Goal: Contribute content: Contribute content

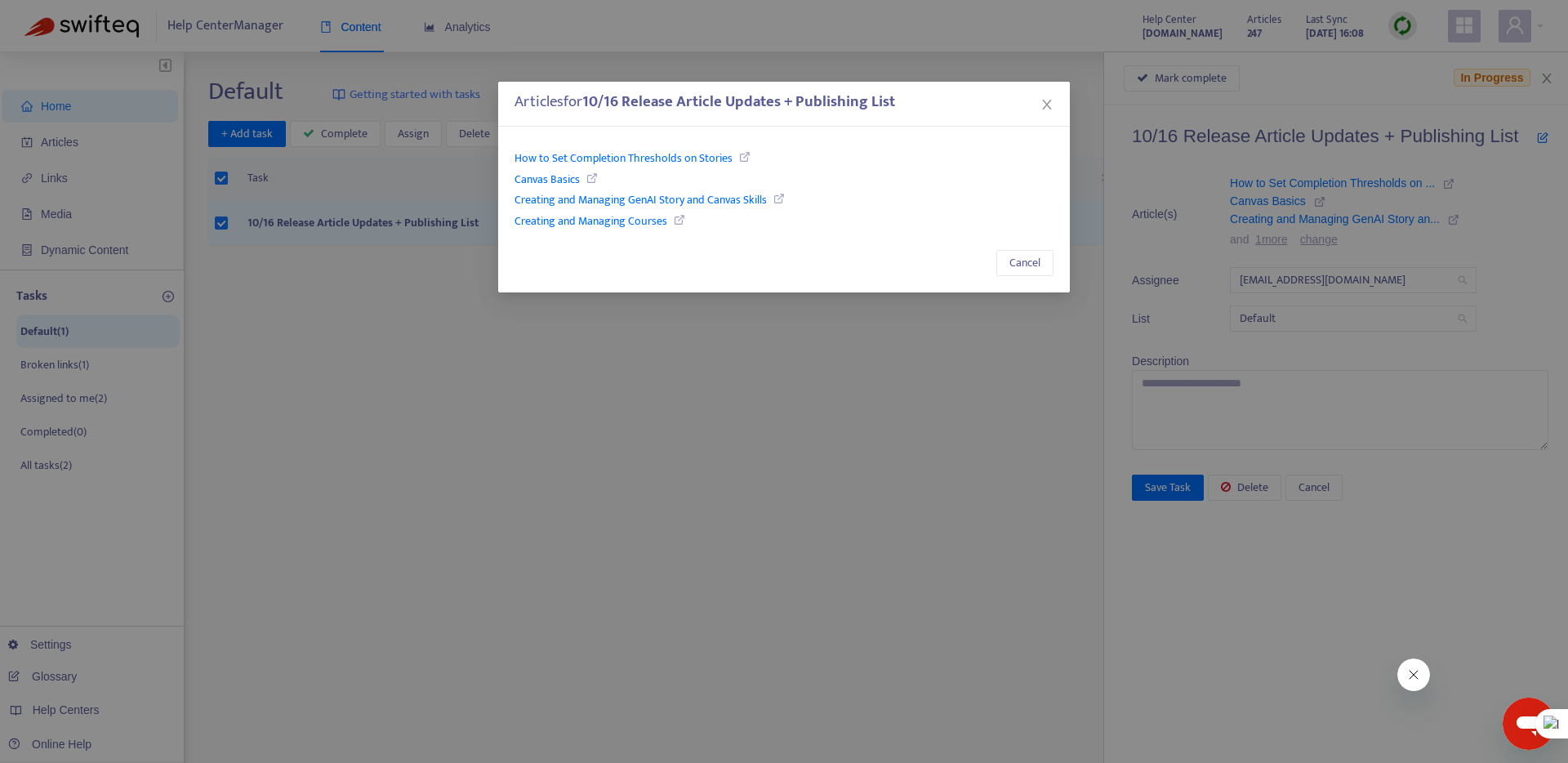
drag, startPoint x: 1047, startPoint y: 99, endPoint x: 970, endPoint y: 127, distance: 81.9
click at [1047, 99] on icon "close" at bounding box center [1047, 105] width 13 height 13
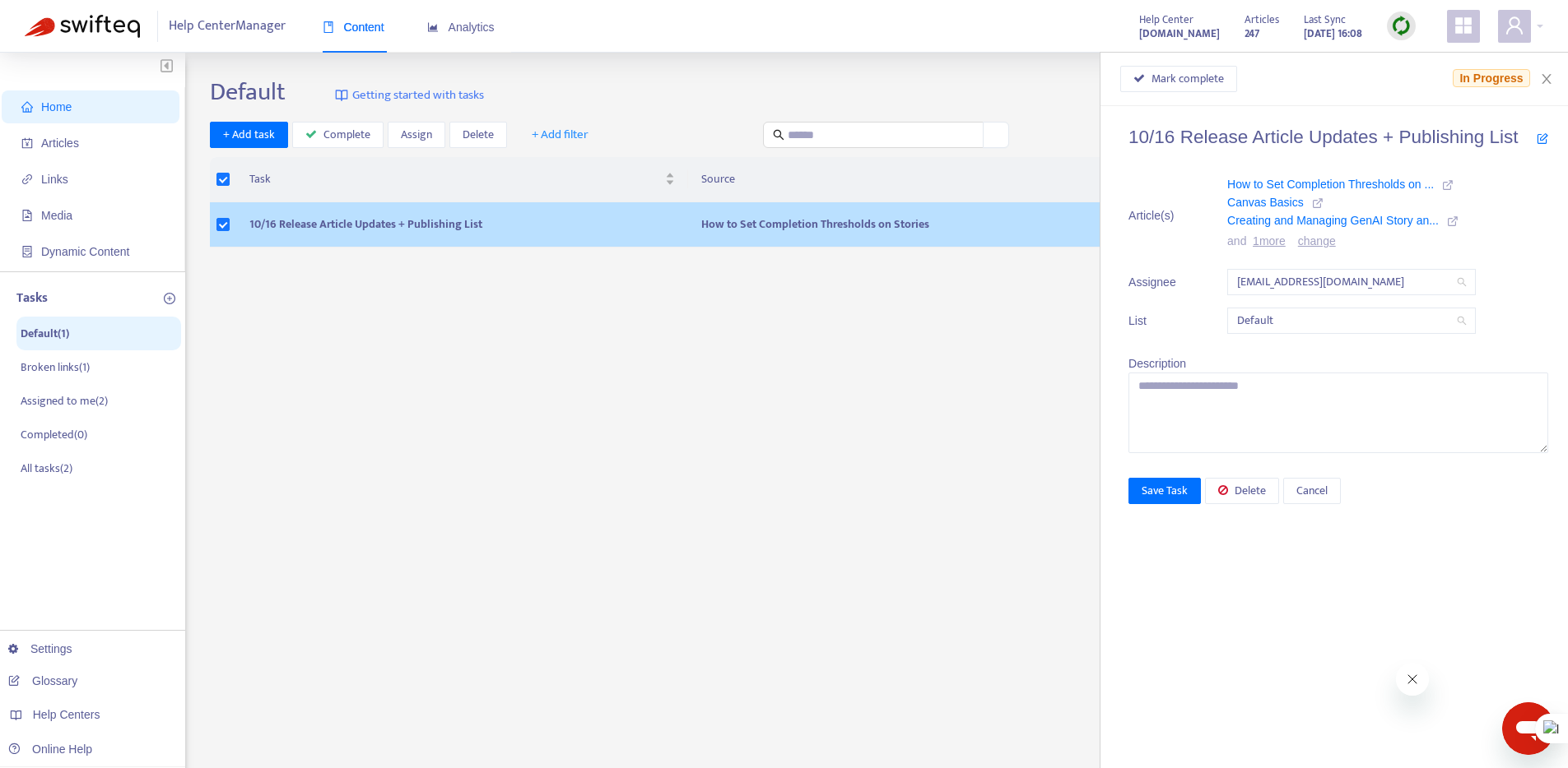
click at [321, 219] on td "10/16 Release Article Updates + Publishing List" at bounding box center [462, 225] width 452 height 45
click at [554, 224] on td "10/16 Release Article Updates + Publishing List" at bounding box center [462, 225] width 452 height 45
click at [431, 220] on td "10/16 Release Article Updates + Publishing List" at bounding box center [462, 225] width 452 height 45
click at [520, 222] on td "10/16 Release Article Updates + Publishing List" at bounding box center [462, 225] width 452 height 45
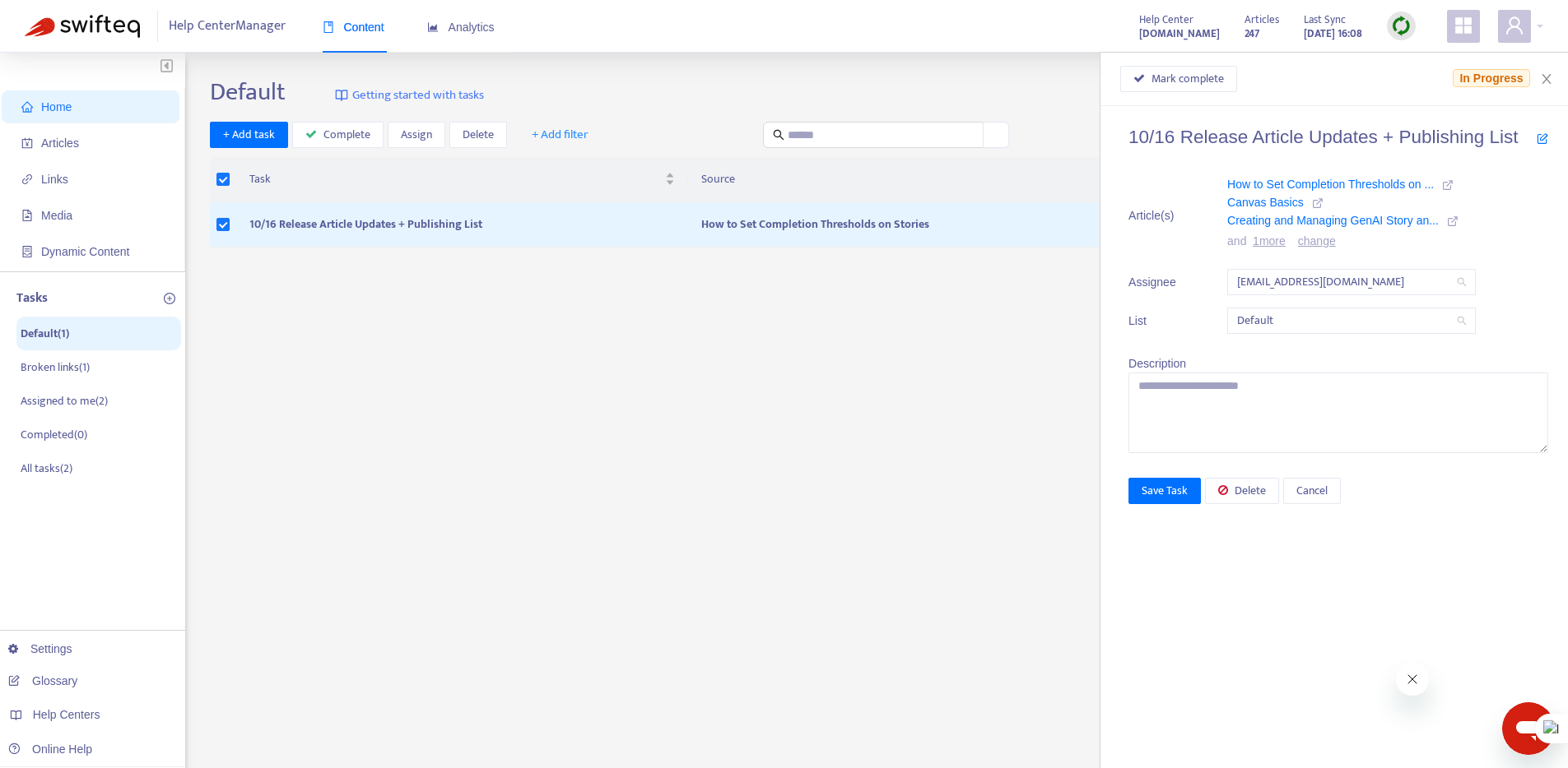
click at [1269, 235] on link "1 more" at bounding box center [1269, 241] width 33 height 13
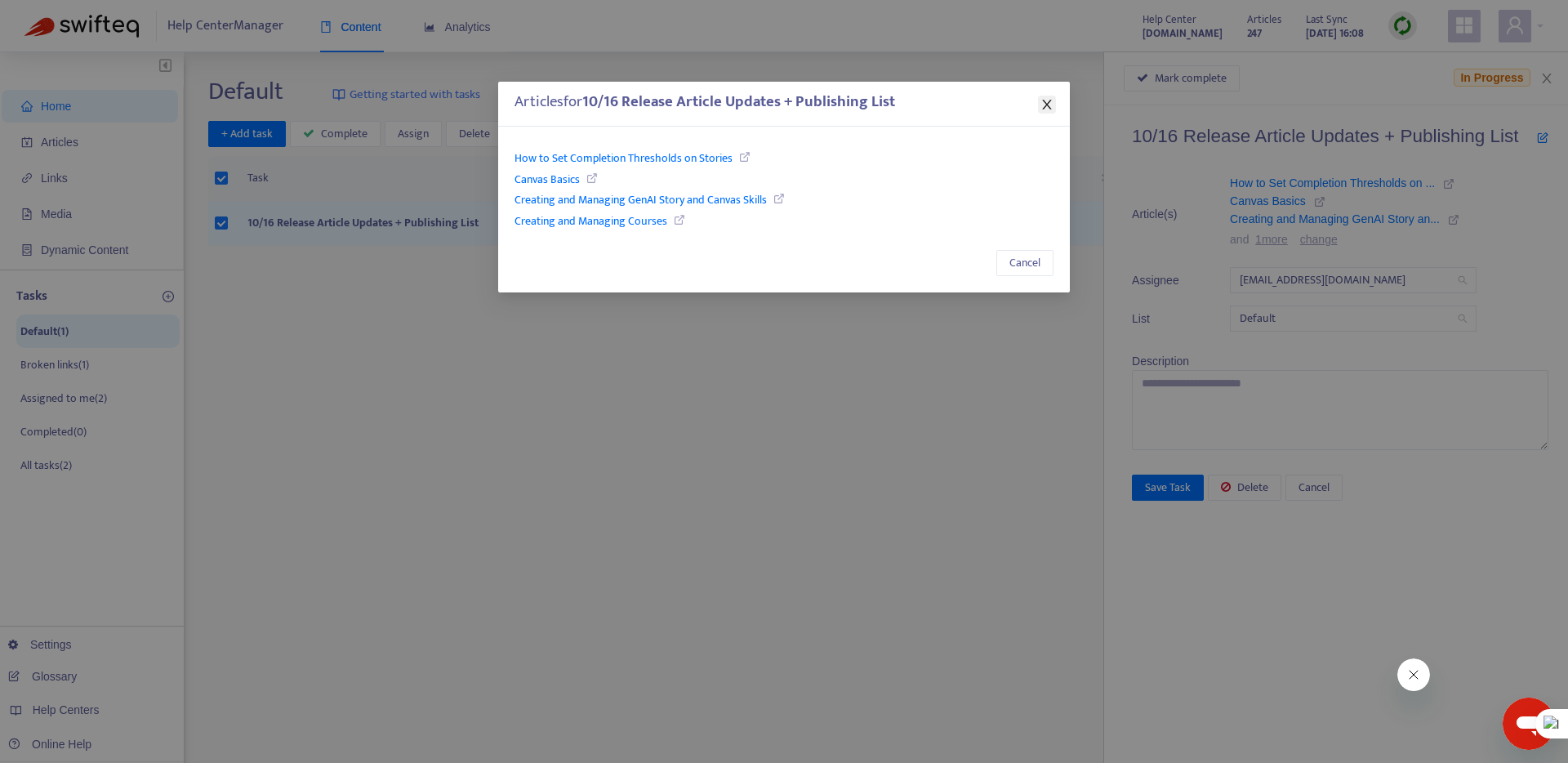
click at [1038, 98] on span "Close" at bounding box center [1047, 105] width 18 height 13
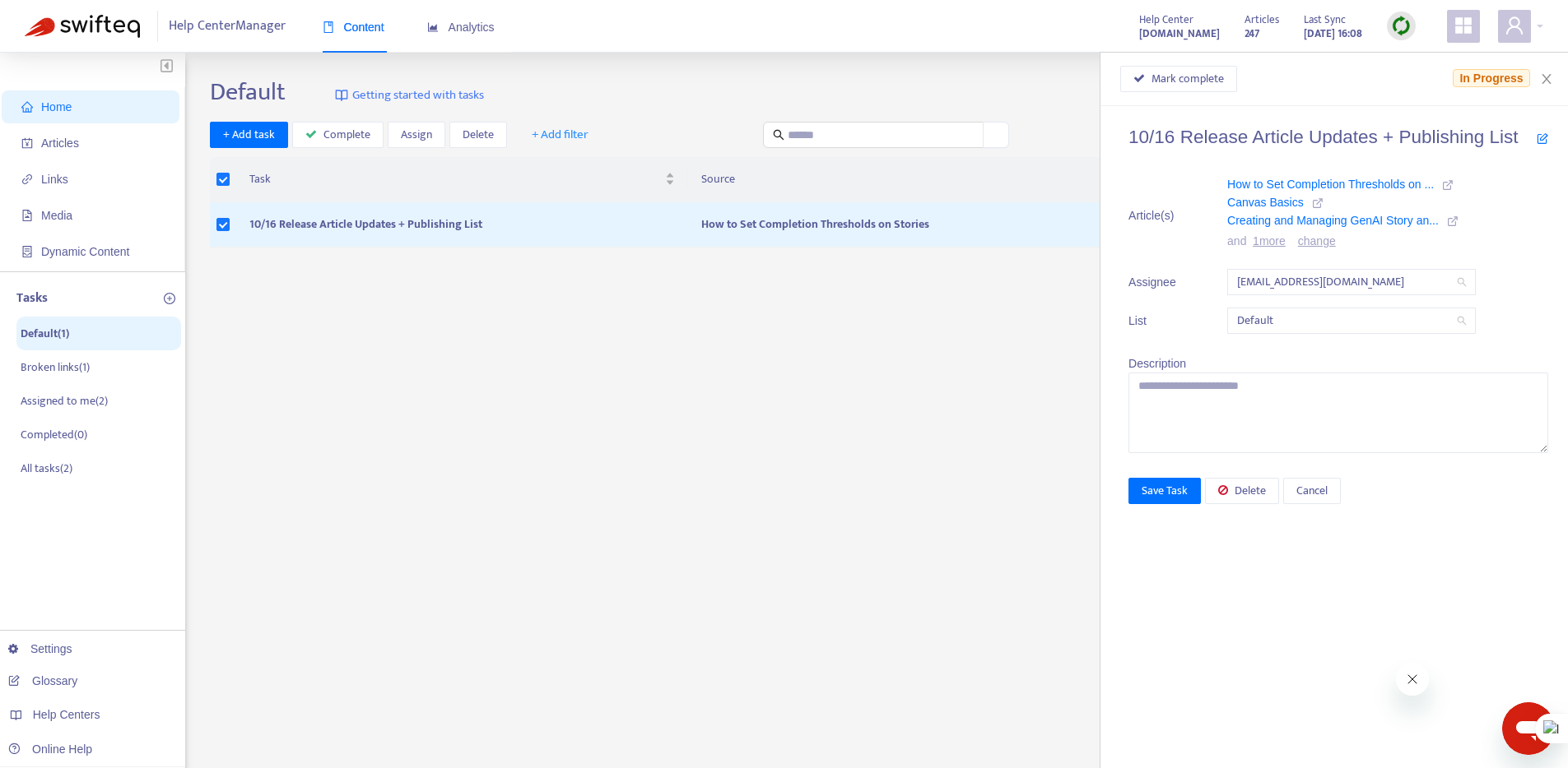
click at [1323, 236] on link "change" at bounding box center [1316, 241] width 38 height 13
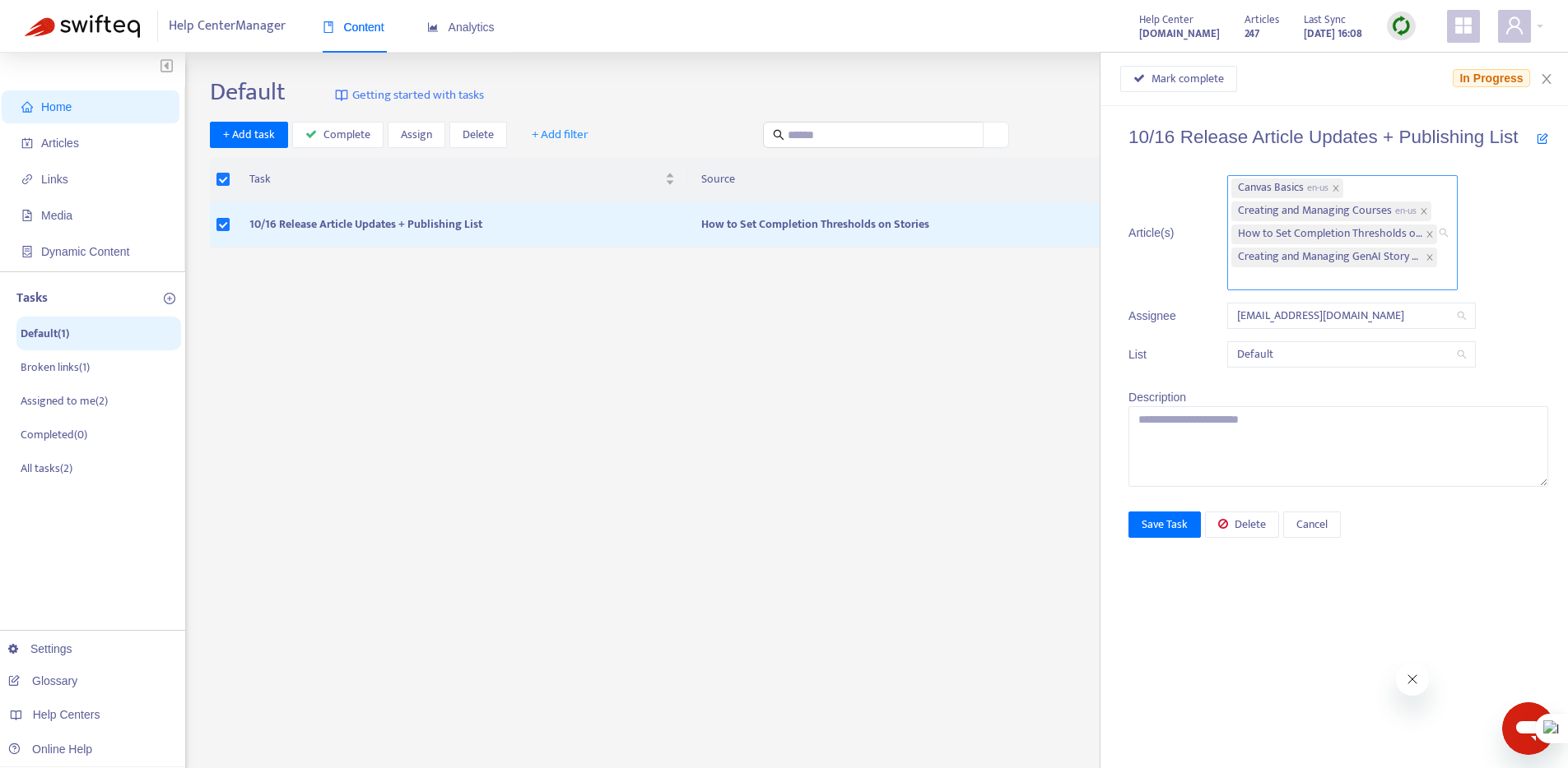
click at [1297, 278] on div "Canvas Basics en-us Creating and Managing Courses en-us How to Set Completion T…" at bounding box center [1334, 233] width 205 height 112
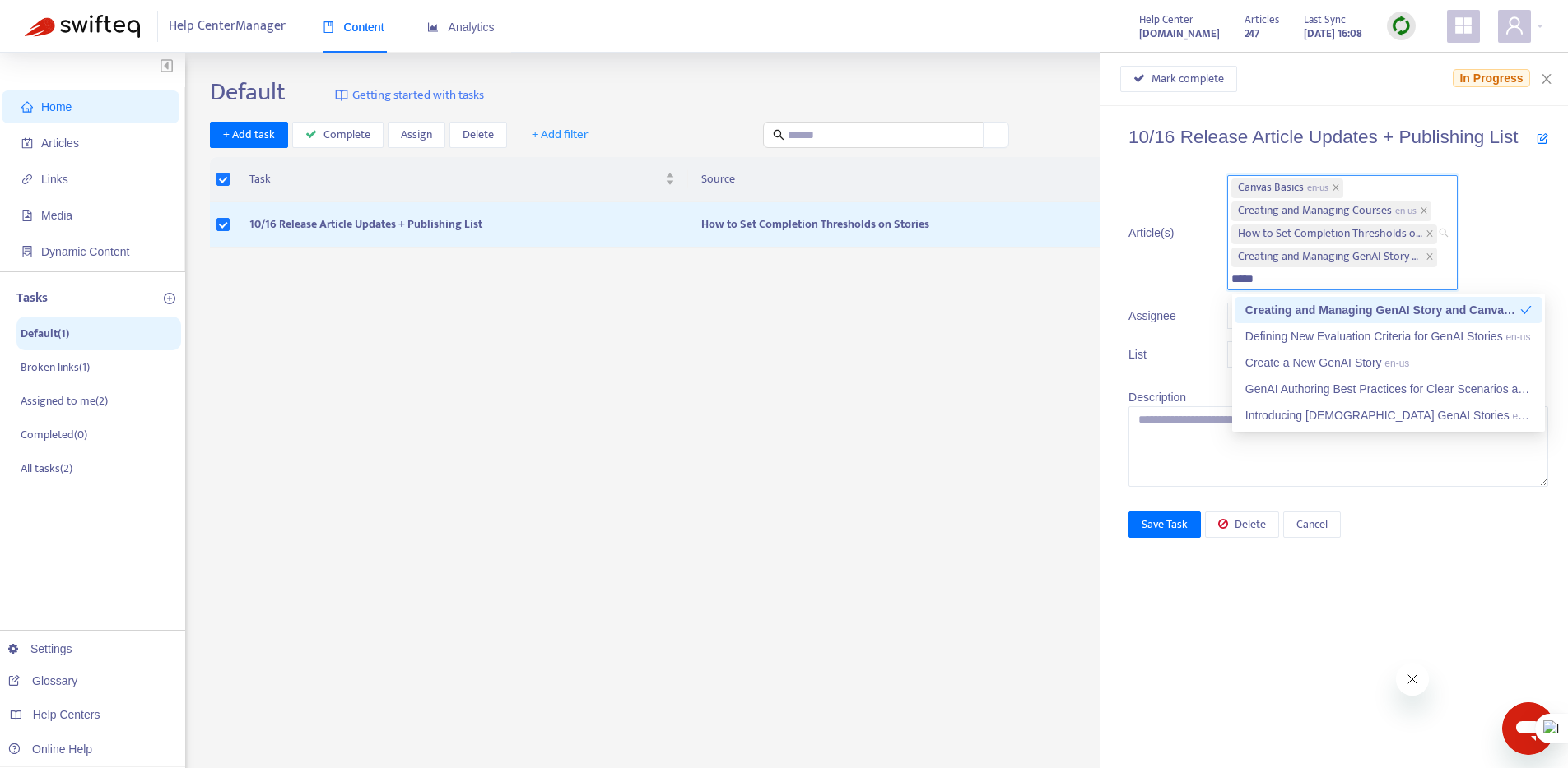
click at [1258, 277] on input "*****" at bounding box center [1247, 279] width 32 height 20
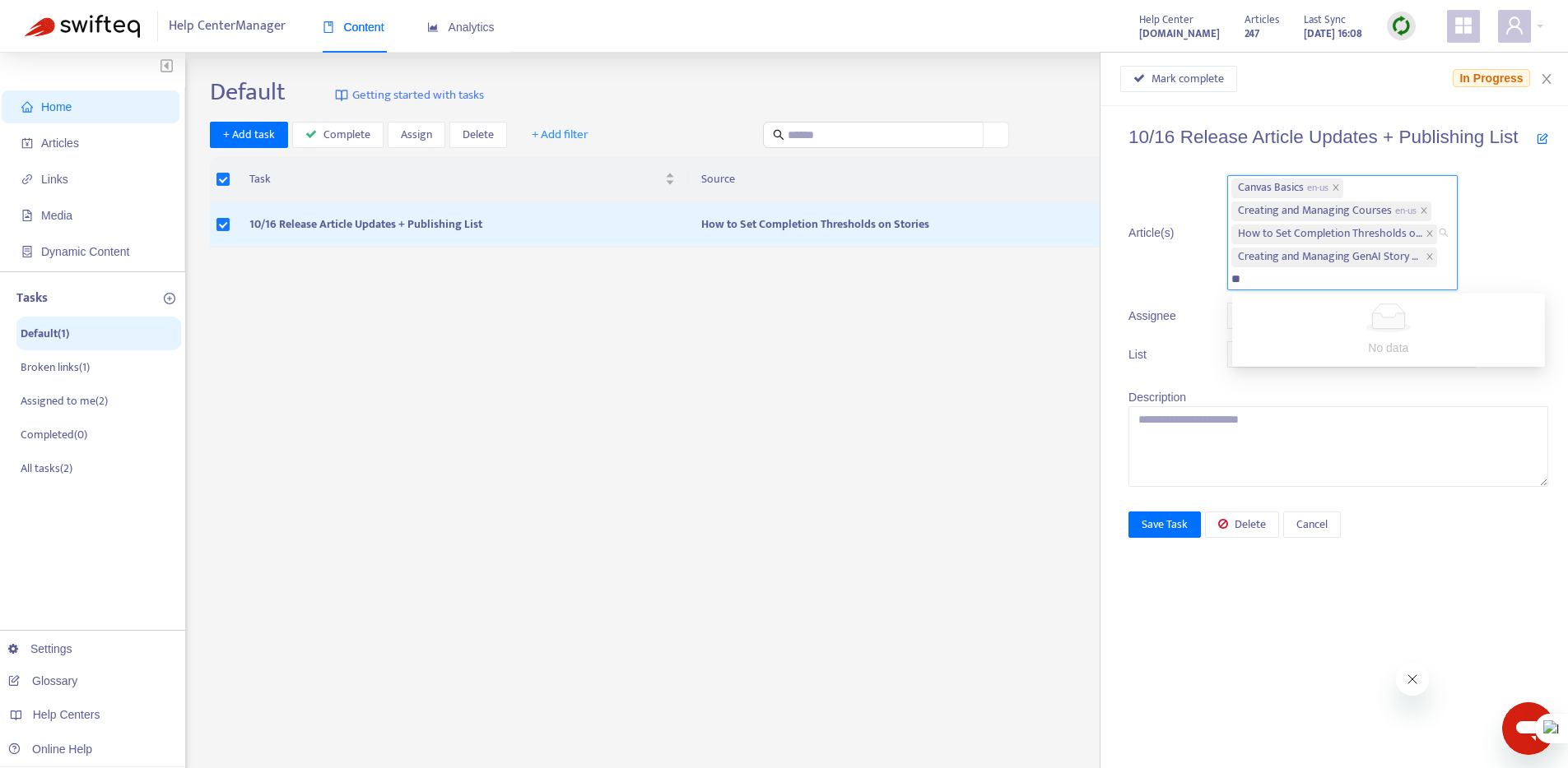
type input "*"
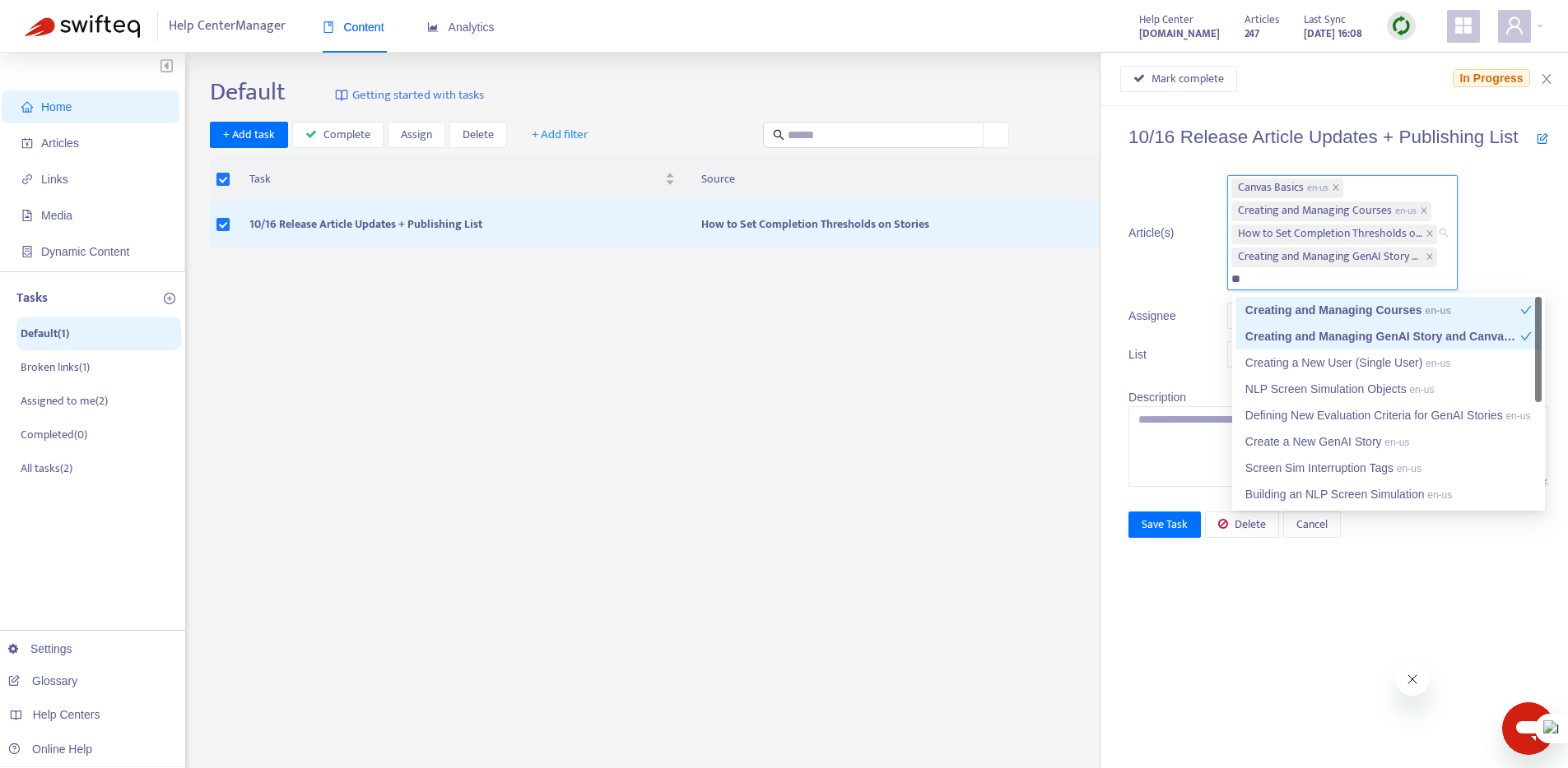
type input "*"
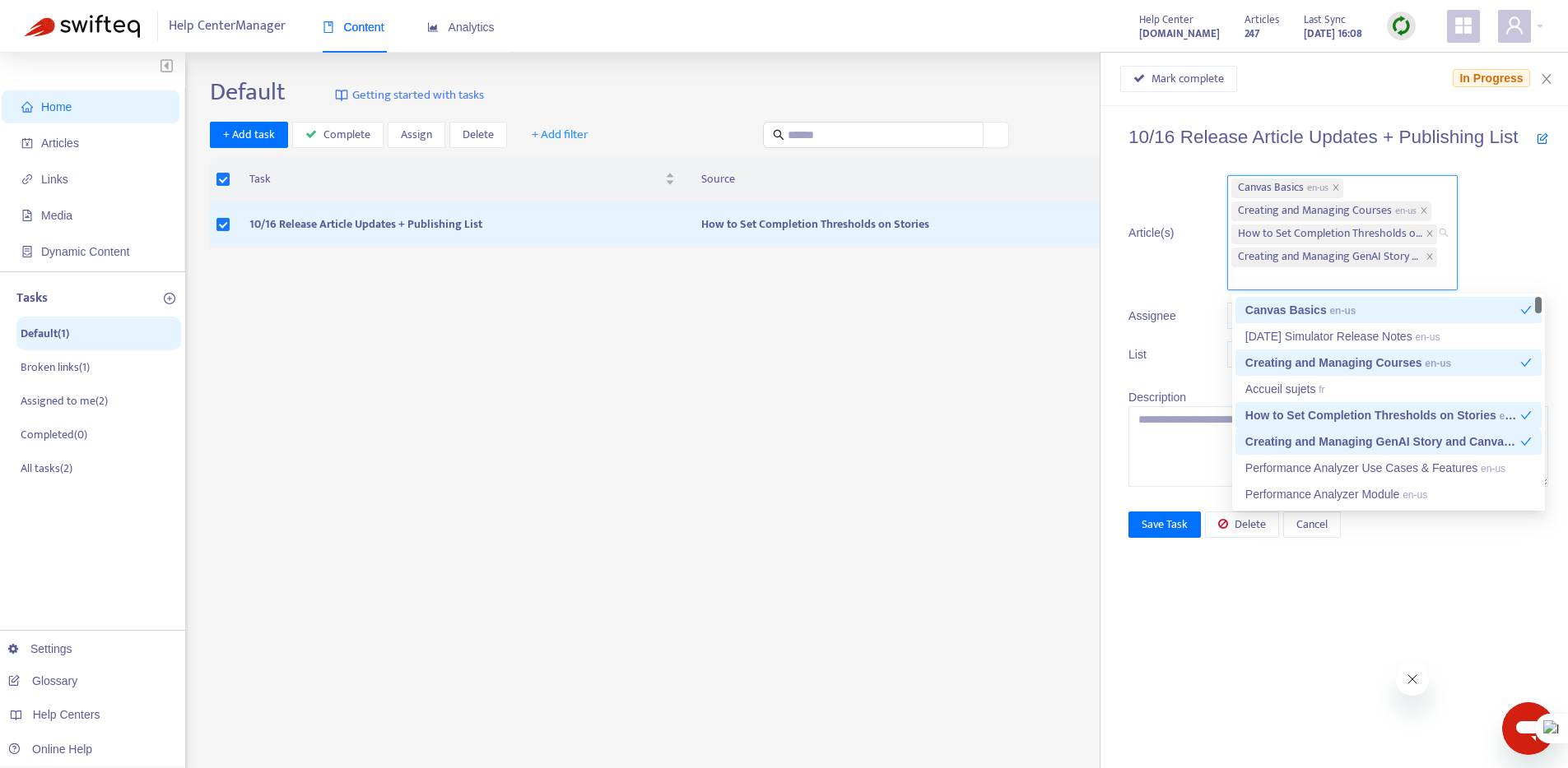
click at [1200, 552] on div "10/16 Release Article Updates + Publishing List Article(s) Canvas Basics en-us …" at bounding box center [1334, 437] width 468 height 662
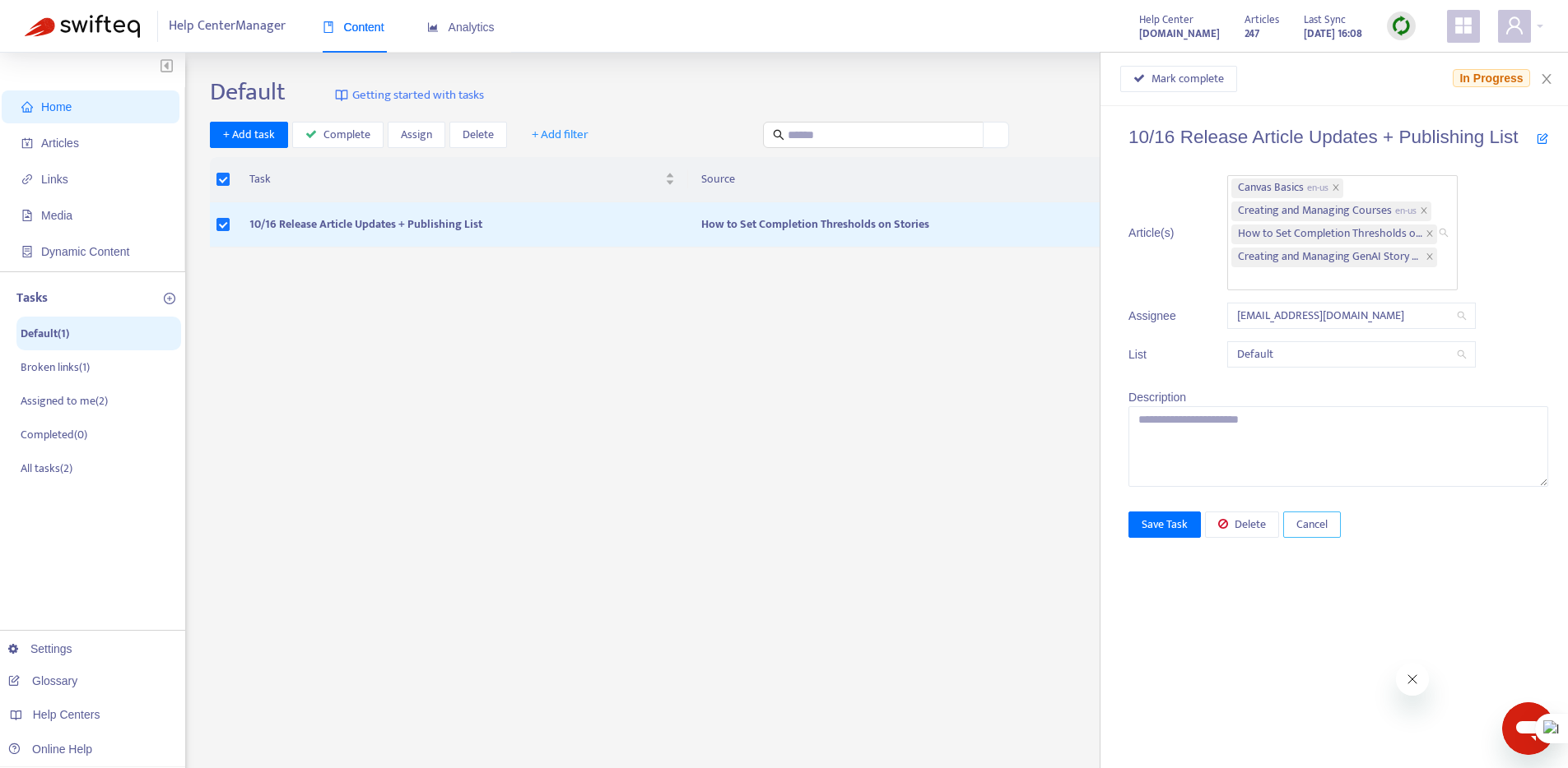
drag, startPoint x: 1287, startPoint y: 528, endPoint x: 1298, endPoint y: 528, distance: 11.0
click at [1288, 528] on button "Cancel" at bounding box center [1311, 524] width 58 height 27
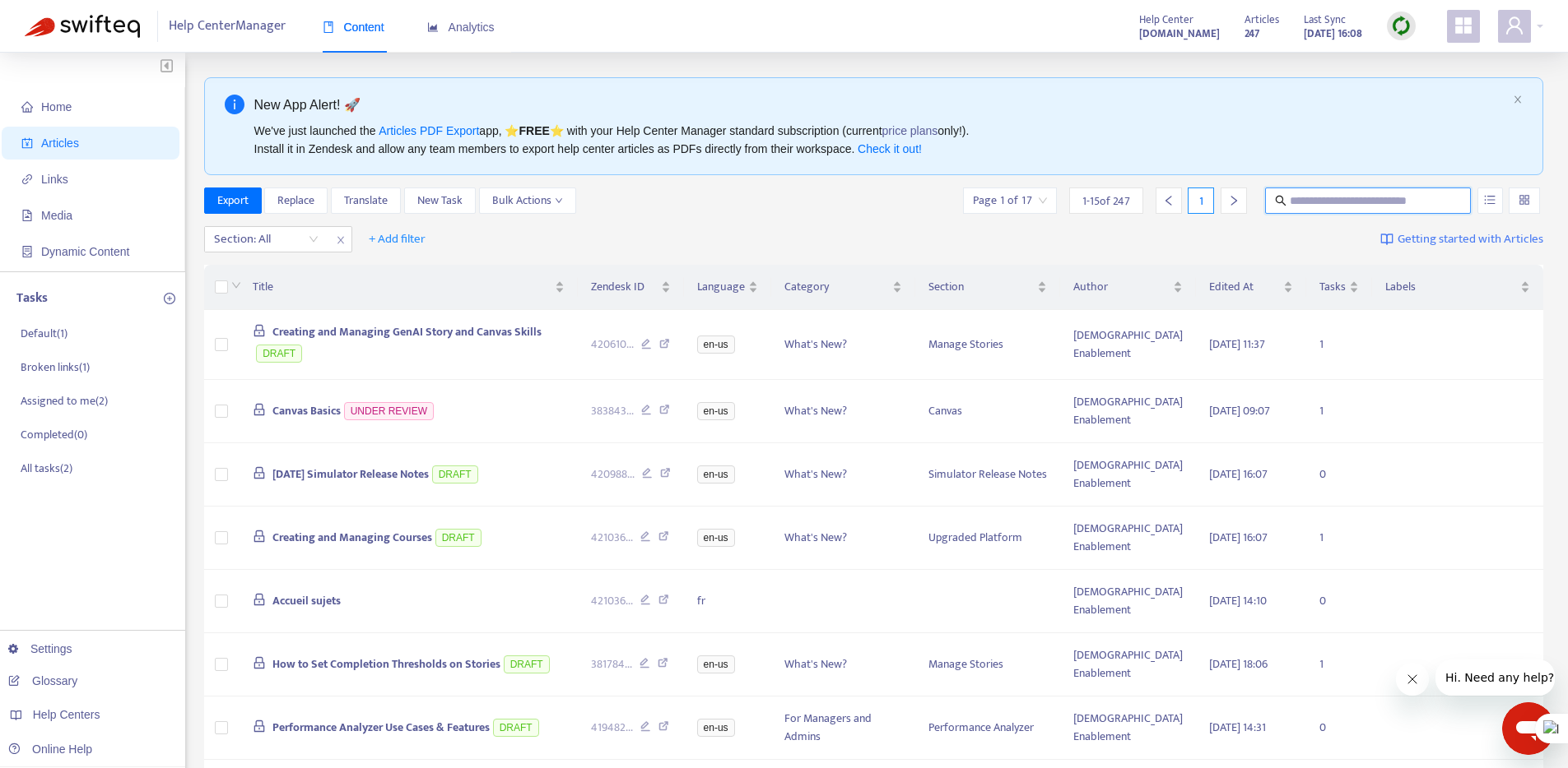
click at [1349, 192] on input "text" at bounding box center [1368, 201] width 158 height 18
type input "*****"
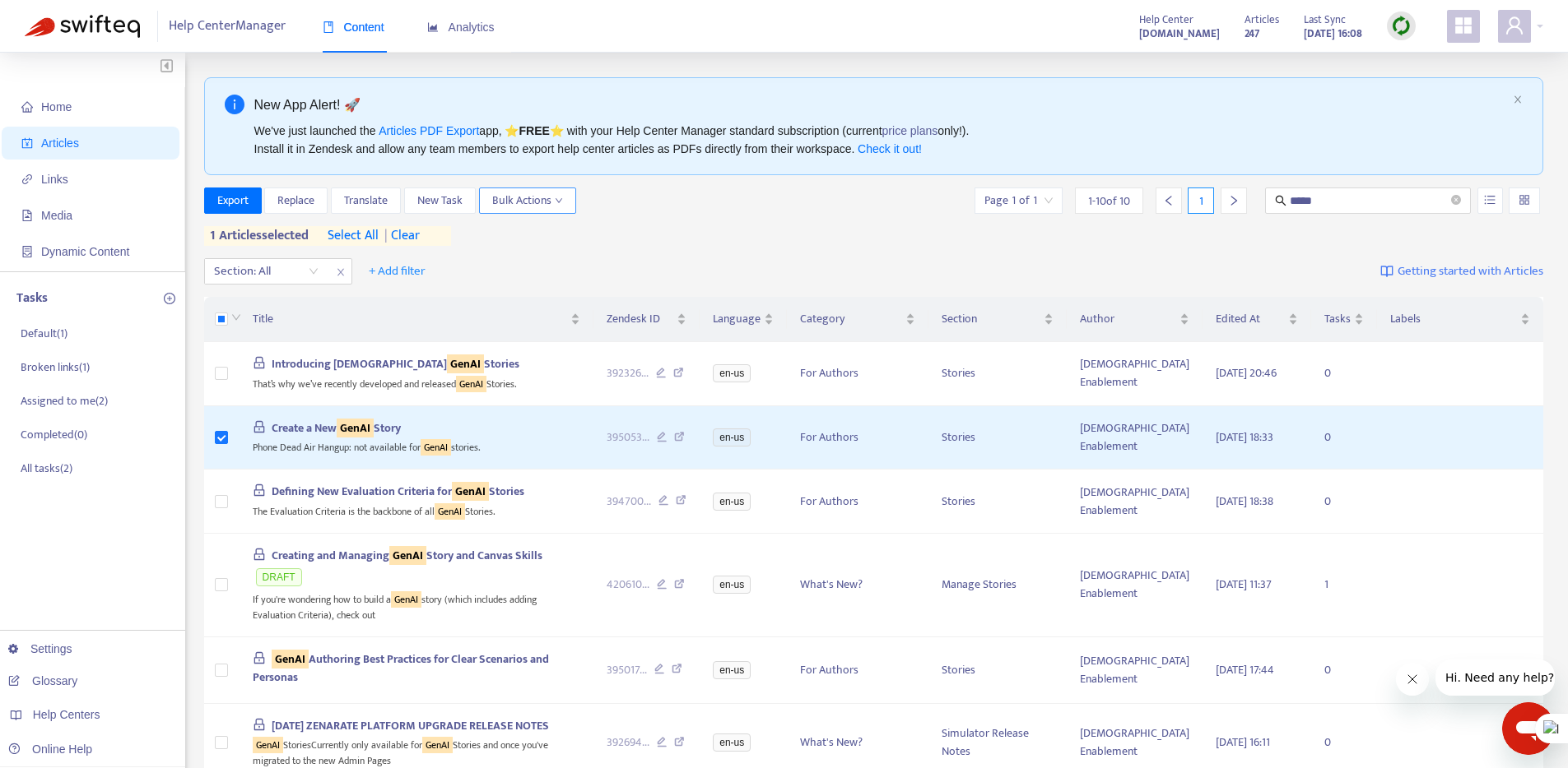
click at [529, 200] on span "Bulk Actions" at bounding box center [527, 201] width 71 height 18
click at [528, 235] on span "Duplicate" at bounding box center [515, 233] width 45 height 19
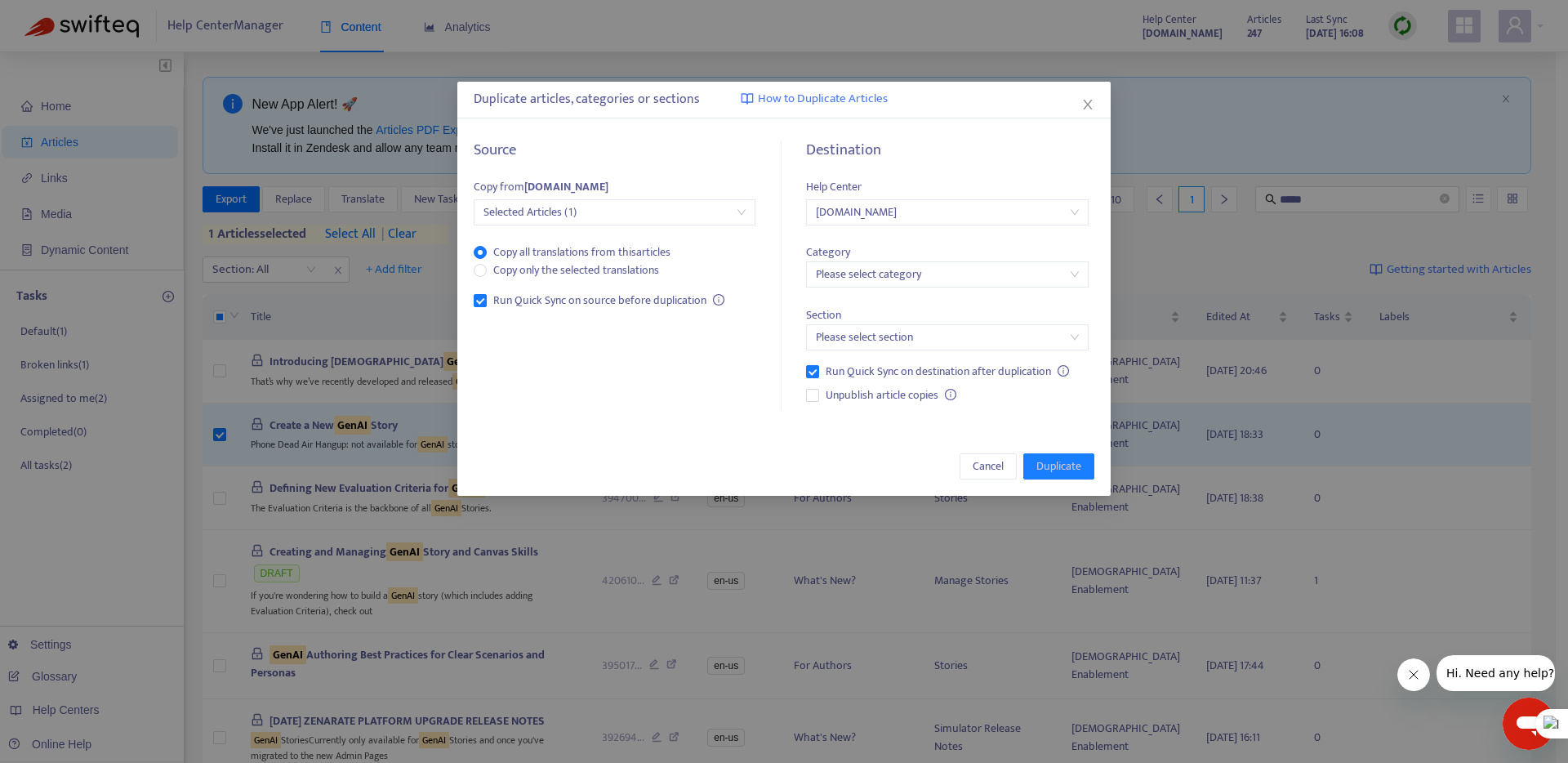
click at [945, 280] on input "search" at bounding box center [947, 274] width 262 height 25
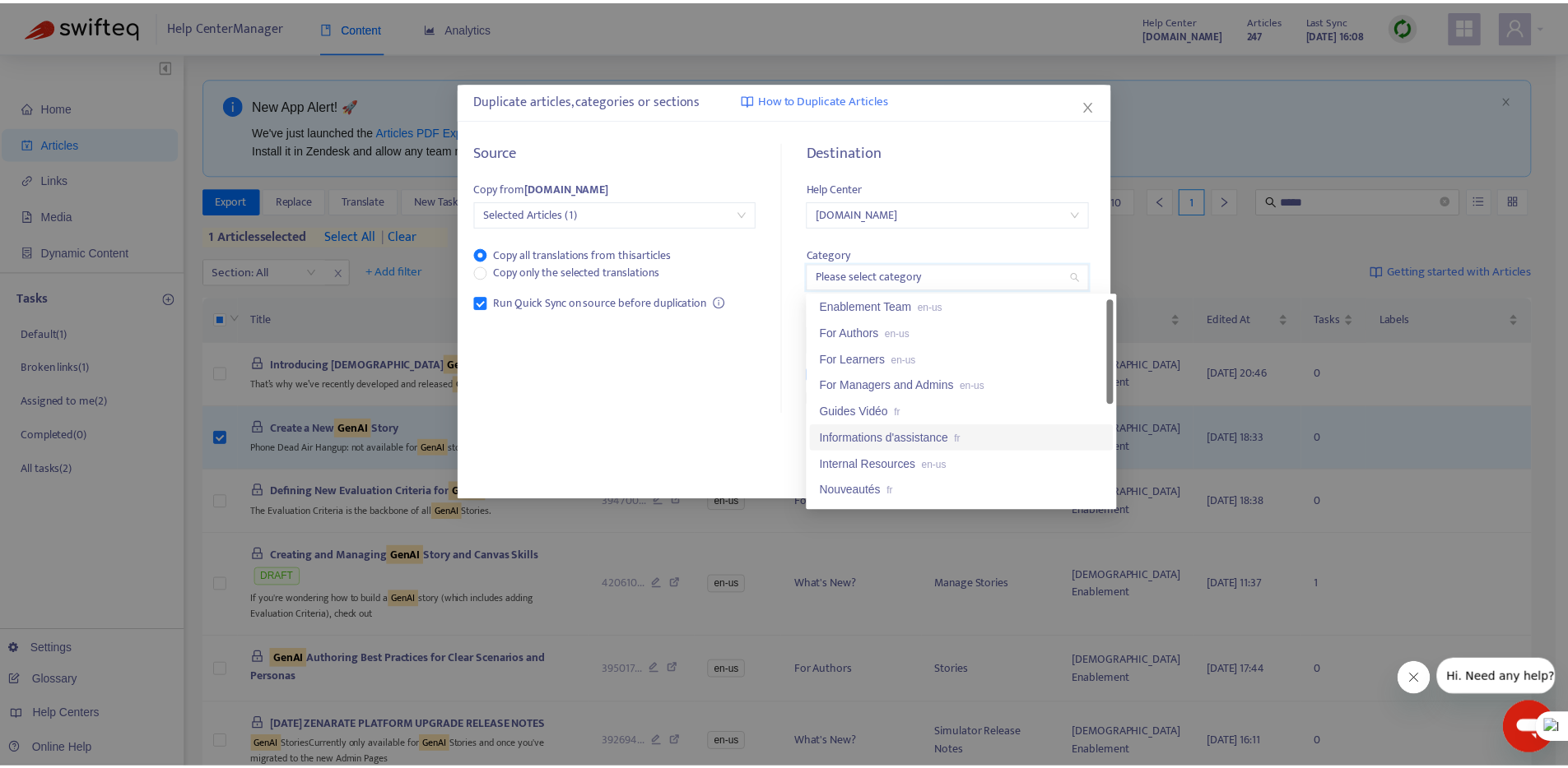
scroll to position [158, 0]
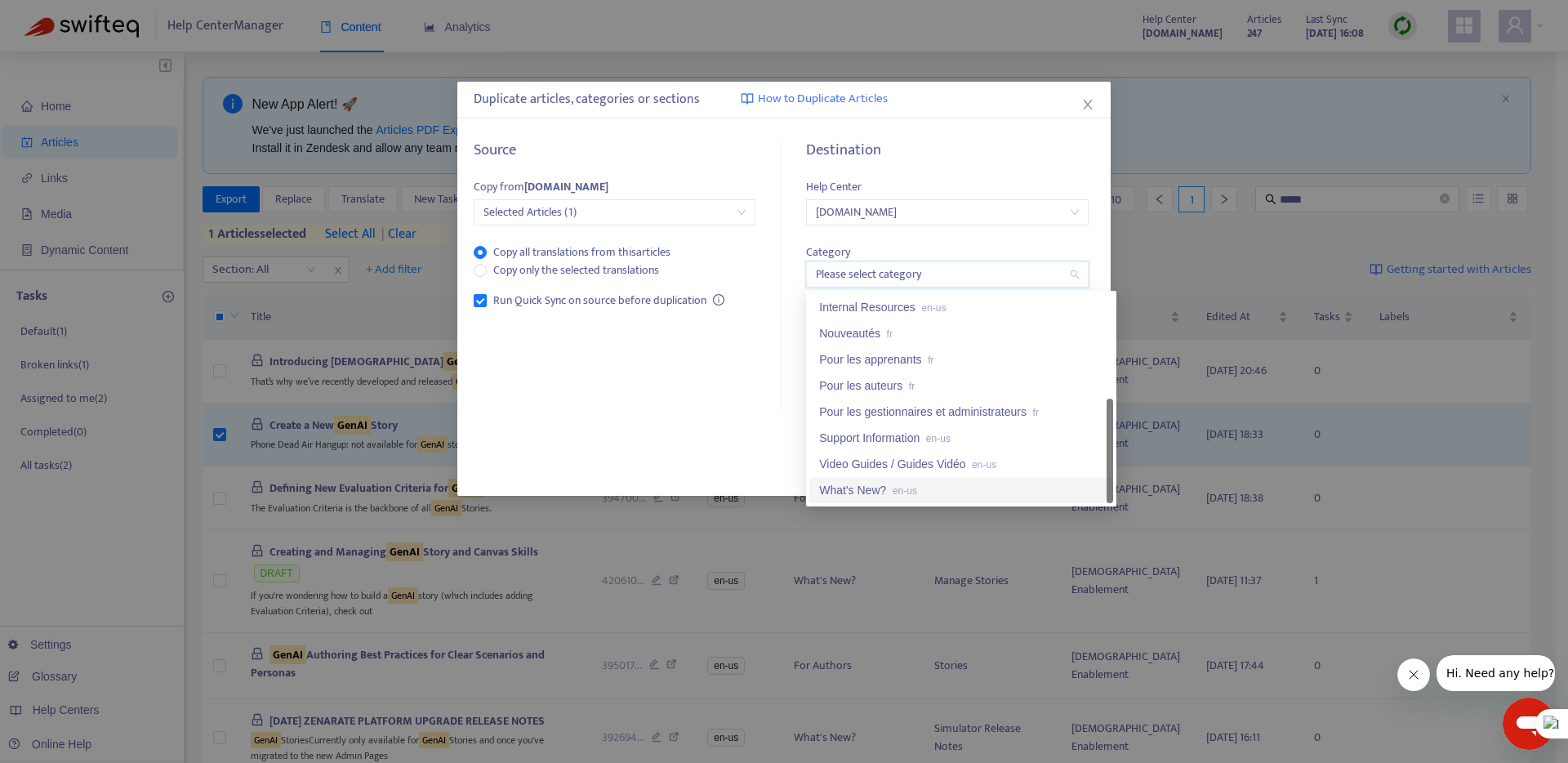
click at [866, 493] on div "What's New? en-us" at bounding box center [961, 491] width 284 height 18
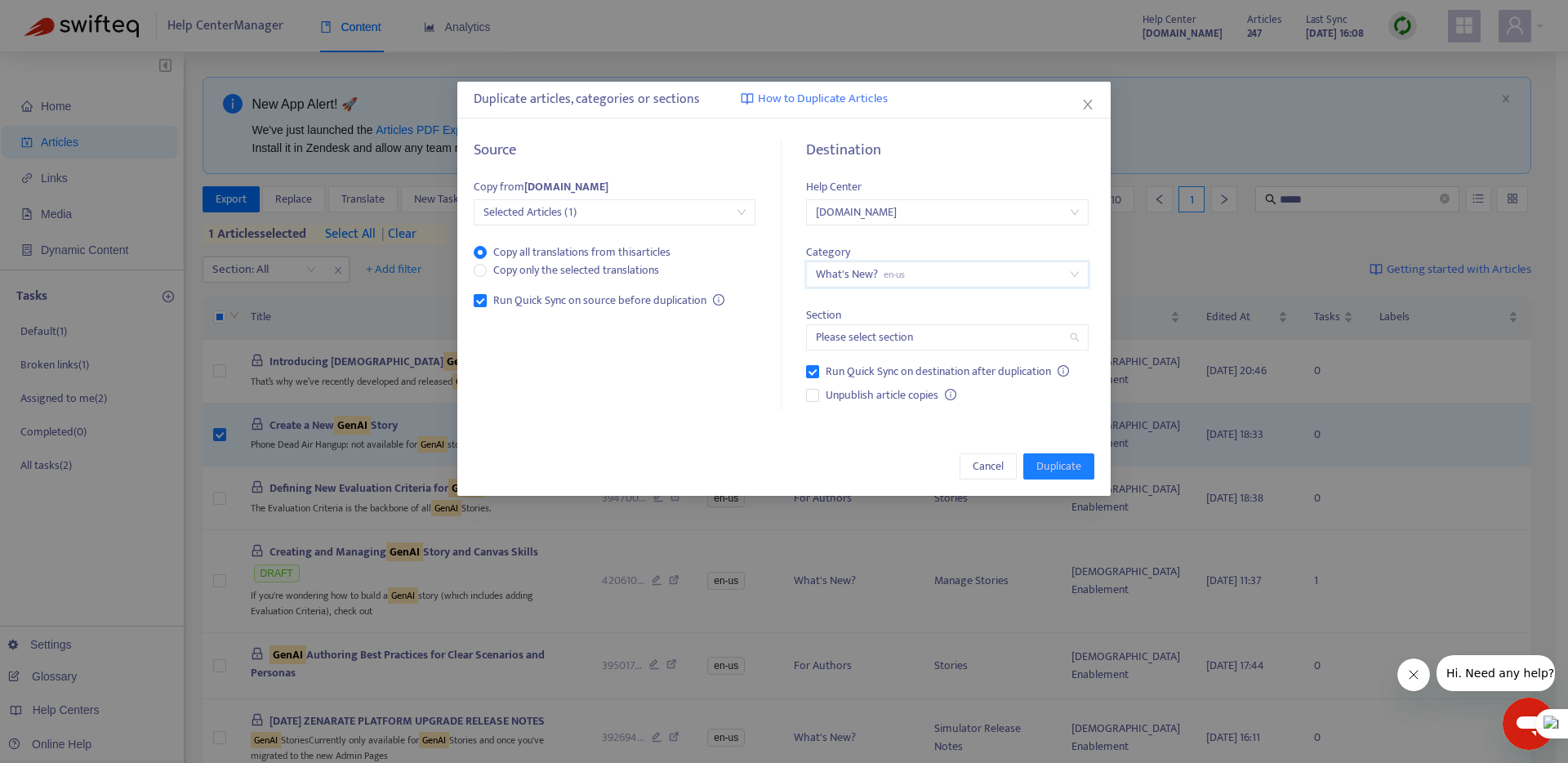
click at [850, 337] on input "search" at bounding box center [947, 337] width 262 height 25
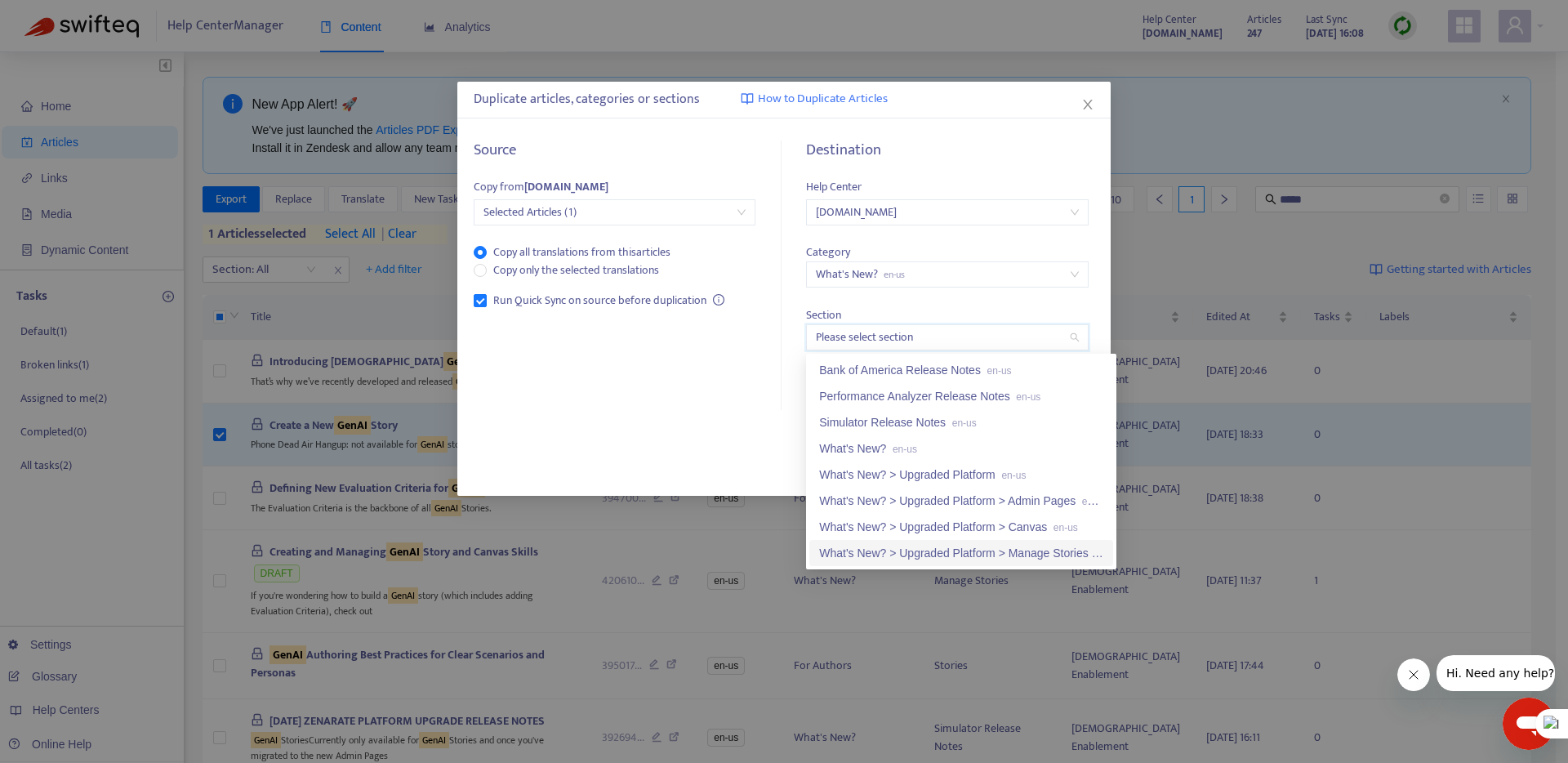
click at [865, 548] on div "What's New? > Upgraded Platform > Manage Stories en-us" at bounding box center [961, 554] width 284 height 18
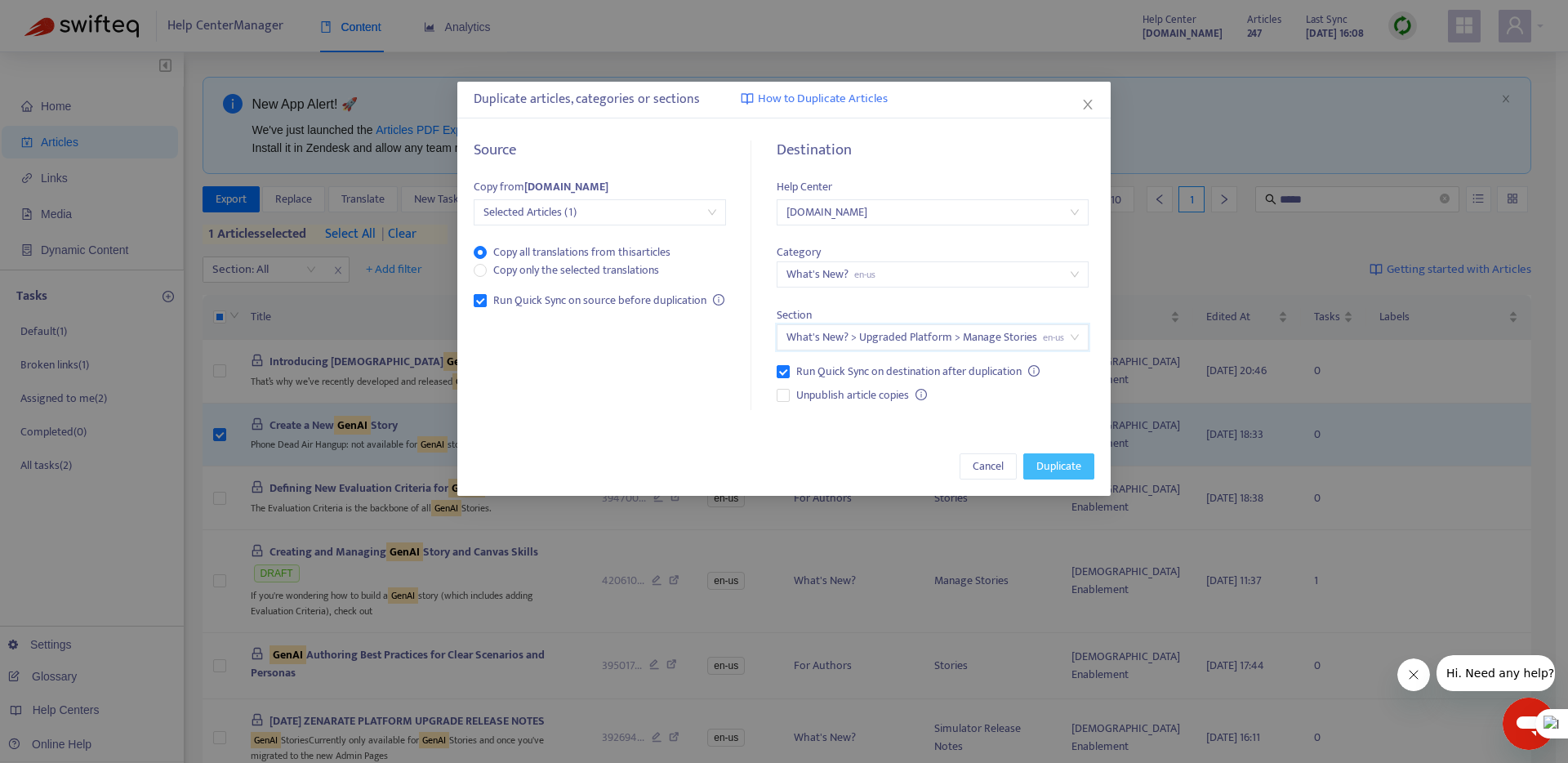
click at [1038, 463] on span "Duplicate" at bounding box center [1058, 467] width 45 height 18
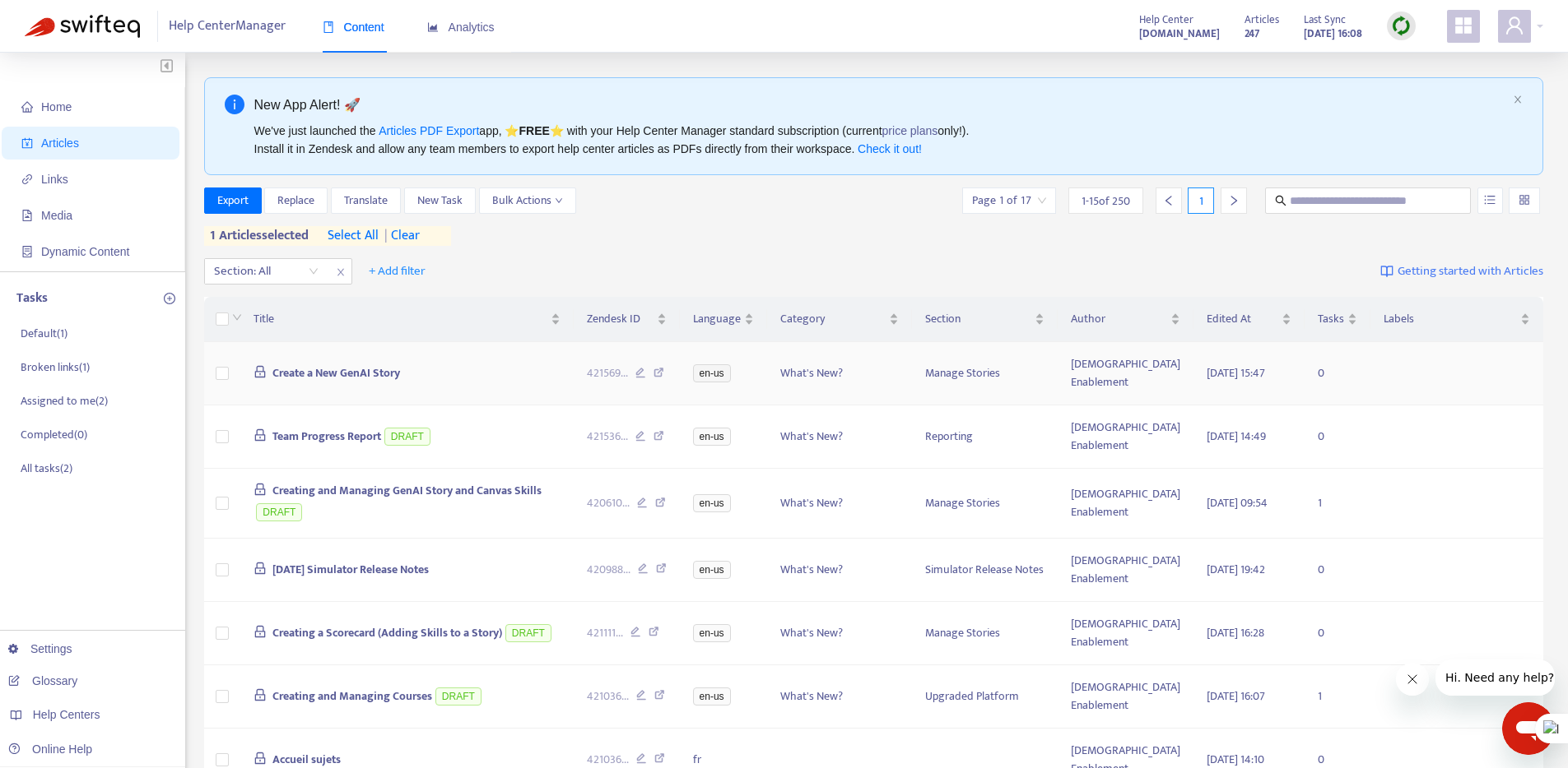
drag, startPoint x: 1498, startPoint y: 365, endPoint x: 1487, endPoint y: 379, distance: 17.8
click at [1498, 366] on td at bounding box center [1456, 373] width 172 height 63
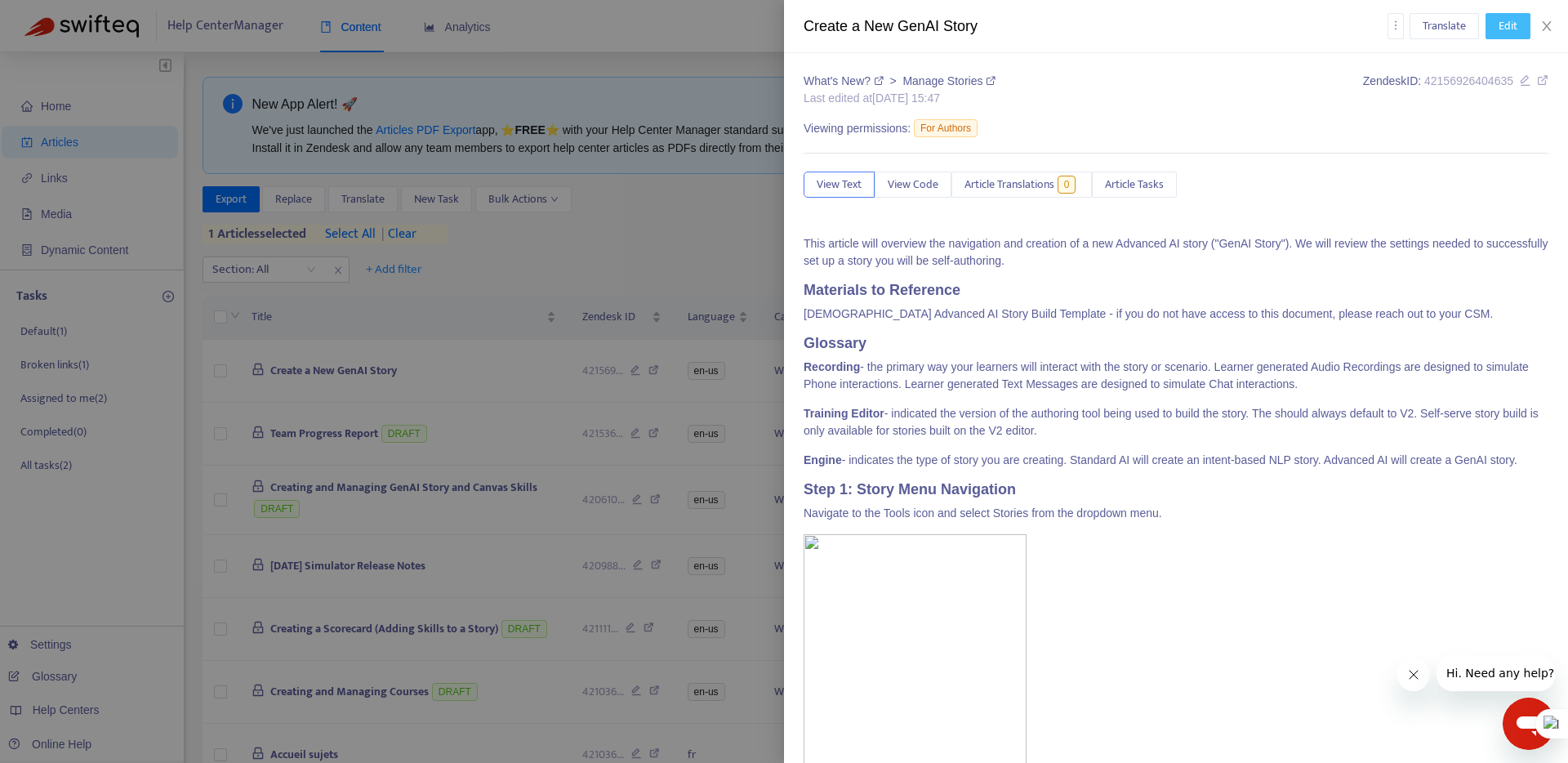
click at [1502, 25] on span "Edit" at bounding box center [1508, 26] width 19 height 18
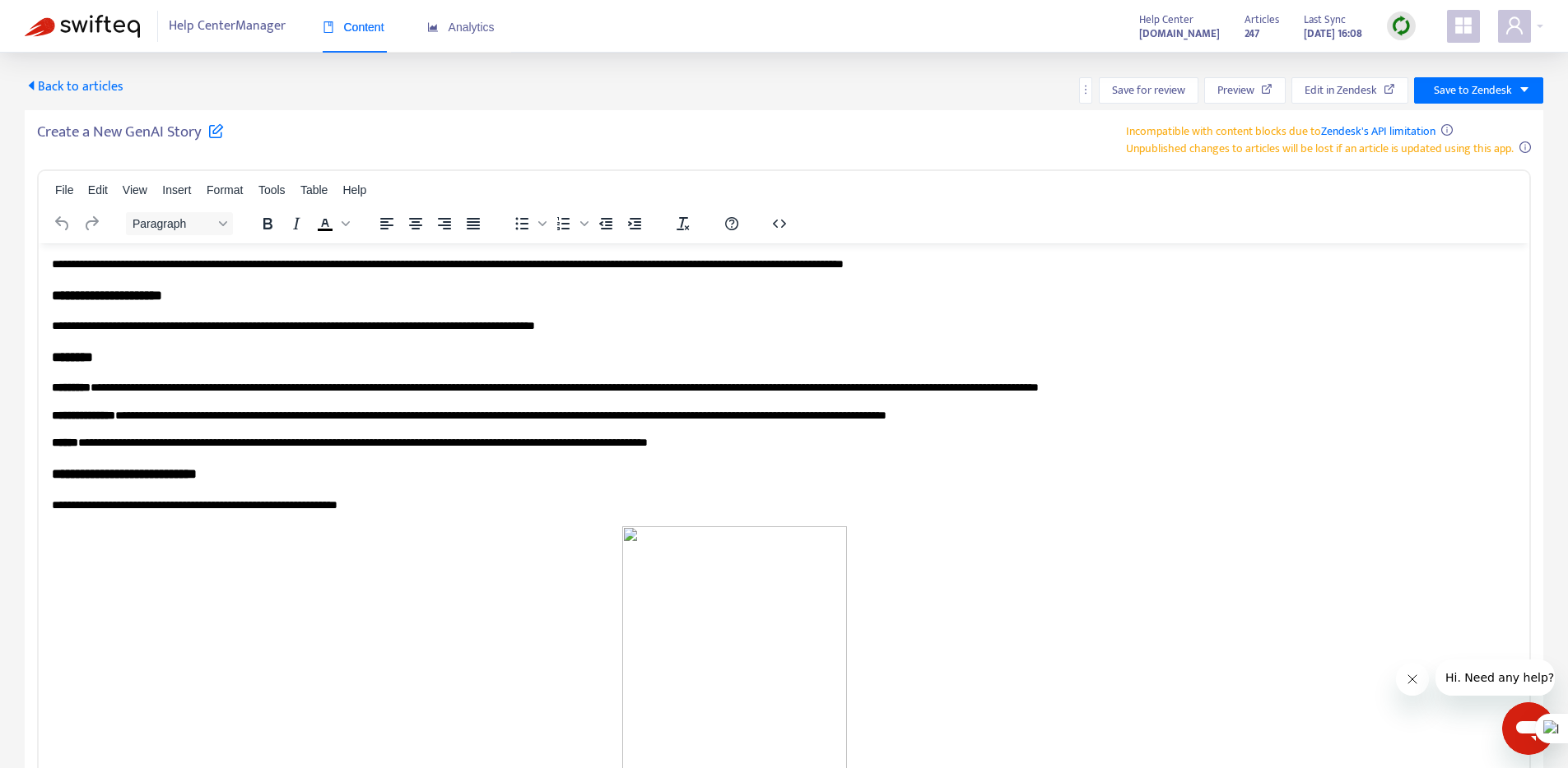
click at [204, 129] on h5 "Create a New GenAI Story" at bounding box center [130, 137] width 187 height 28
click at [202, 131] on h5 "Create a New GenAI Story" at bounding box center [130, 137] width 187 height 28
click at [213, 130] on icon at bounding box center [215, 130] width 16 height 16
click at [204, 138] on input "**********" at bounding box center [242, 140] width 412 height 35
type input "**********"
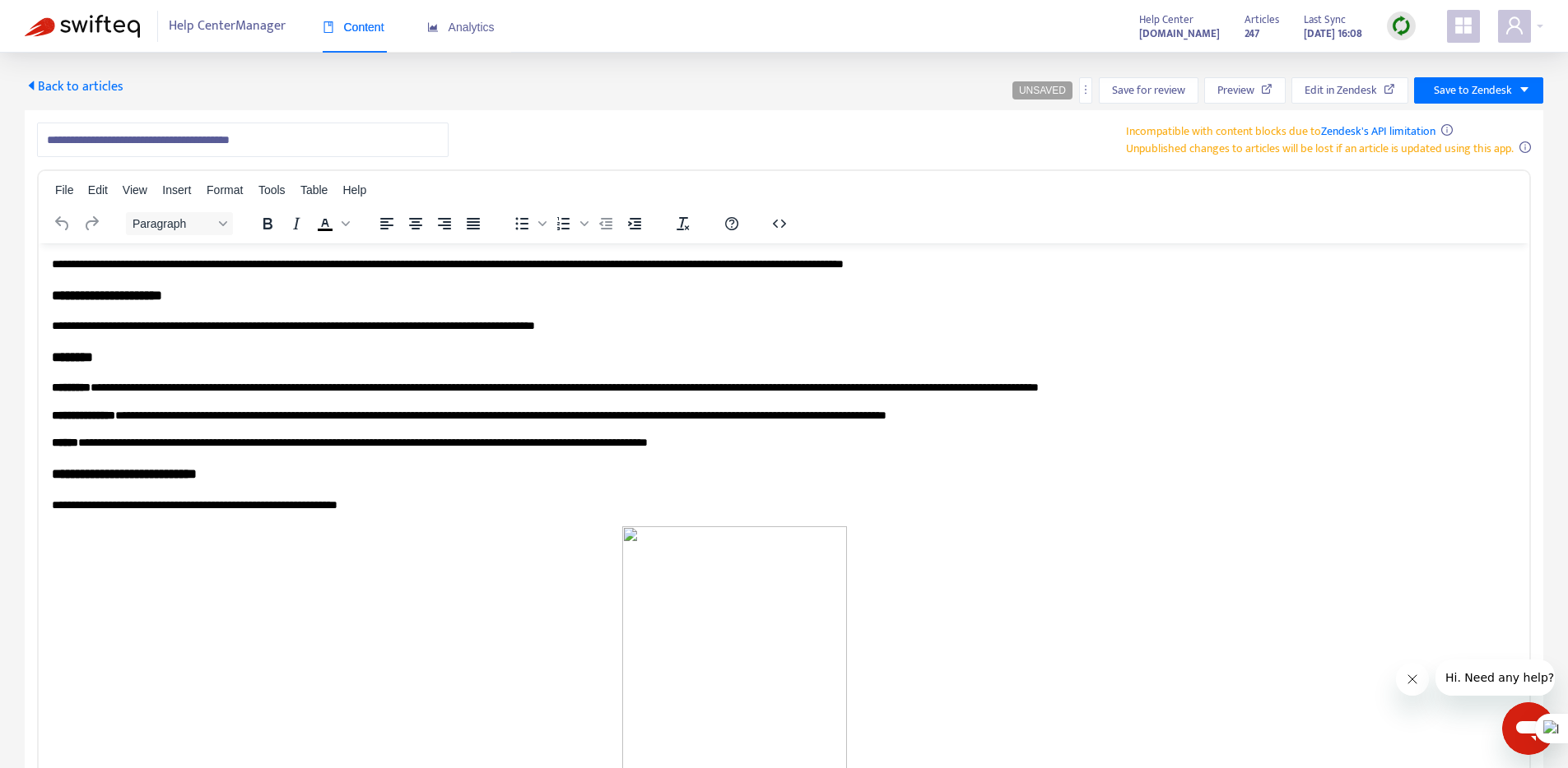
click at [284, 269] on p "**********" at bounding box center [778, 264] width 1452 height 16
click at [403, 269] on p "**********" at bounding box center [778, 264] width 1452 height 16
click at [618, 262] on p "**********" at bounding box center [778, 264] width 1452 height 16
click at [1169, 93] on span "Save for review" at bounding box center [1149, 91] width 73 height 18
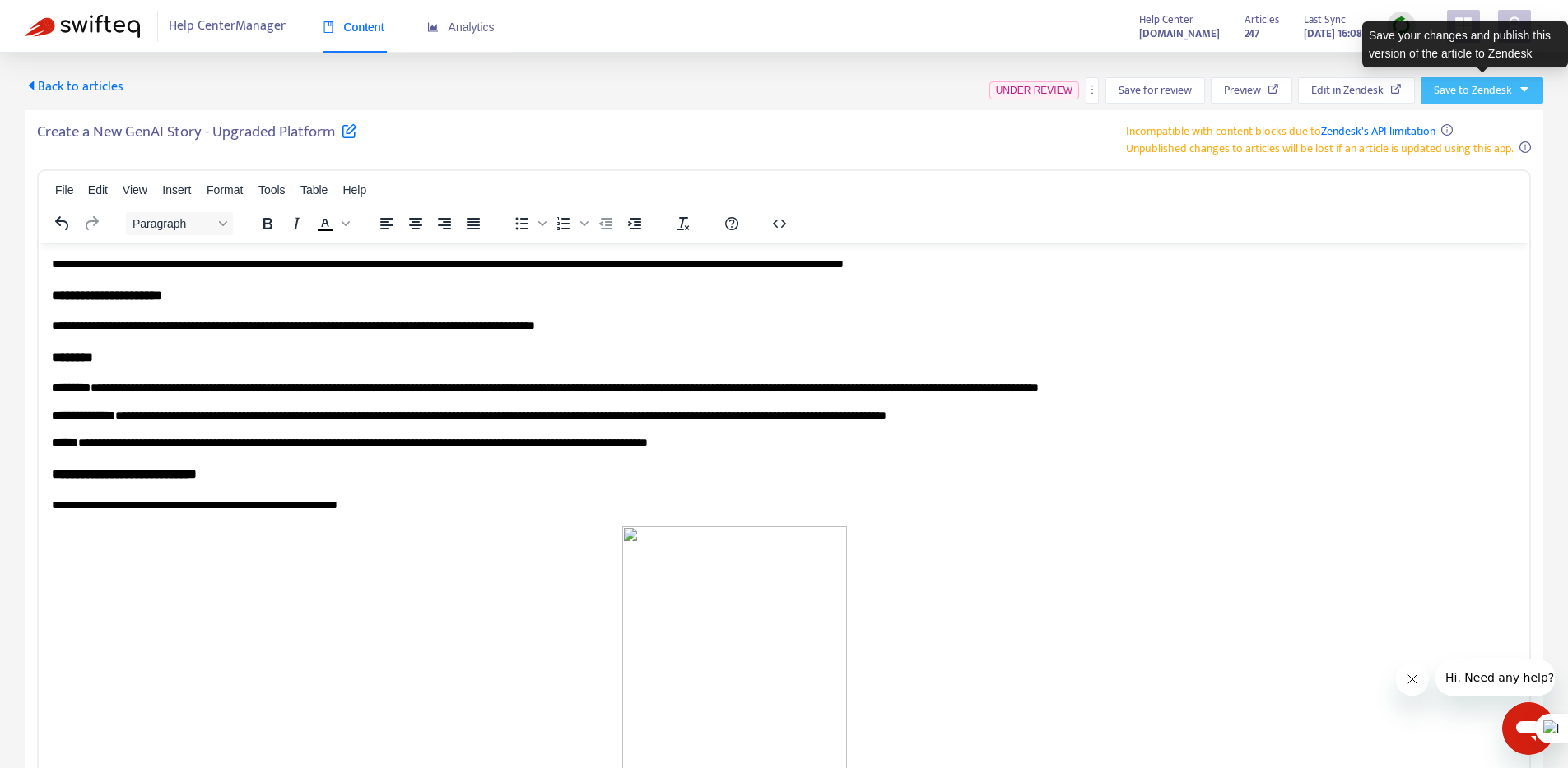
click at [1505, 87] on span "Save to Zendesk" at bounding box center [1472, 91] width 78 height 18
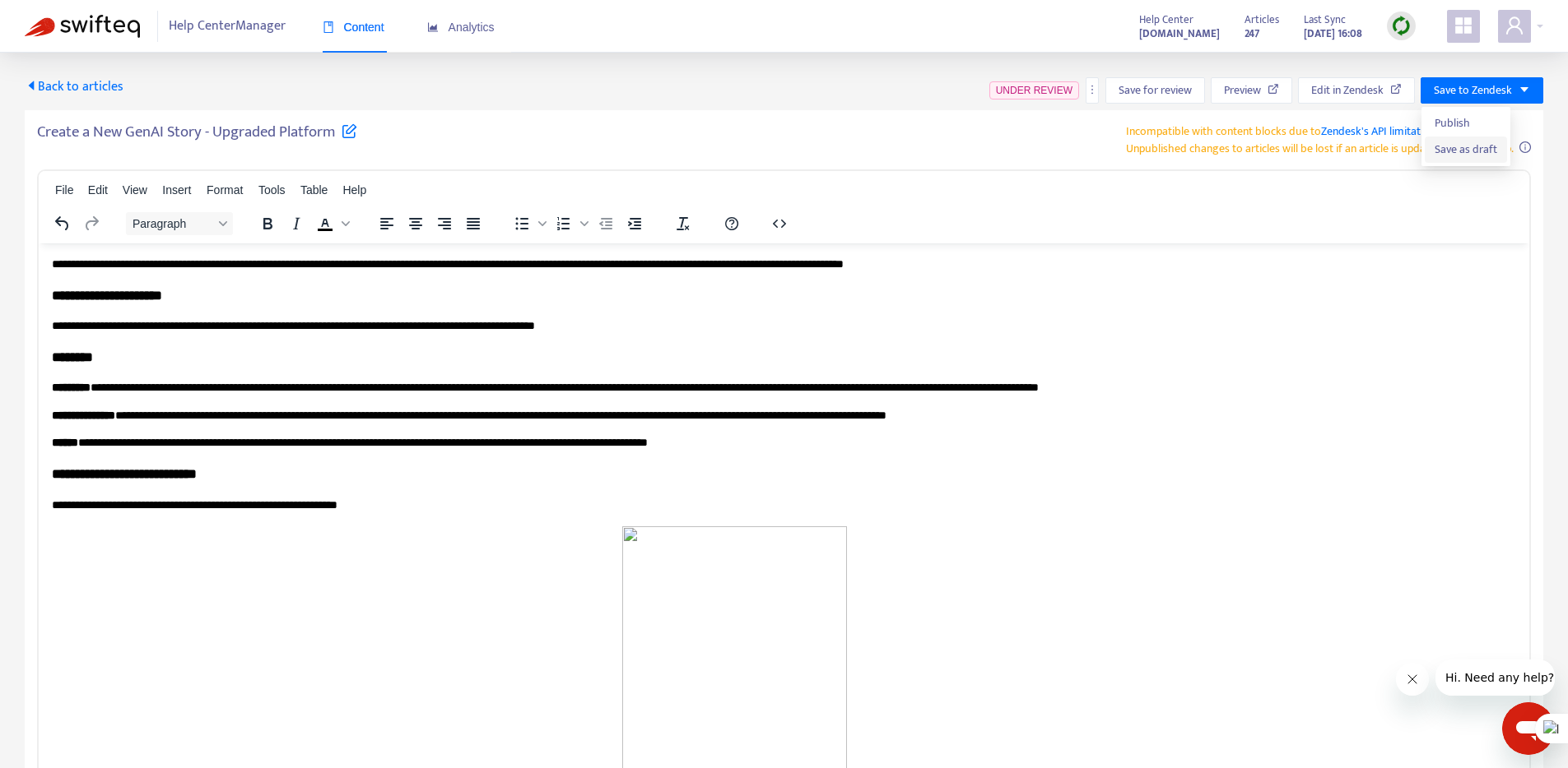
click at [1474, 144] on span "Save as draft" at bounding box center [1465, 149] width 62 height 18
click at [93, 503] on p "**********" at bounding box center [778, 505] width 1452 height 16
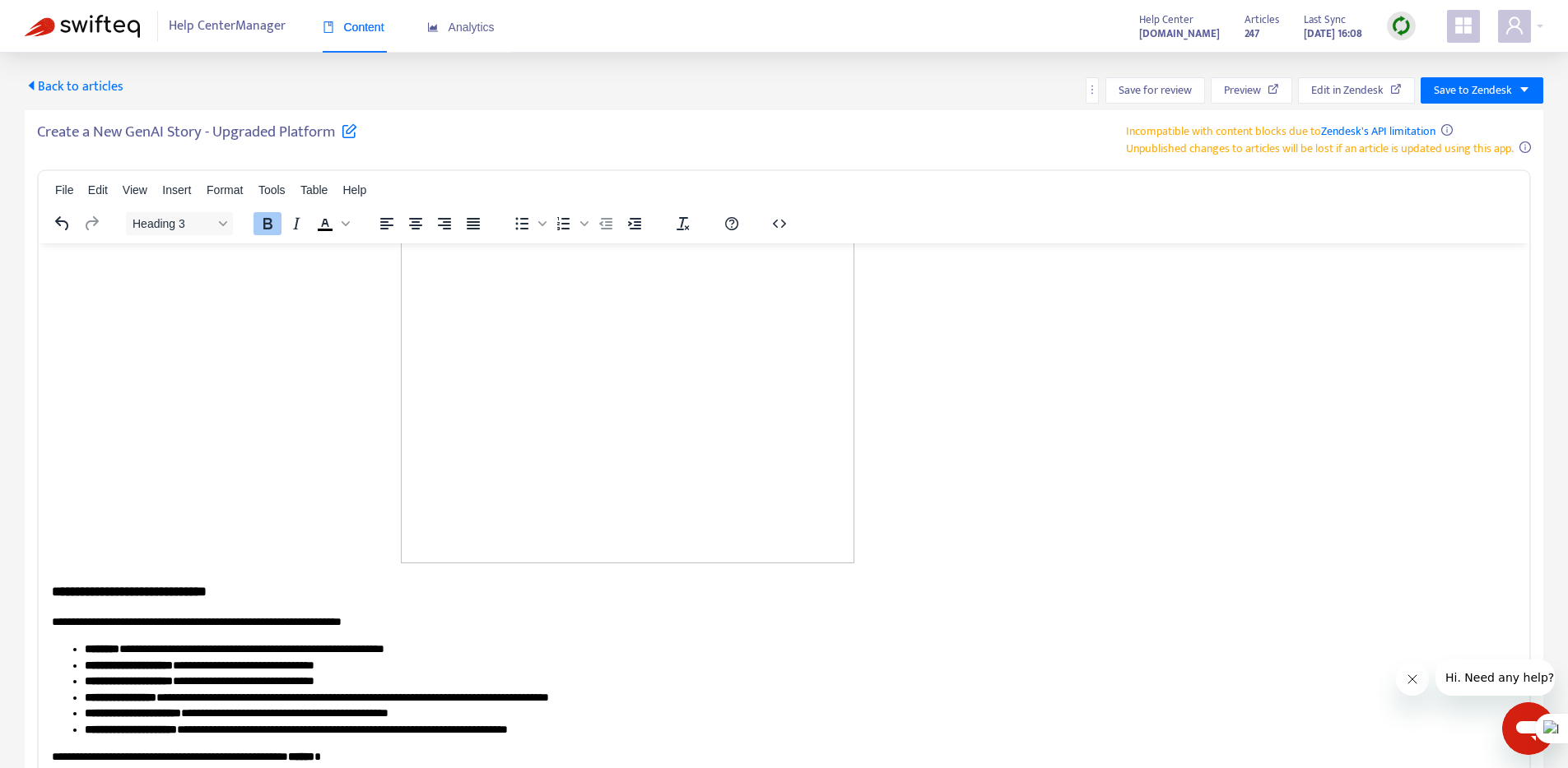
scroll to position [1980, 0]
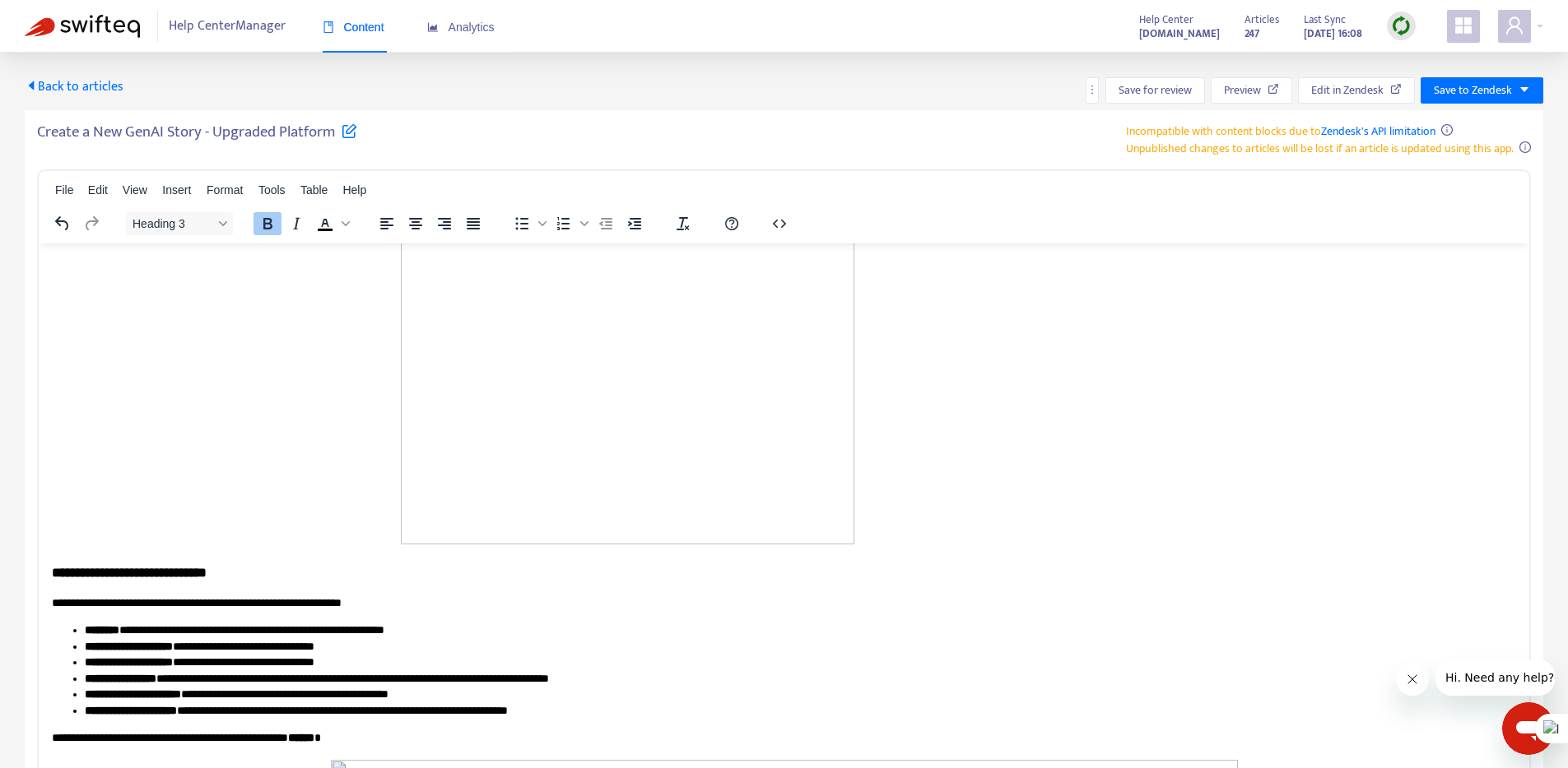
drag, startPoint x: 52, startPoint y: 474, endPoint x: 864, endPoint y: 554, distance: 815.9
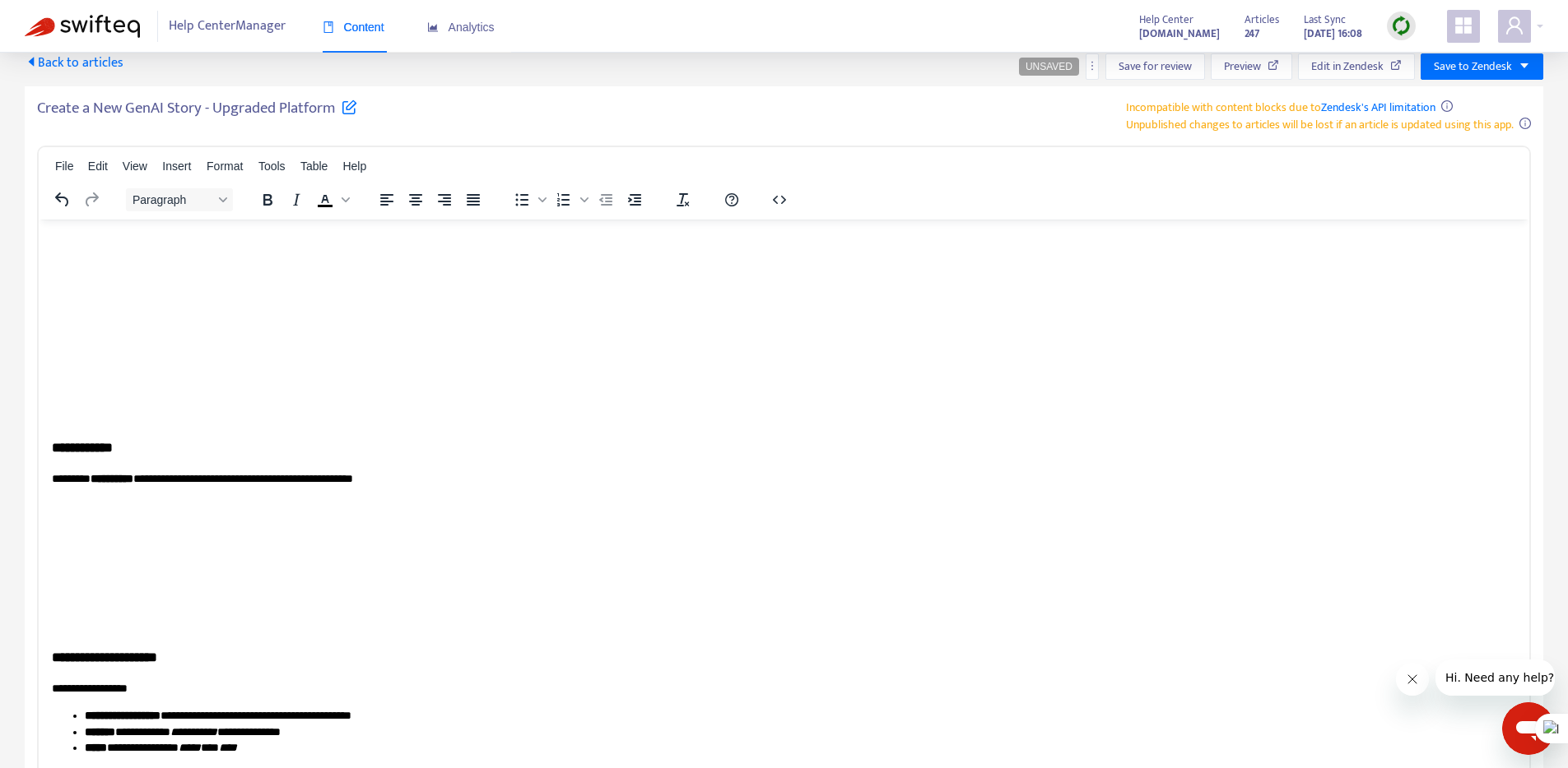
scroll to position [956, 0]
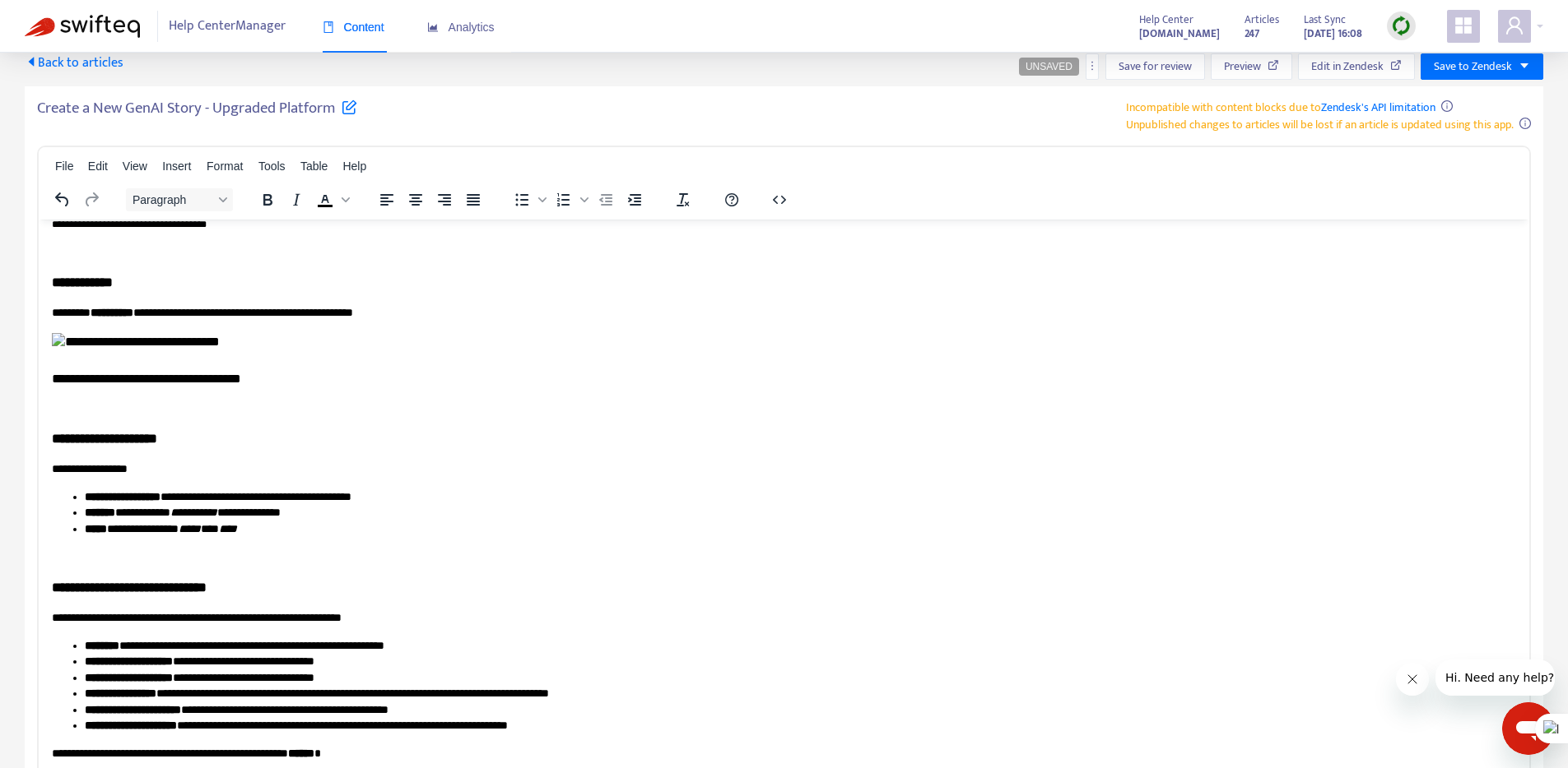
click at [189, 341] on img "Rich Text Area. Press ALT-0 for help." at bounding box center [147, 360] width 189 height 55
click at [141, 341] on img "Rich Text Area. Press ALT-0 for help." at bounding box center [147, 360] width 189 height 55
click at [181, 339] on img "Rich Text Area. Press ALT-0 for help." at bounding box center [147, 360] width 189 height 55
click at [223, 341] on img "Rich Text Area. Press ALT-0 for help." at bounding box center [147, 360] width 189 height 55
drag, startPoint x: 265, startPoint y: 374, endPoint x: 272, endPoint y: 379, distance: 8.6
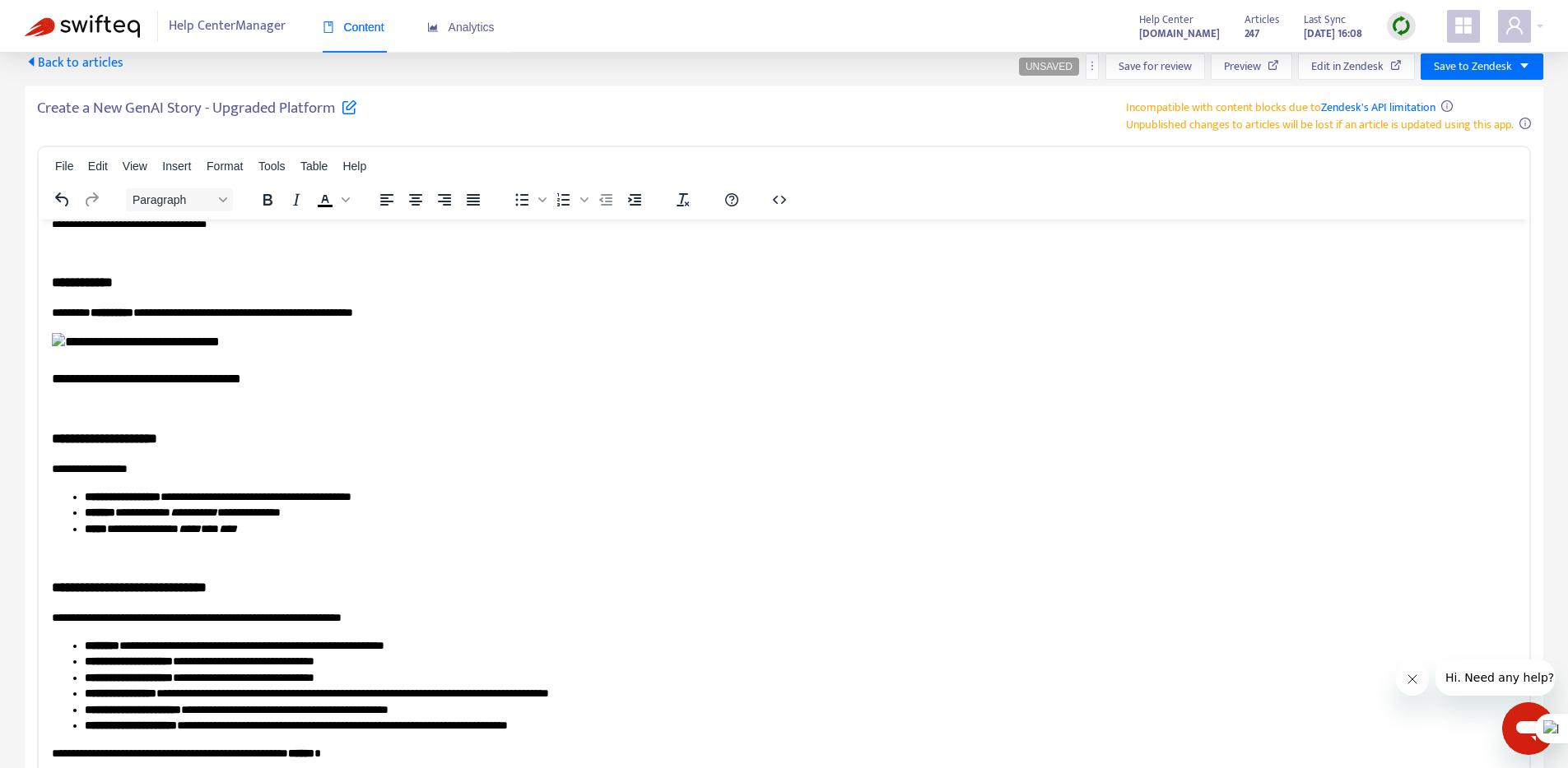
click at [241, 375] on img "Rich Text Area. Press ALT-0 for help." at bounding box center [147, 360] width 189 height 55
click at [303, 374] on p "Rich Text Area. Press ALT-0 for help." at bounding box center [784, 360] width 1464 height 55
click at [304, 388] on p "Rich Text Area. Press ALT-0 for help." at bounding box center [784, 360] width 1464 height 55
drag, startPoint x: 288, startPoint y: 381, endPoint x: 44, endPoint y: 335, distance: 248.3
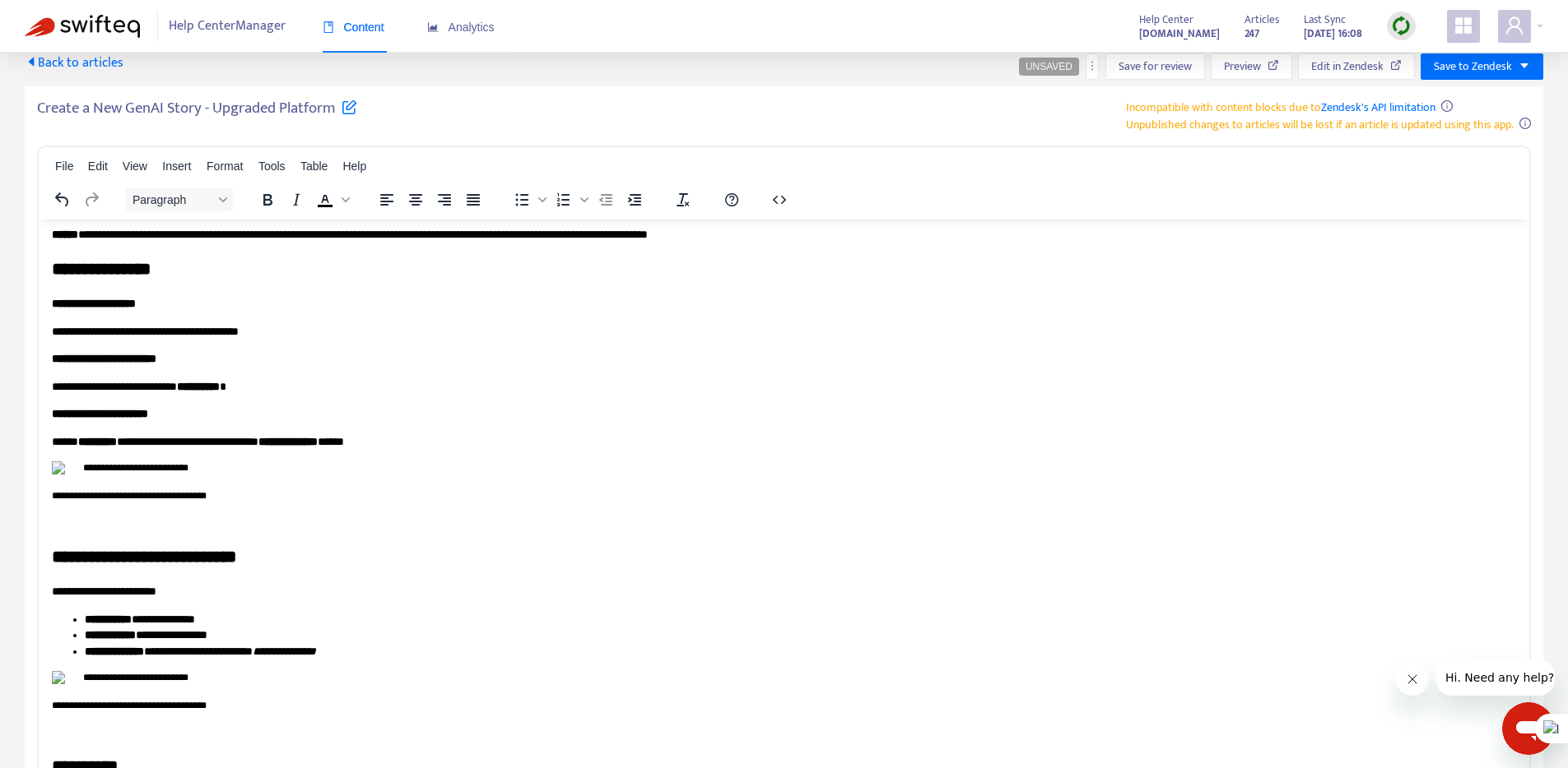
scroll to position [188, 0]
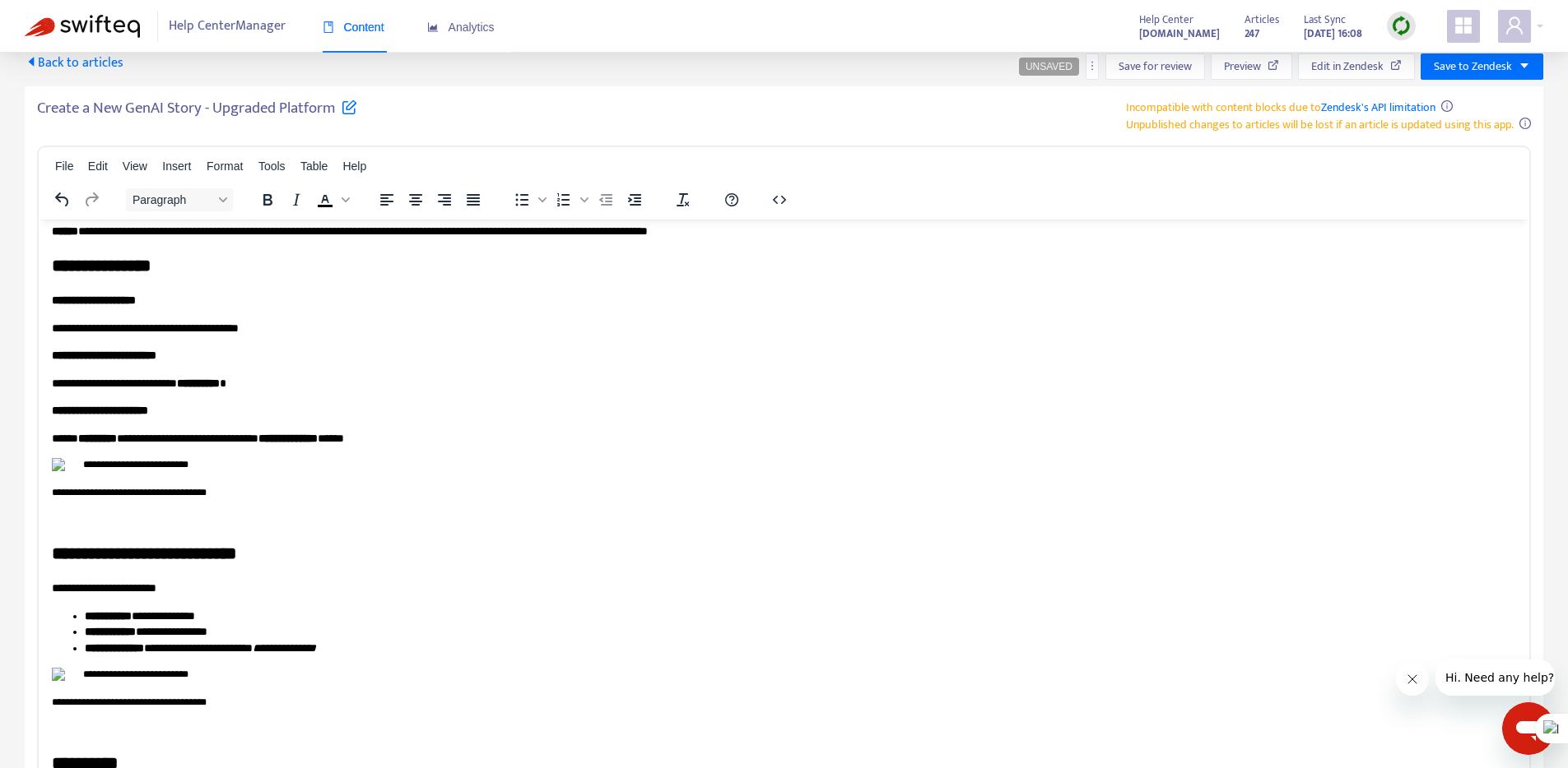
click at [173, 463] on img "Rich Text Area. Press ALT-0 for help." at bounding box center [129, 477] width 155 height 41
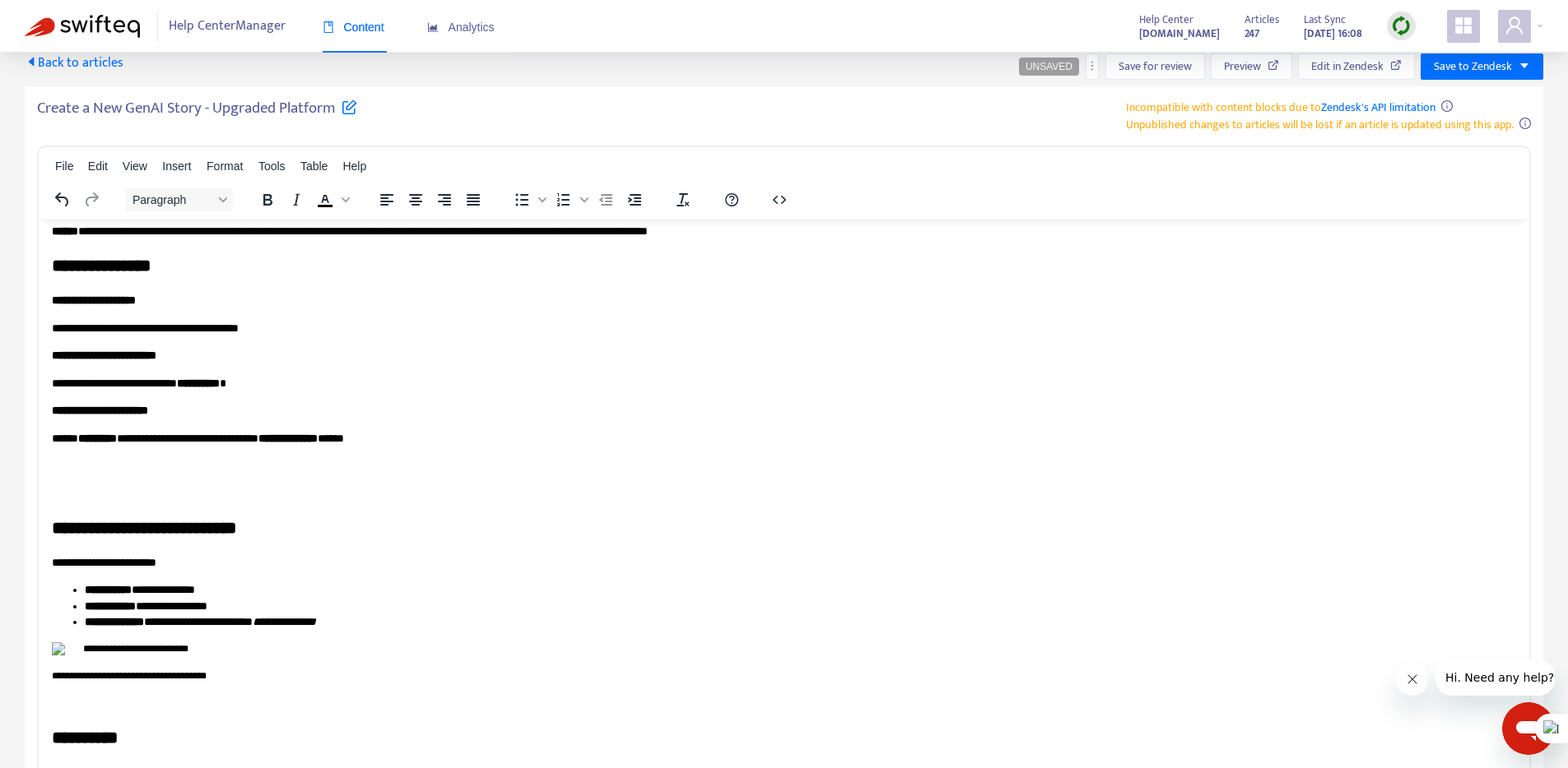
click at [88, 461] on p "Rich Text Area. Press ALT-0 for help." at bounding box center [784, 466] width 1464 height 16
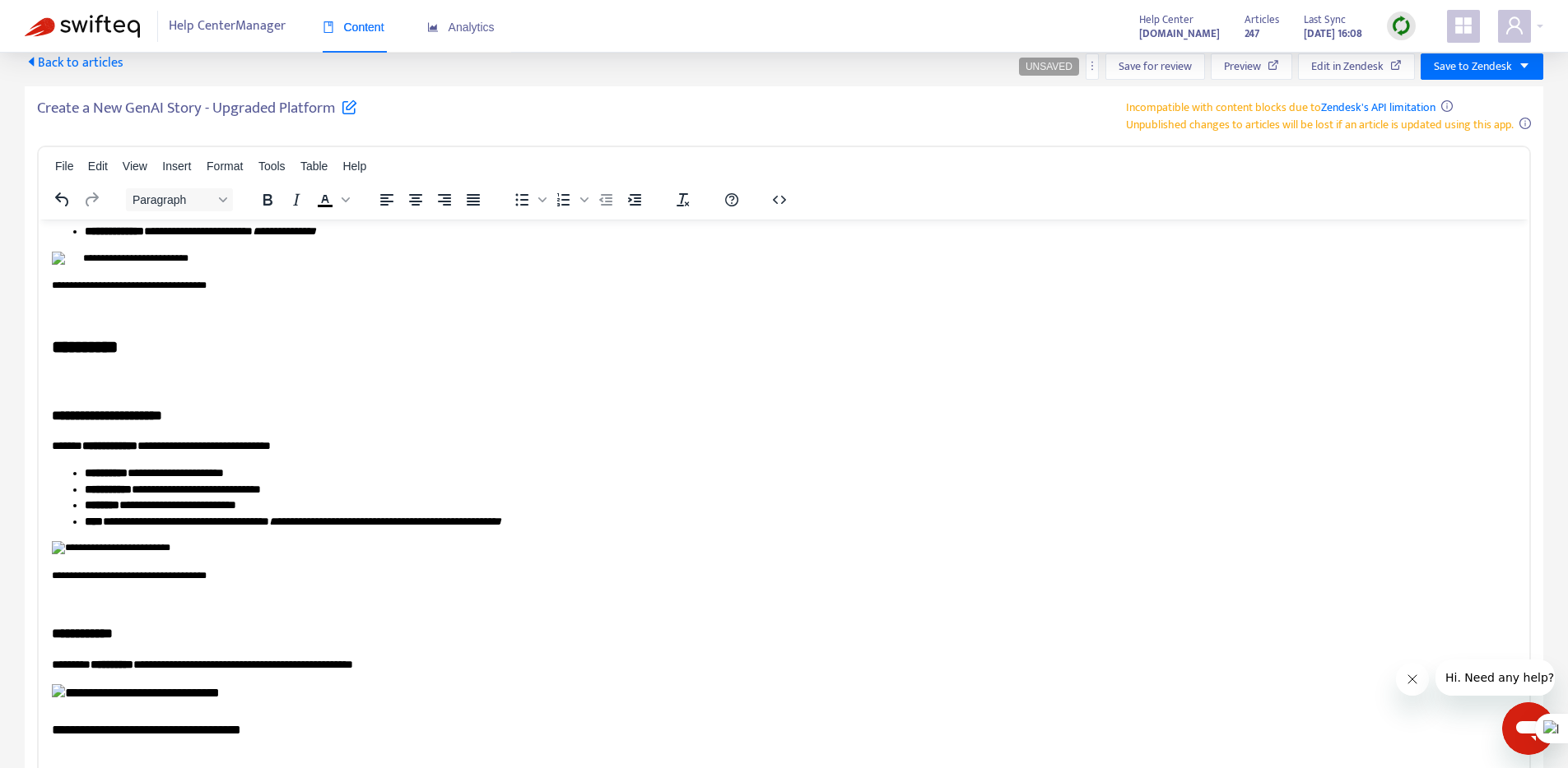
scroll to position [563, 0]
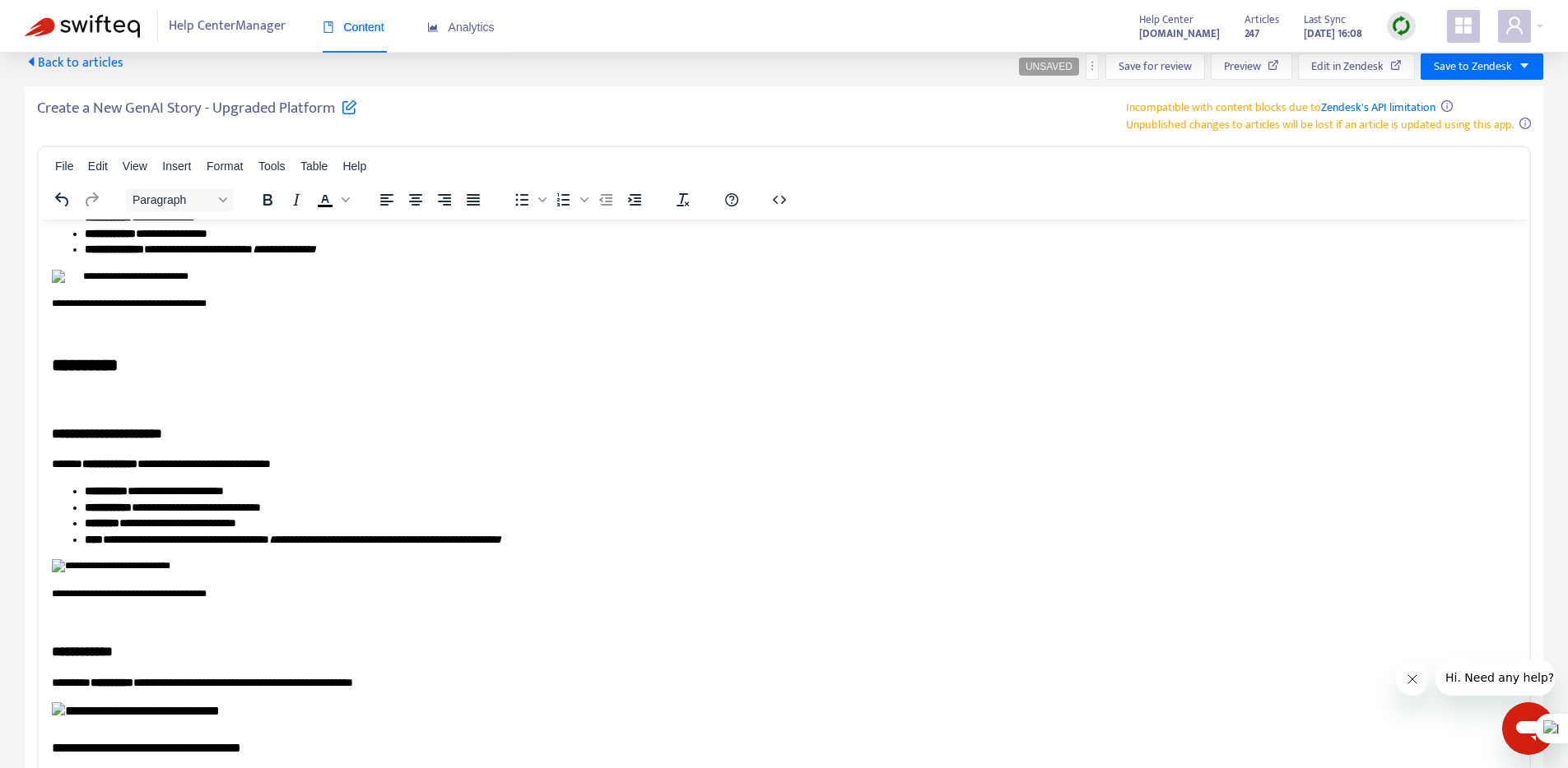
click at [237, 311] on p "Rich Text Area. Press ALT-0 for help." at bounding box center [784, 290] width 1464 height 42
drag, startPoint x: 176, startPoint y: 590, endPoint x: 44, endPoint y: 554, distance: 136.8
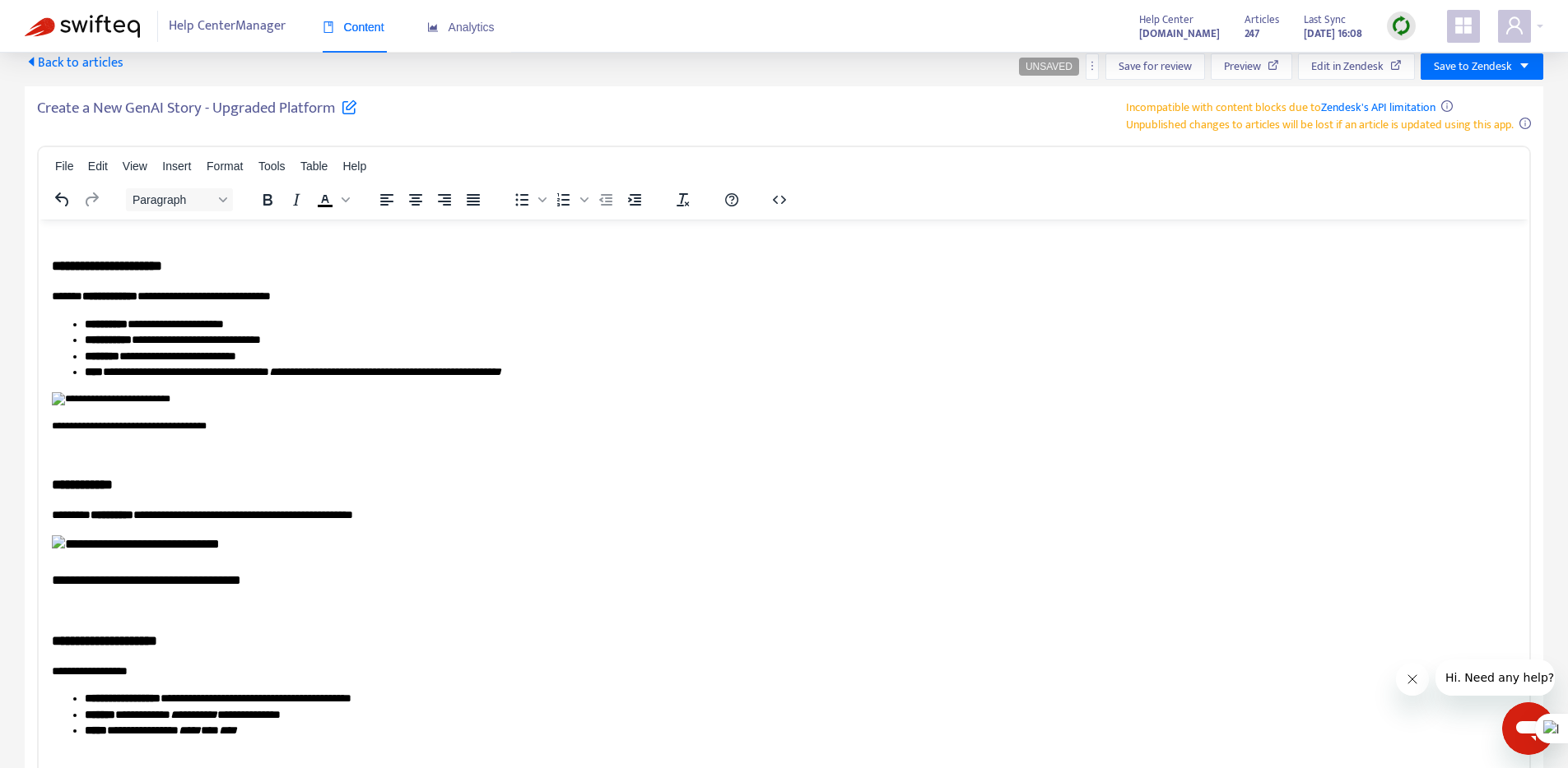
scroll to position [565, 0]
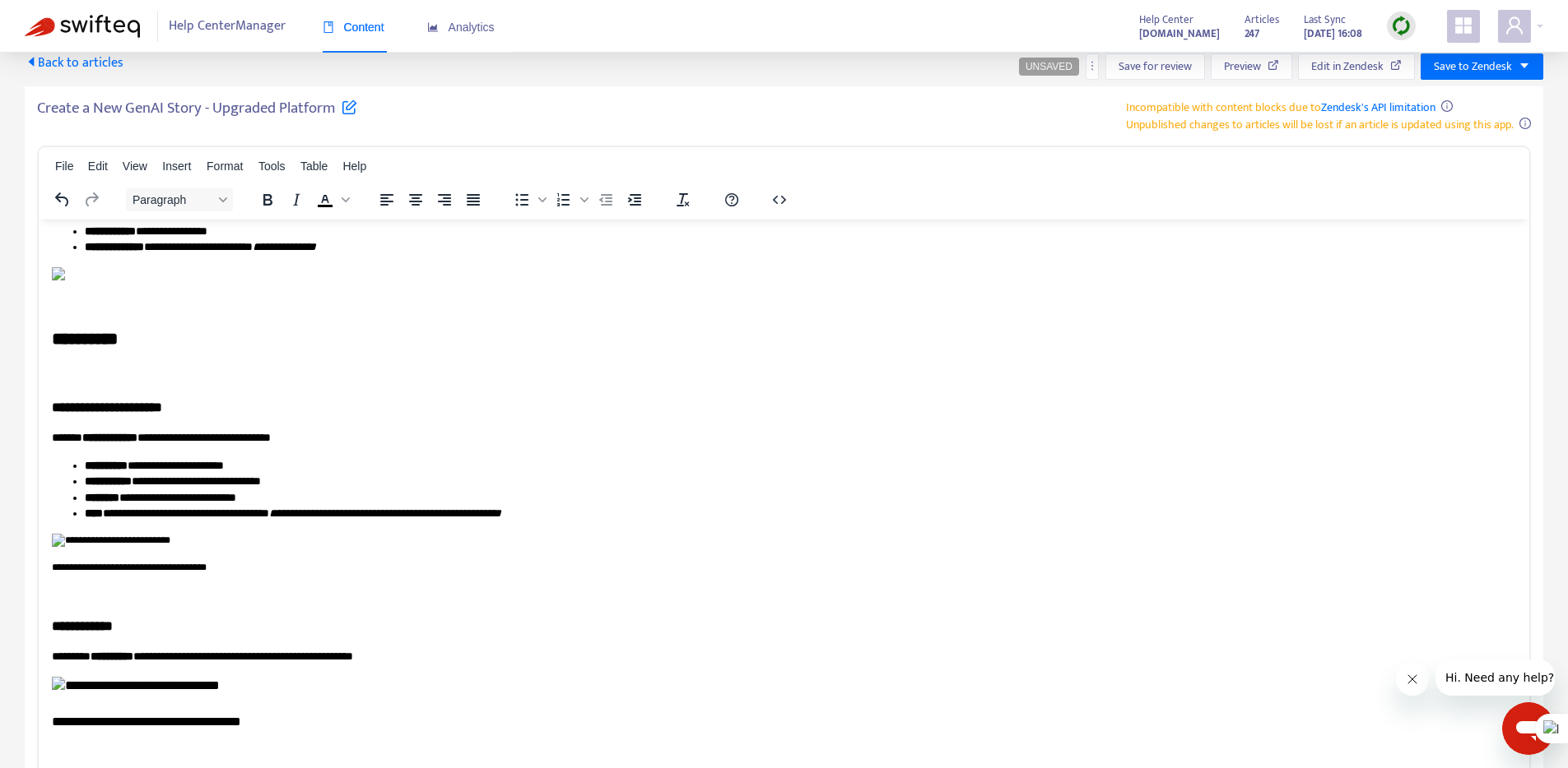
drag, startPoint x: 191, startPoint y: 331, endPoint x: 369, endPoint y: 236, distance: 201.8
click at [65, 93] on img "Rich Text Area. Press ALT-0 for help." at bounding box center [59, 86] width 13 height 13
drag, startPoint x: 422, startPoint y: 199, endPoint x: 413, endPoint y: 214, distance: 17.5
click at [422, 198] on icon "Align center" at bounding box center [415, 200] width 20 height 20
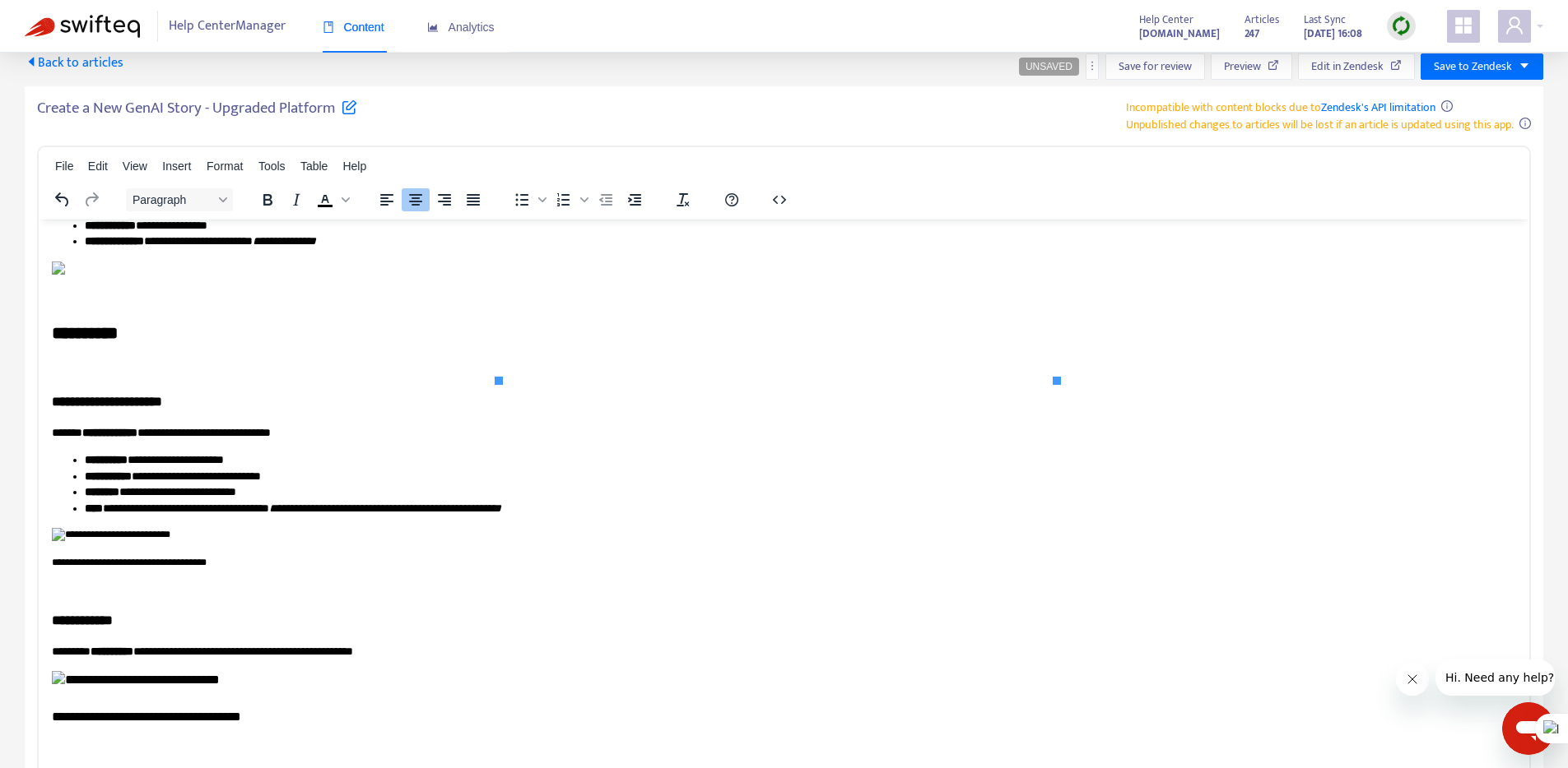
click at [65, 274] on img "Rich Text Area. Press ALT-0 for help." at bounding box center [59, 268] width 13 height 13
click at [419, 203] on icon "Align center" at bounding box center [415, 200] width 20 height 20
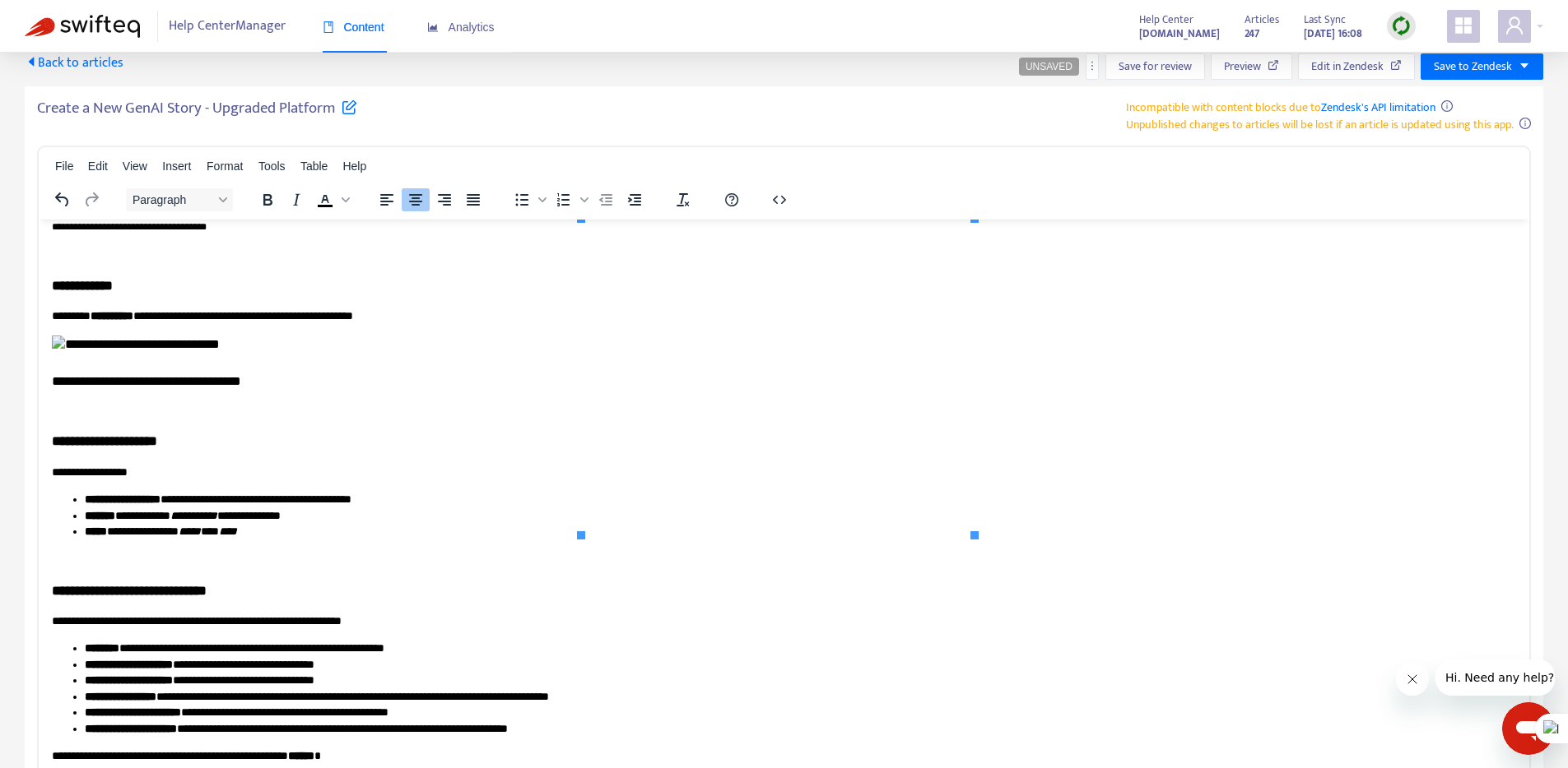
scroll to position [1117, 0]
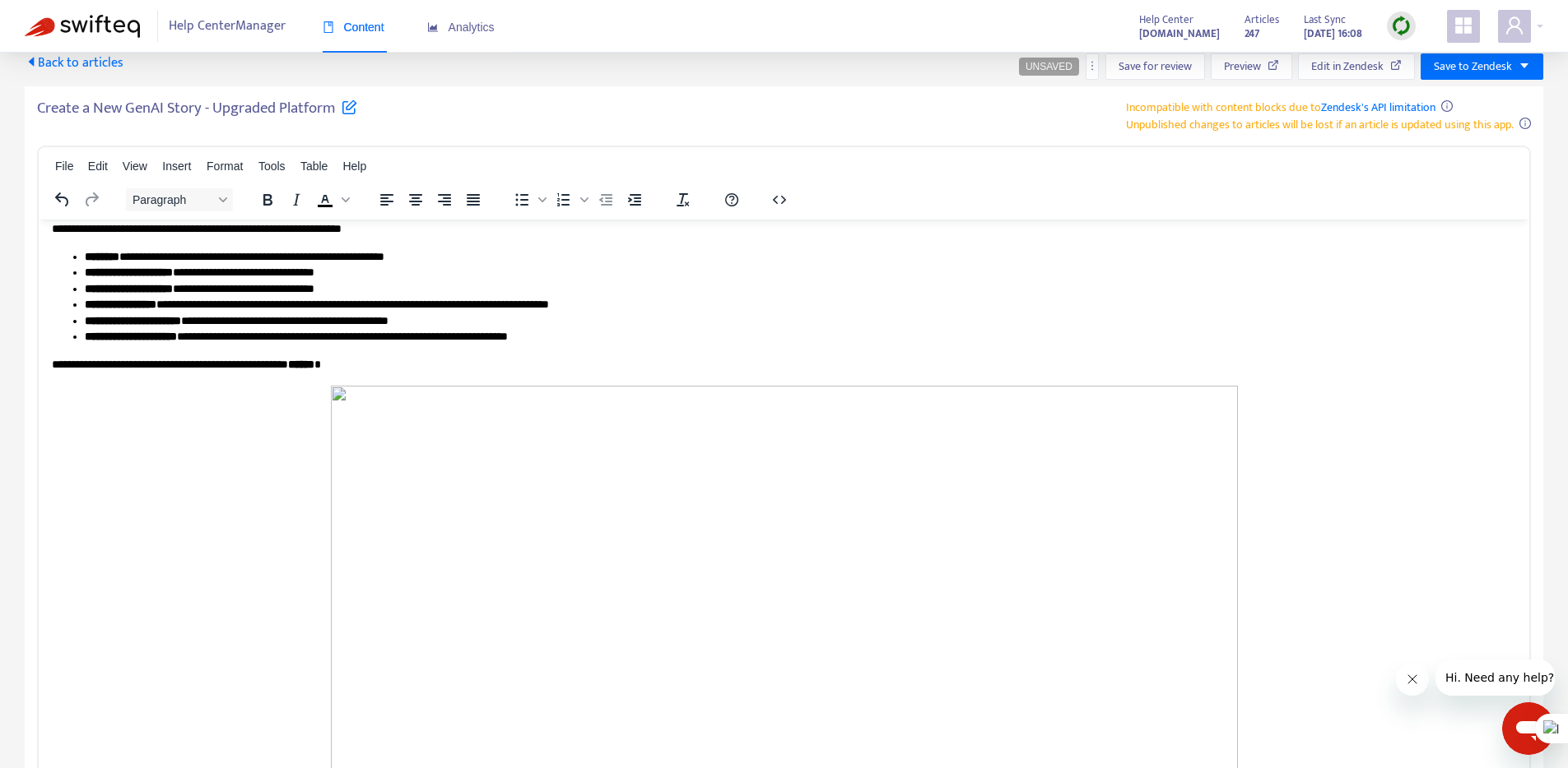
scroll to position [1634, 0]
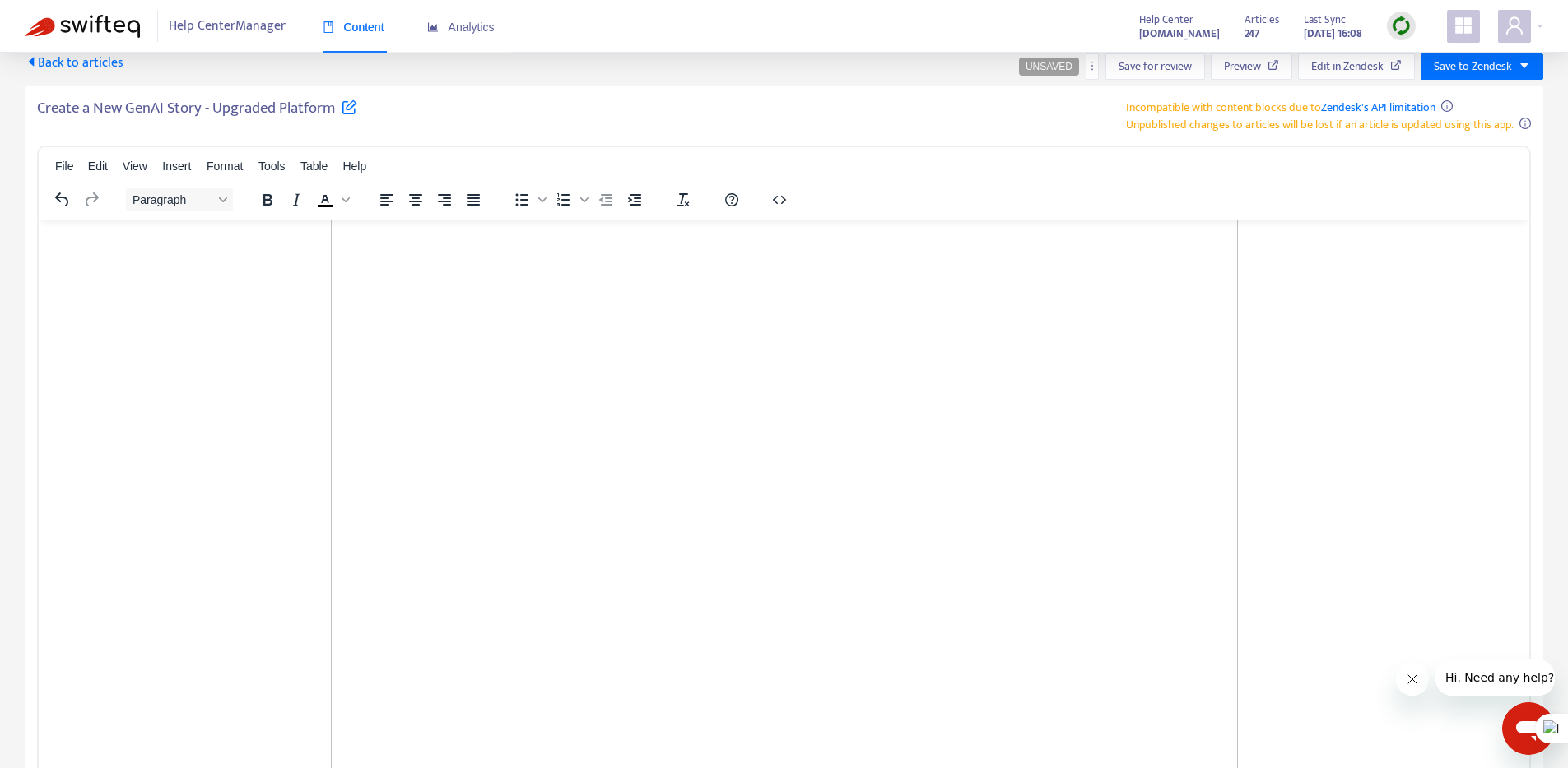
drag, startPoint x: 239, startPoint y: 354, endPoint x: 246, endPoint y: 347, distance: 9.9
drag, startPoint x: 261, startPoint y: 324, endPoint x: 305, endPoint y: 293, distance: 53.8
click at [421, 199] on icon "Align center" at bounding box center [415, 200] width 20 height 20
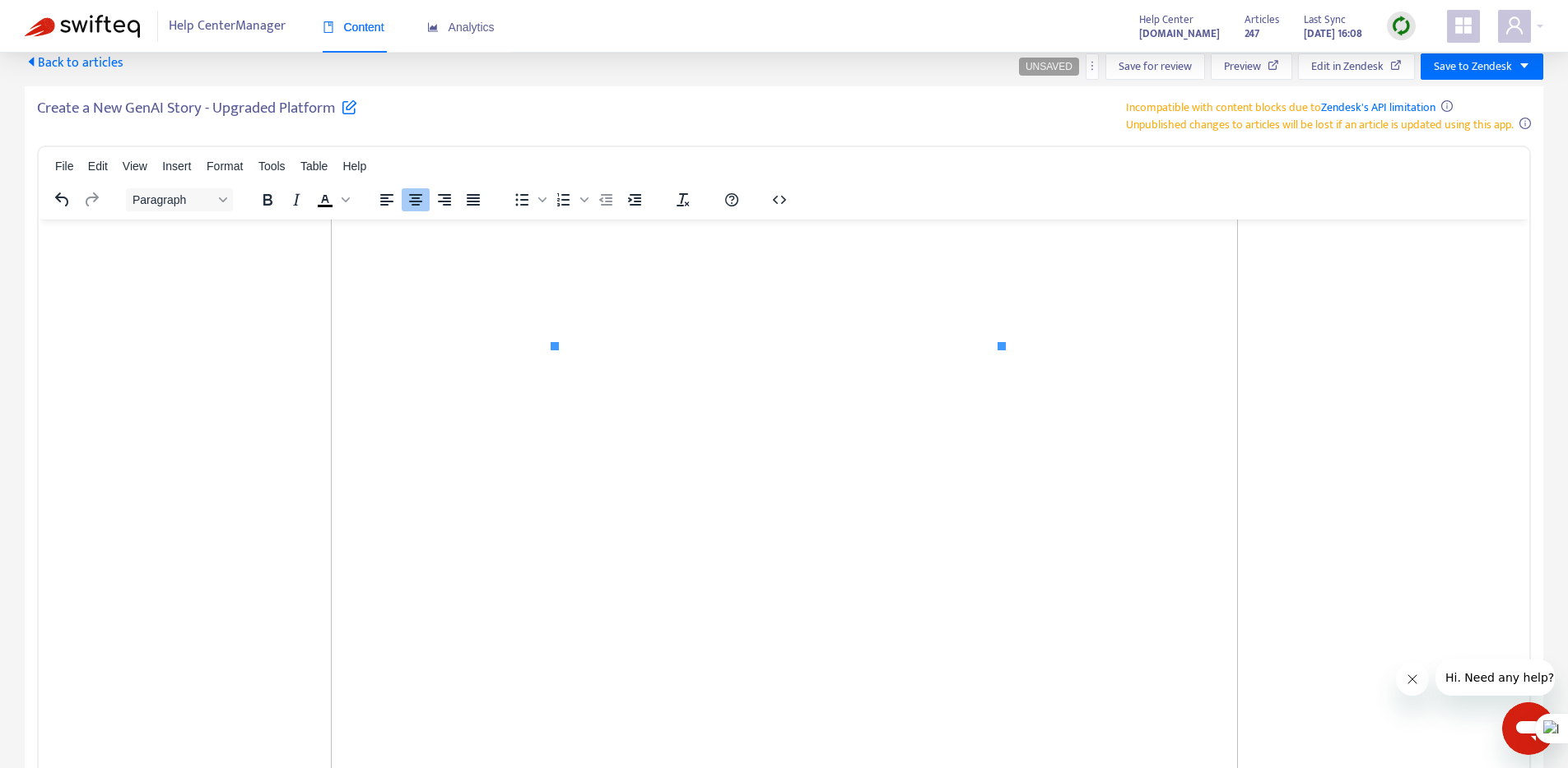
drag, startPoint x: 209, startPoint y: 499, endPoint x: 237, endPoint y: 483, distance: 32.2
drag, startPoint x: 416, startPoint y: 203, endPoint x: 402, endPoint y: 216, distance: 19.1
click at [416, 203] on icon "Align center" at bounding box center [415, 200] width 20 height 20
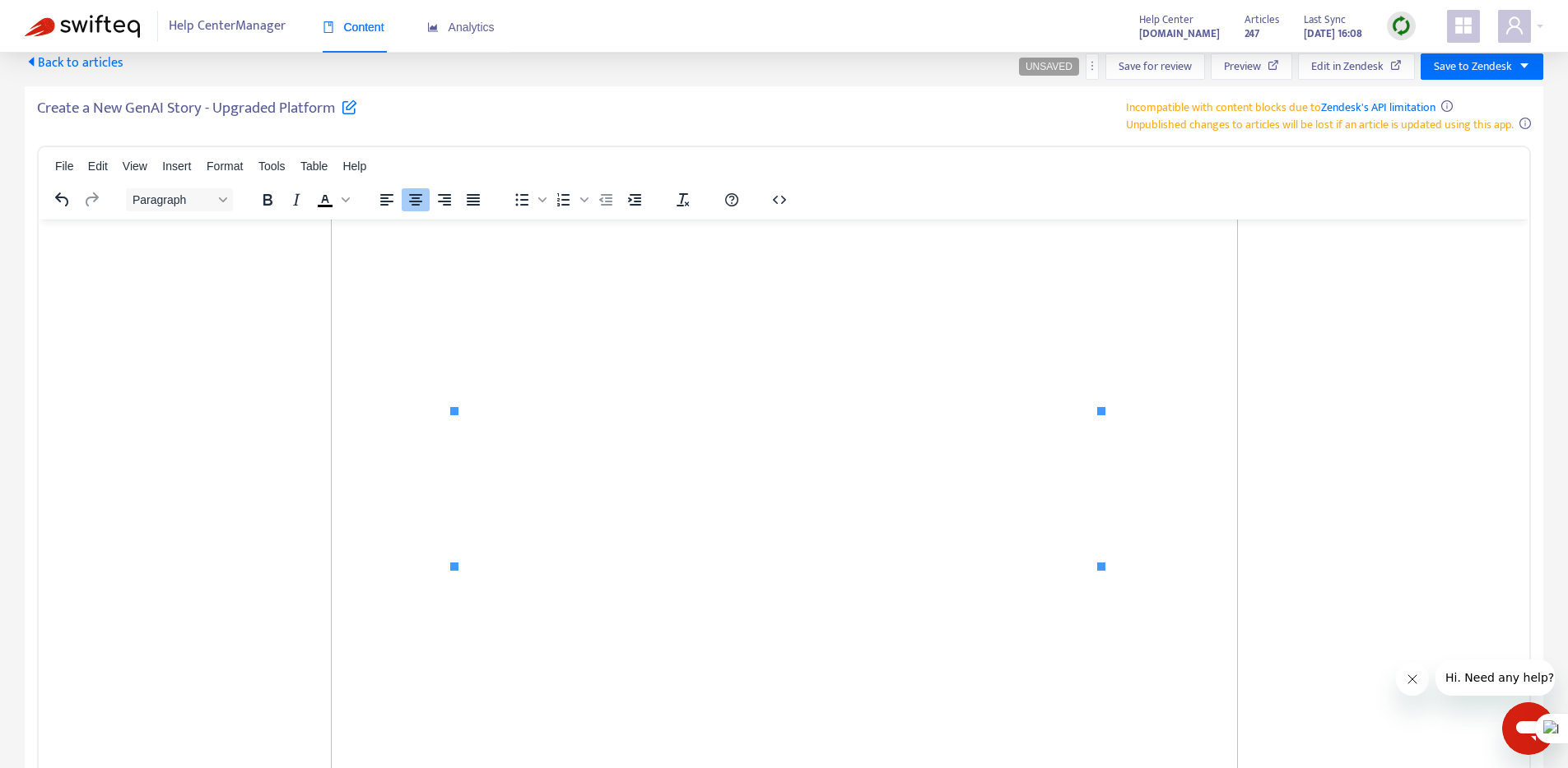
scroll to position [1909, 0]
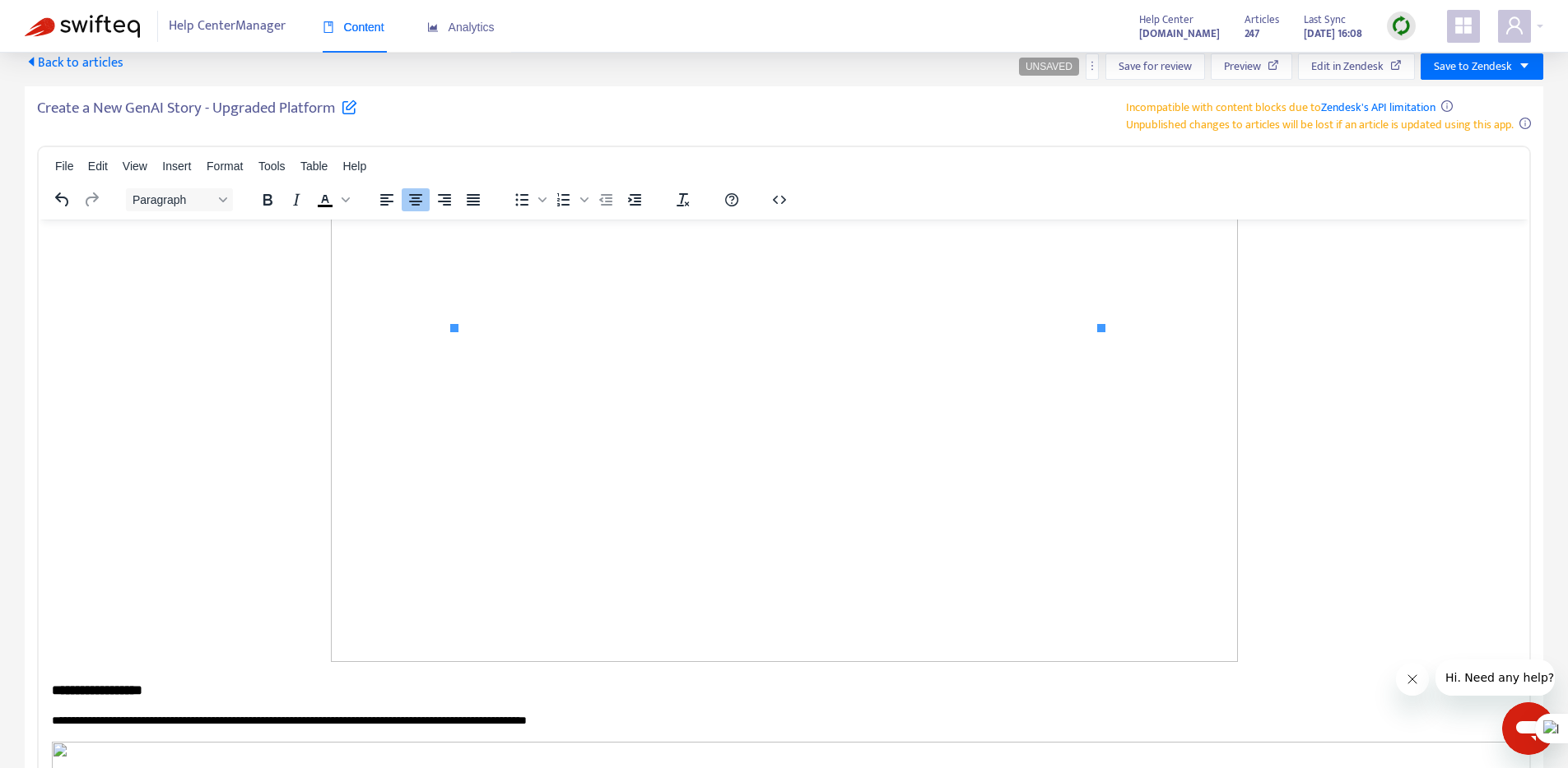
drag, startPoint x: 109, startPoint y: 488, endPoint x: 79, endPoint y: 493, distance: 30.4
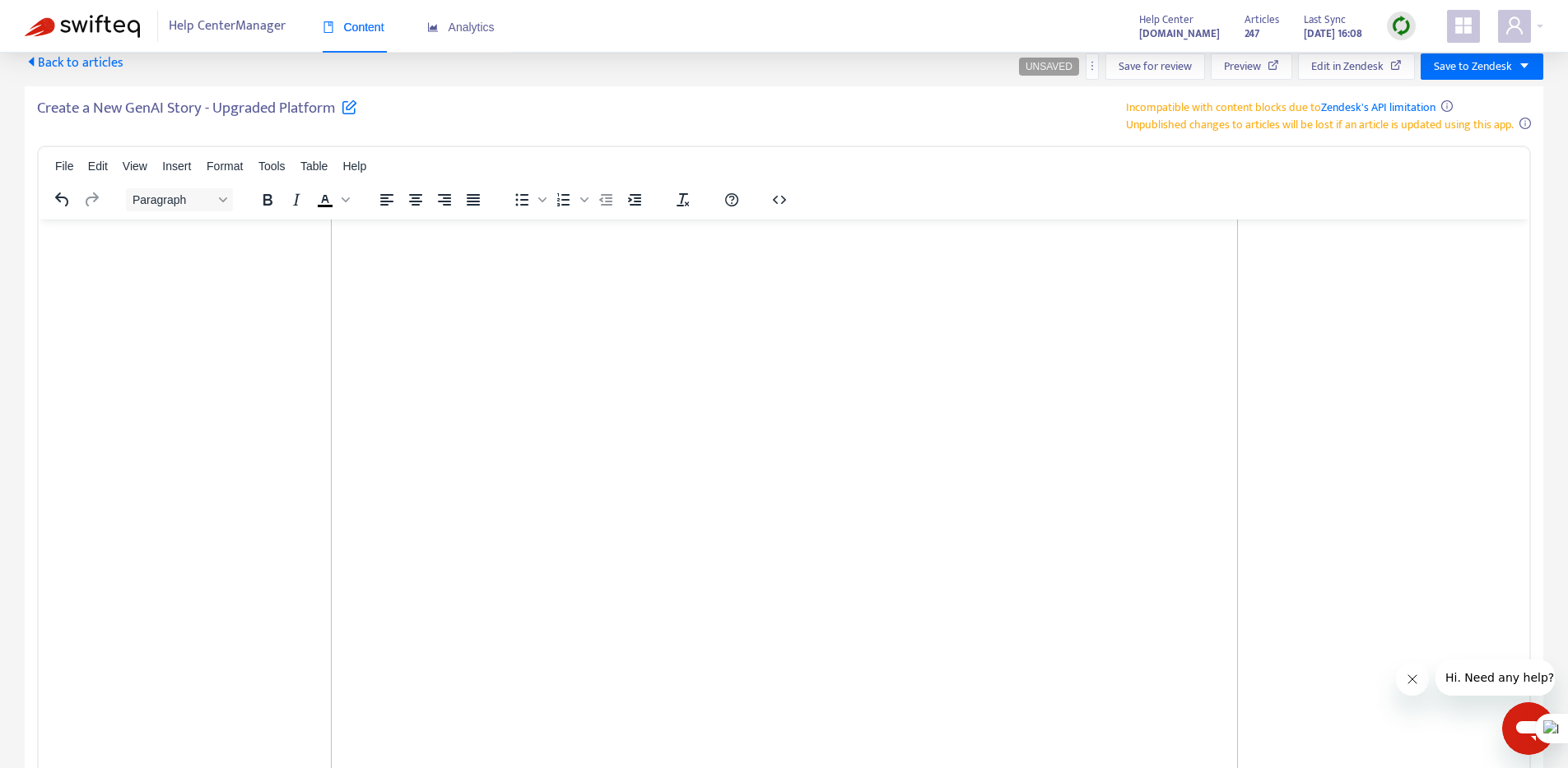
click at [414, 199] on icon "Align center" at bounding box center [415, 200] width 20 height 20
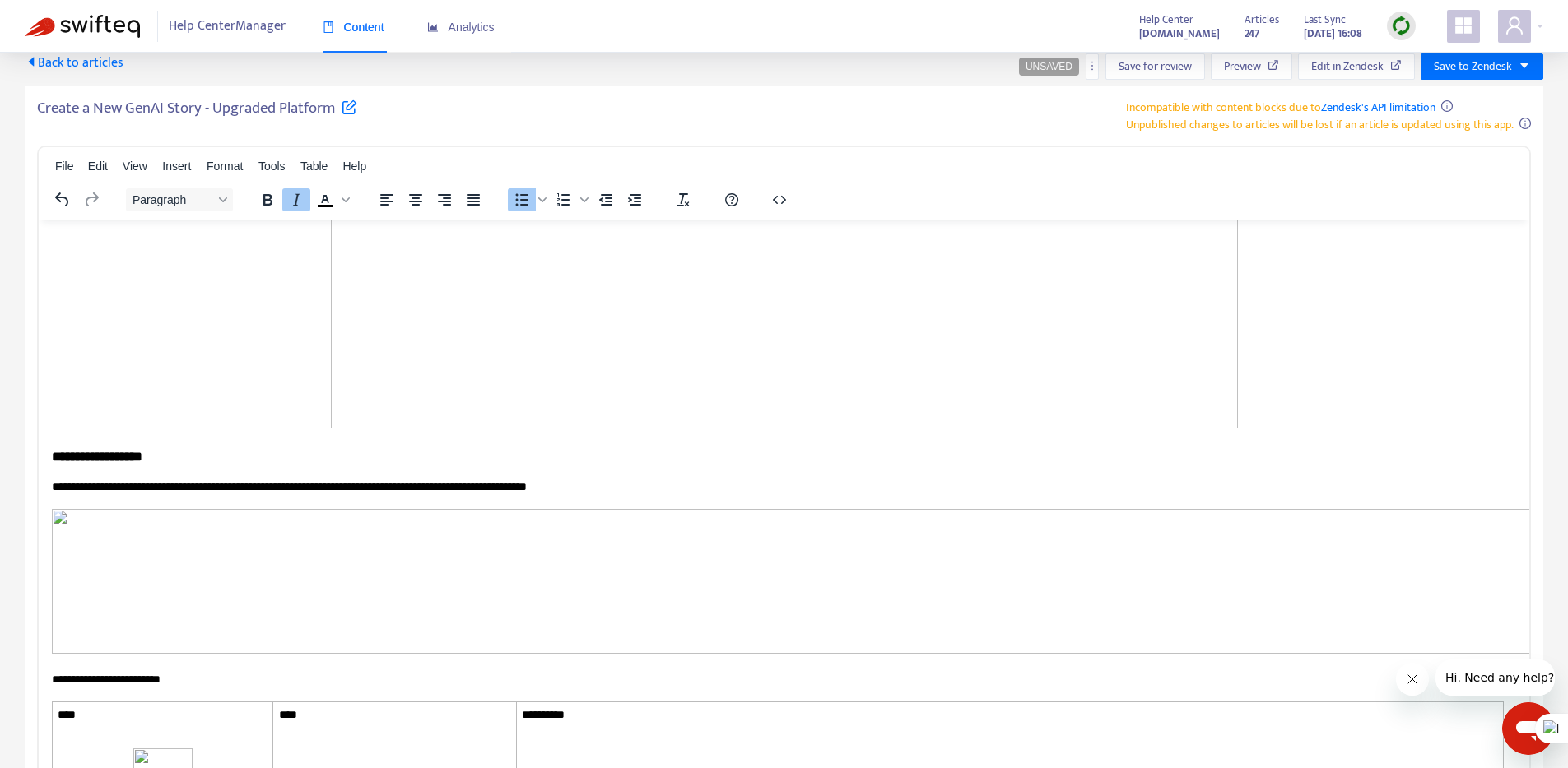
scroll to position [2426, 0]
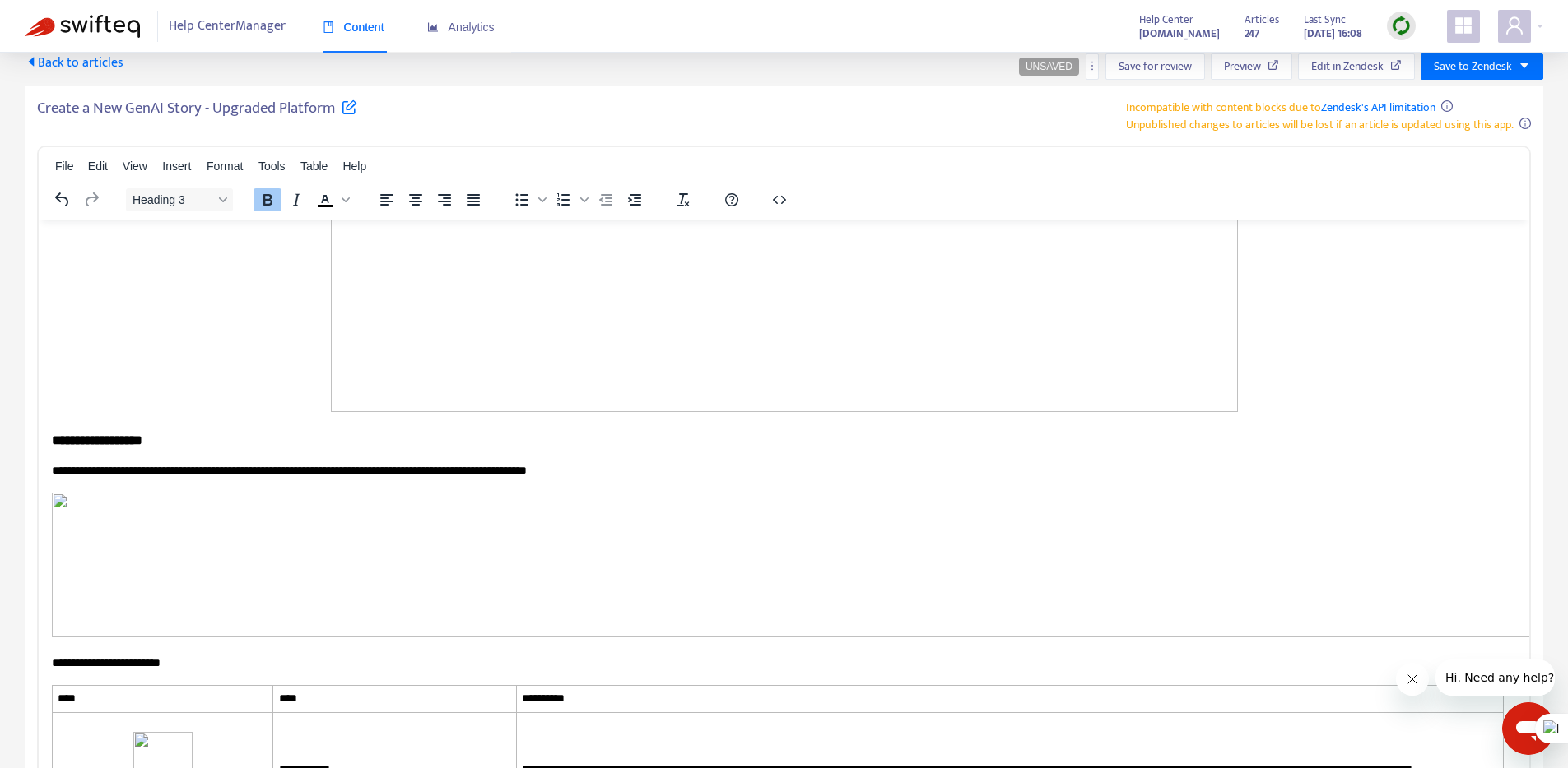
drag, startPoint x: 48, startPoint y: 278, endPoint x: 65, endPoint y: 282, distance: 17.5
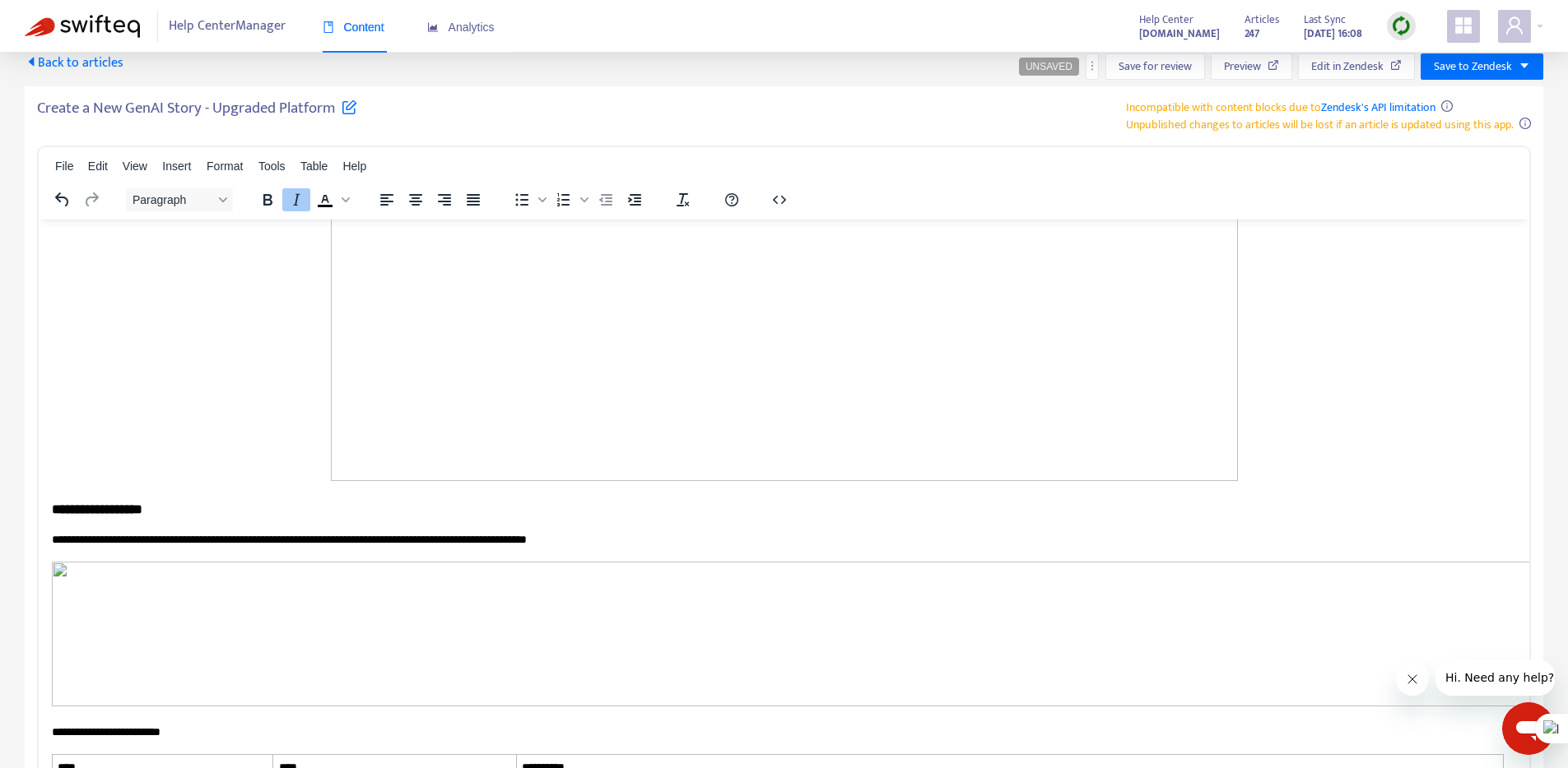
scroll to position [2736, 0]
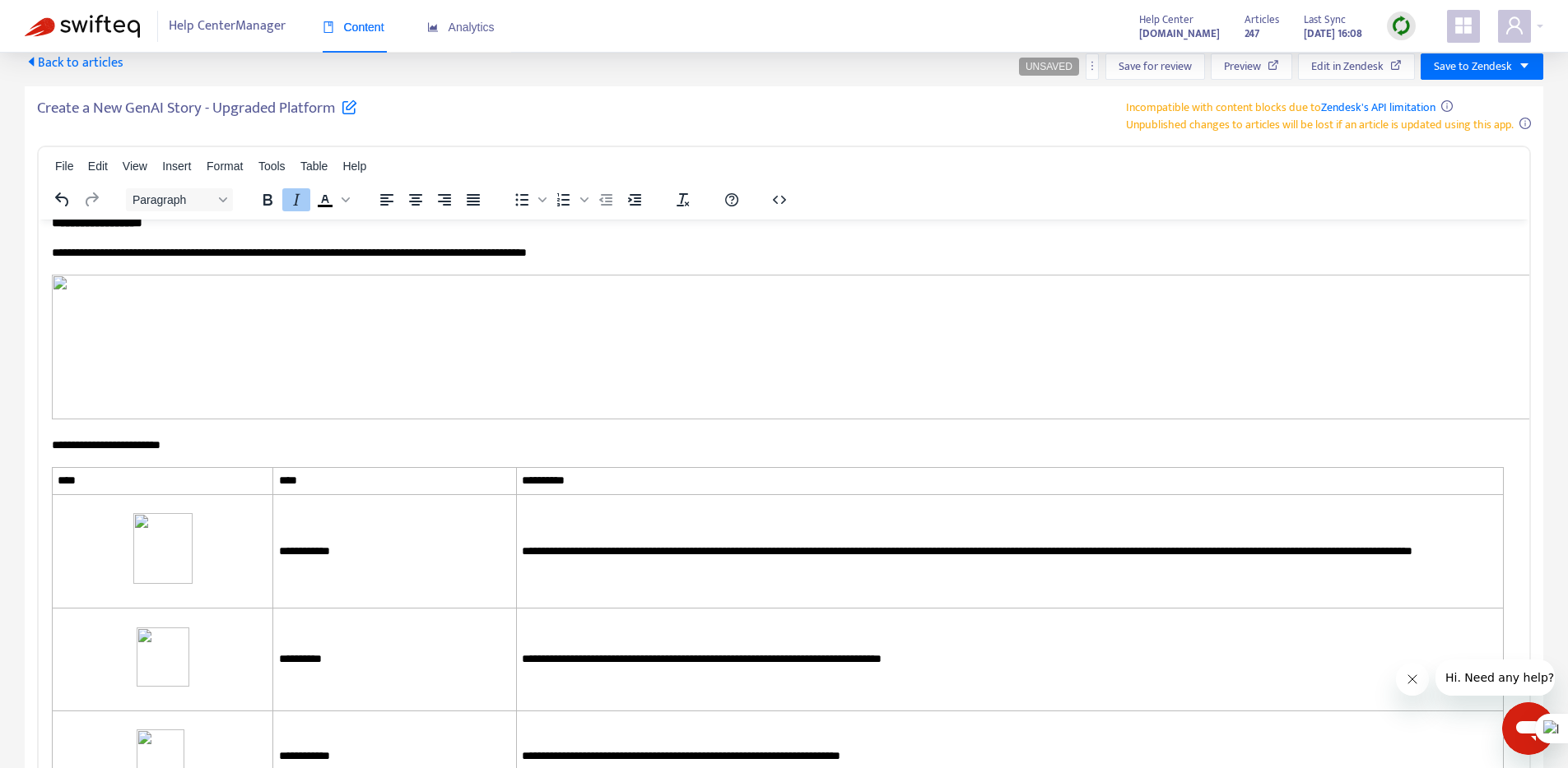
click at [416, 198] on icon "Align center" at bounding box center [415, 200] width 13 height 12
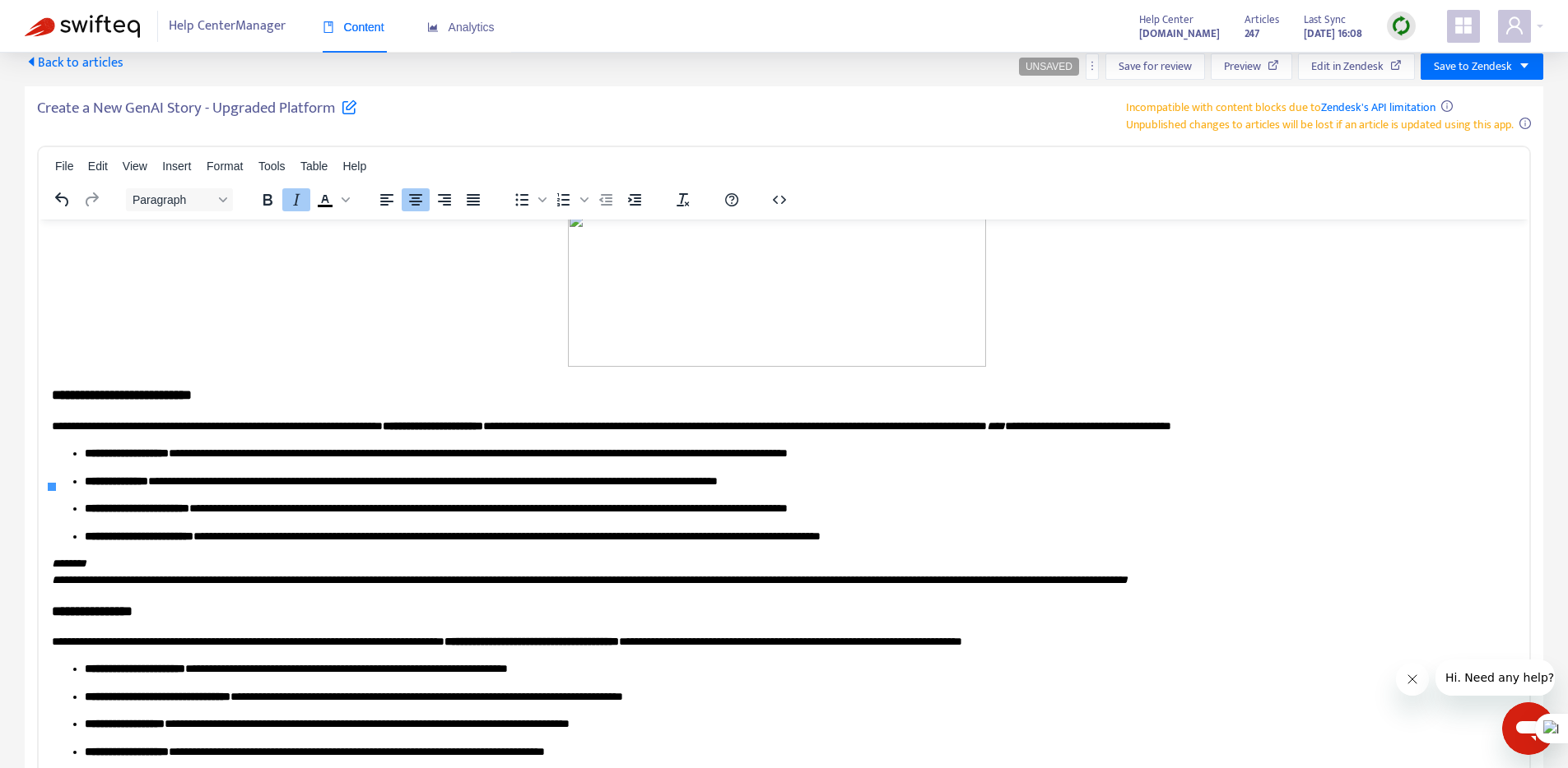
scroll to position [3830, 0]
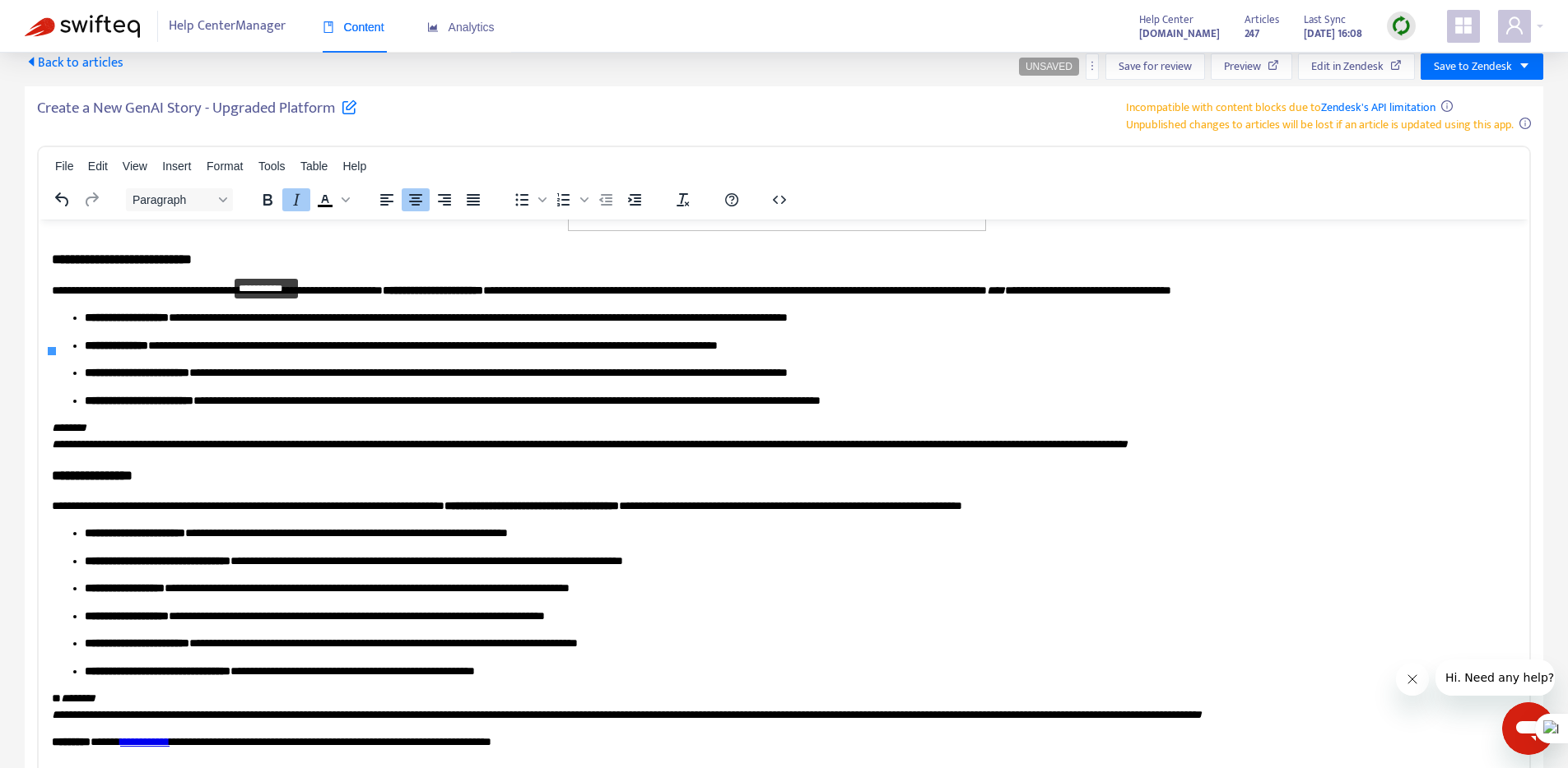
drag, startPoint x: 53, startPoint y: 349, endPoint x: 245, endPoint y: 277, distance: 205.1
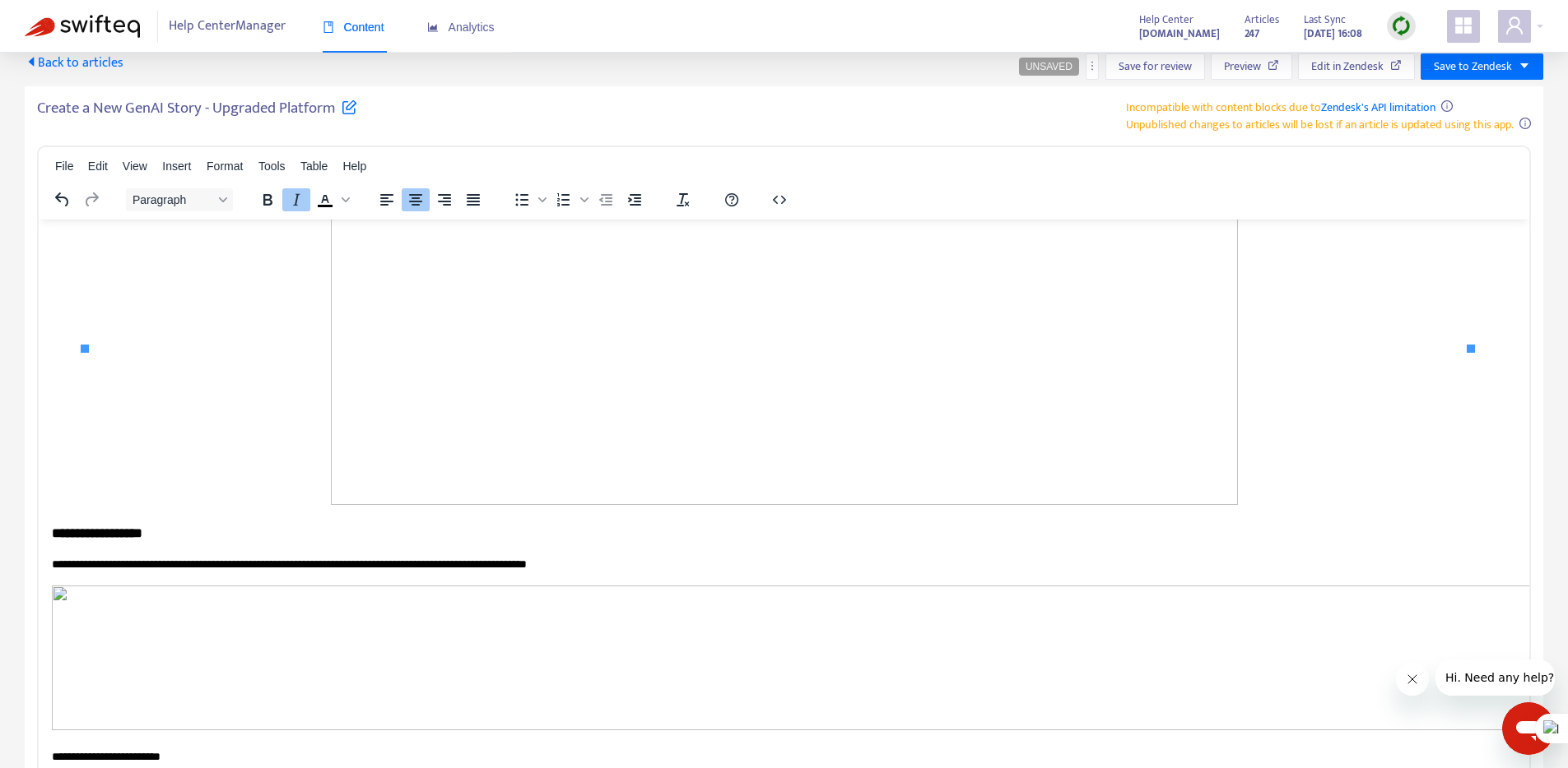
scroll to position [3659, 0]
drag, startPoint x: 81, startPoint y: 346, endPoint x: 199, endPoint y: 278, distance: 136.2
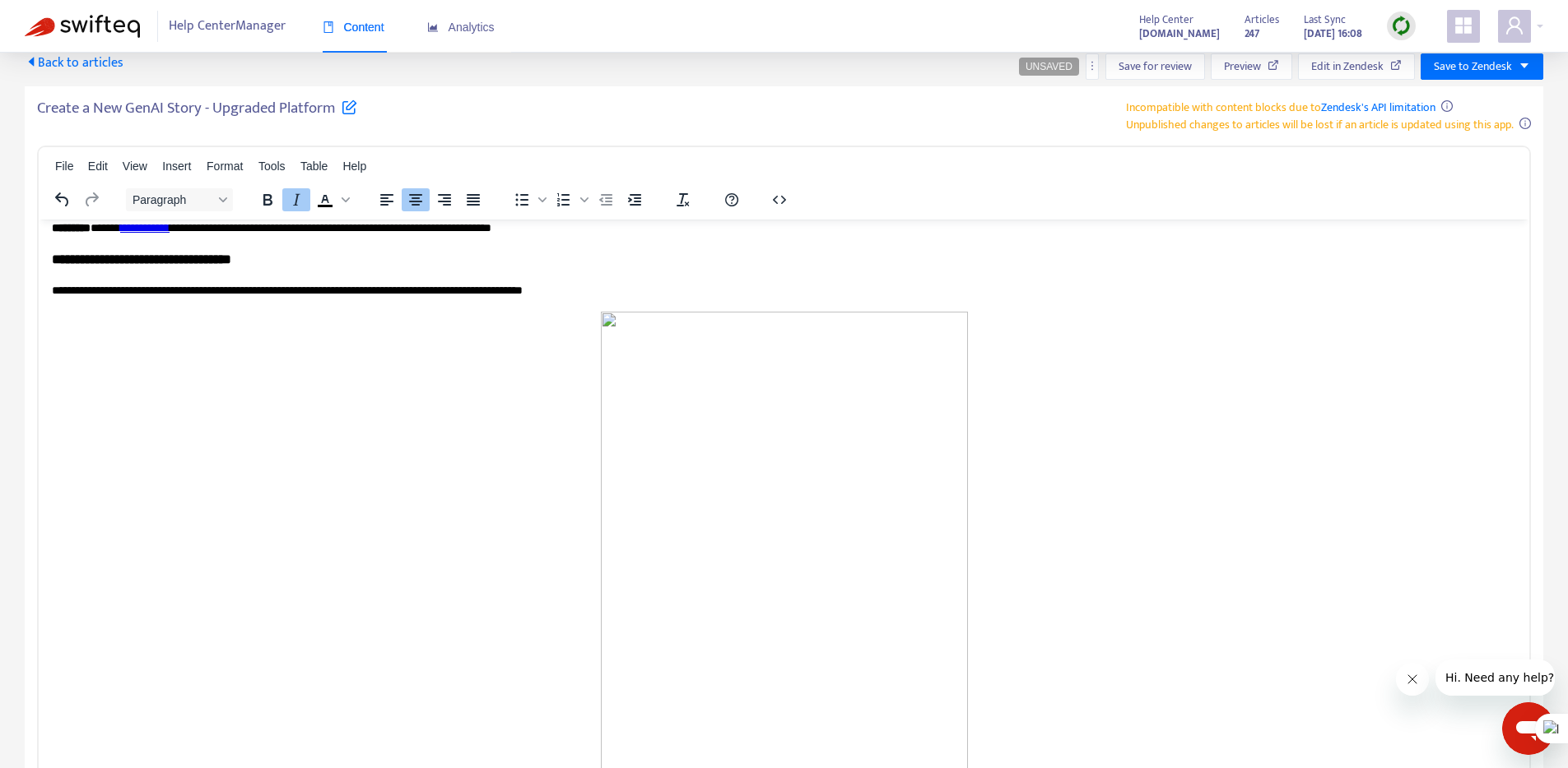
scroll to position [5164, 0]
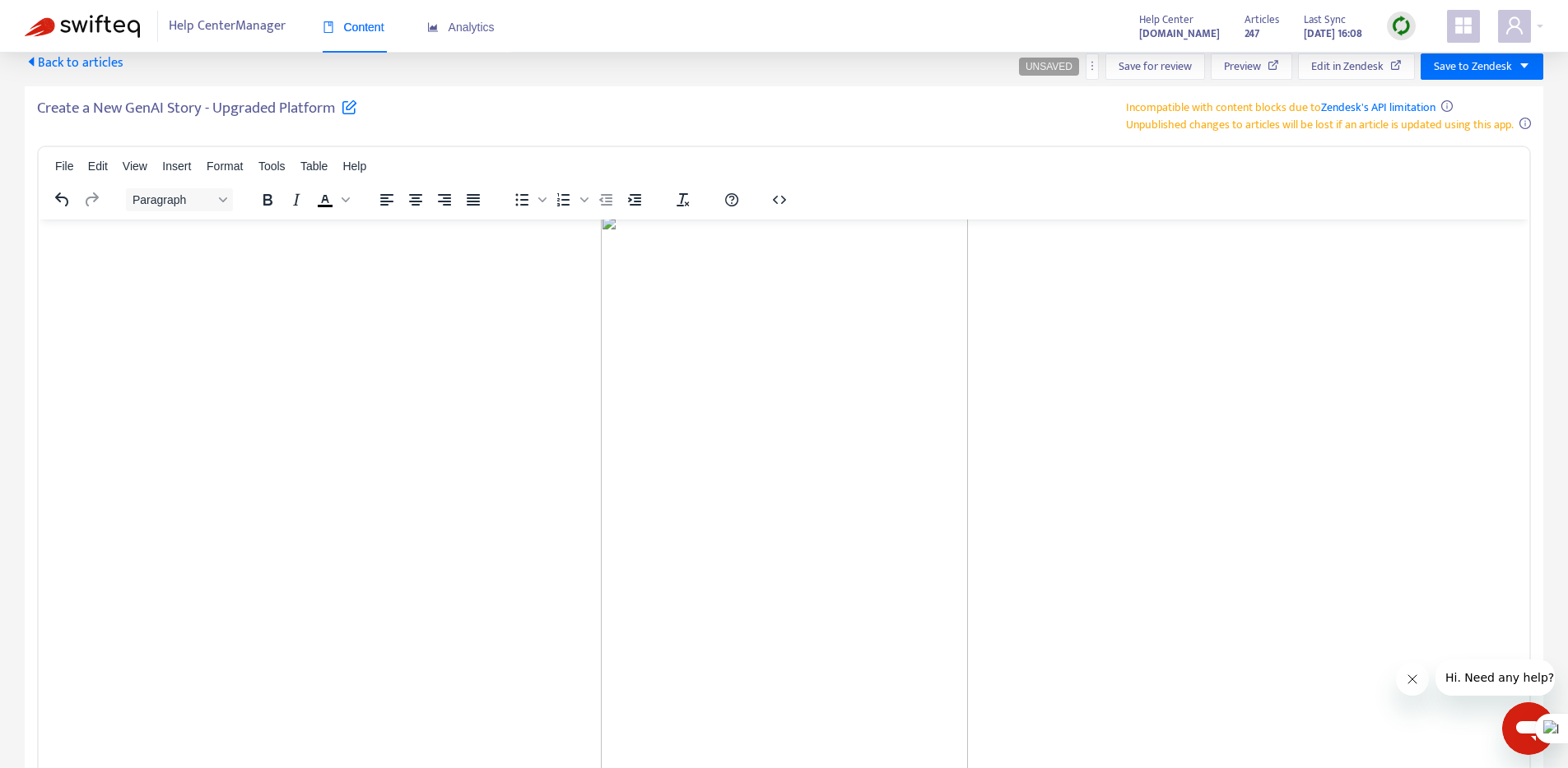
scroll to position [5575, 0]
drag, startPoint x: 100, startPoint y: 256, endPoint x: 52, endPoint y: 418, distance: 169.0
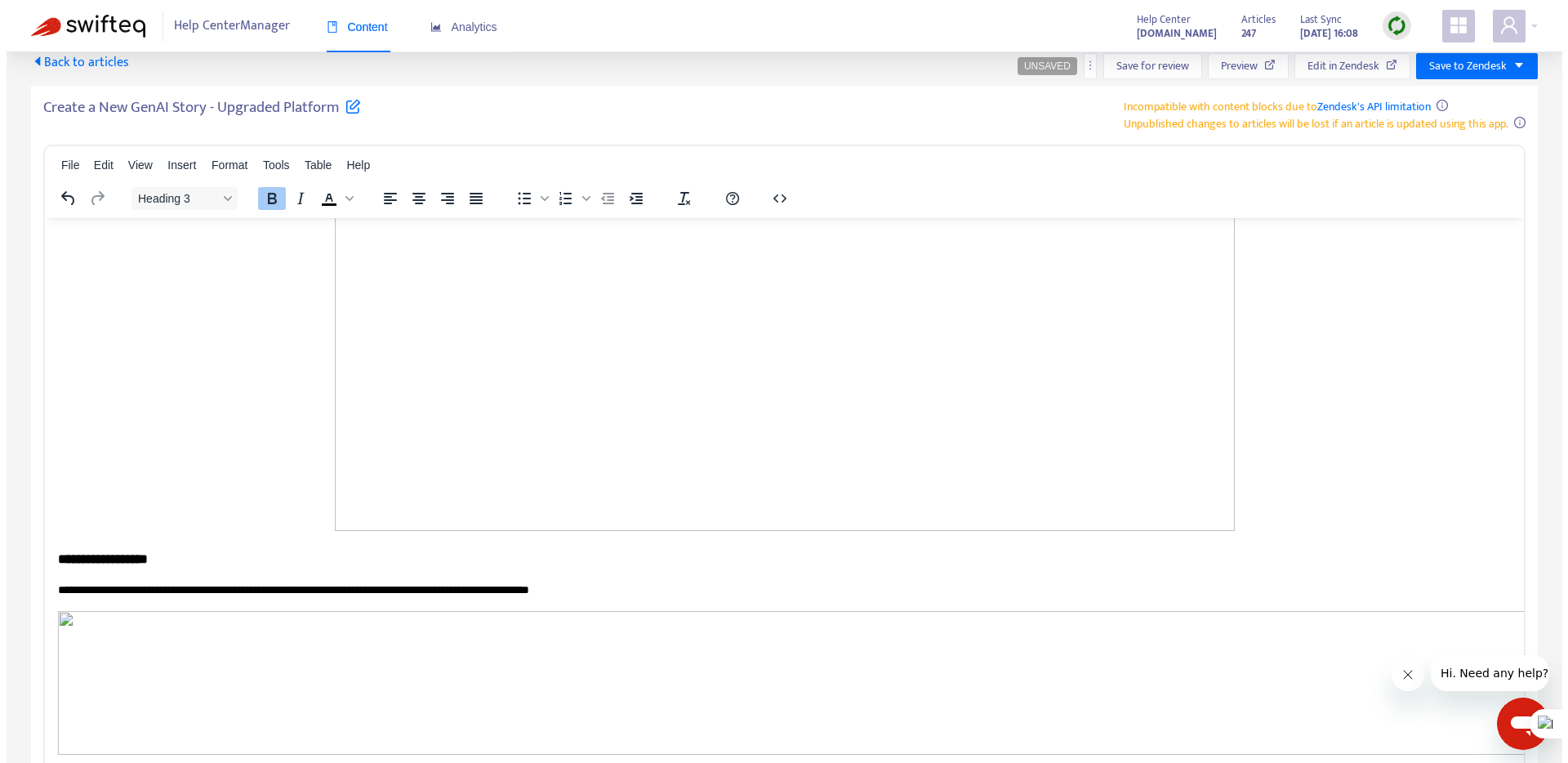
scroll to position [3365, 0]
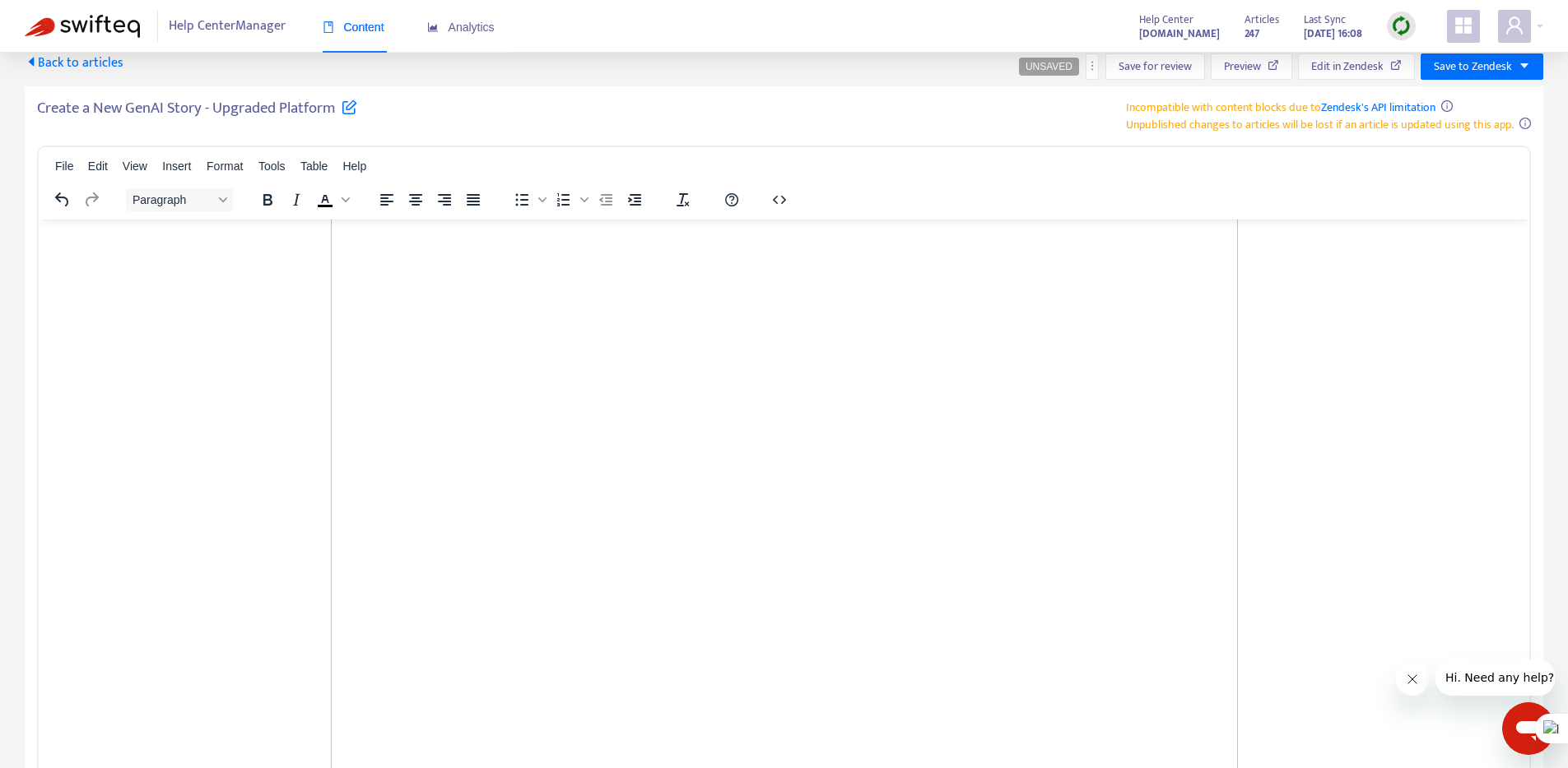
click at [415, 203] on icon "Align center" at bounding box center [415, 200] width 20 height 20
click at [690, 700] on div "Image..." at bounding box center [709, 696] width 57 height 20
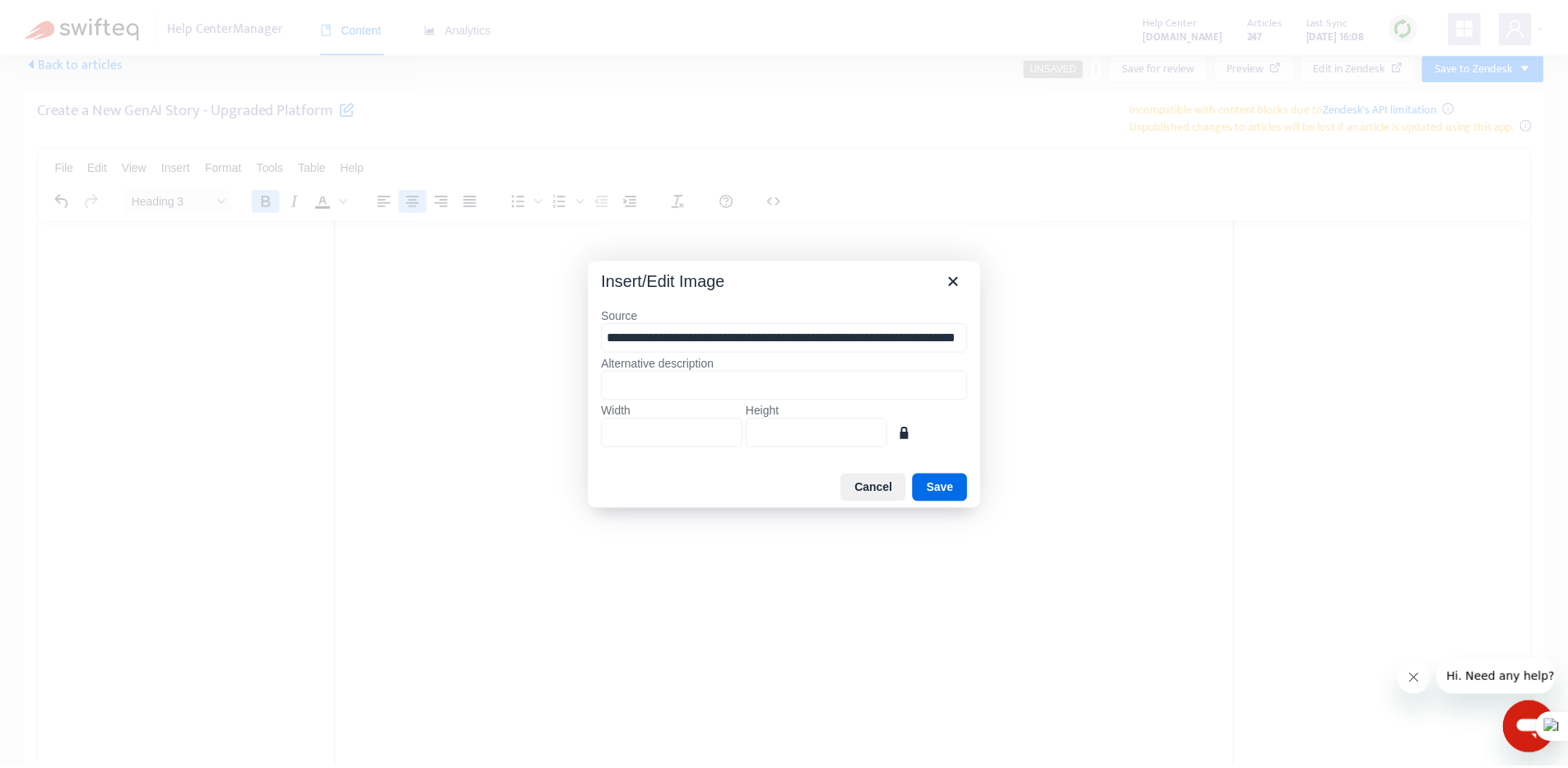
scroll to position [0, 123]
click at [876, 484] on button "Cancel" at bounding box center [880, 488] width 66 height 28
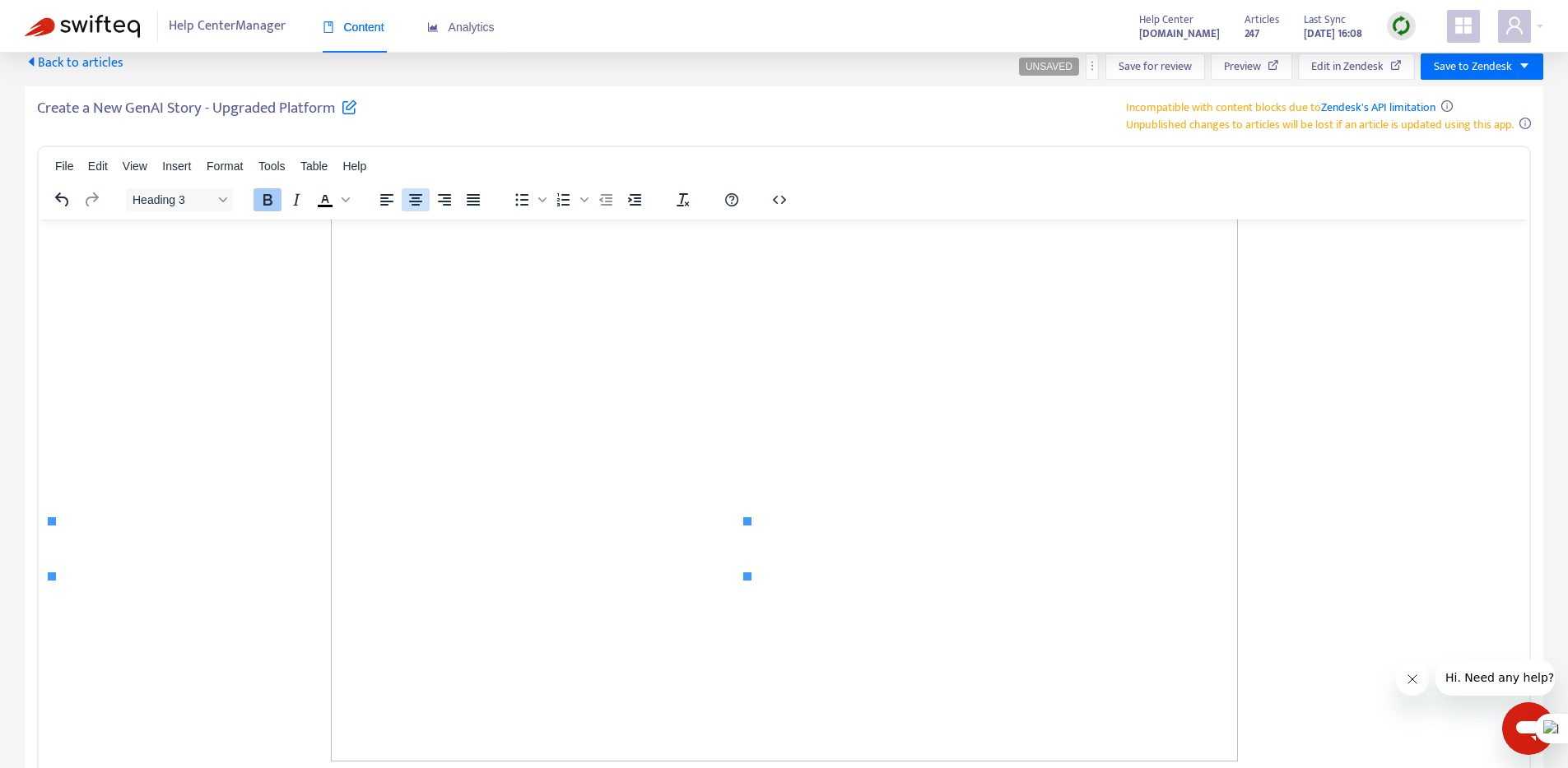
click at [415, 195] on icon "Align center" at bounding box center [415, 200] width 13 height 12
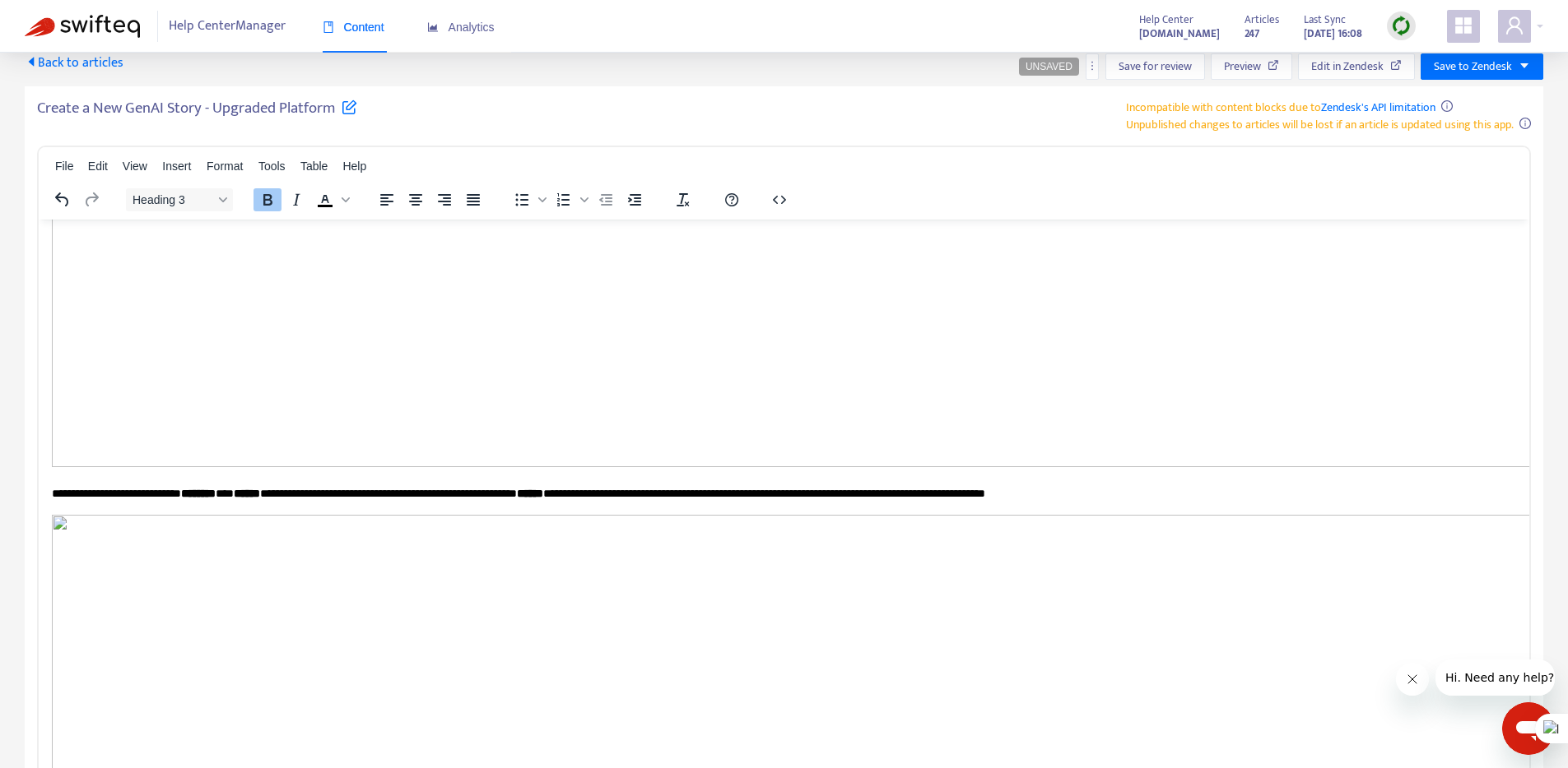
scroll to position [6325, 0]
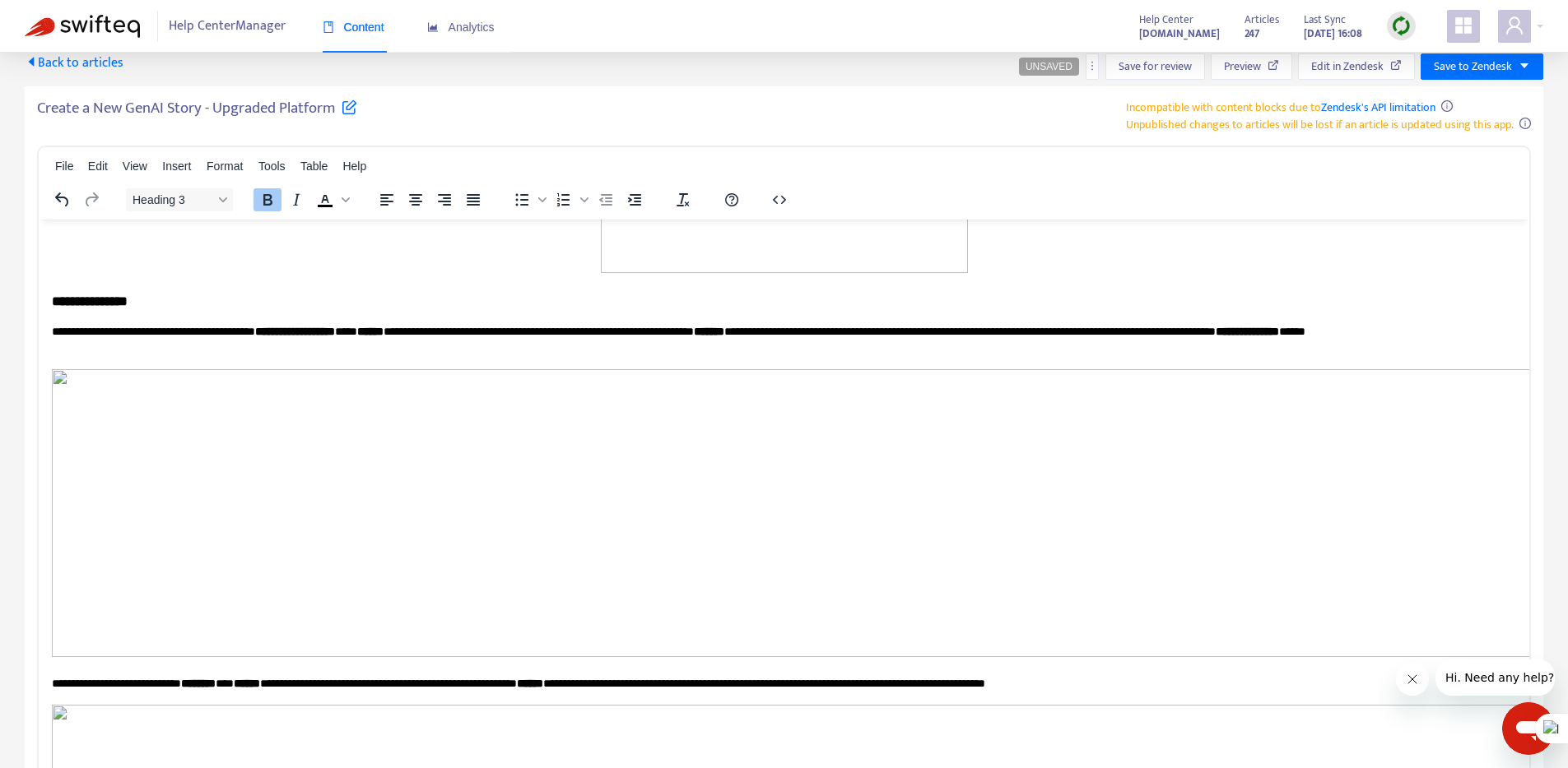
drag, startPoint x: 103, startPoint y: 365, endPoint x: 686, endPoint y: 514, distance: 601.7
copy body "**********"
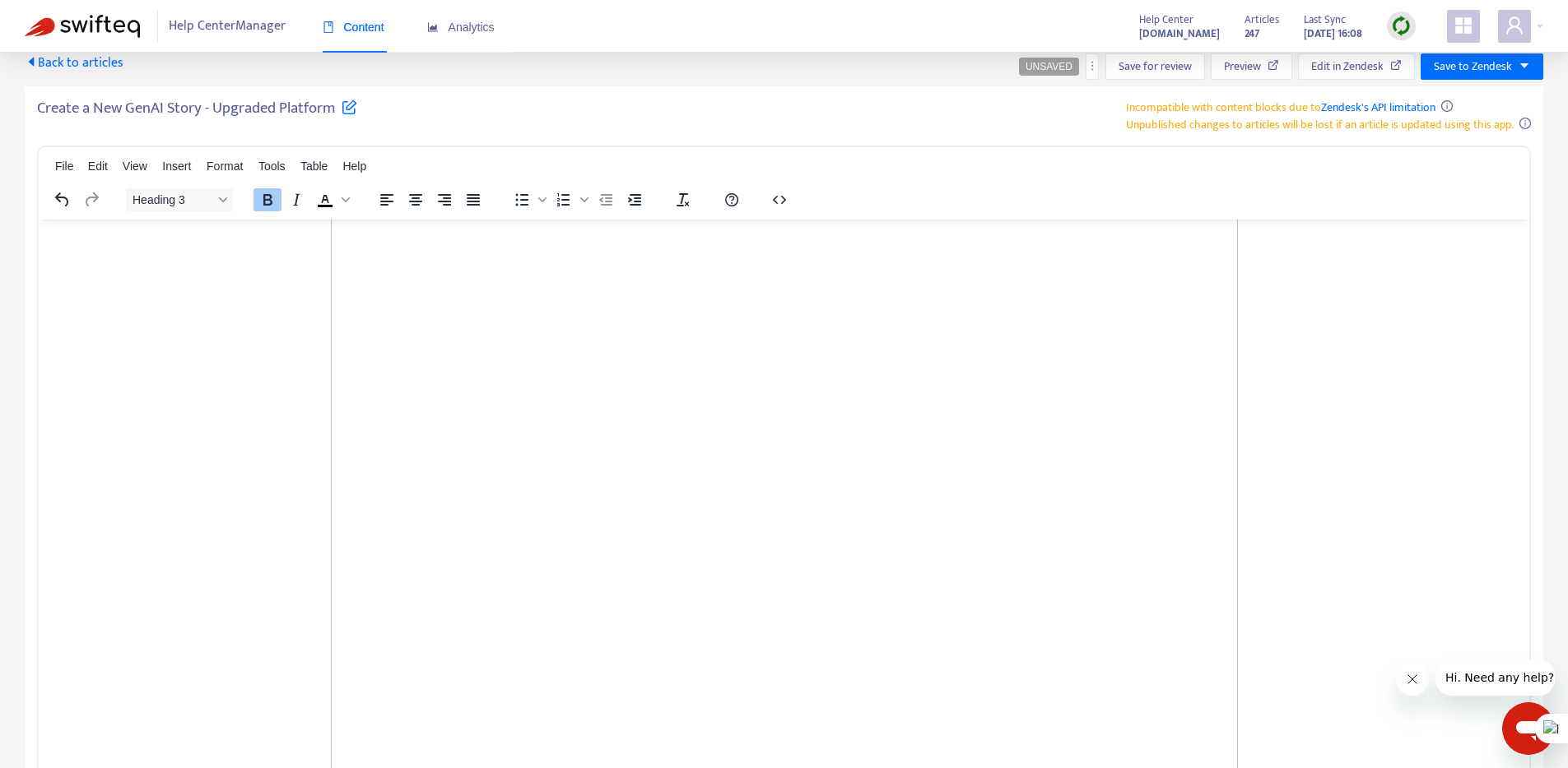
scroll to position [3594, 0]
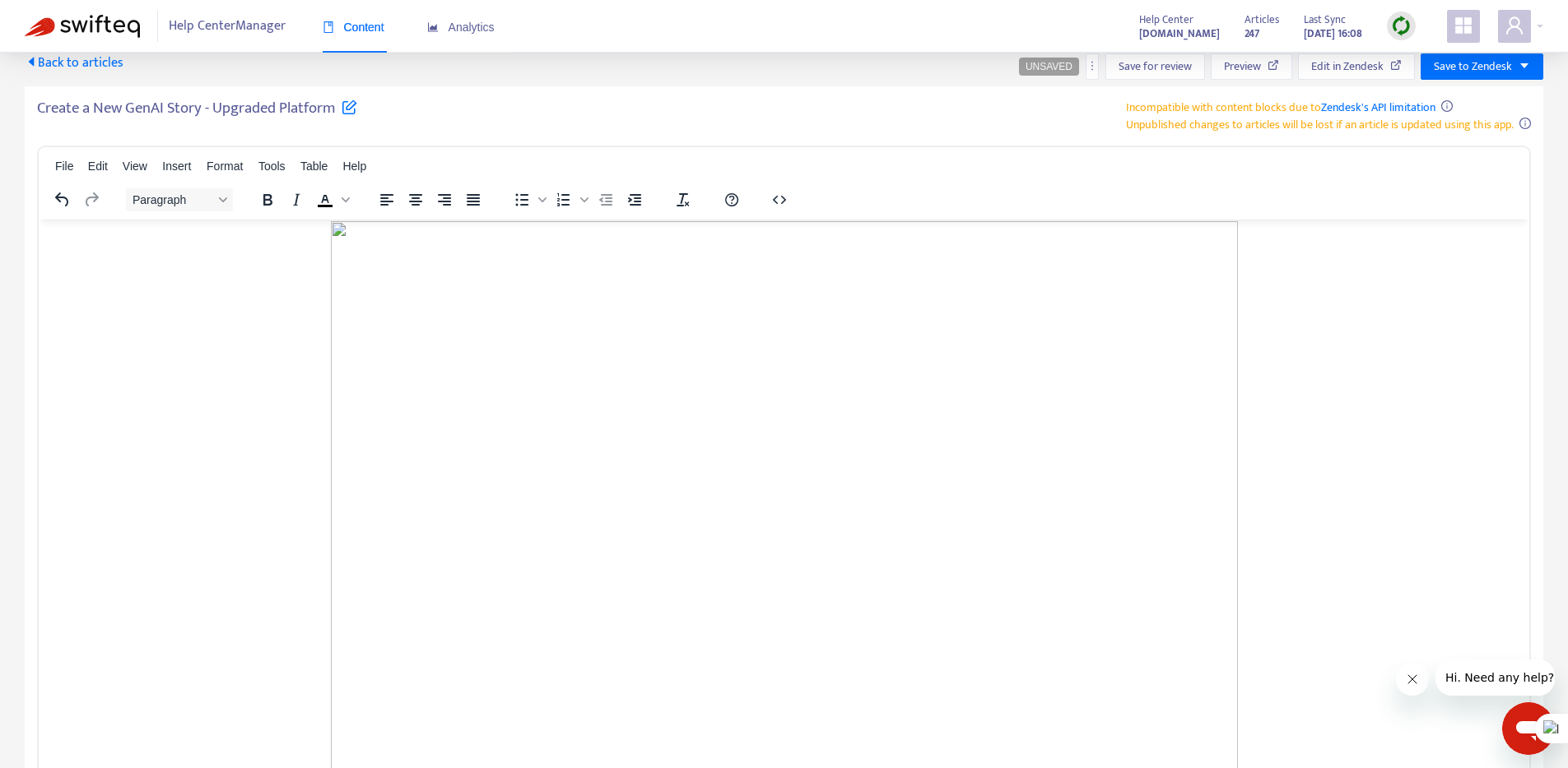
scroll to position [3888, 0]
drag, startPoint x: 108, startPoint y: 444, endPoint x: 47, endPoint y: 436, distance: 61.5
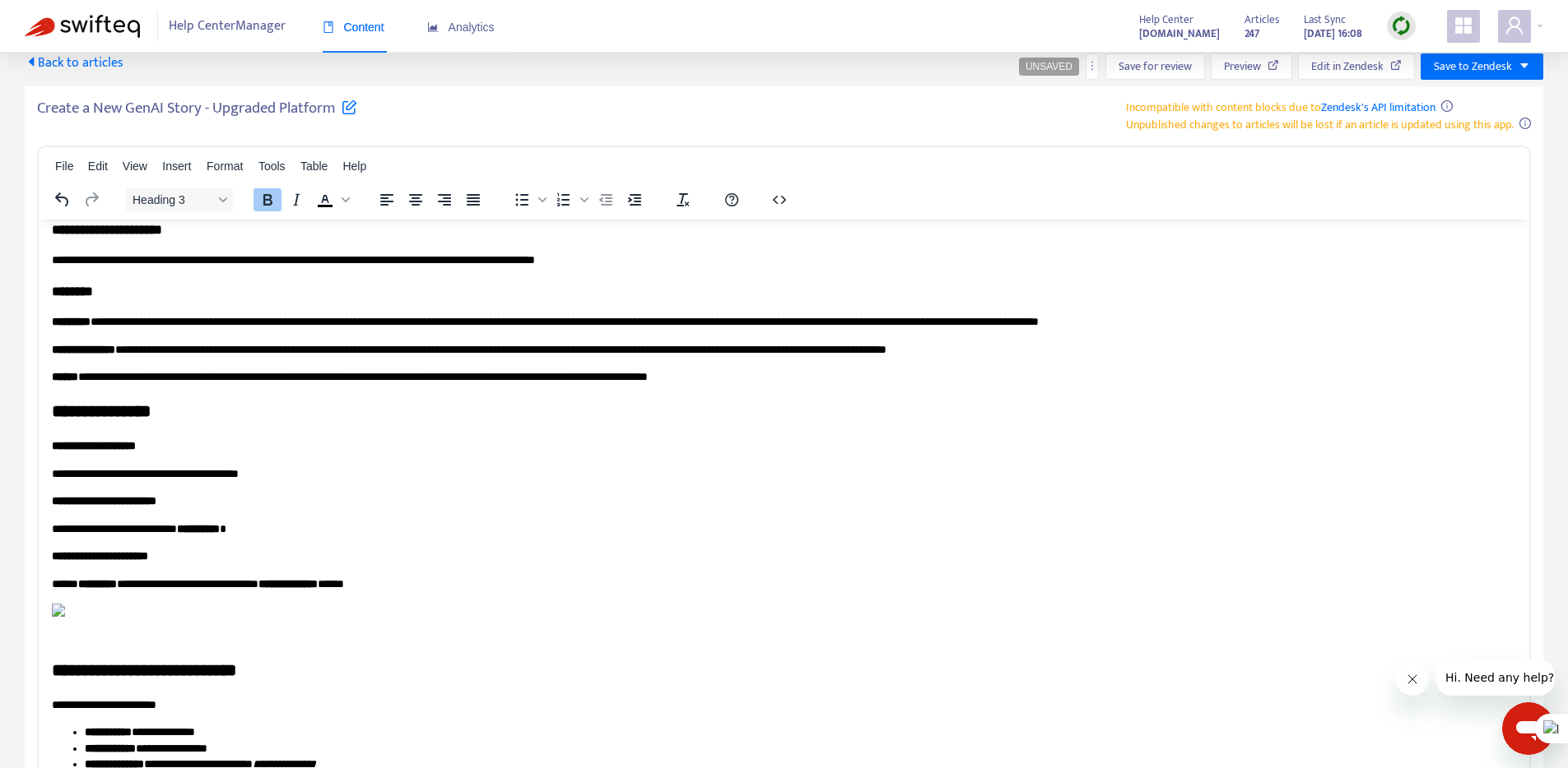
scroll to position [0, 0]
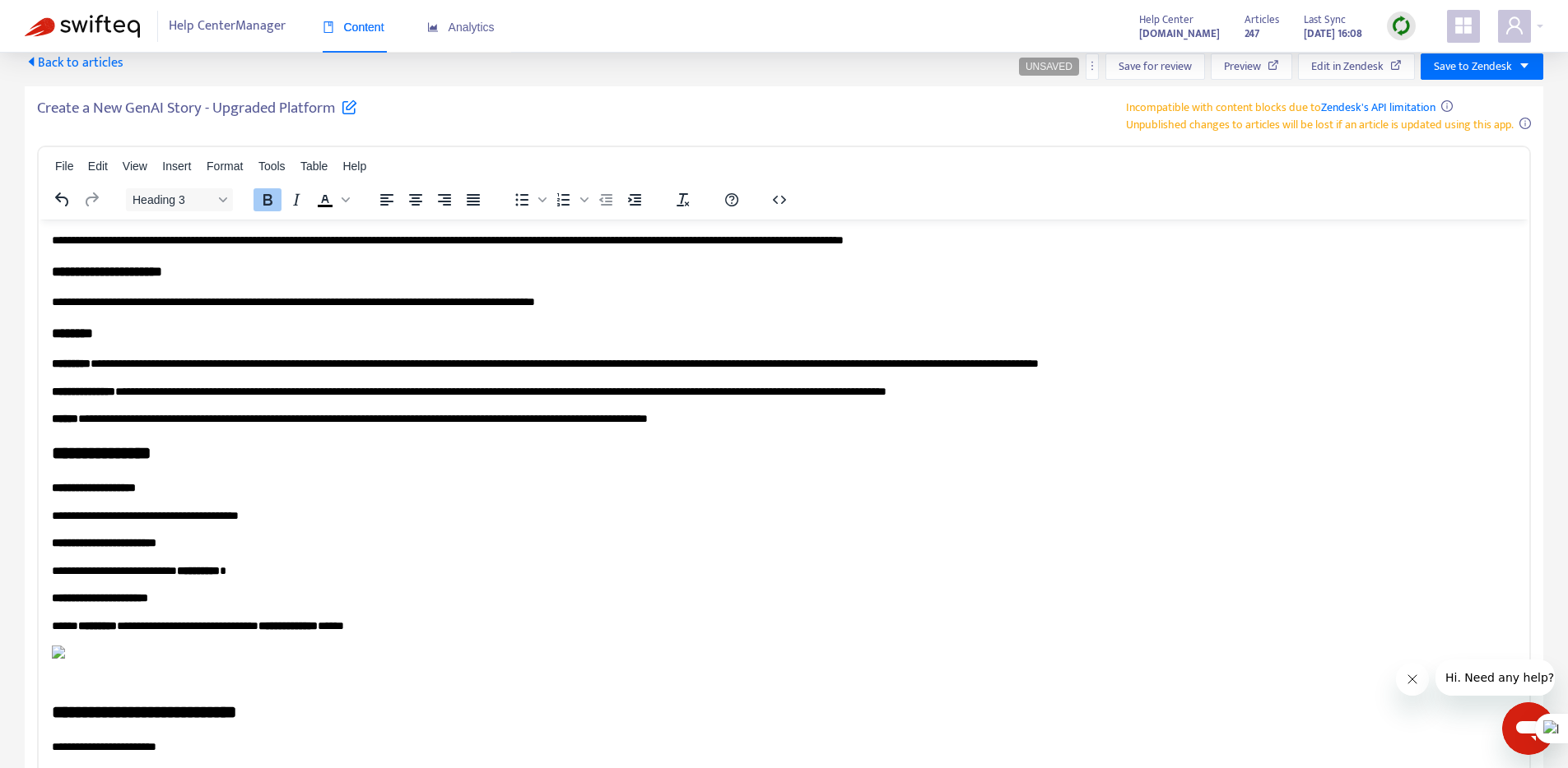
click at [97, 454] on h2 "**********" at bounding box center [778, 453] width 1452 height 24
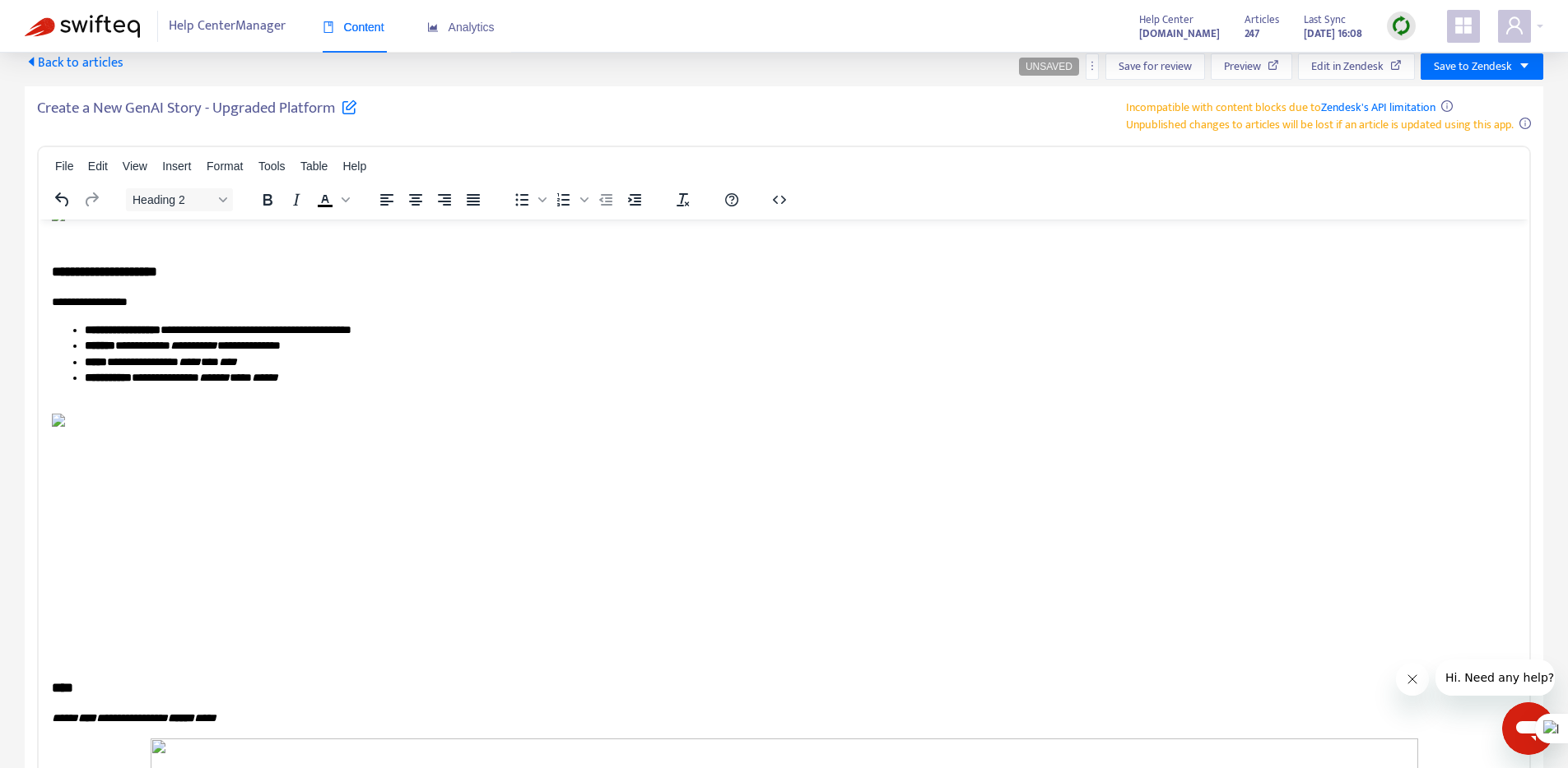
scroll to position [774, 0]
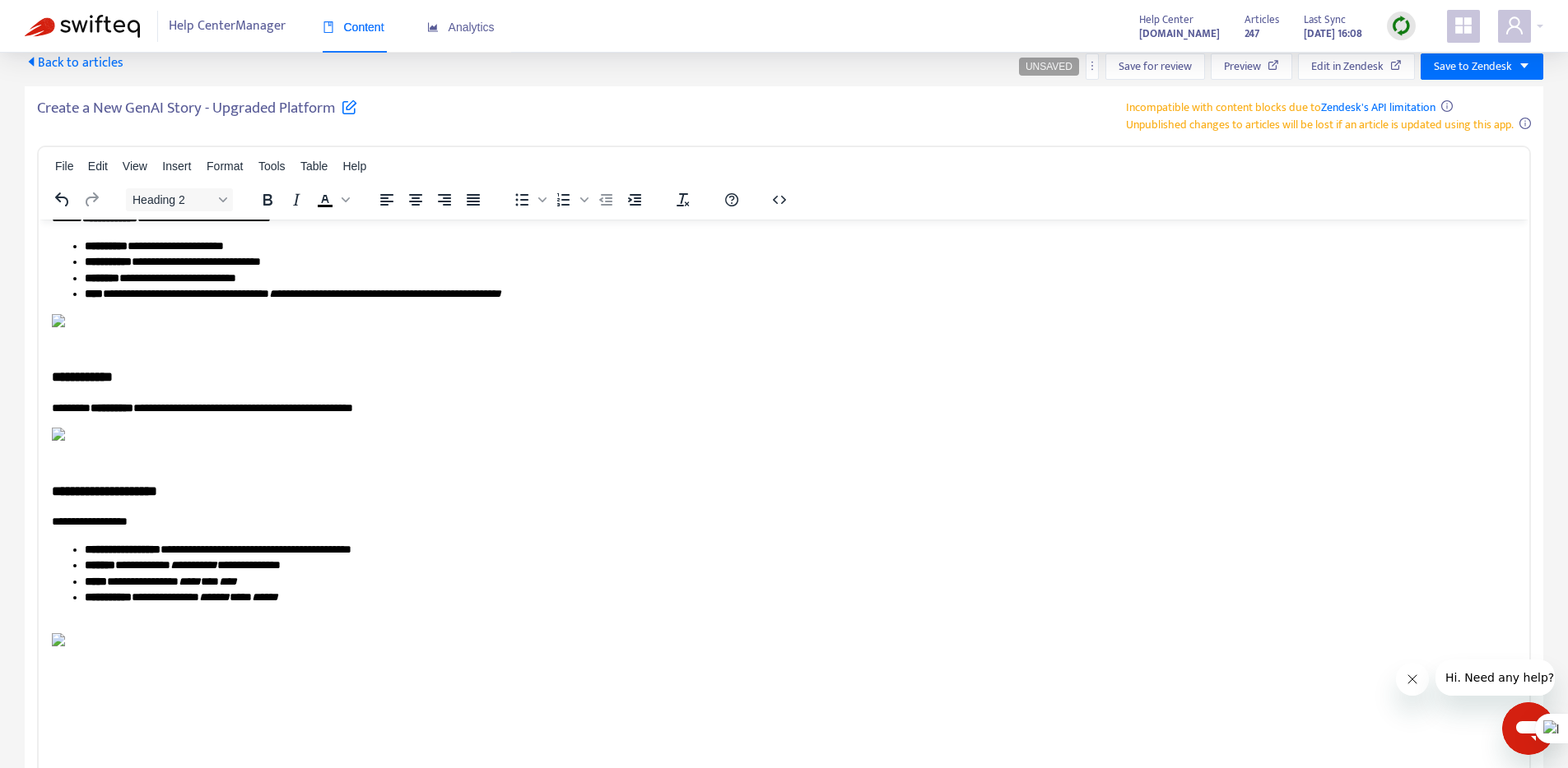
click at [116, 131] on h2 "**********" at bounding box center [778, 119] width 1452 height 24
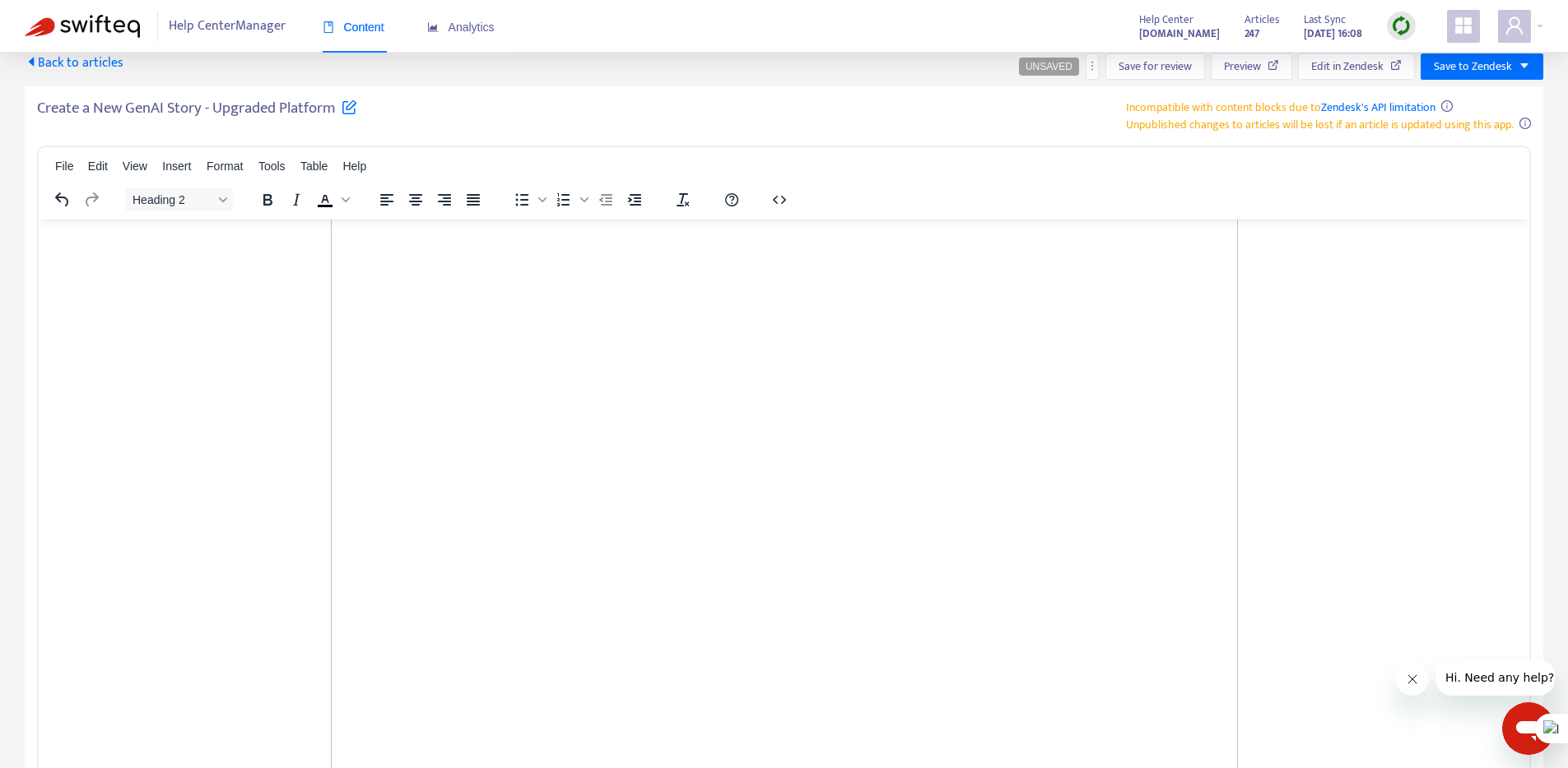
scroll to position [3403, 0]
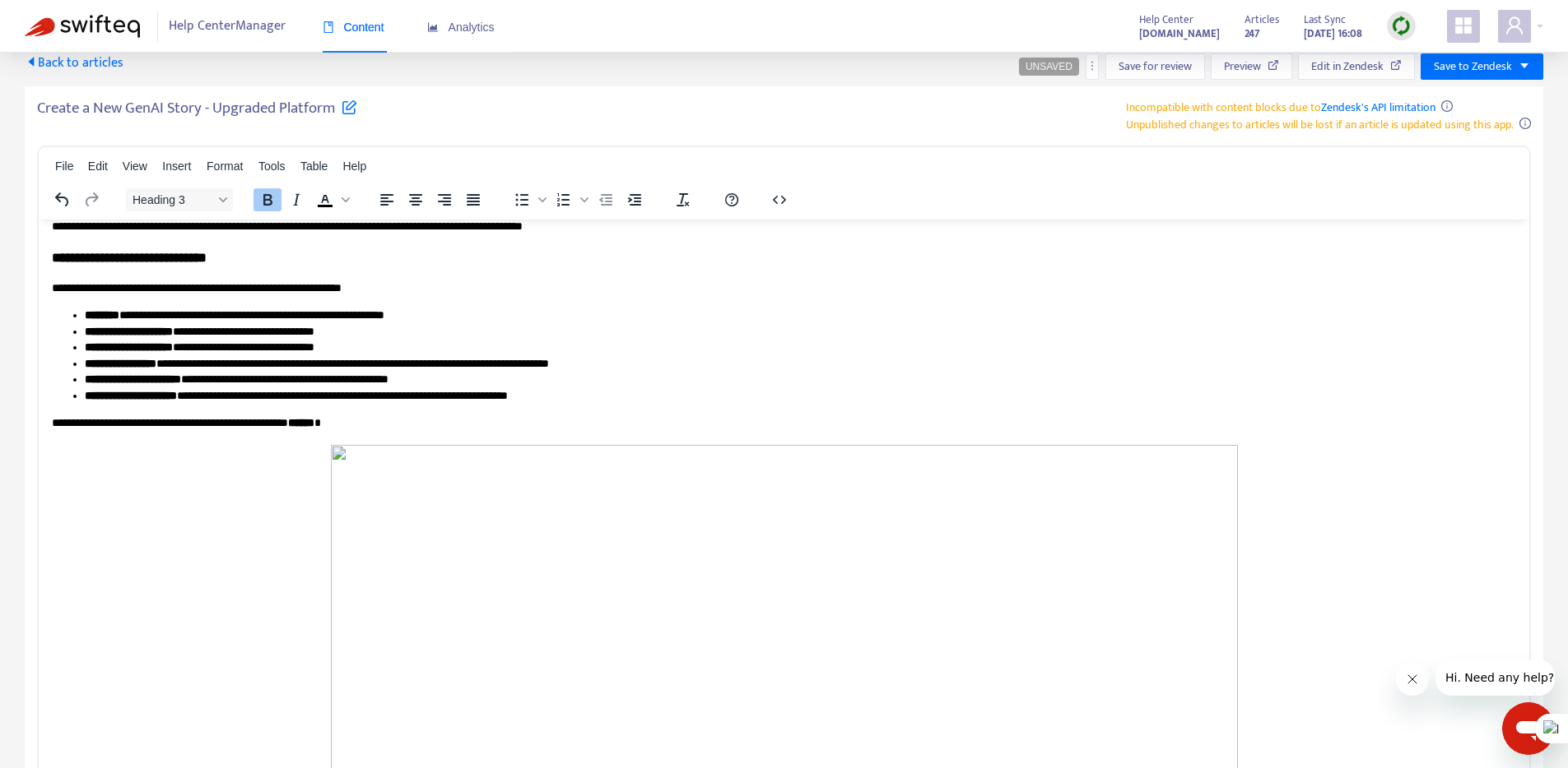
drag, startPoint x: 165, startPoint y: 551, endPoint x: 128, endPoint y: 411, distance: 144.8
click at [209, 193] on span "Heading 3" at bounding box center [172, 200] width 81 height 13
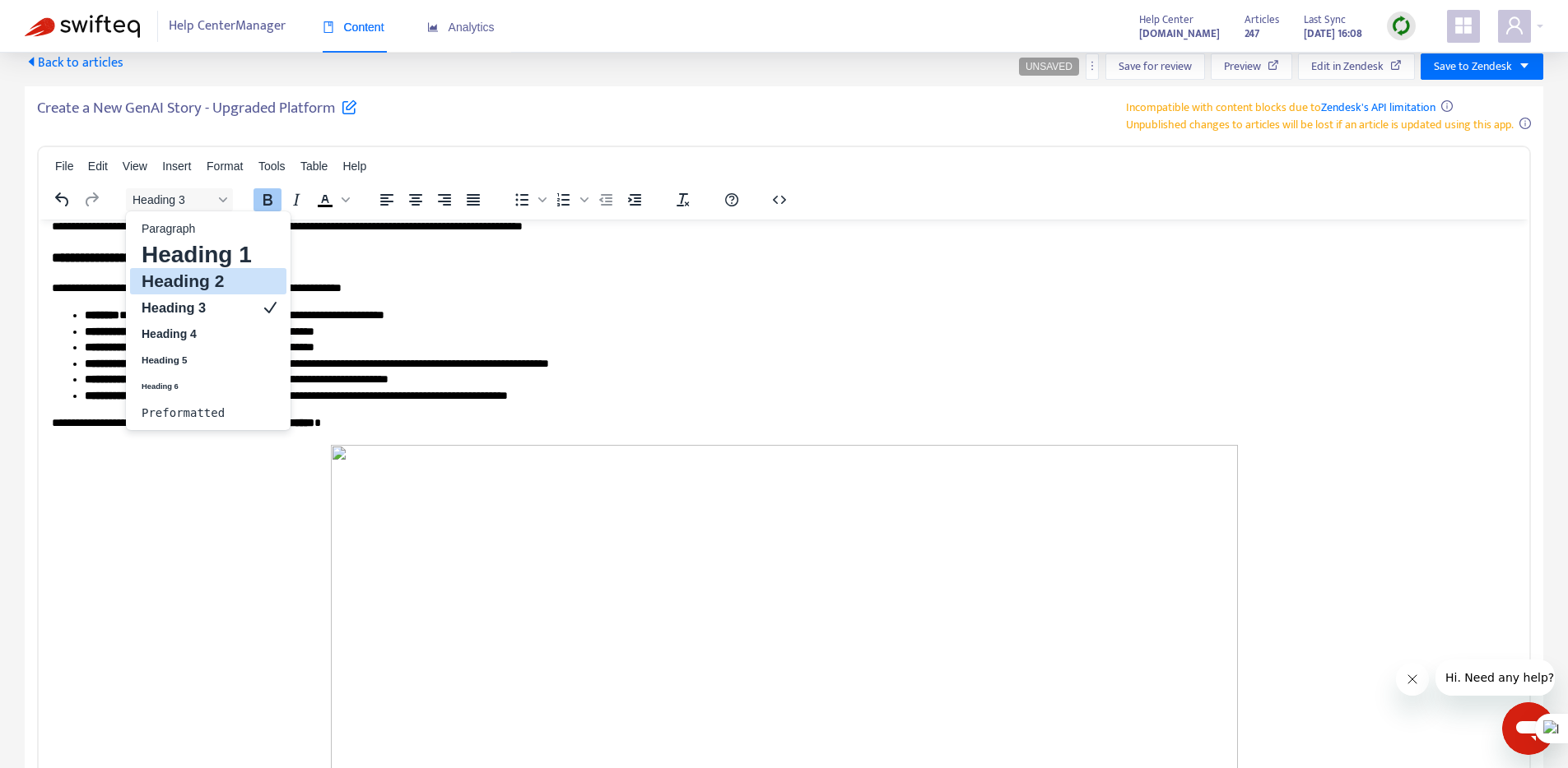
click at [179, 279] on h2 "Heading 2" at bounding box center [197, 281] width 114 height 20
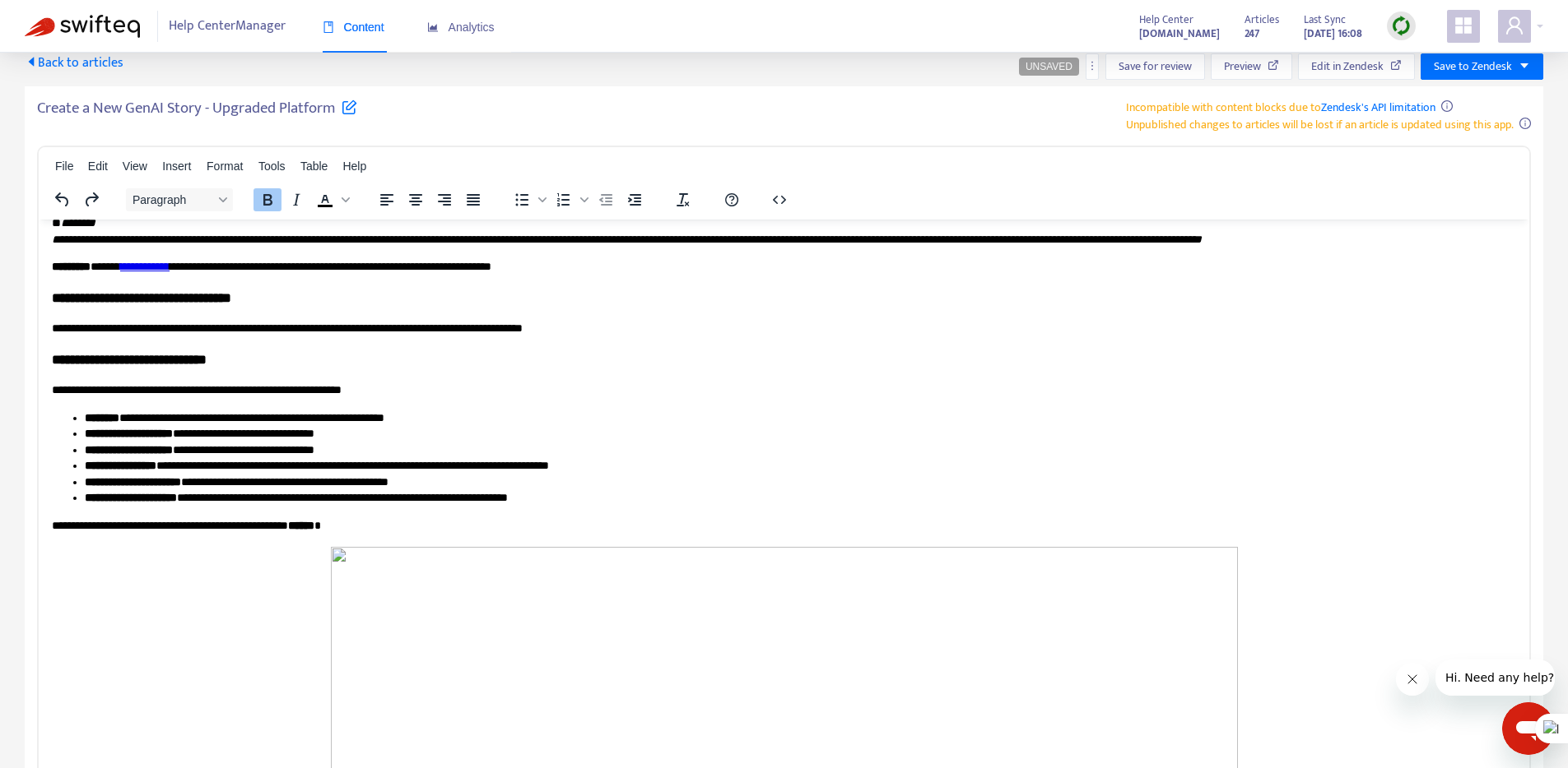
scroll to position [3558, 0]
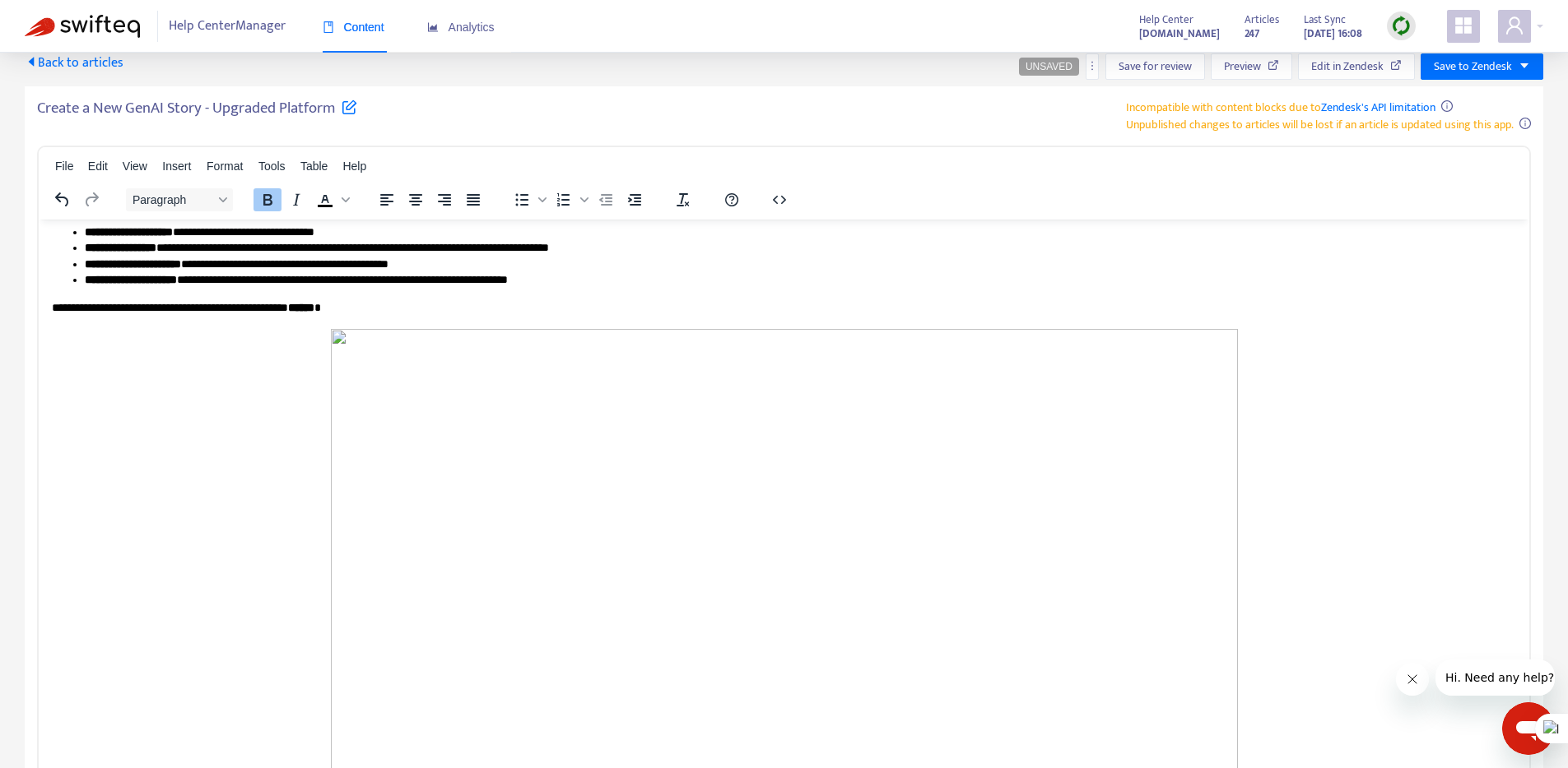
click at [413, 203] on icon "Align center" at bounding box center [415, 200] width 20 height 20
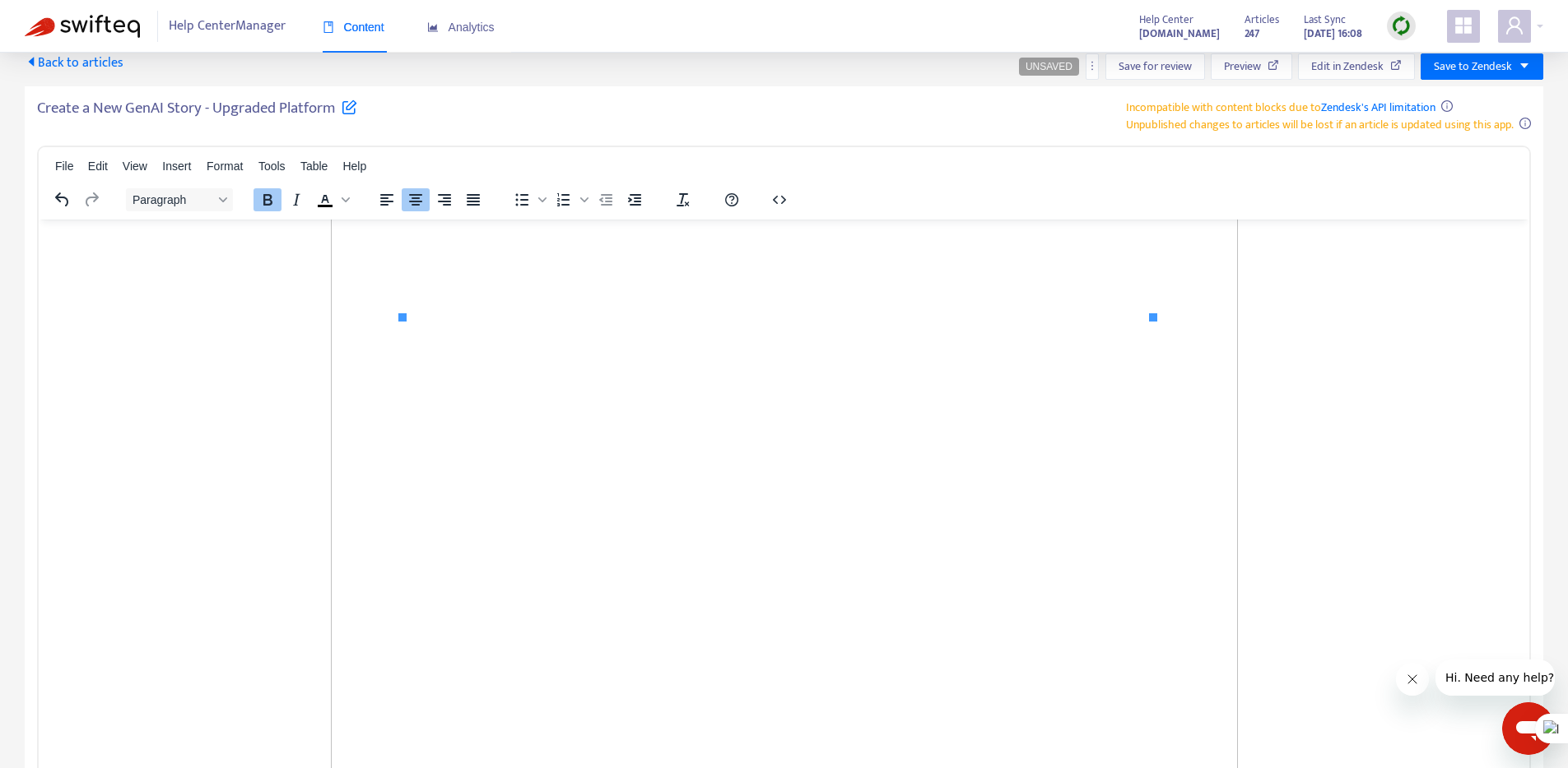
scroll to position [4083, 0]
drag, startPoint x: 411, startPoint y: 510, endPoint x: 41, endPoint y: 499, distance: 370.2
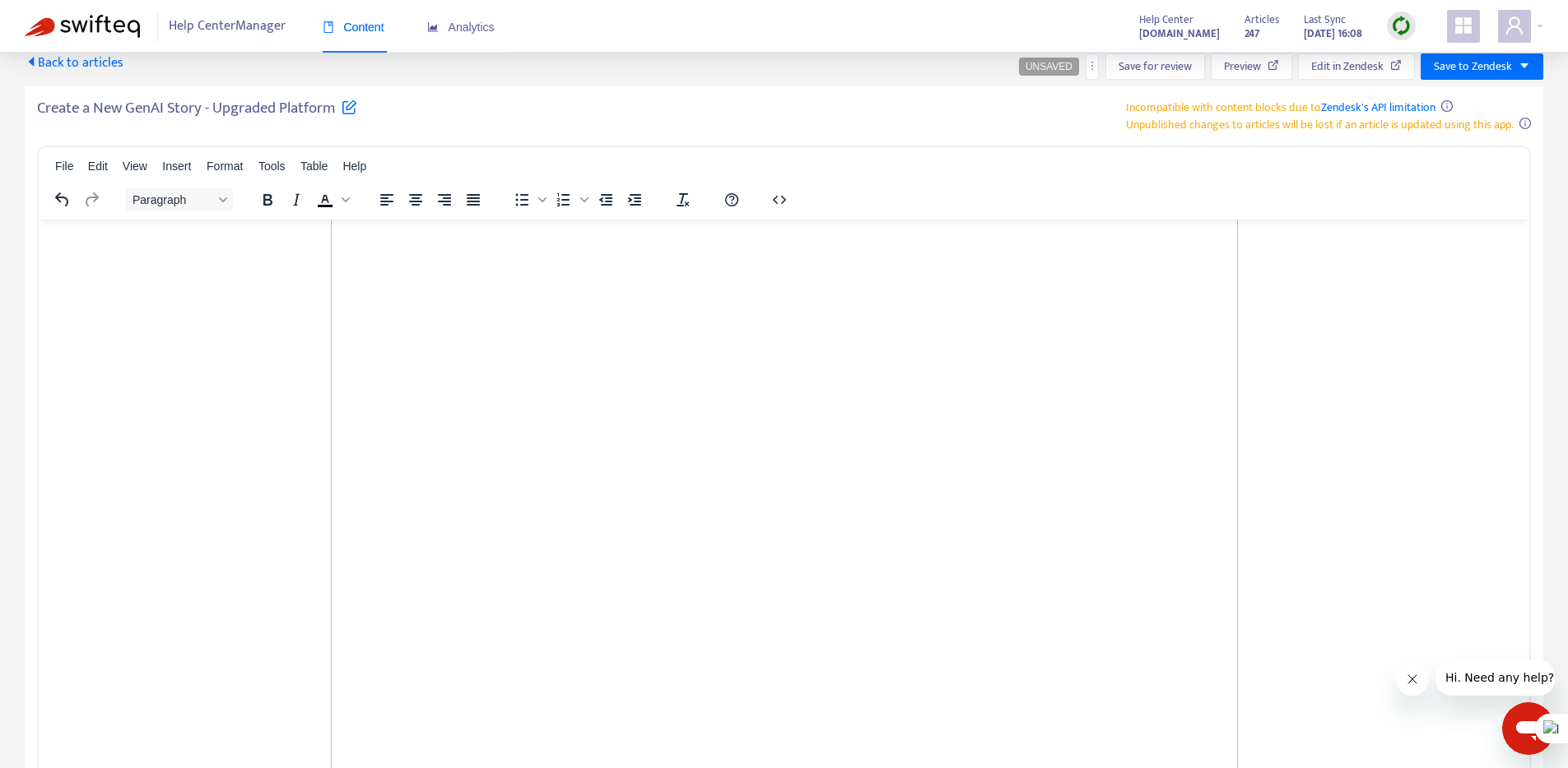
drag, startPoint x: 157, startPoint y: 681, endPoint x: 6, endPoint y: 657, distance: 152.9
drag, startPoint x: 115, startPoint y: 710, endPoint x: 138, endPoint y: 694, distance: 28.0
drag, startPoint x: 156, startPoint y: 678, endPoint x: 49, endPoint y: 647, distance: 111.4
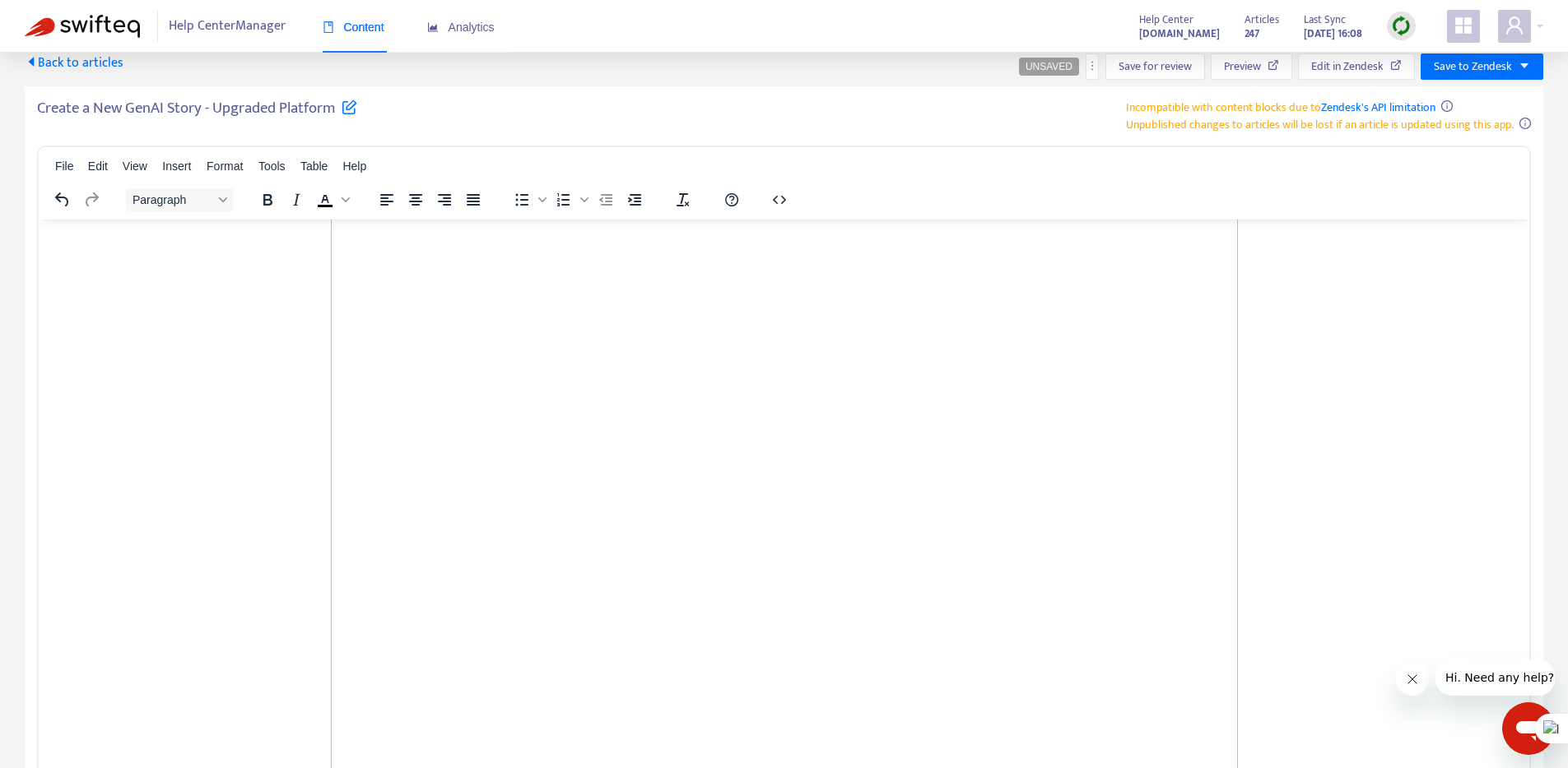
click at [180, 204] on span "Paragraph" at bounding box center [172, 200] width 81 height 13
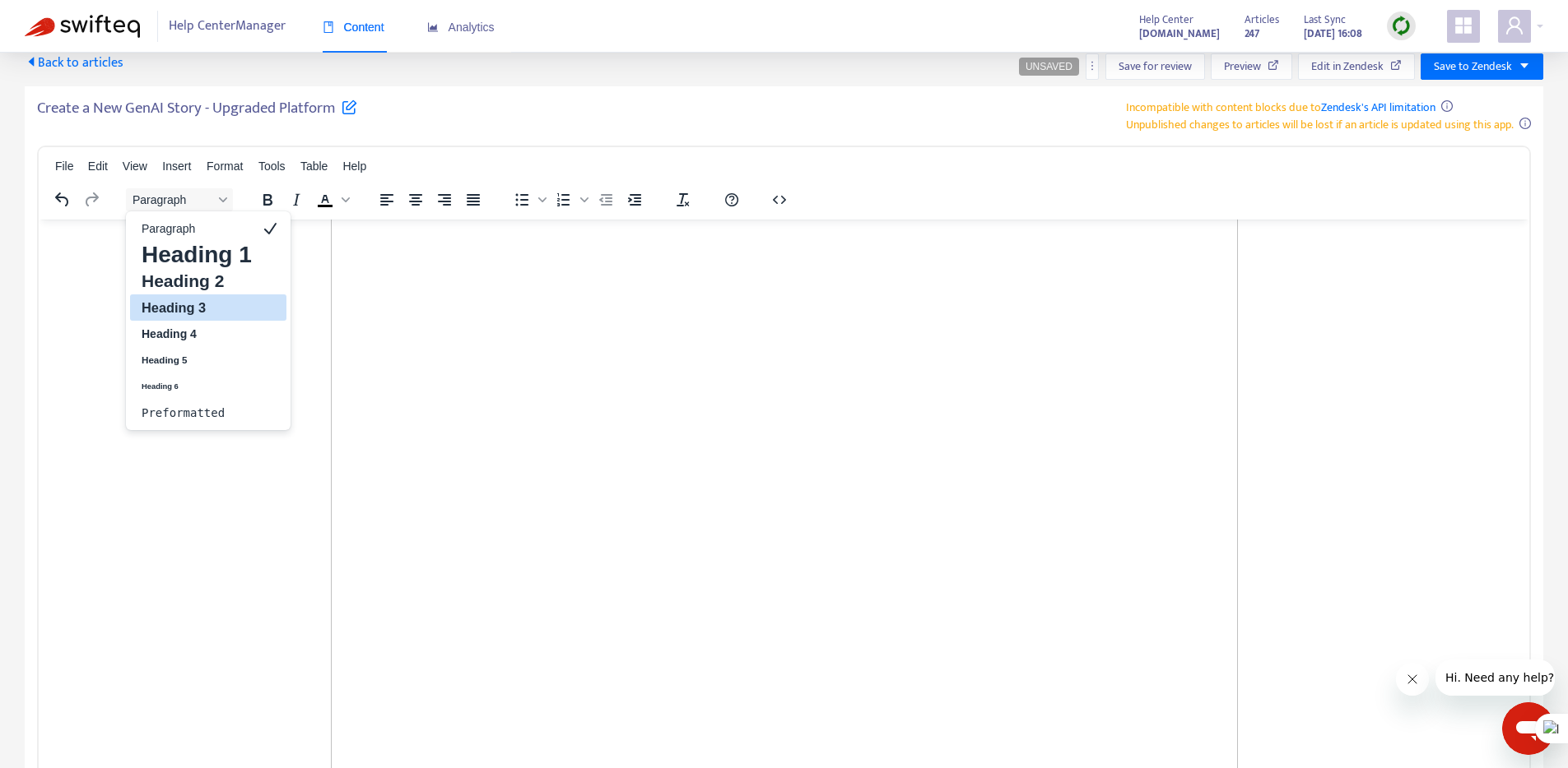
click at [201, 311] on h3 "Heading 3" at bounding box center [197, 308] width 114 height 20
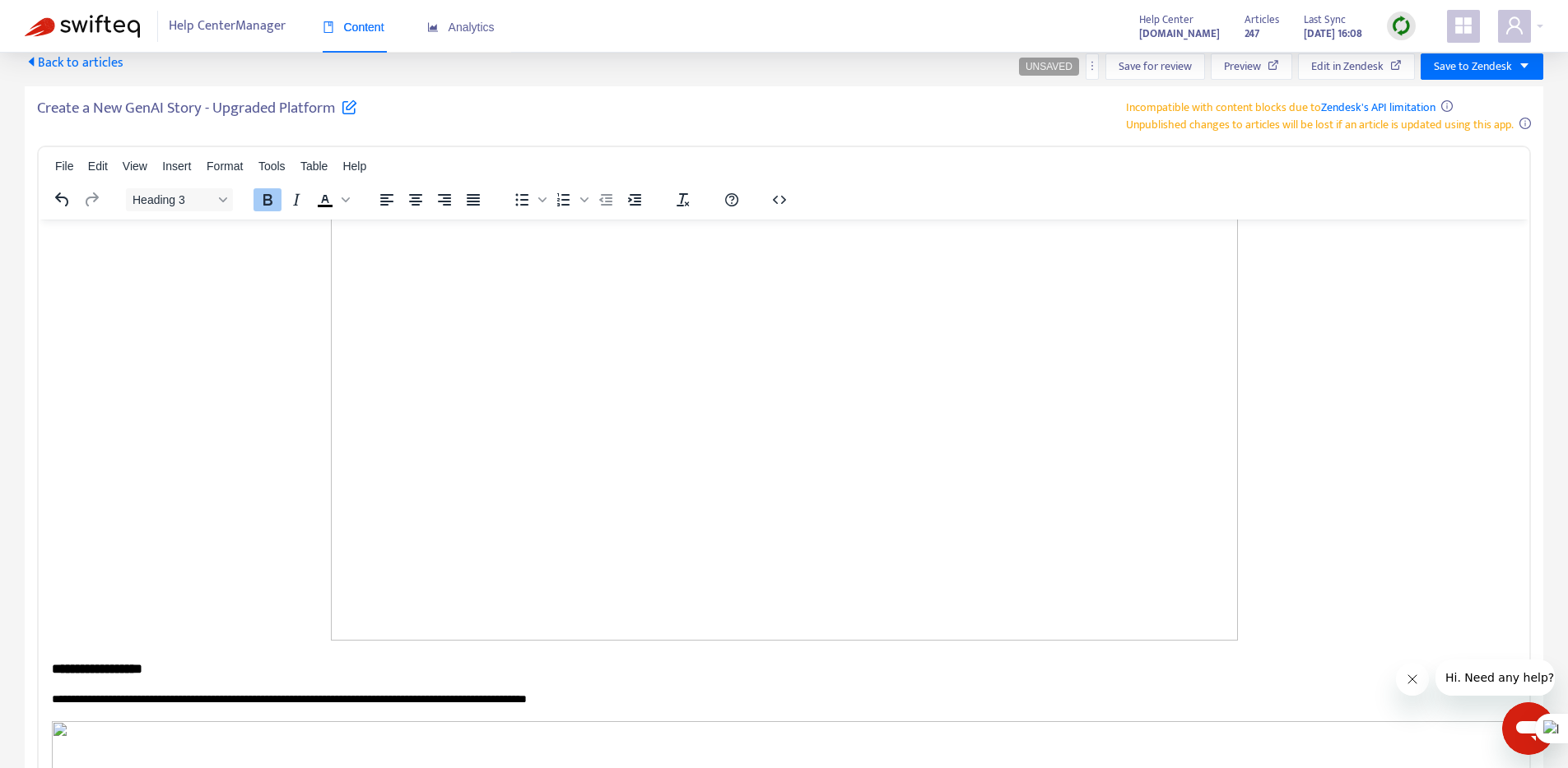
scroll to position [4237, 0]
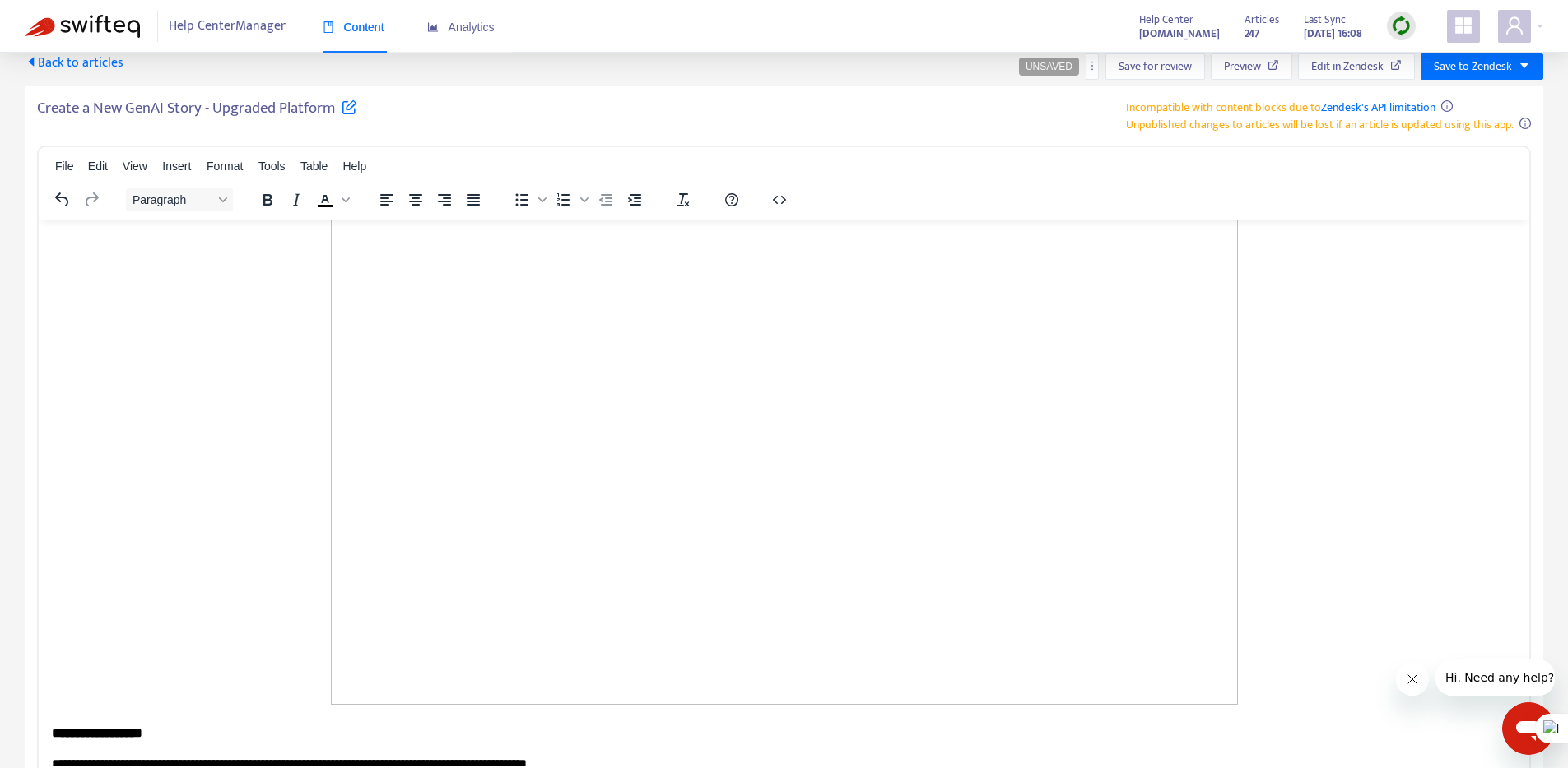
drag, startPoint x: 519, startPoint y: 393, endPoint x: 601, endPoint y: 397, distance: 82.1
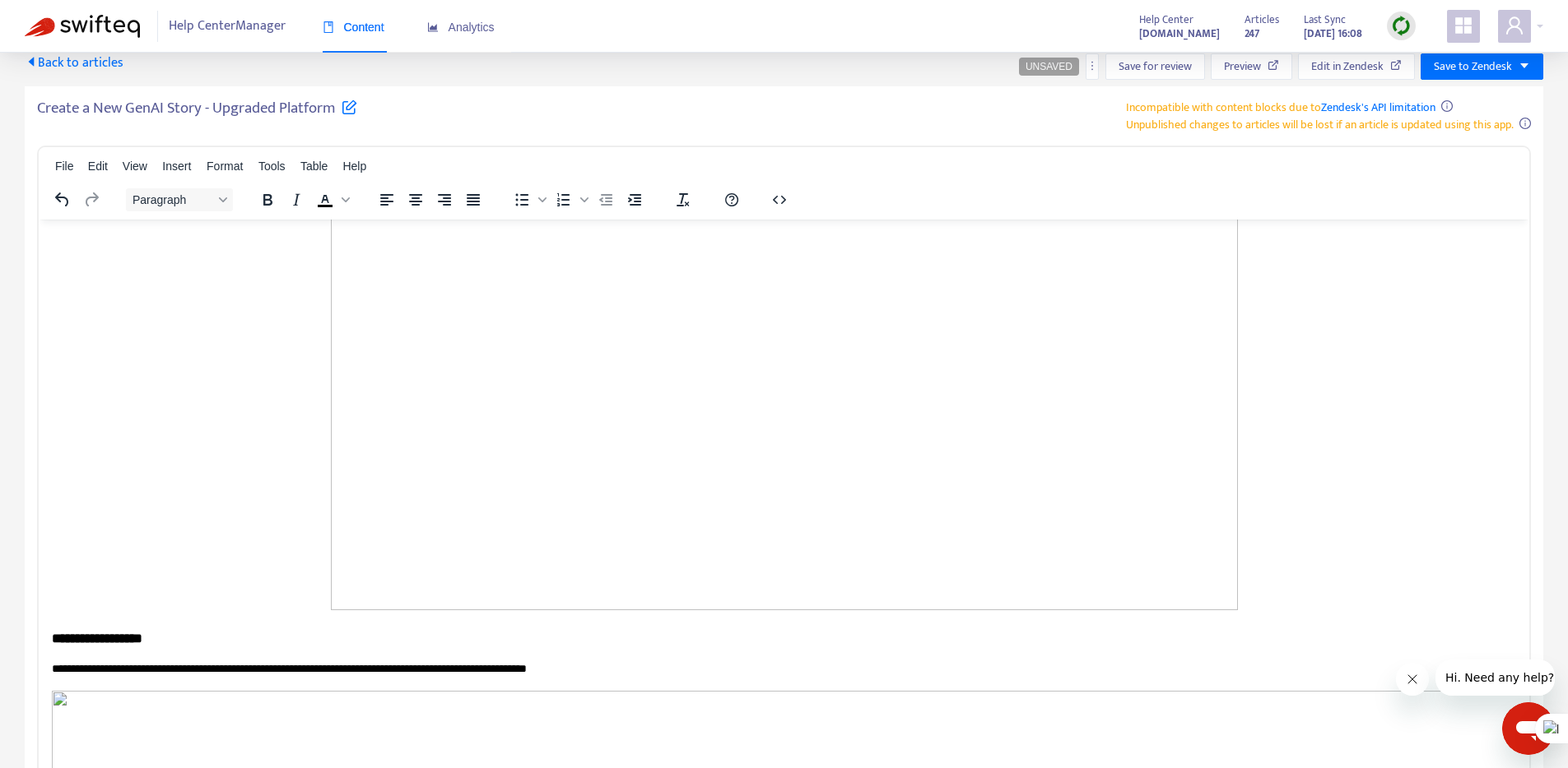
scroll to position [4434, 0]
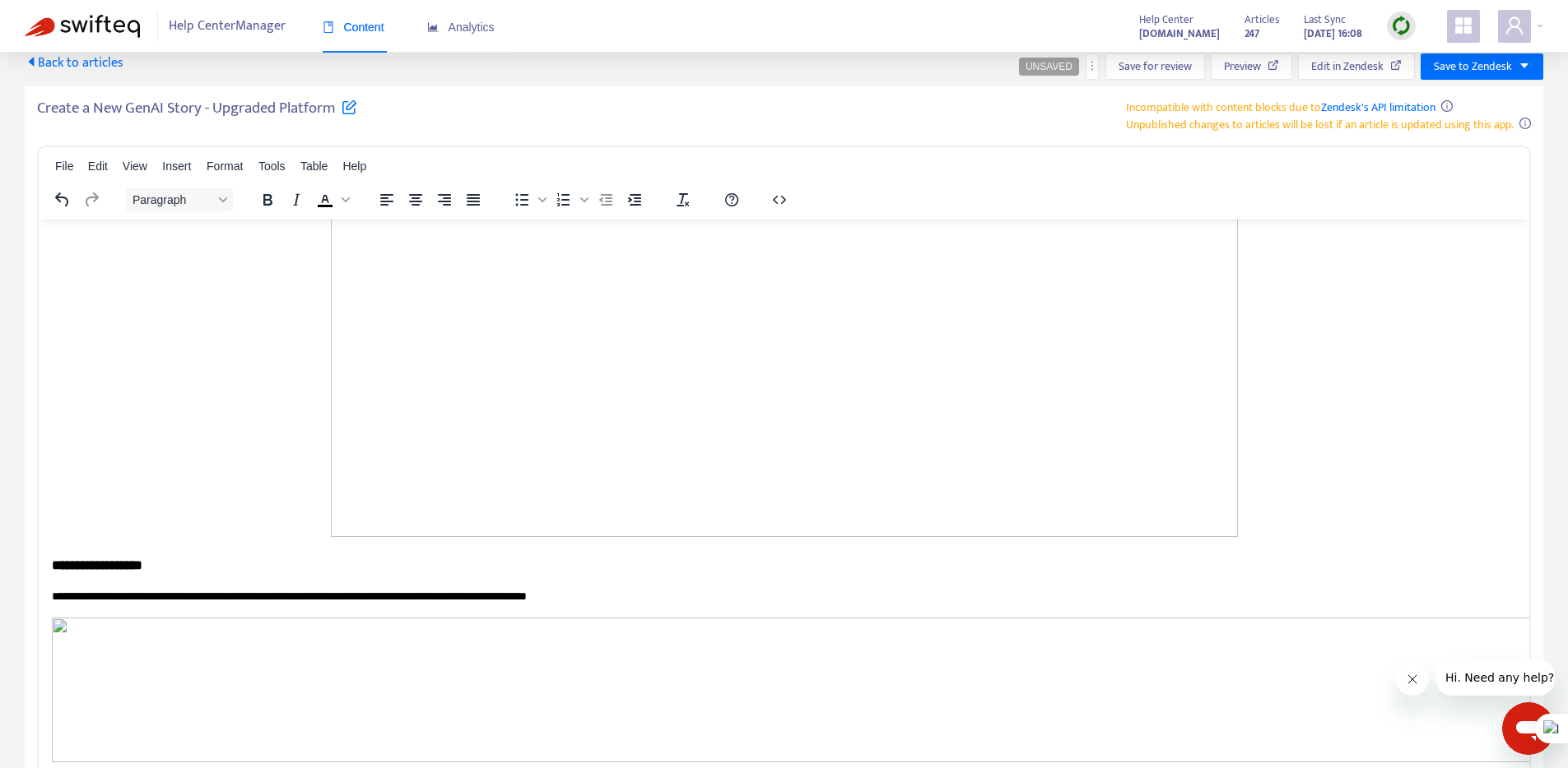
click at [415, 199] on icon "Align center" at bounding box center [415, 200] width 20 height 20
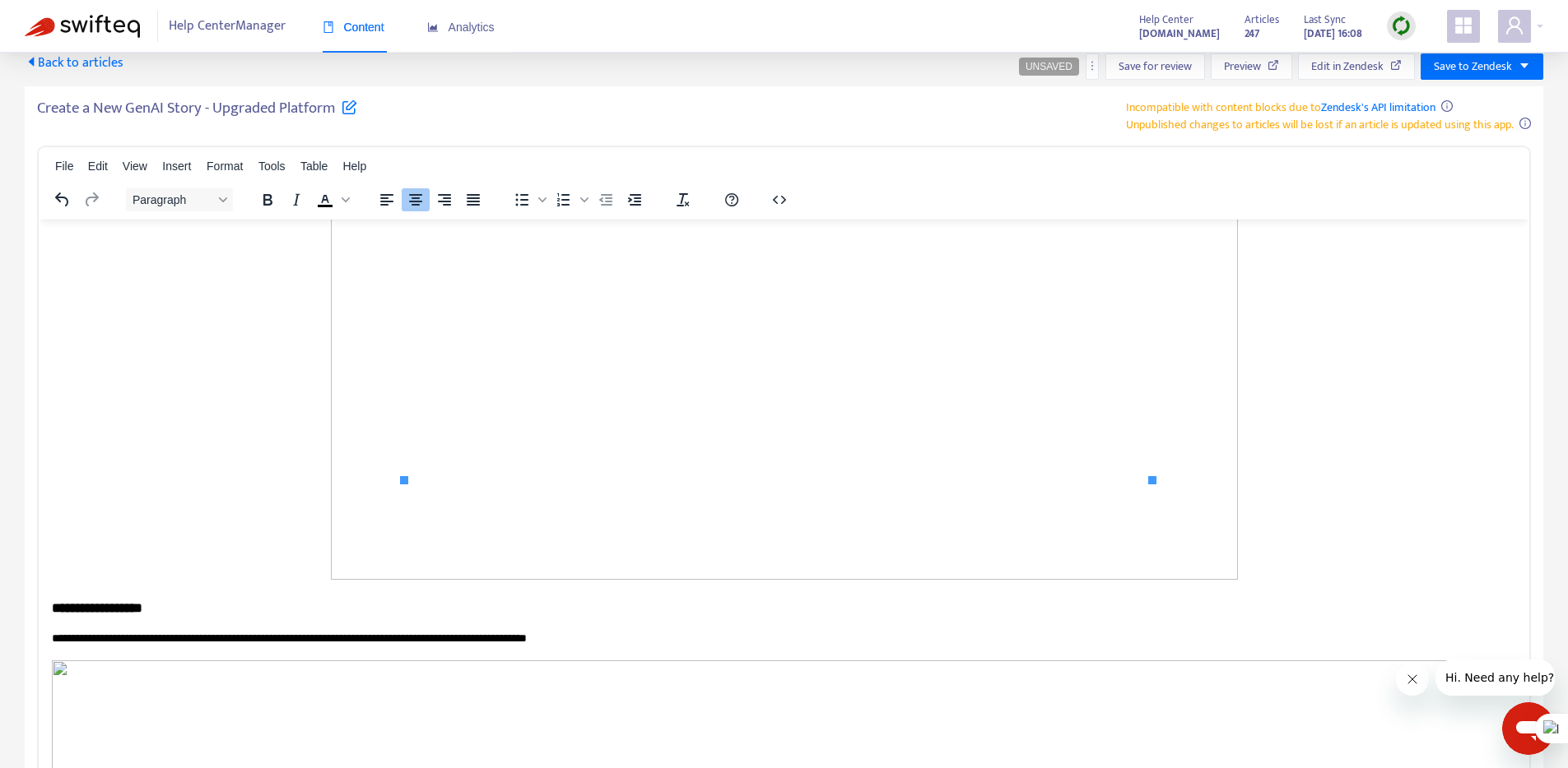
scroll to position [4152, 0]
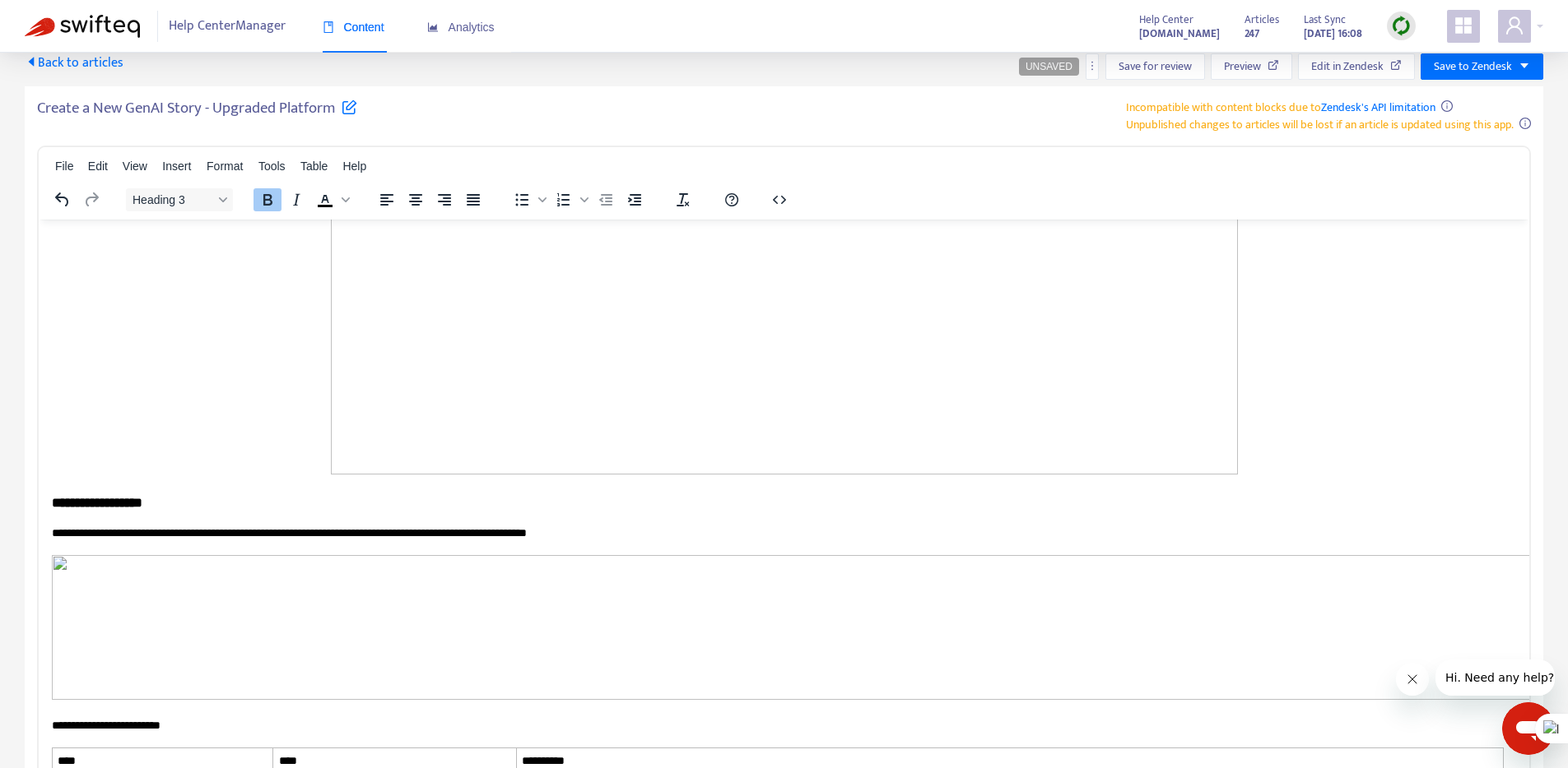
scroll to position [4367, 0]
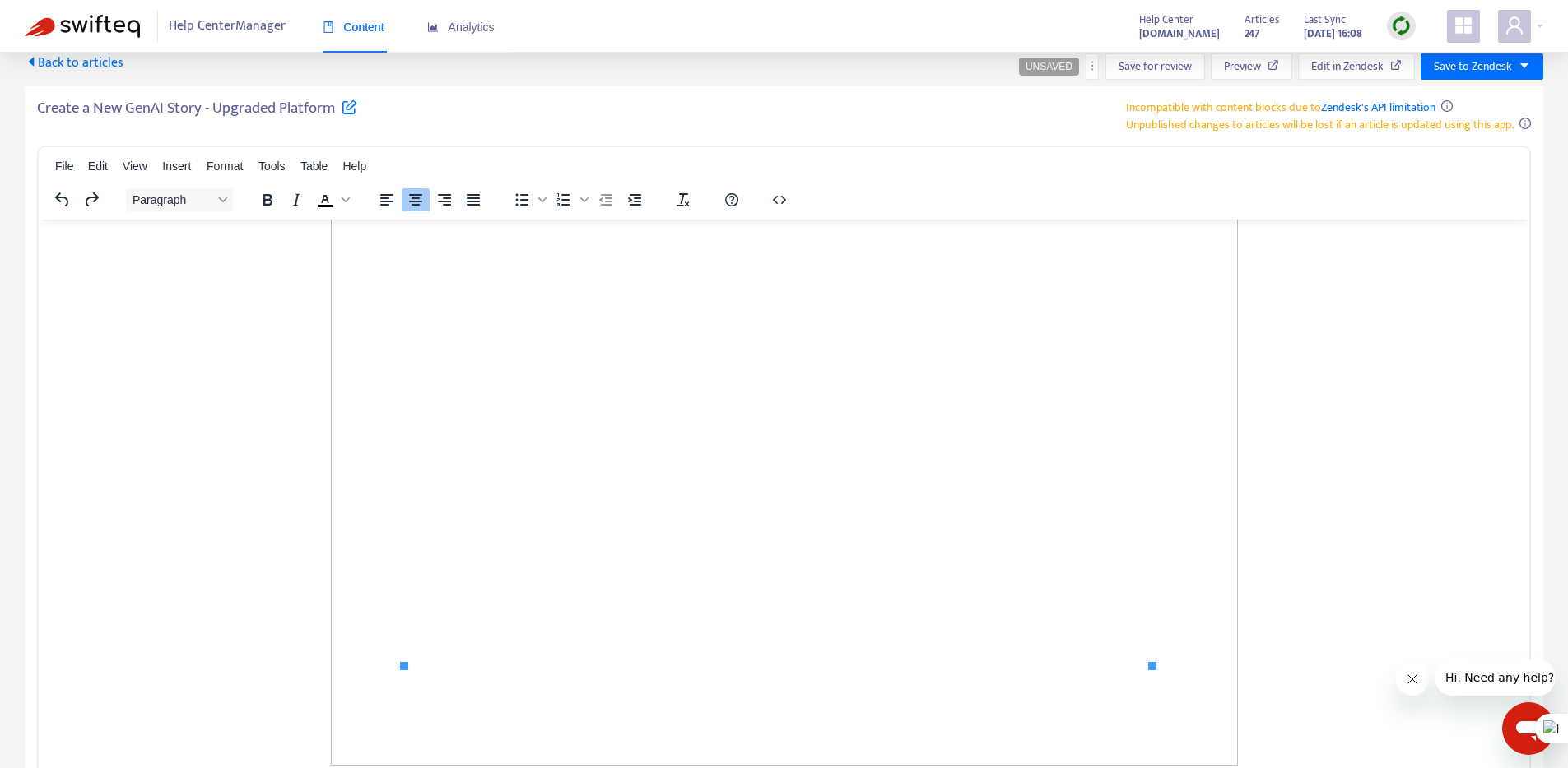
scroll to position [4063, 0]
drag, startPoint x: 160, startPoint y: 599, endPoint x: 60, endPoint y: 586, distance: 100.8
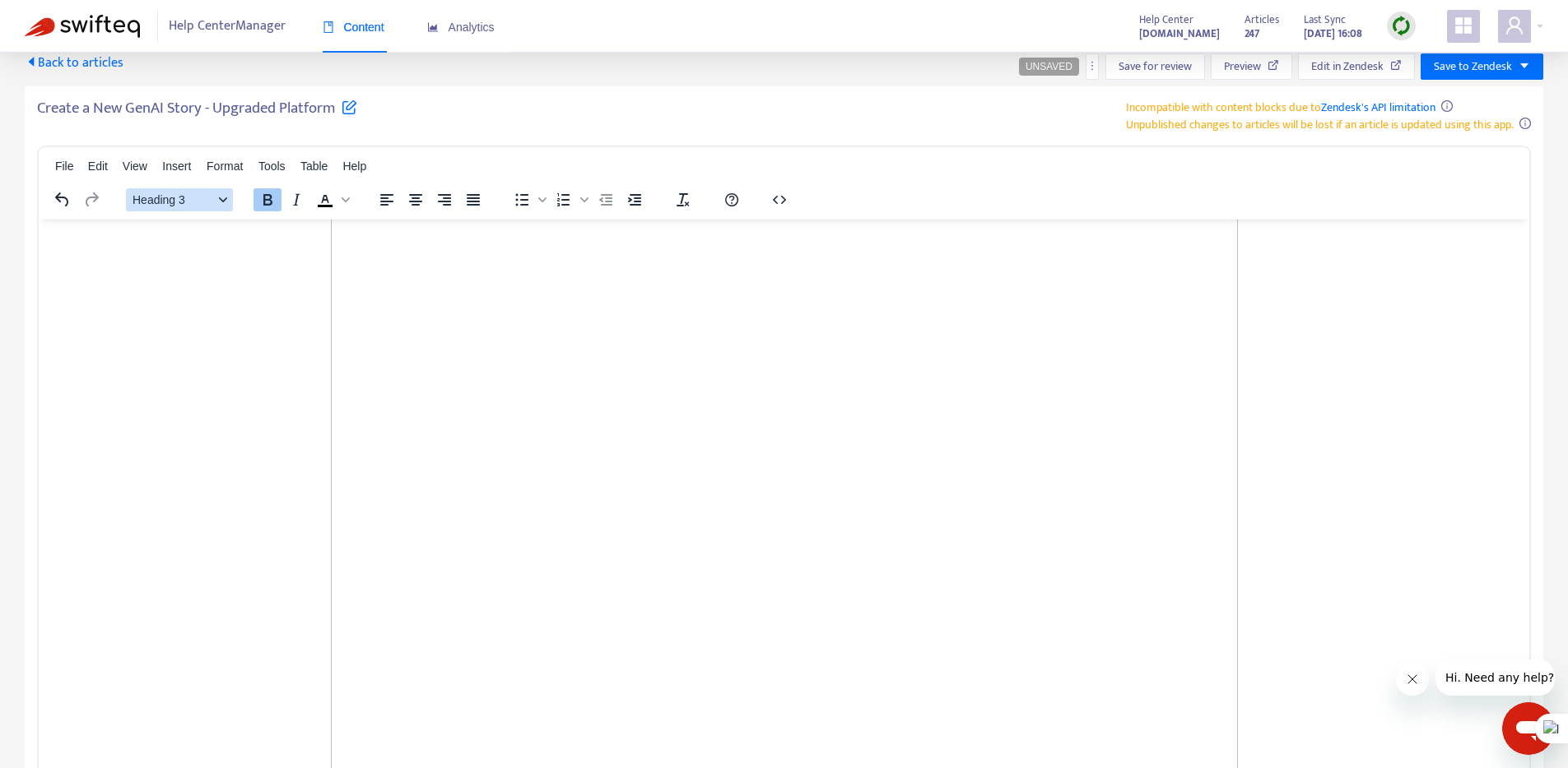
click at [201, 197] on span "Heading 3" at bounding box center [172, 200] width 81 height 13
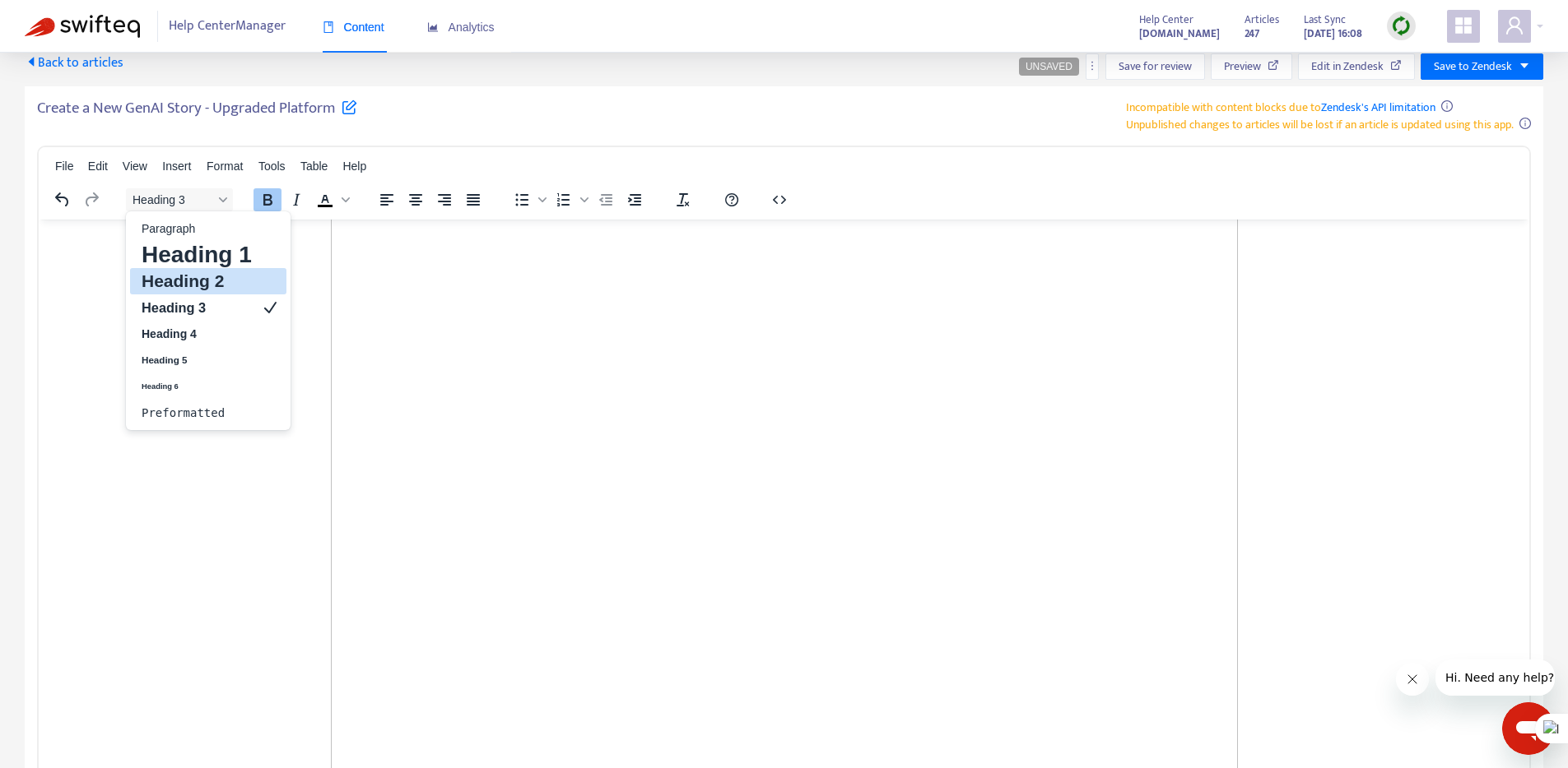
click at [199, 280] on h2 "Heading 2" at bounding box center [197, 281] width 114 height 20
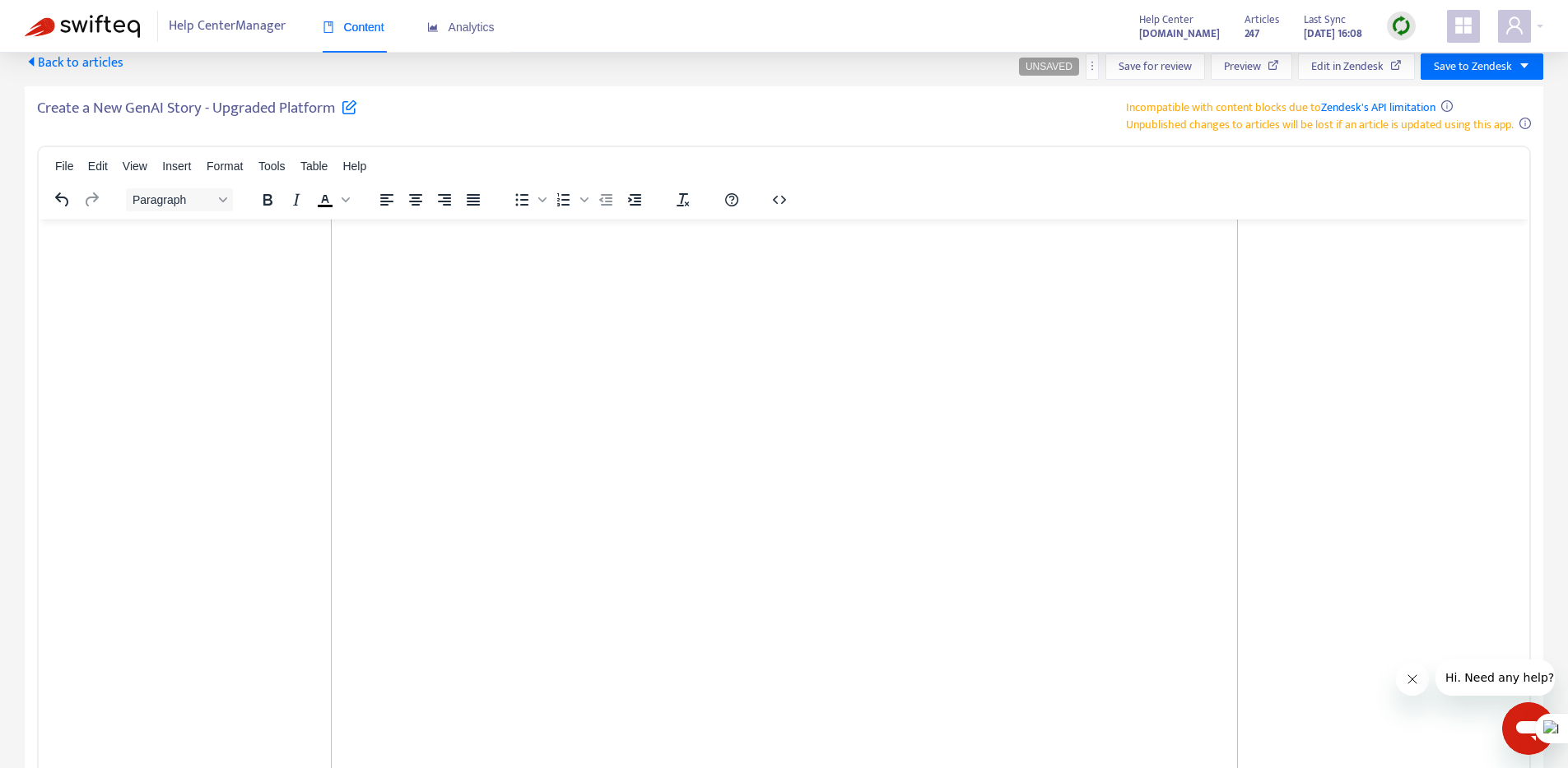
drag, startPoint x: 205, startPoint y: 557, endPoint x: 204, endPoint y: 566, distance: 9.1
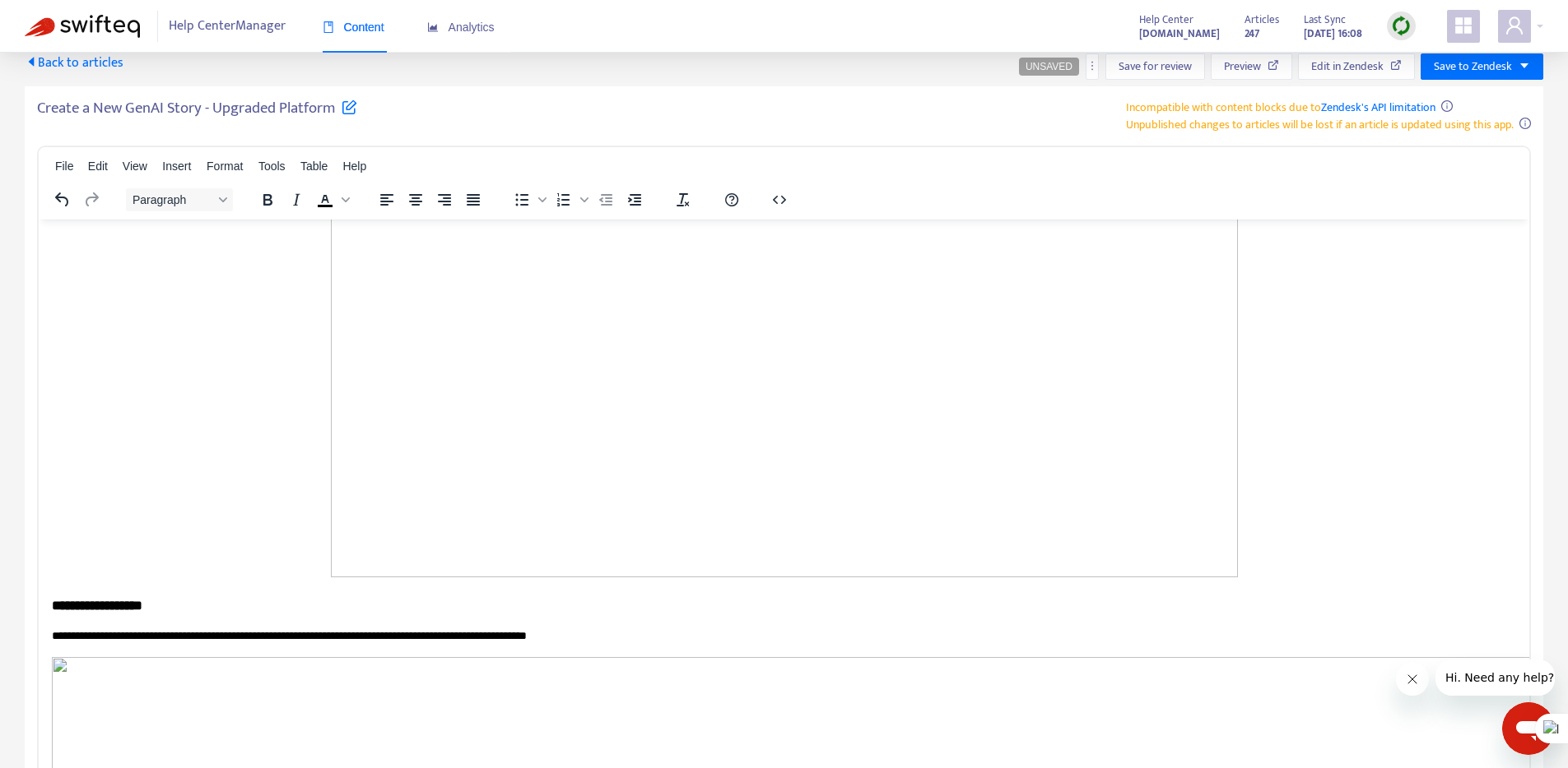
scroll to position [4346, 0]
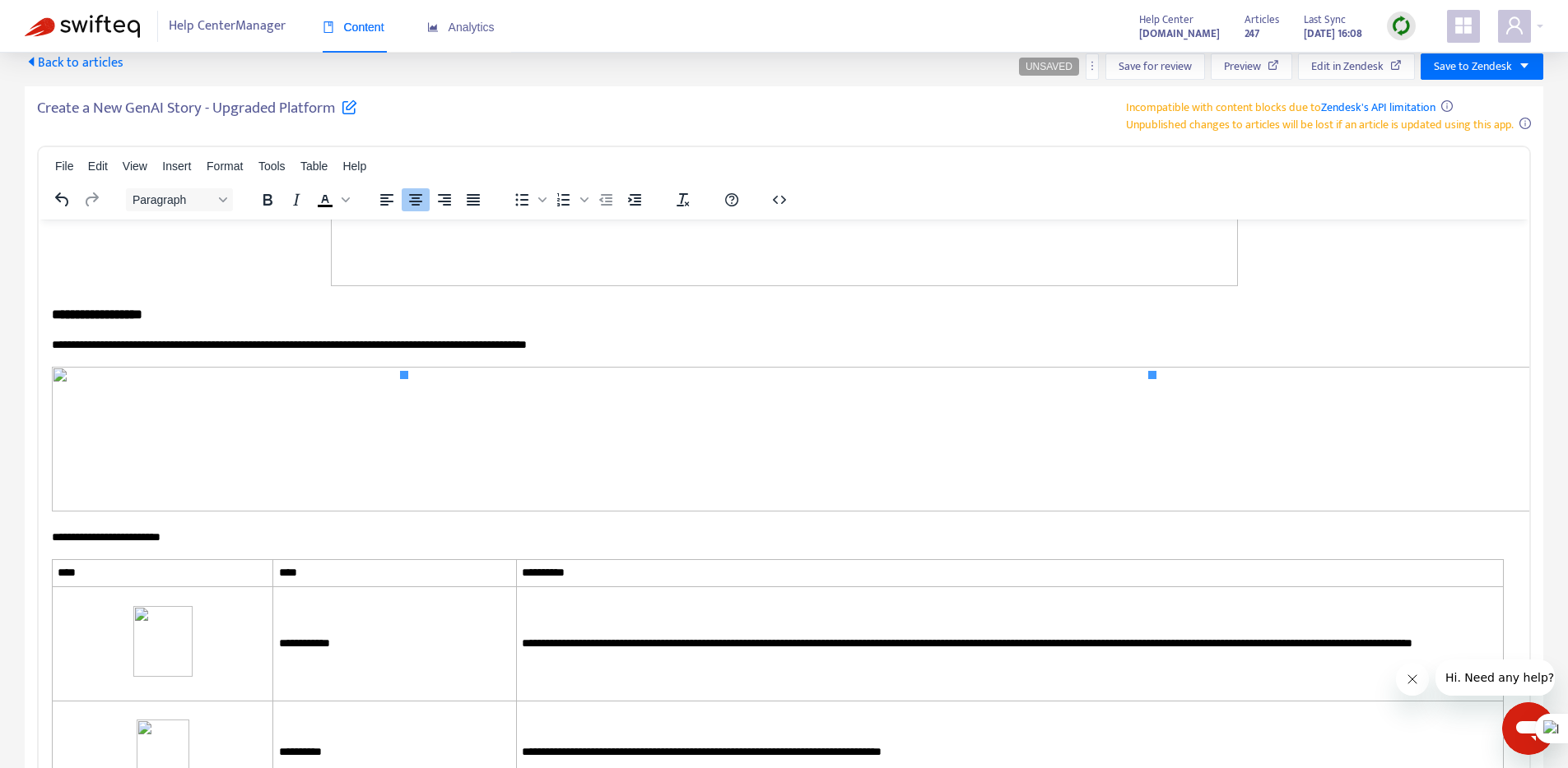
scroll to position [4938, 0]
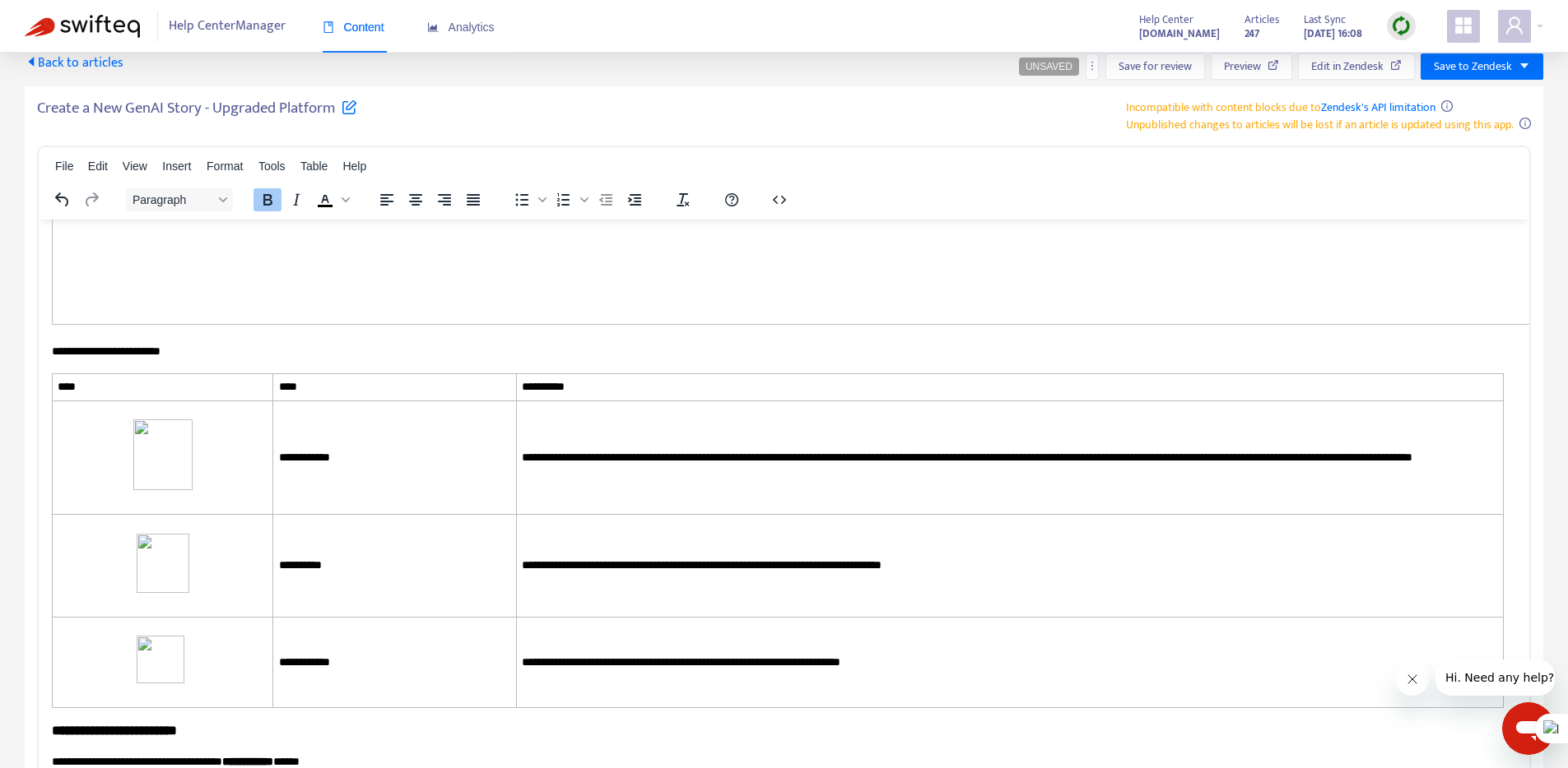
click at [415, 202] on icon "Align center" at bounding box center [415, 200] width 13 height 12
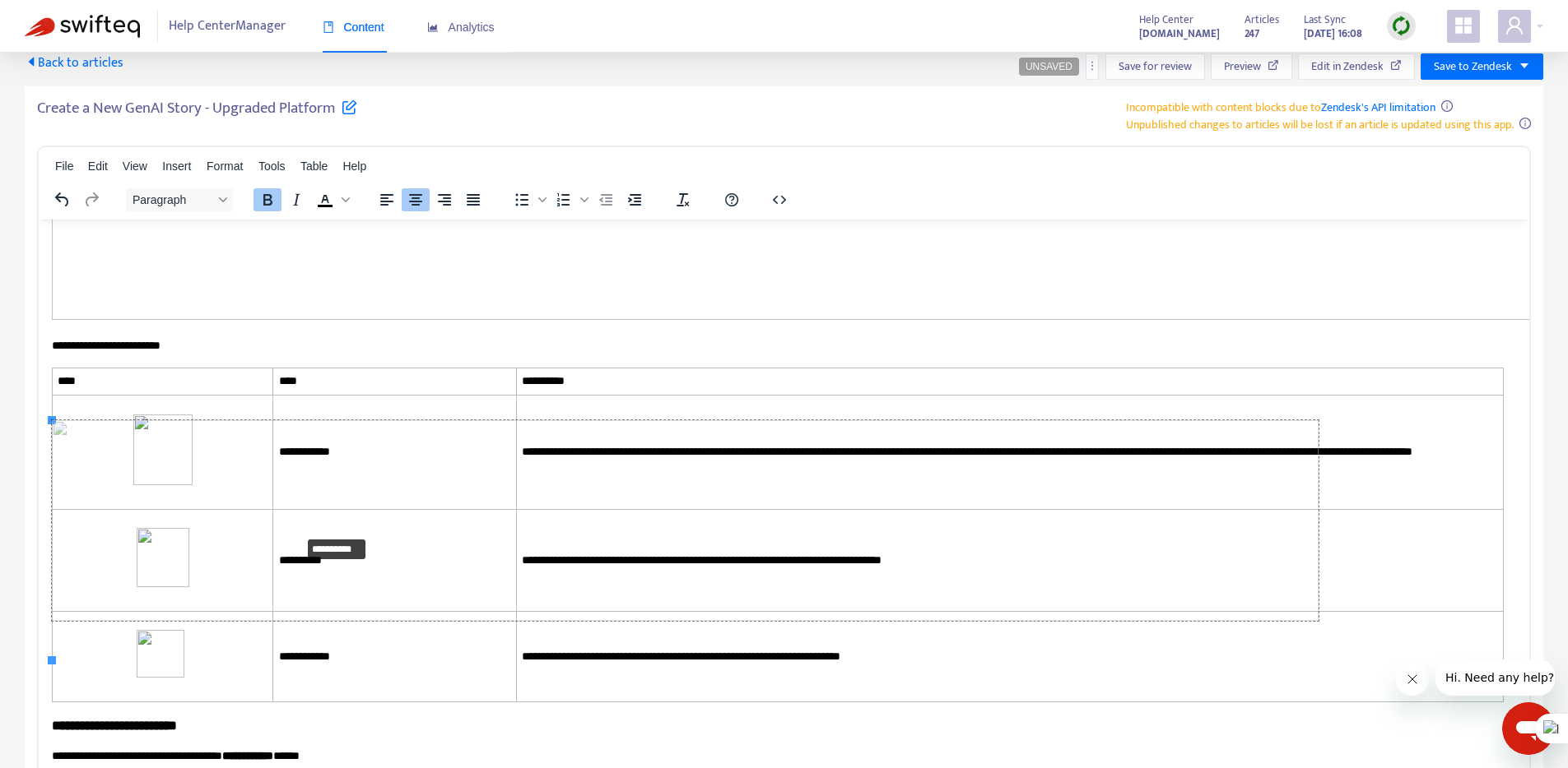
drag, startPoint x: 53, startPoint y: 658, endPoint x: 301, endPoint y: 532, distance: 278.2
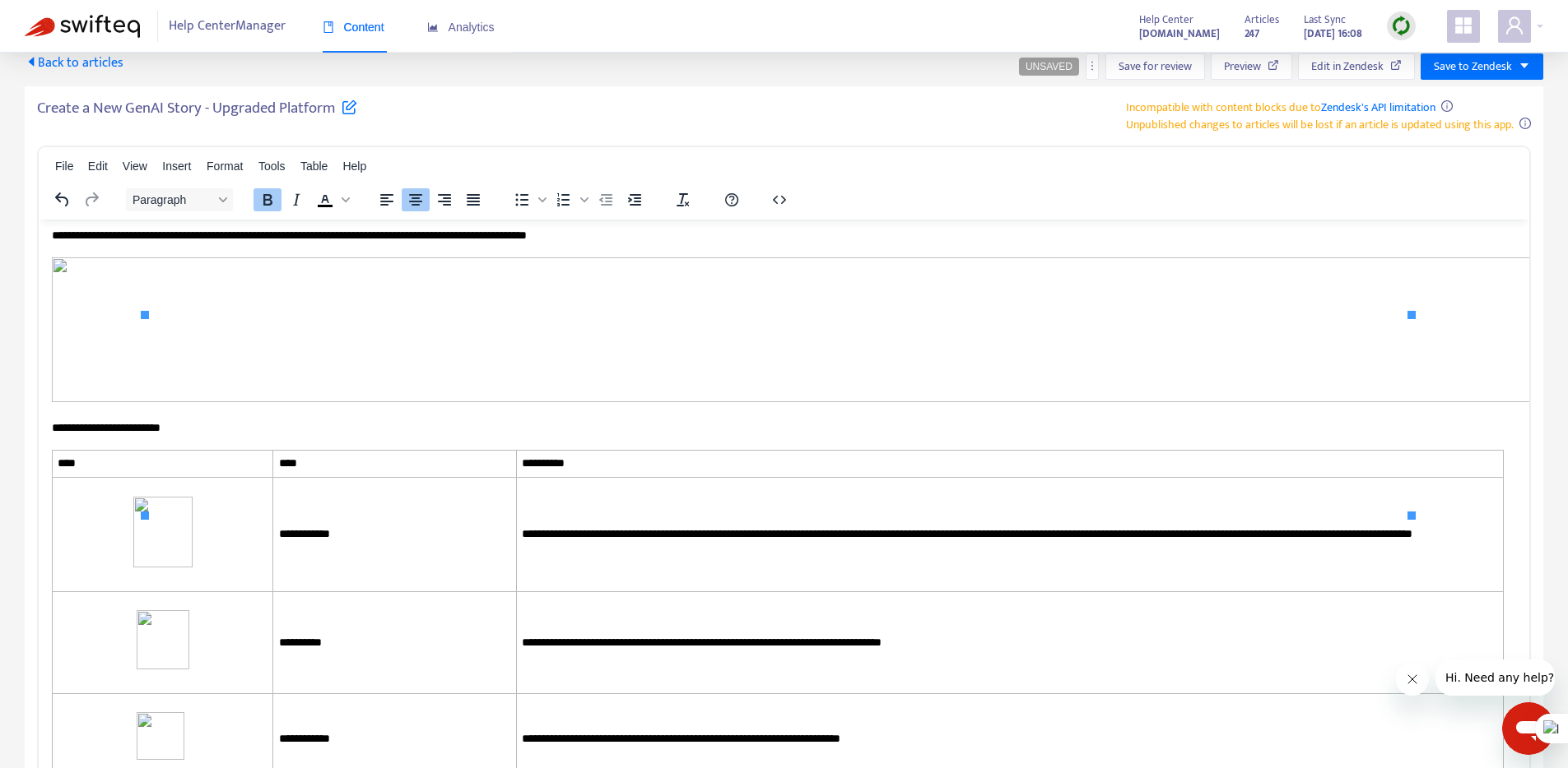
scroll to position [5048, 0]
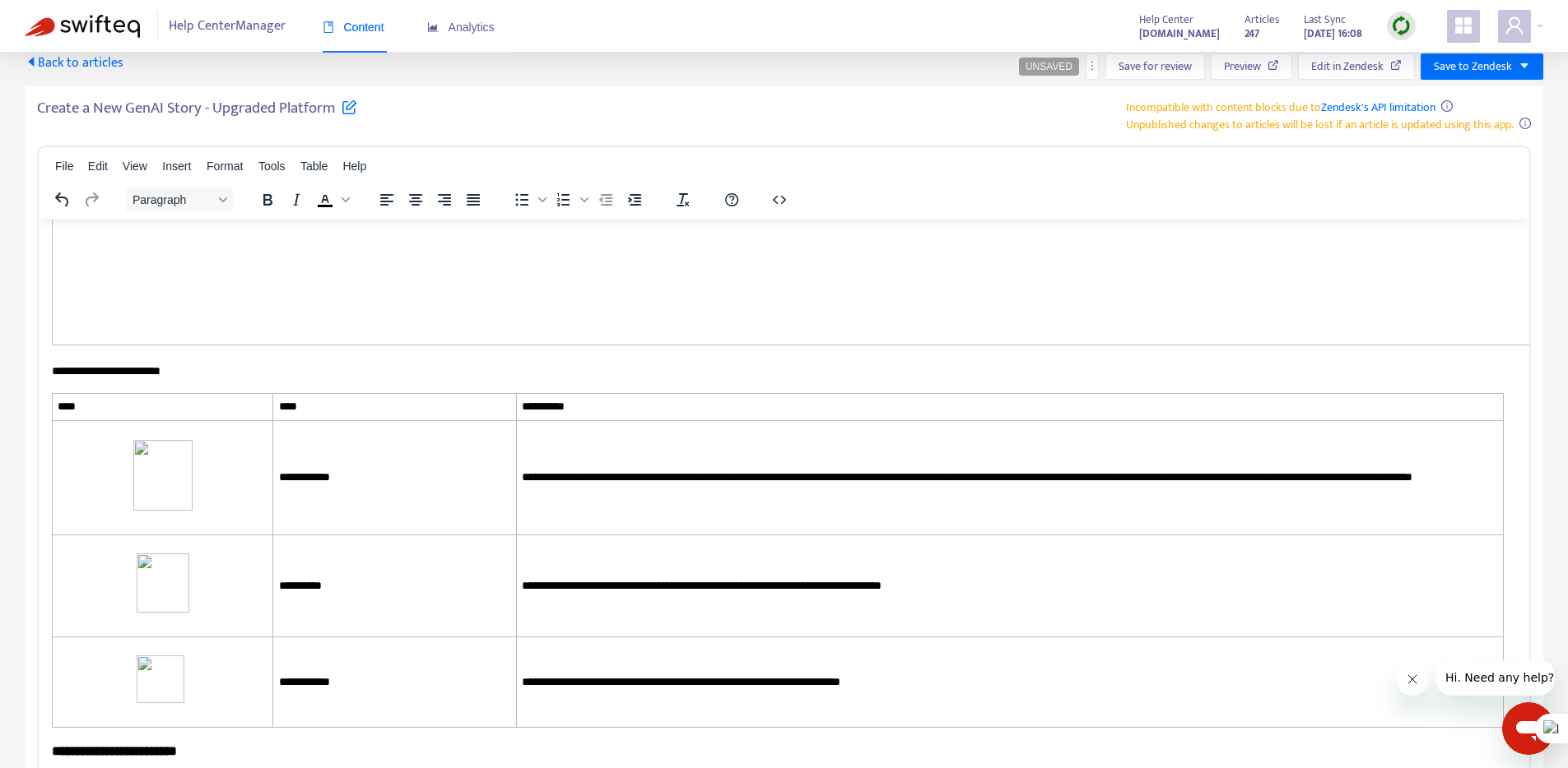
scroll to position [5177, 0]
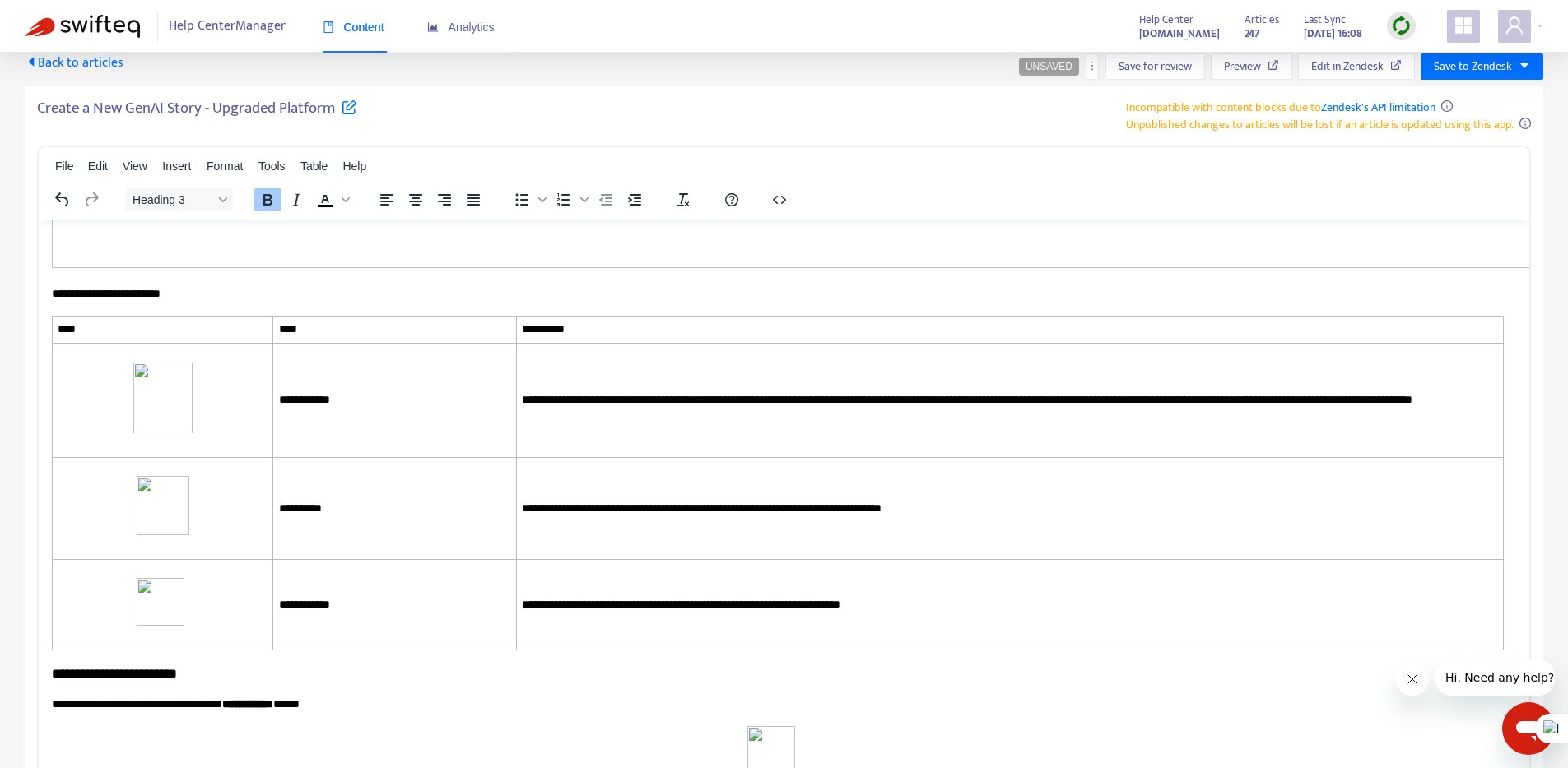
drag, startPoint x: 106, startPoint y: 668, endPoint x: 197, endPoint y: 700, distance: 96.5
click at [197, 700] on body "**********" at bounding box center [784, 284] width 1464 height 10460
copy body "**********"
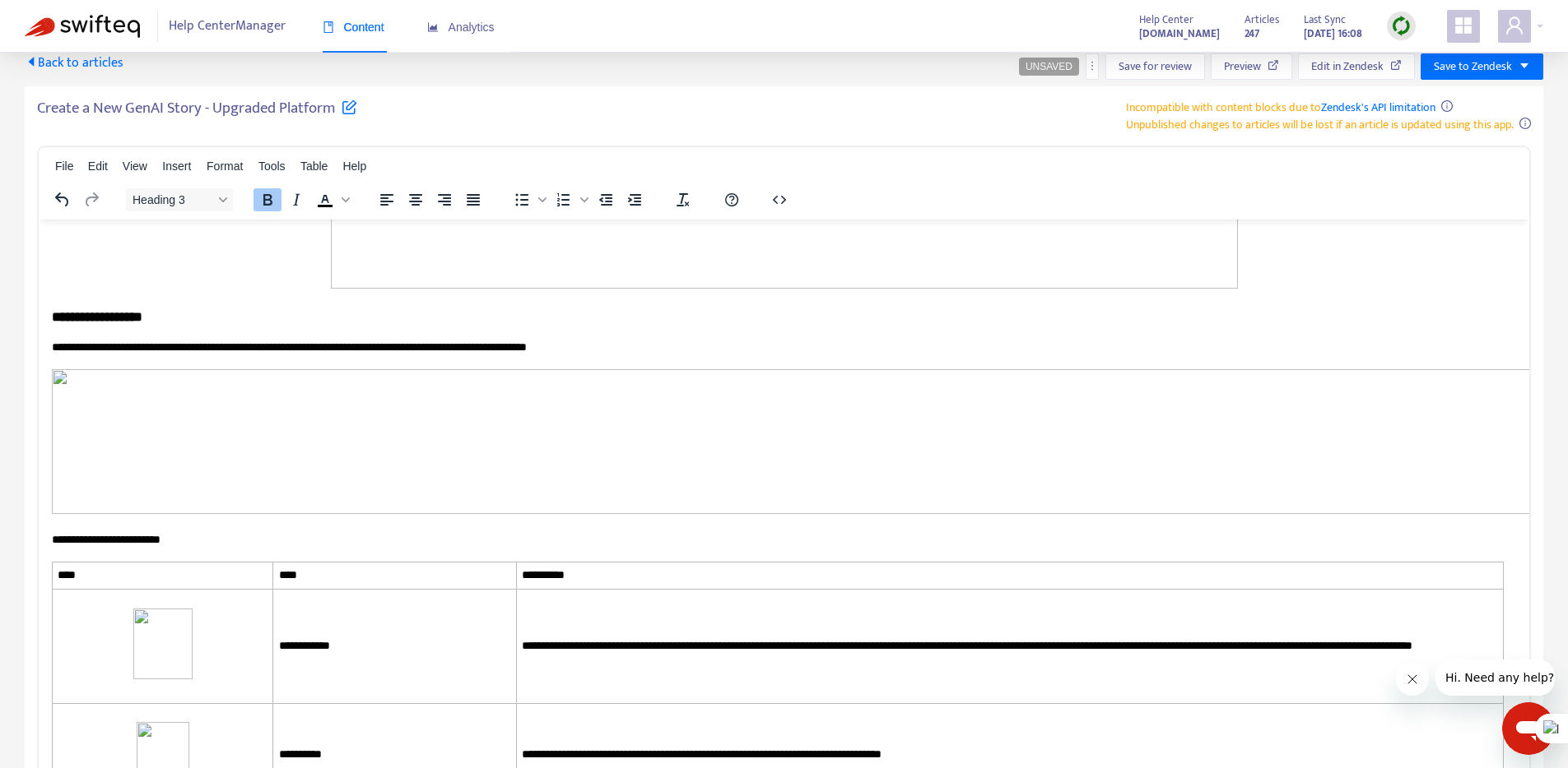
scroll to position [5027, 0]
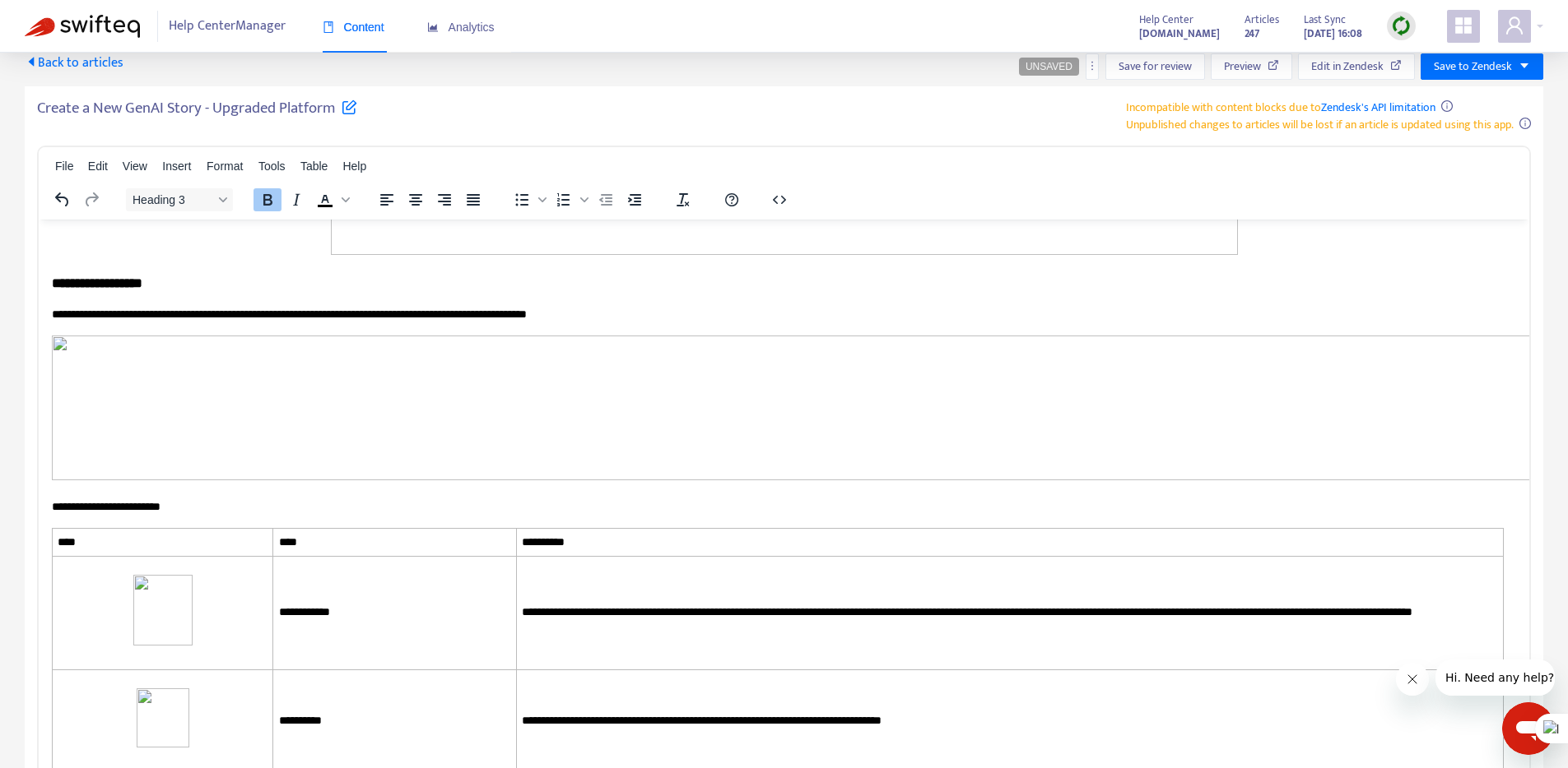
drag, startPoint x: 152, startPoint y: 553, endPoint x: 250, endPoint y: 554, distance: 98.0
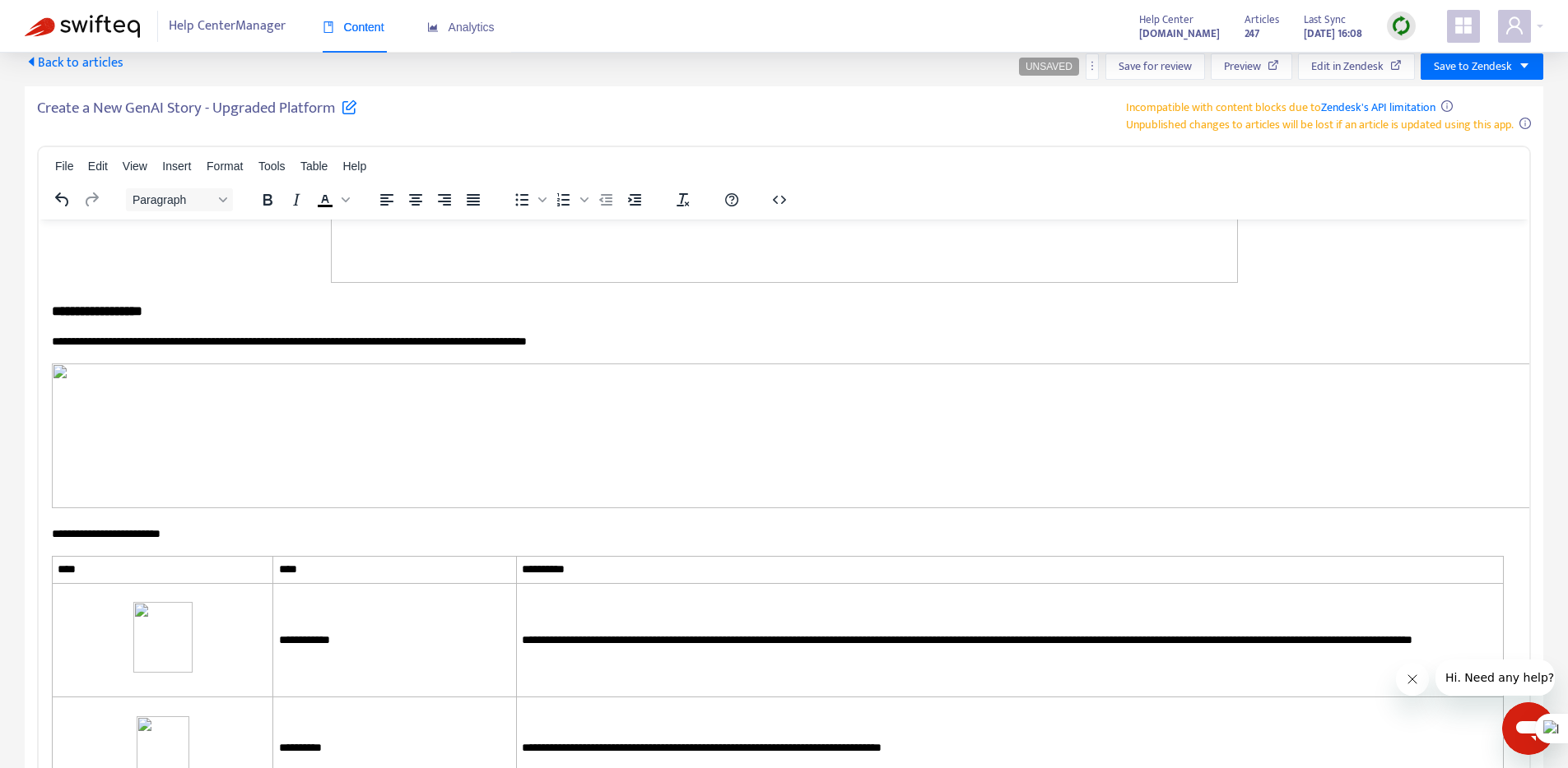
drag, startPoint x: 162, startPoint y: 612, endPoint x: 55, endPoint y: 586, distance: 110.1
click at [43, 604] on html "**********" at bounding box center [783, 479] width 1490 height 10574
click at [215, 198] on button "Paragraph" at bounding box center [179, 200] width 107 height 23
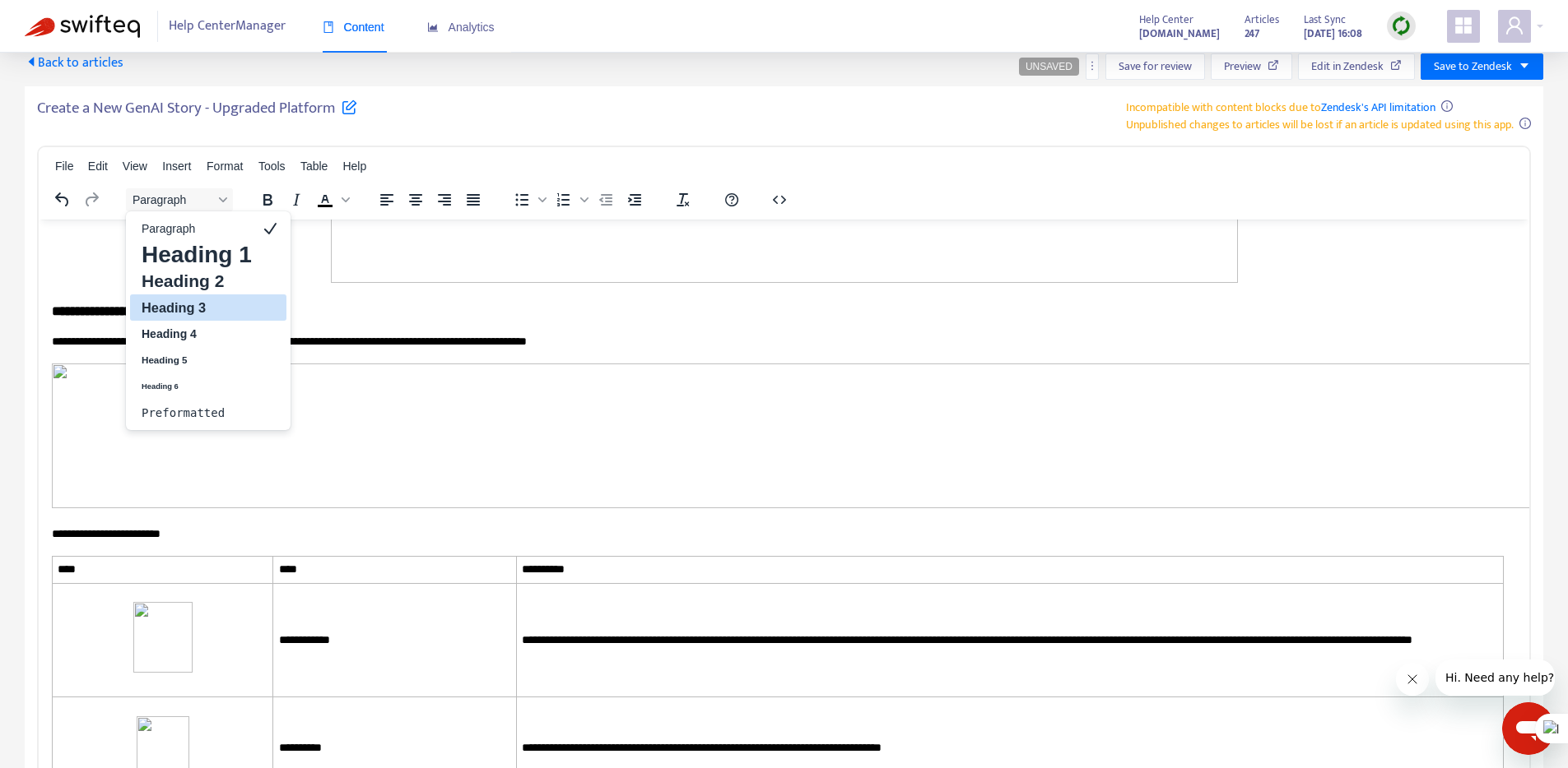
click at [205, 305] on h3 "Heading 3" at bounding box center [197, 308] width 114 height 20
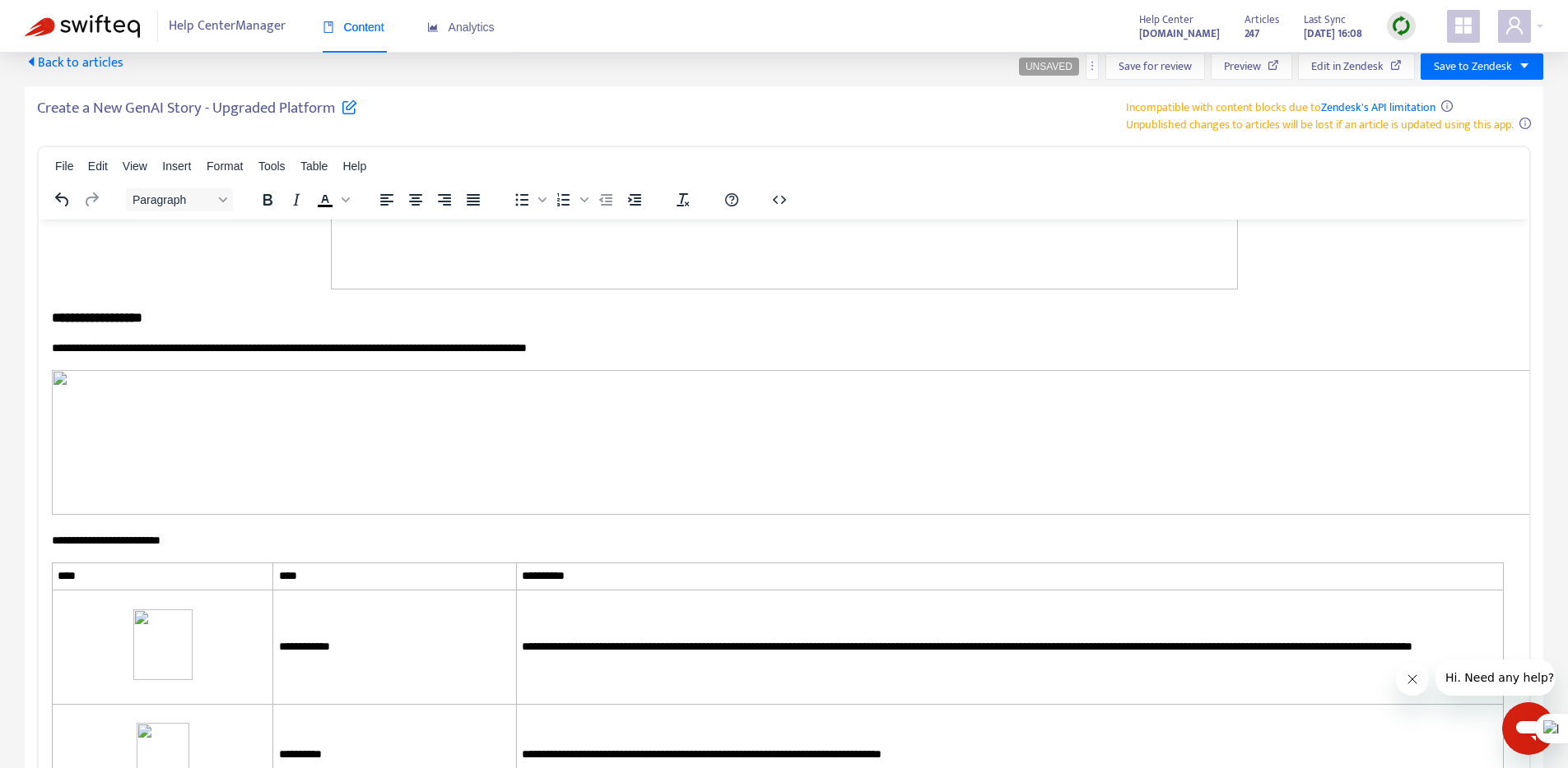
click at [277, 655] on body "**********" at bounding box center [784, 483] width 1464 height 10556
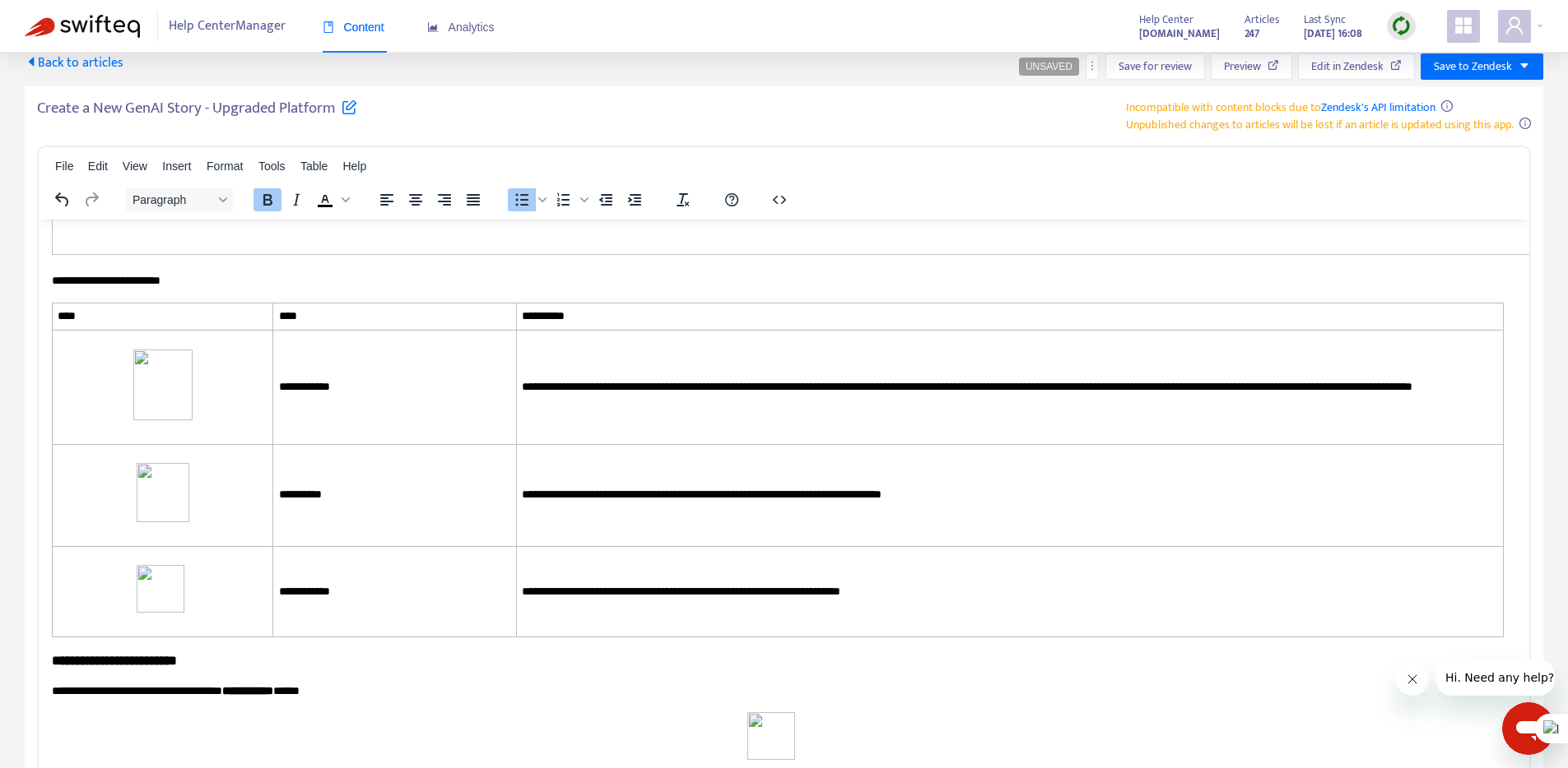
scroll to position [5360, 0]
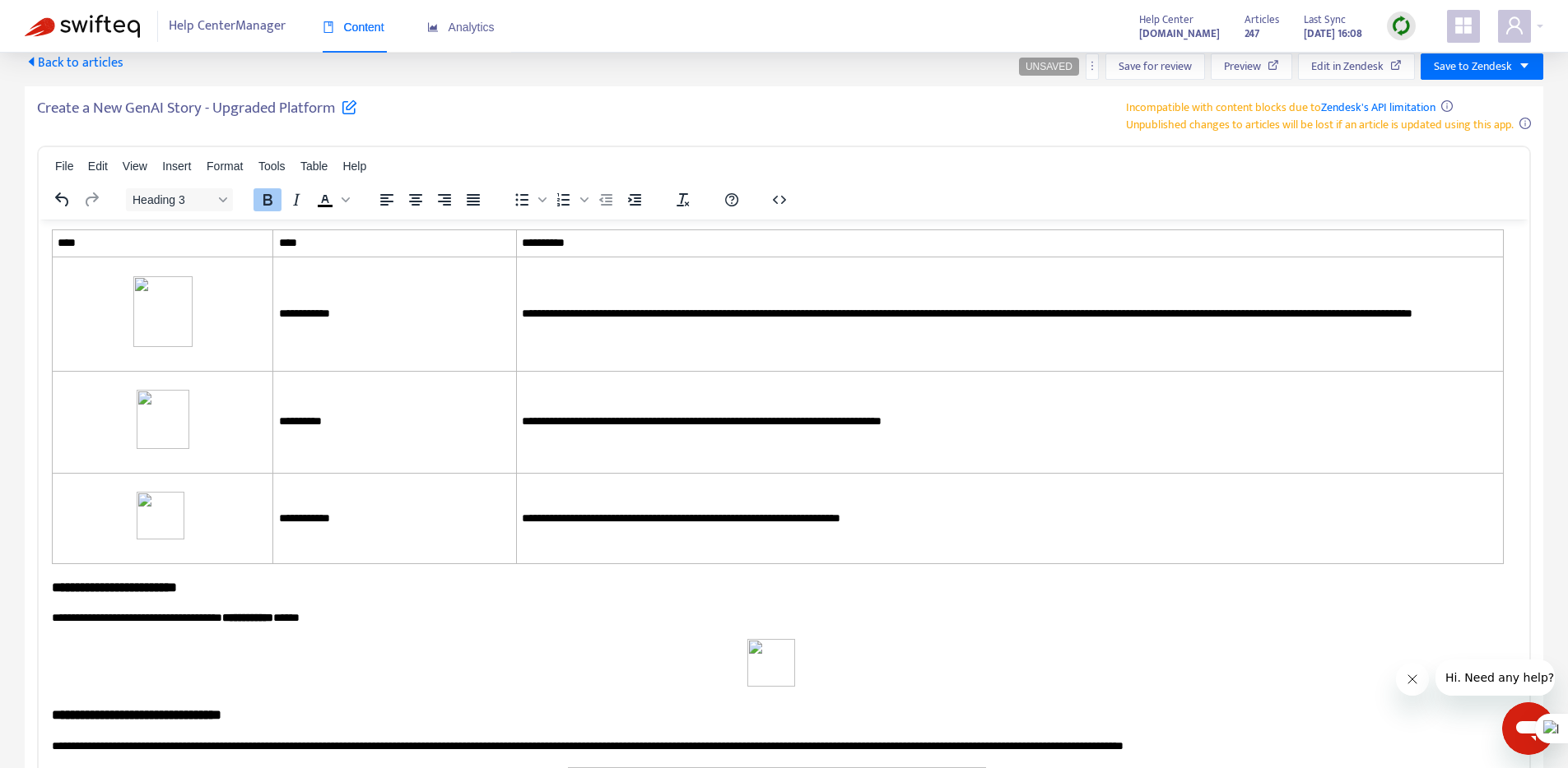
drag, startPoint x: 641, startPoint y: 611, endPoint x: 50, endPoint y: 580, distance: 591.8
click at [50, 580] on html "**********" at bounding box center [783, 150] width 1490 height 10582
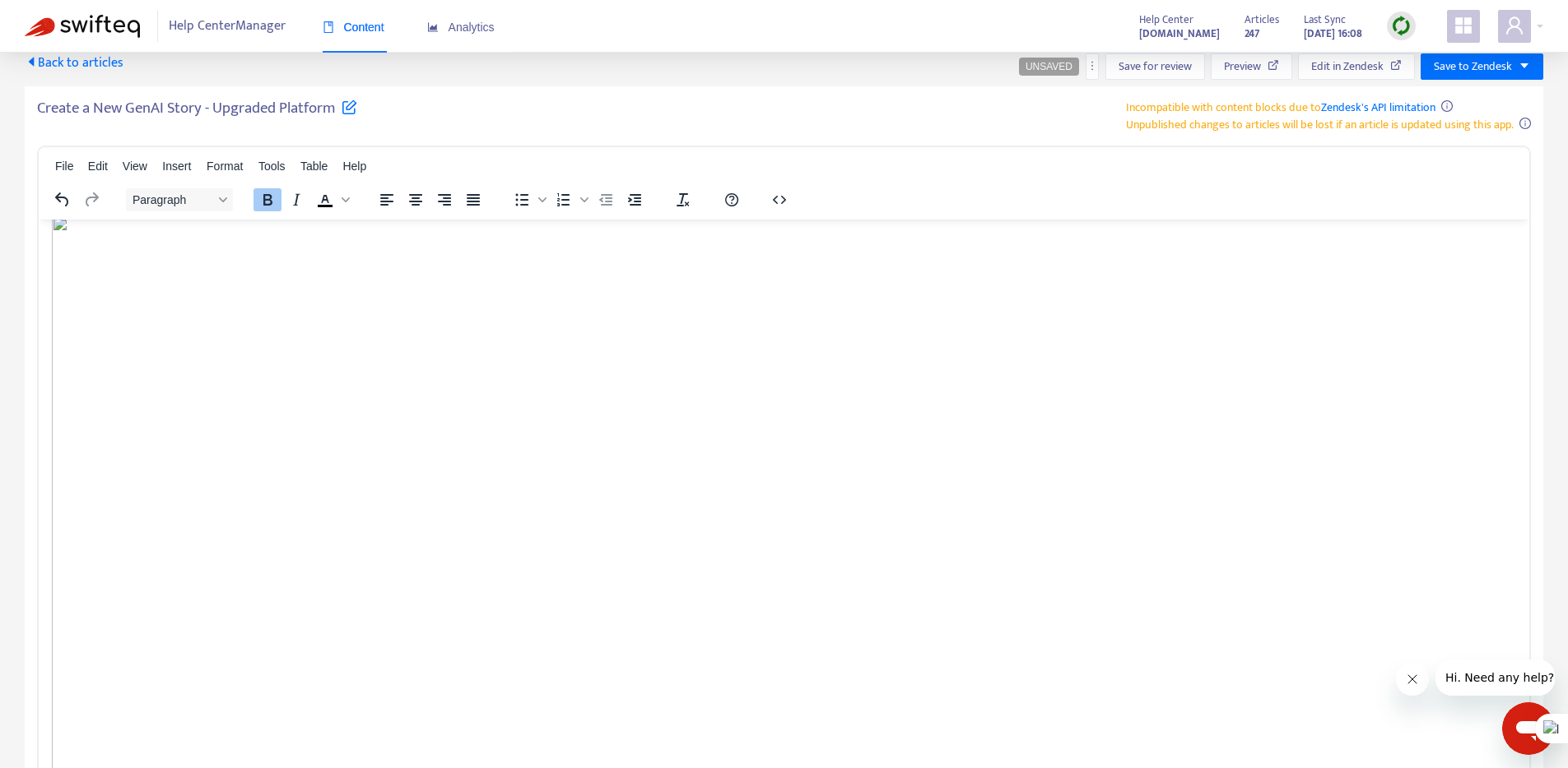
scroll to position [8564, 0]
drag, startPoint x: 107, startPoint y: 395, endPoint x: 282, endPoint y: 621, distance: 285.8
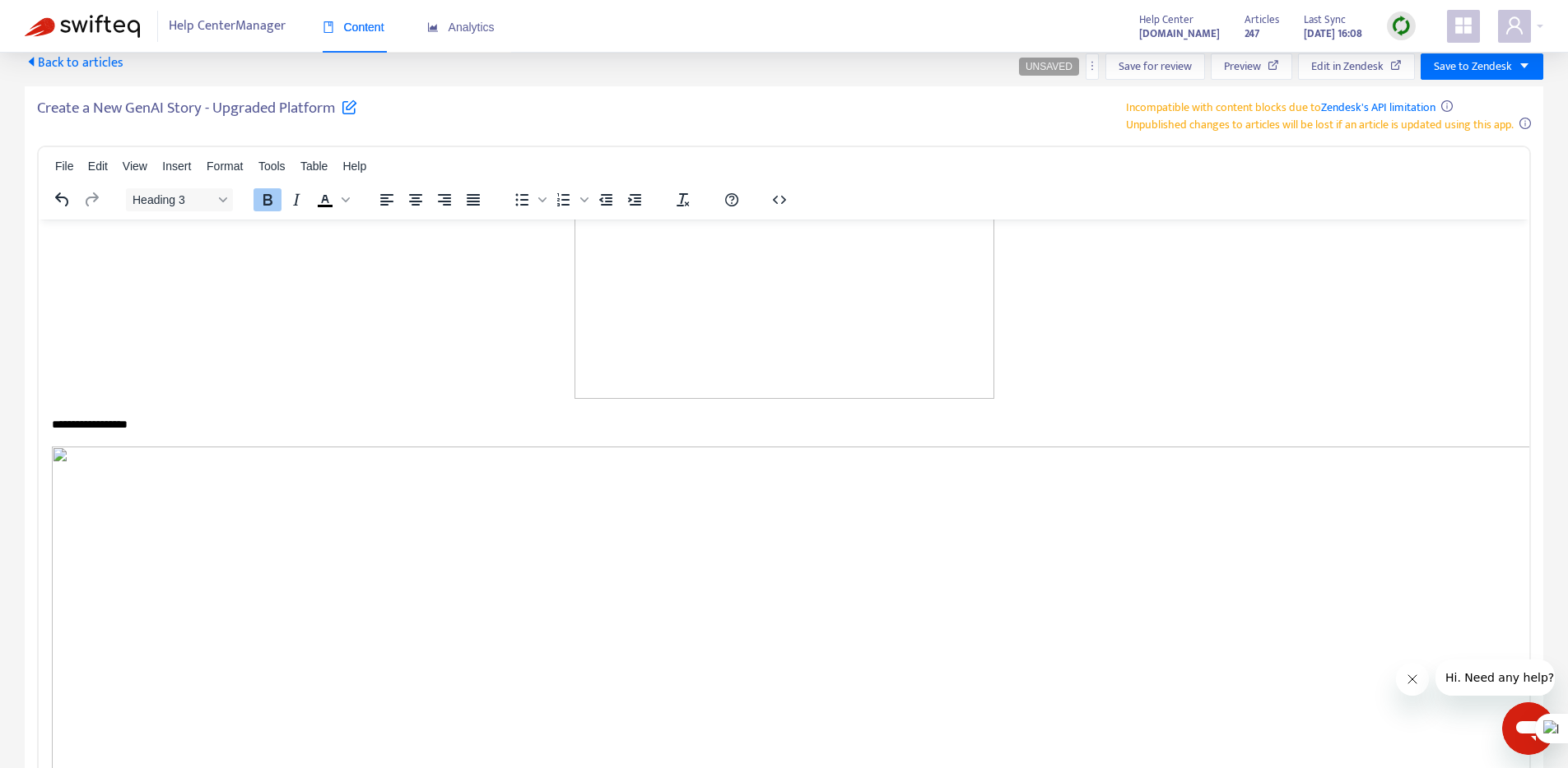
copy body "**********"
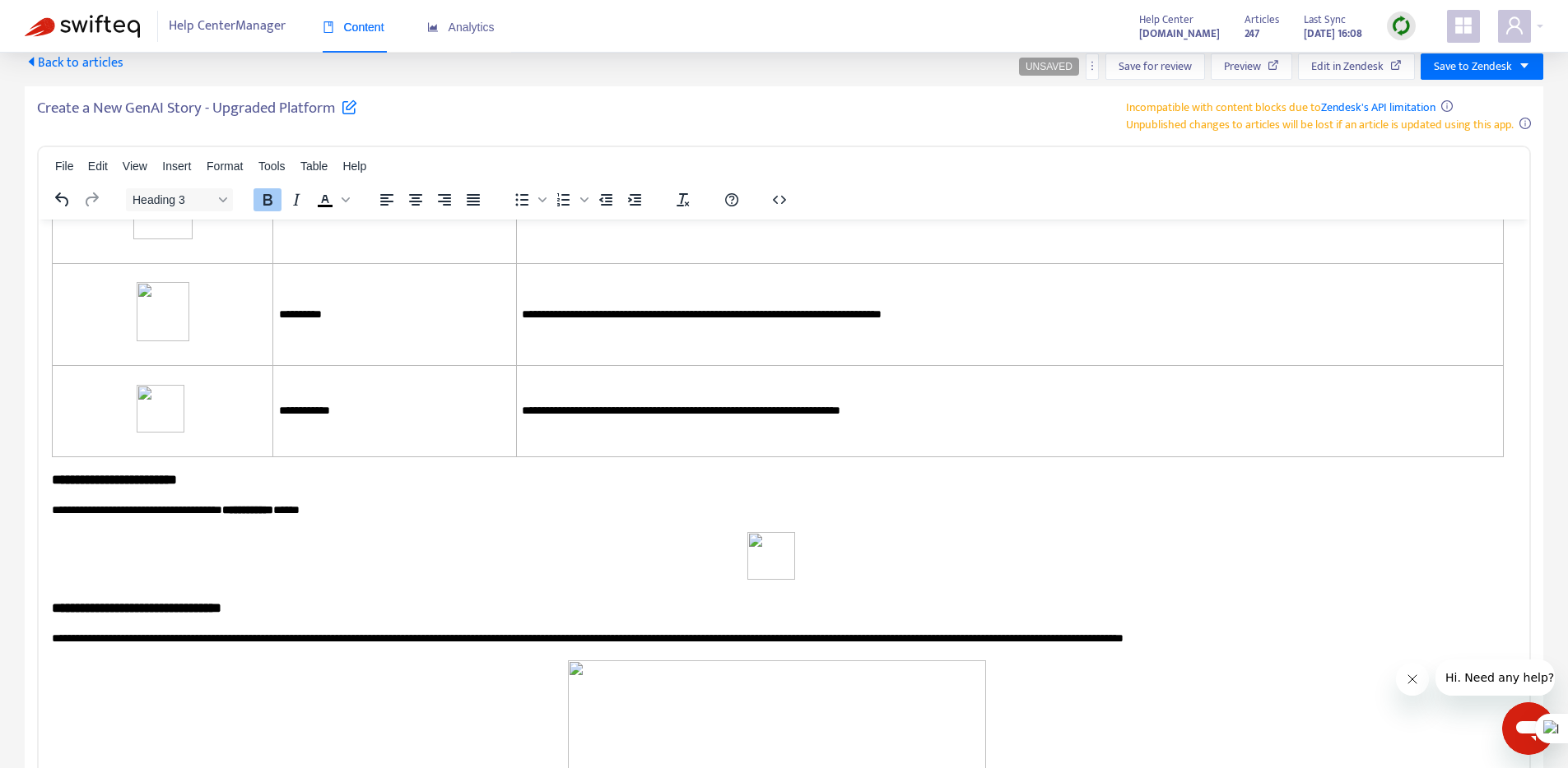
scroll to position [5421, 0]
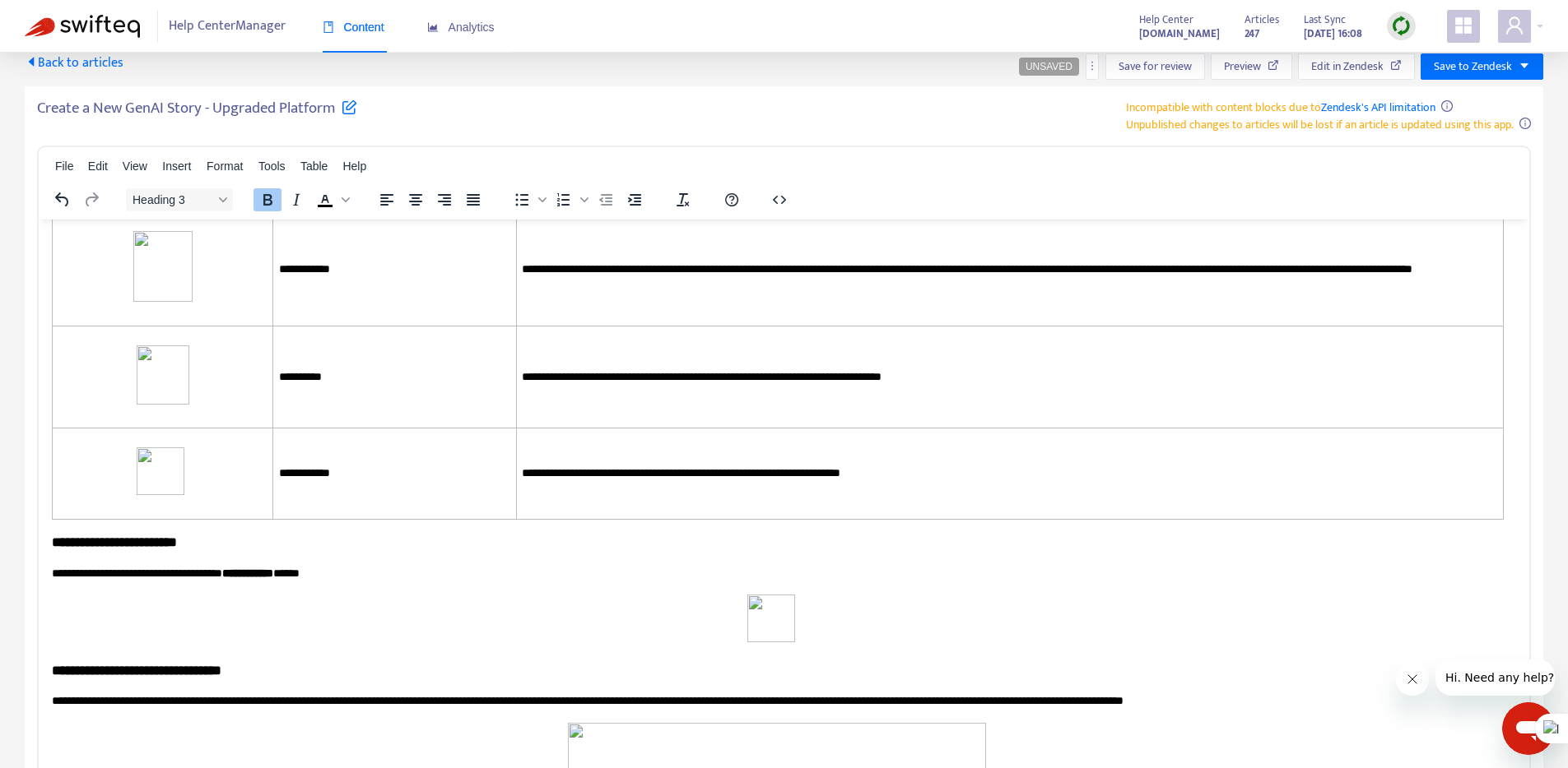
click at [171, 168] on span "Insert" at bounding box center [176, 166] width 28 height 13
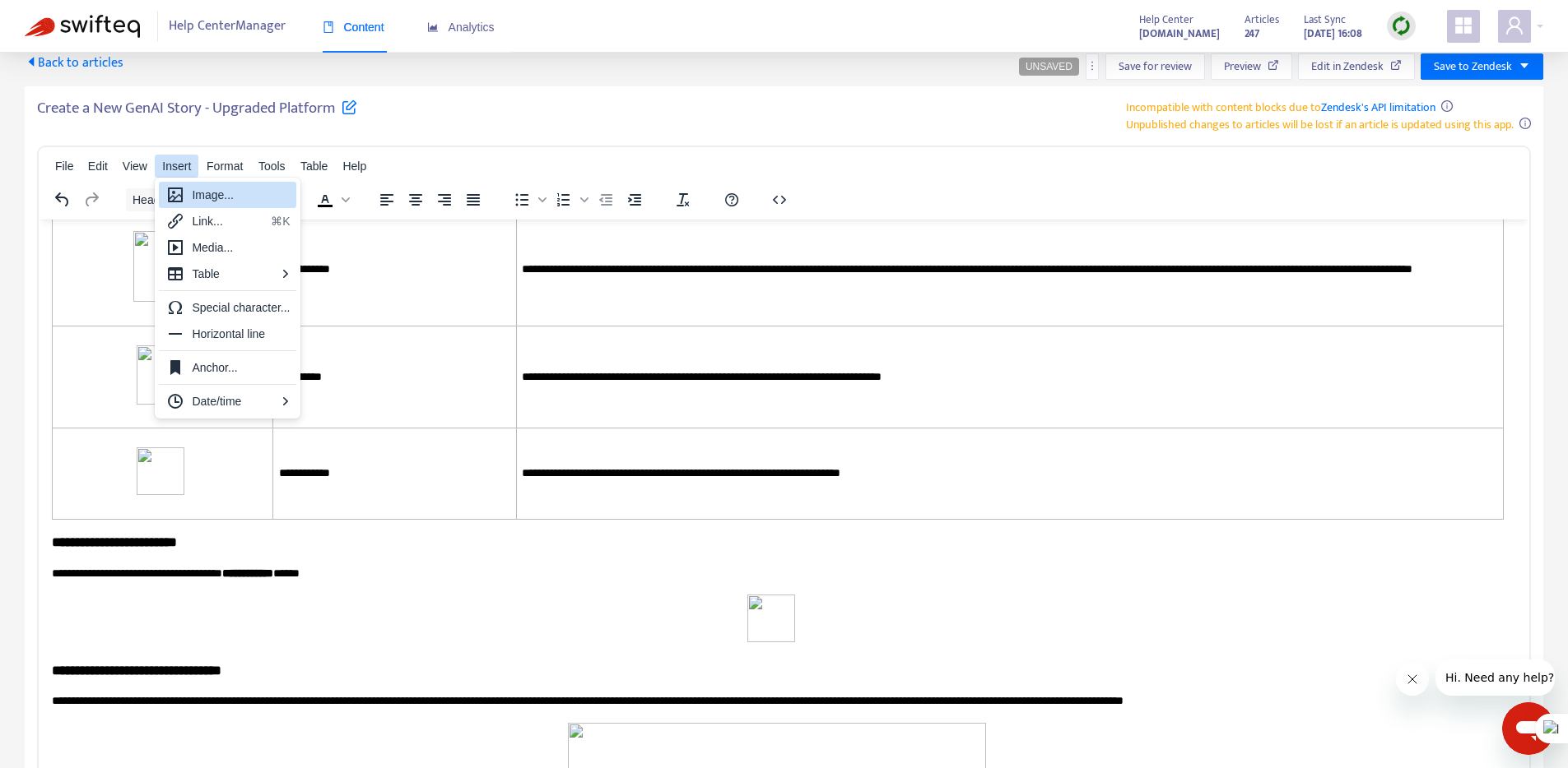
click at [166, 163] on span "Insert" at bounding box center [176, 166] width 28 height 13
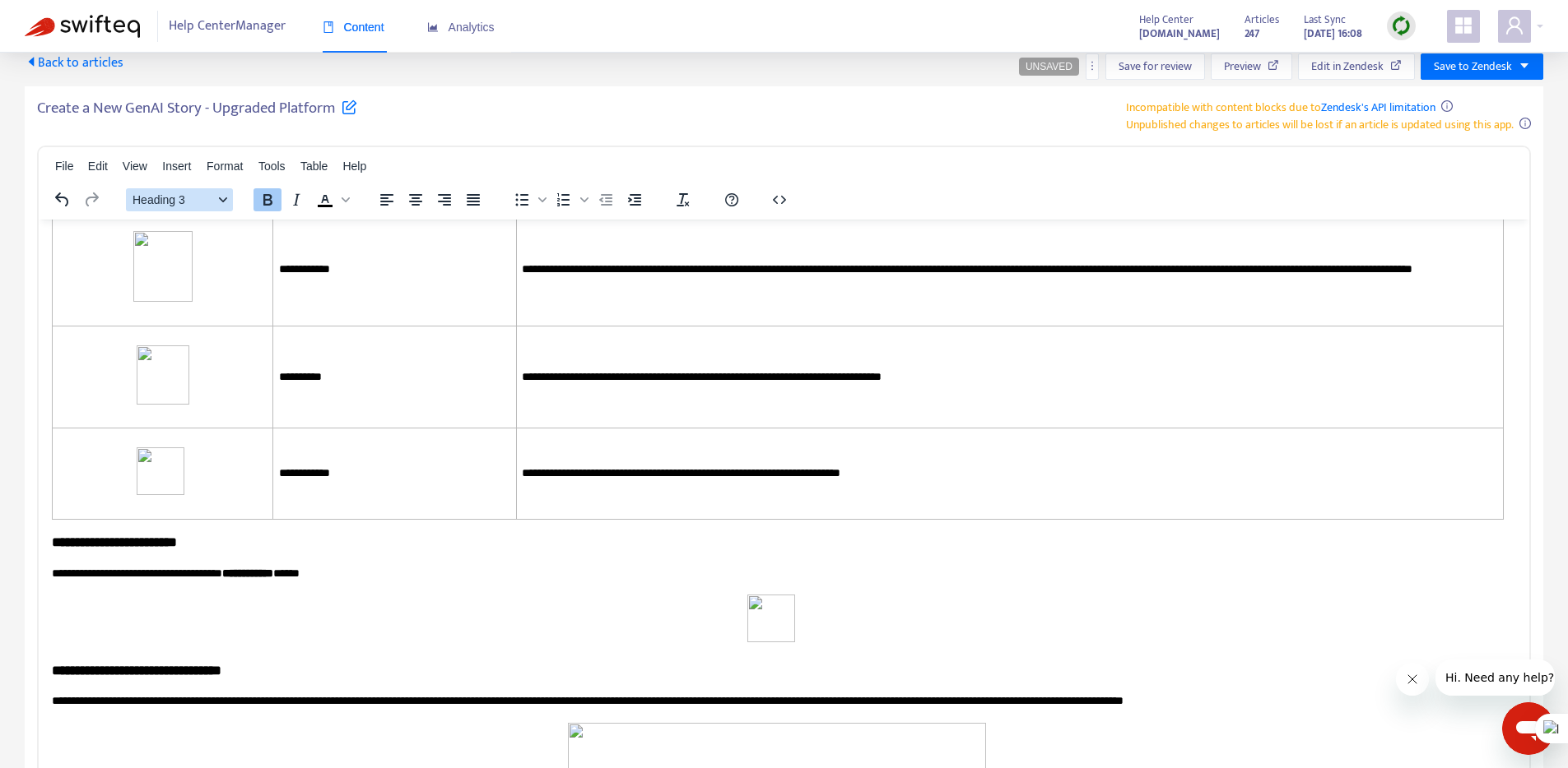
click at [157, 191] on button "Heading 3" at bounding box center [179, 200] width 107 height 23
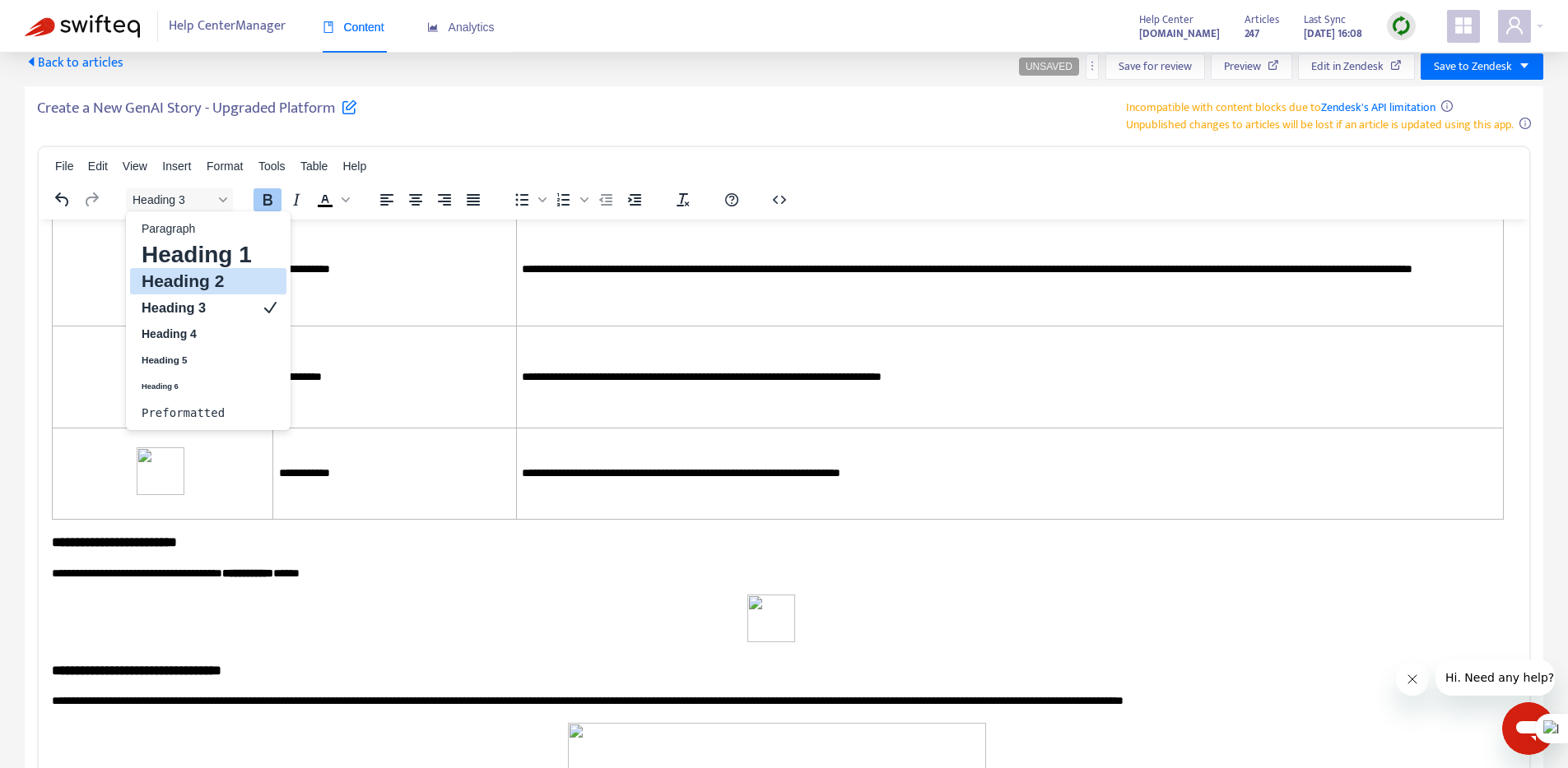
click at [187, 278] on h2 "Heading 2" at bounding box center [197, 281] width 114 height 20
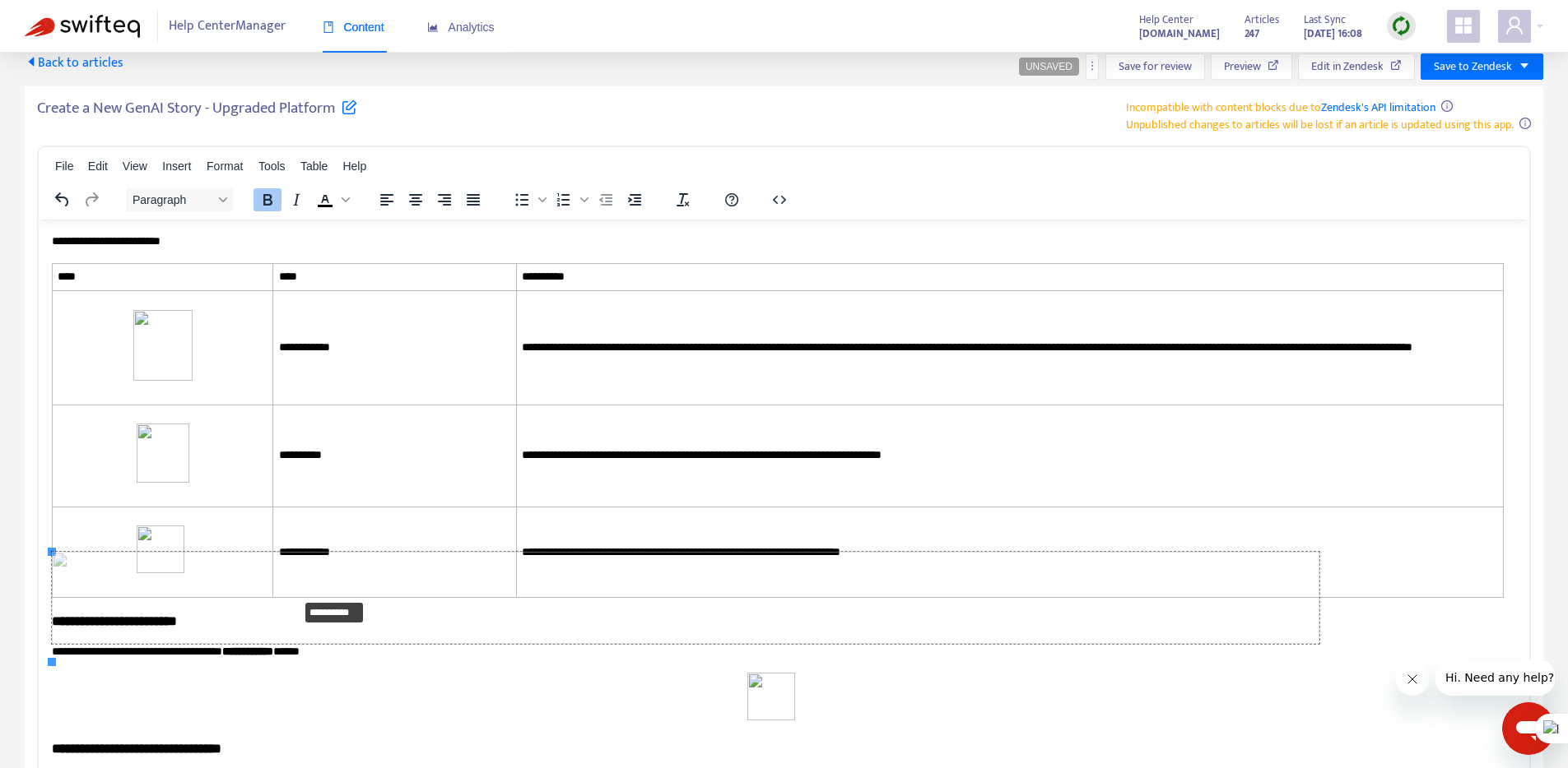
drag, startPoint x: 54, startPoint y: 658, endPoint x: 300, endPoint y: 595, distance: 253.9
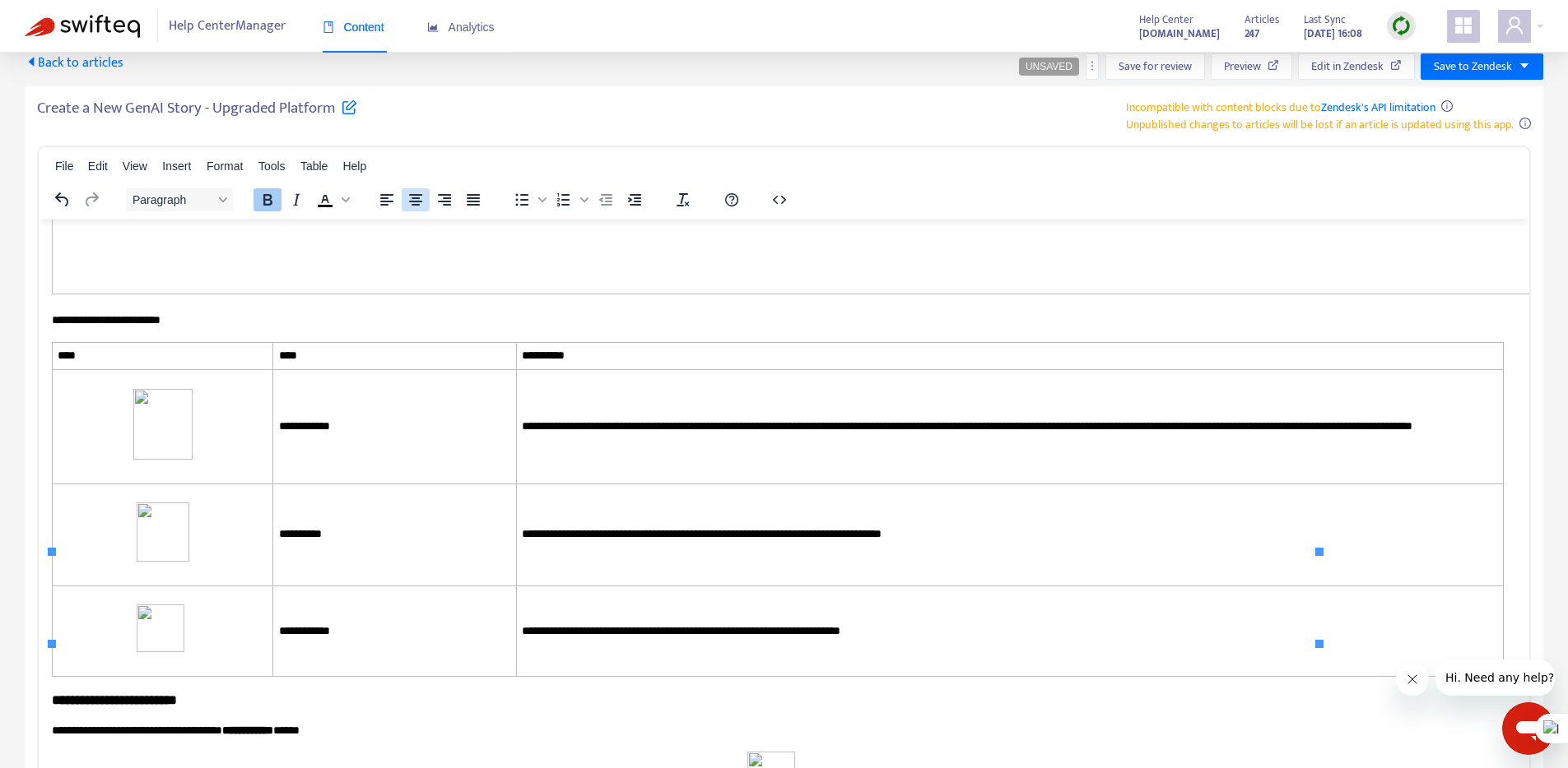
click at [418, 197] on icon "Align center" at bounding box center [415, 200] width 20 height 20
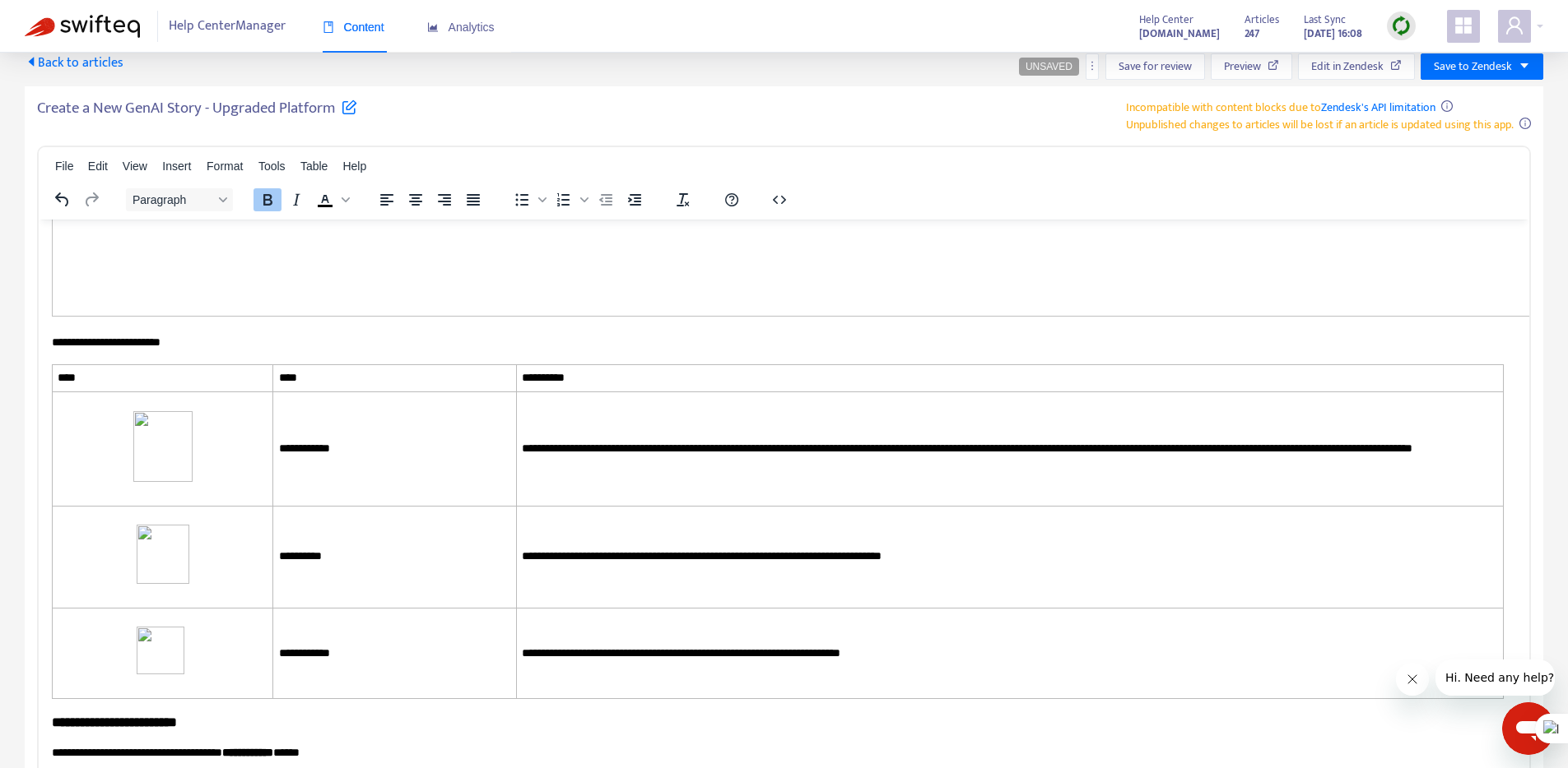
click at [575, 675] on body "**********" at bounding box center [784, 187] width 1464 height 10750
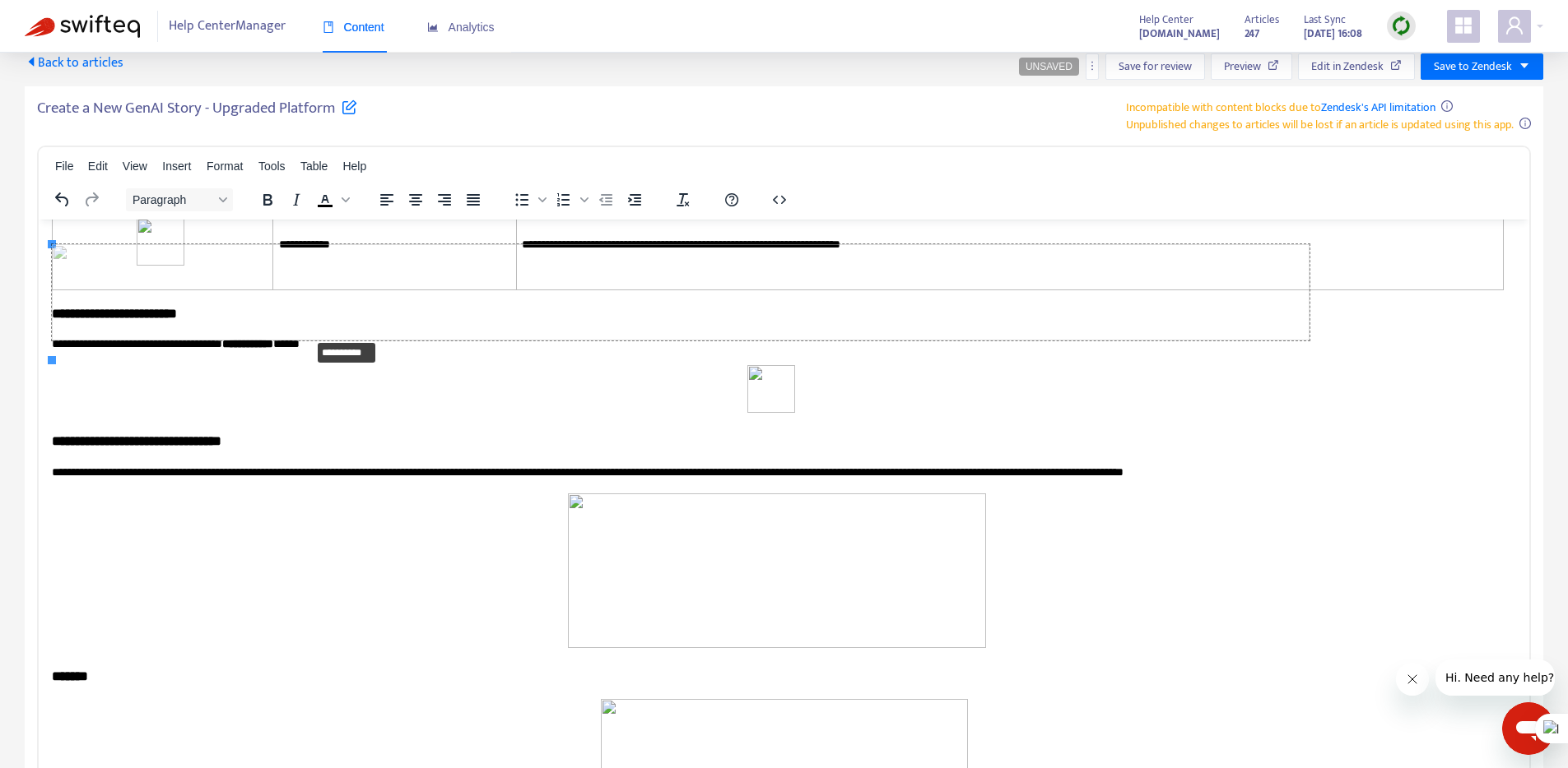
scroll to position [5871, 0]
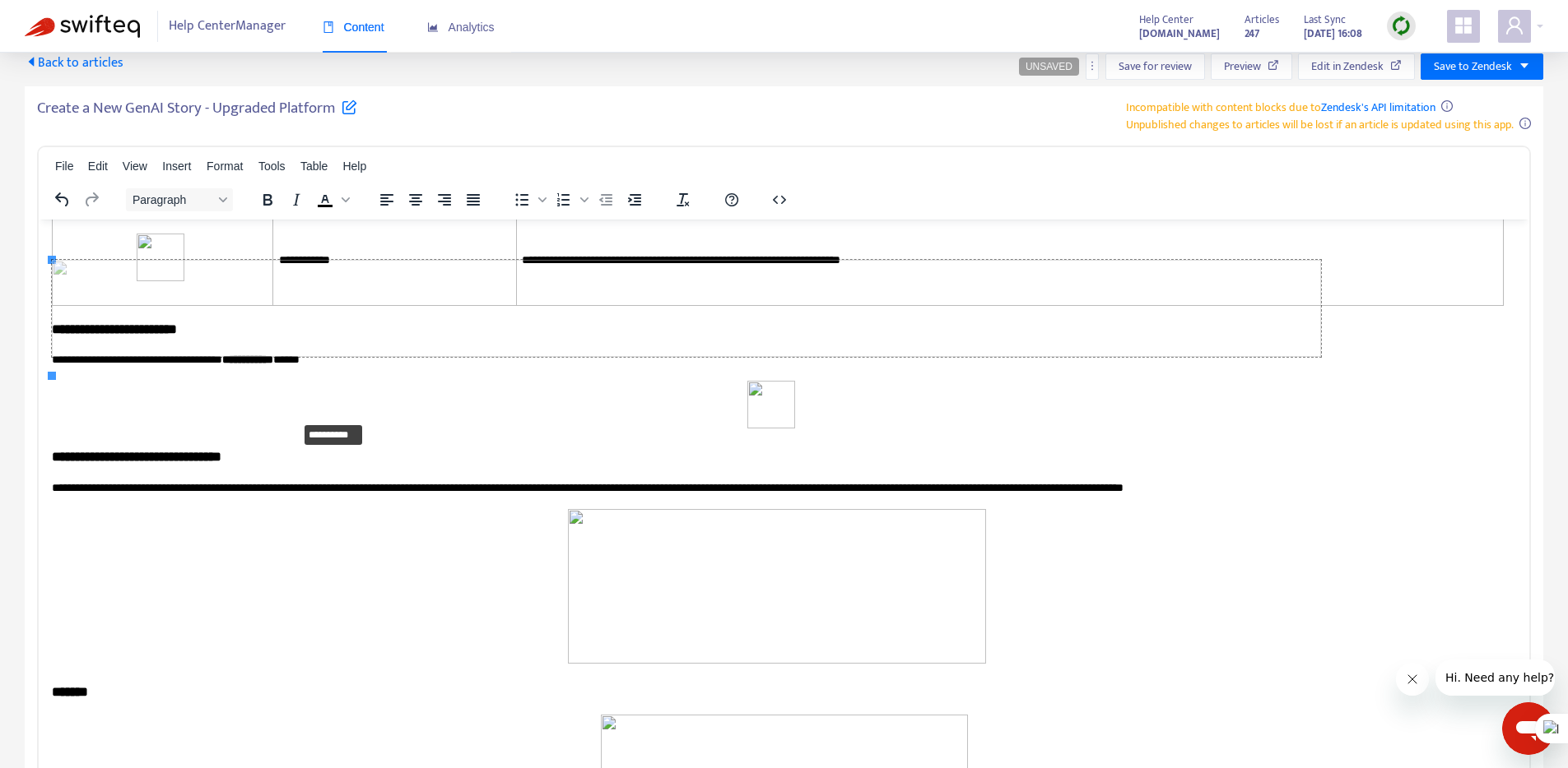
drag, startPoint x: 52, startPoint y: 261, endPoint x: 296, endPoint y: 308, distance: 248.5
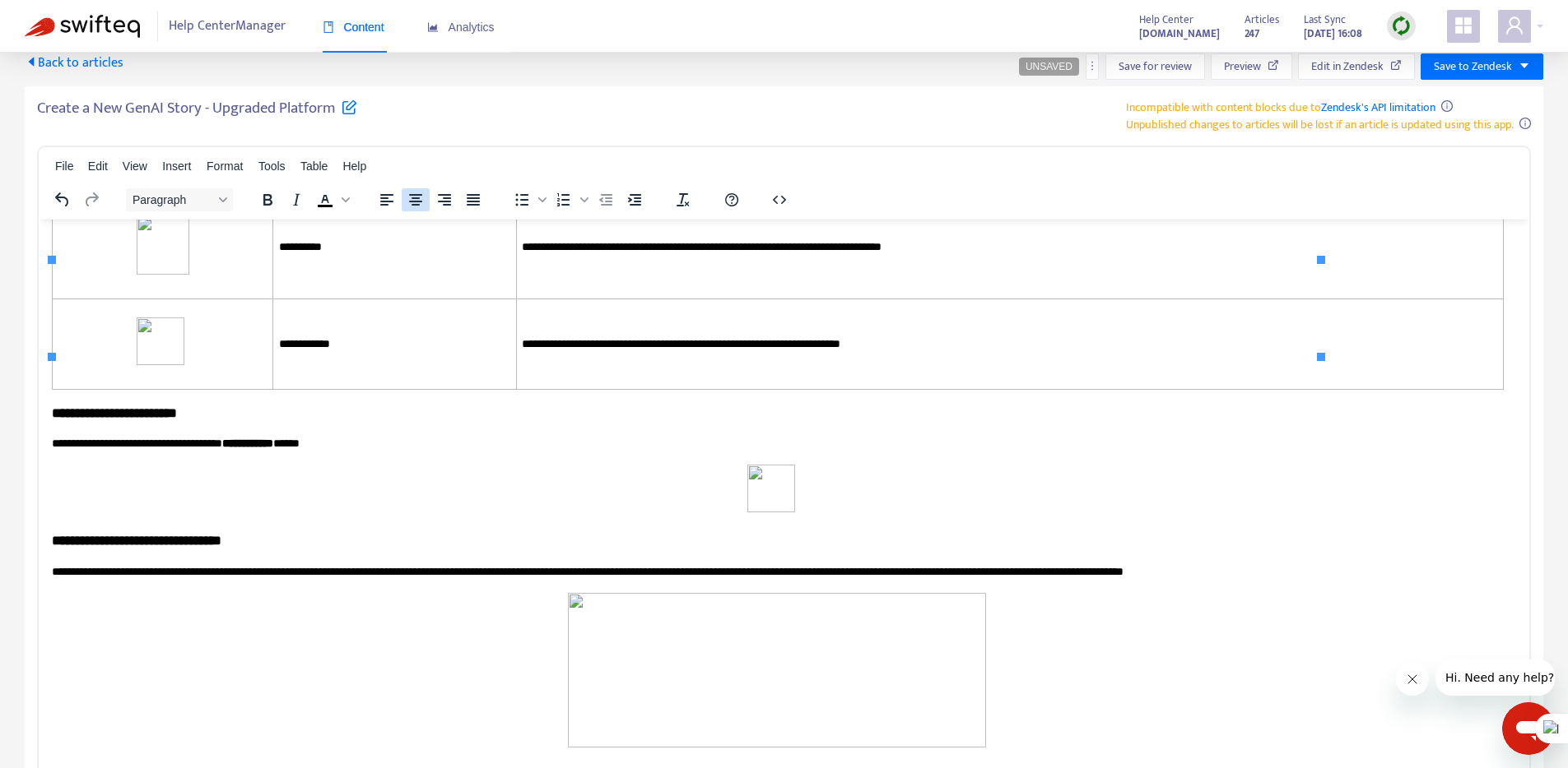
click at [418, 200] on icon "Align center" at bounding box center [415, 200] width 20 height 20
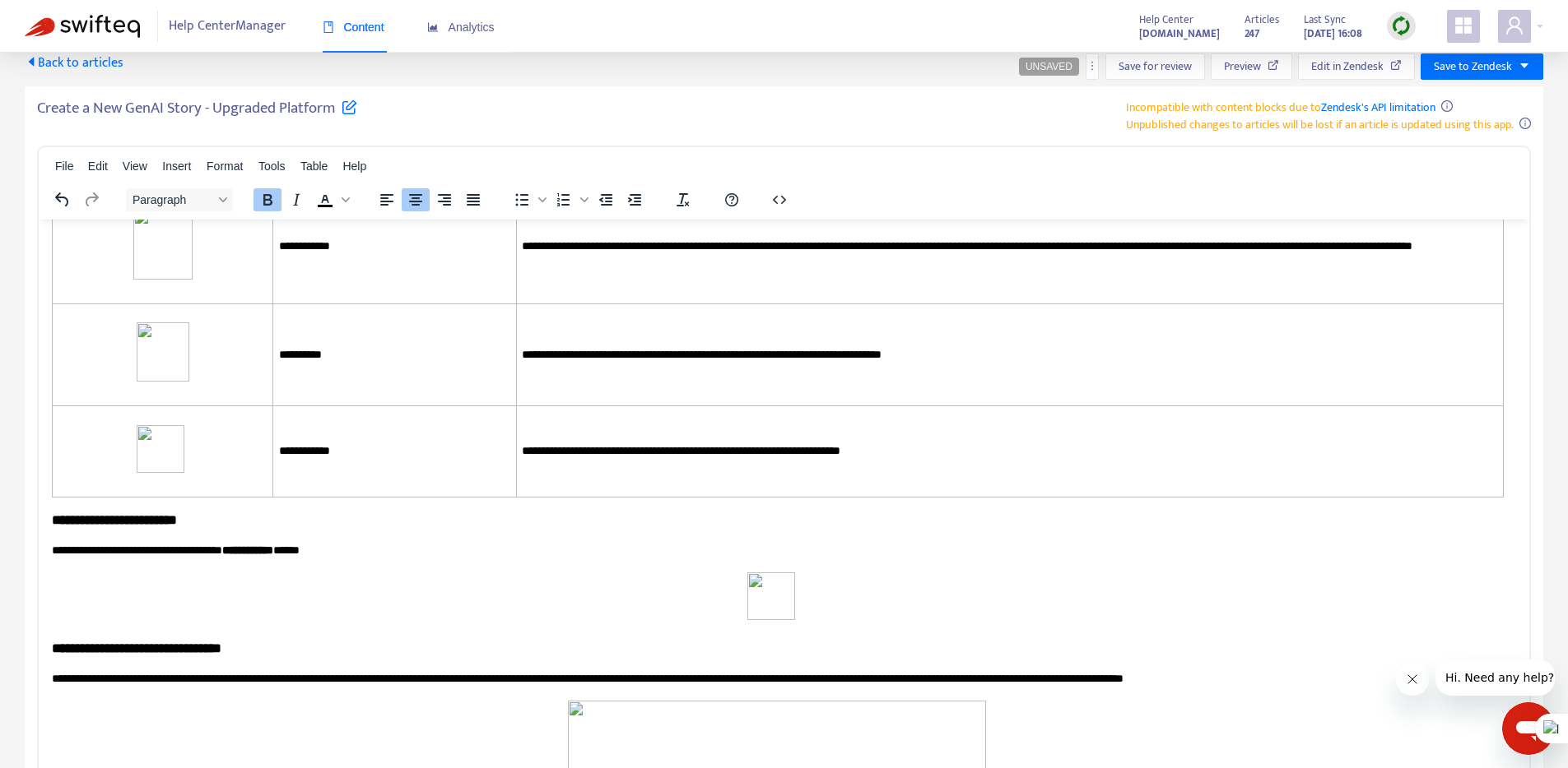
scroll to position [5734, 0]
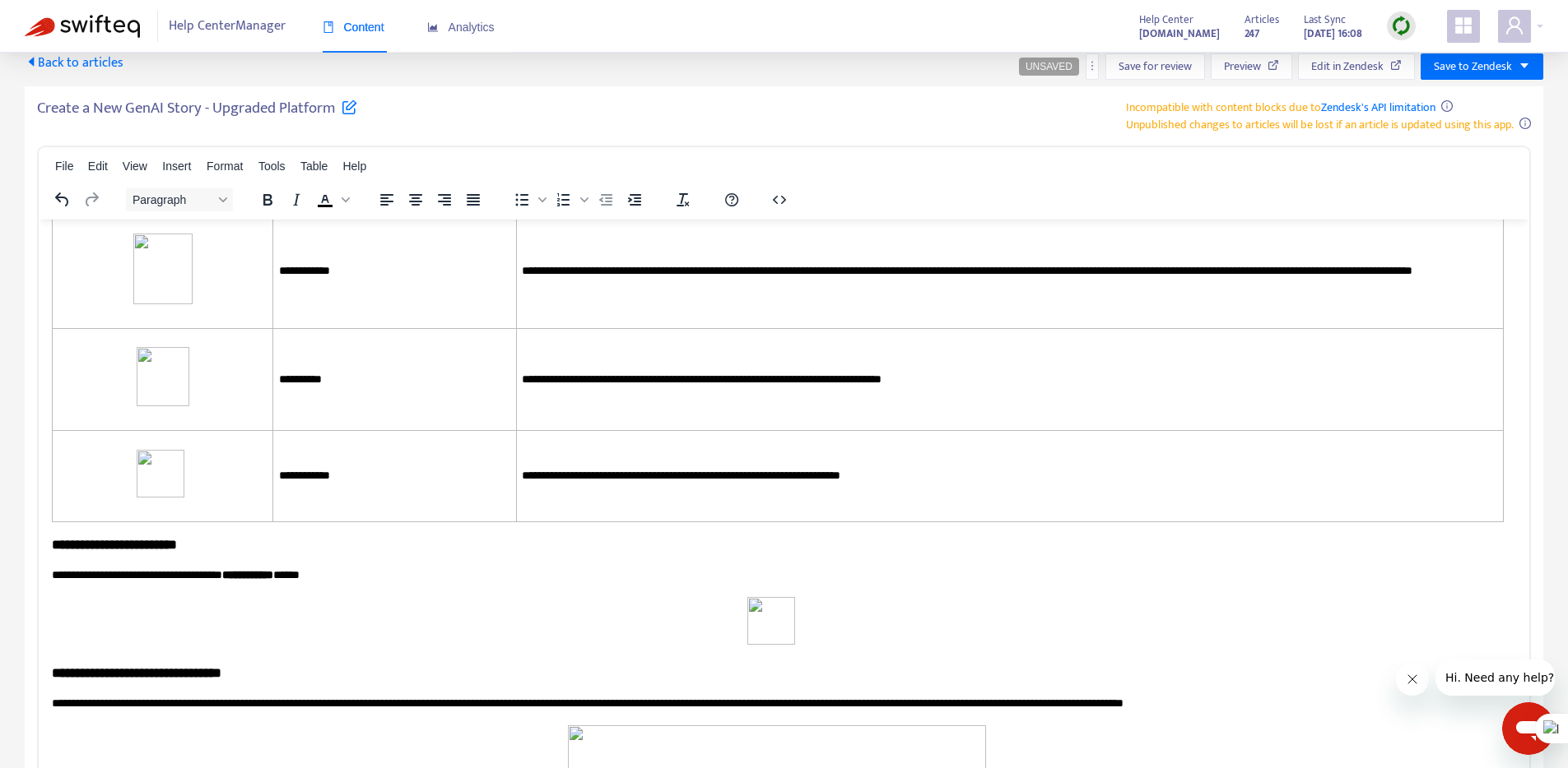
drag, startPoint x: 162, startPoint y: 240, endPoint x: 55, endPoint y: 373, distance: 170.7
click at [161, 201] on span "Paragraph" at bounding box center [172, 200] width 81 height 13
click at [183, 285] on h2 "Heading 2" at bounding box center [197, 281] width 114 height 20
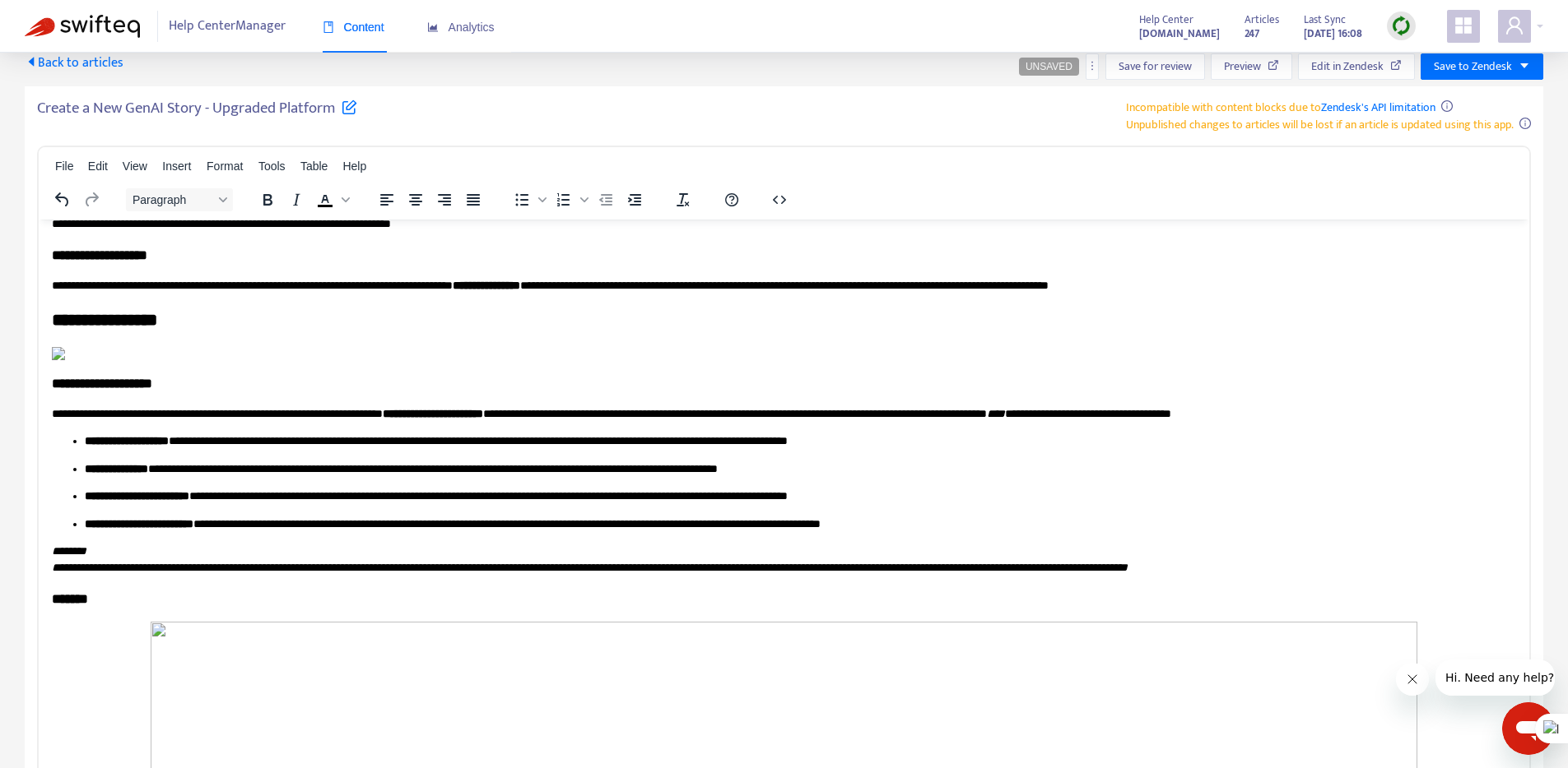
scroll to position [2891, 0]
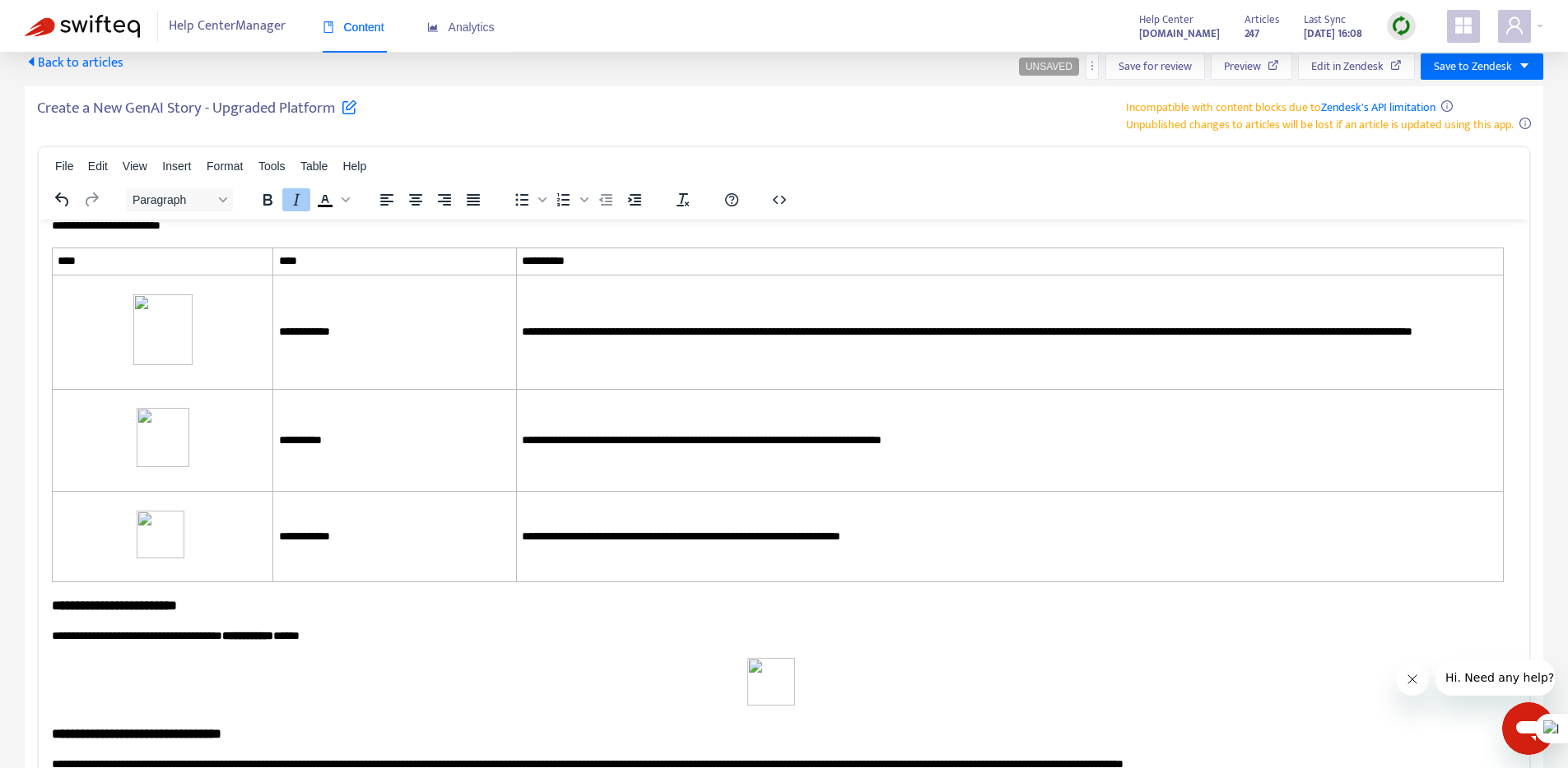
scroll to position [4645, 0]
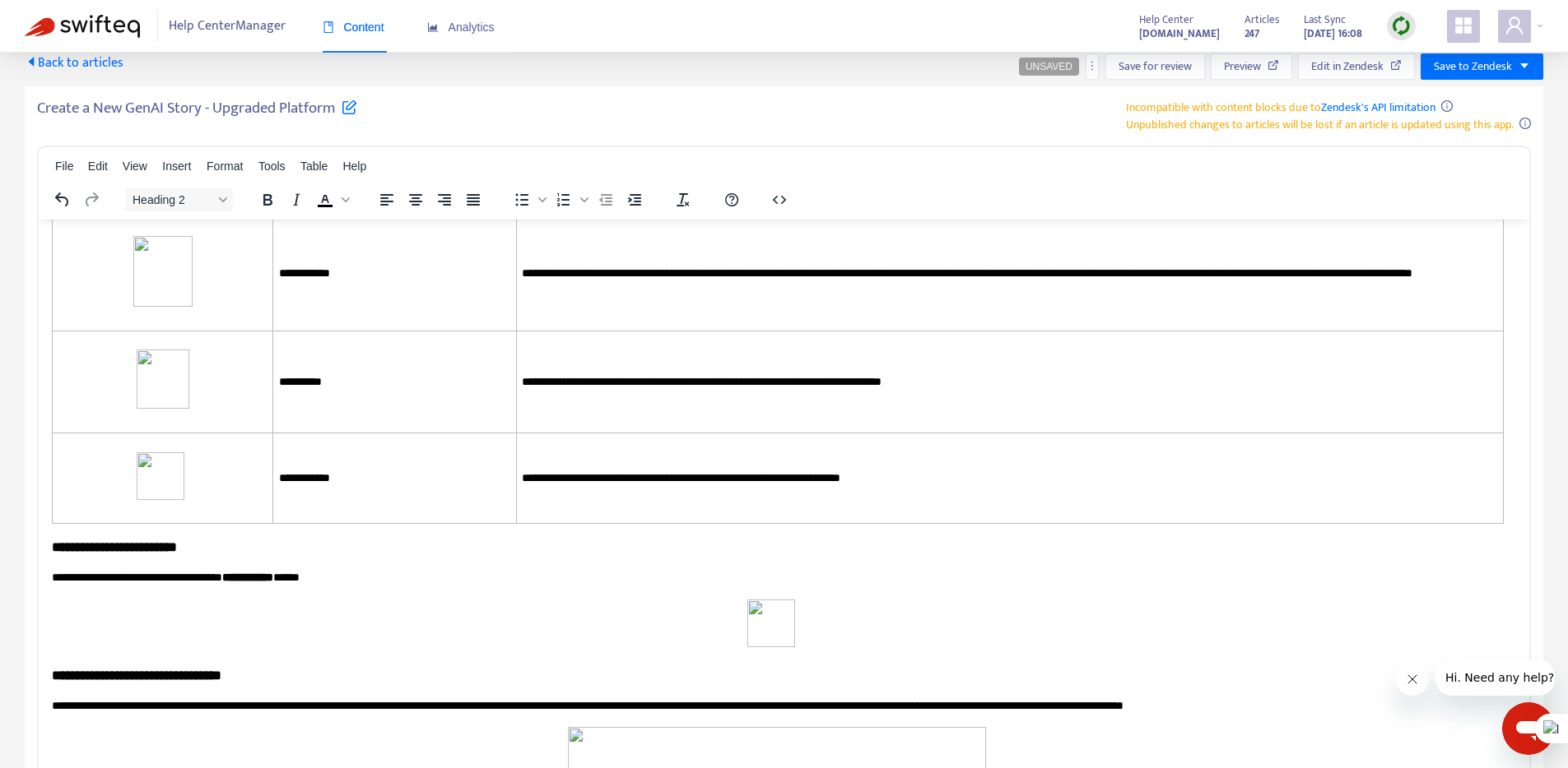
drag, startPoint x: 52, startPoint y: 342, endPoint x: 1233, endPoint y: 454, distance: 1186.3
click at [1233, 454] on body "**********" at bounding box center [784, 488] width 1464 height 9801
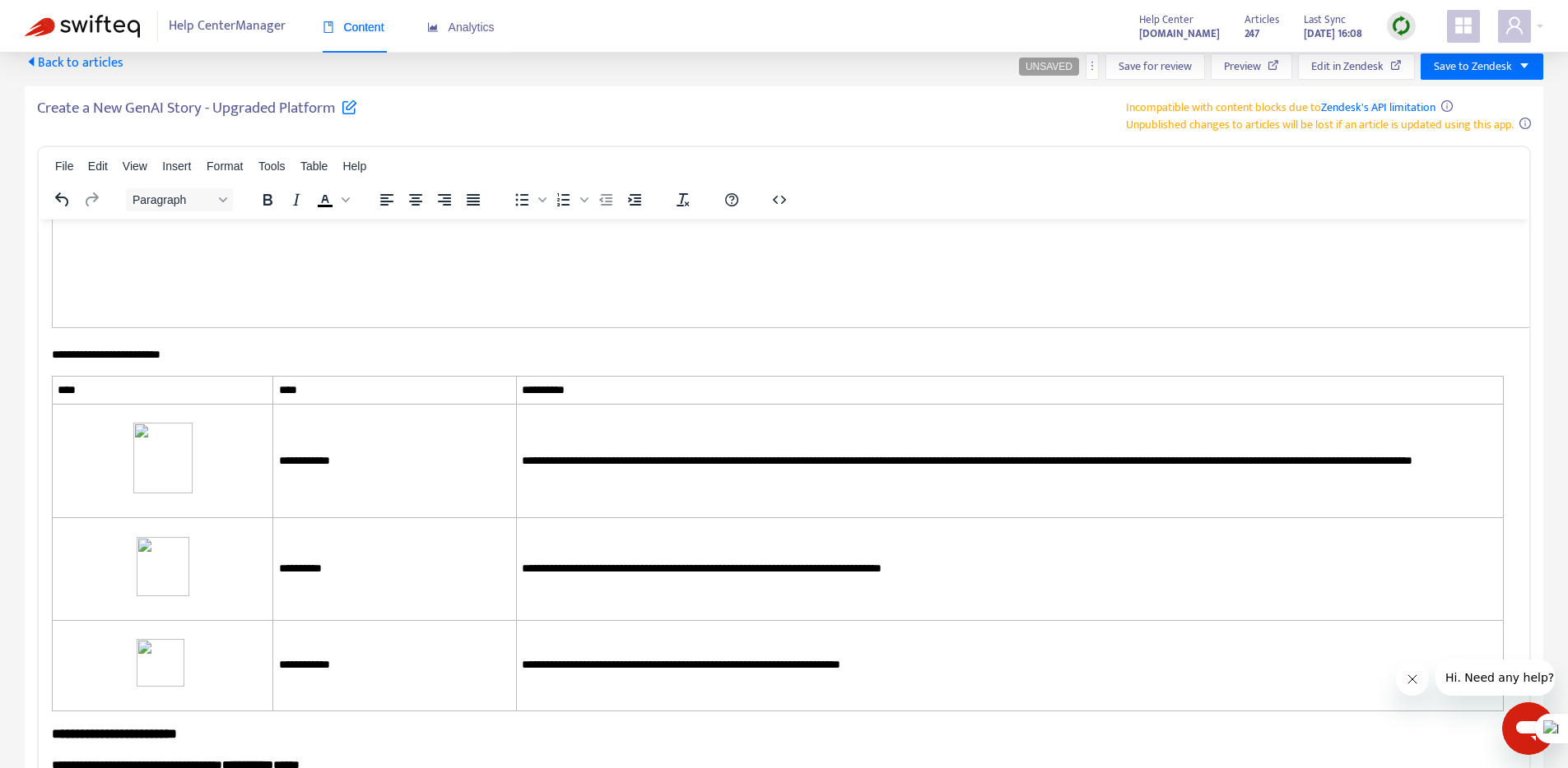
scroll to position [4677, 0]
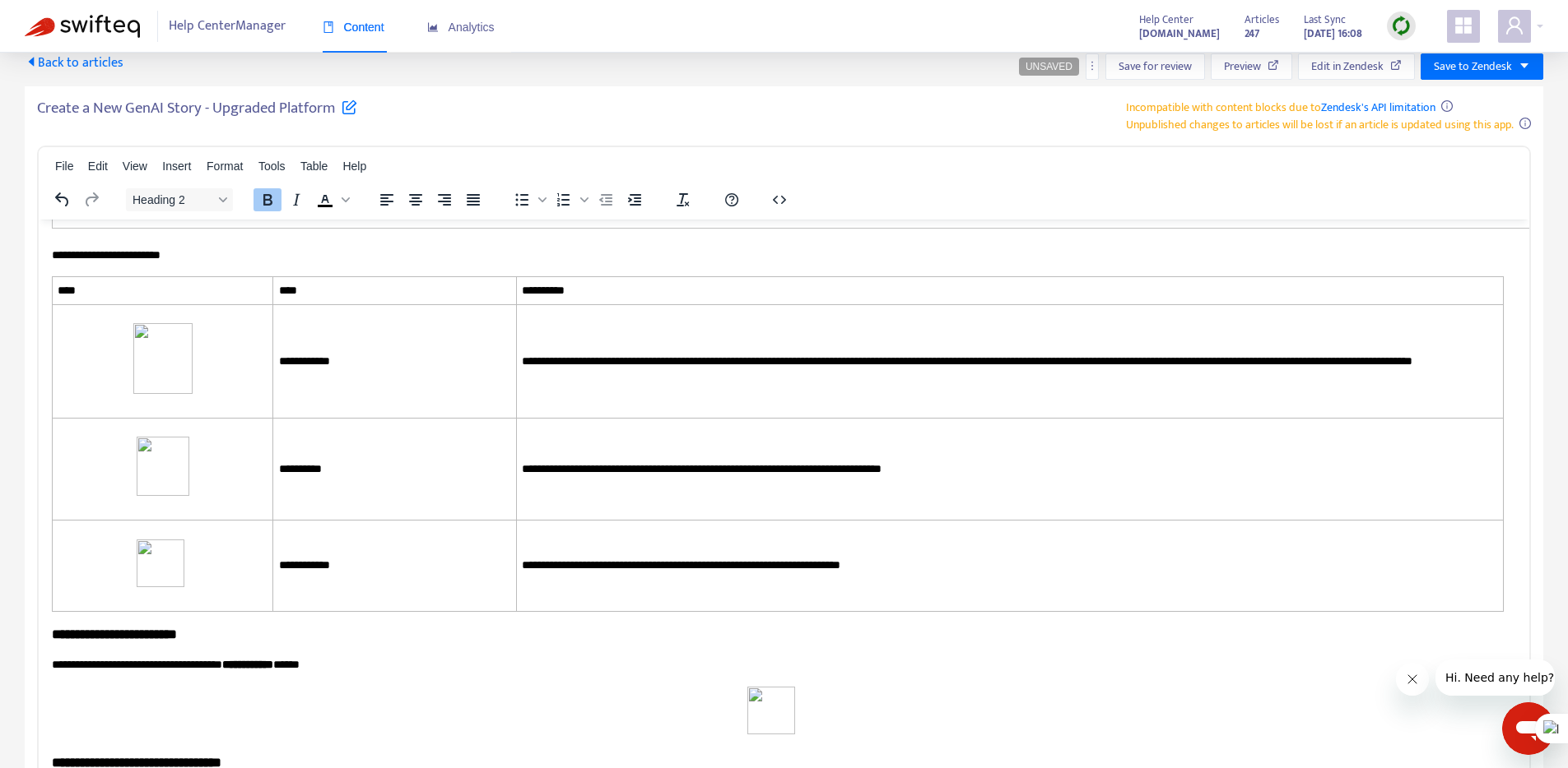
drag, startPoint x: 99, startPoint y: 605, endPoint x: 52, endPoint y: 596, distance: 47.9
click at [52, 597] on body "**********" at bounding box center [784, 515] width 1464 height 9920
click at [56, 317] on body "**********" at bounding box center [784, 515] width 1464 height 9920
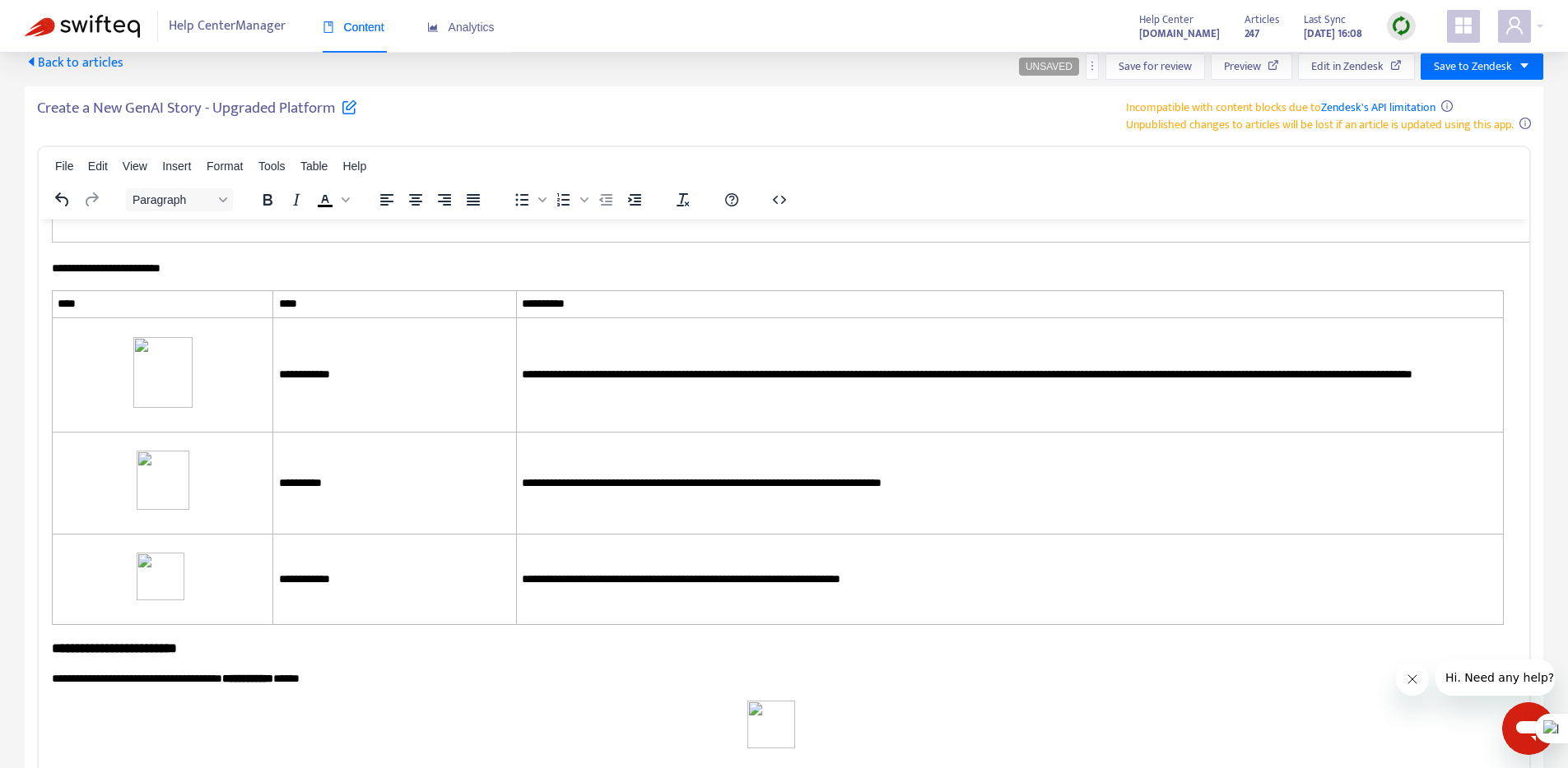
click at [84, 327] on body "**********" at bounding box center [784, 521] width 1464 height 9934
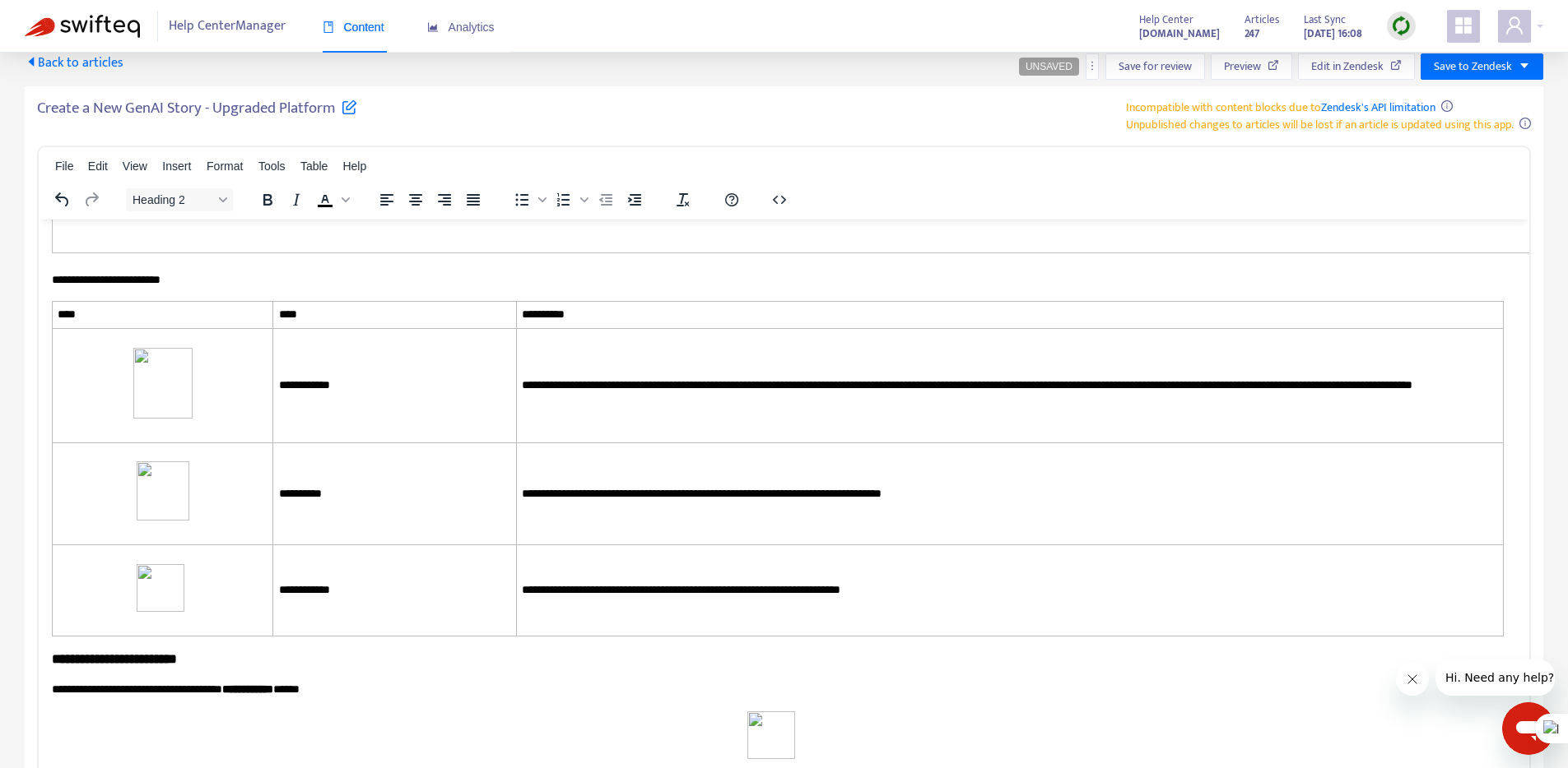
click at [169, 200] on span "Heading 2" at bounding box center [172, 200] width 81 height 13
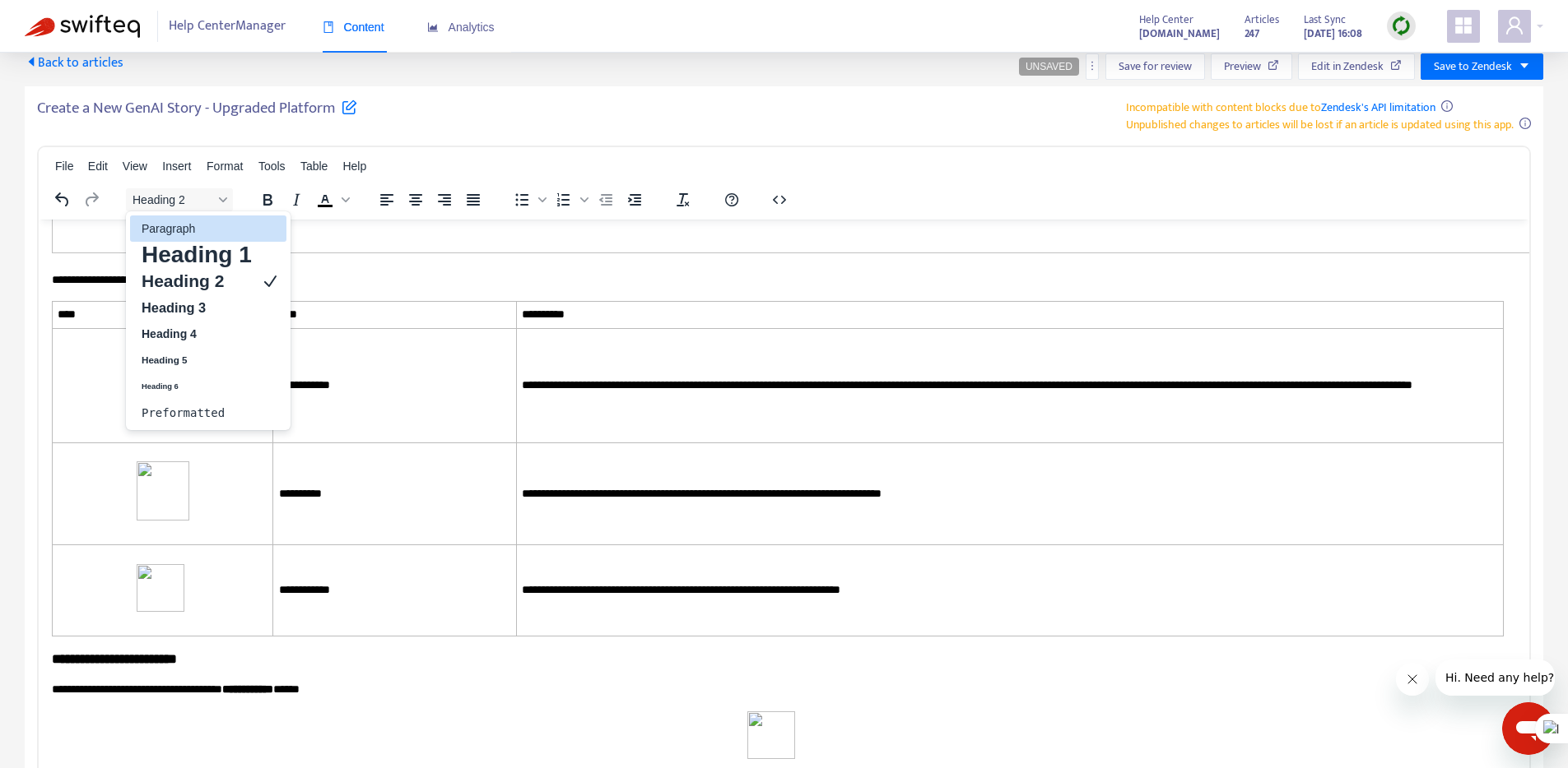
click at [178, 229] on p "Paragraph" at bounding box center [197, 229] width 114 height 20
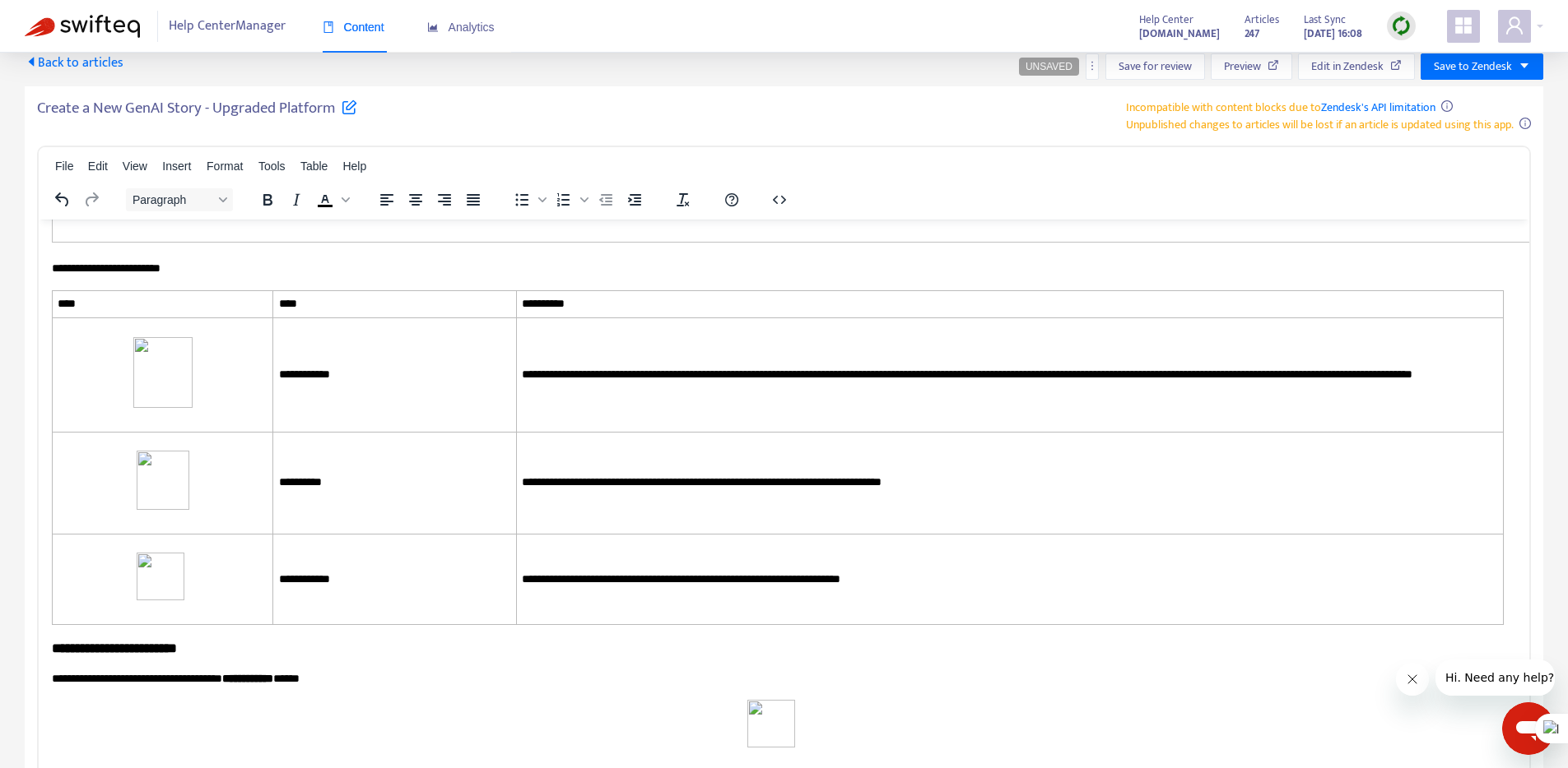
click at [82, 364] on body "**********" at bounding box center [784, 521] width 1464 height 9934
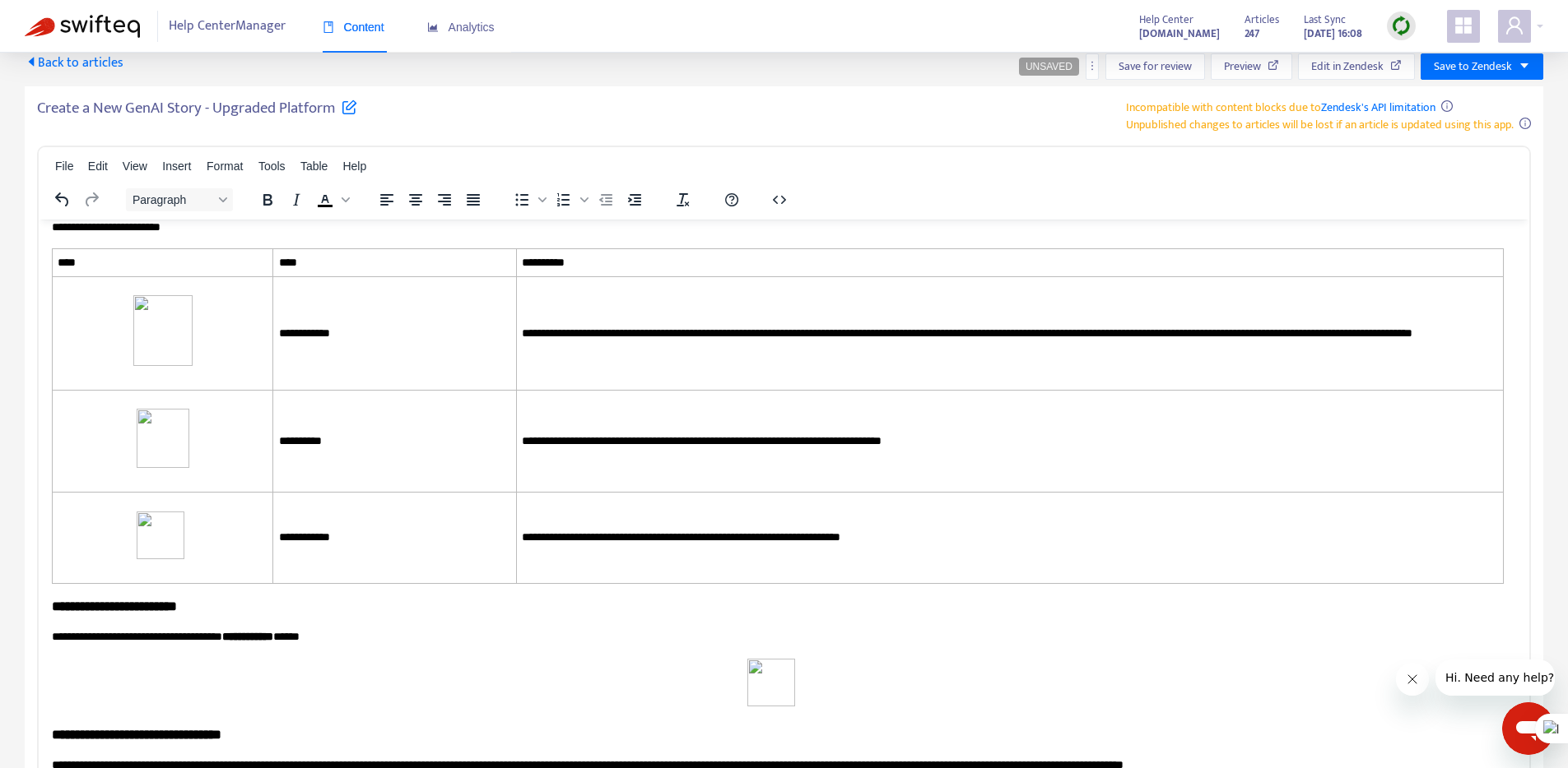
scroll to position [4699, 0]
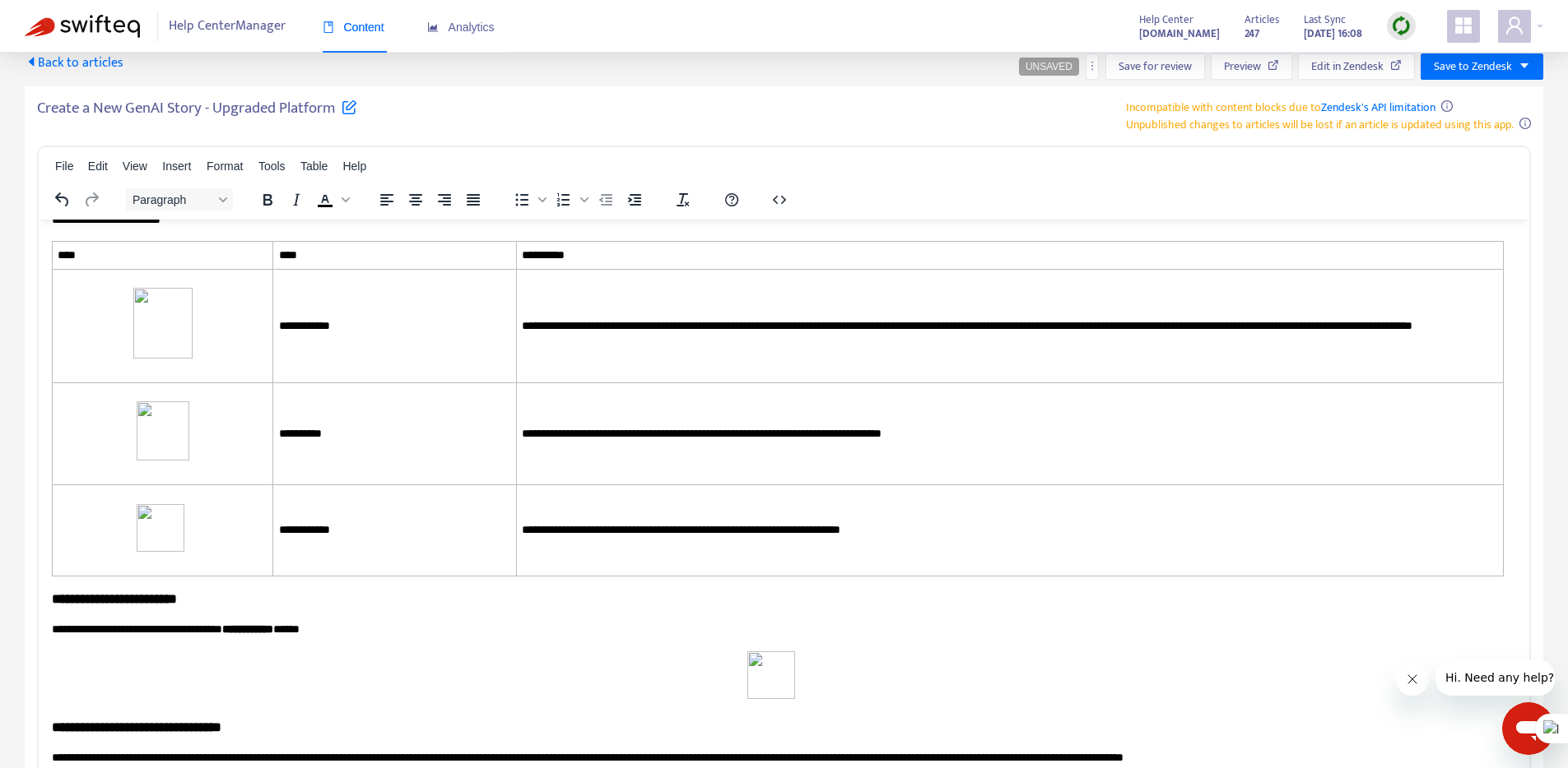
drag, startPoint x: 232, startPoint y: 611, endPoint x: 673, endPoint y: 621, distance: 441.1
copy p "**********"
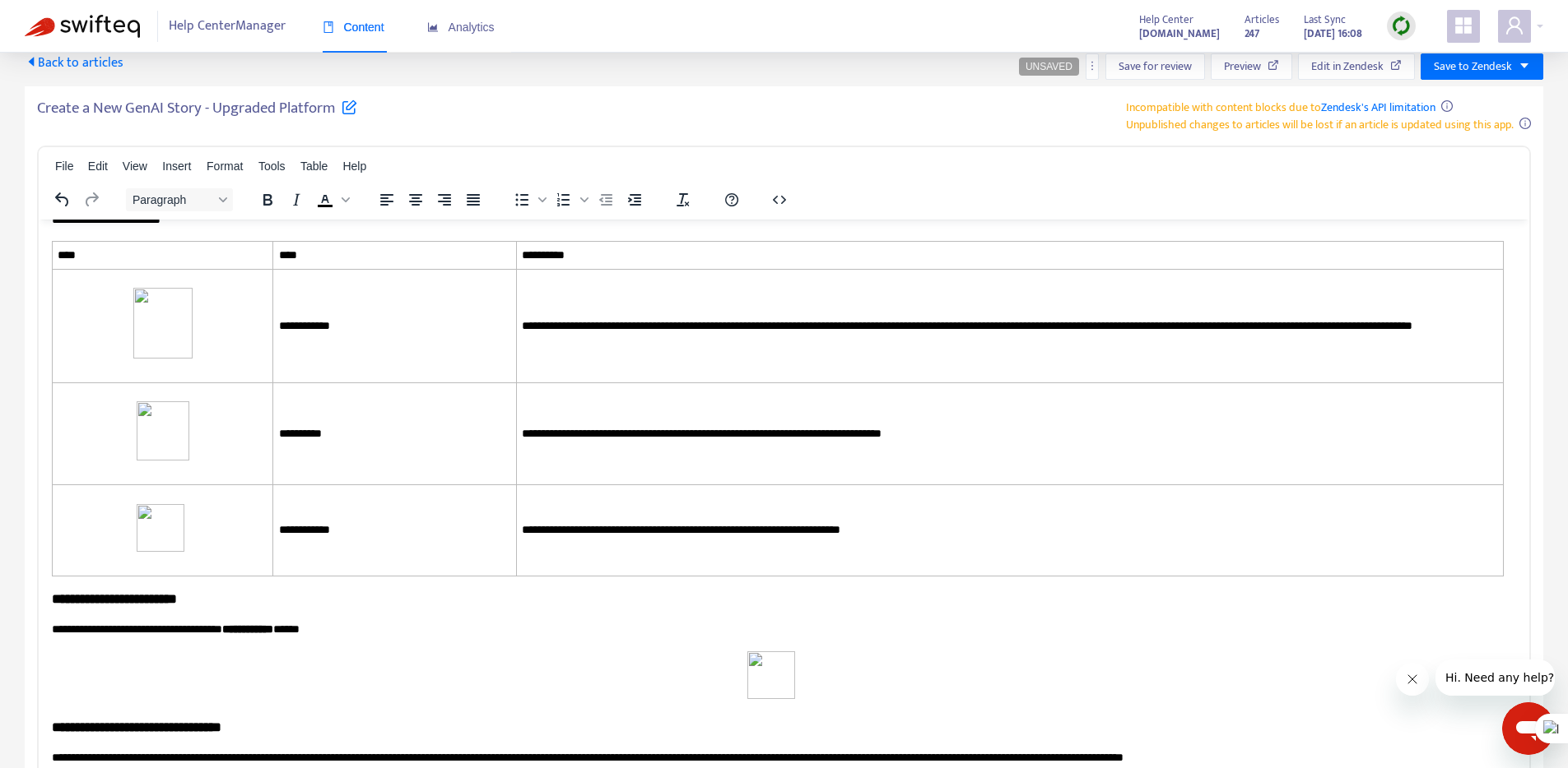
drag, startPoint x: 405, startPoint y: 378, endPoint x: 348, endPoint y: 351, distance: 63.1
click at [404, 377] on body "**********" at bounding box center [784, 487] width 1464 height 9906
drag, startPoint x: 259, startPoint y: 326, endPoint x: 728, endPoint y: 324, distance: 469.0
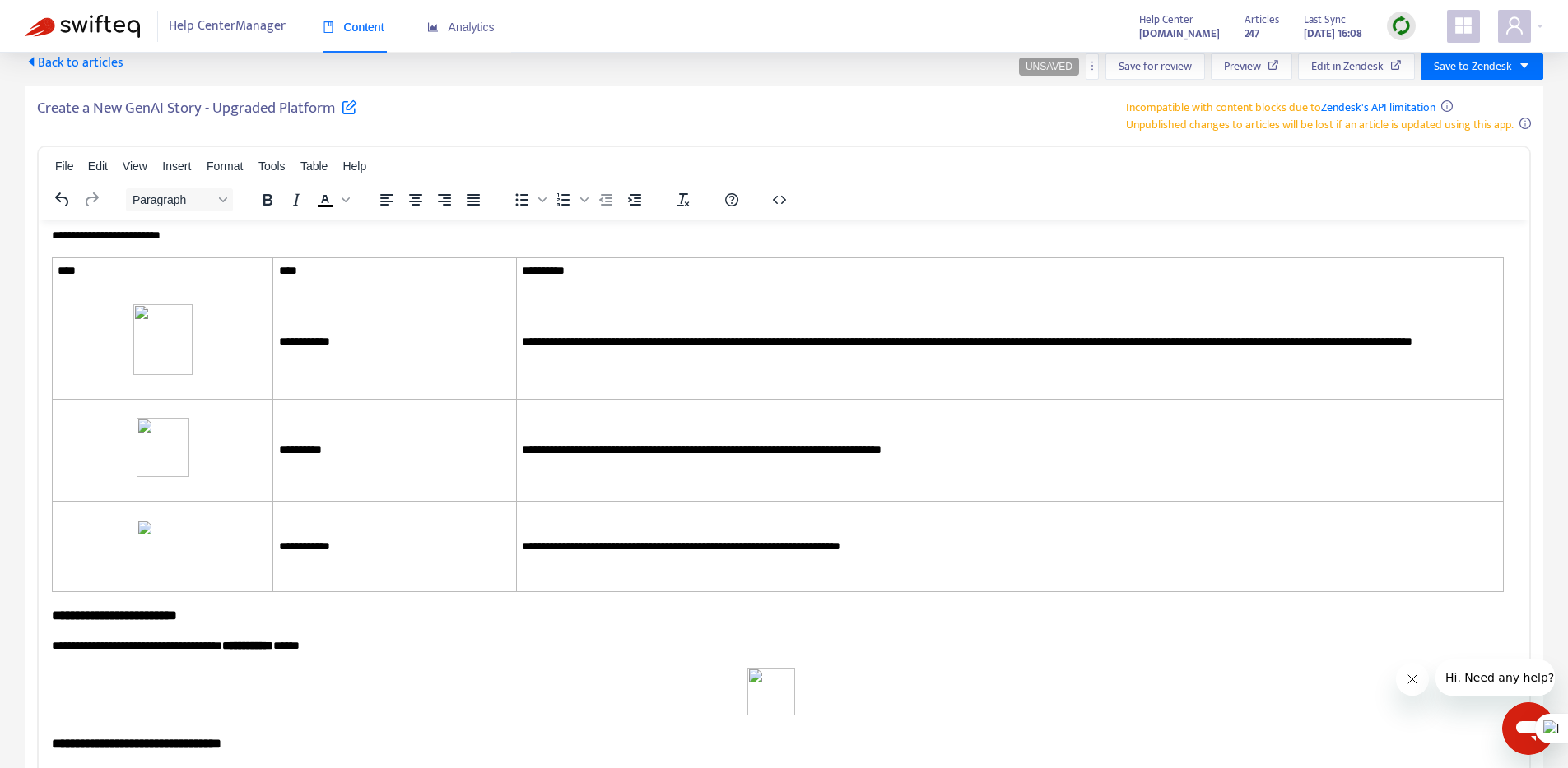
drag, startPoint x: 186, startPoint y: 344, endPoint x: 49, endPoint y: 324, distance: 138.5
click at [47, 322] on html "**********" at bounding box center [783, 494] width 1490 height 9948
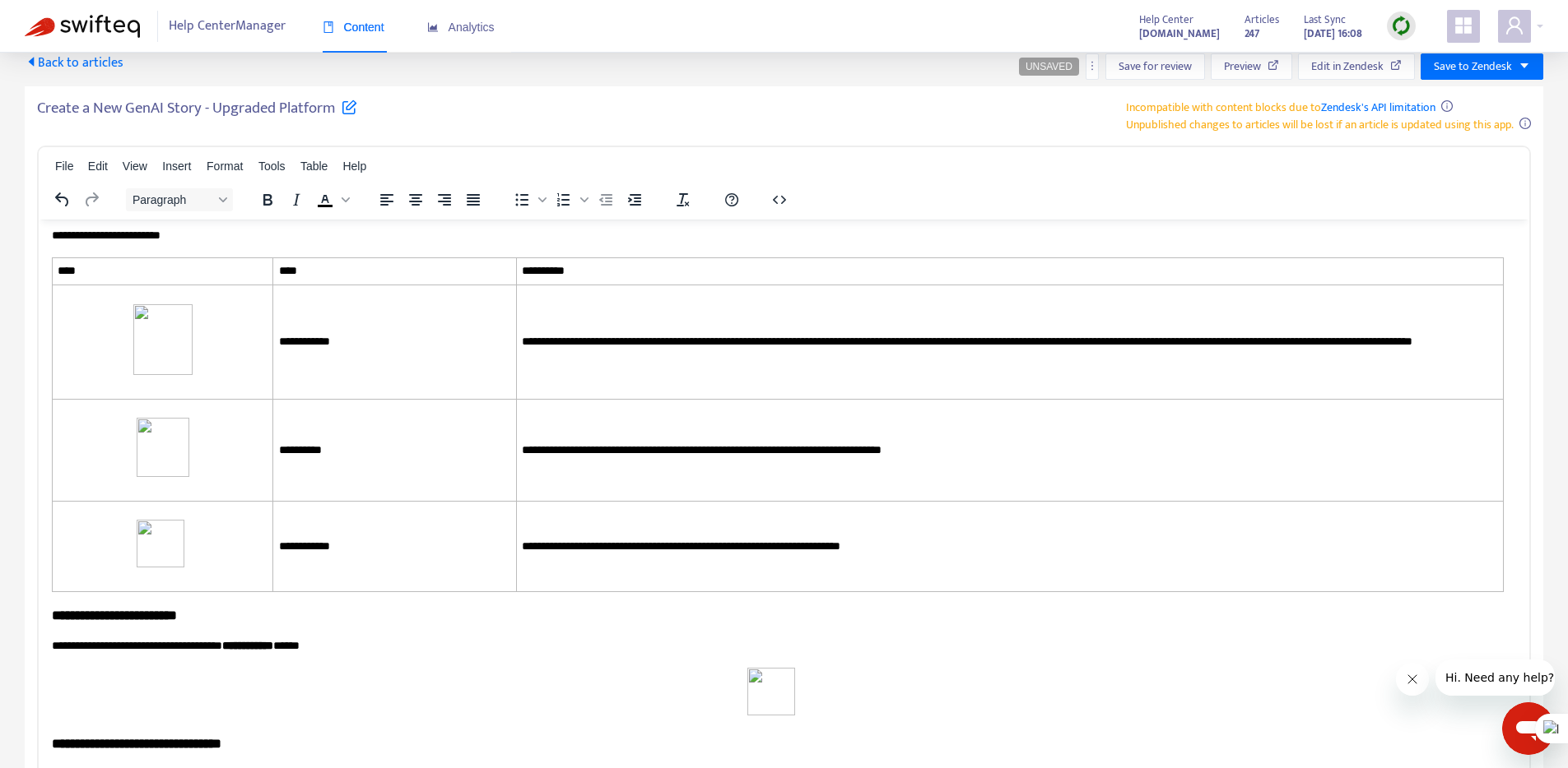
drag, startPoint x: 707, startPoint y: 325, endPoint x: 713, endPoint y: 339, distance: 15.2
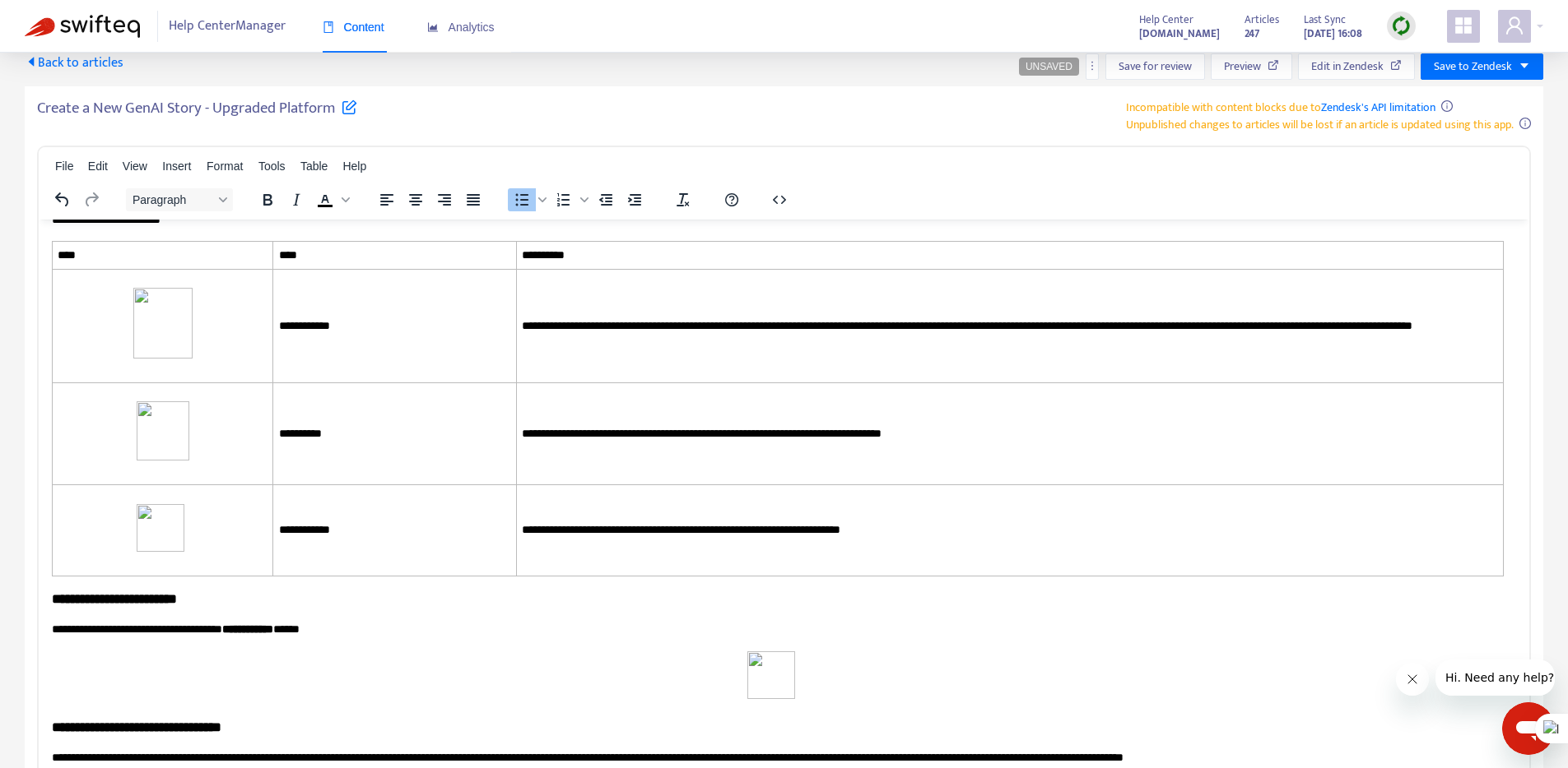
click at [304, 399] on body "**********" at bounding box center [784, 487] width 1464 height 9906
drag, startPoint x: 380, startPoint y: 388, endPoint x: 50, endPoint y: 389, distance: 330.0
click at [50, 389] on html "**********" at bounding box center [783, 486] width 1490 height 9932
drag, startPoint x: 276, startPoint y: 431, endPoint x: 68, endPoint y: 404, distance: 209.7
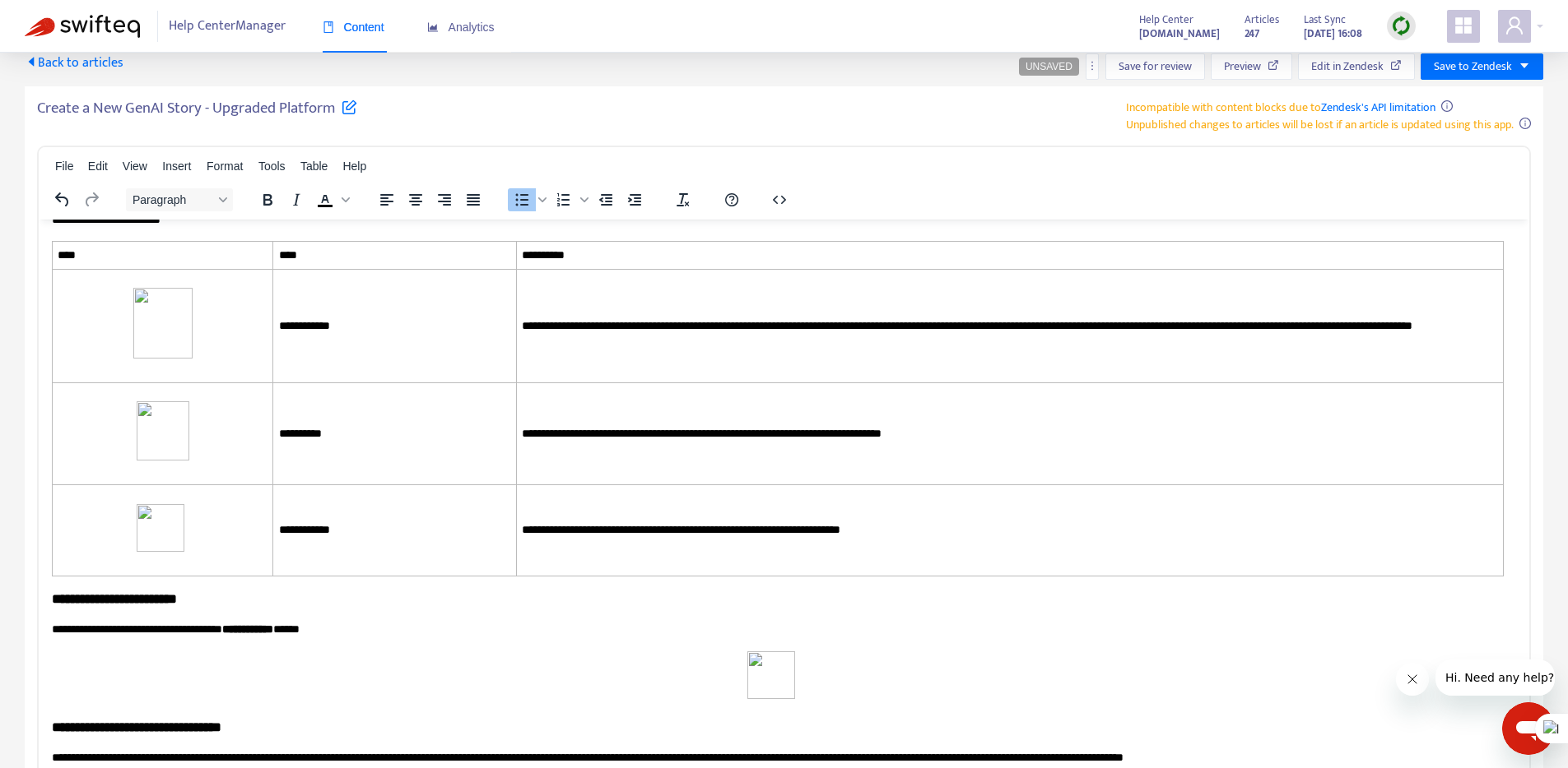
click at [68, 404] on body "**********" at bounding box center [784, 487] width 1464 height 9906
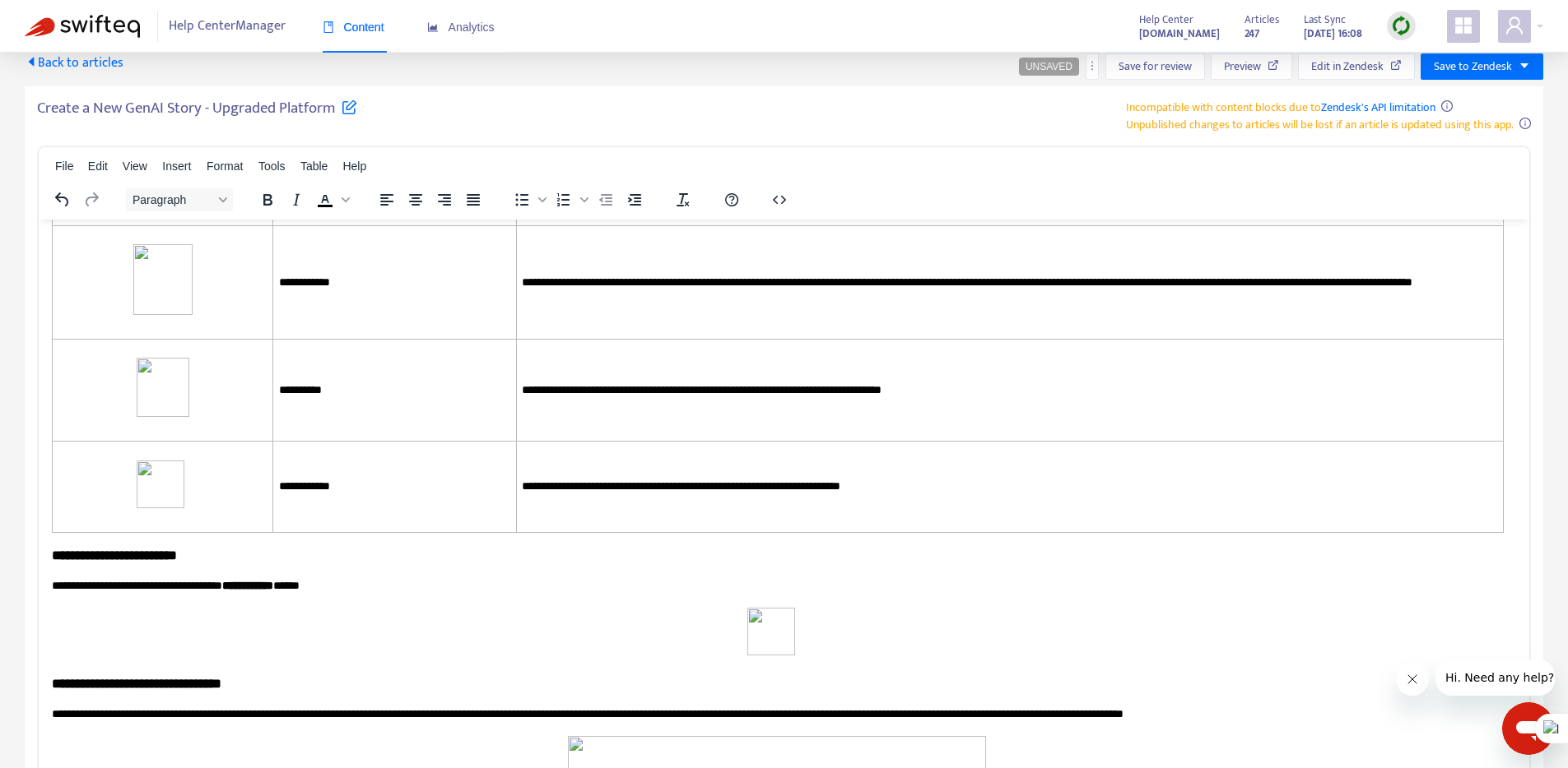
drag, startPoint x: 247, startPoint y: 464, endPoint x: 231, endPoint y: 470, distance: 17.1
drag, startPoint x: 209, startPoint y: 465, endPoint x: 68, endPoint y: 431, distance: 145.0
click at [68, 431] on body "**********" at bounding box center [784, 465] width 1464 height 9862
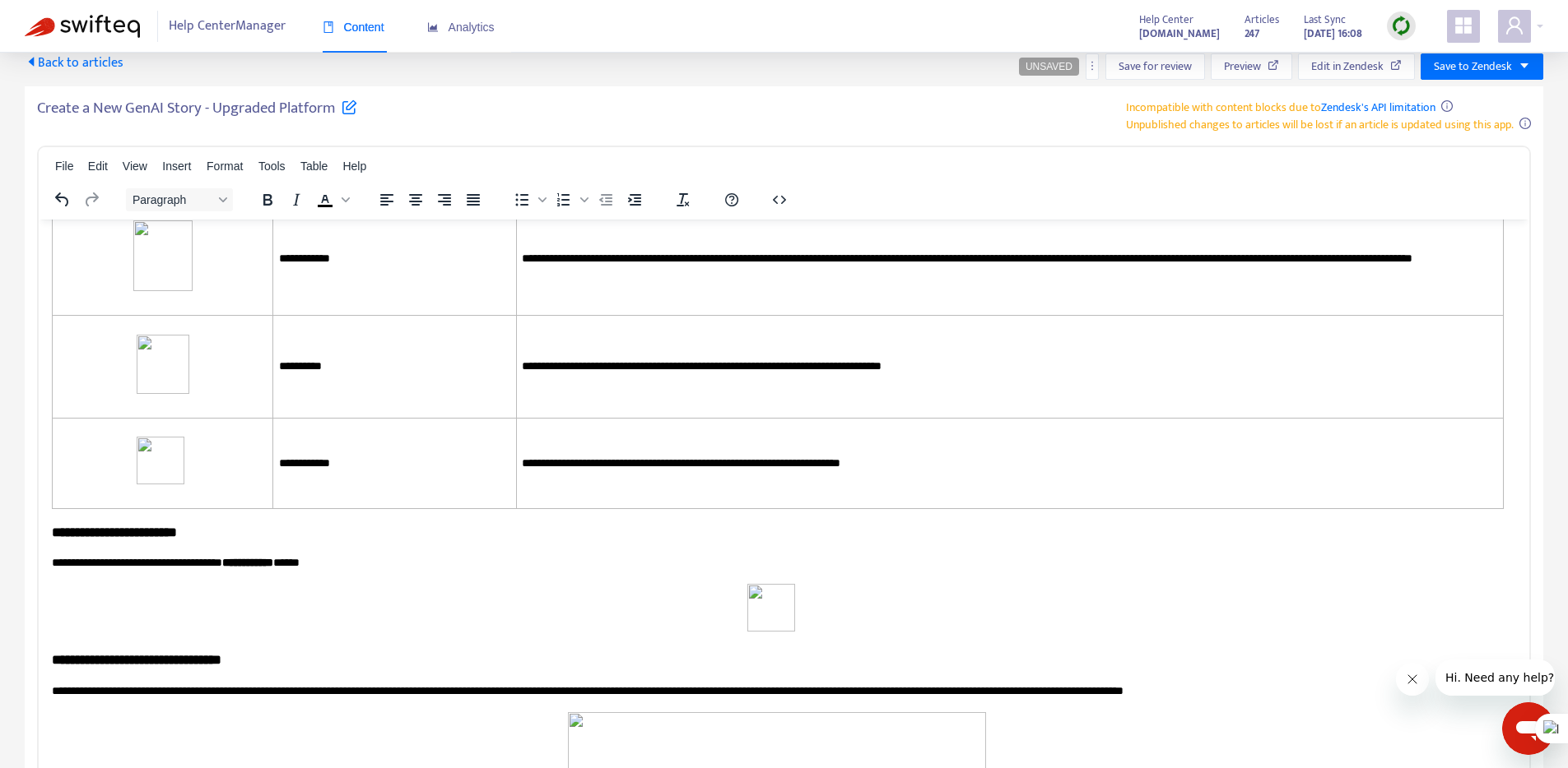
click at [413, 199] on icon "Align center" at bounding box center [415, 200] width 20 height 20
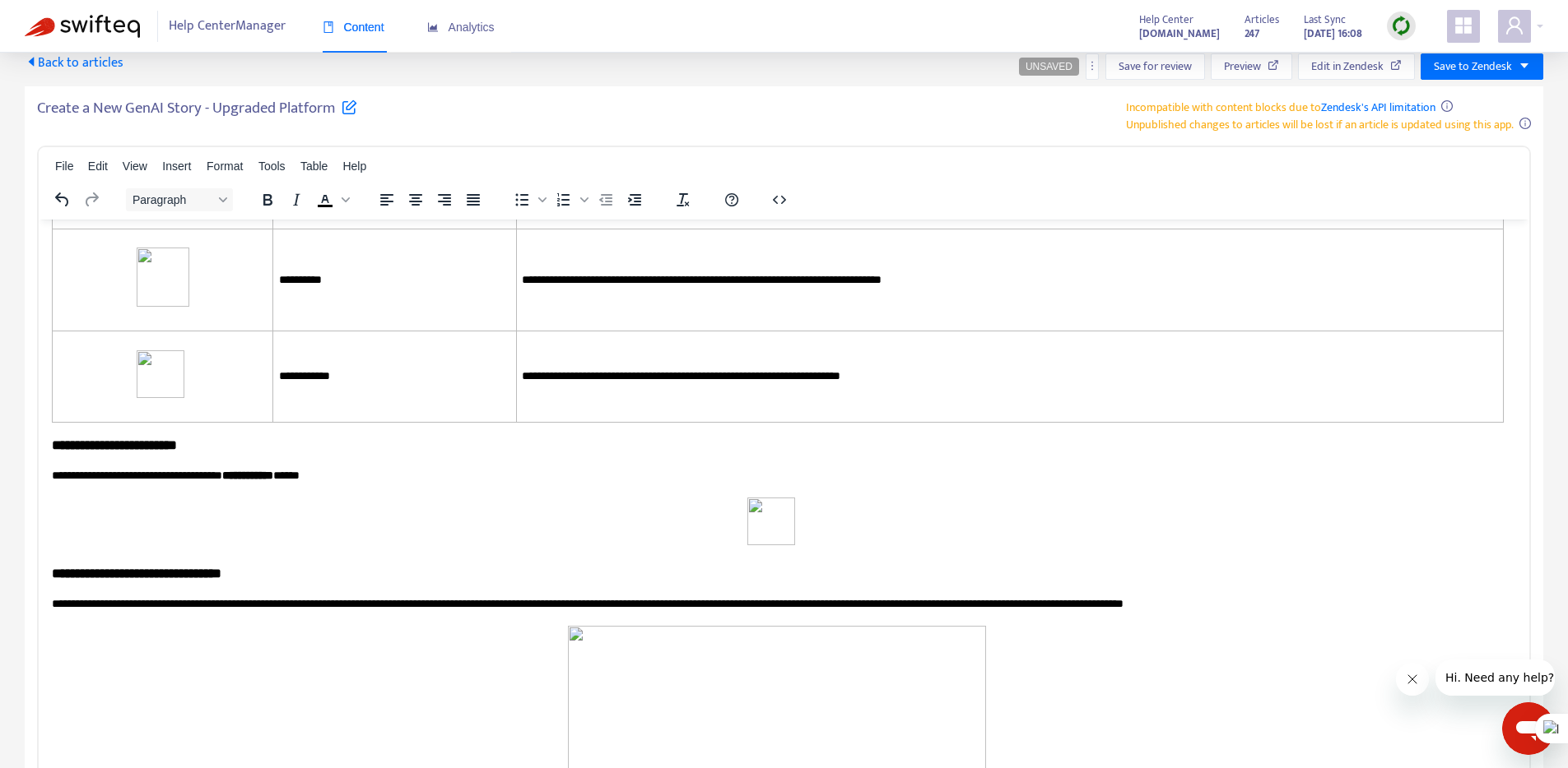
scroll to position [4965, 0]
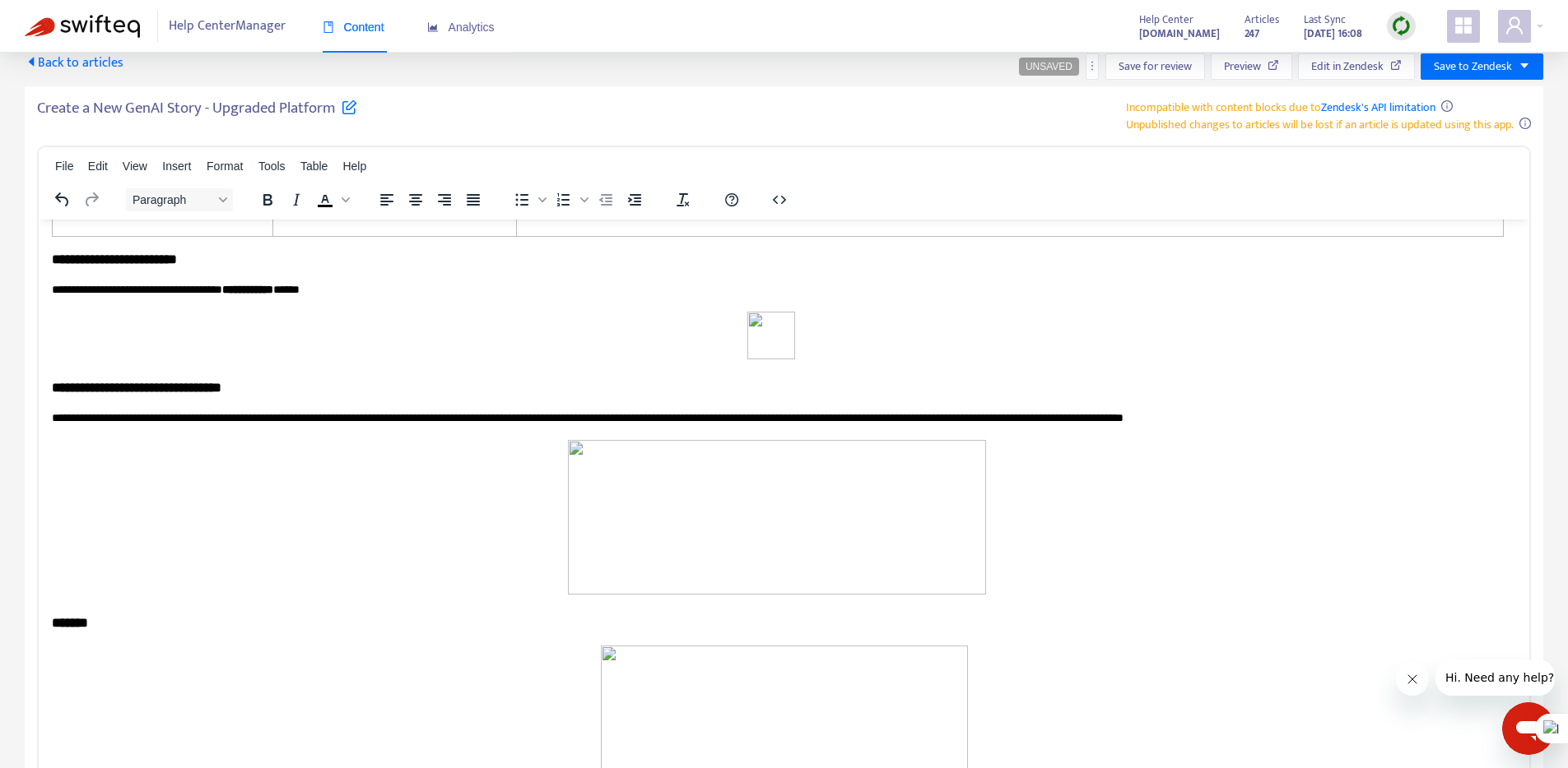
drag, startPoint x: 49, startPoint y: 531, endPoint x: 179, endPoint y: 564, distance: 134.1
click at [179, 564] on html "**********" at bounding box center [783, 182] width 1490 height 9859
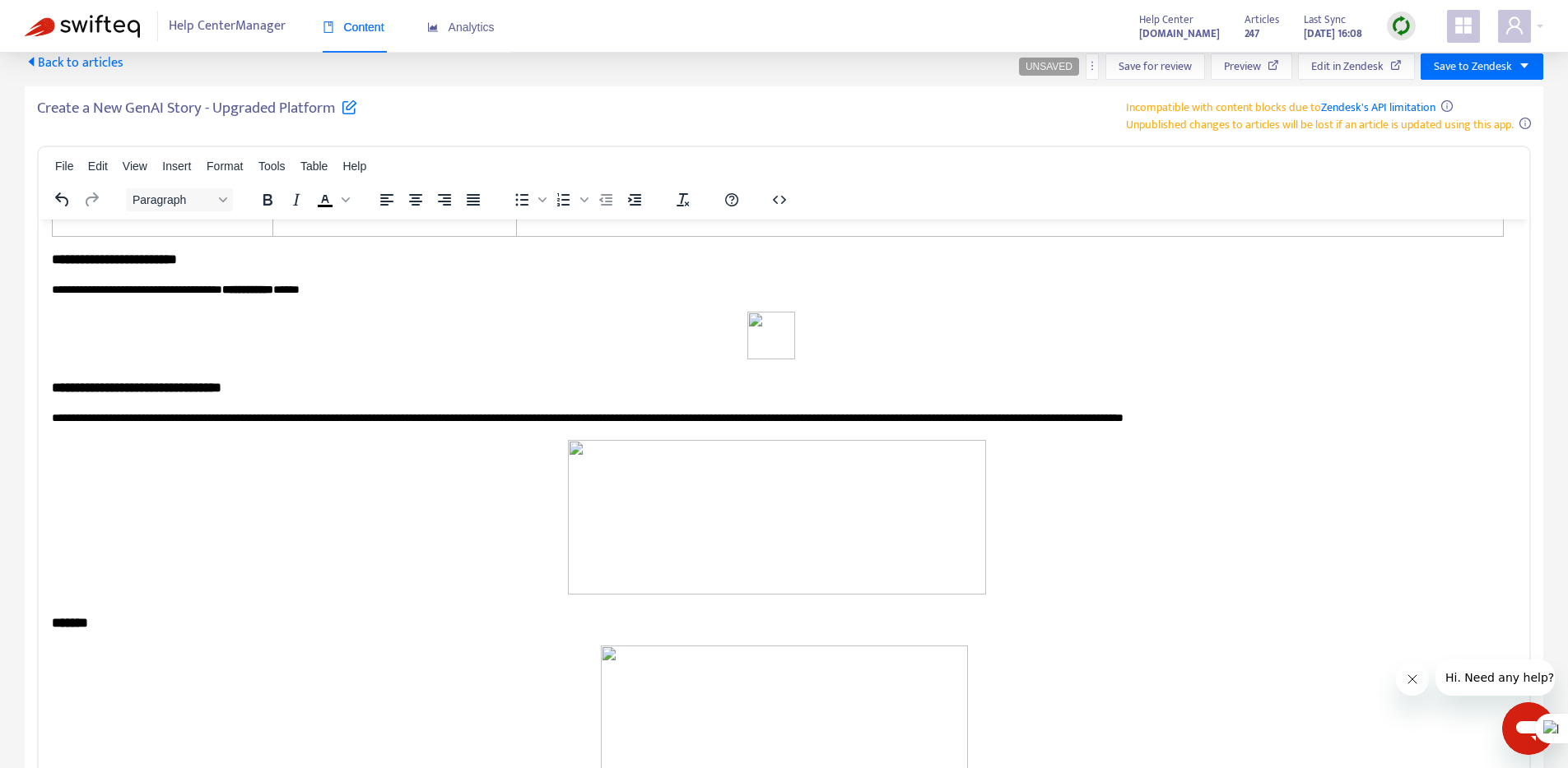
drag, startPoint x: 105, startPoint y: 542, endPoint x: 39, endPoint y: 532, distance: 66.8
click at [39, 532] on html "**********" at bounding box center [783, 182] width 1490 height 9859
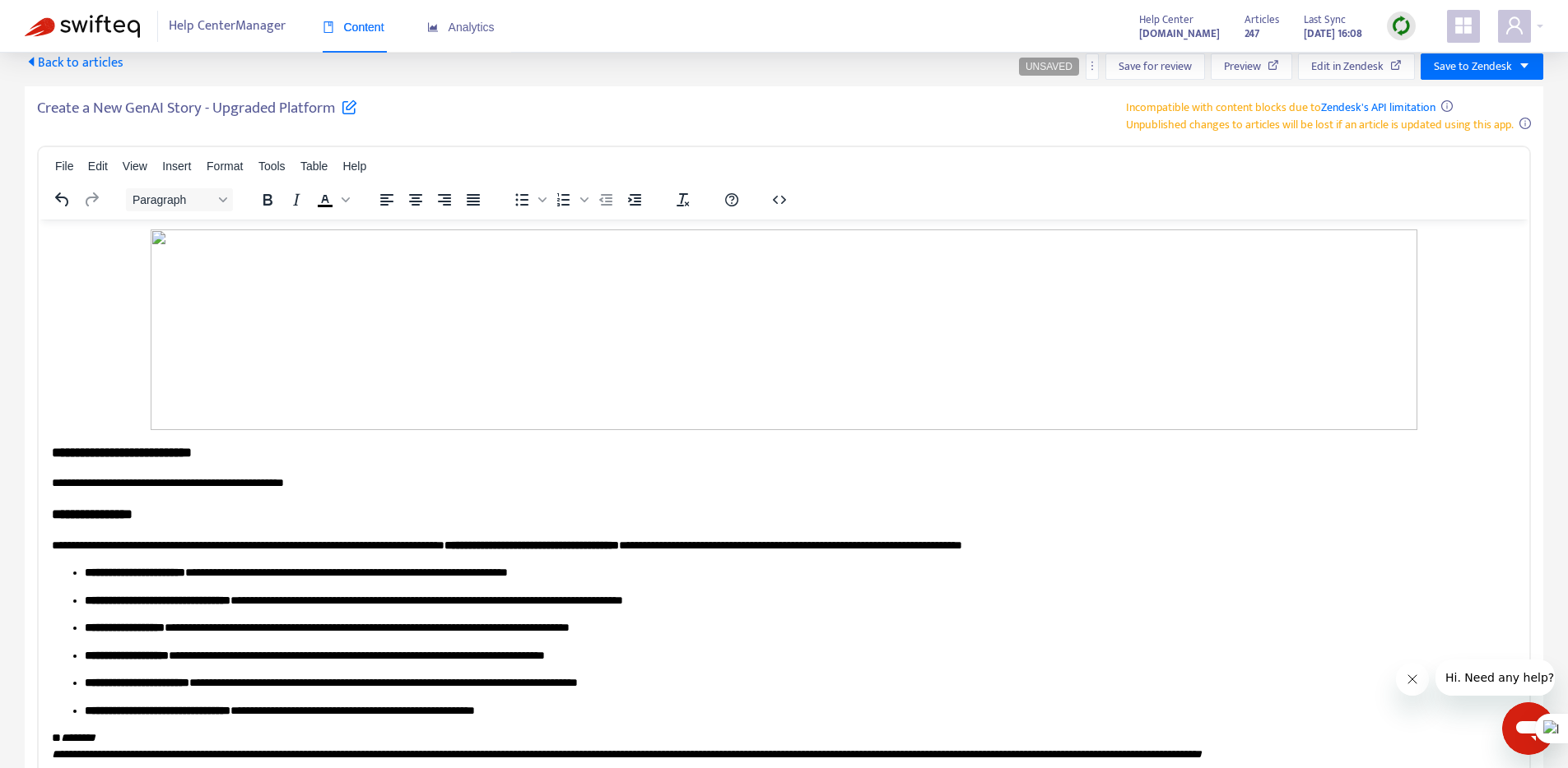
scroll to position [2350, 0]
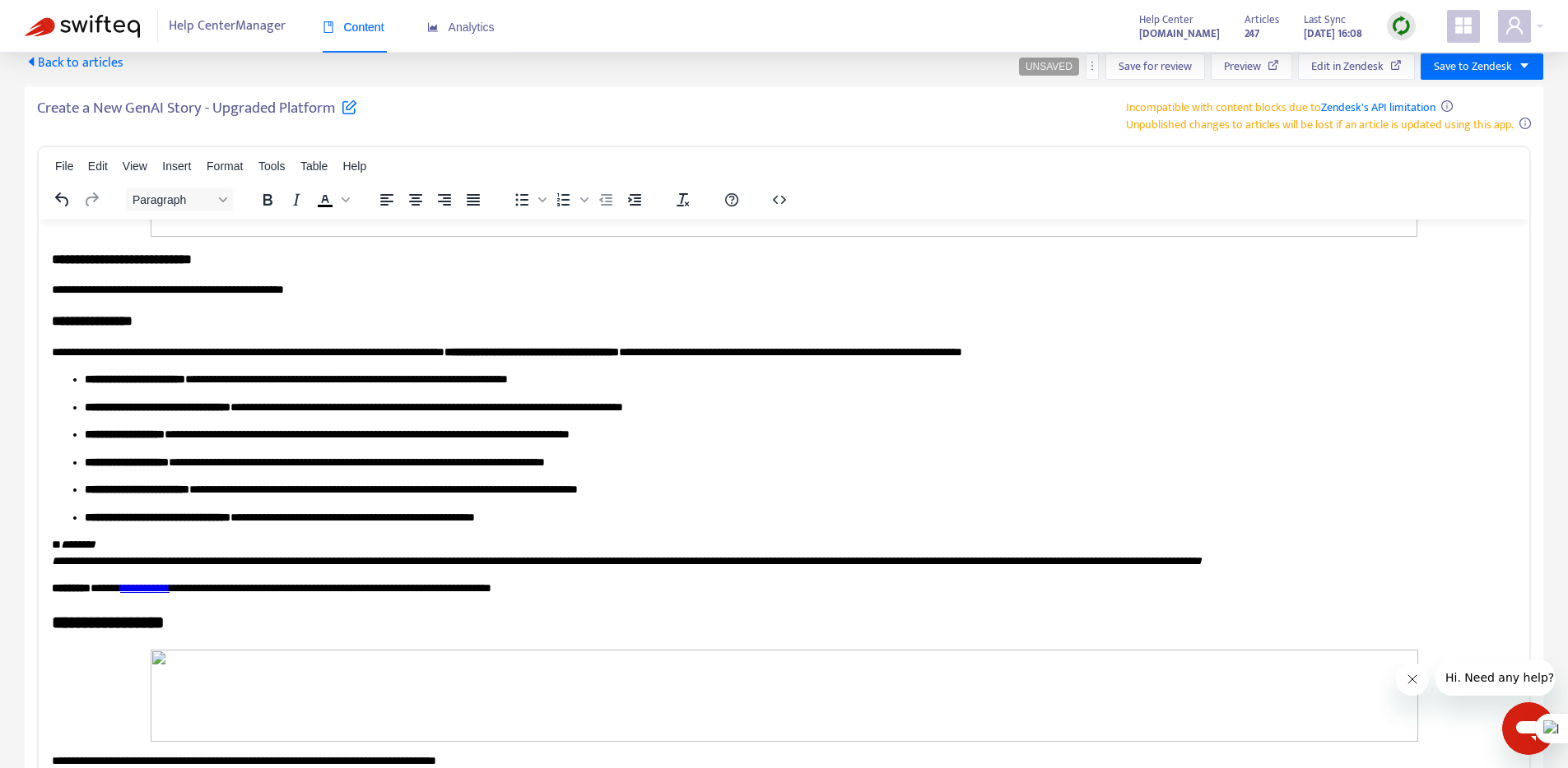
drag, startPoint x: 133, startPoint y: 411, endPoint x: 47, endPoint y: 410, distance: 86.0
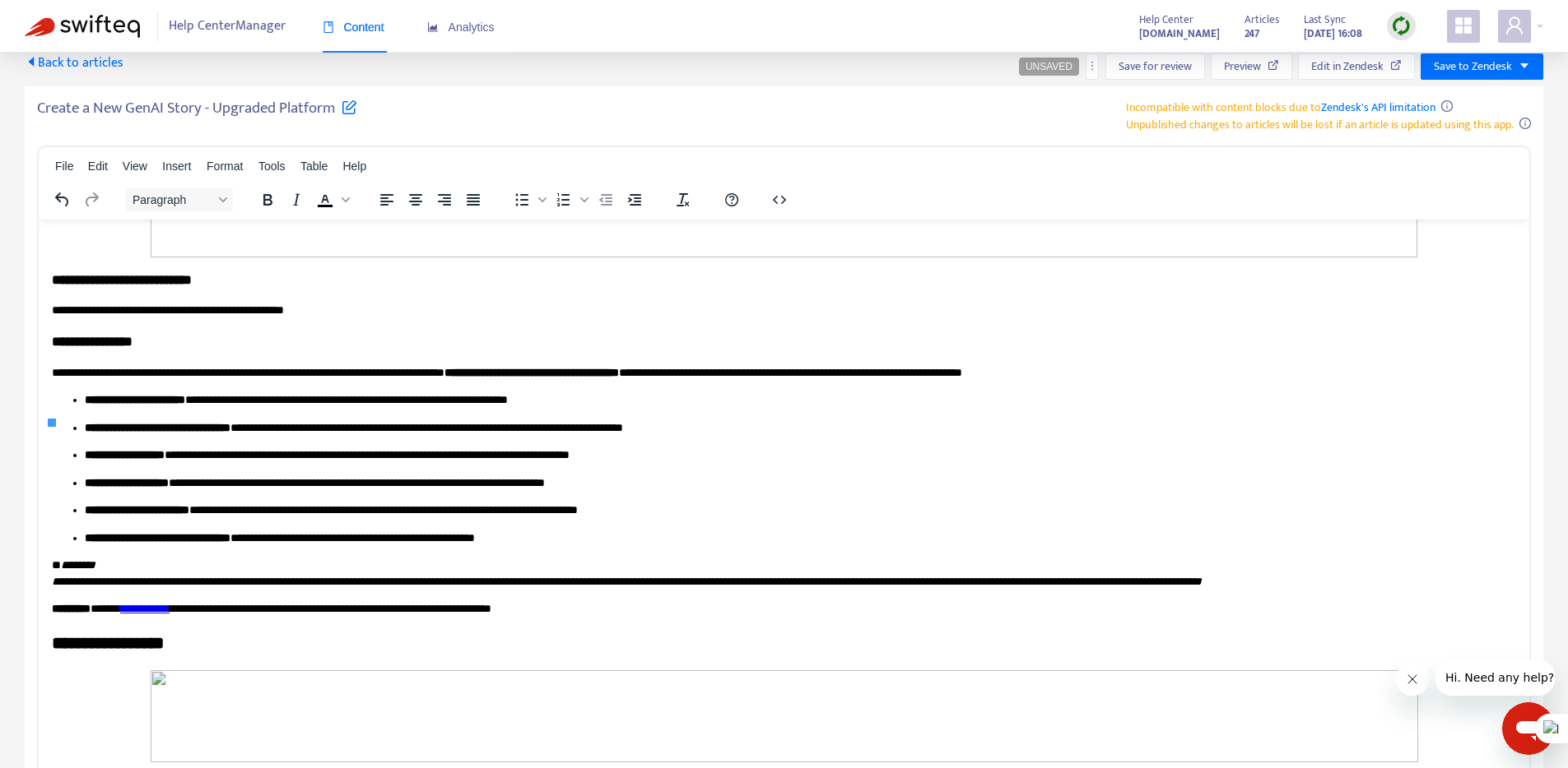
scroll to position [2442, 0]
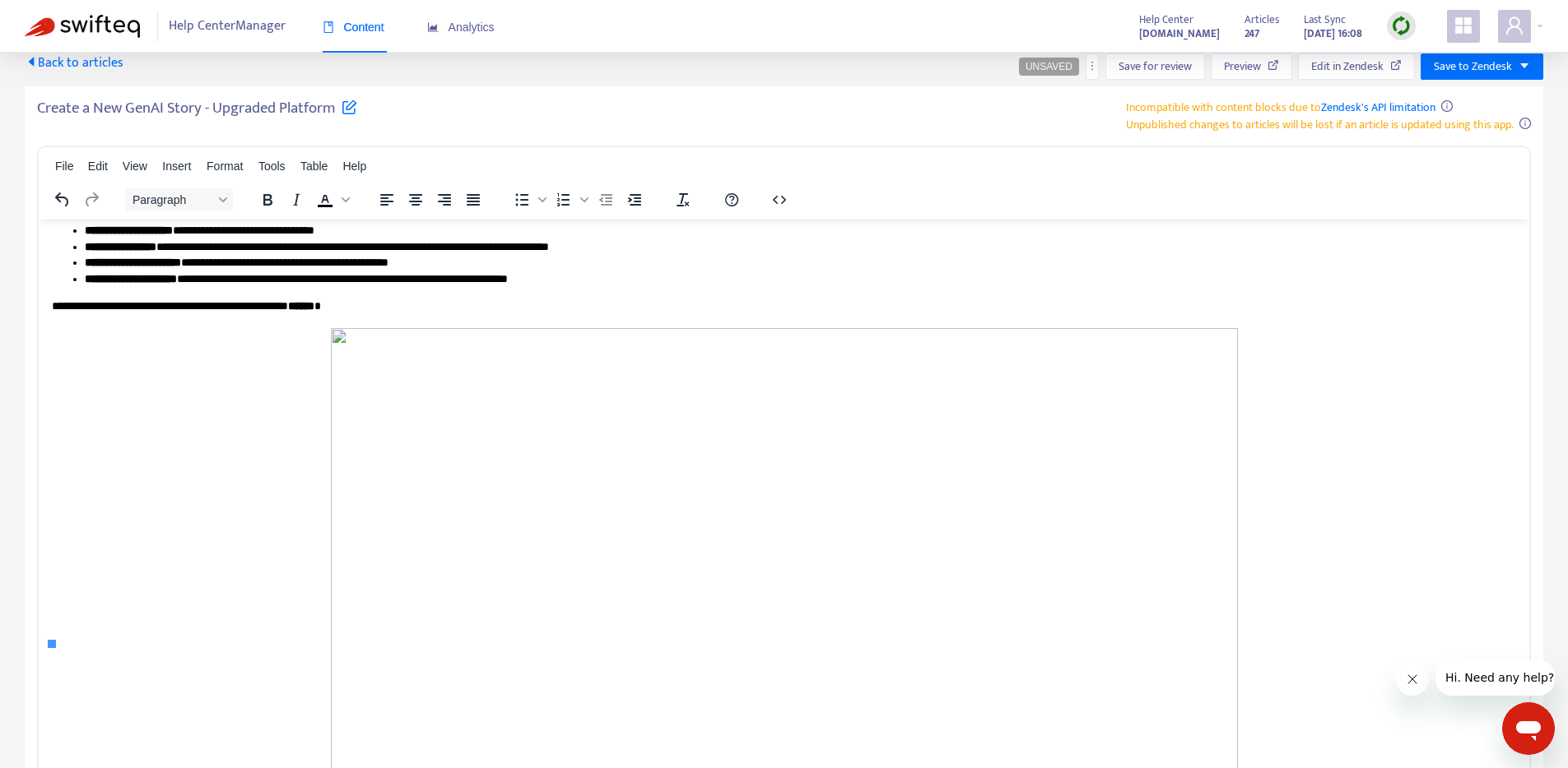
scroll to position [3340, 0]
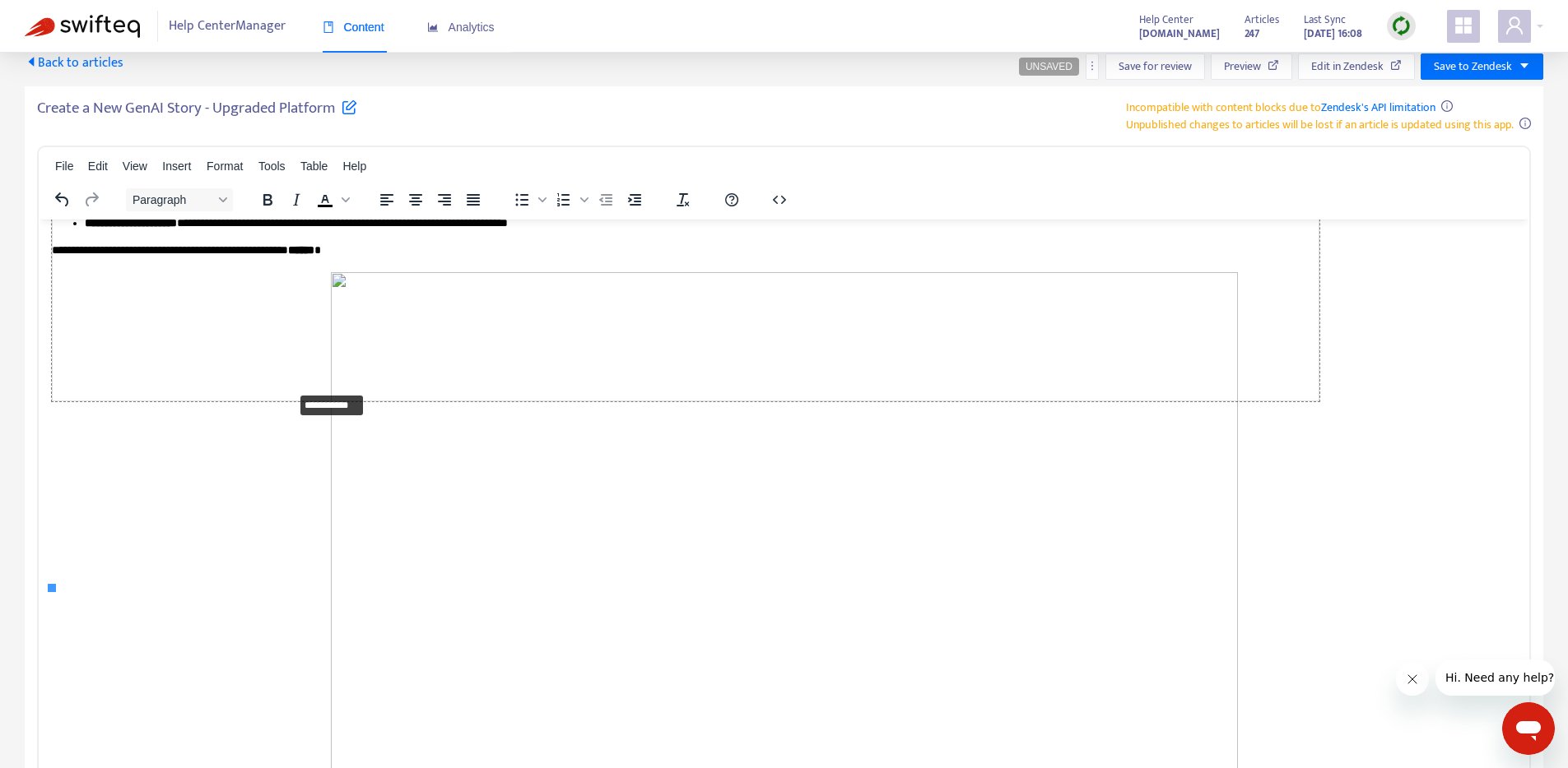
drag, startPoint x: 53, startPoint y: 586, endPoint x: 293, endPoint y: 389, distance: 310.5
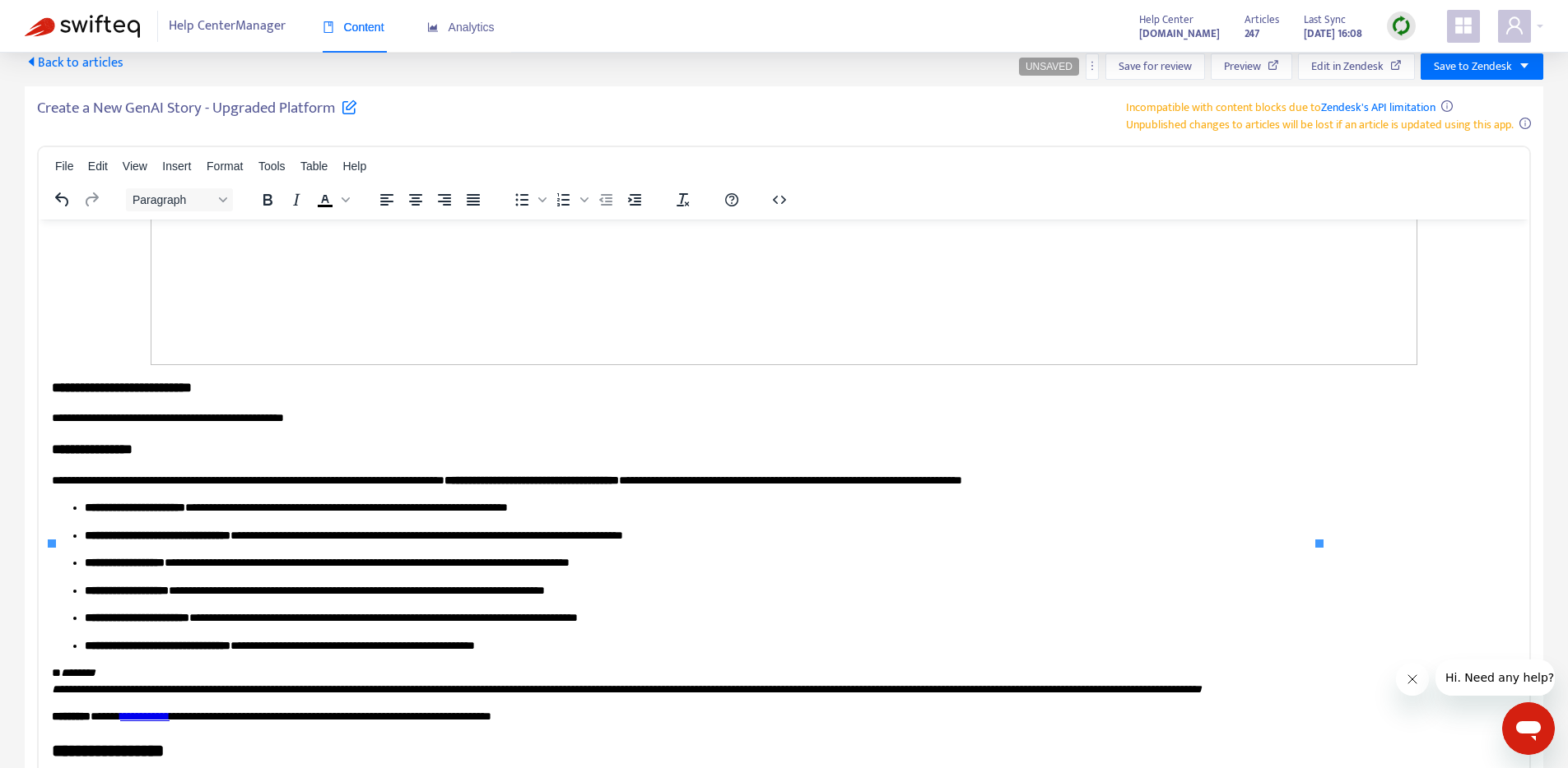
scroll to position [3034, 0]
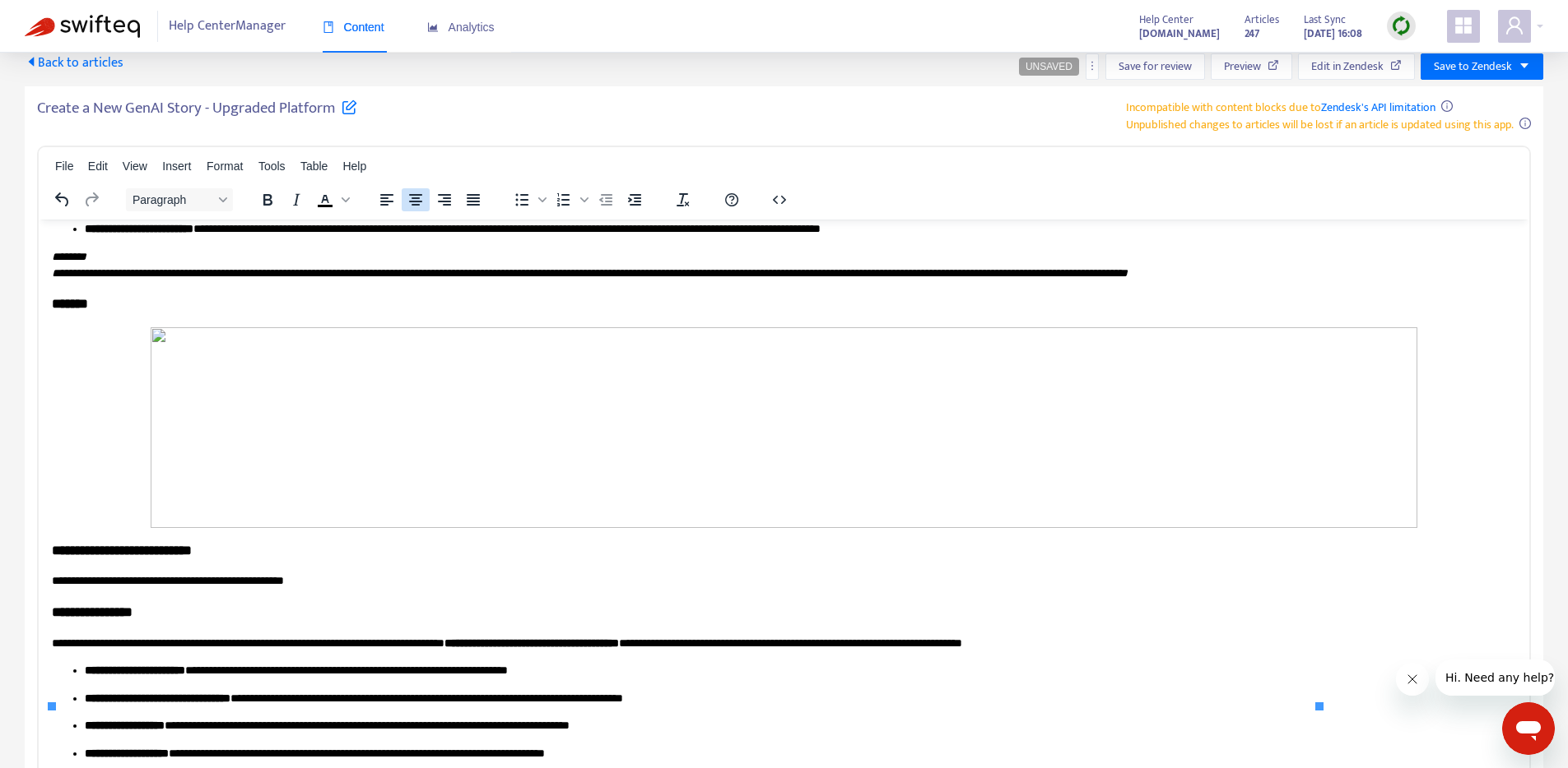
click at [422, 195] on icon "Align center" at bounding box center [415, 200] width 20 height 20
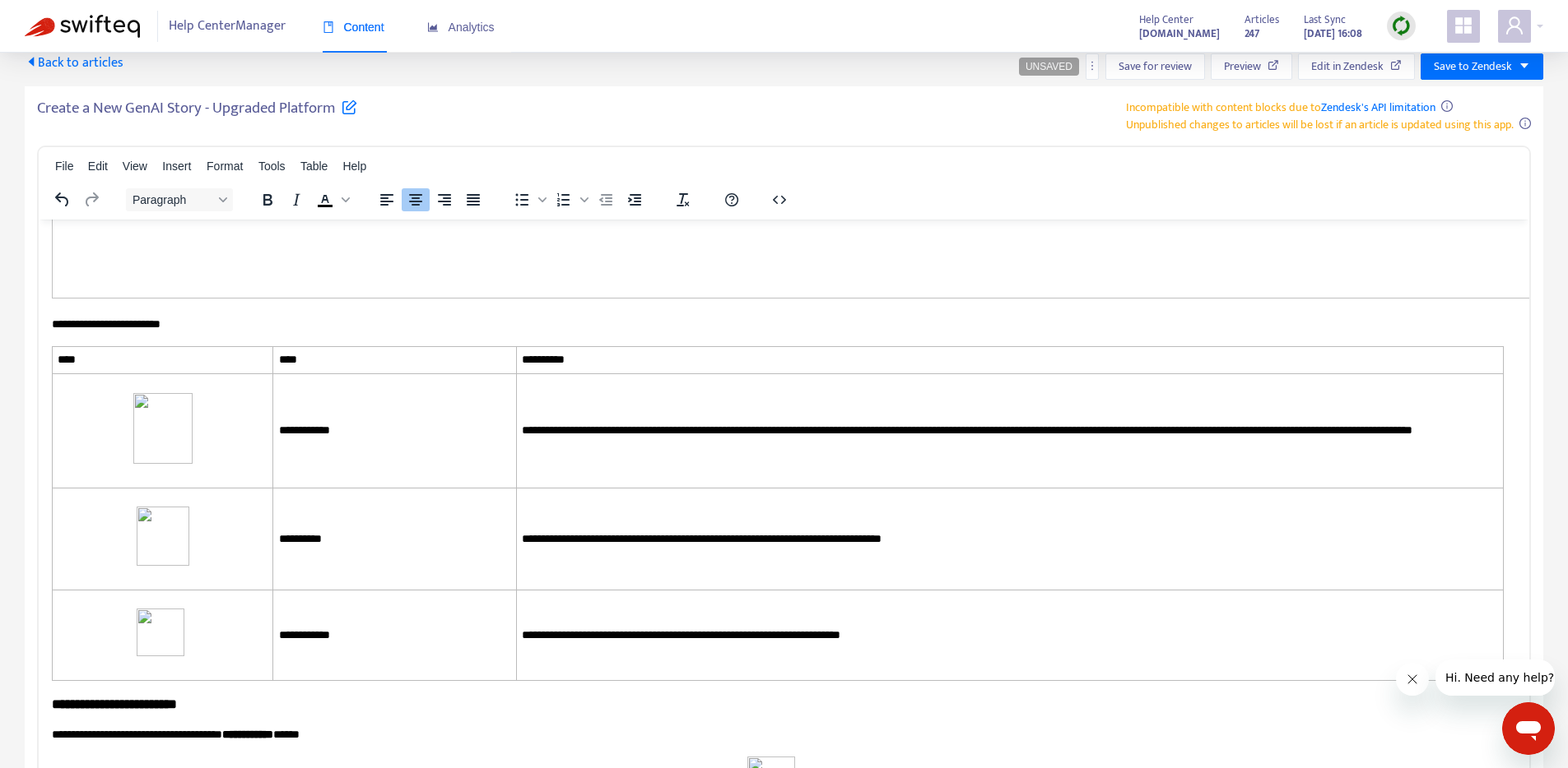
scroll to position [5476, 0]
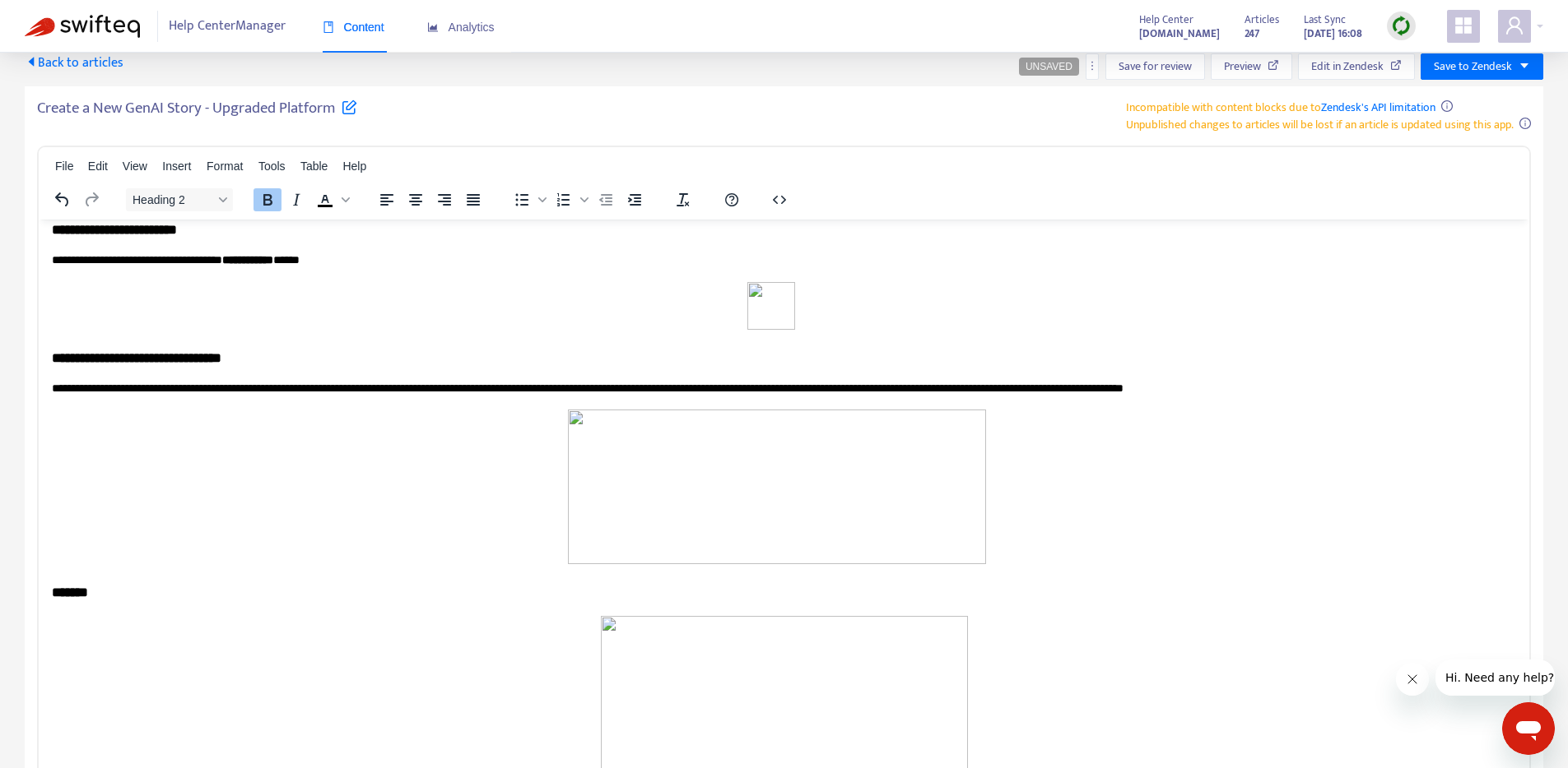
scroll to position [5951, 0]
drag, startPoint x: 148, startPoint y: 485, endPoint x: 151, endPoint y: 463, distance: 22.2
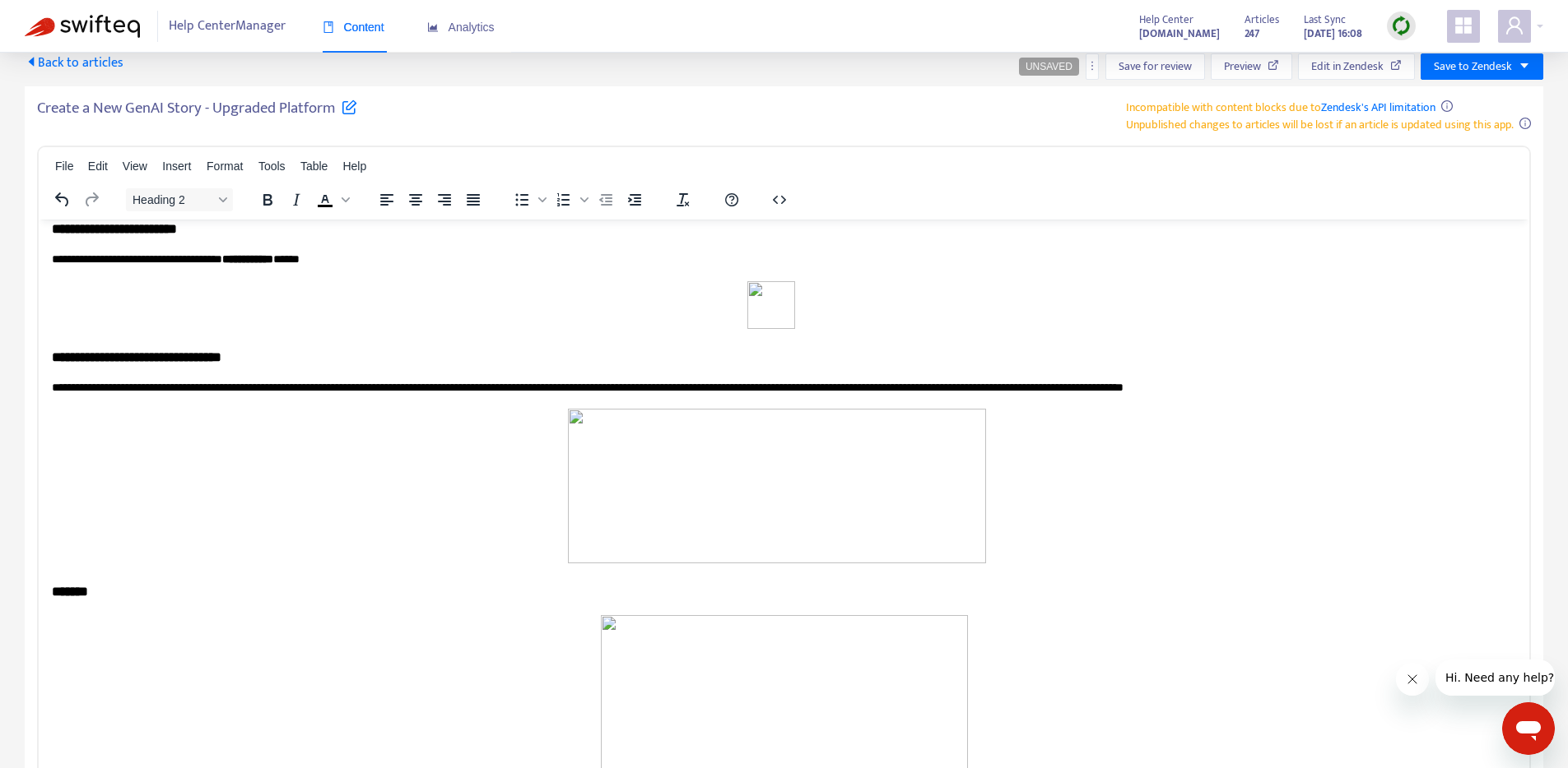
click at [203, 203] on span "Heading 2" at bounding box center [172, 200] width 81 height 13
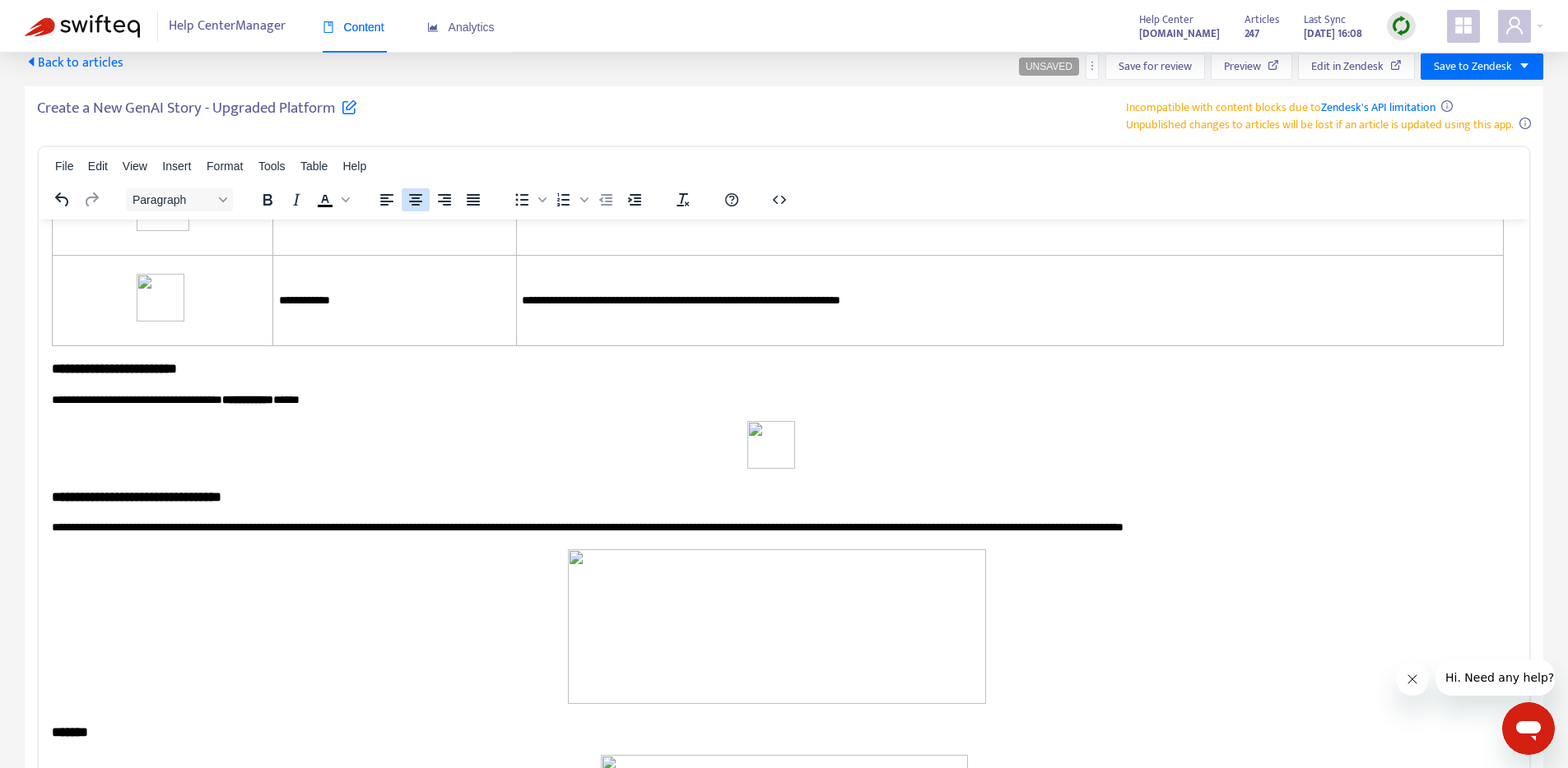
click at [418, 209] on icon "Align center" at bounding box center [415, 200] width 20 height 20
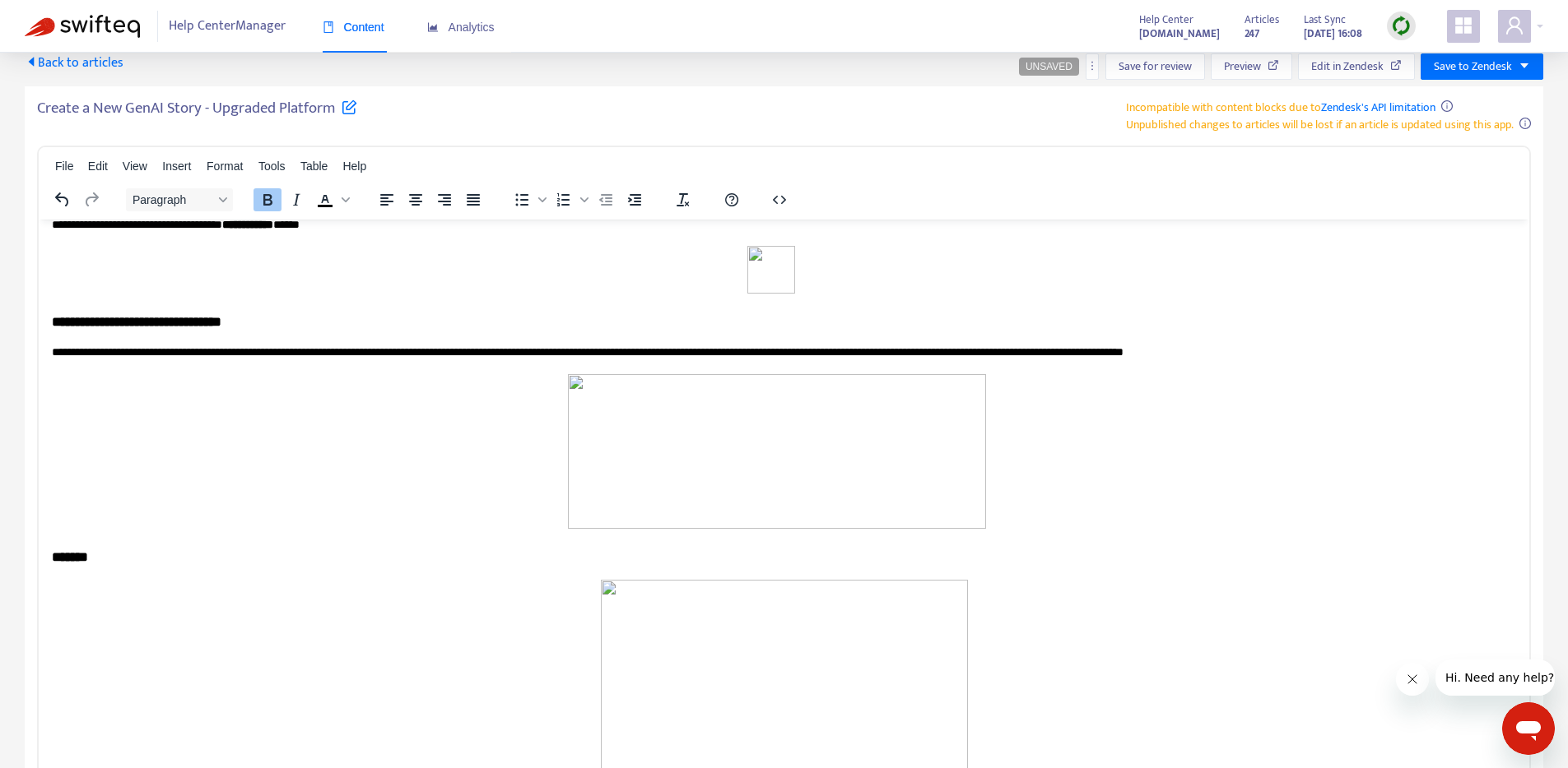
scroll to position [6280, 0]
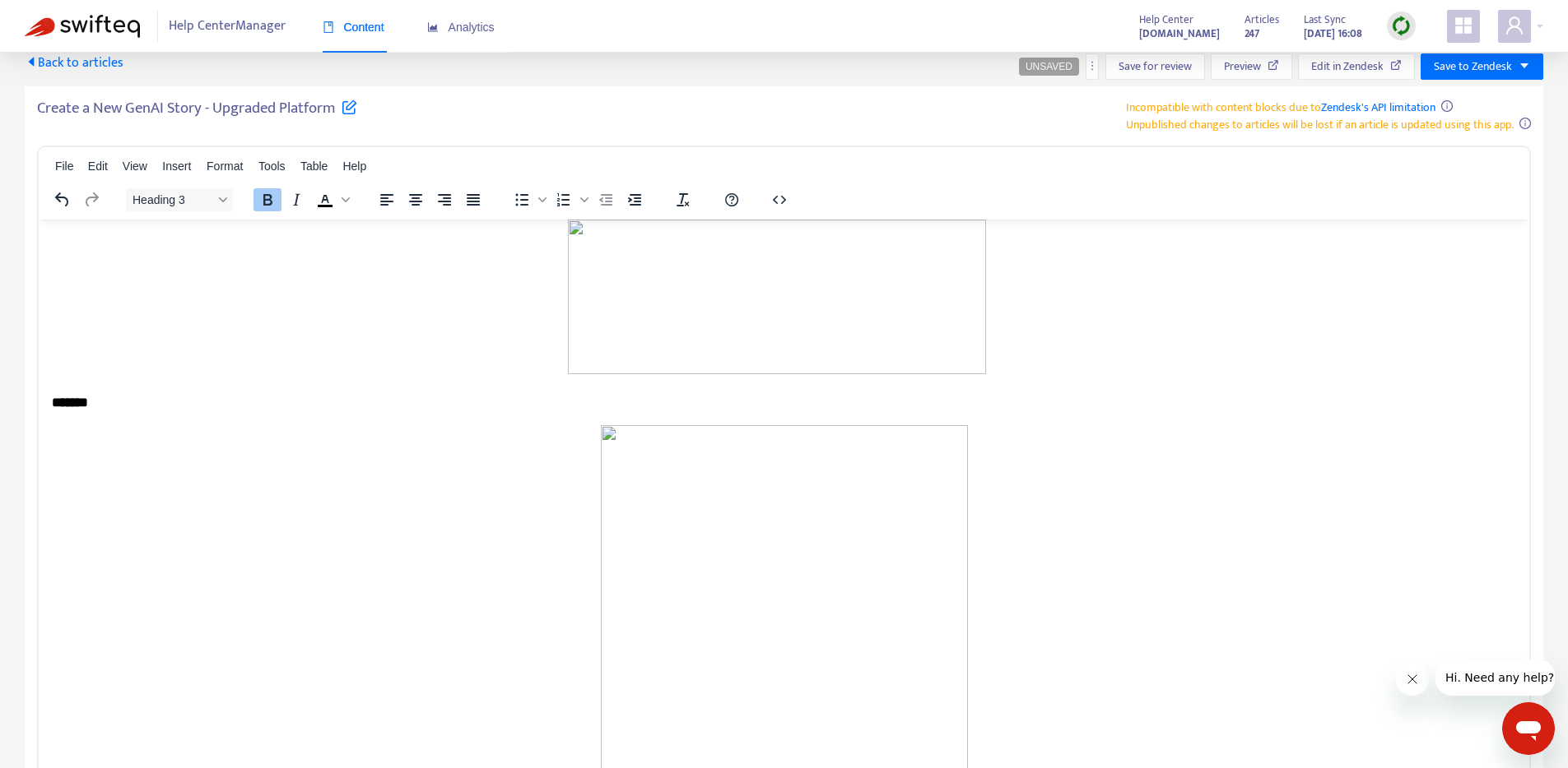
drag, startPoint x: 52, startPoint y: 423, endPoint x: 381, endPoint y: 486, distance: 335.0
drag, startPoint x: 378, startPoint y: 479, endPoint x: 341, endPoint y: 474, distance: 37.3
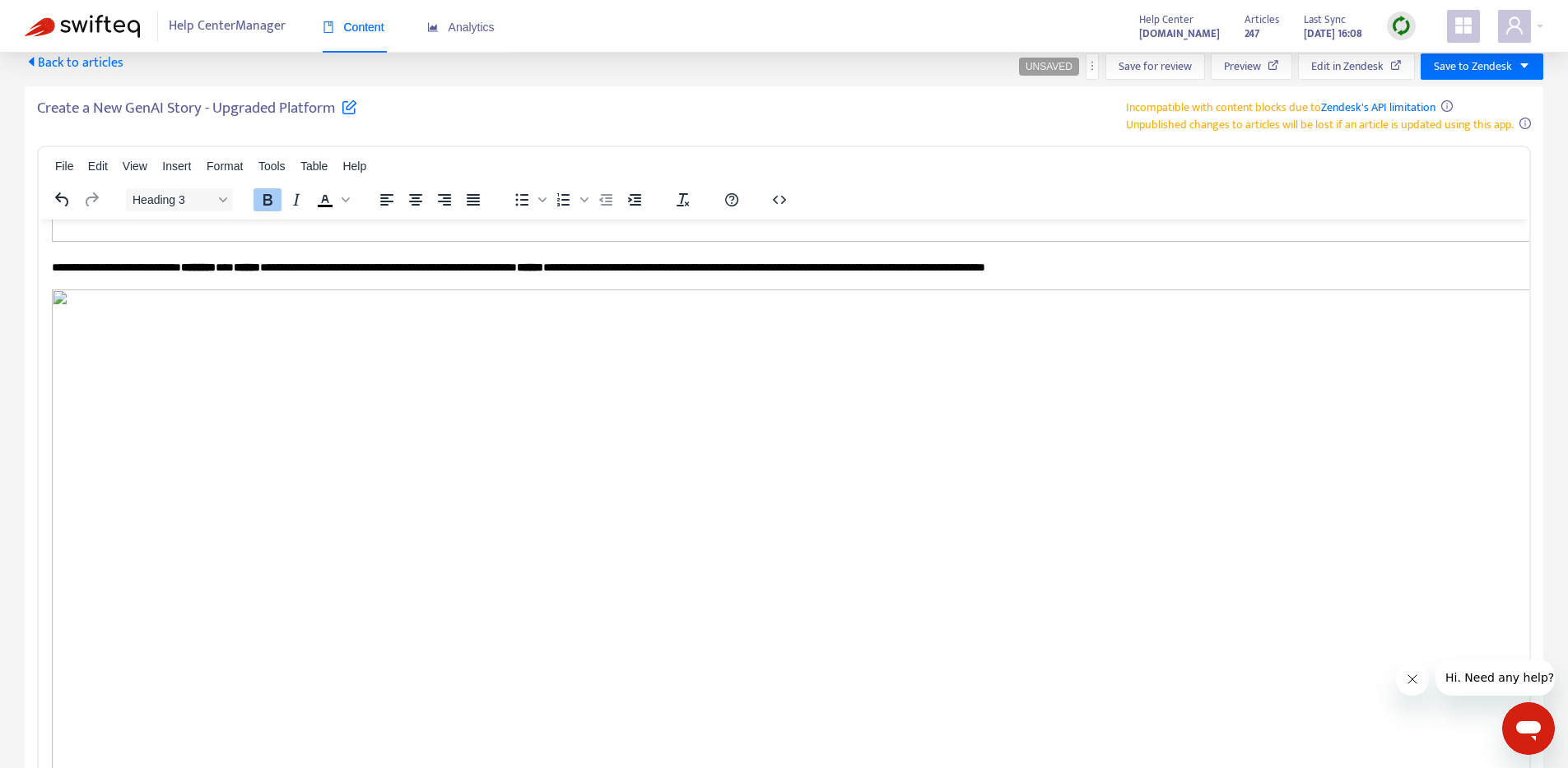
scroll to position [7511, 0]
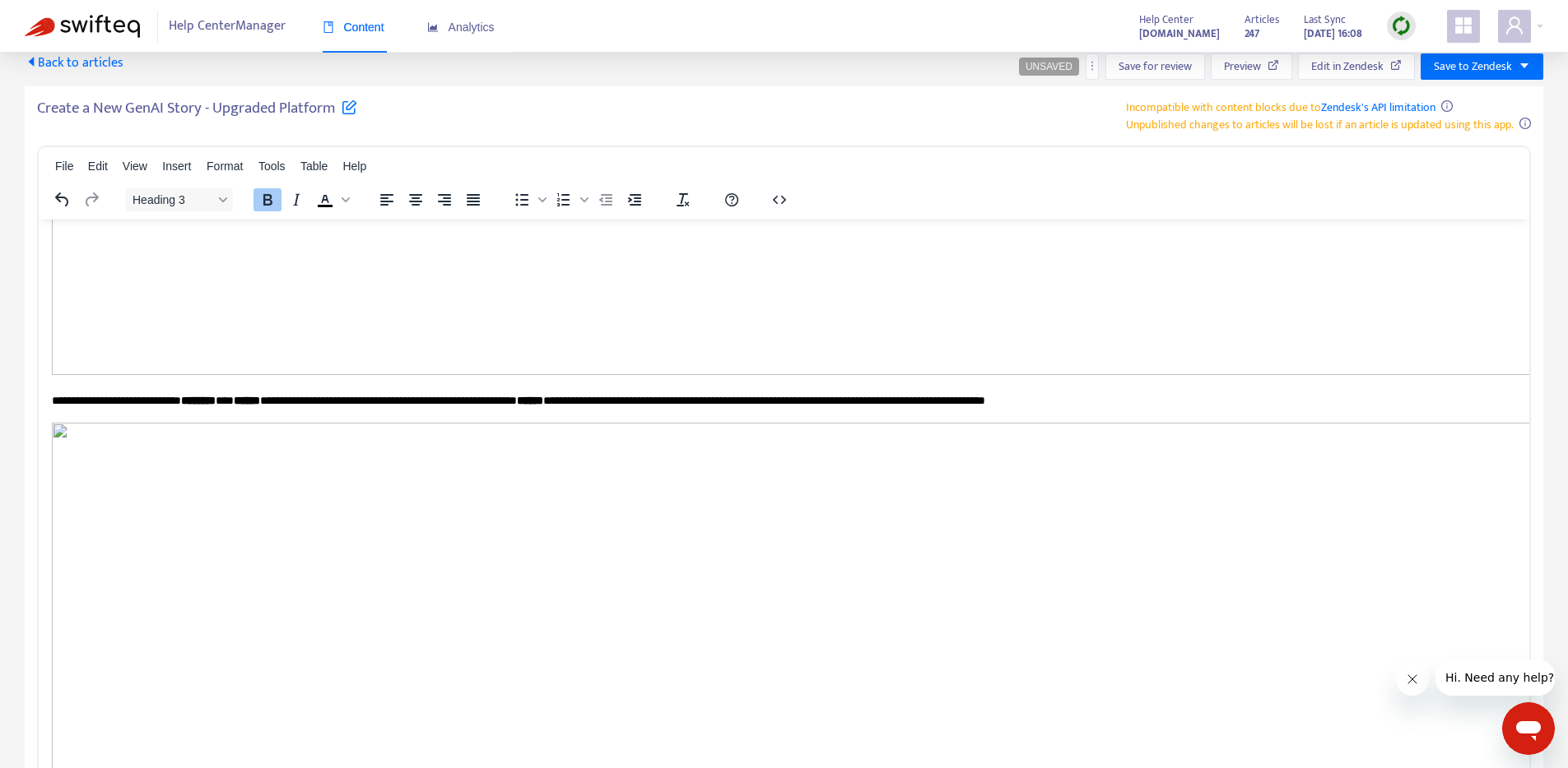
drag, startPoint x: 53, startPoint y: 422, endPoint x: 1227, endPoint y: 364, distance: 1175.4
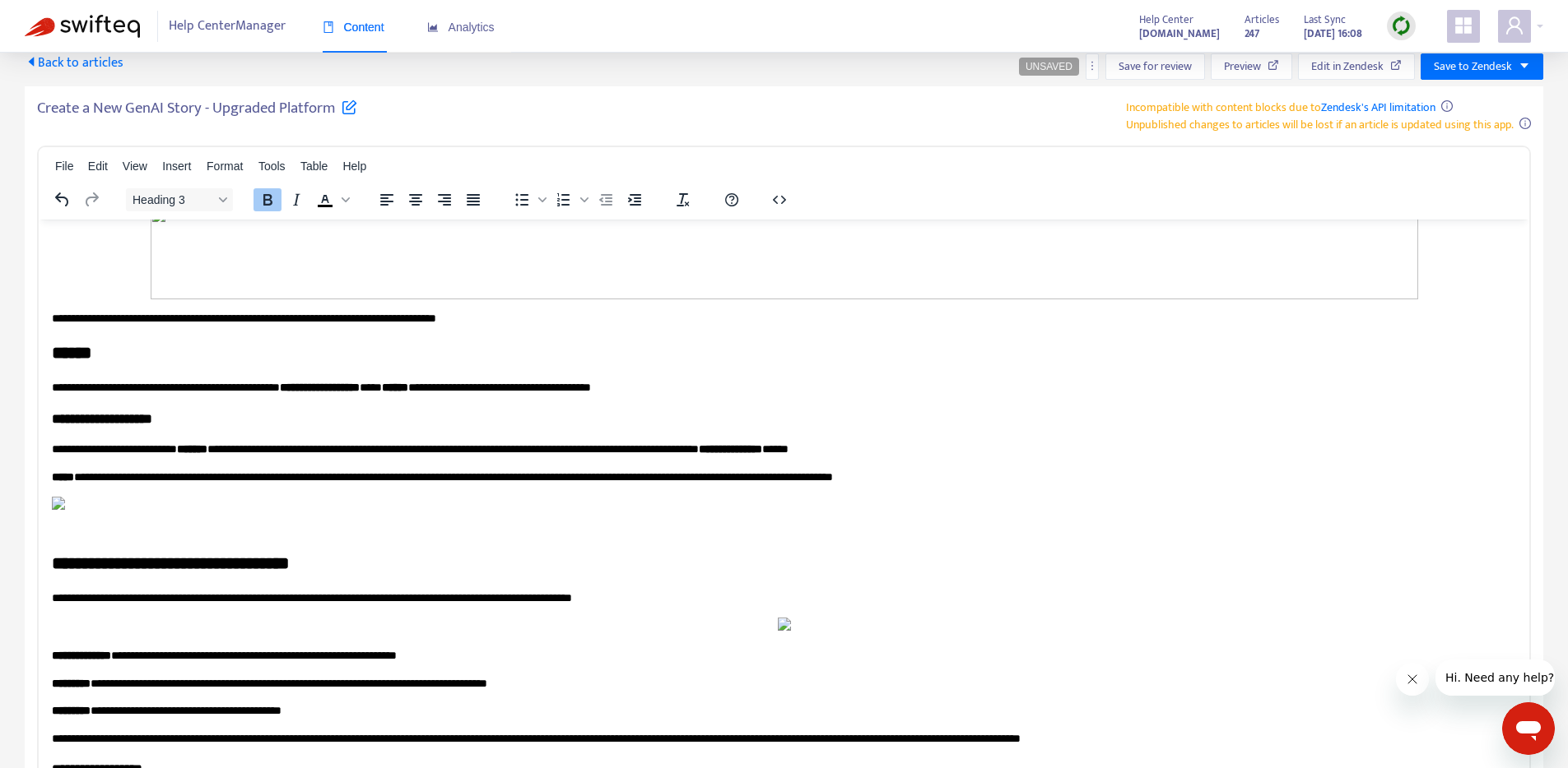
scroll to position [3840, 0]
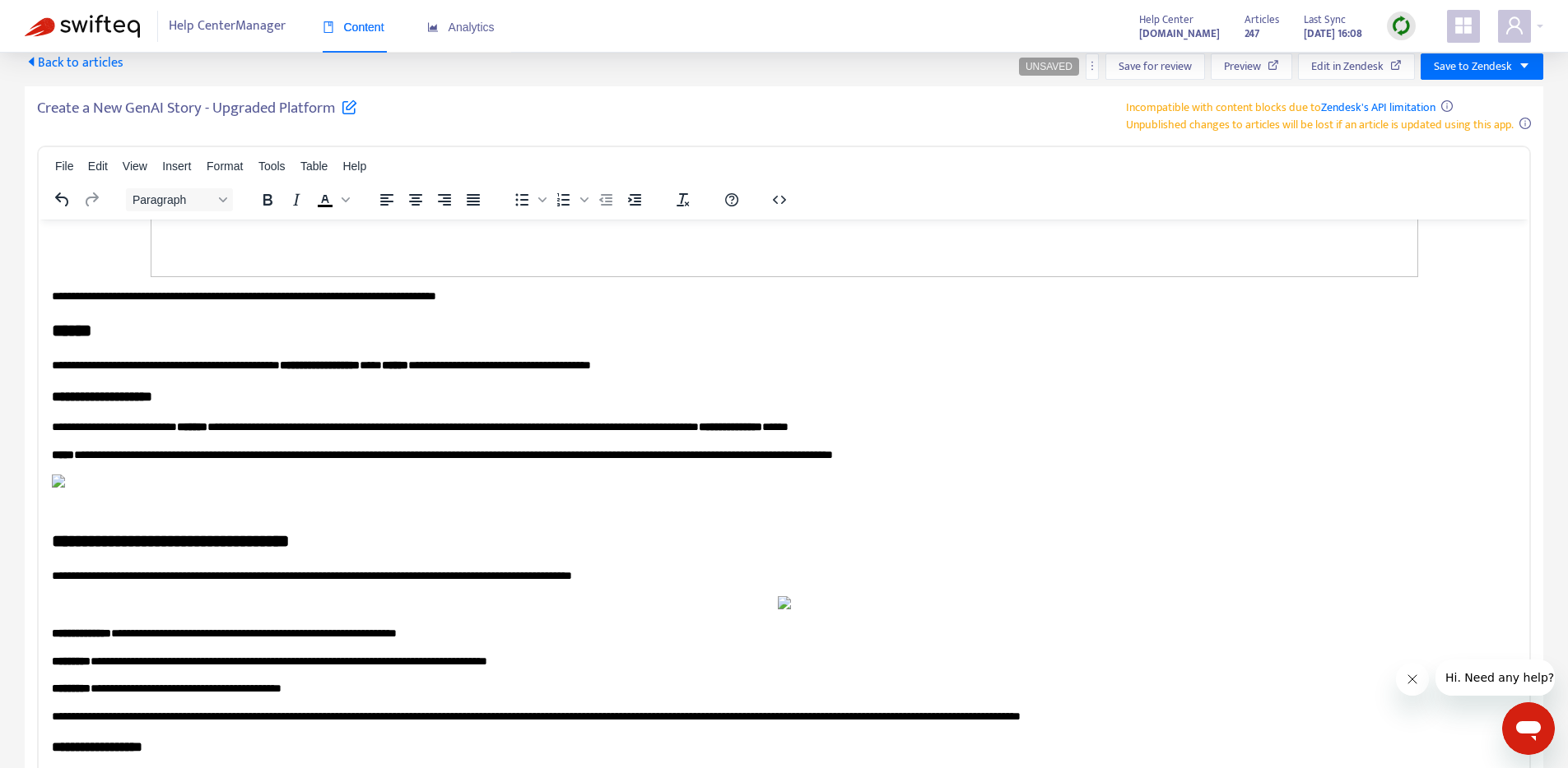
drag, startPoint x: 113, startPoint y: 658, endPoint x: 17, endPoint y: 645, distance: 96.9
drag, startPoint x: 111, startPoint y: 671, endPoint x: 126, endPoint y: 674, distance: 15.3
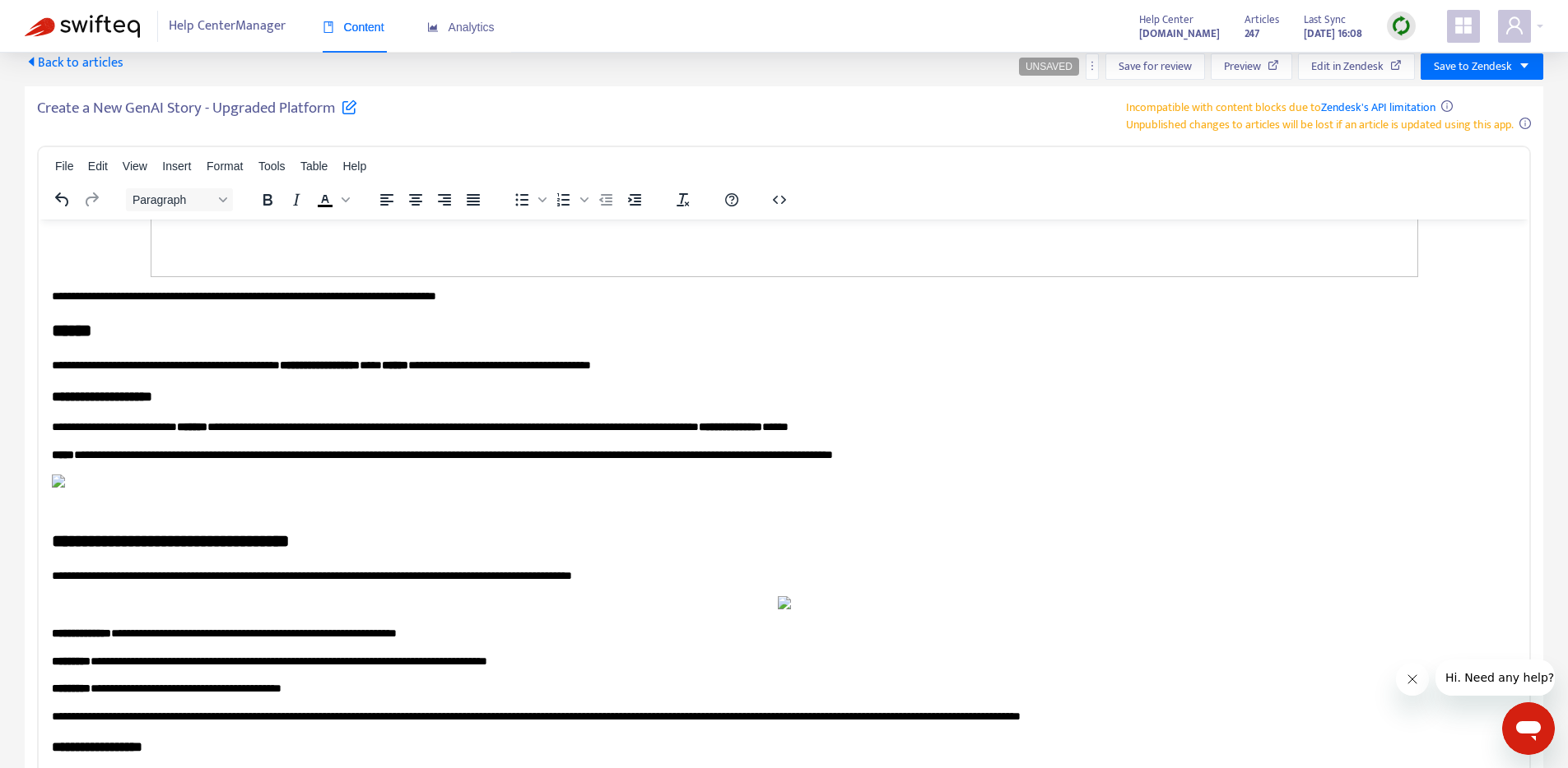
drag, startPoint x: 93, startPoint y: 657, endPoint x: 25, endPoint y: 649, distance: 68.5
drag, startPoint x: 184, startPoint y: 196, endPoint x: 187, endPoint y: 210, distance: 14.3
click at [185, 196] on span "Paragraph" at bounding box center [172, 200] width 81 height 13
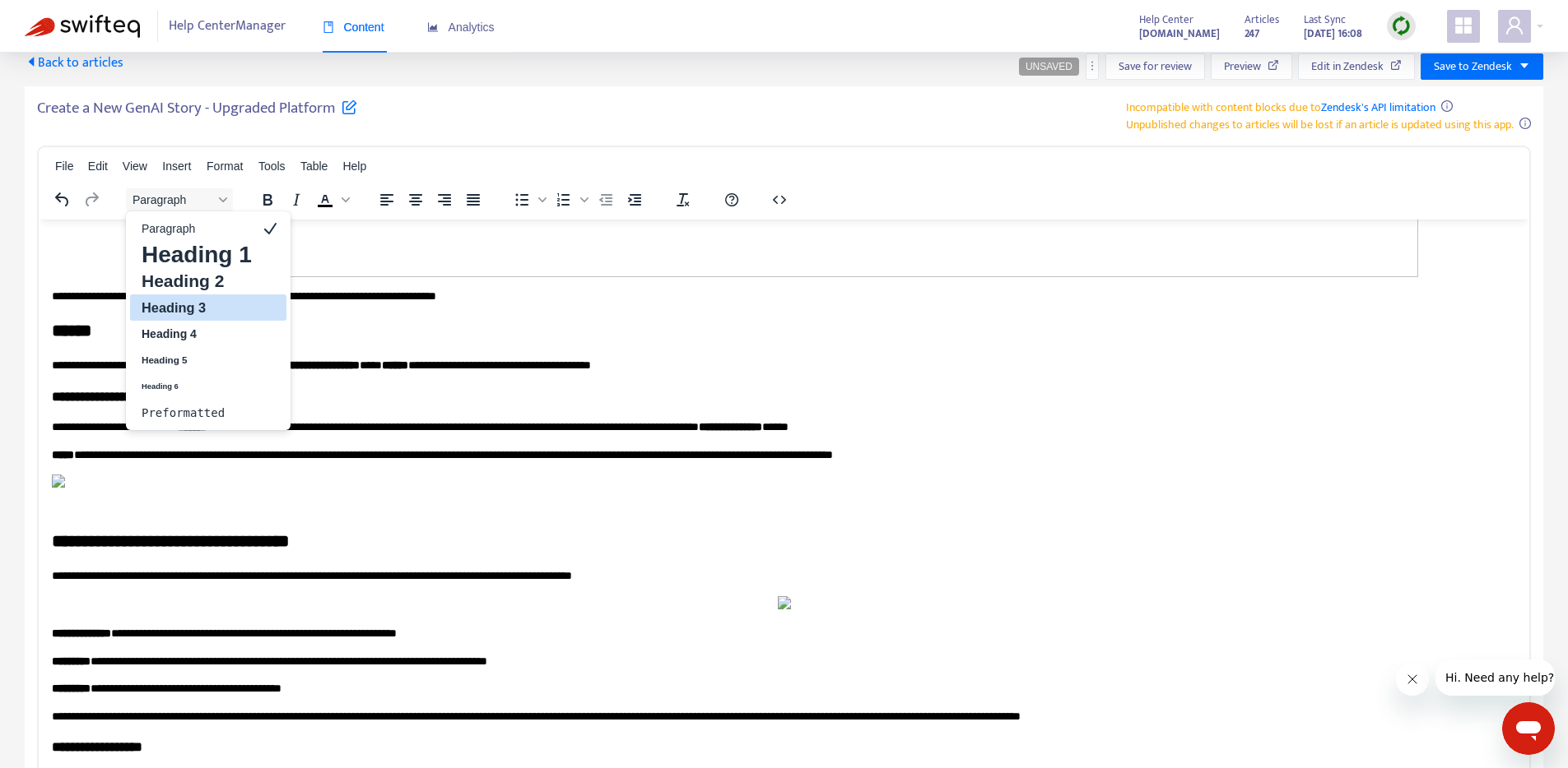
click at [190, 309] on h3 "Heading 3" at bounding box center [197, 308] width 114 height 20
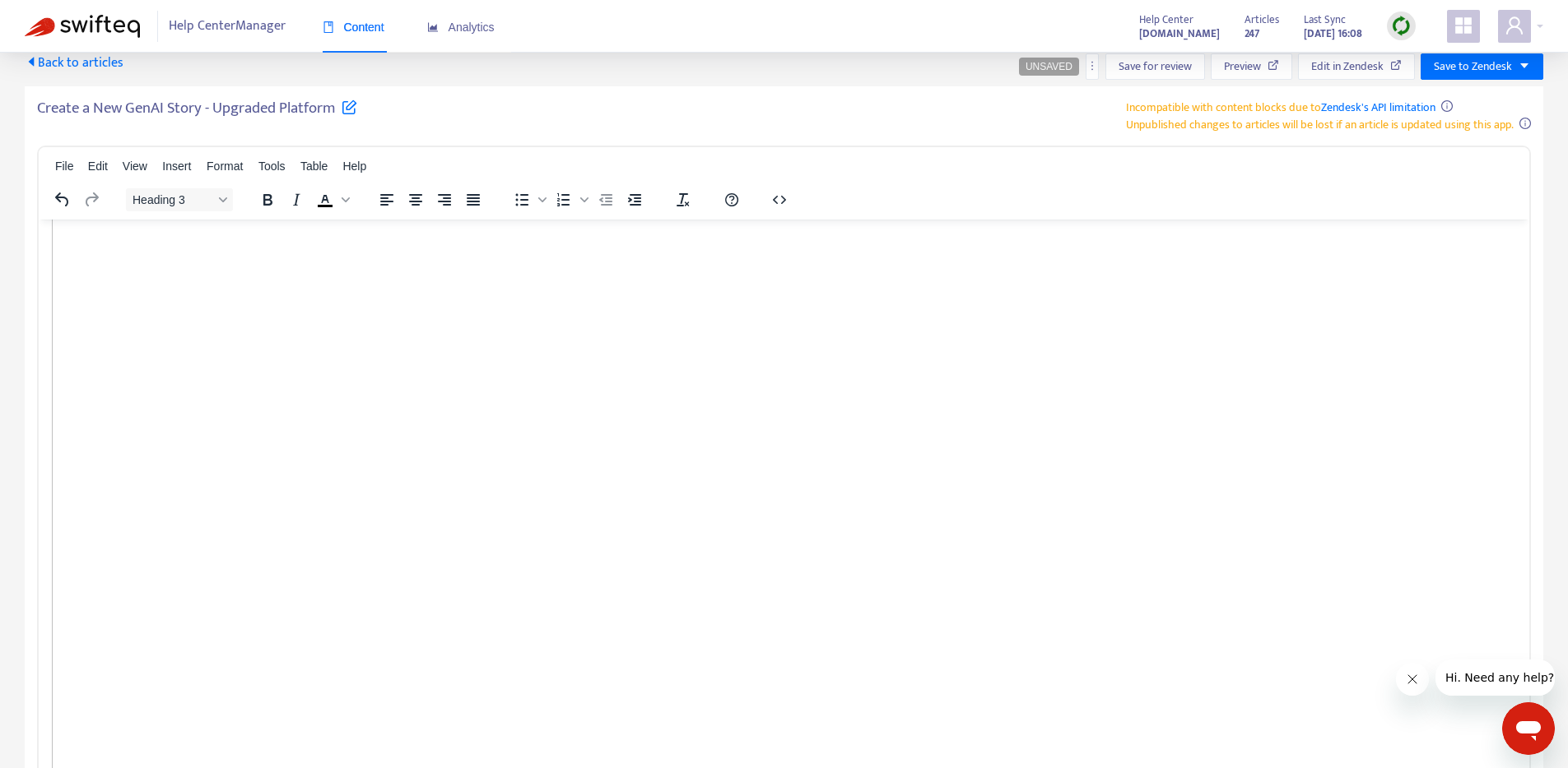
scroll to position [6896, 0]
drag, startPoint x: 52, startPoint y: 467, endPoint x: 272, endPoint y: 544, distance: 233.1
drag, startPoint x: 264, startPoint y: 544, endPoint x: 233, endPoint y: 546, distance: 31.1
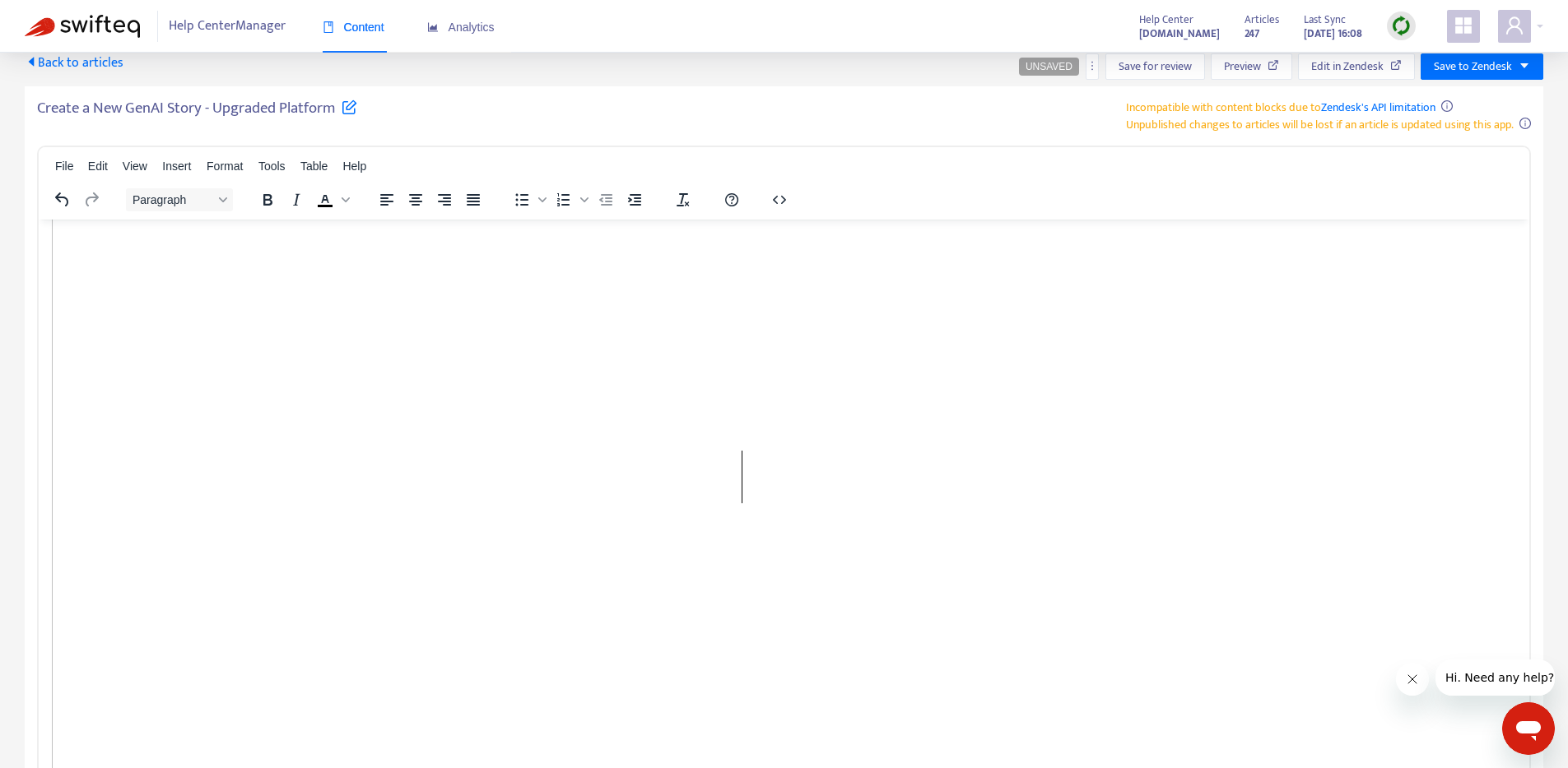
scroll to position [7039, 0]
drag, startPoint x: 50, startPoint y: 452, endPoint x: 395, endPoint y: 541, distance: 356.3
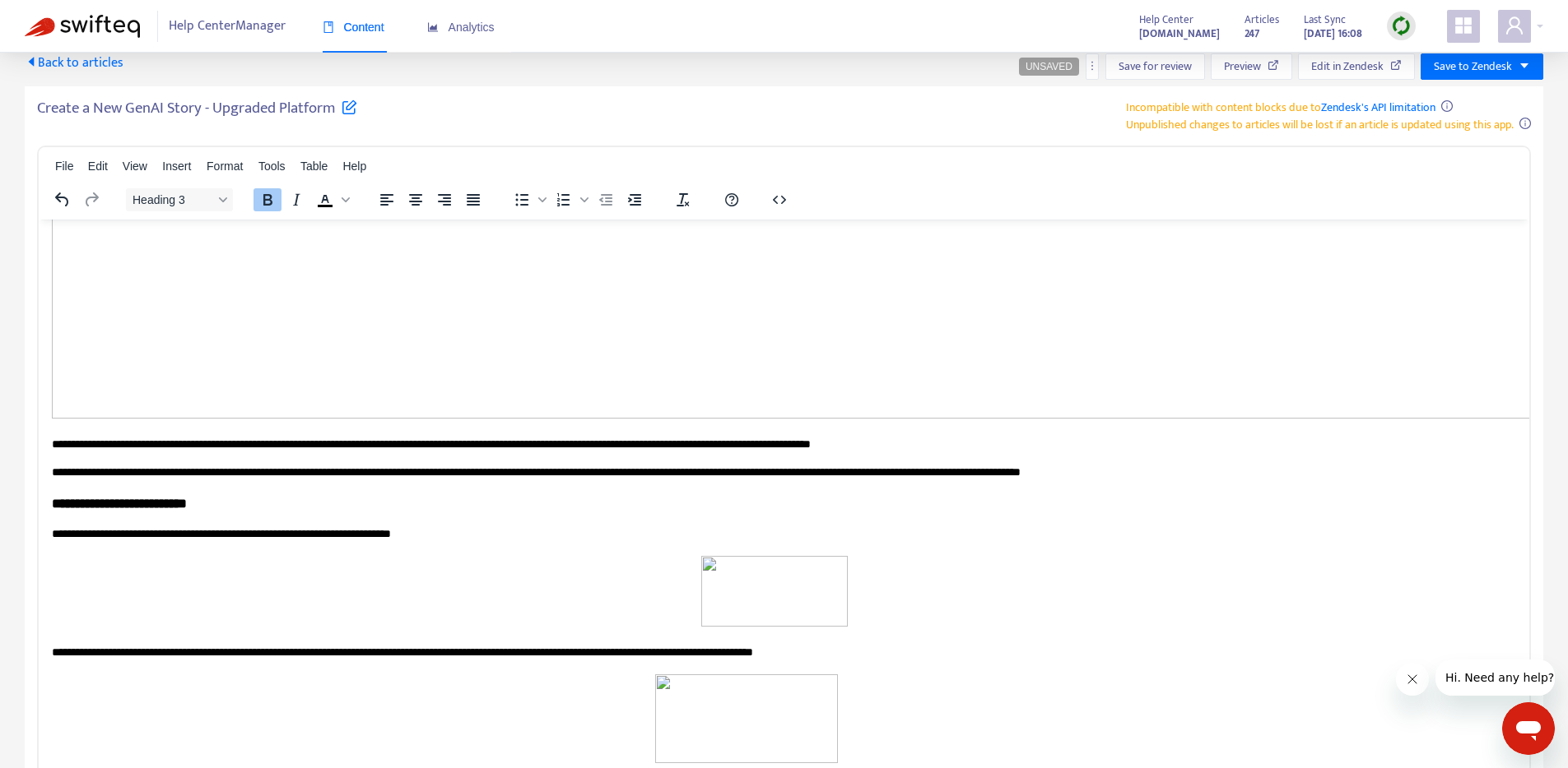
scroll to position [11442, 0]
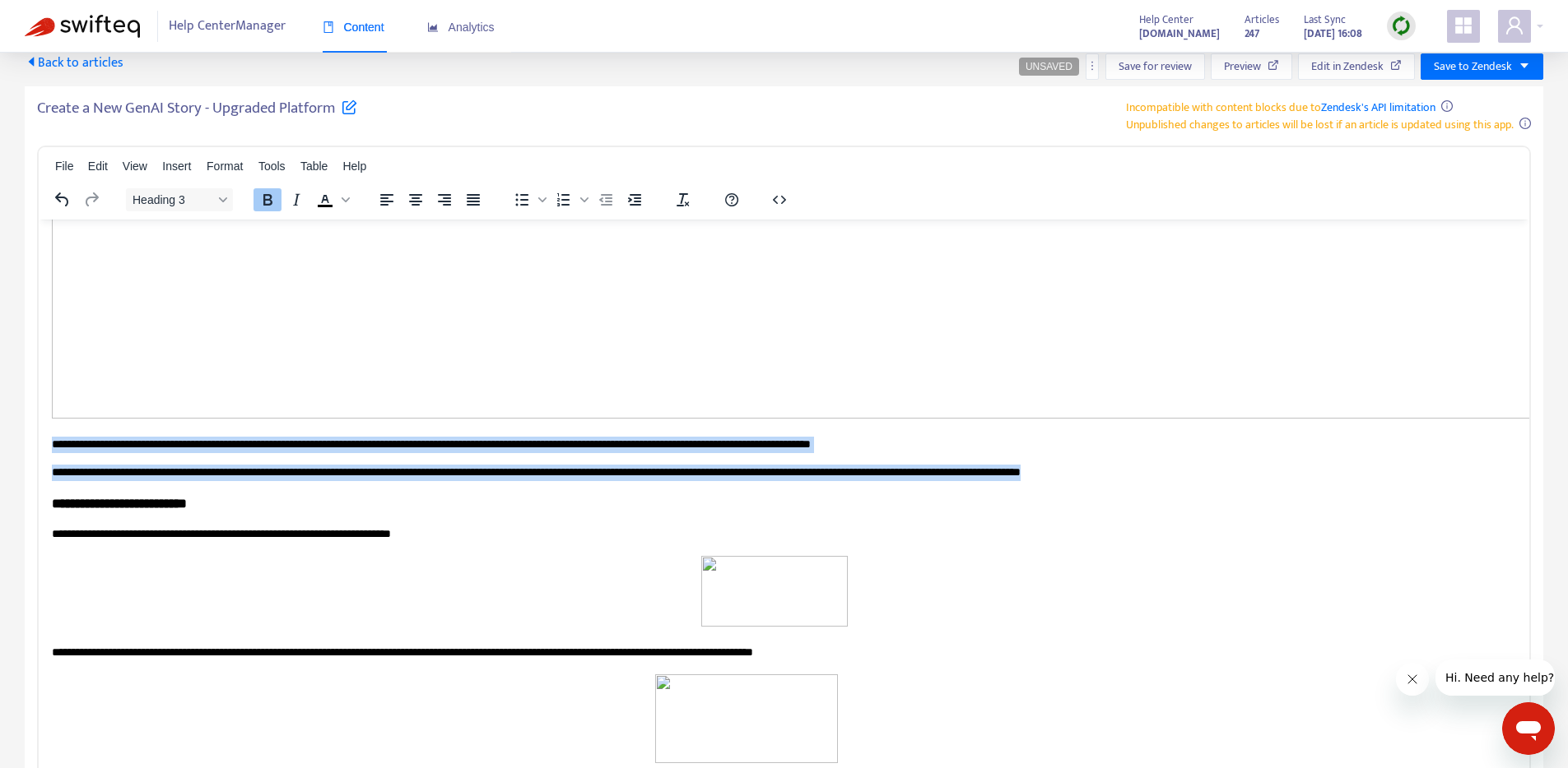
drag, startPoint x: 52, startPoint y: 451, endPoint x: 1247, endPoint y: 459, distance: 1195.0
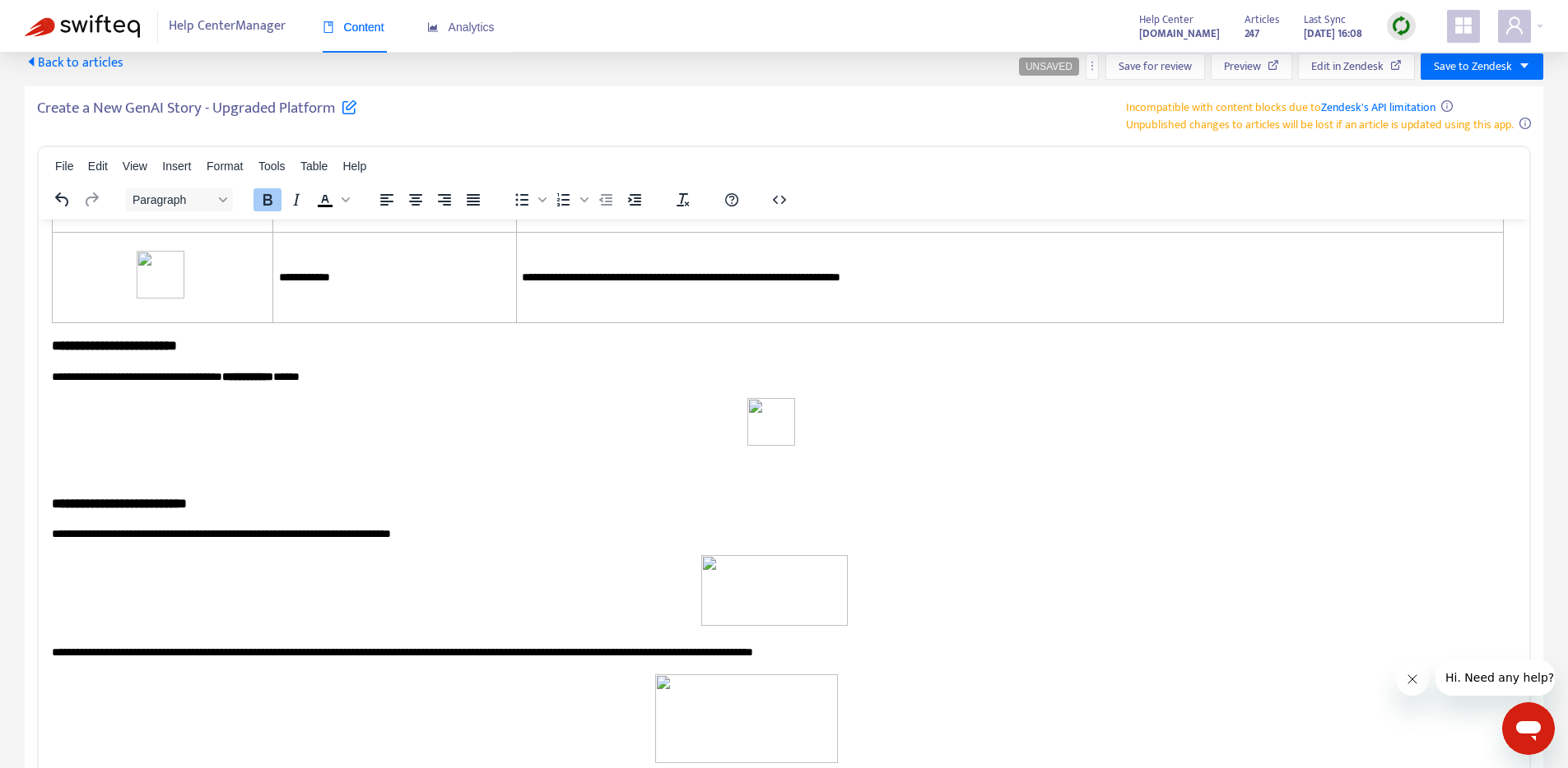
scroll to position [6164, 0]
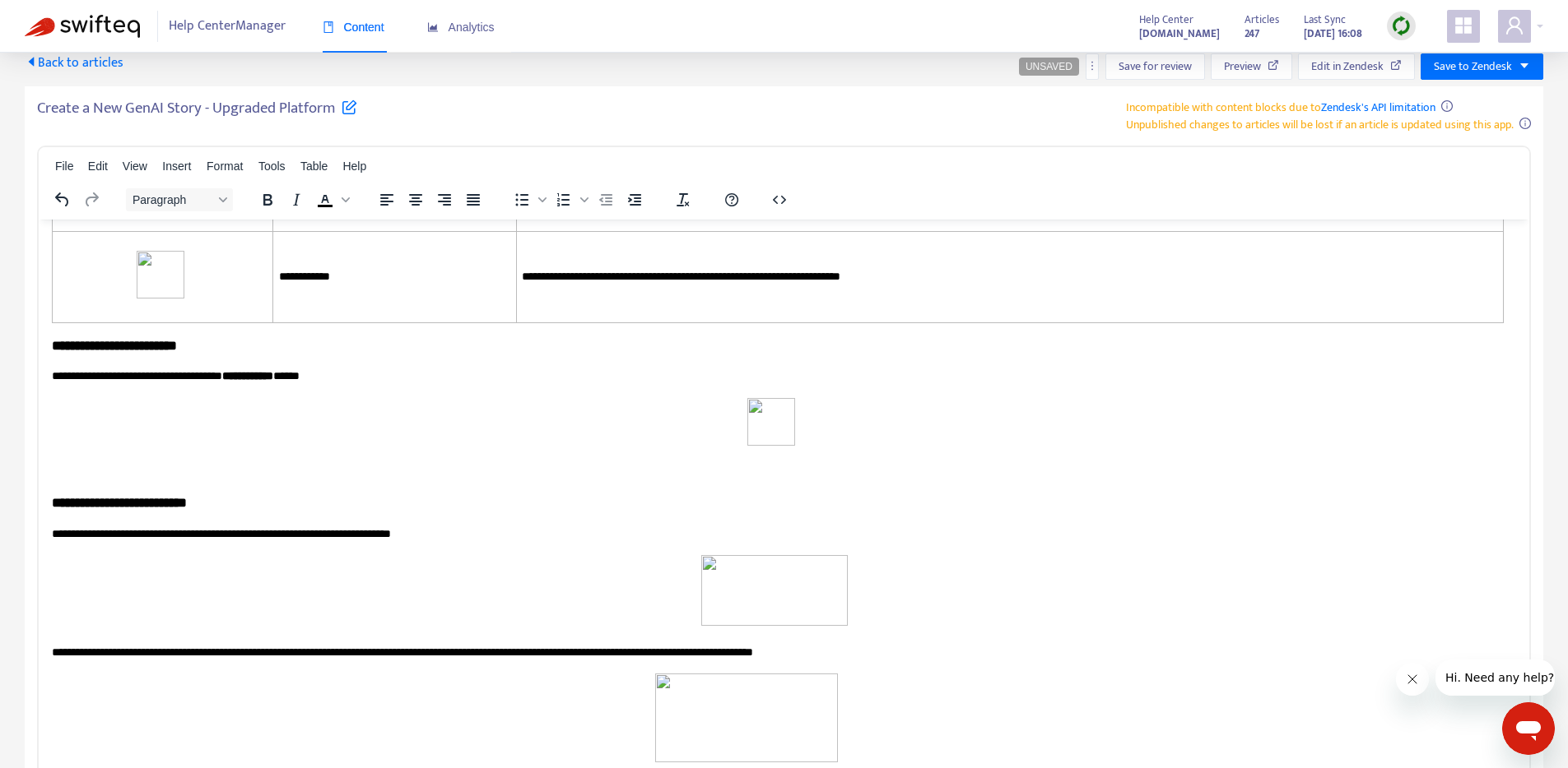
click at [173, 201] on span "Paragraph" at bounding box center [172, 200] width 81 height 13
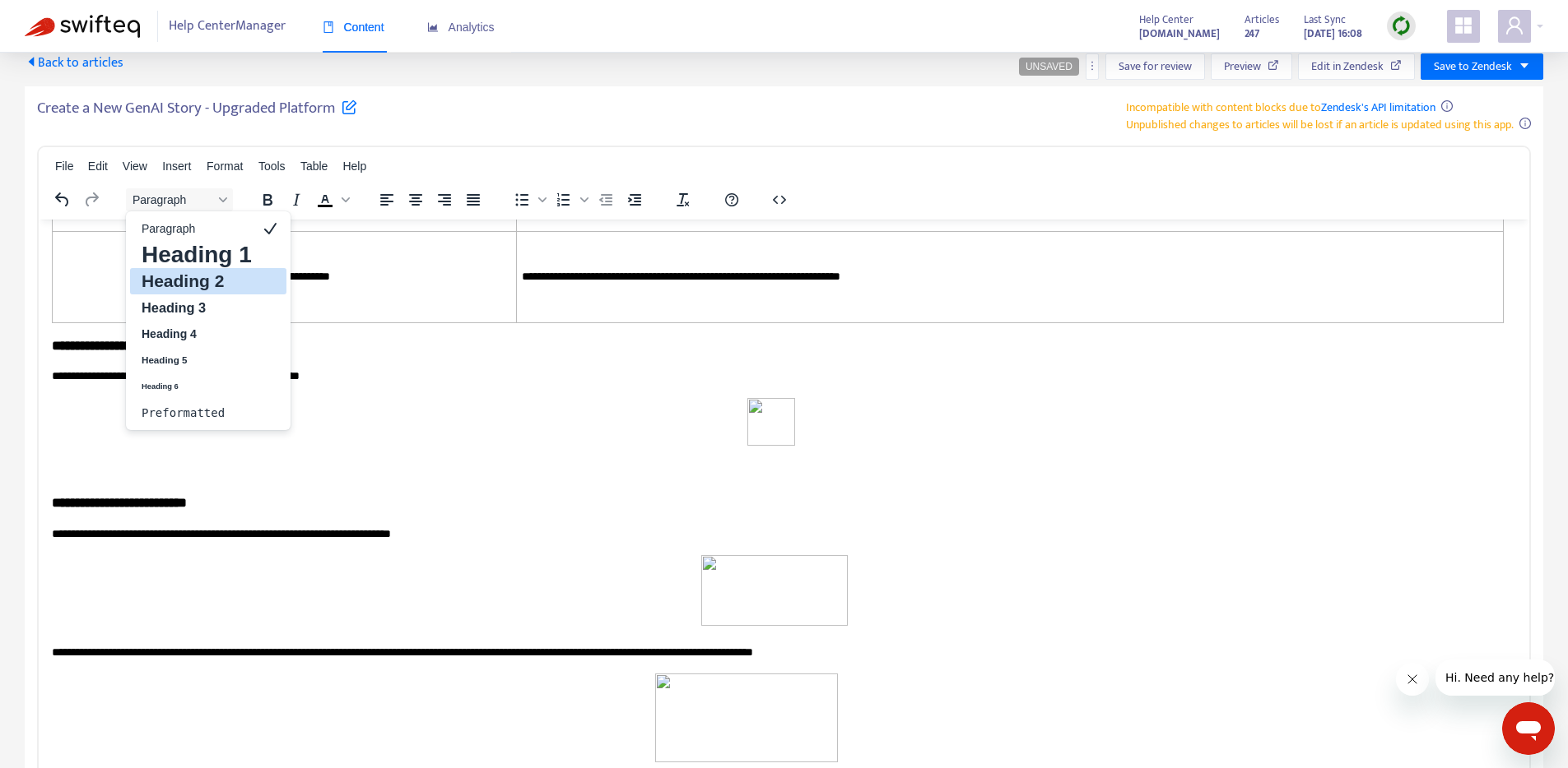
click at [182, 280] on h2 "Heading 2" at bounding box center [197, 281] width 114 height 20
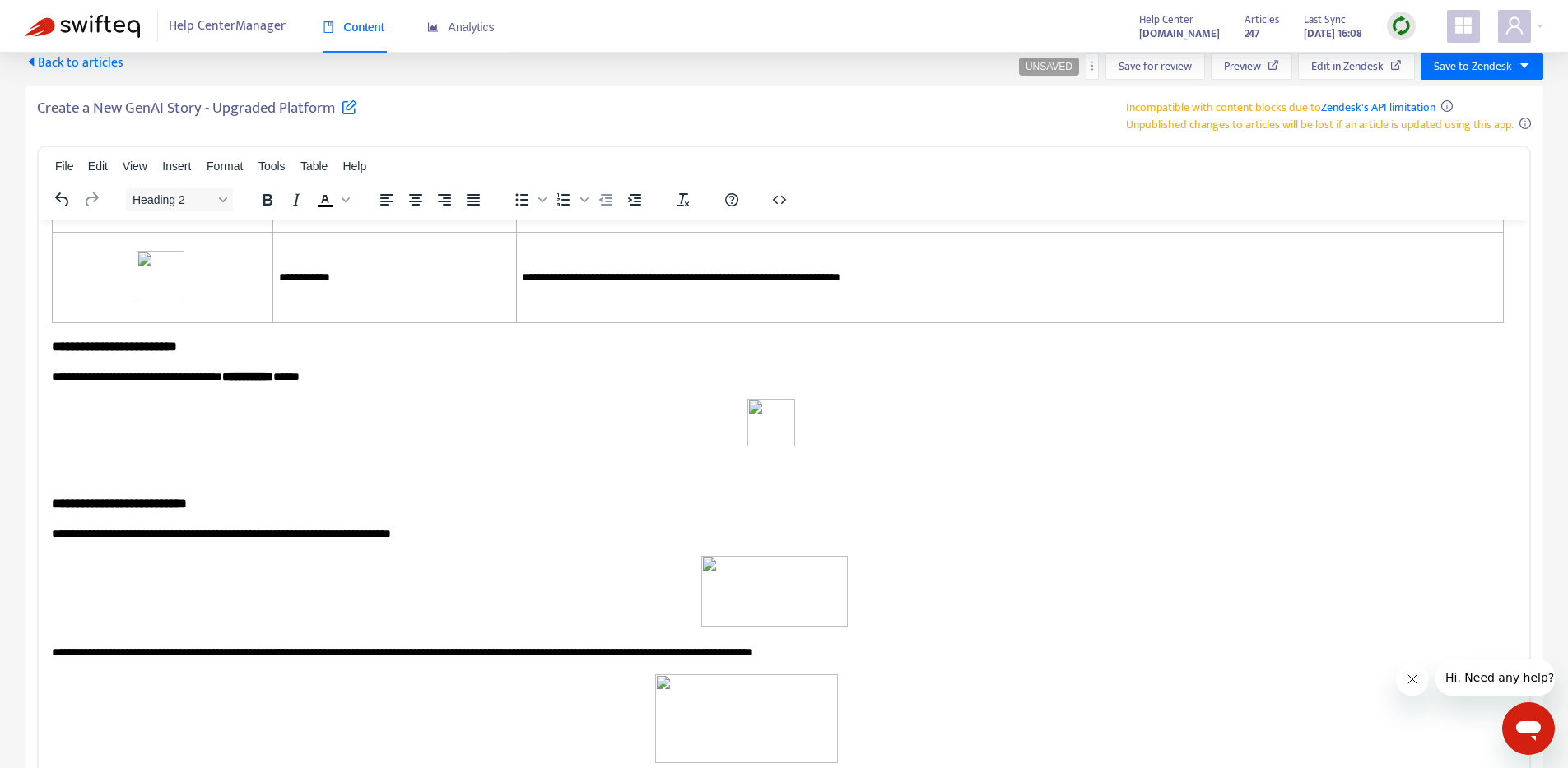
drag, startPoint x: 320, startPoint y: 680, endPoint x: 268, endPoint y: 674, distance: 52.3
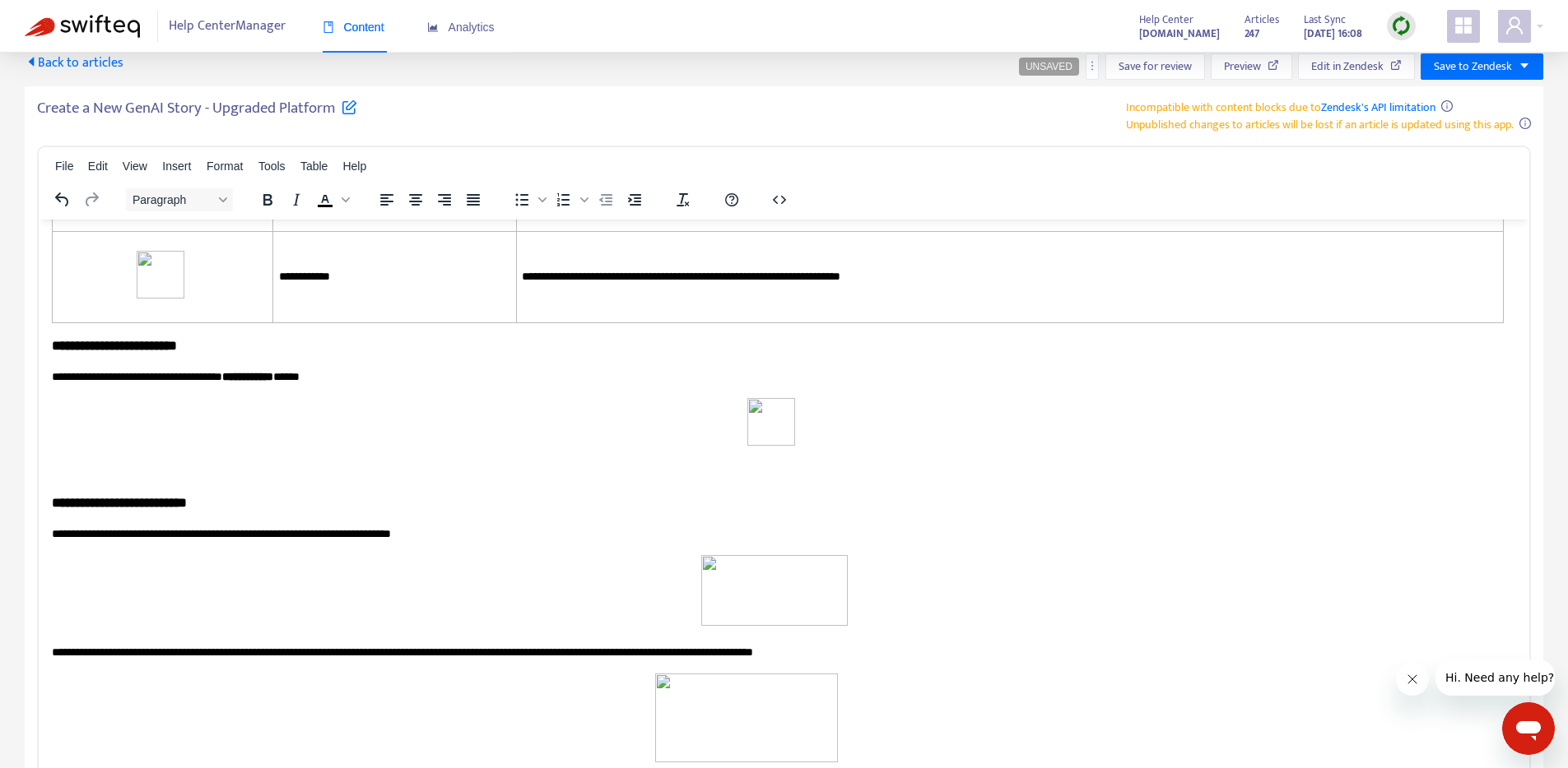
drag, startPoint x: 390, startPoint y: 441, endPoint x: 371, endPoint y: 438, distance: 19.2
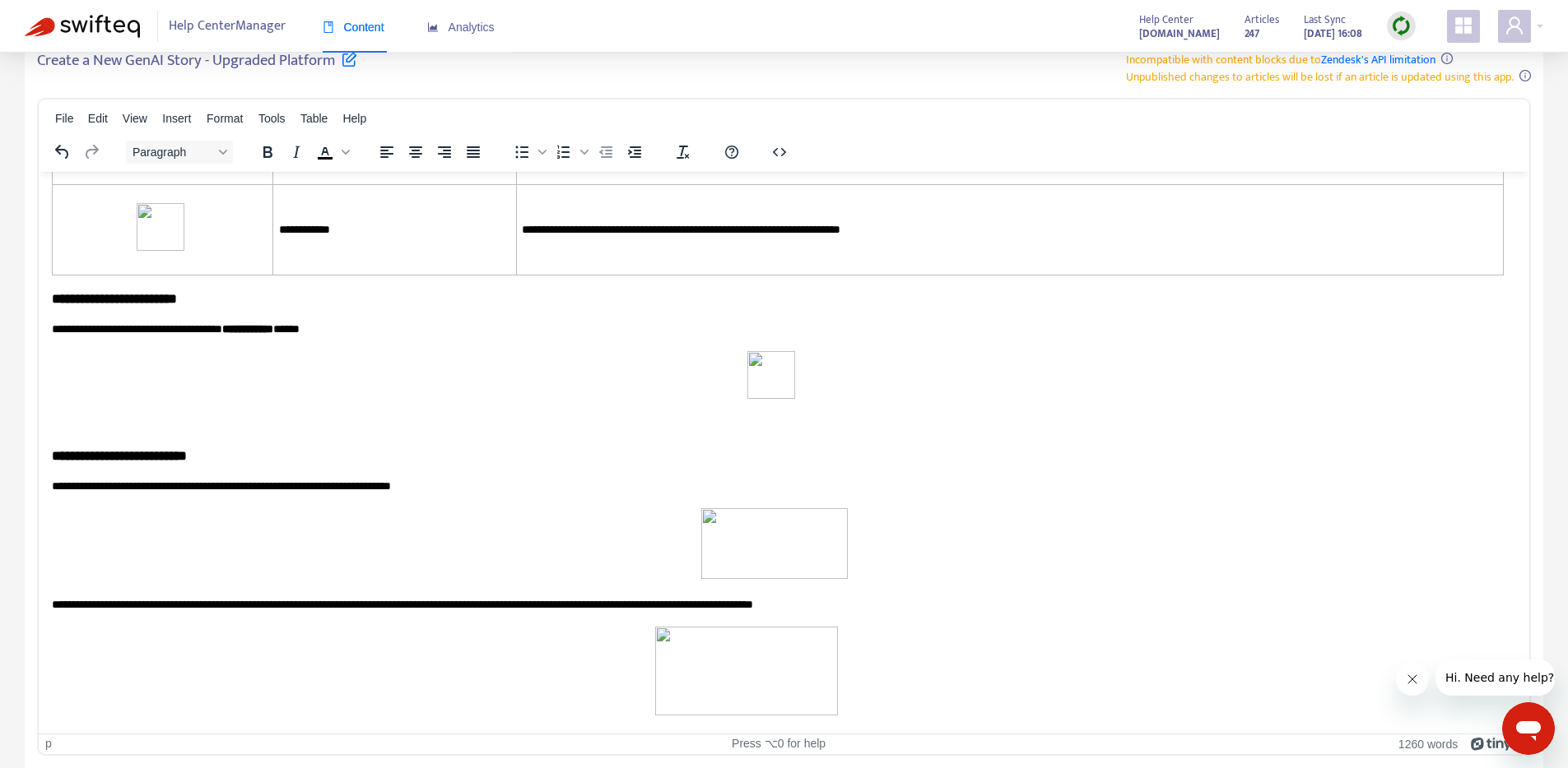
scroll to position [6628, 0]
drag, startPoint x: 146, startPoint y: 244, endPoint x: 131, endPoint y: 240, distance: 15.5
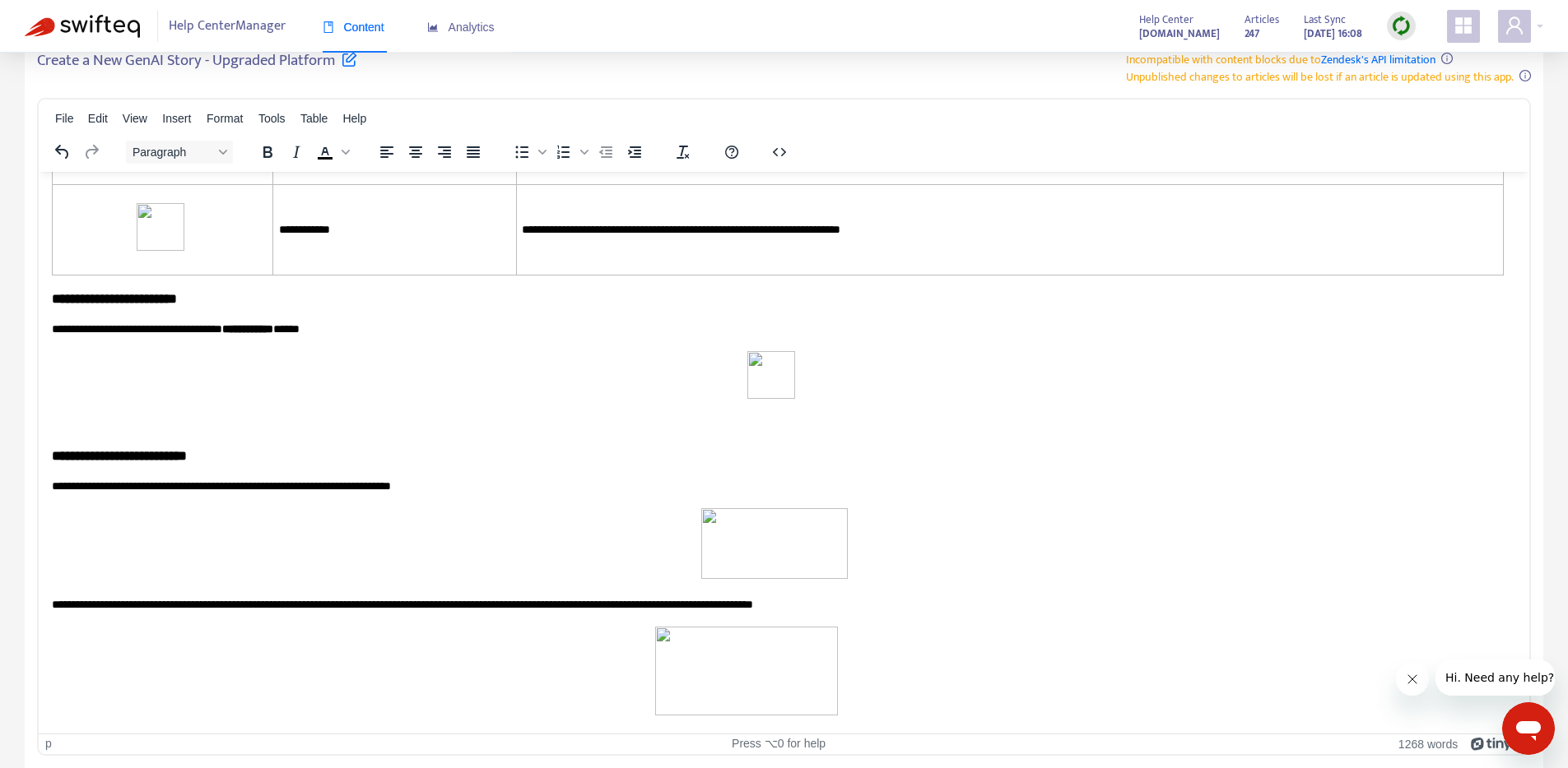
drag, startPoint x: 108, startPoint y: 237, endPoint x: 172, endPoint y: 243, distance: 64.3
drag, startPoint x: 233, startPoint y: 247, endPoint x: 286, endPoint y: 251, distance: 53.2
drag, startPoint x: 286, startPoint y: 251, endPoint x: 310, endPoint y: 248, distance: 24.2
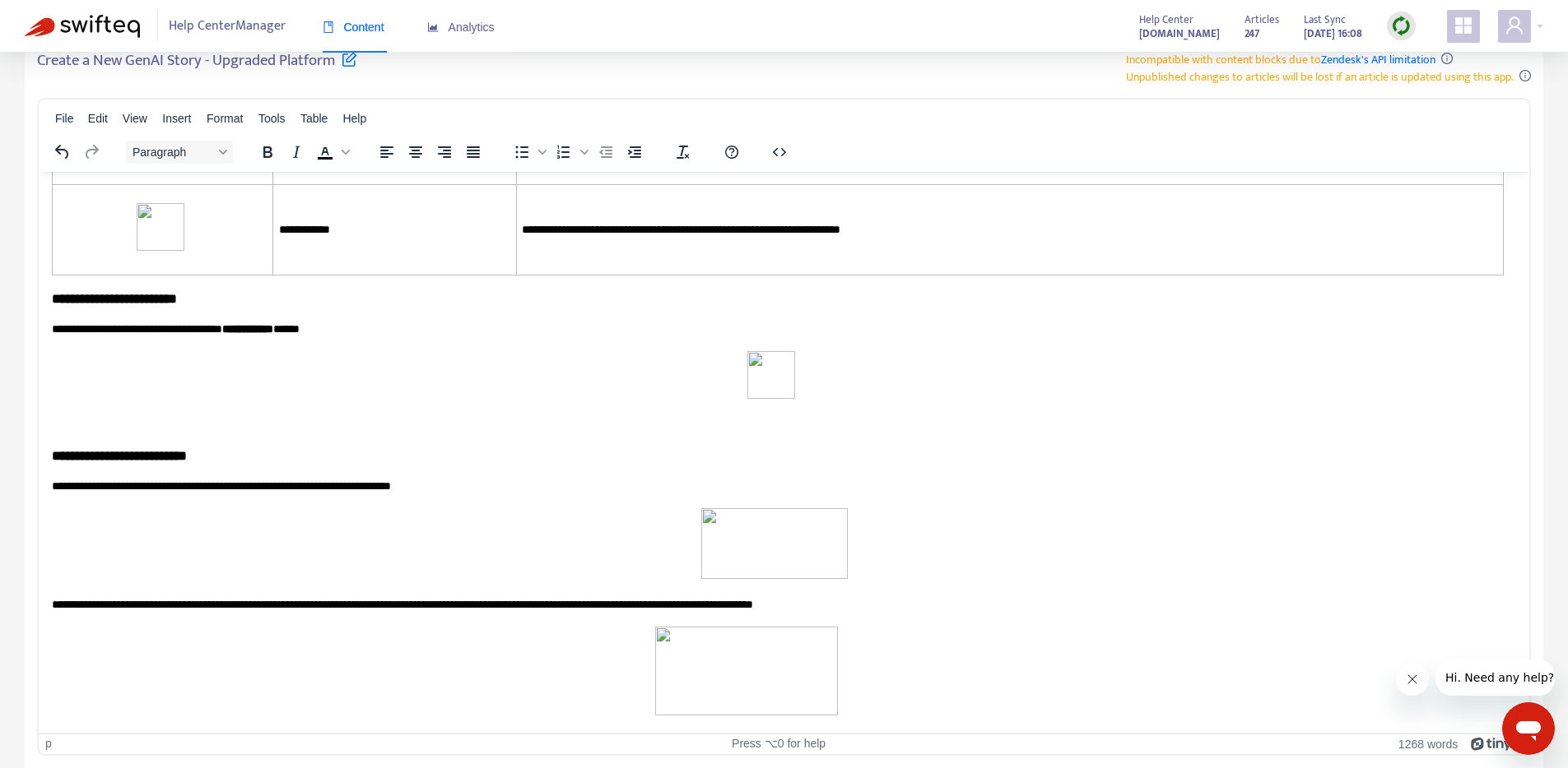
drag, startPoint x: 324, startPoint y: 248, endPoint x: 343, endPoint y: 255, distance: 20.2
drag, startPoint x: 517, startPoint y: 252, endPoint x: 544, endPoint y: 249, distance: 27.2
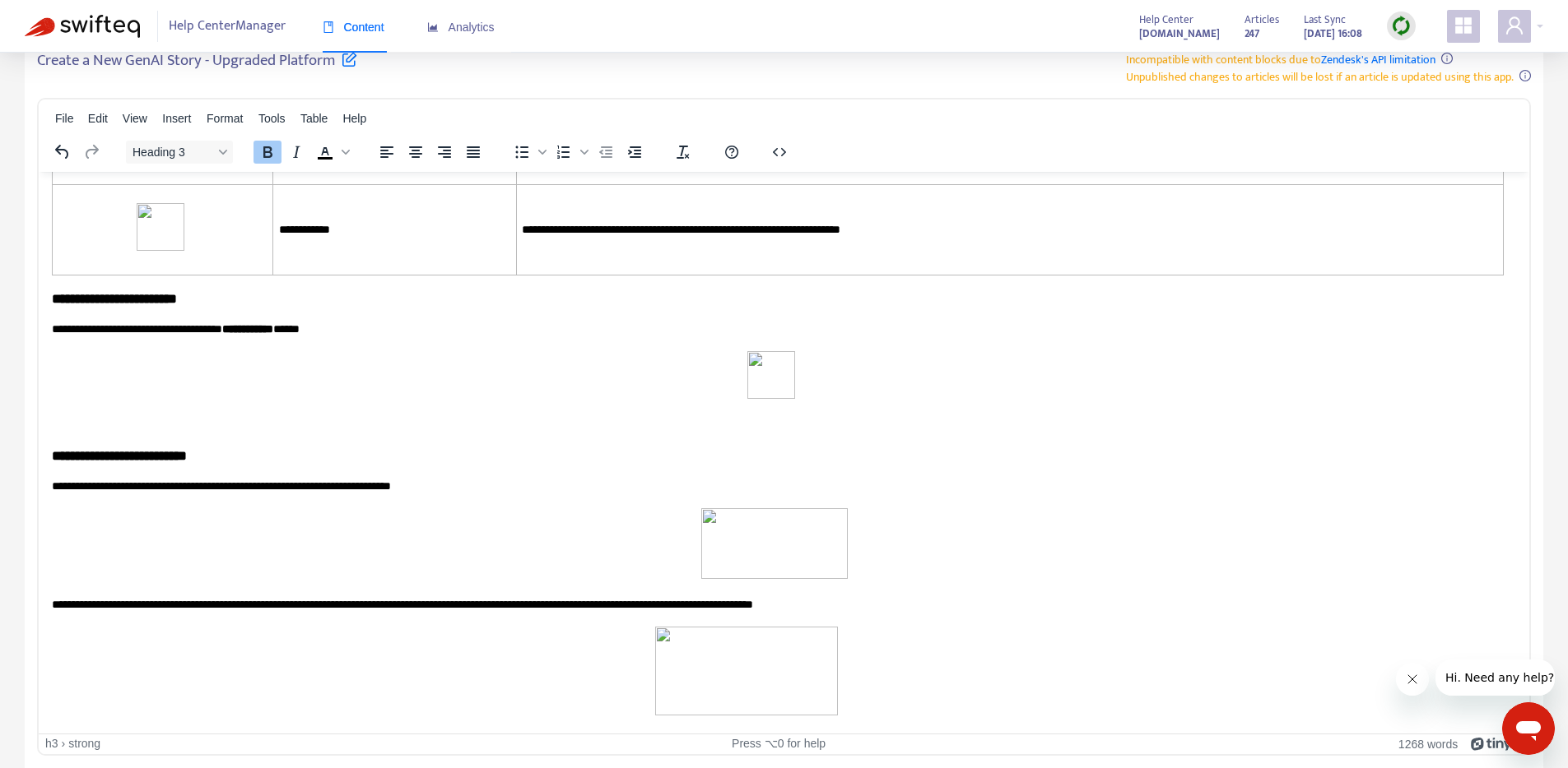
drag, startPoint x: 582, startPoint y: 249, endPoint x: 606, endPoint y: 247, distance: 24.1
drag, startPoint x: 606, startPoint y: 247, endPoint x: 655, endPoint y: 244, distance: 49.1
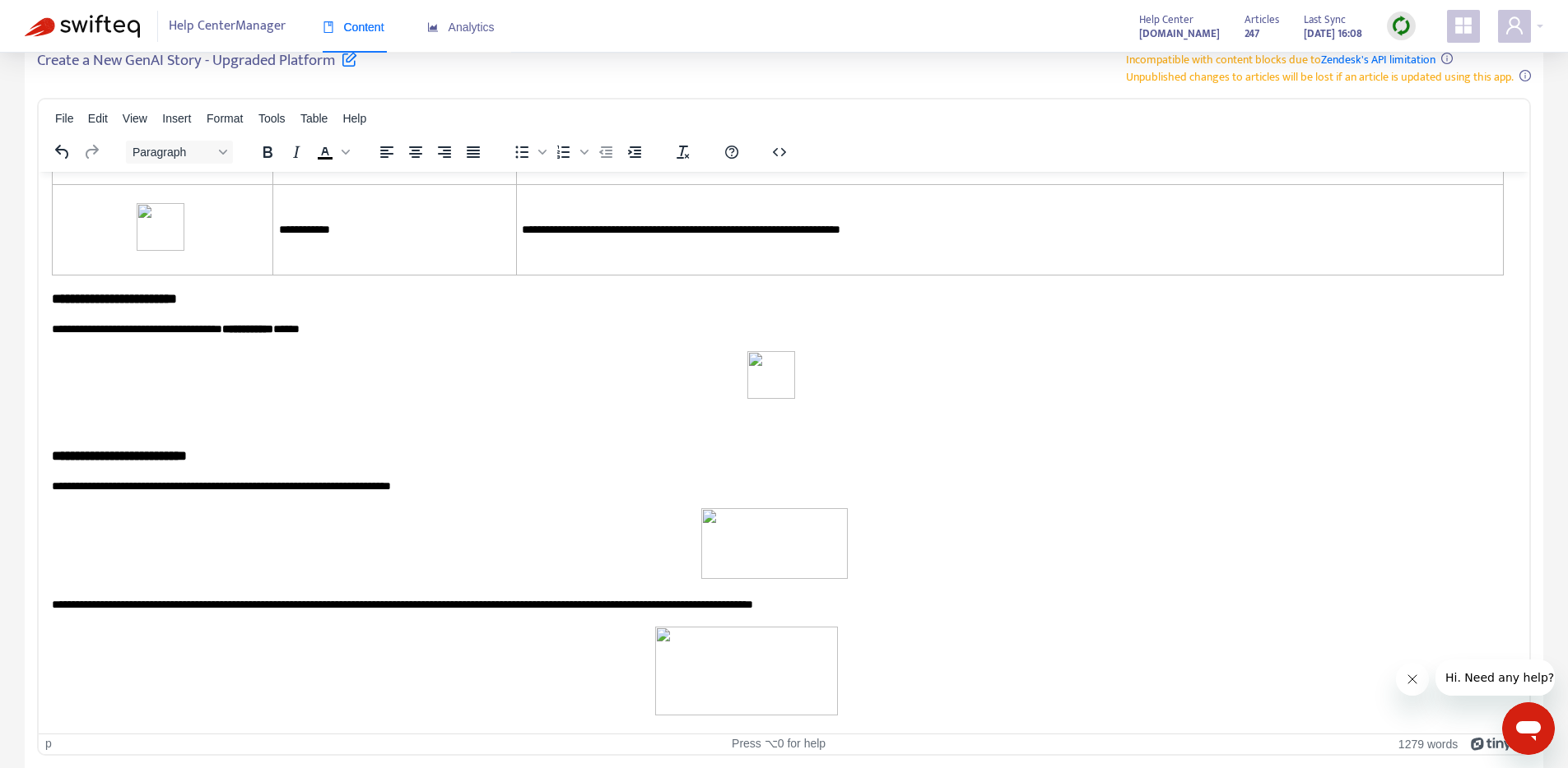
scroll to position [6523, 0]
drag, startPoint x: 125, startPoint y: 349, endPoint x: 237, endPoint y: 349, distance: 112.0
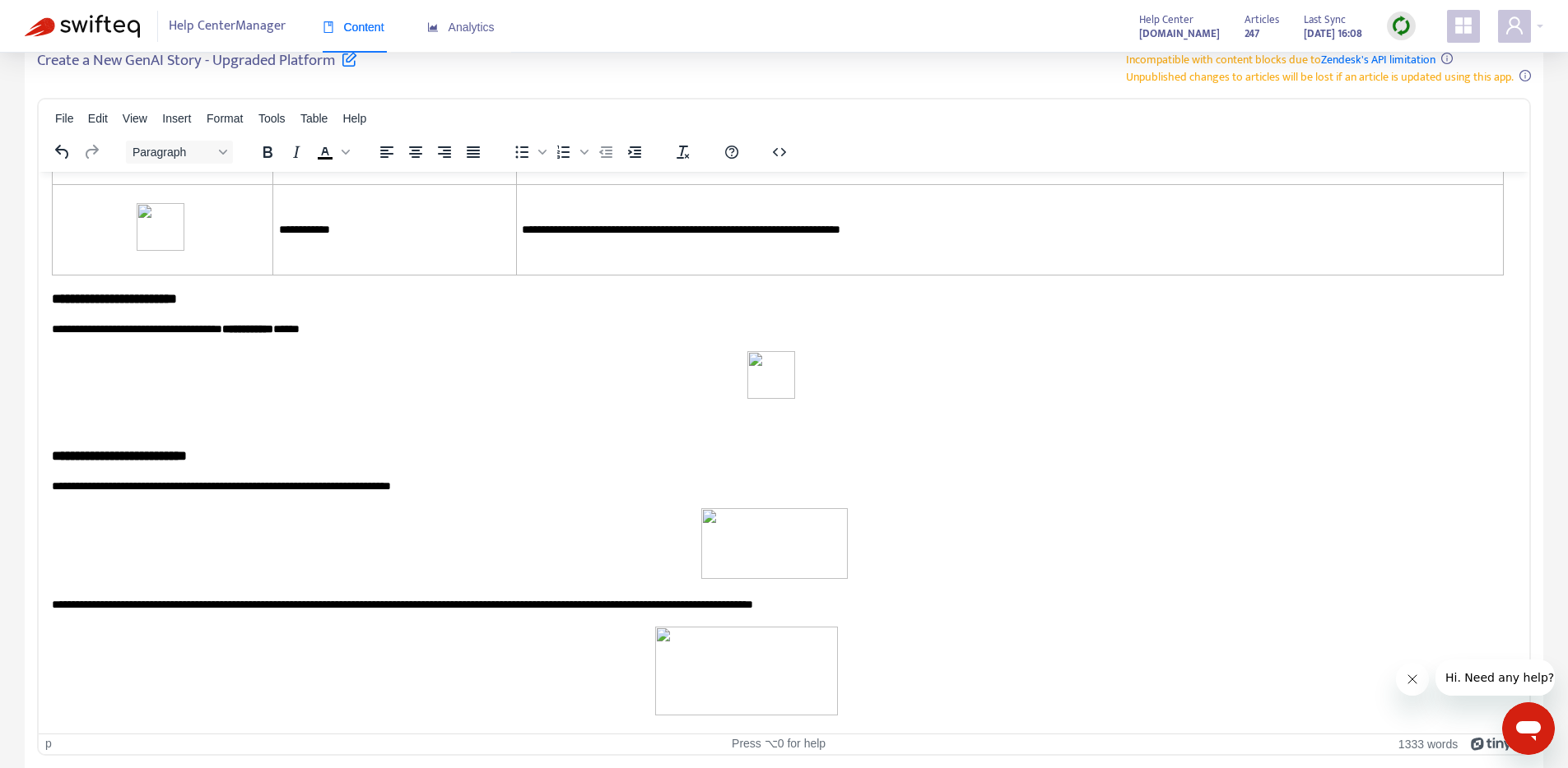
drag, startPoint x: 237, startPoint y: 348, endPoint x: 215, endPoint y: 352, distance: 22.4
drag, startPoint x: 126, startPoint y: 348, endPoint x: 310, endPoint y: 354, distance: 184.1
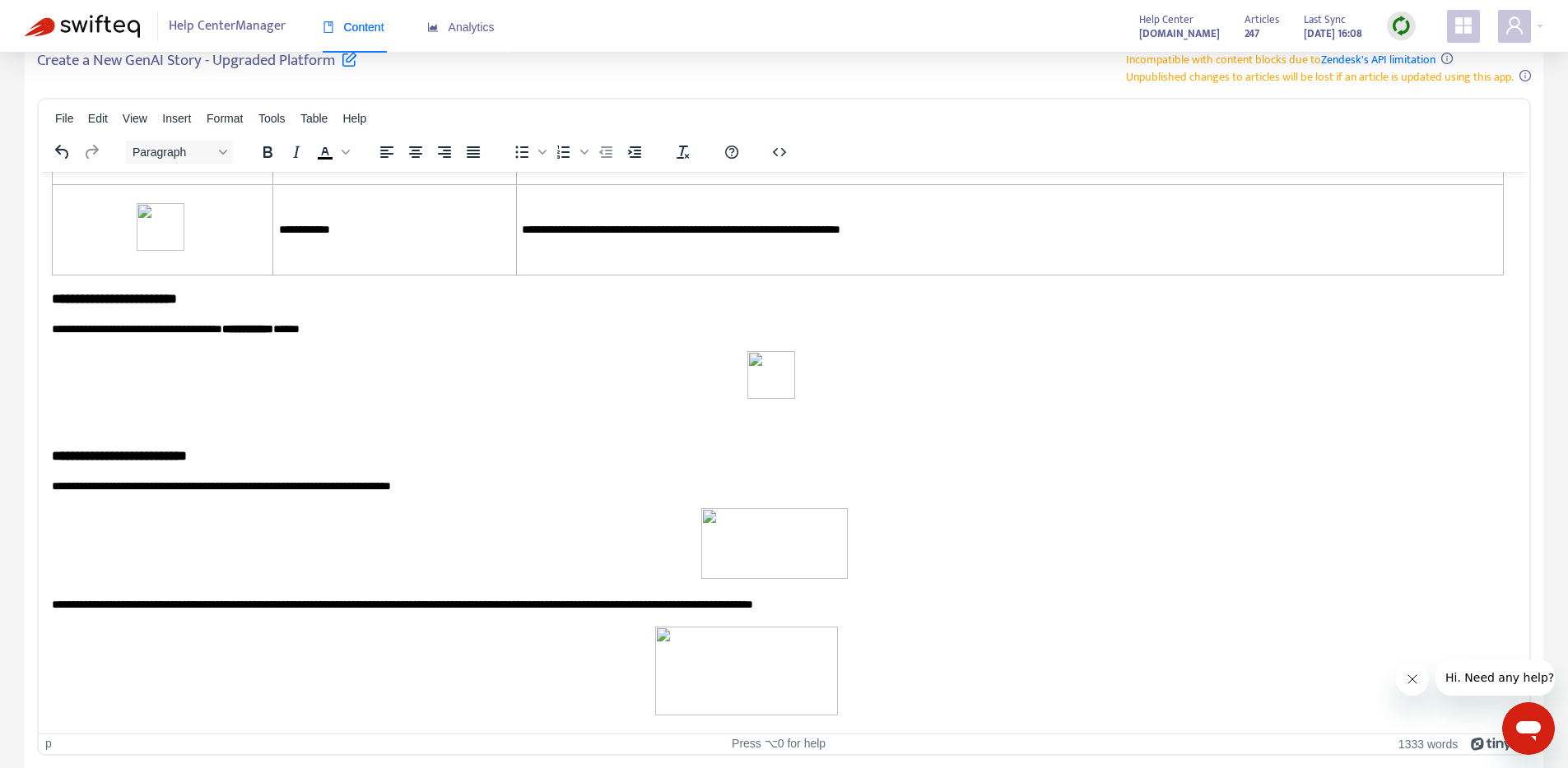
copy p "**********"
drag, startPoint x: 419, startPoint y: 263, endPoint x: 434, endPoint y: 263, distance: 15.0
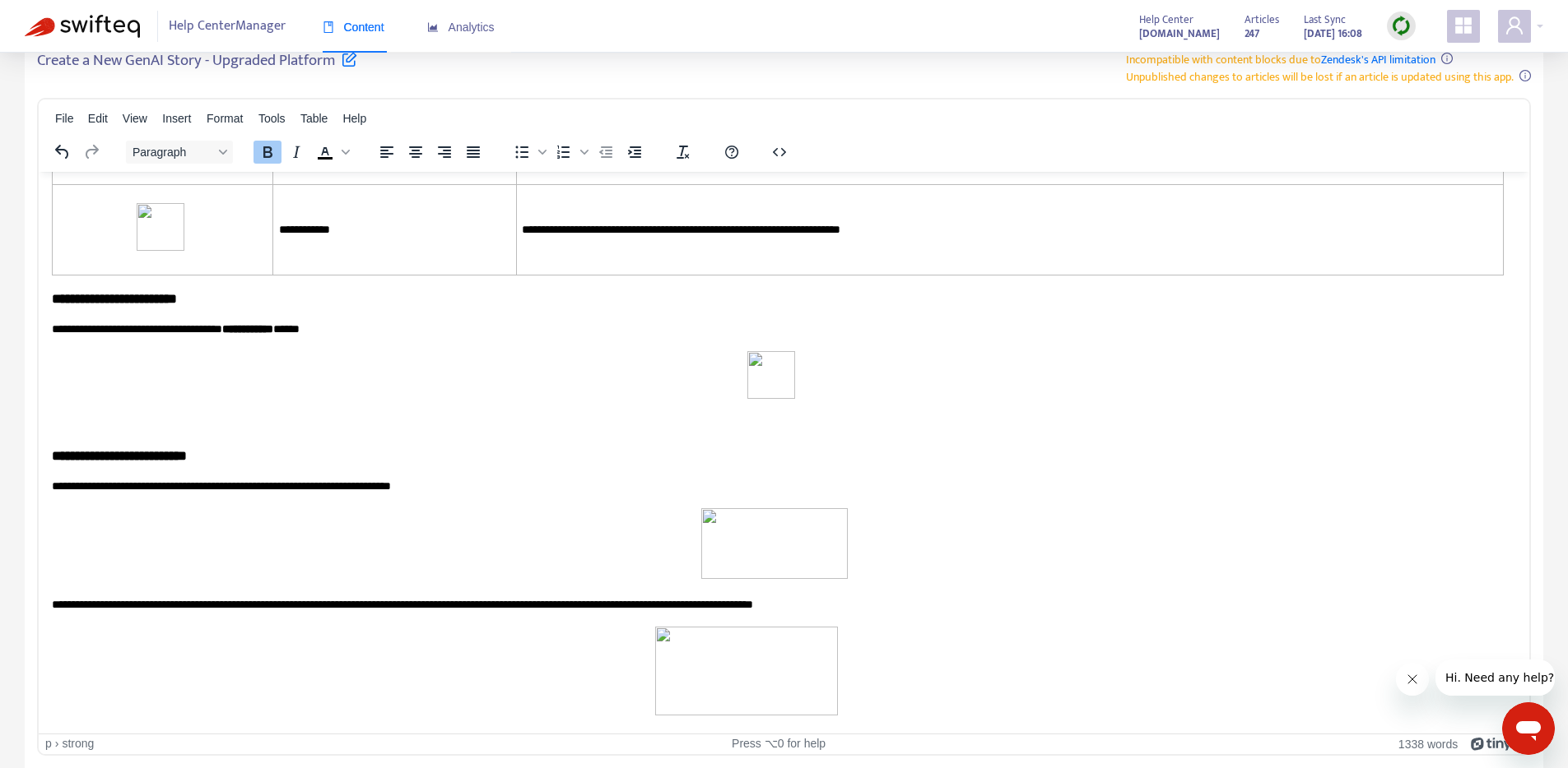
drag, startPoint x: 429, startPoint y: 258, endPoint x: 629, endPoint y: 260, distance: 200.0
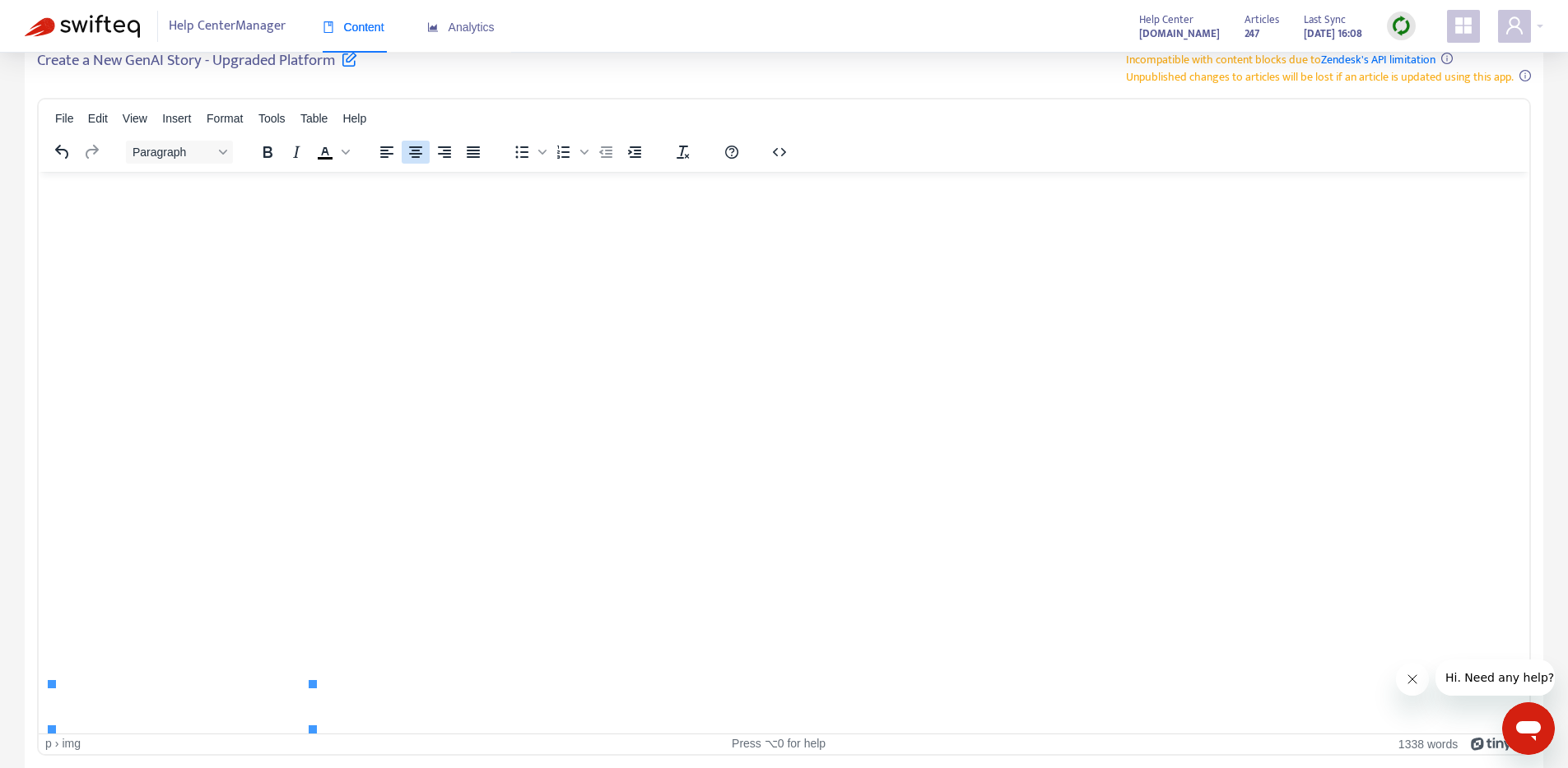
click at [415, 155] on icon "Align center" at bounding box center [415, 152] width 20 height 20
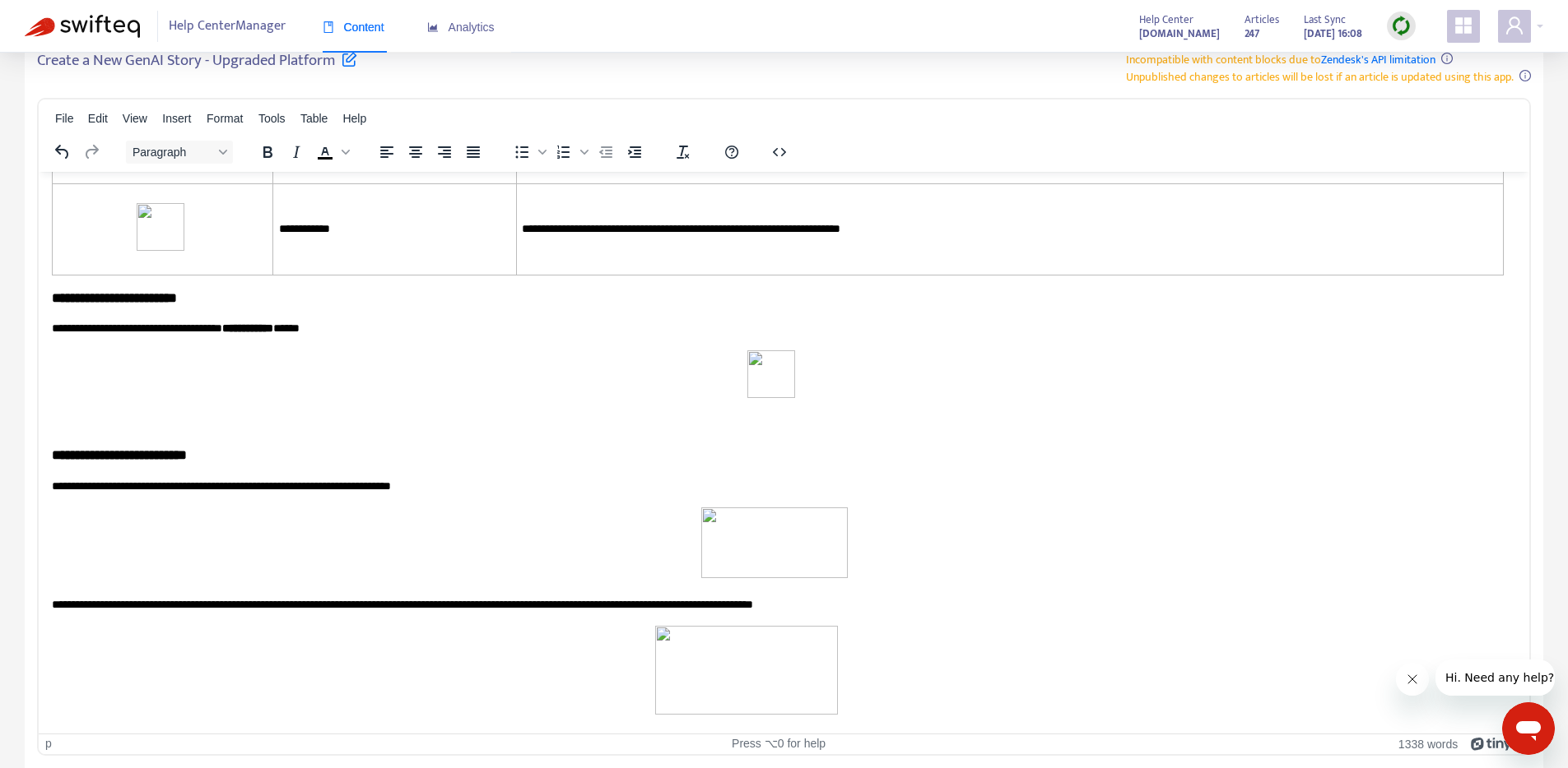
drag, startPoint x: 201, startPoint y: 333, endPoint x: 204, endPoint y: 340, distance: 7.6
drag, startPoint x: 316, startPoint y: 344, endPoint x: 46, endPoint y: 339, distance: 270.0
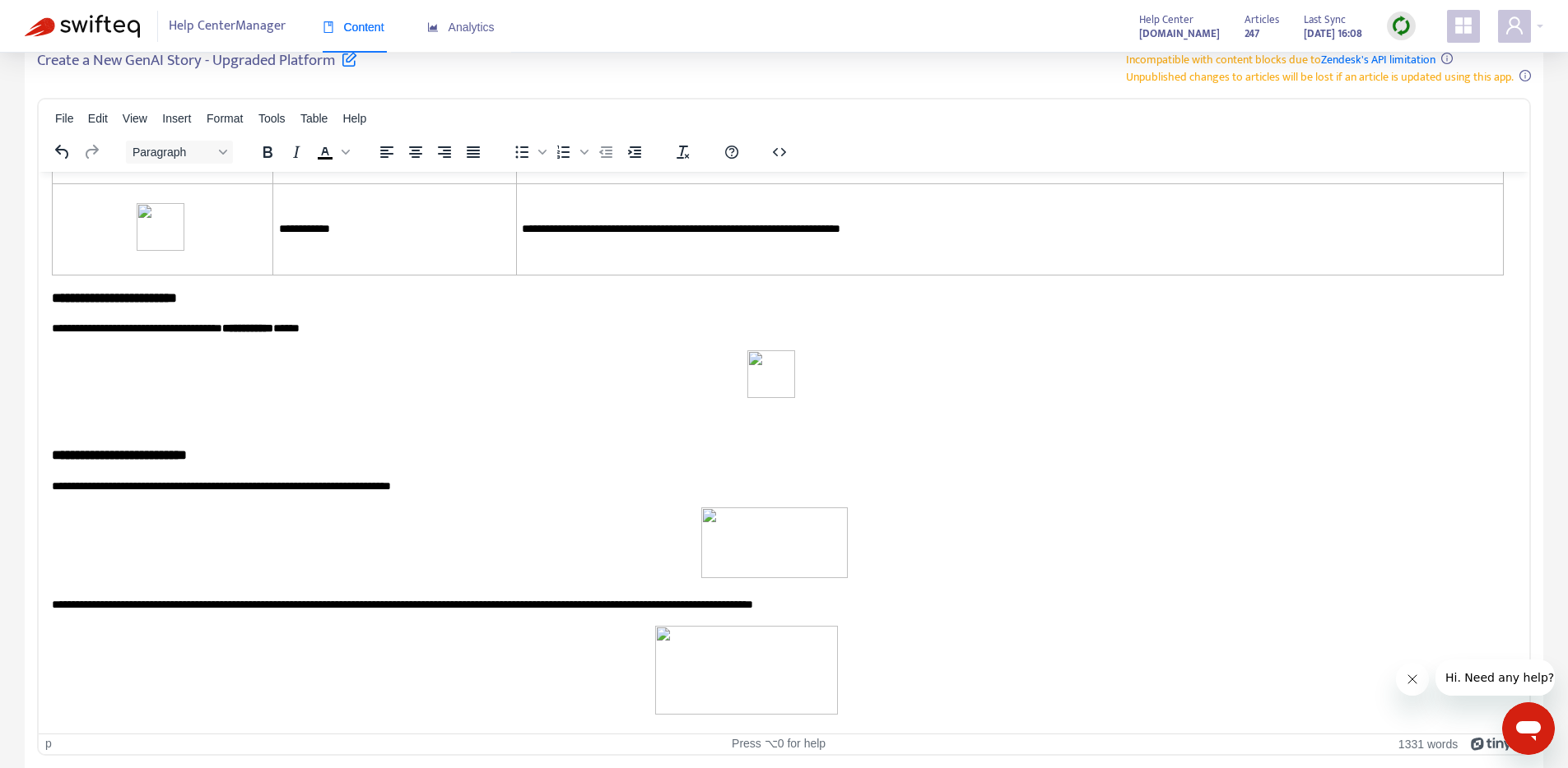
drag, startPoint x: 315, startPoint y: 257, endPoint x: 599, endPoint y: 260, distance: 284.0
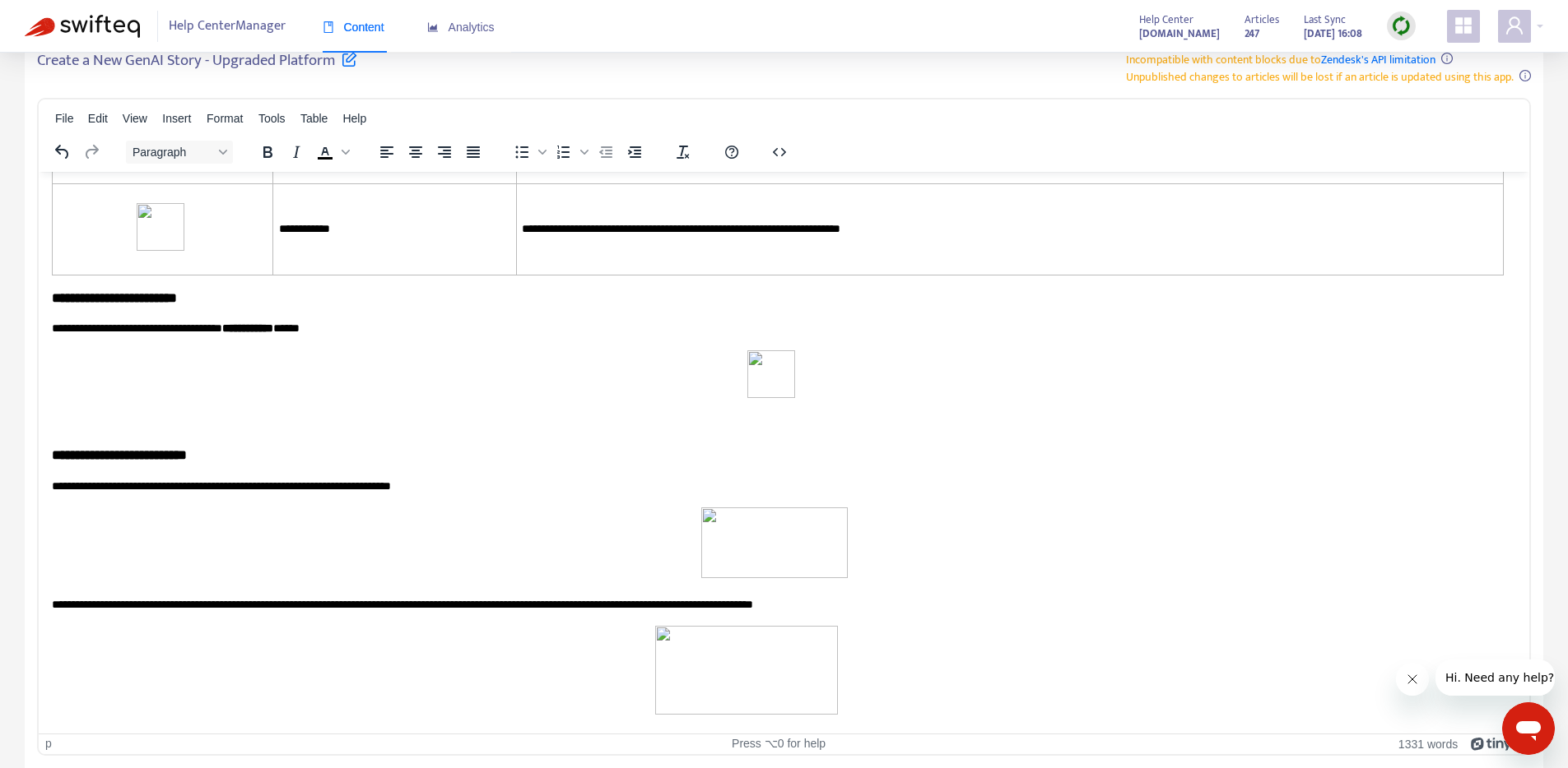
drag, startPoint x: 116, startPoint y: 346, endPoint x: 103, endPoint y: 349, distance: 13.3
drag, startPoint x: 261, startPoint y: 341, endPoint x: 297, endPoint y: 349, distance: 36.9
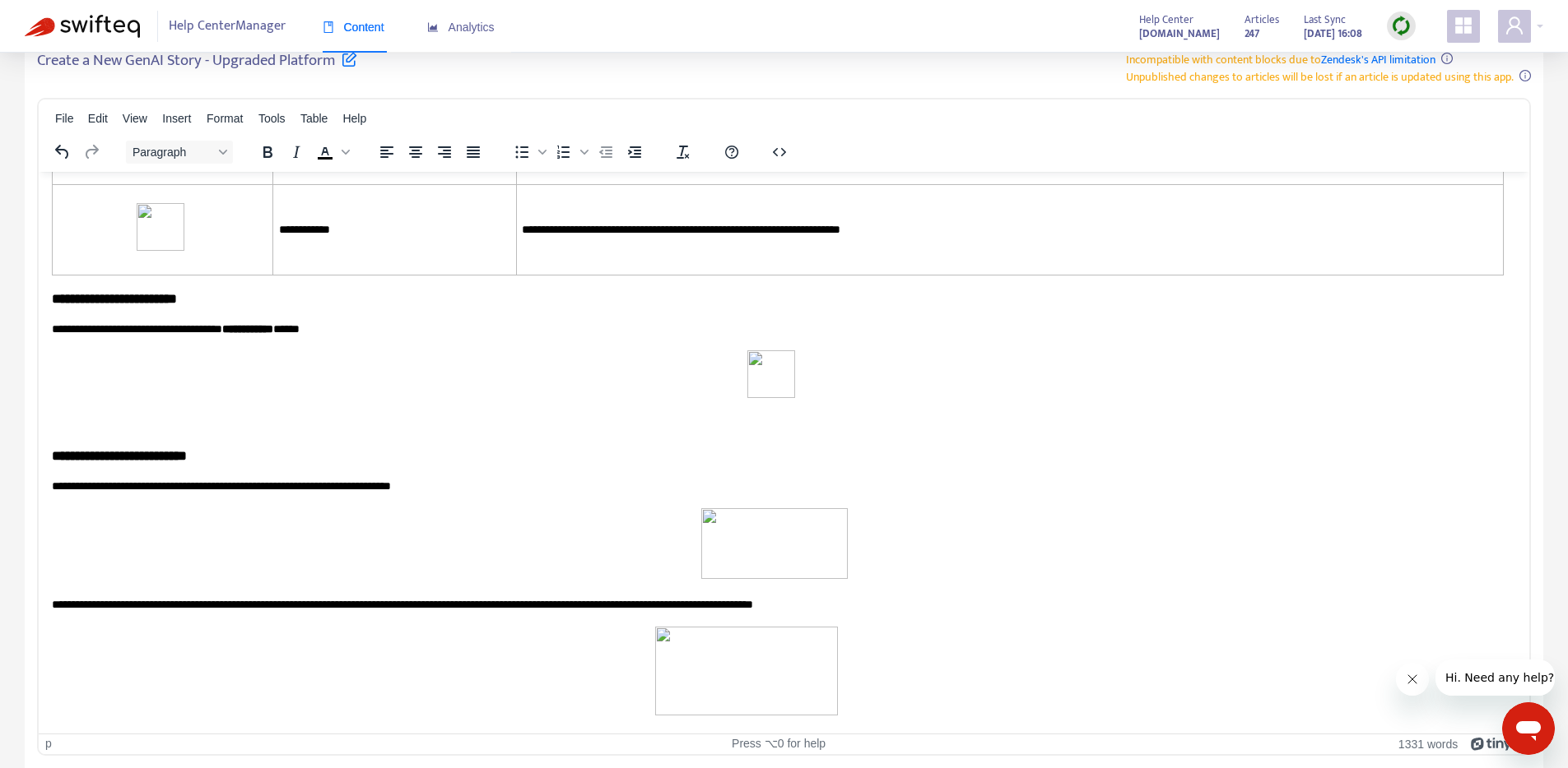
drag, startPoint x: 325, startPoint y: 356, endPoint x: 382, endPoint y: 357, distance: 57.0
drag, startPoint x: 441, startPoint y: 362, endPoint x: 463, endPoint y: 363, distance: 22.0
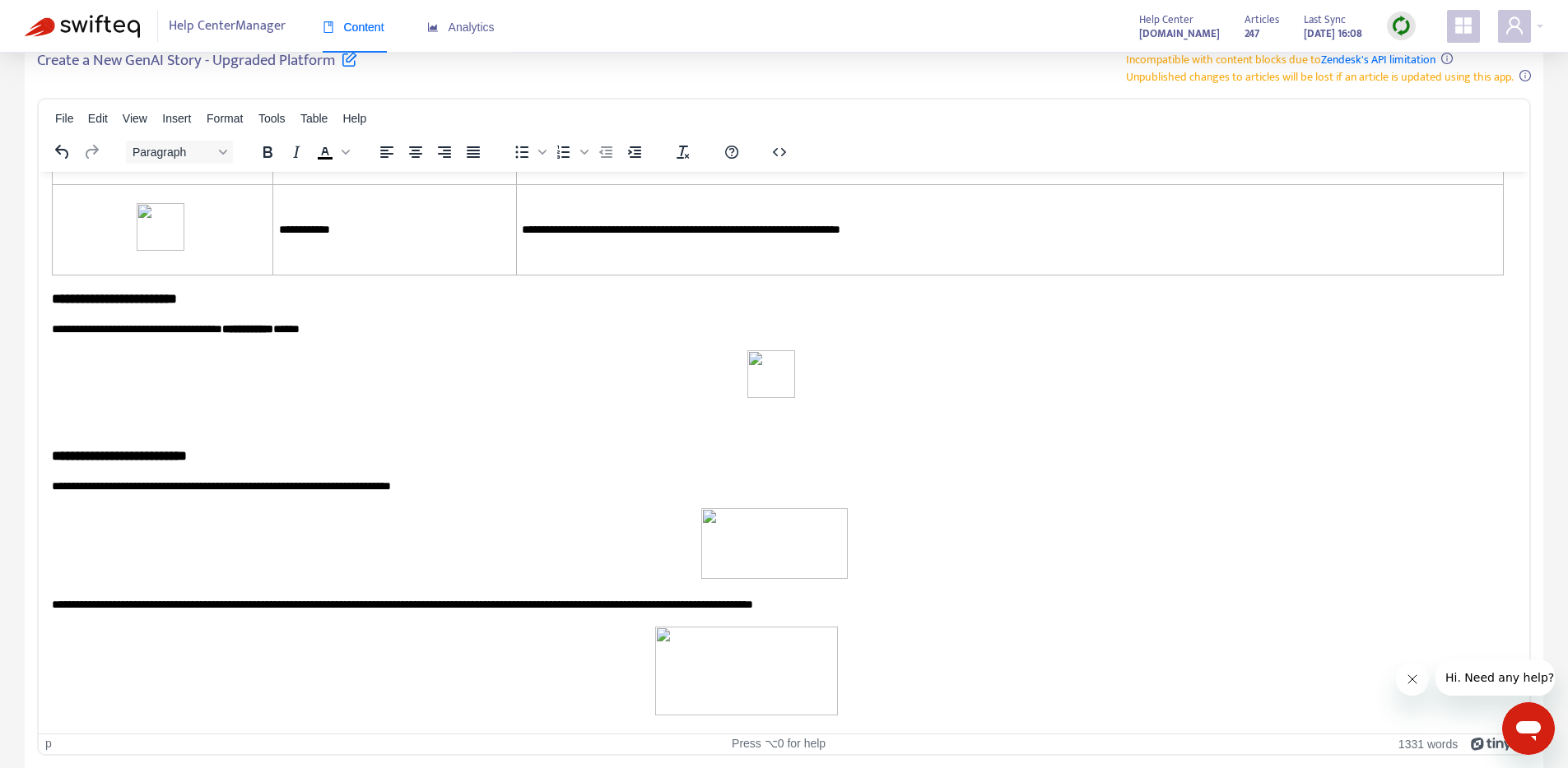
drag, startPoint x: 883, startPoint y: 375, endPoint x: 911, endPoint y: 377, distance: 28.1
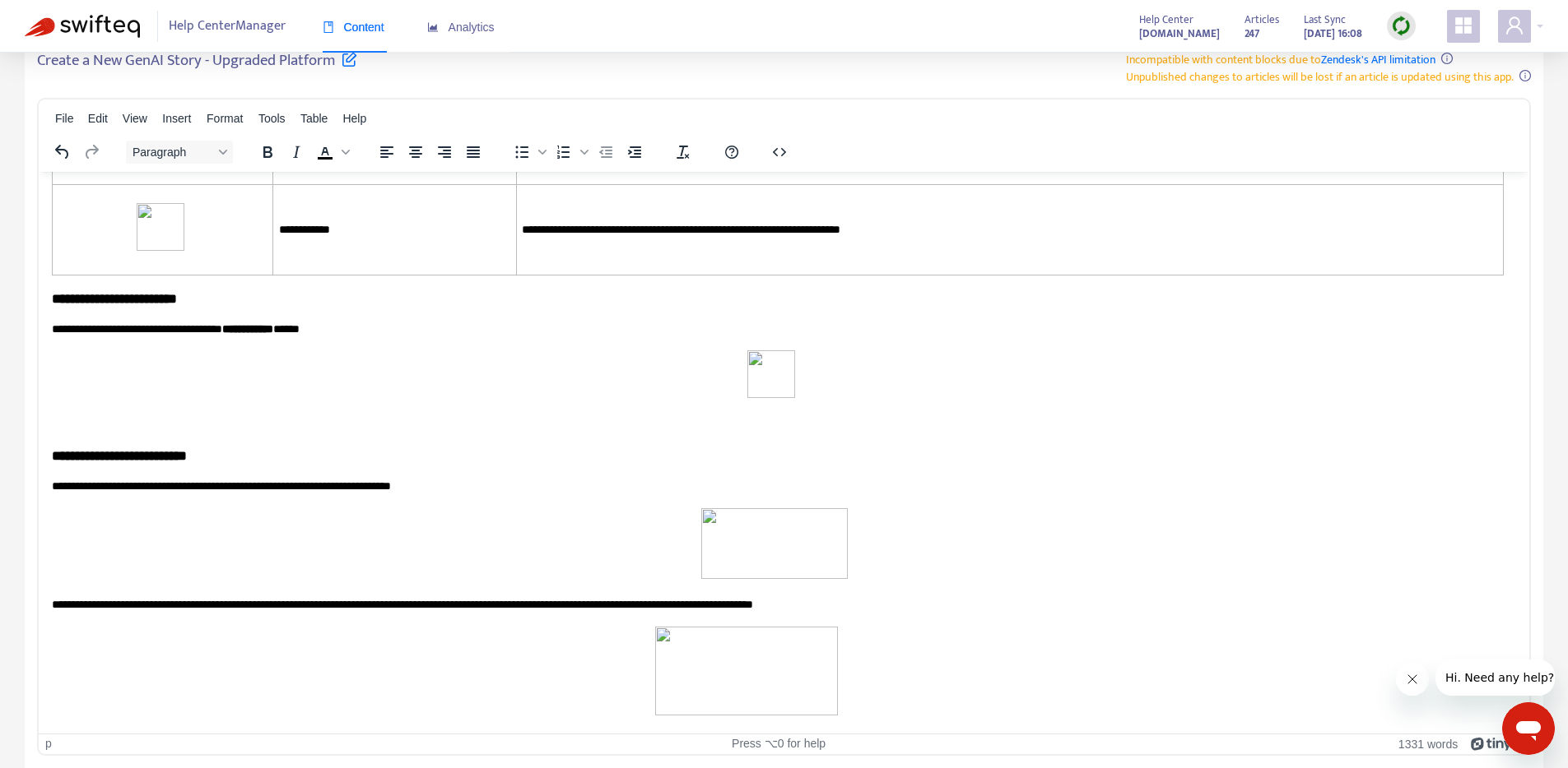
drag, startPoint x: 960, startPoint y: 375, endPoint x: 991, endPoint y: 370, distance: 31.4
drag, startPoint x: 1056, startPoint y: 375, endPoint x: 125, endPoint y: 359, distance: 931.1
drag, startPoint x: 114, startPoint y: 367, endPoint x: 100, endPoint y: 371, distance: 14.6
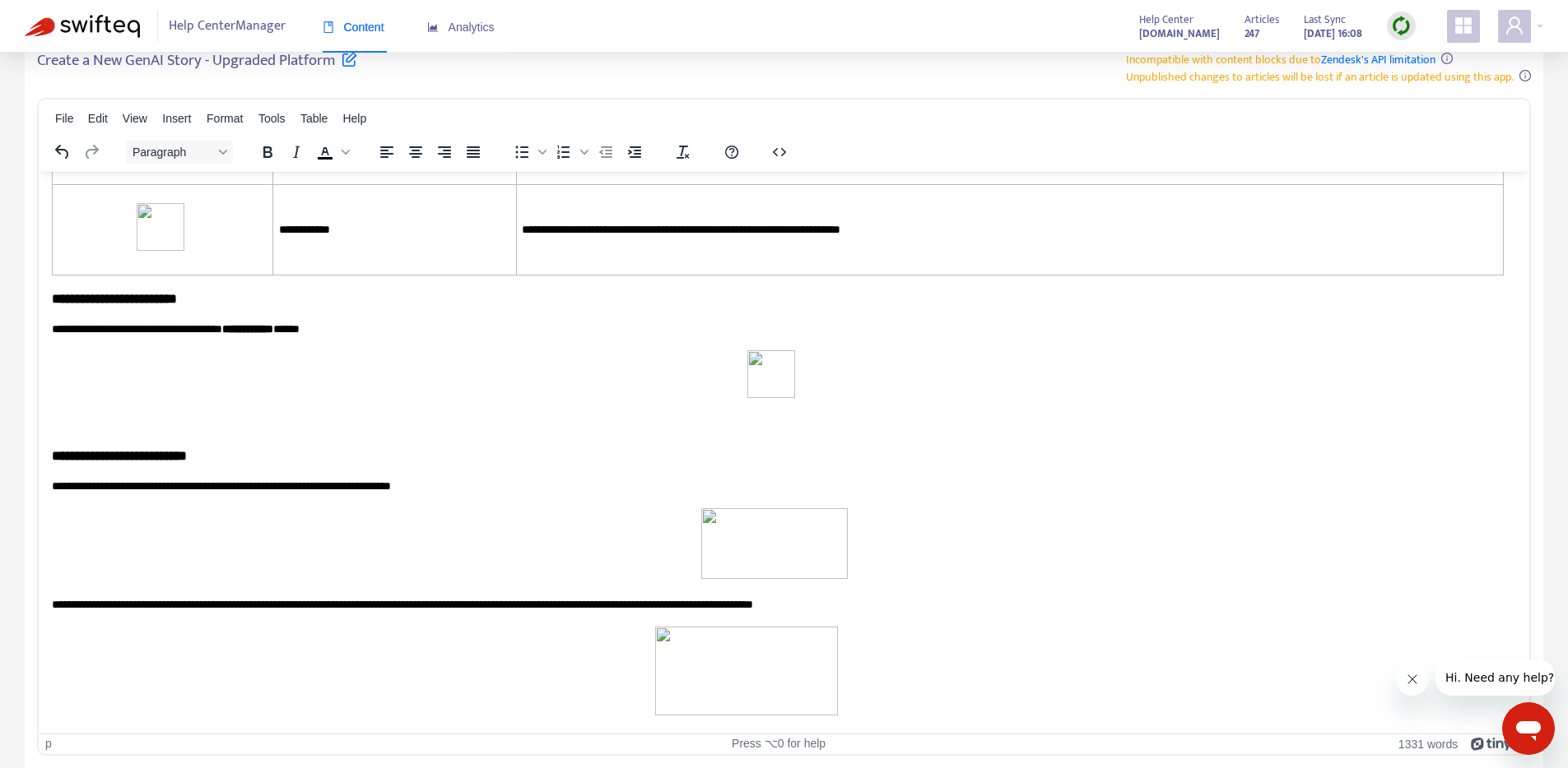
drag, startPoint x: 50, startPoint y: 371, endPoint x: 414, endPoint y: 446, distance: 371.6
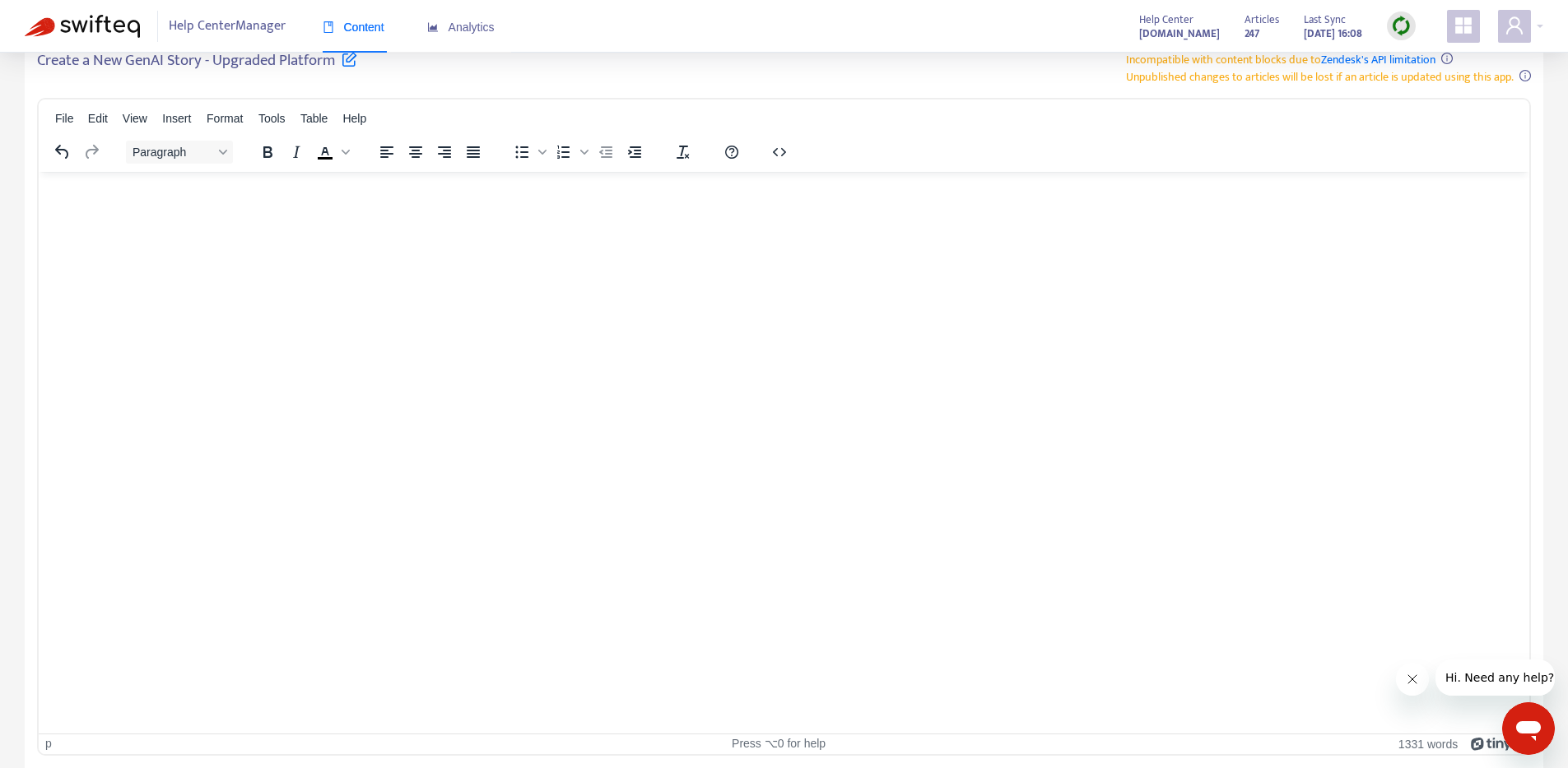
scroll to position [7229, 0]
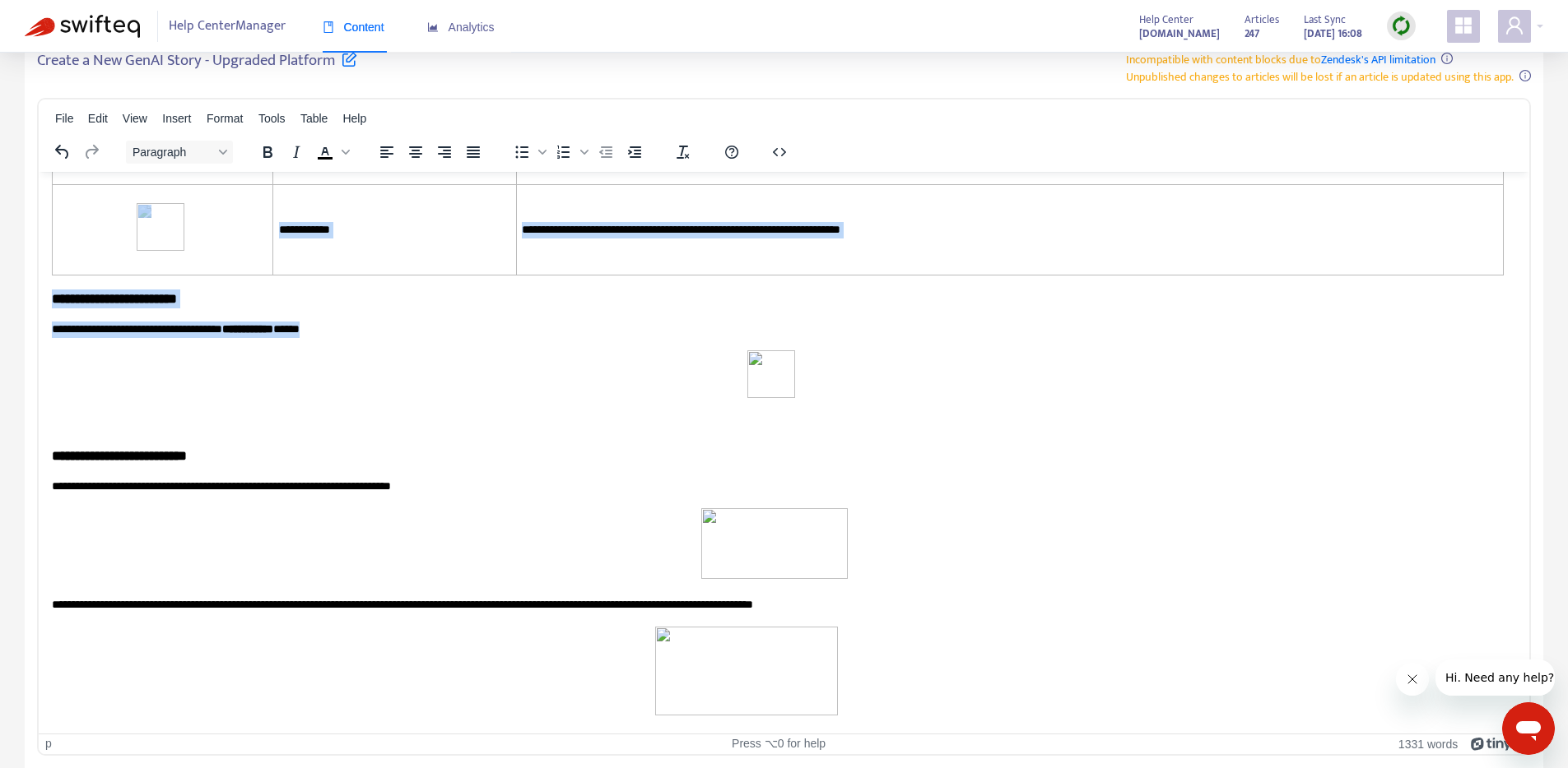
drag, startPoint x: 53, startPoint y: 373, endPoint x: 816, endPoint y: 343, distance: 763.6
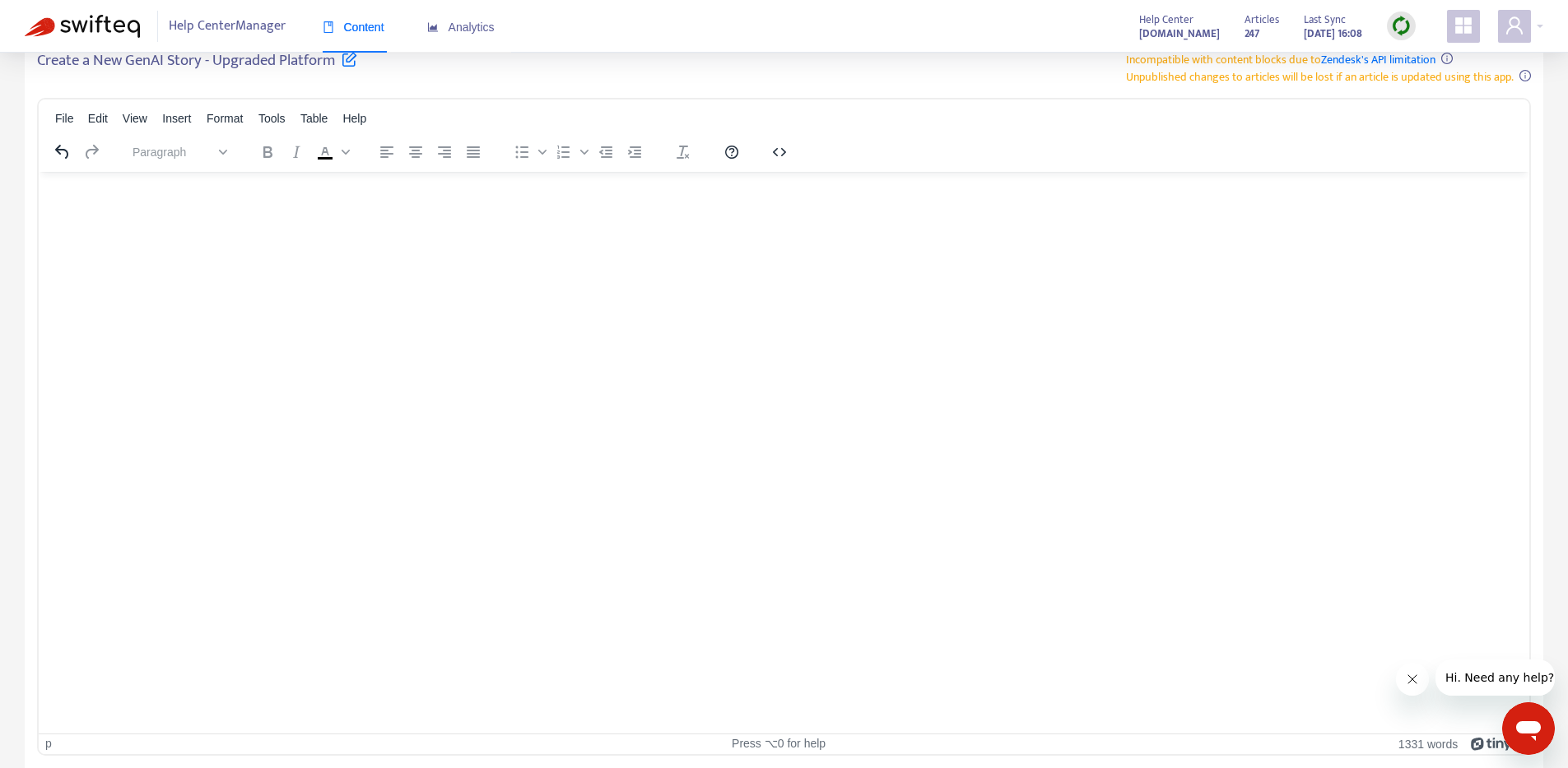
scroll to position [6287, 0]
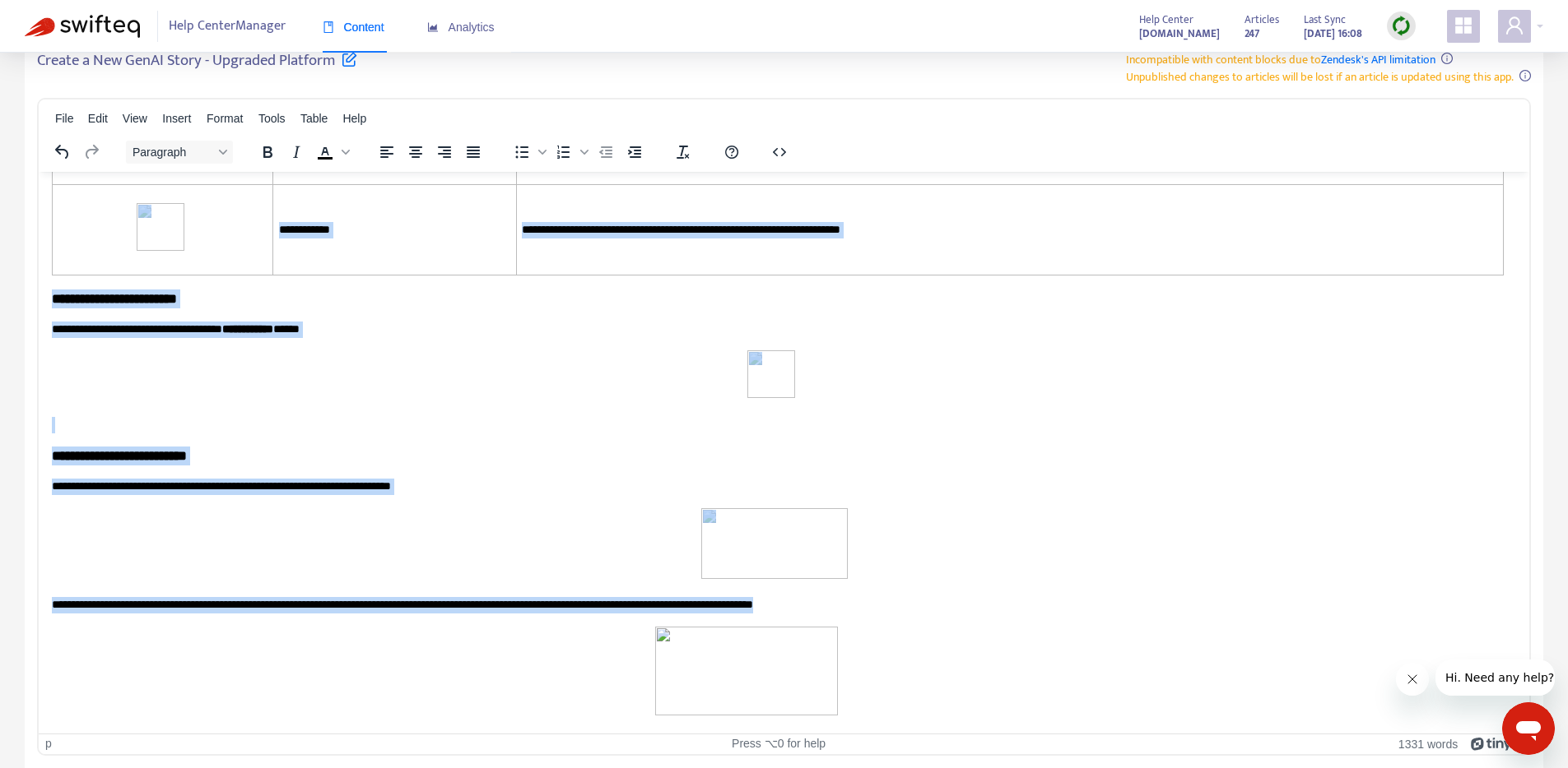
scroll to position [7237, 0]
drag, startPoint x: 55, startPoint y: 608, endPoint x: 887, endPoint y: 673, distance: 834.5
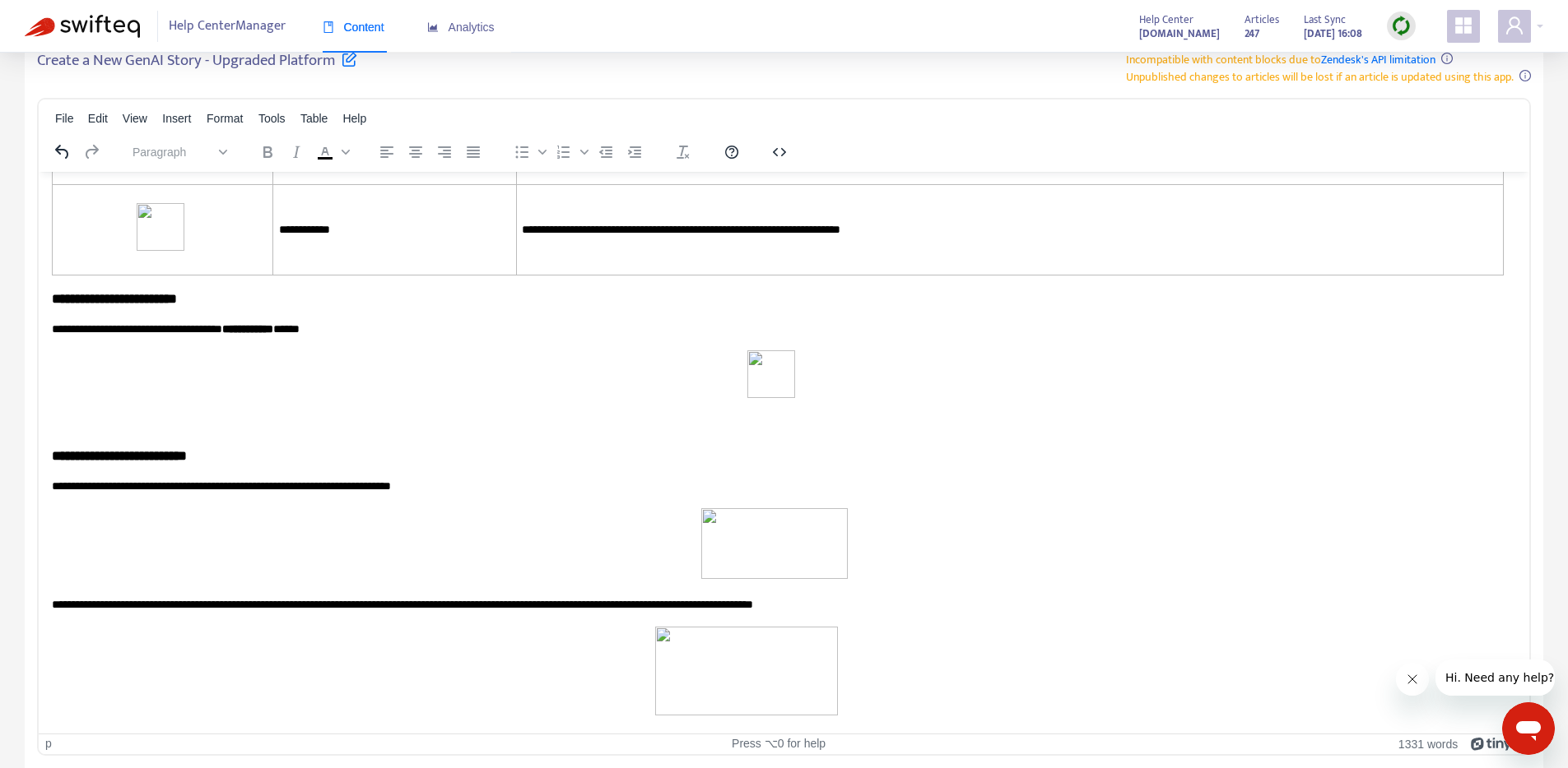
click at [838, 655] on figure "Rich Text Area. Press ALT-0 for help." at bounding box center [783, 673] width 258 height 94
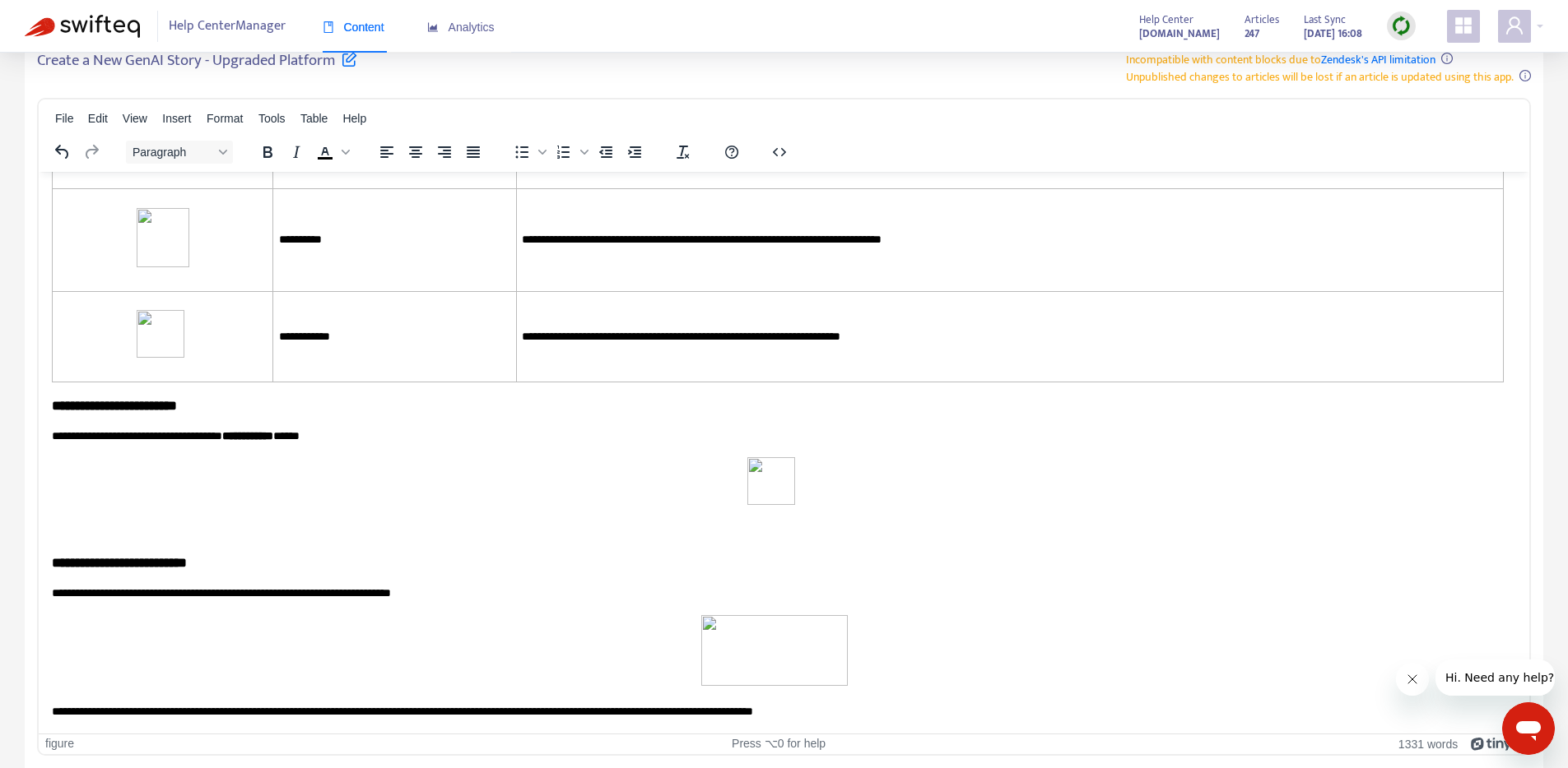
click at [783, 672] on img "Rich Text Area. Press ALT-0 for help." at bounding box center [775, 649] width 147 height 71
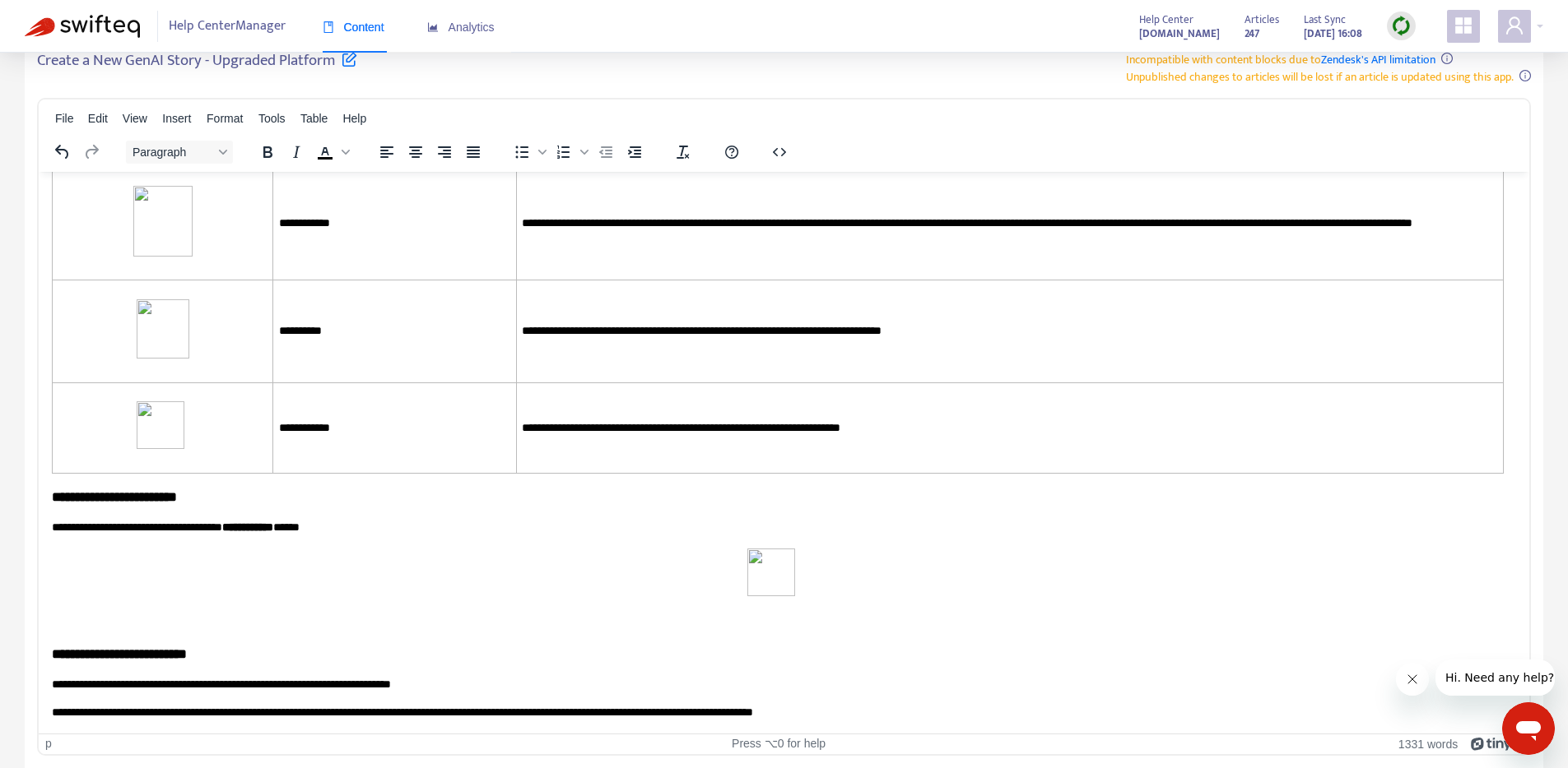
click at [764, 548] on img "Rich Text Area. Press ALT-0 for help." at bounding box center [771, 572] width 48 height 48
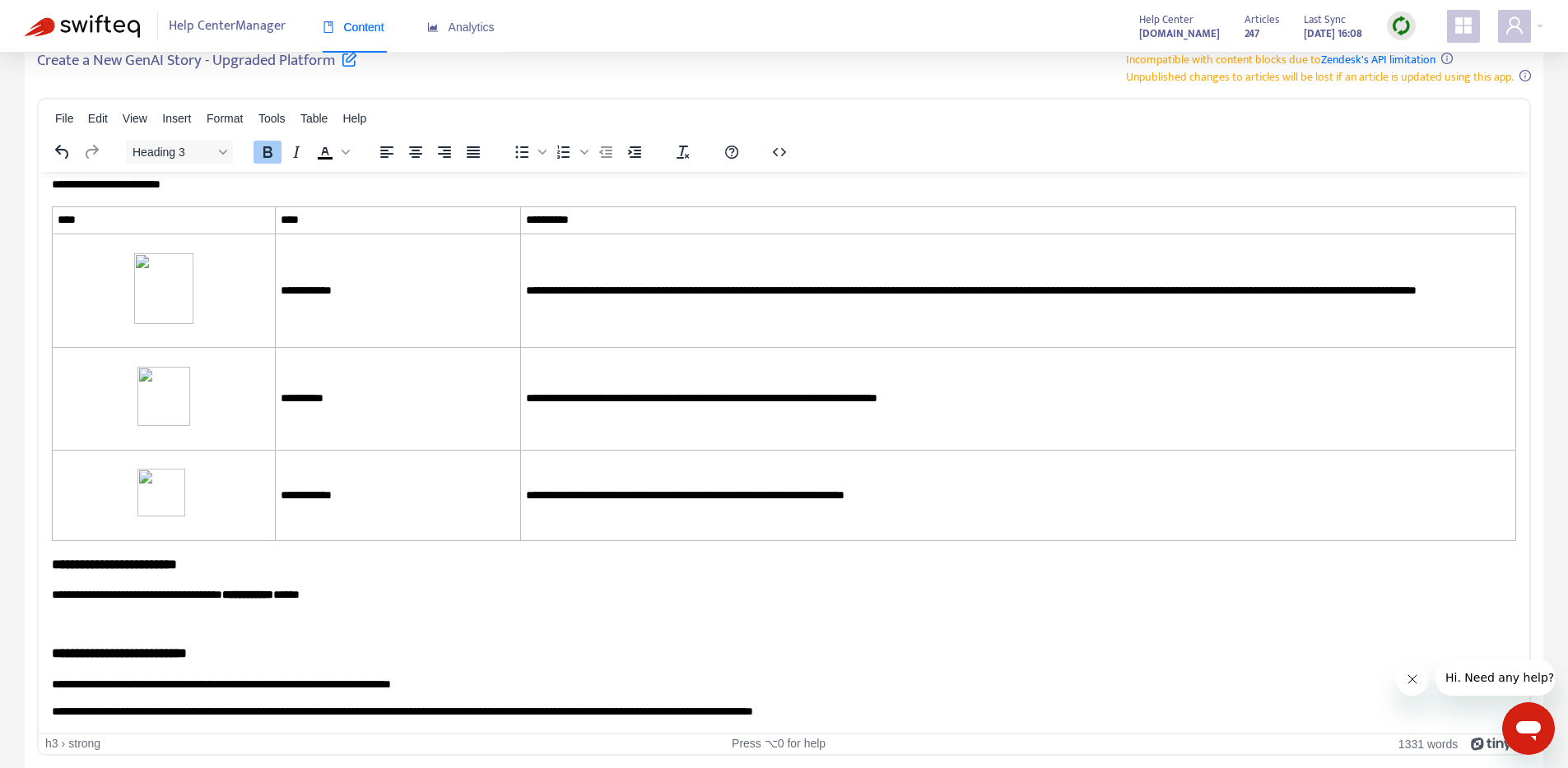
drag, startPoint x: 910, startPoint y: 649, endPoint x: 940, endPoint y: 675, distance: 39.7
click at [910, 649] on h3 "**********" at bounding box center [784, 653] width 1464 height 19
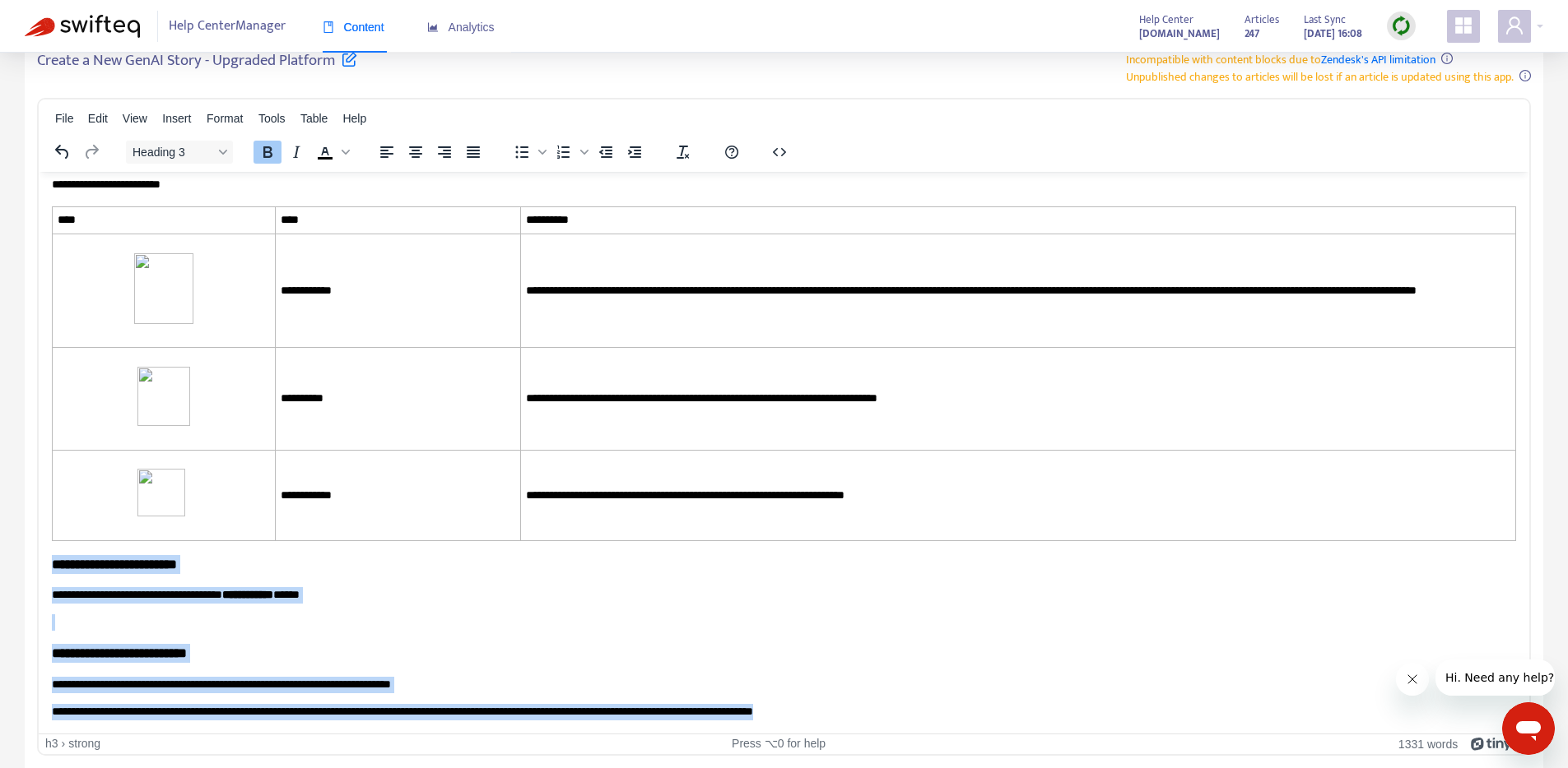
drag, startPoint x: 931, startPoint y: 697, endPoint x: 57, endPoint y: 543, distance: 887.5
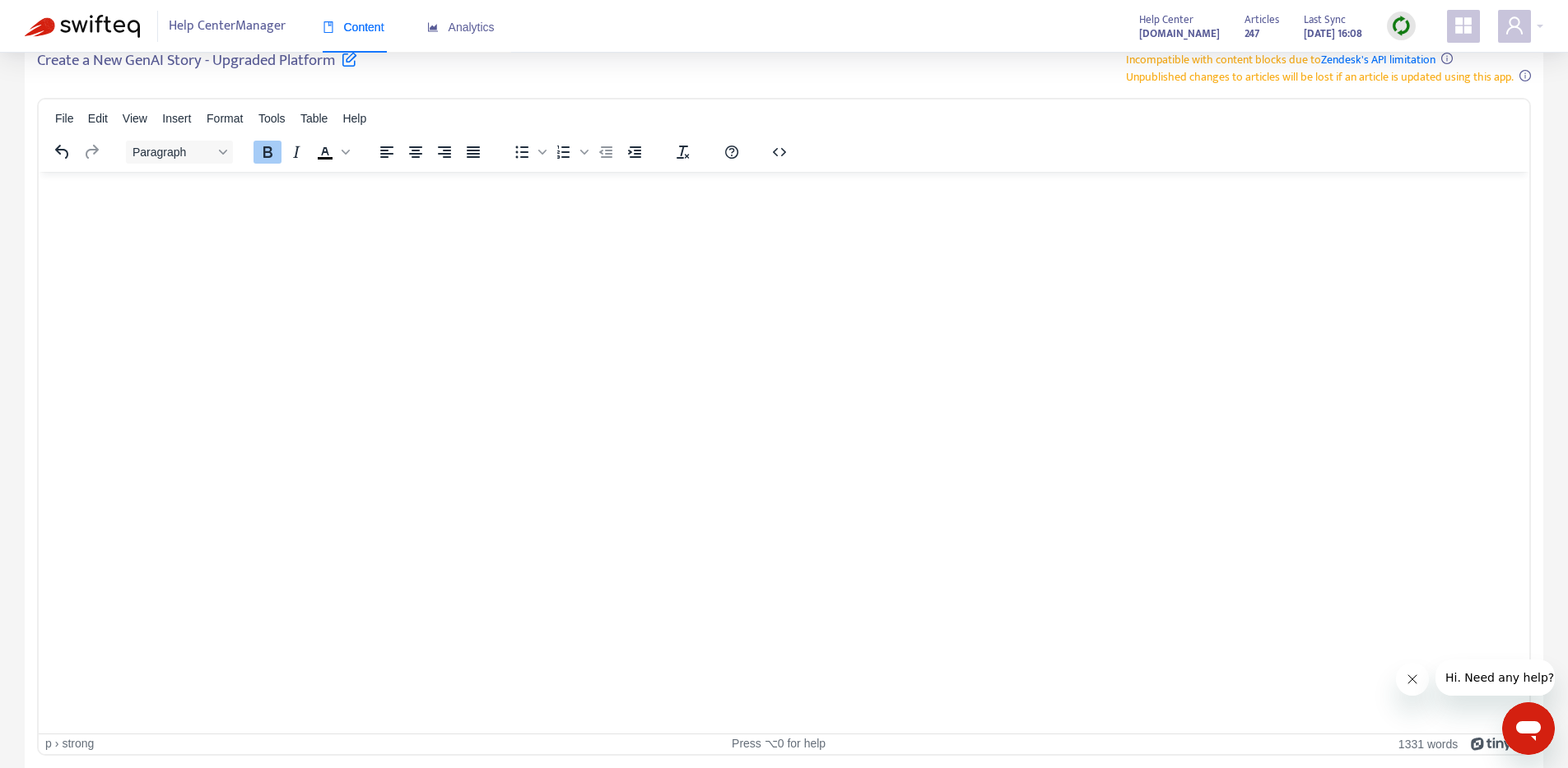
scroll to position [6824, 0]
drag, startPoint x: 52, startPoint y: 323, endPoint x: 767, endPoint y: 656, distance: 788.7
drag, startPoint x: 558, startPoint y: 502, endPoint x: 352, endPoint y: 400, distance: 229.9
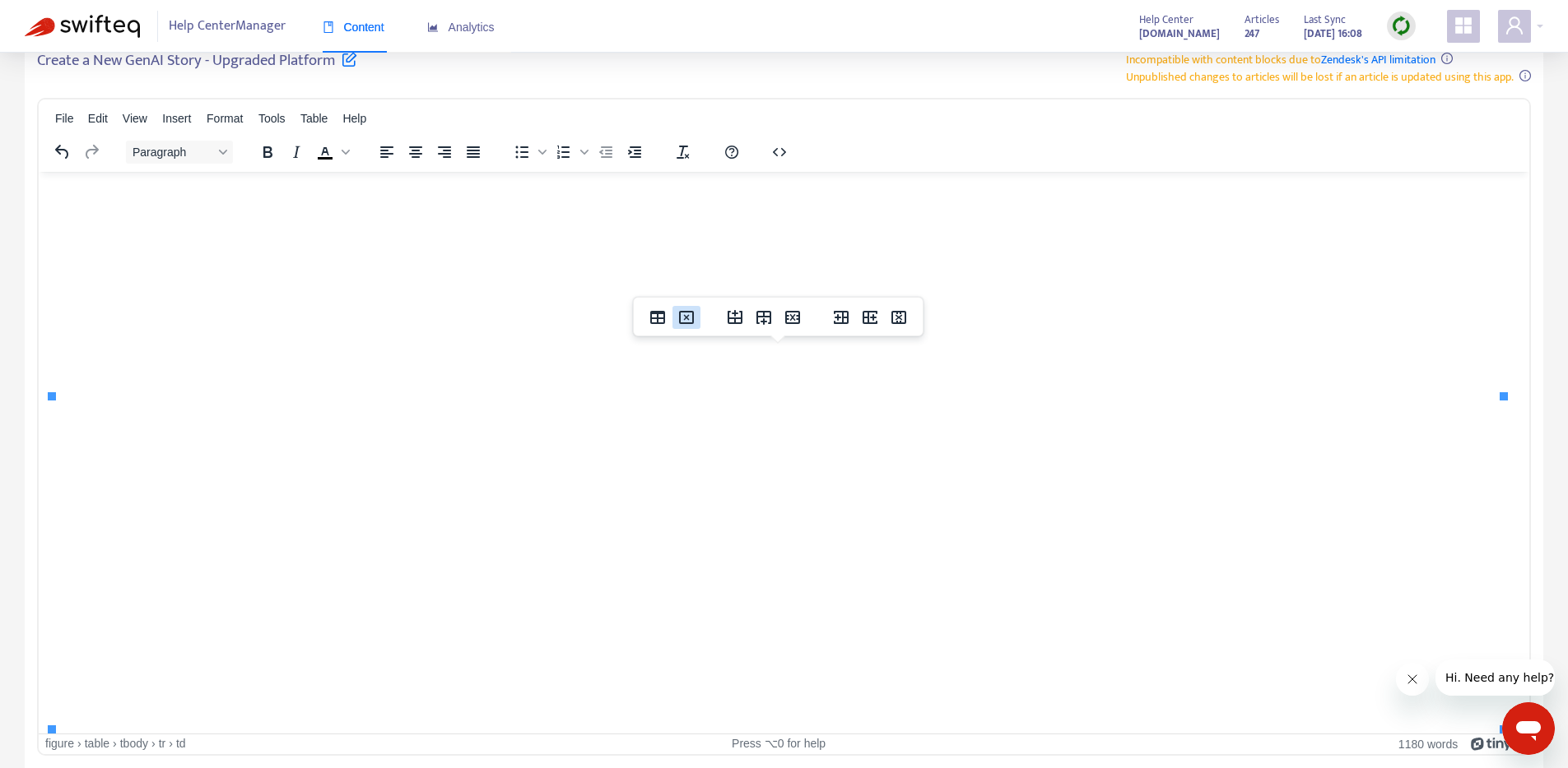
click at [691, 316] on icon "Delete table" at bounding box center [687, 318] width 20 height 20
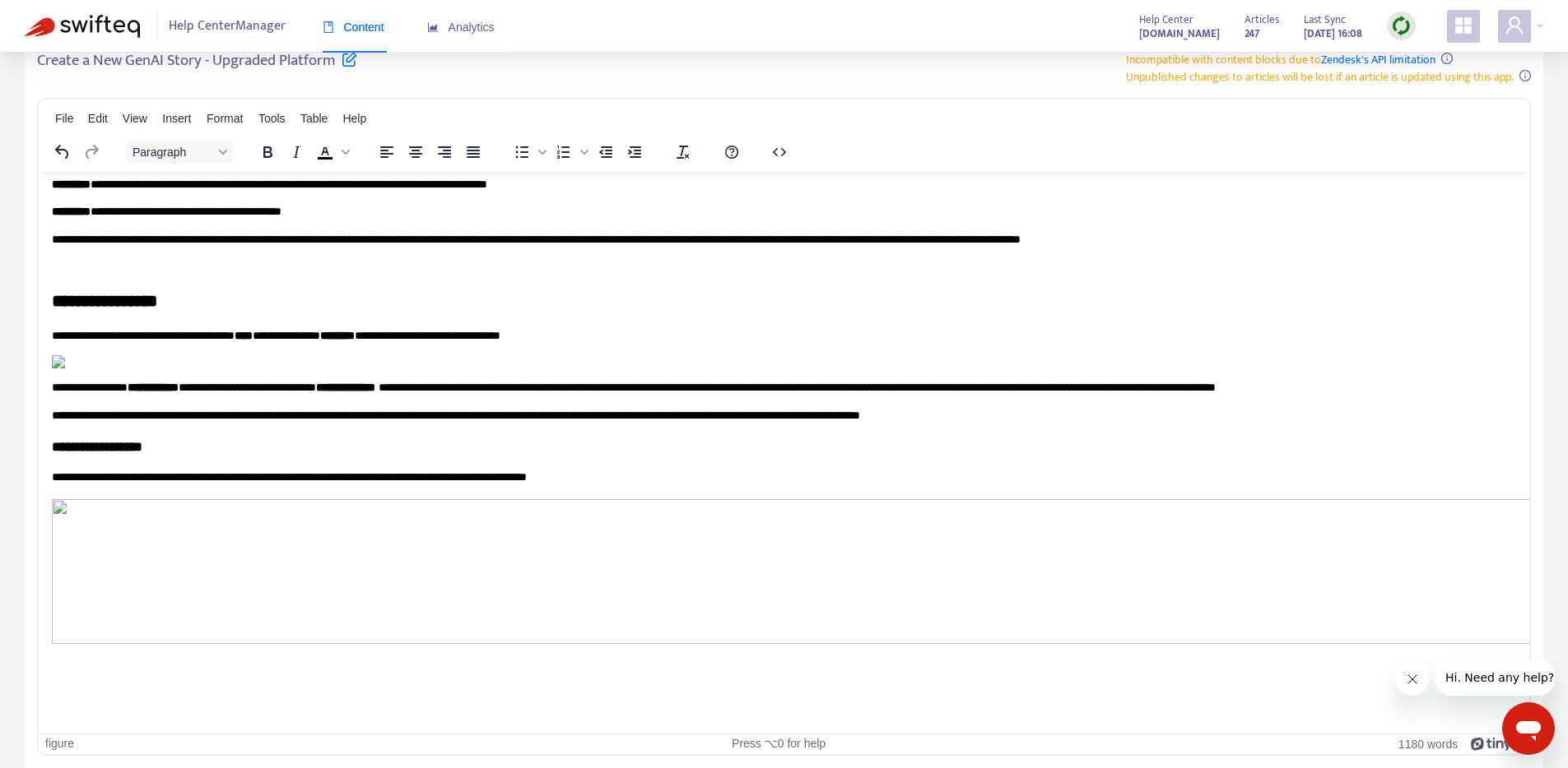
click at [302, 568] on img "Rich Text Area. Press ALT-0 for help." at bounding box center [1351, 571] width 2598 height 145
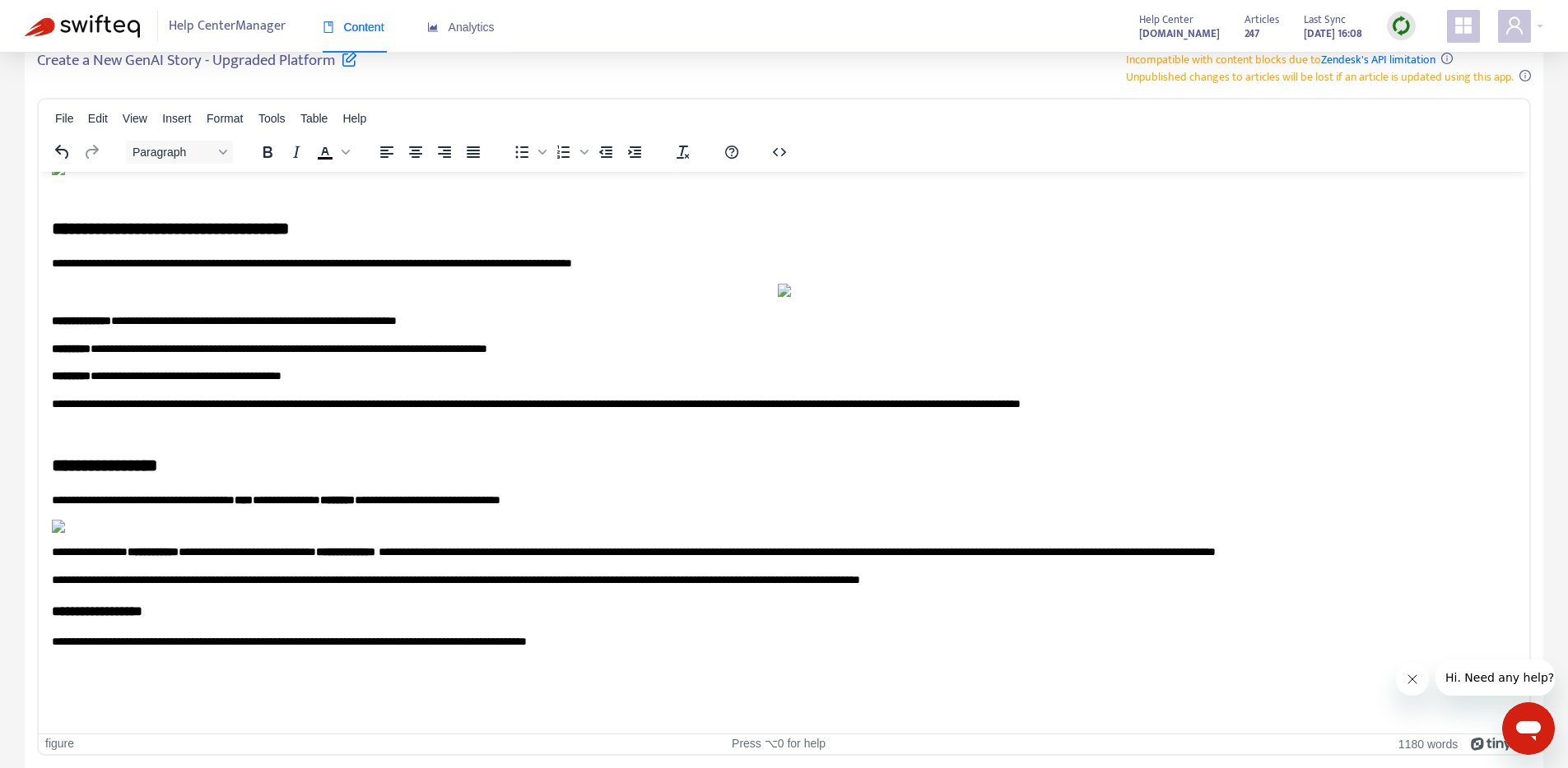
scroll to position [6314, 0]
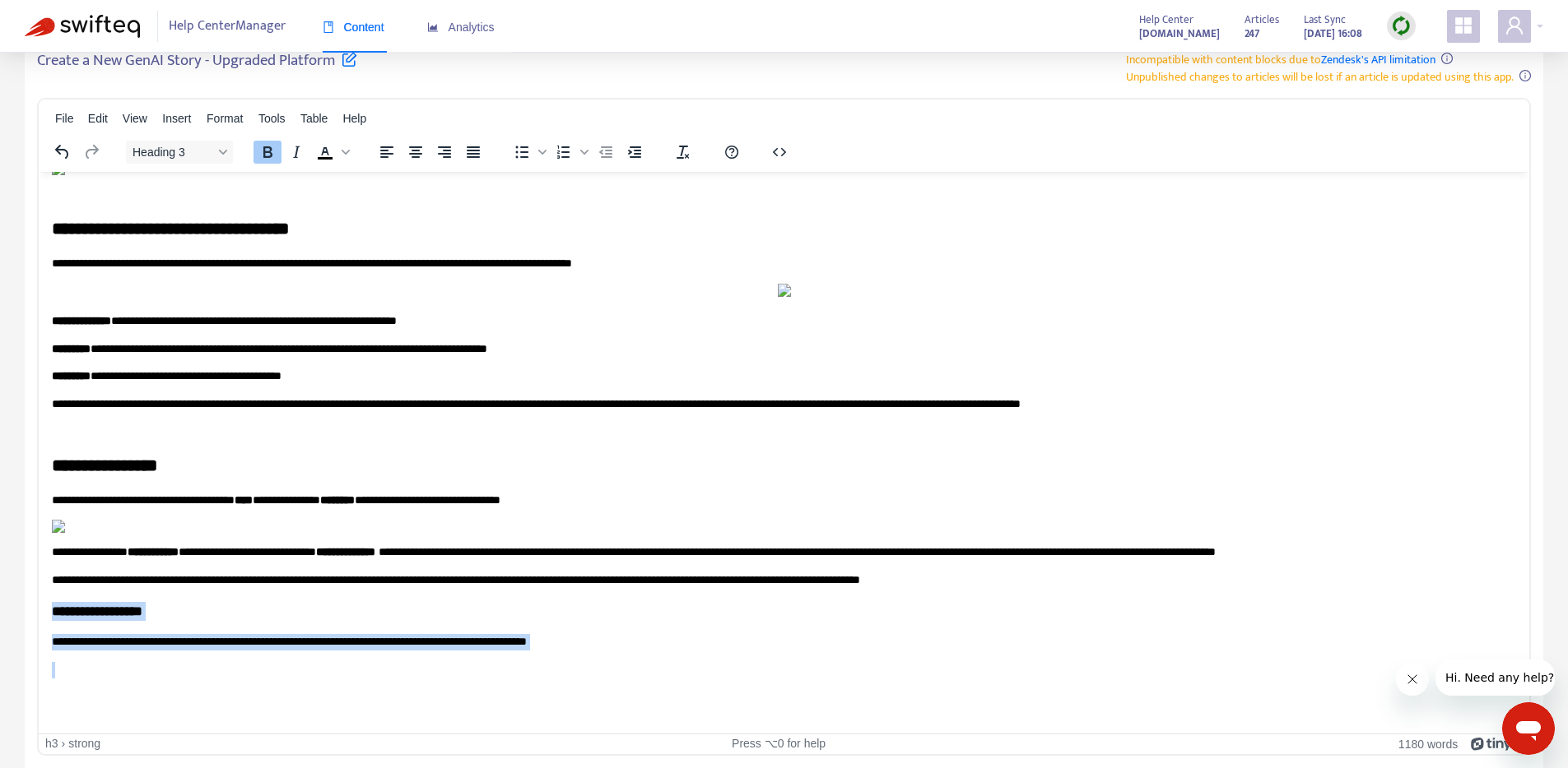
drag, startPoint x: 52, startPoint y: 606, endPoint x: 748, endPoint y: 663, distance: 698.3
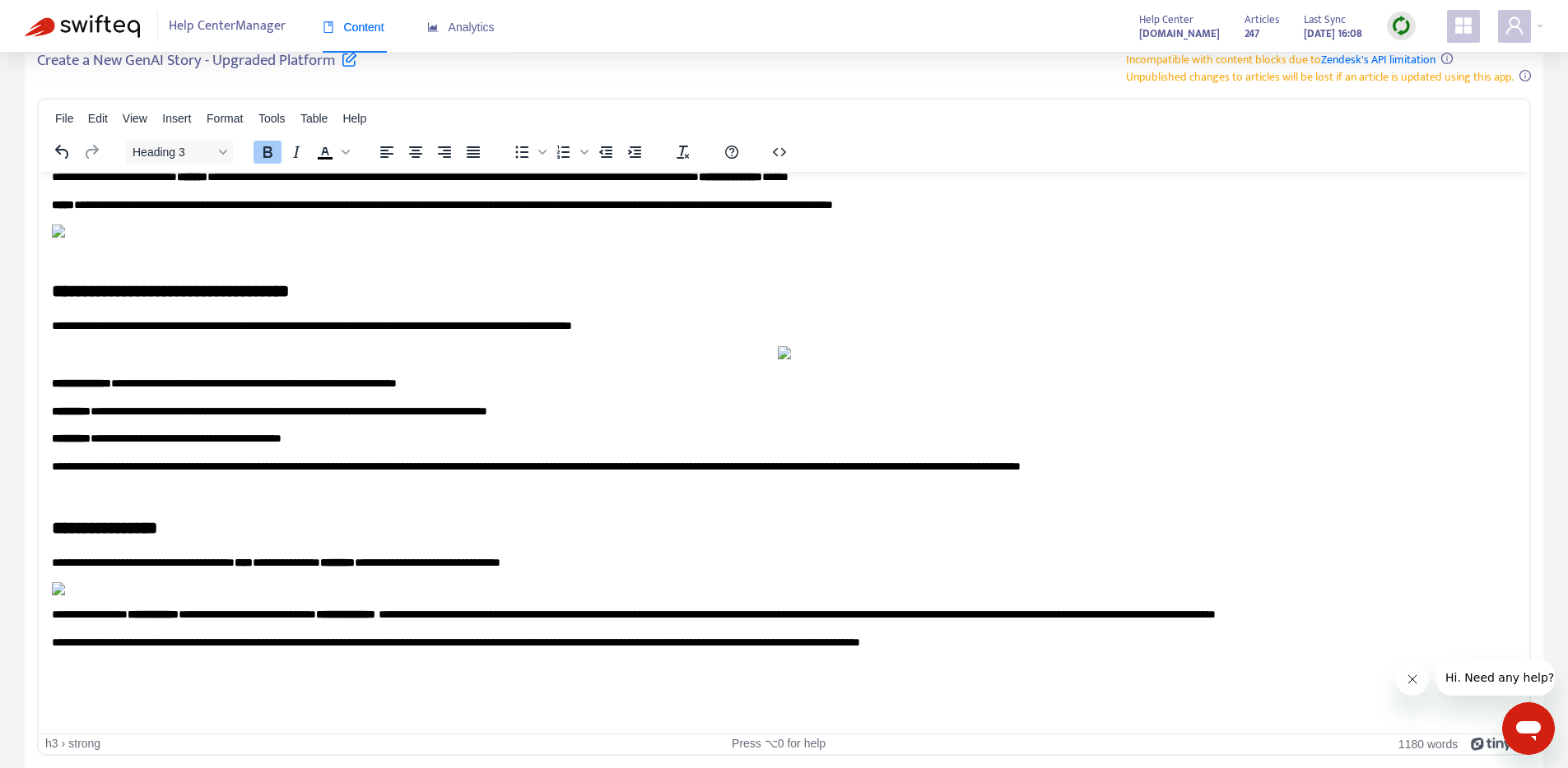
scroll to position [6253, 0]
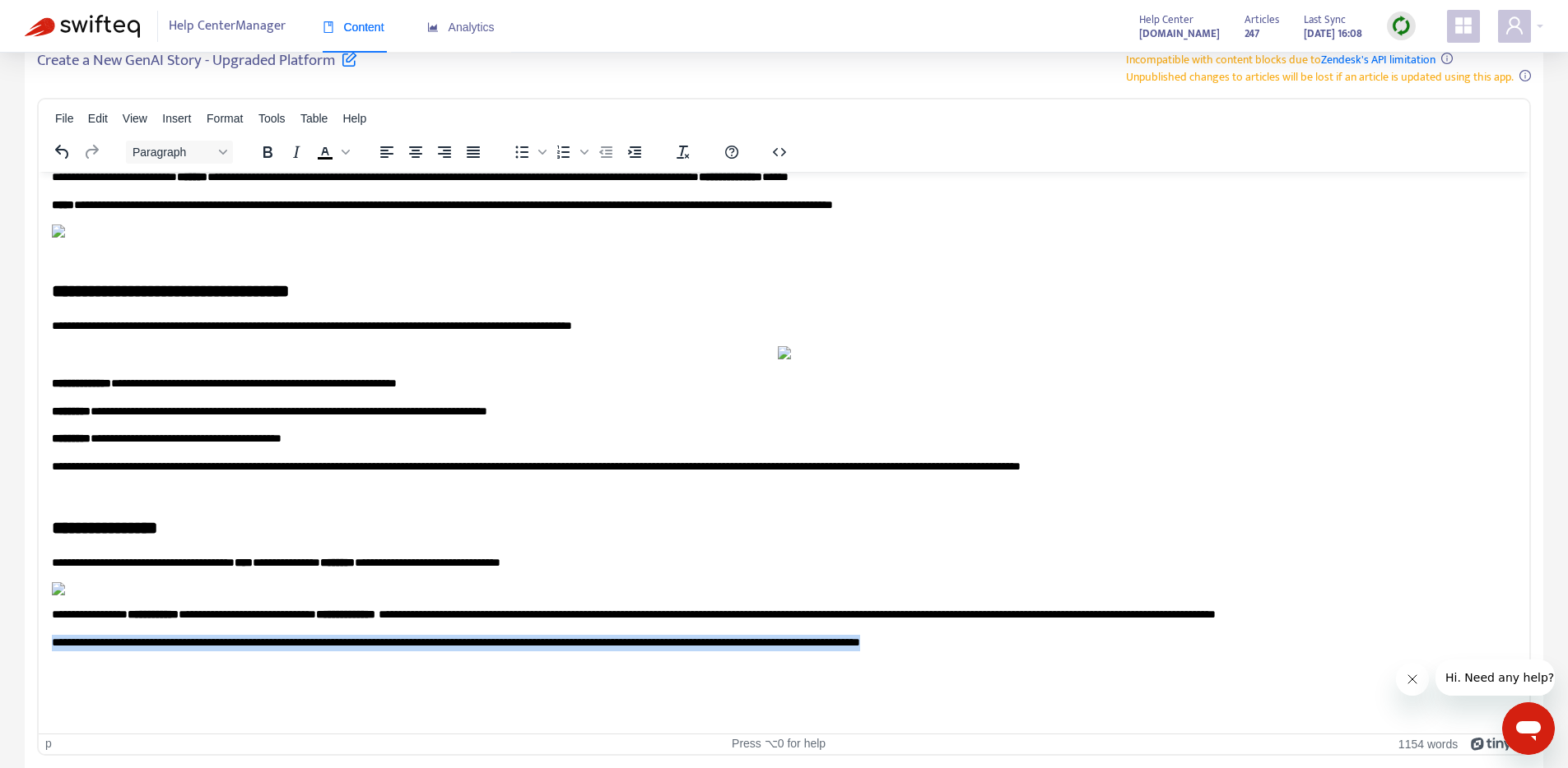
drag, startPoint x: 1118, startPoint y: 646, endPoint x: 47, endPoint y: 631, distance: 1071.1
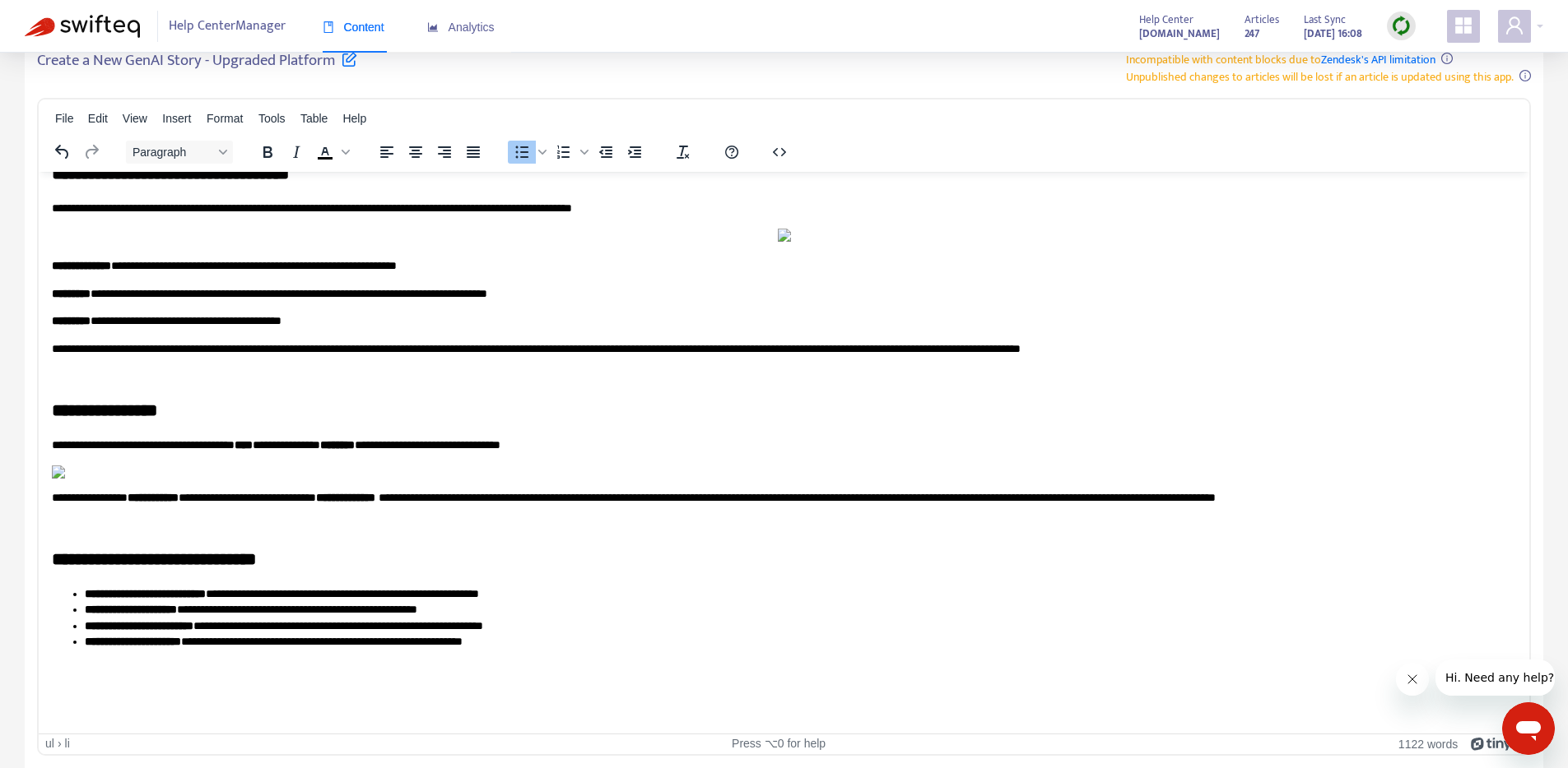
scroll to position [6285, 0]
click at [176, 571] on h2 "**********" at bounding box center [778, 559] width 1452 height 24
click at [171, 571] on h2 "**********" at bounding box center [778, 559] width 1452 height 24
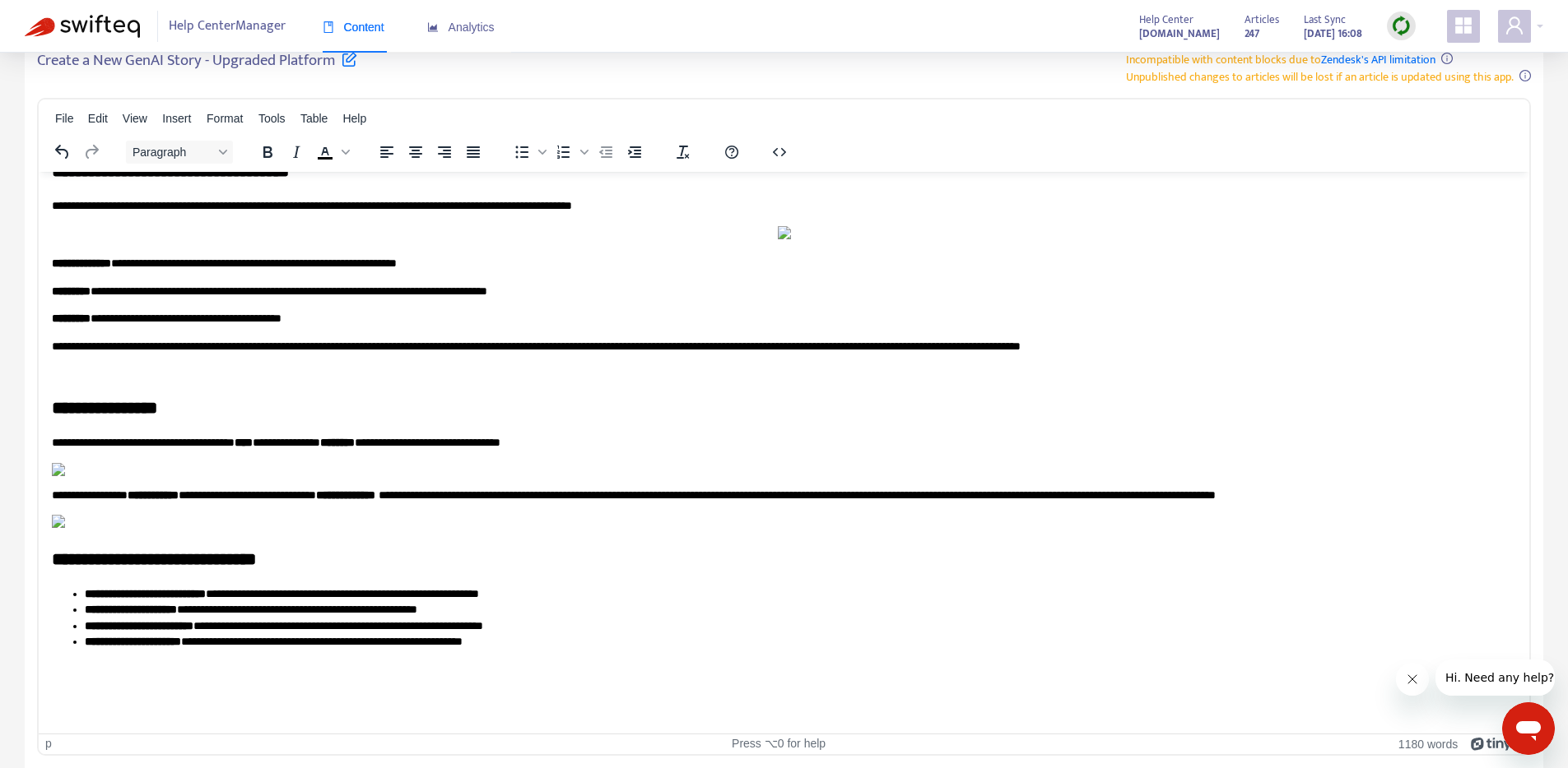
drag, startPoint x: 233, startPoint y: 632, endPoint x: 242, endPoint y: 630, distance: 9.2
click at [65, 527] on img "Rich Text Area. Press ALT-0 for help." at bounding box center [59, 521] width 13 height 13
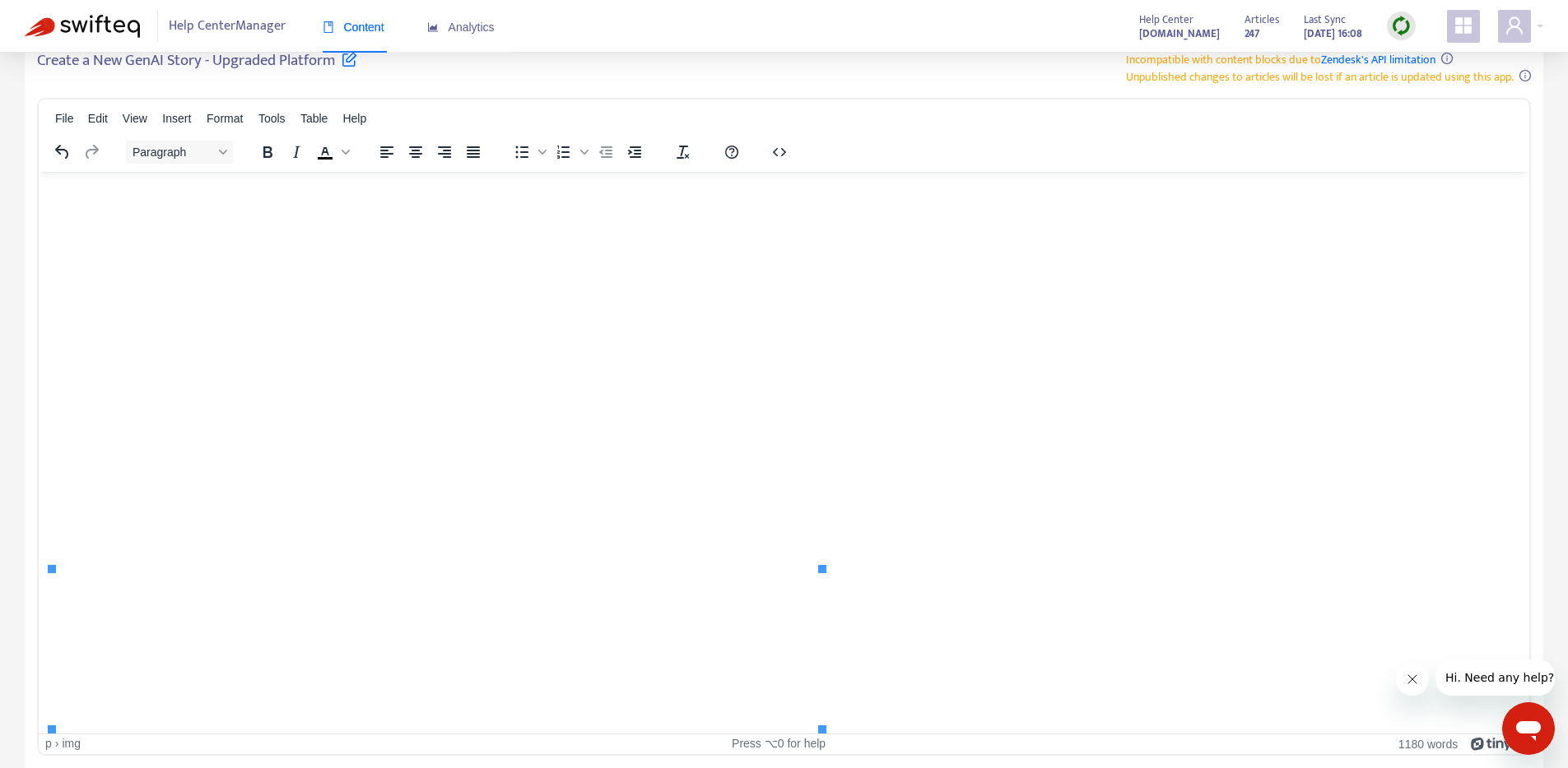
scroll to position [6520, 0]
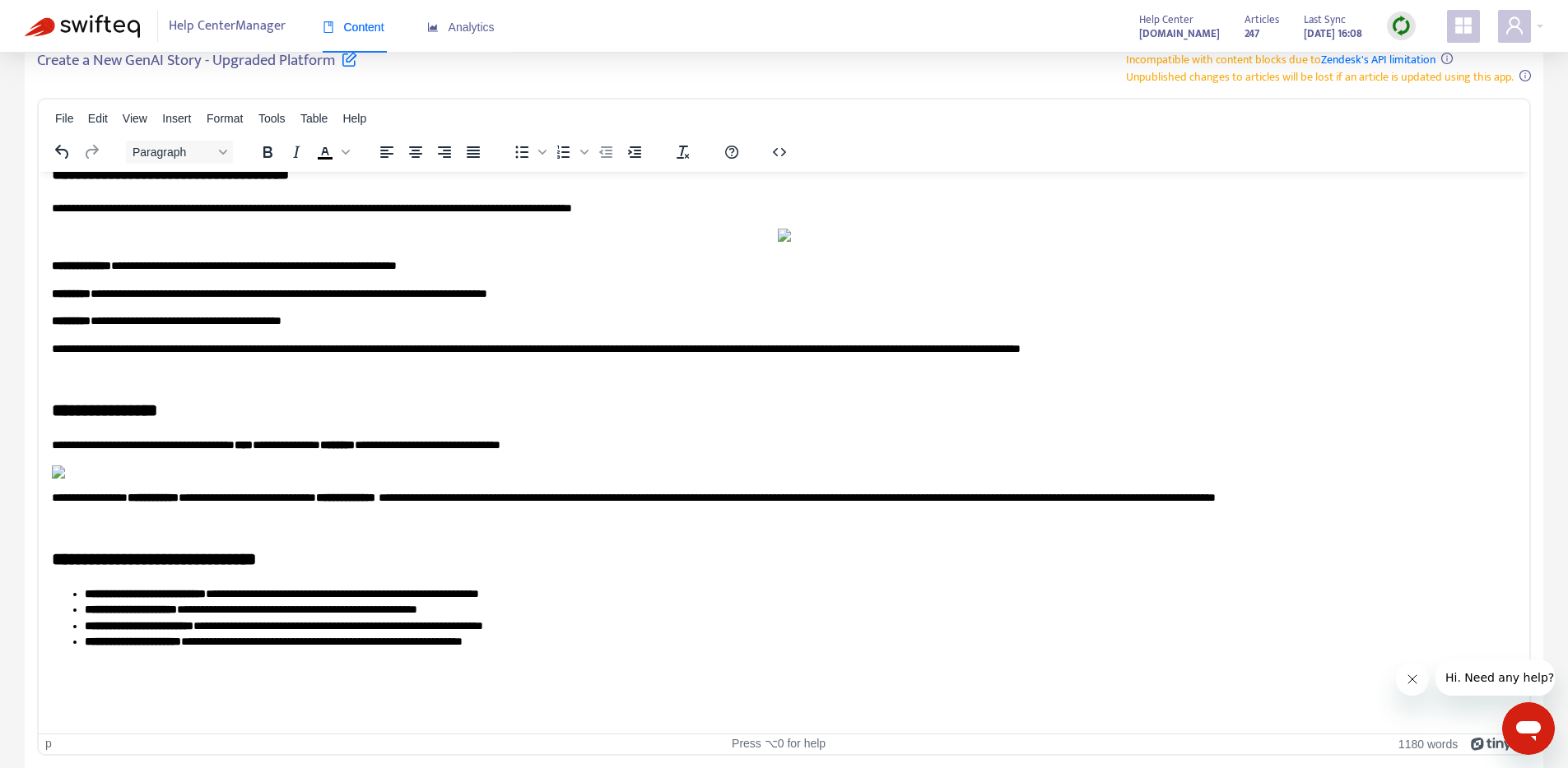
scroll to position [6343, 0]
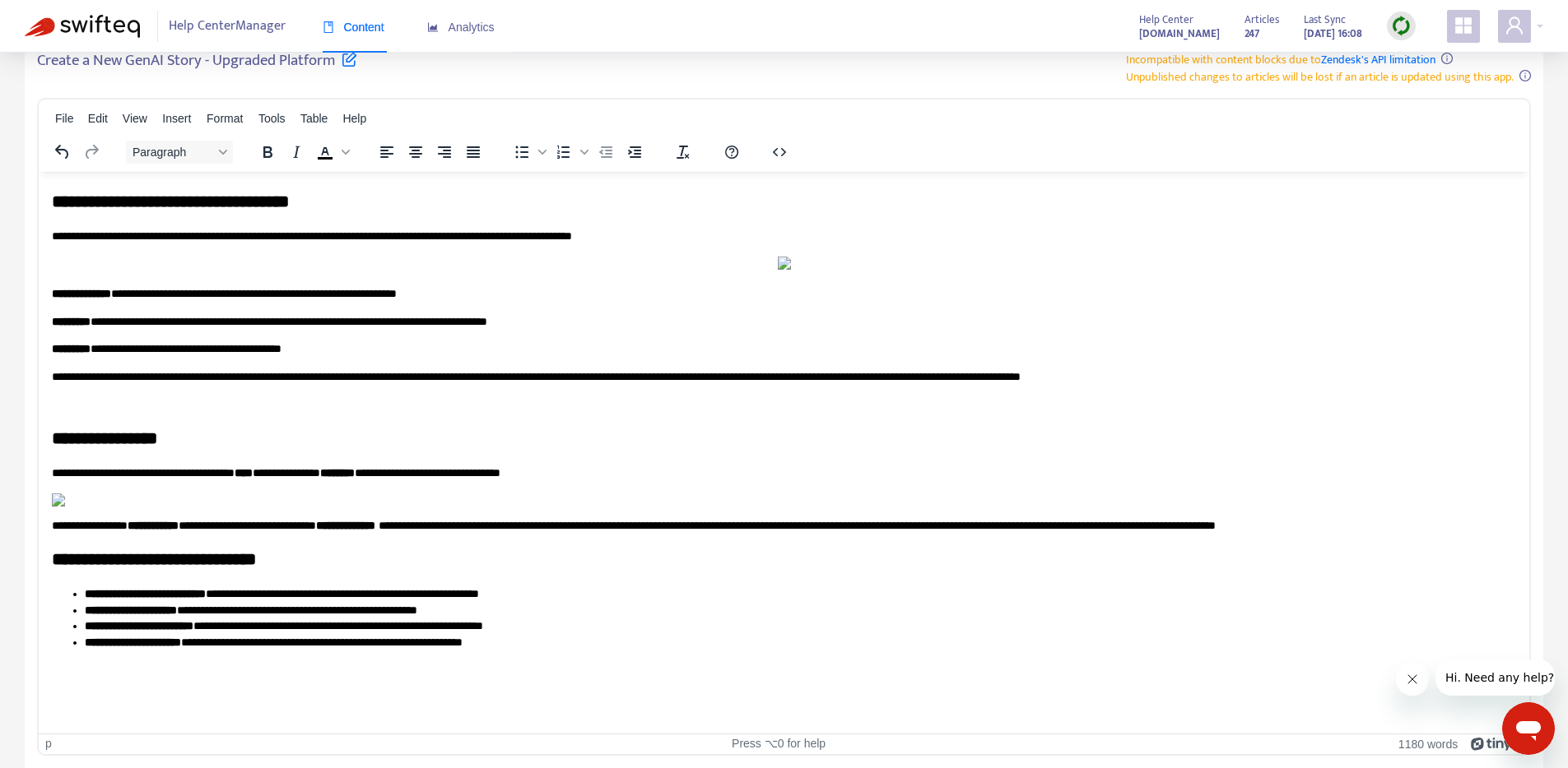
click at [78, 396] on p "Rich Text Area. Press ALT-0 for help." at bounding box center [784, 404] width 1464 height 16
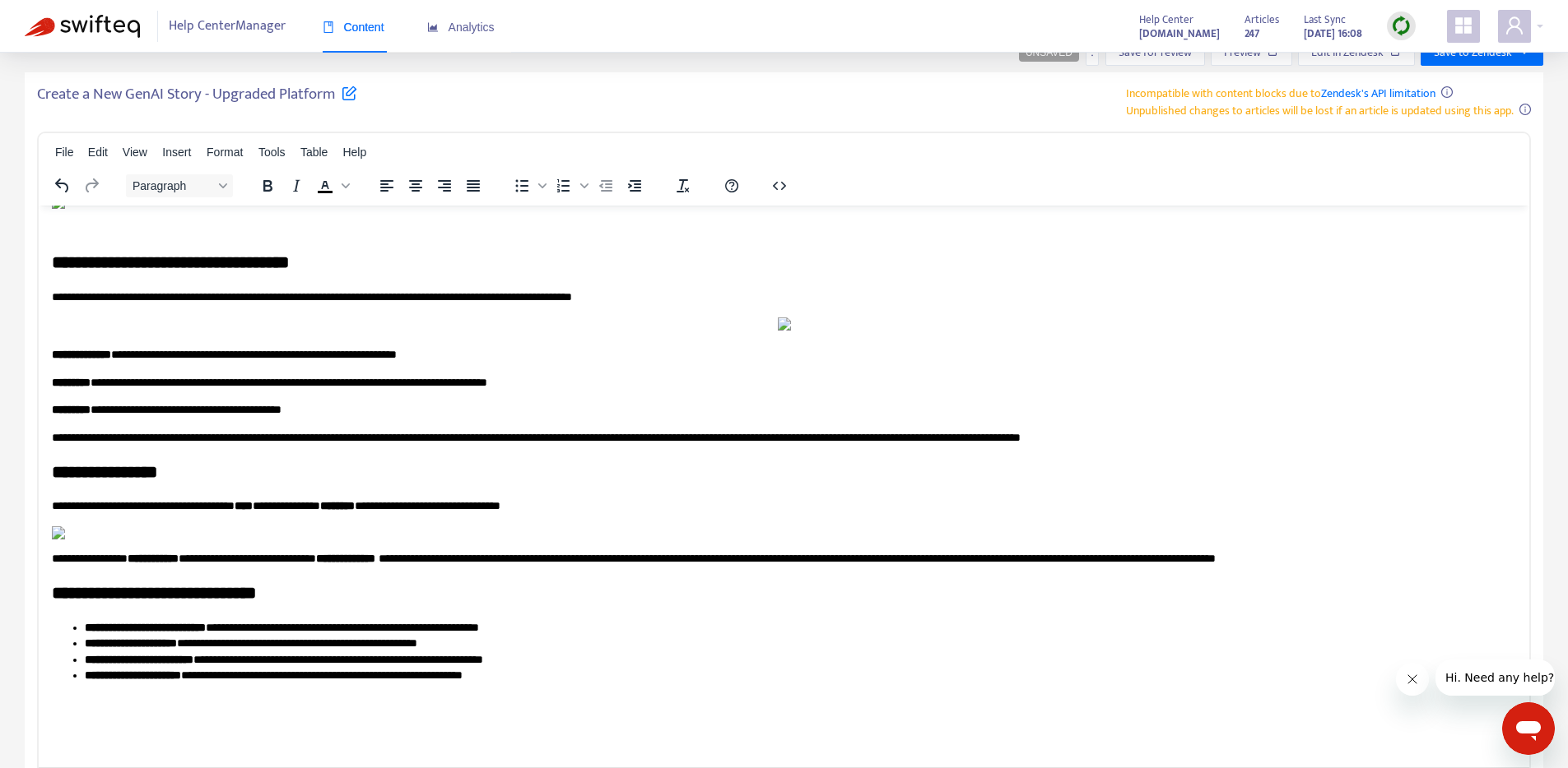
scroll to position [0, 0]
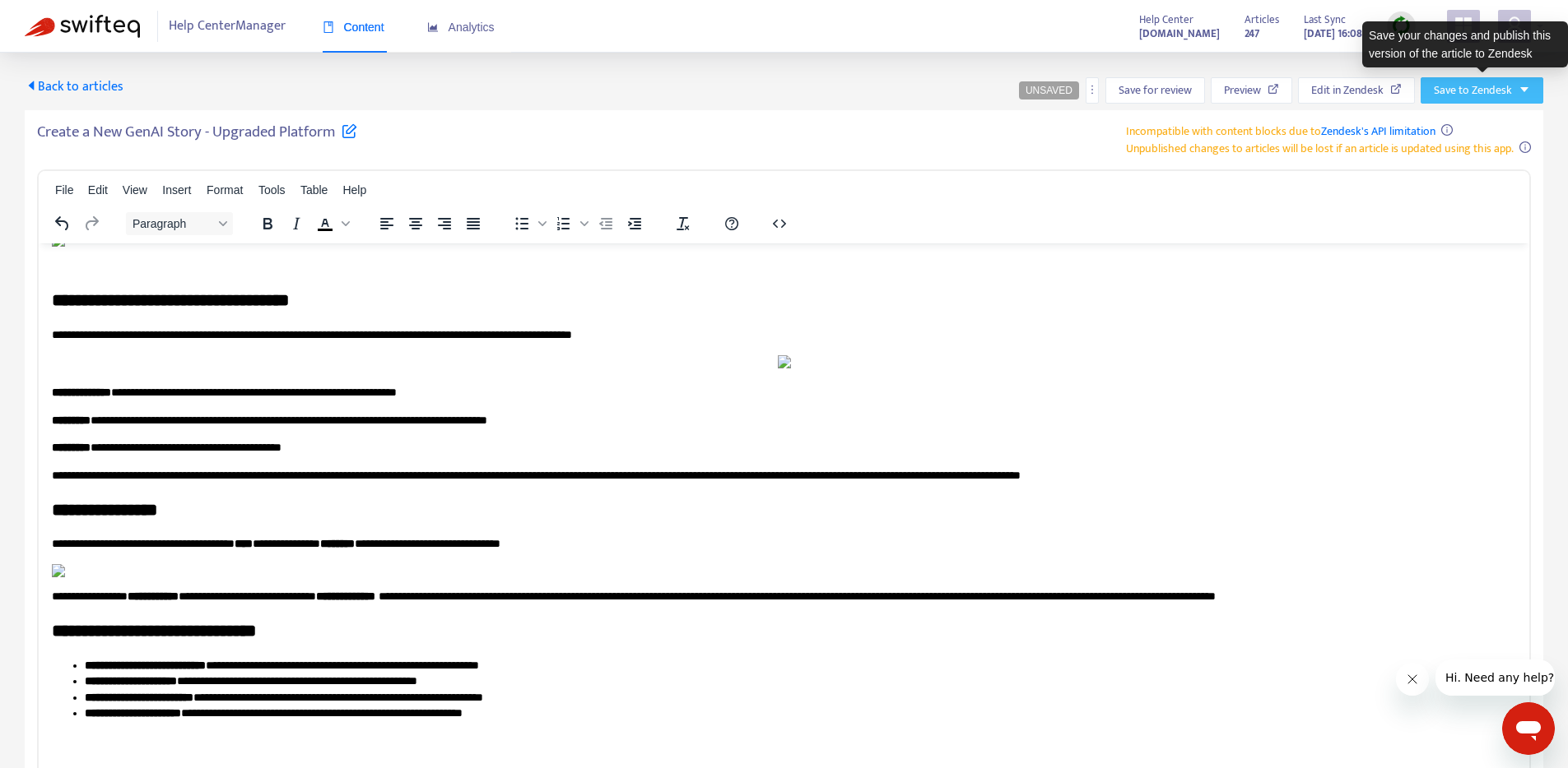
click at [1529, 87] on button "Save to Zendesk" at bounding box center [1482, 90] width 123 height 27
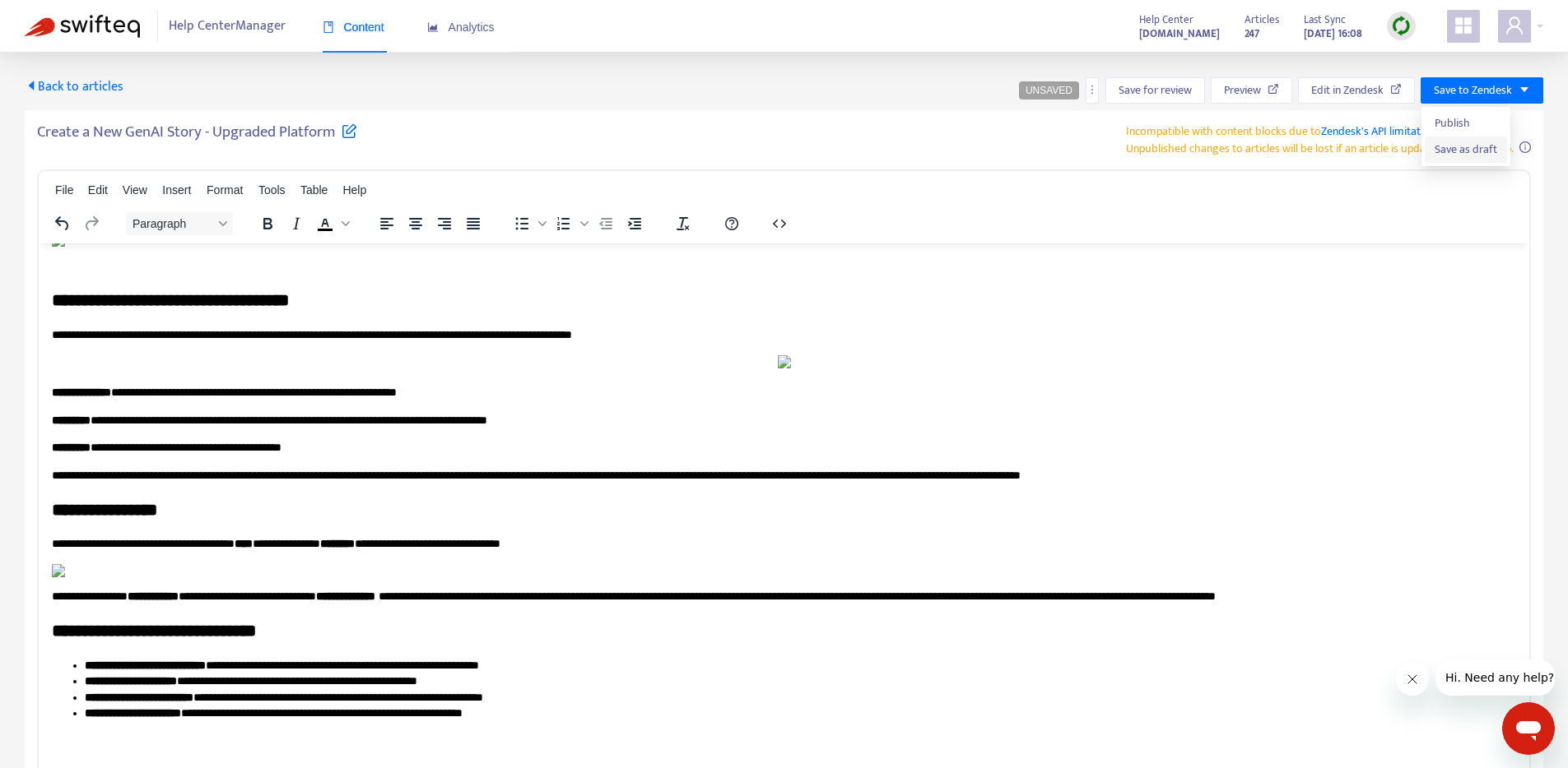
click at [1474, 153] on span "Save as draft" at bounding box center [1465, 149] width 62 height 18
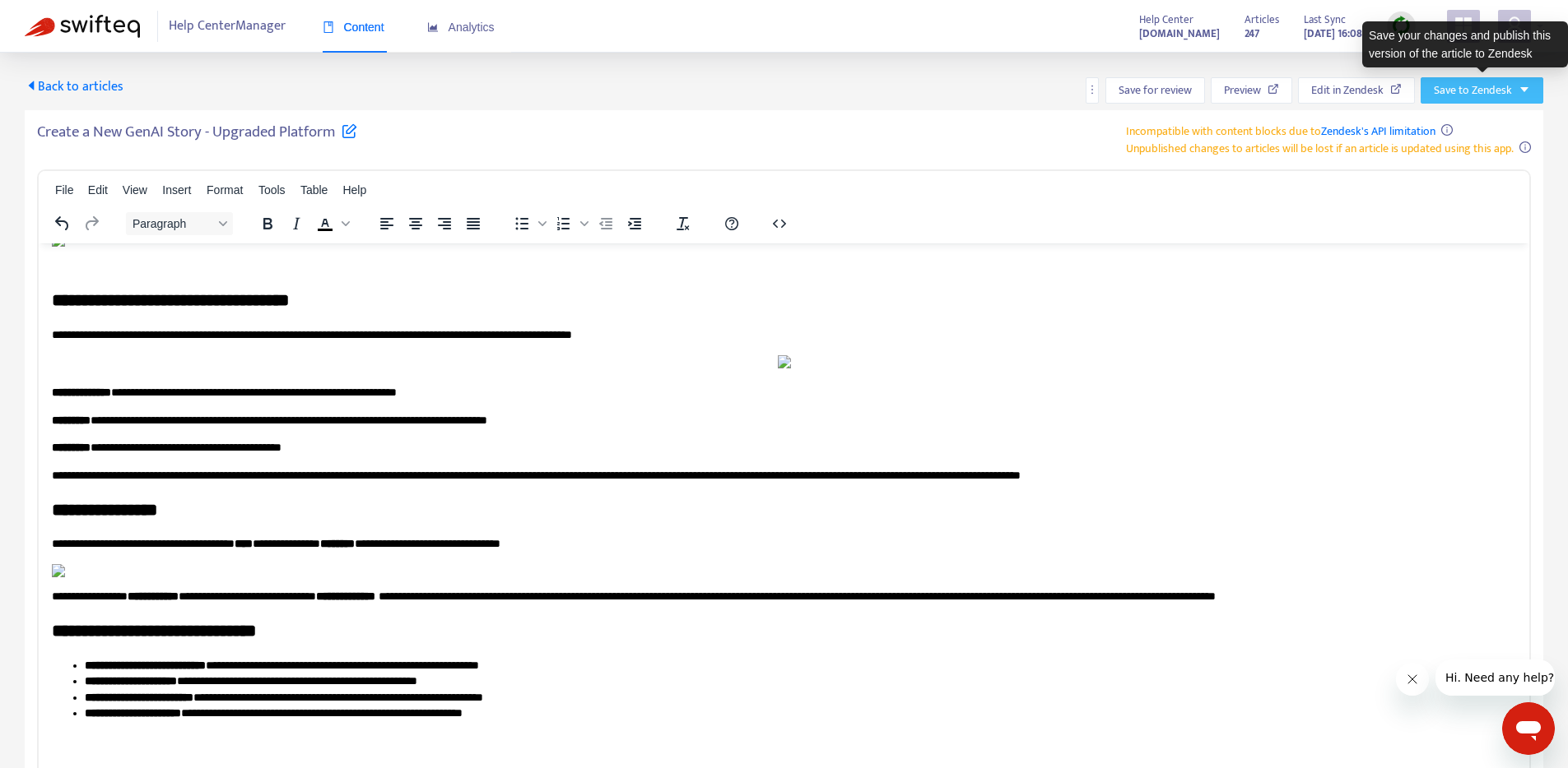
click at [1497, 97] on span "Save to Zendesk" at bounding box center [1472, 91] width 78 height 18
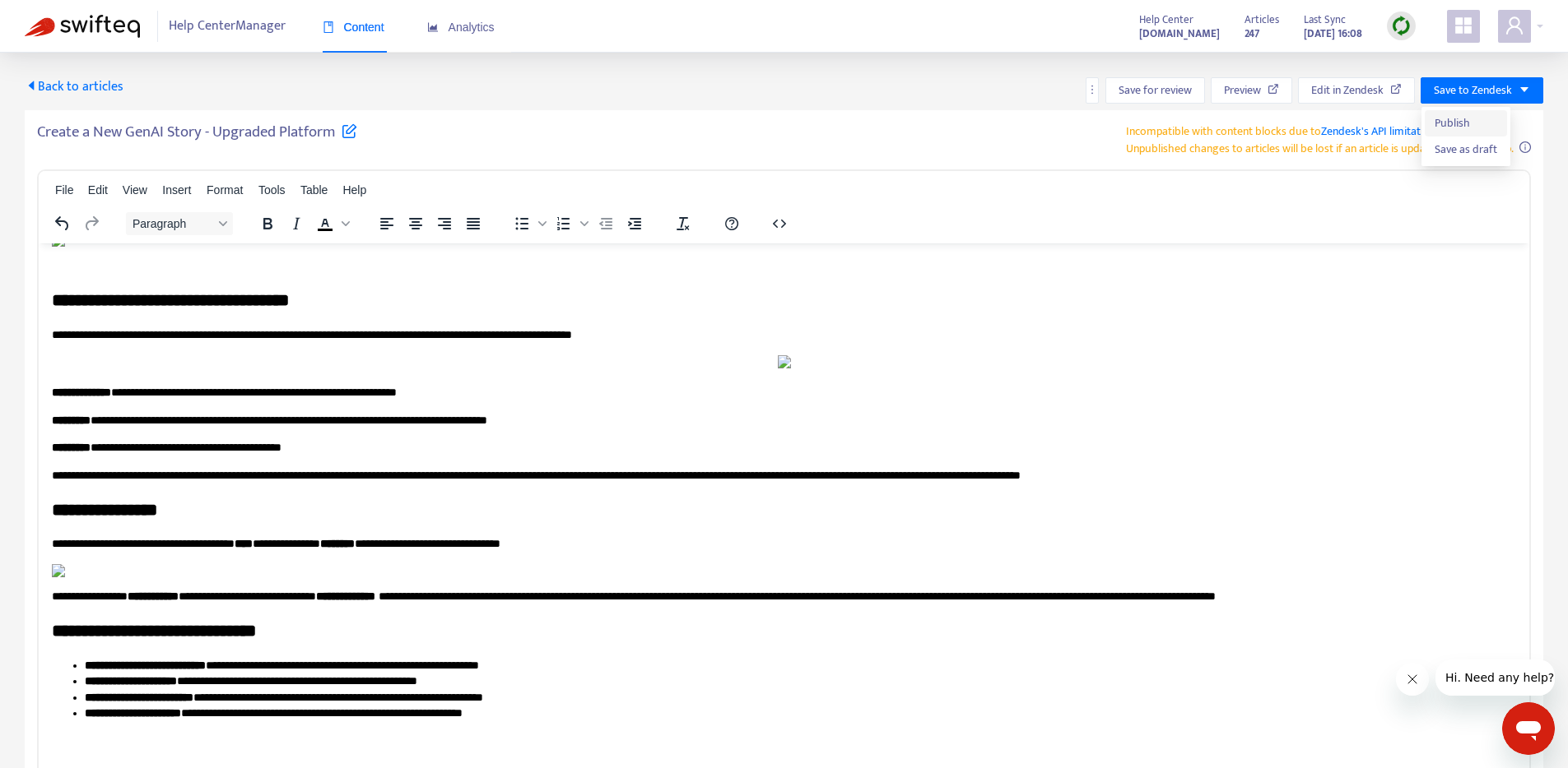
click at [1448, 120] on span "Publish" at bounding box center [1465, 124] width 62 height 18
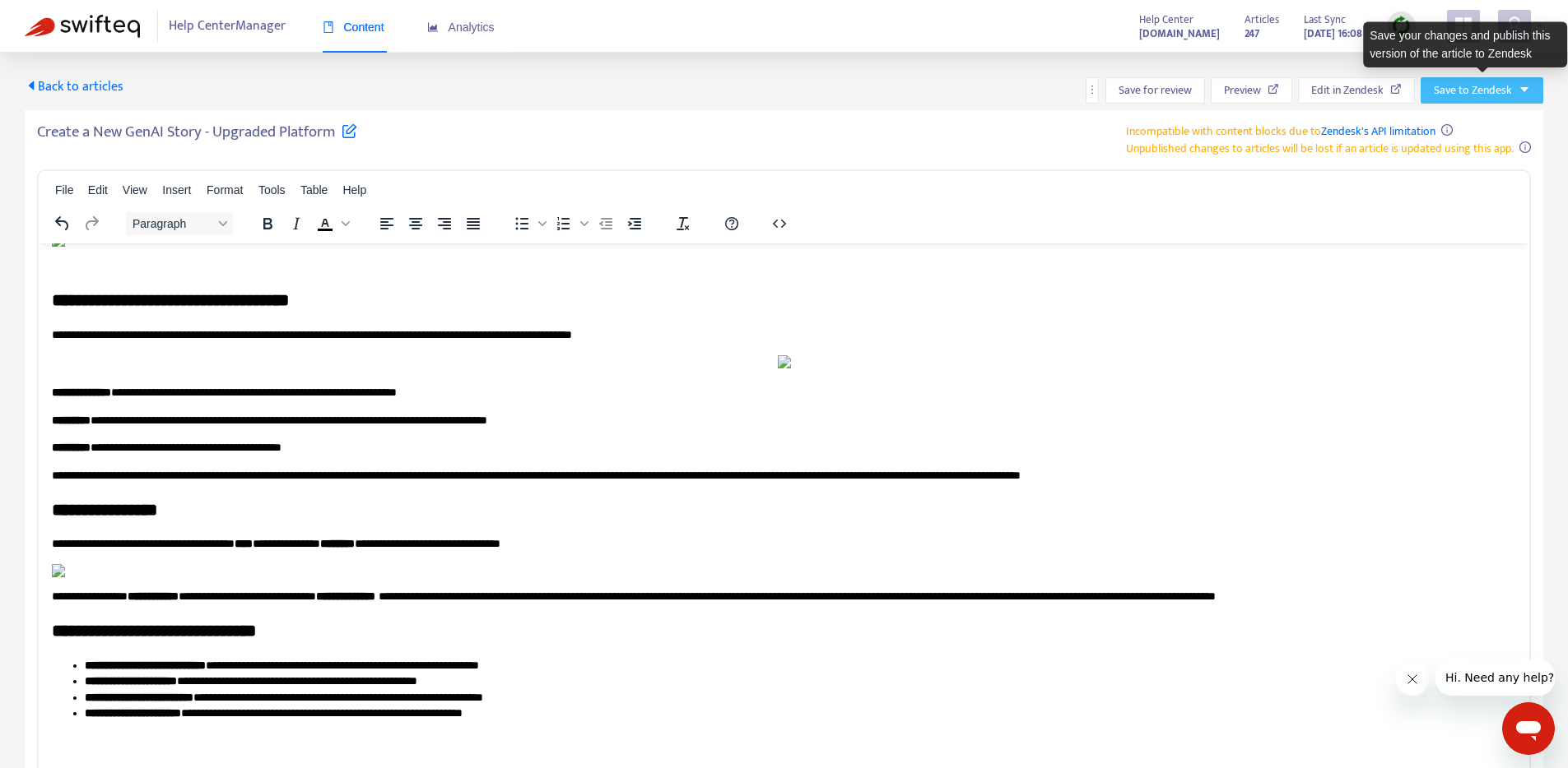
click at [1520, 86] on icon "caret-down" at bounding box center [1524, 90] width 12 height 12
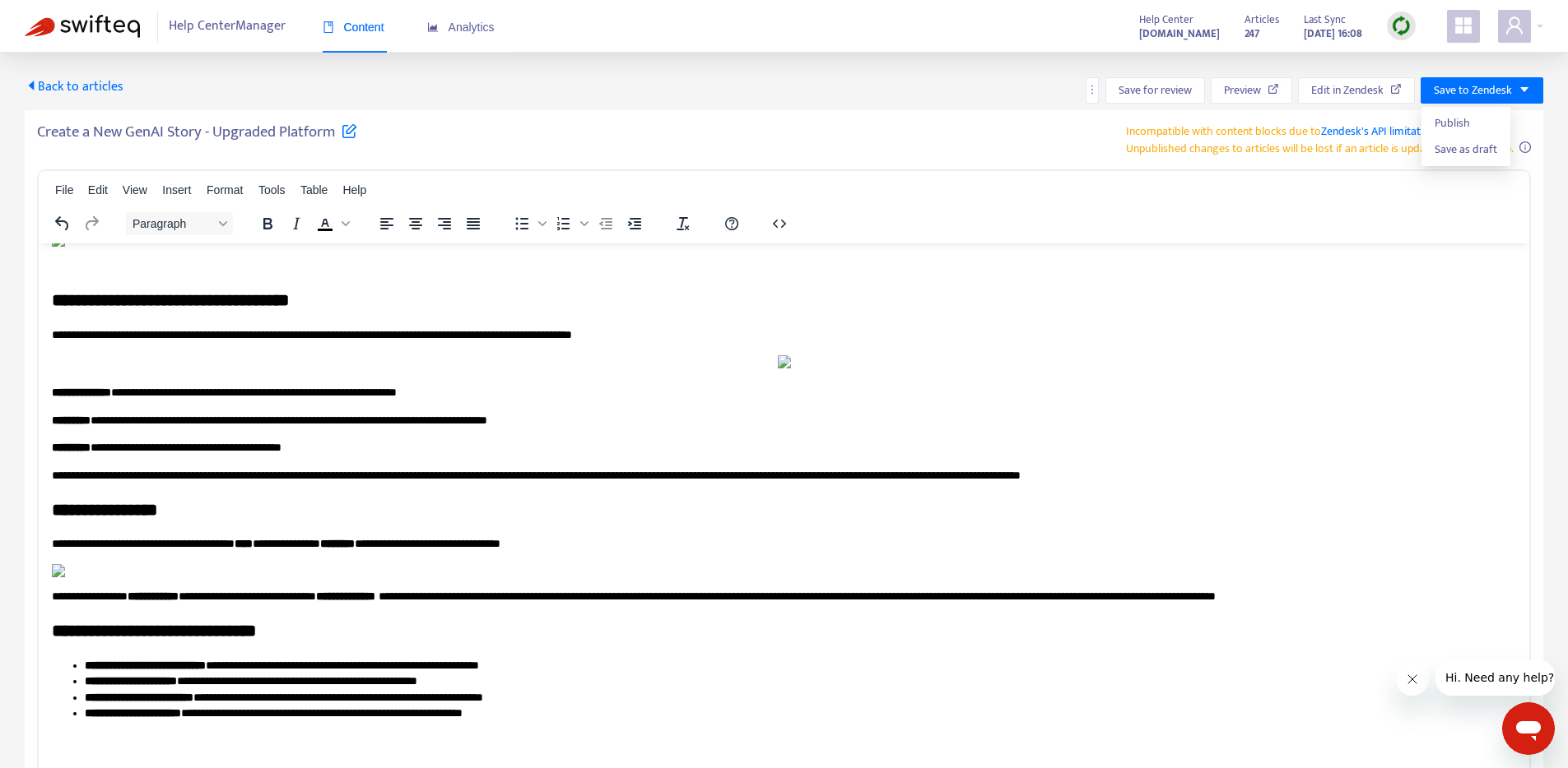
drag, startPoint x: 886, startPoint y: 79, endPoint x: 517, endPoint y: 101, distance: 369.7
click at [880, 80] on div "Back to articles Save for review Preview Edit in Zendesk Save to Zendesk" at bounding box center [784, 90] width 1518 height 27
click at [104, 84] on span "Back to articles" at bounding box center [74, 87] width 99 height 22
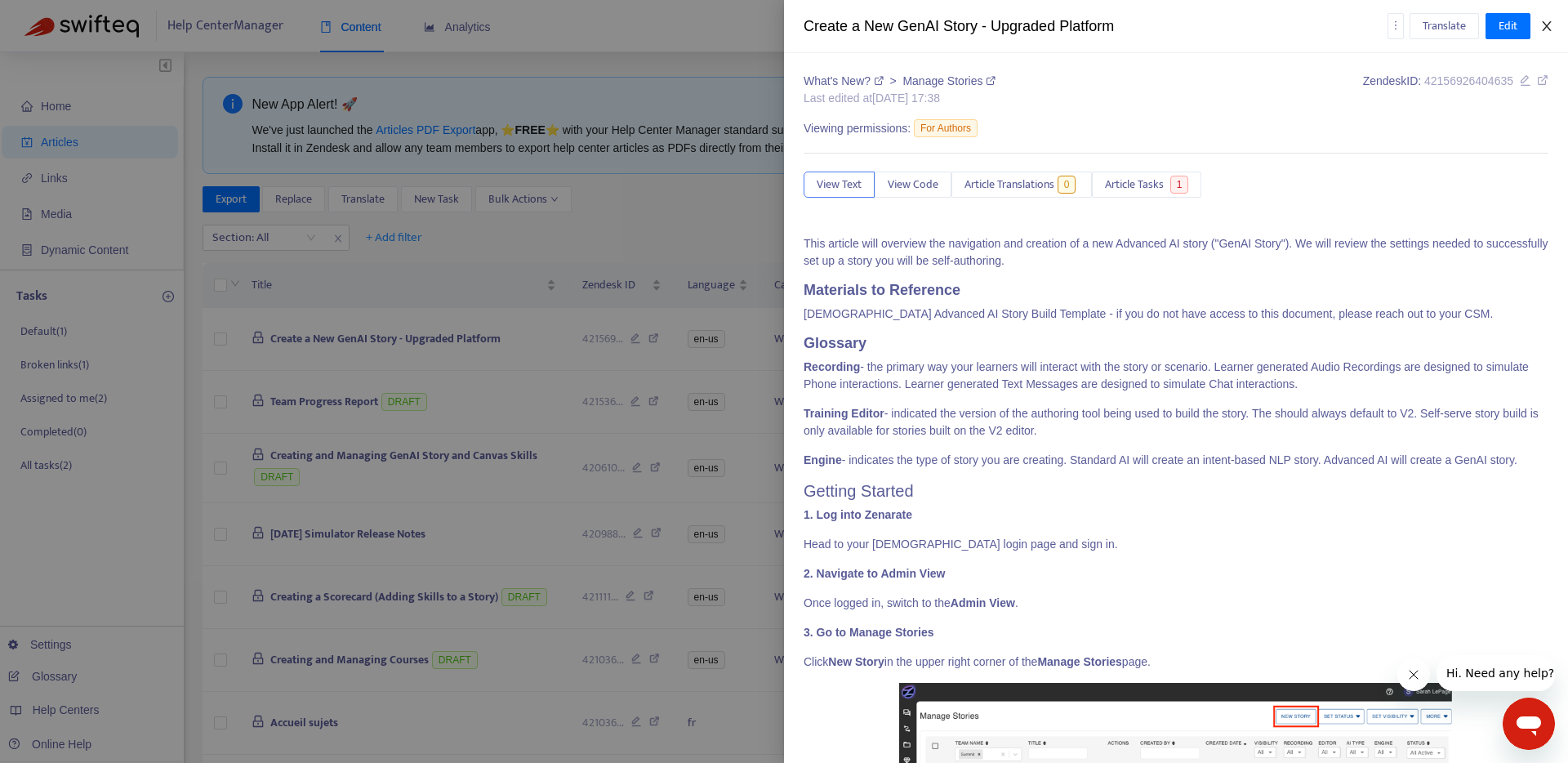
click at [1548, 23] on icon "close" at bounding box center [1547, 26] width 13 height 13
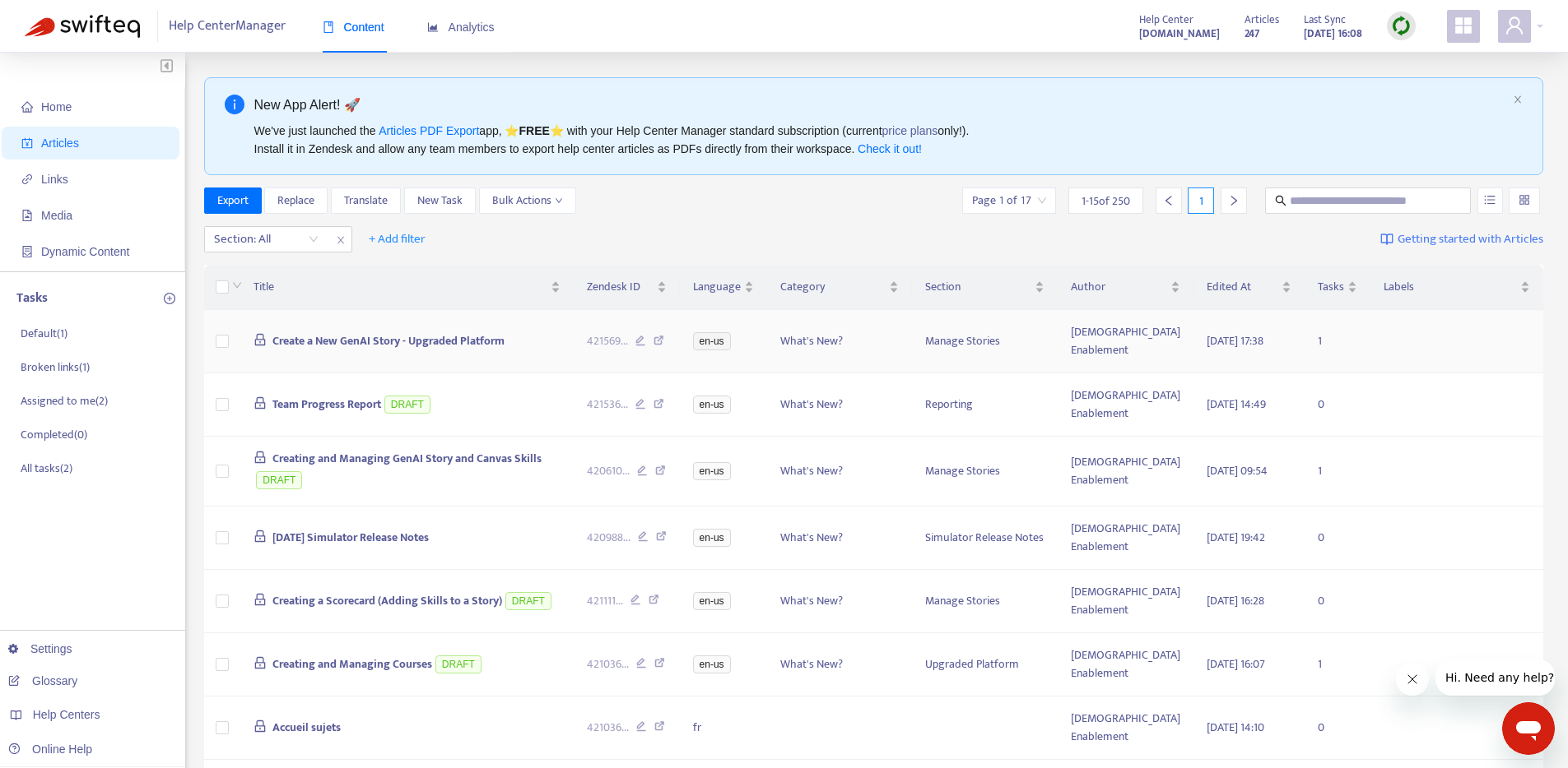
click at [471, 335] on span "Create a New GenAI Story - Upgraded Platform" at bounding box center [388, 341] width 232 height 19
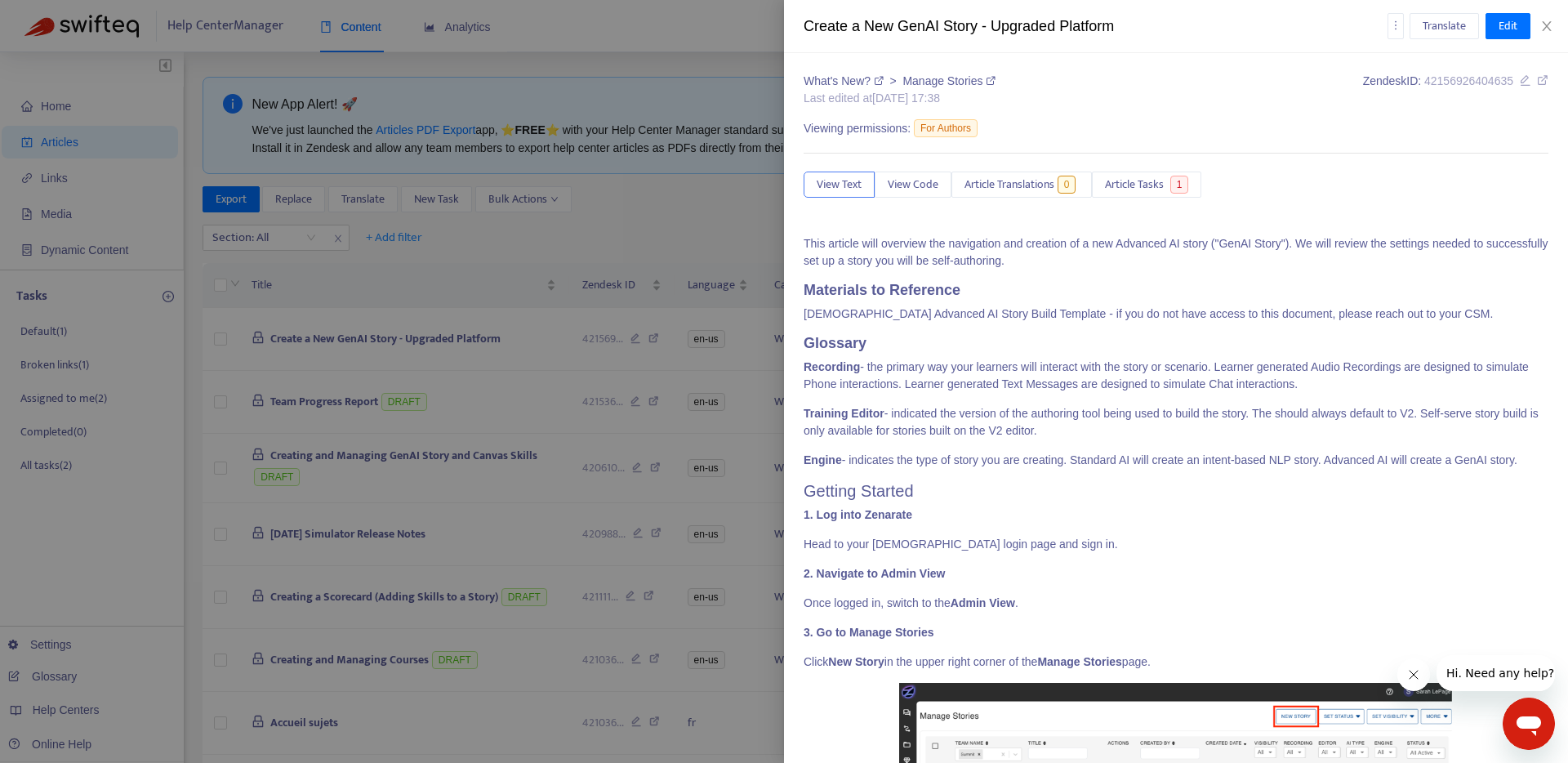
click at [1537, 79] on icon at bounding box center [1543, 80] width 12 height 12
drag, startPoint x: 1511, startPoint y: 12, endPoint x: 1497, endPoint y: 21, distance: 16.6
click at [1511, 12] on div "Create a New GenAI Story - Upgraded Platform Translate Edit" at bounding box center [1177, 26] width 784 height 53
click at [1502, 17] on span "Edit" at bounding box center [1508, 26] width 19 height 18
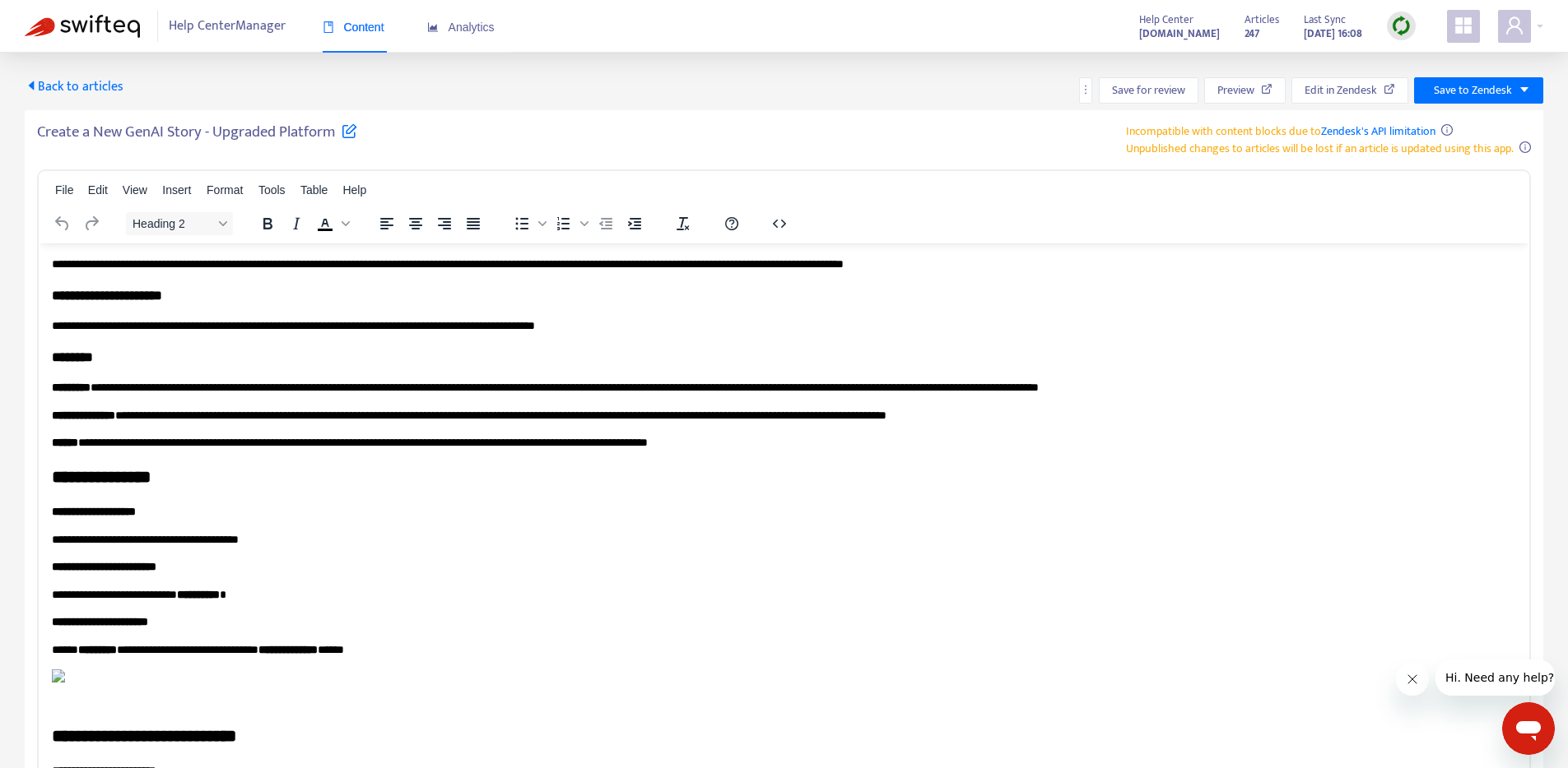
click at [149, 474] on h2 "**********" at bounding box center [778, 477] width 1452 height 24
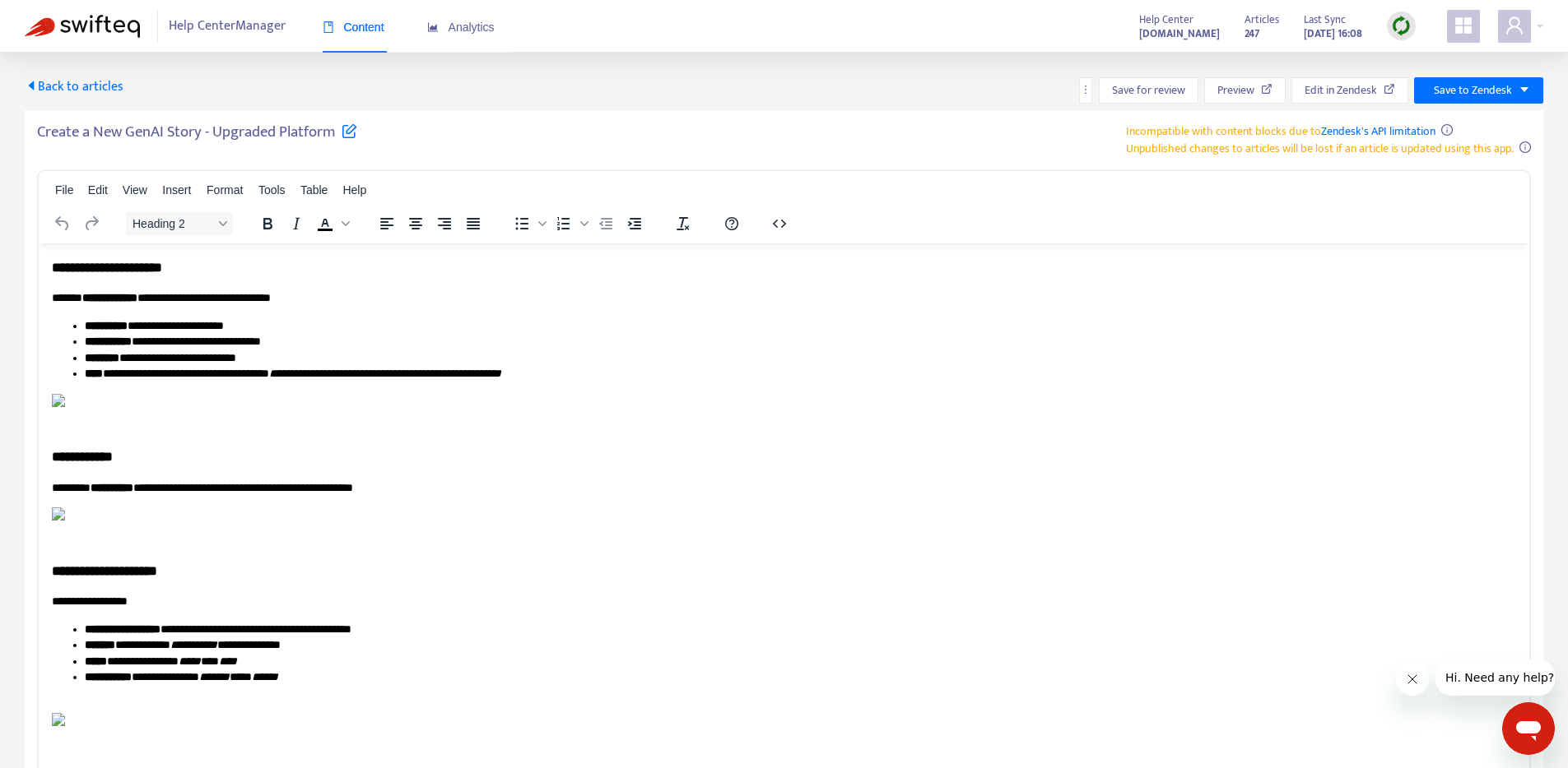
scroll to position [430, 0]
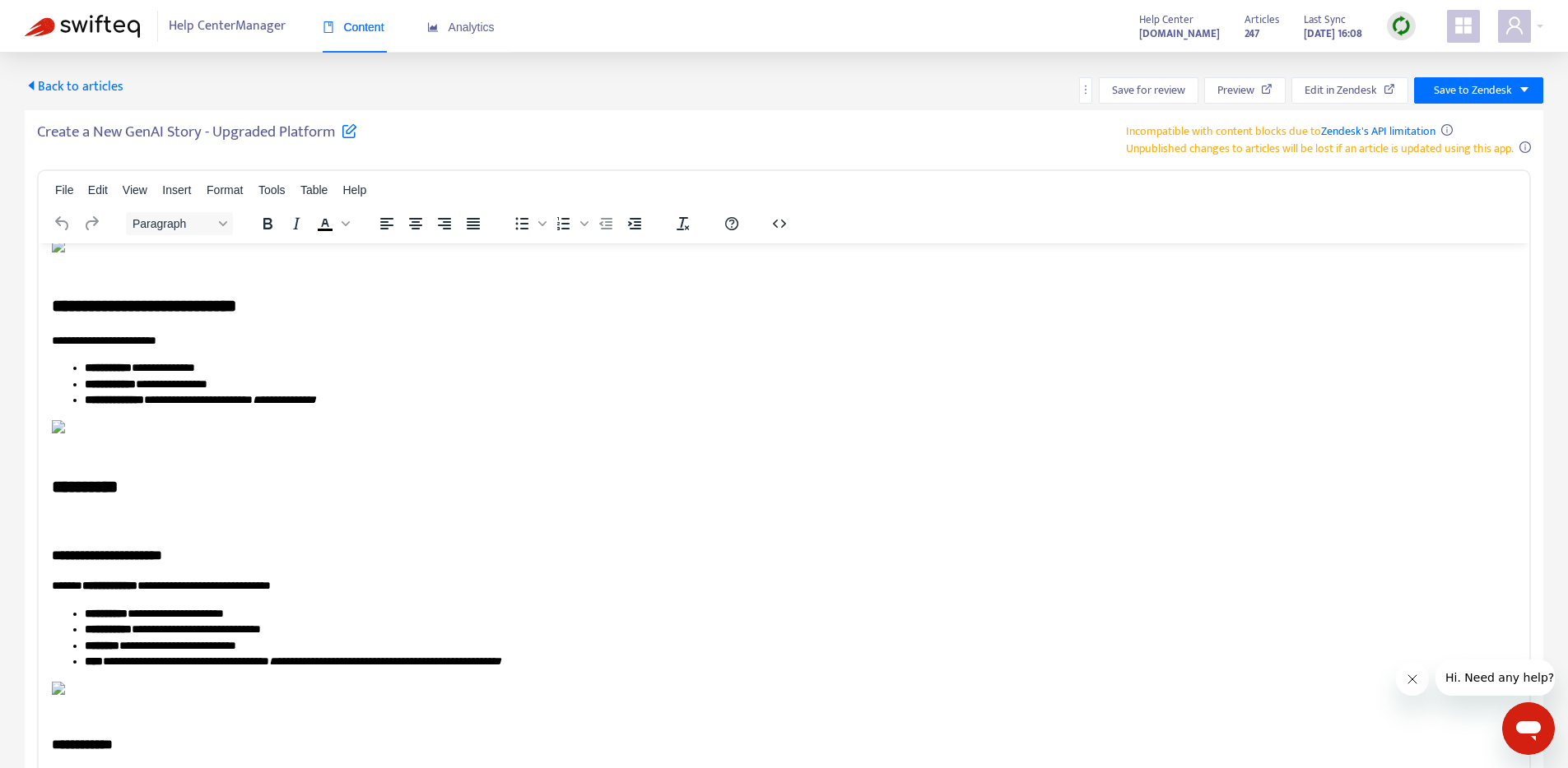
click at [131, 280] on p "Rich Text Area. Press ALT-0 for help." at bounding box center [778, 271] width 1452 height 16
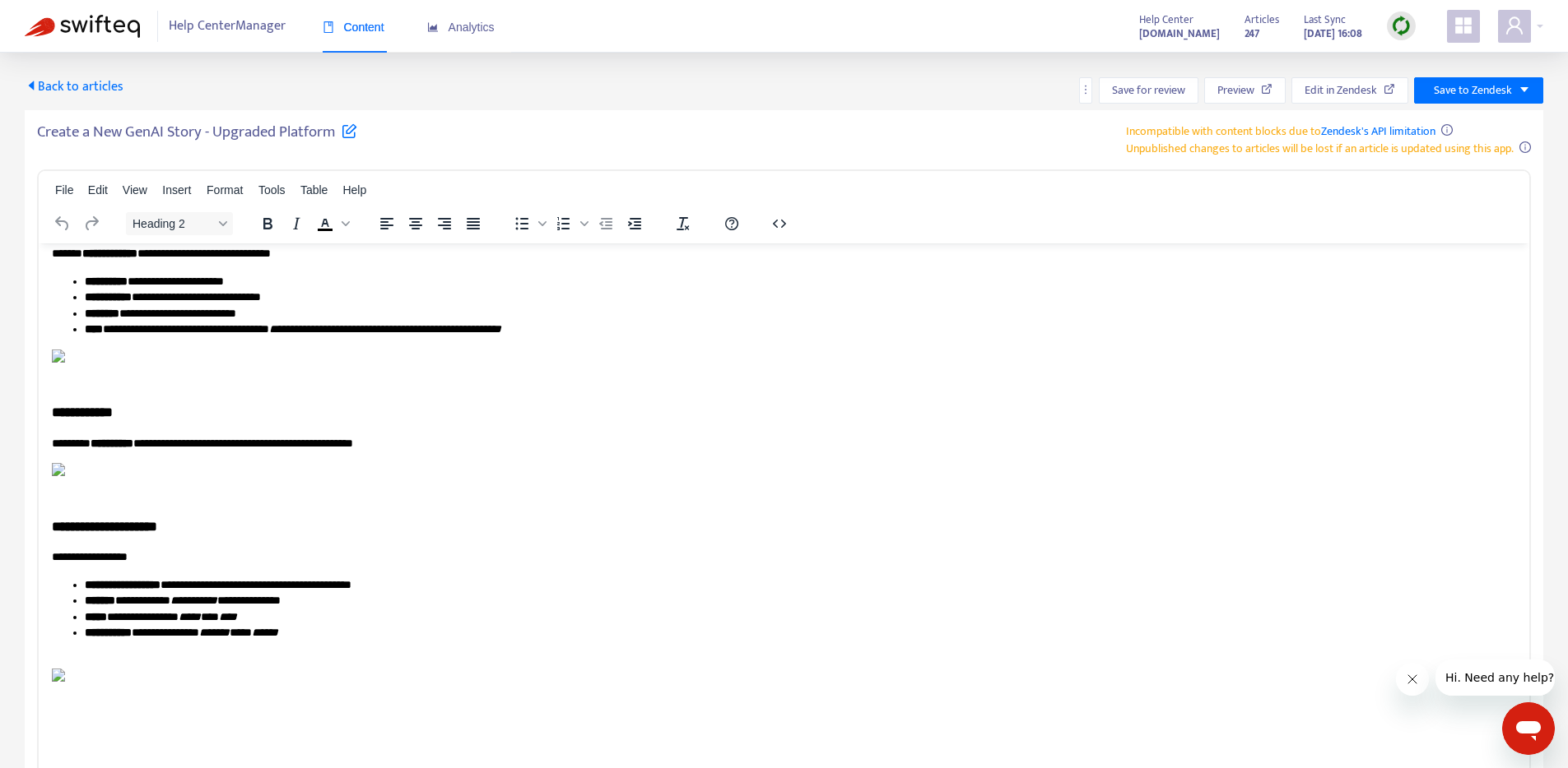
scroll to position [1074, 0]
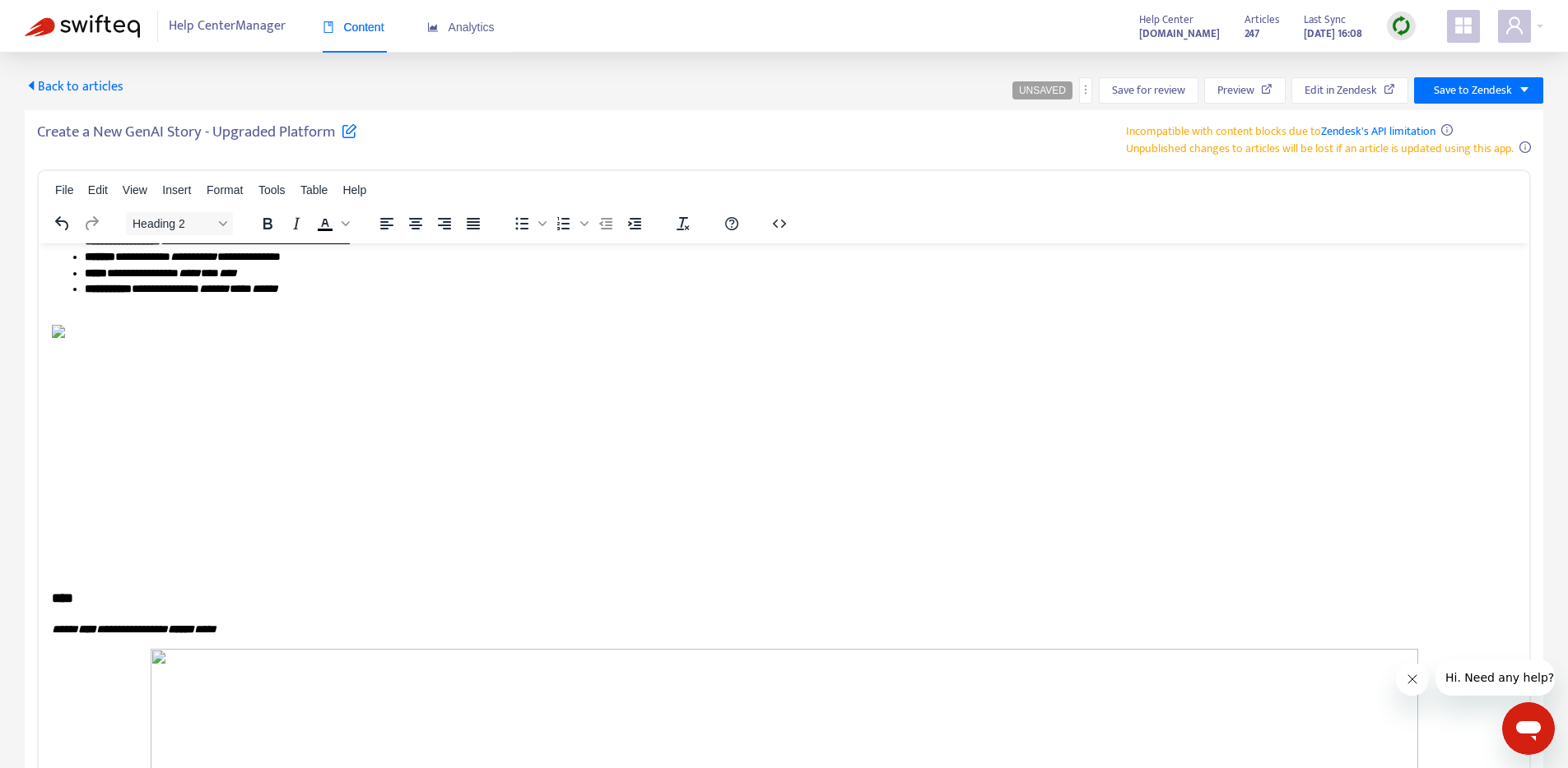
click at [213, 222] on span "Heading 2" at bounding box center [172, 224] width 81 height 13
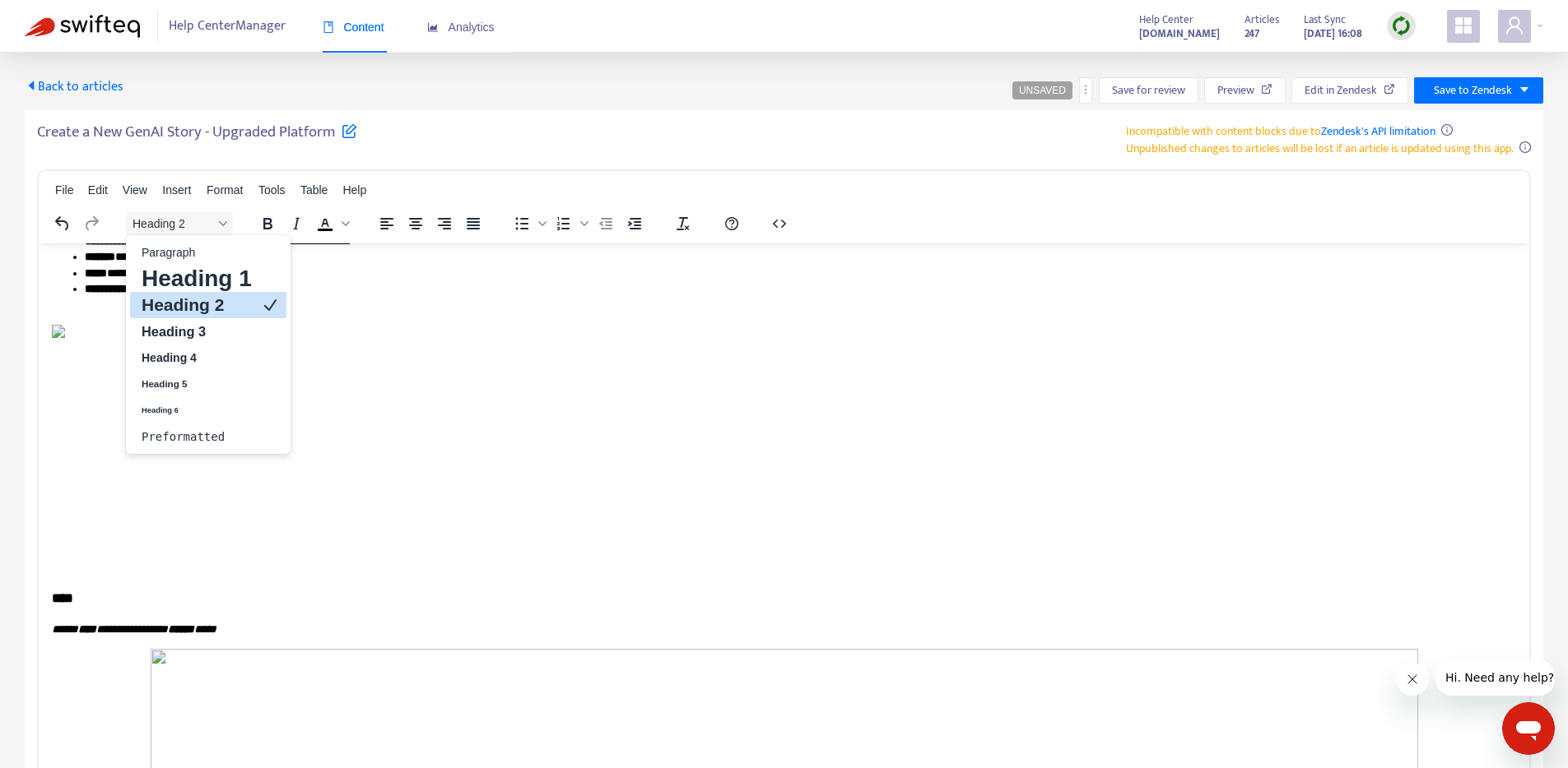
drag, startPoint x: 183, startPoint y: 305, endPoint x: 150, endPoint y: 68, distance: 239.3
click at [183, 305] on h2 "Heading 2" at bounding box center [197, 305] width 114 height 20
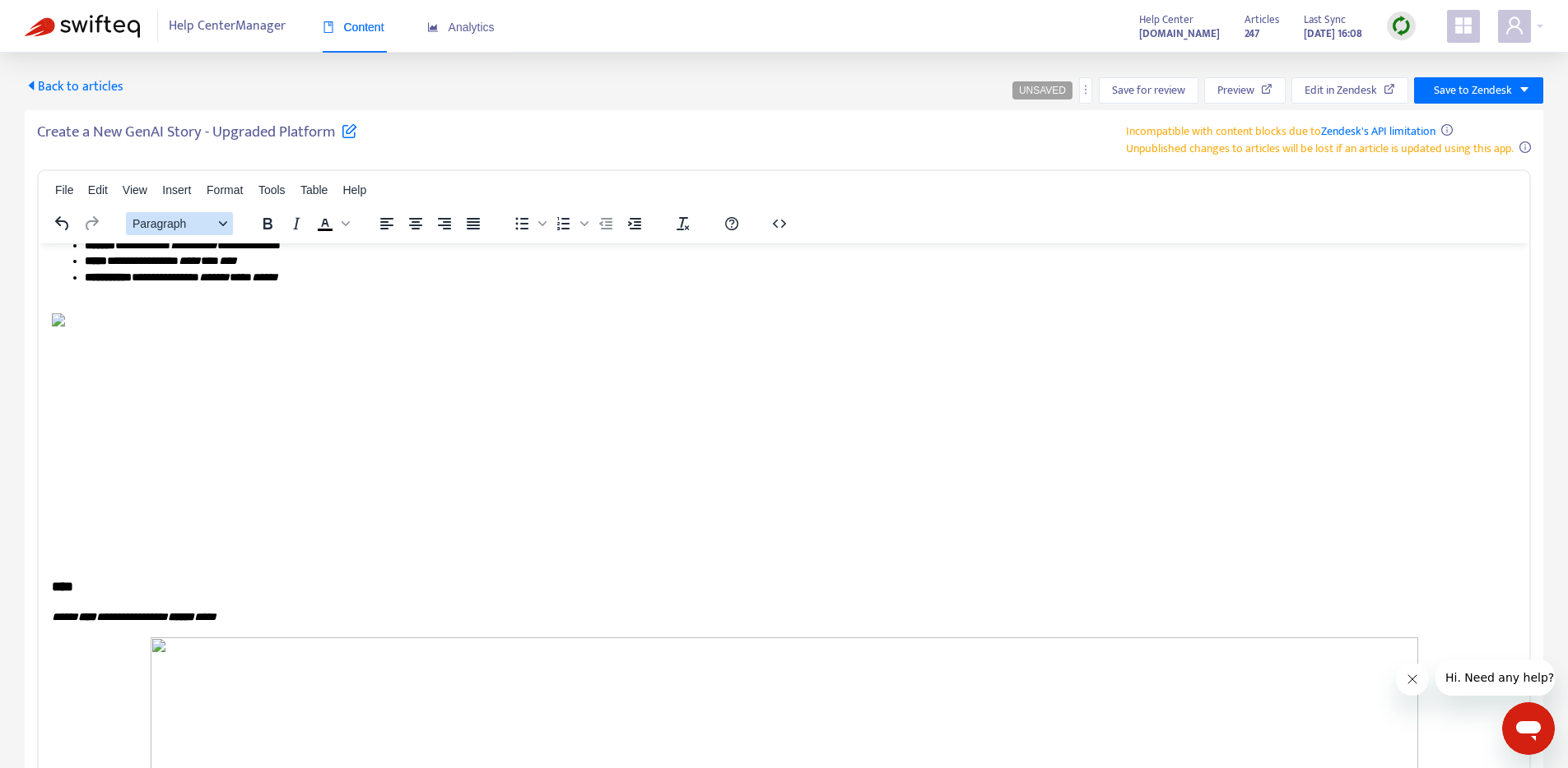
click at [211, 214] on button "Paragraph" at bounding box center [179, 224] width 107 height 23
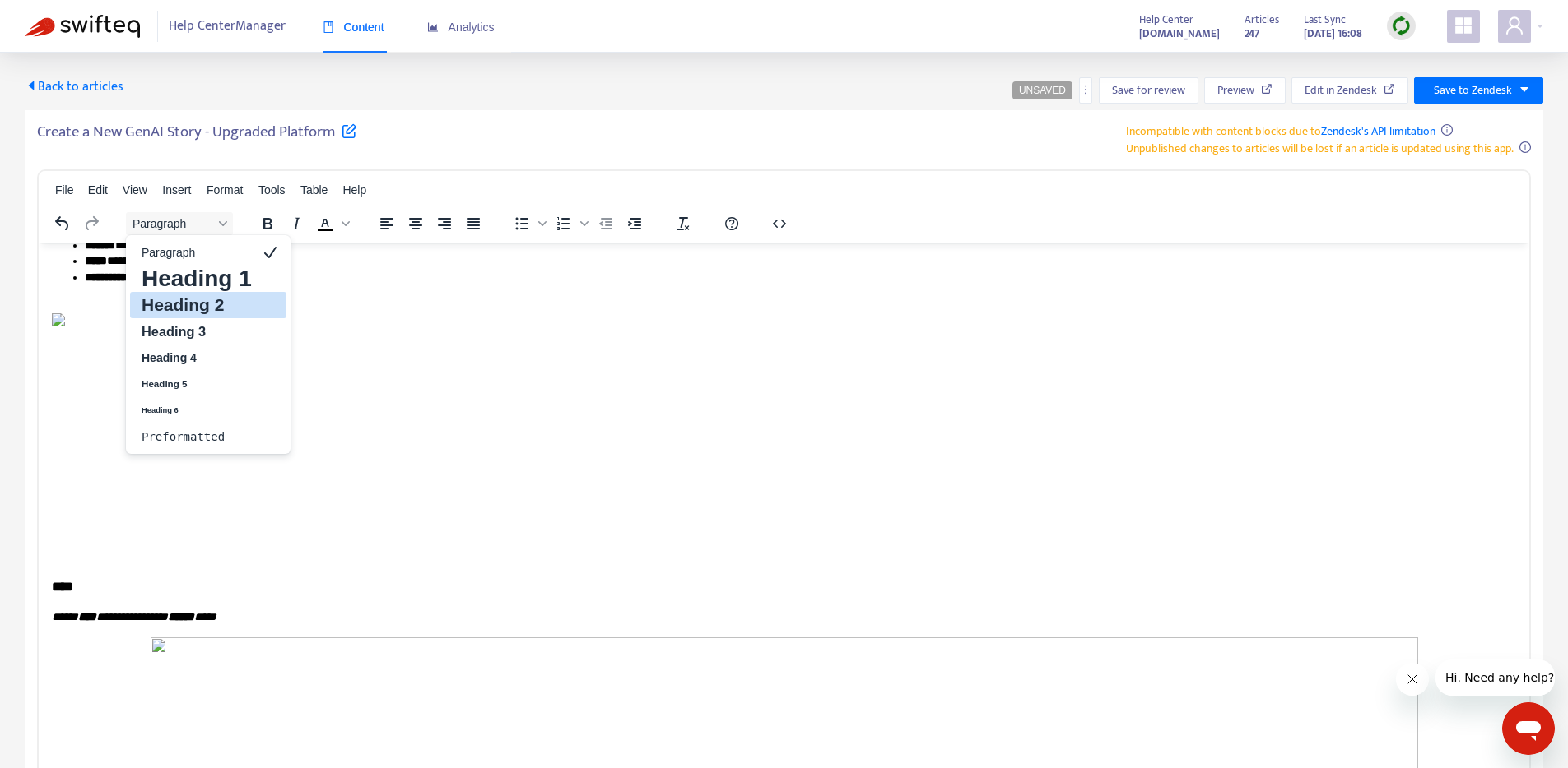
click at [198, 300] on h2 "Heading 2" at bounding box center [197, 305] width 114 height 20
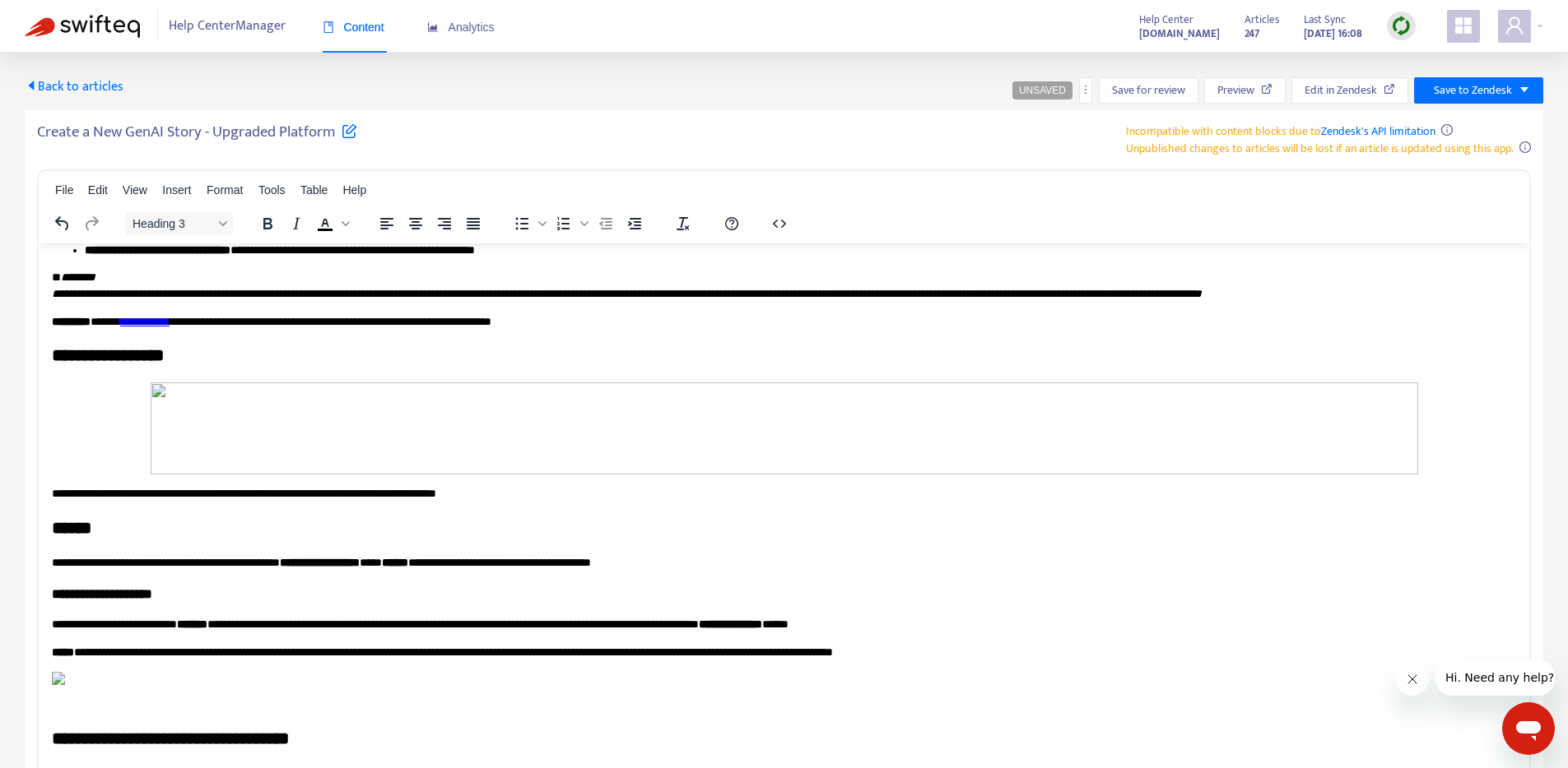
scroll to position [3310, 0]
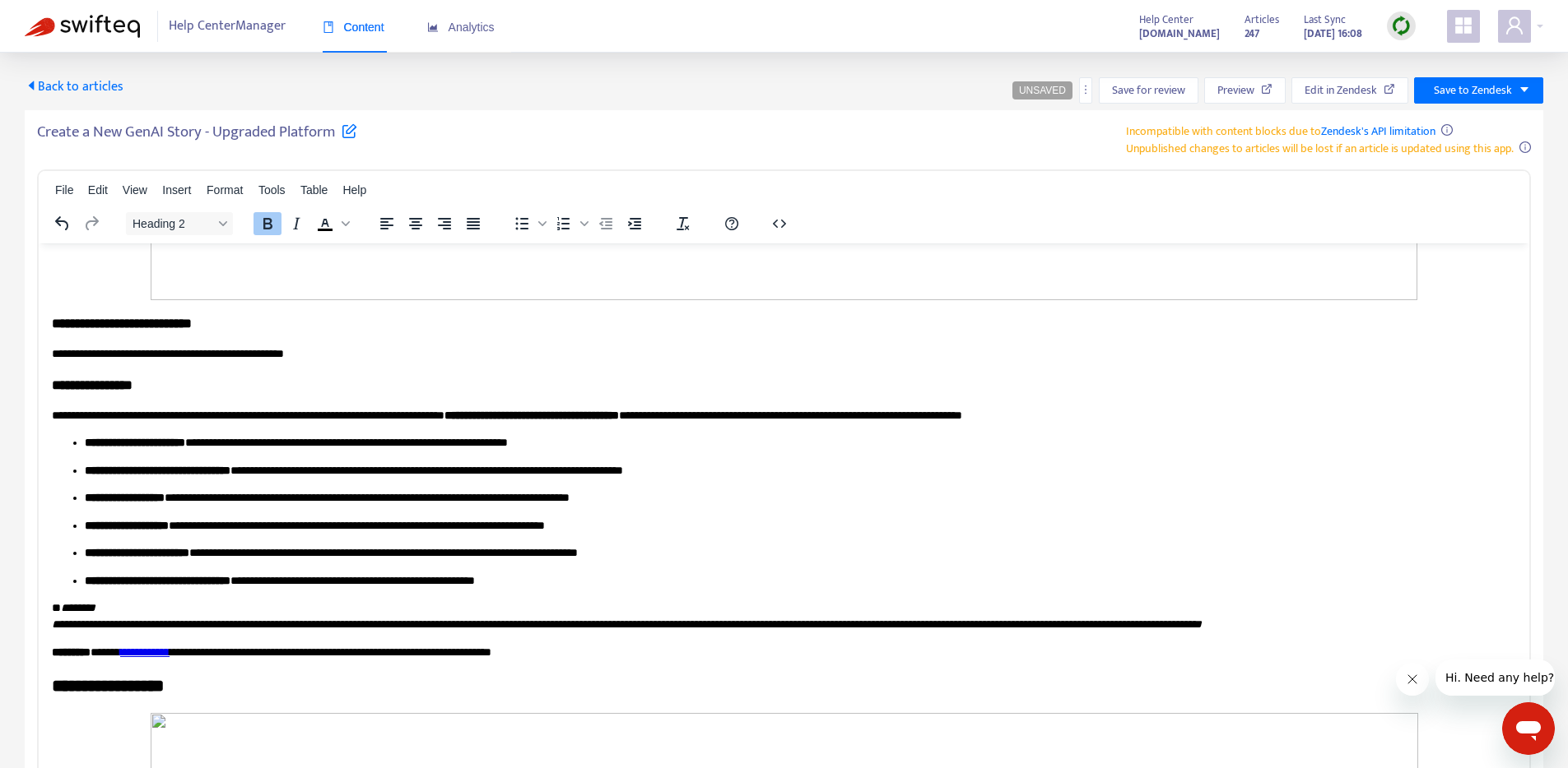
click at [220, 225] on icon "Block Heading 2" at bounding box center [223, 224] width 8 height 8
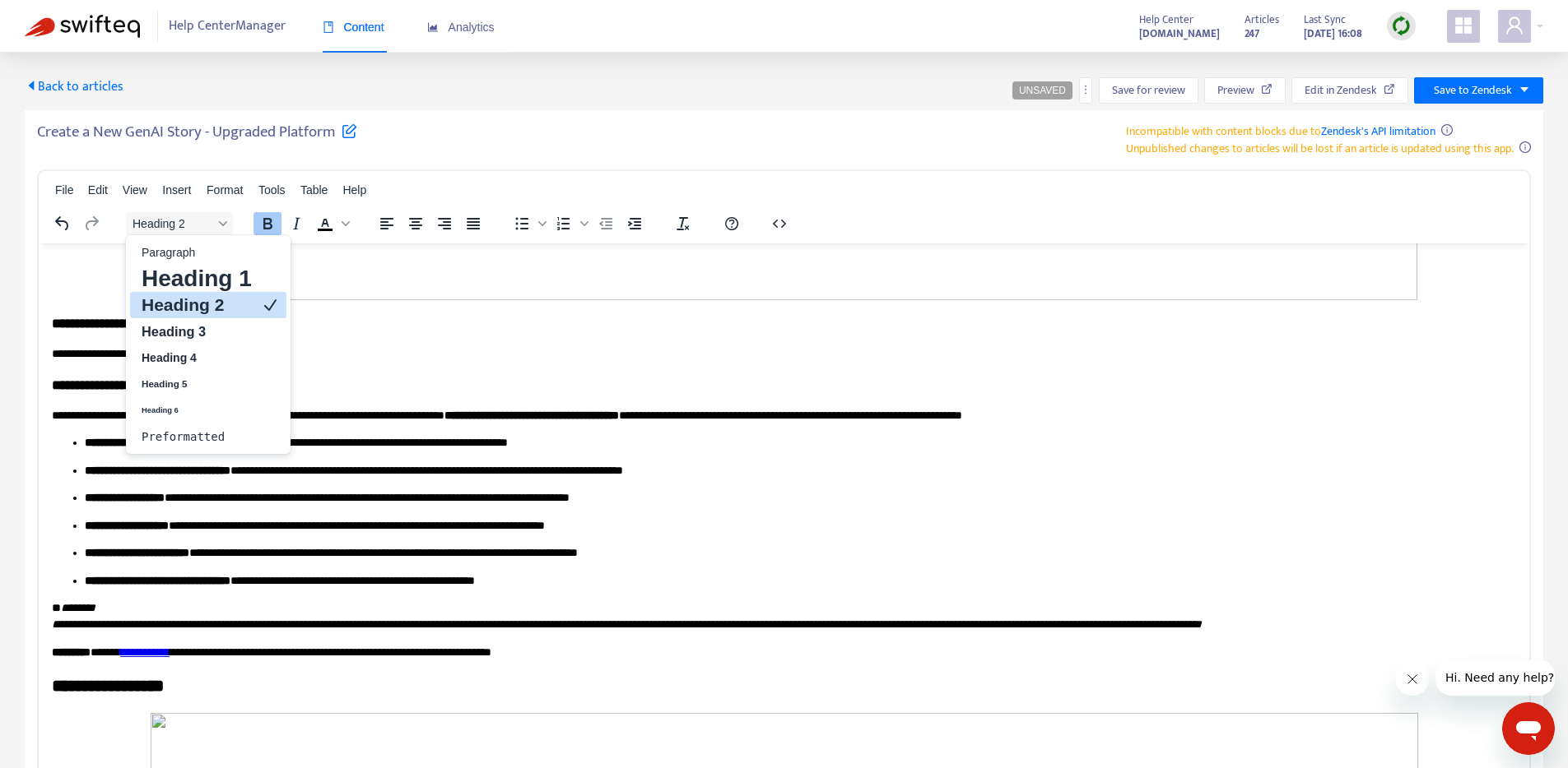
drag, startPoint x: 181, startPoint y: 309, endPoint x: 140, endPoint y: 71, distance: 241.5
click at [181, 309] on h2 "Heading 2" at bounding box center [197, 305] width 114 height 20
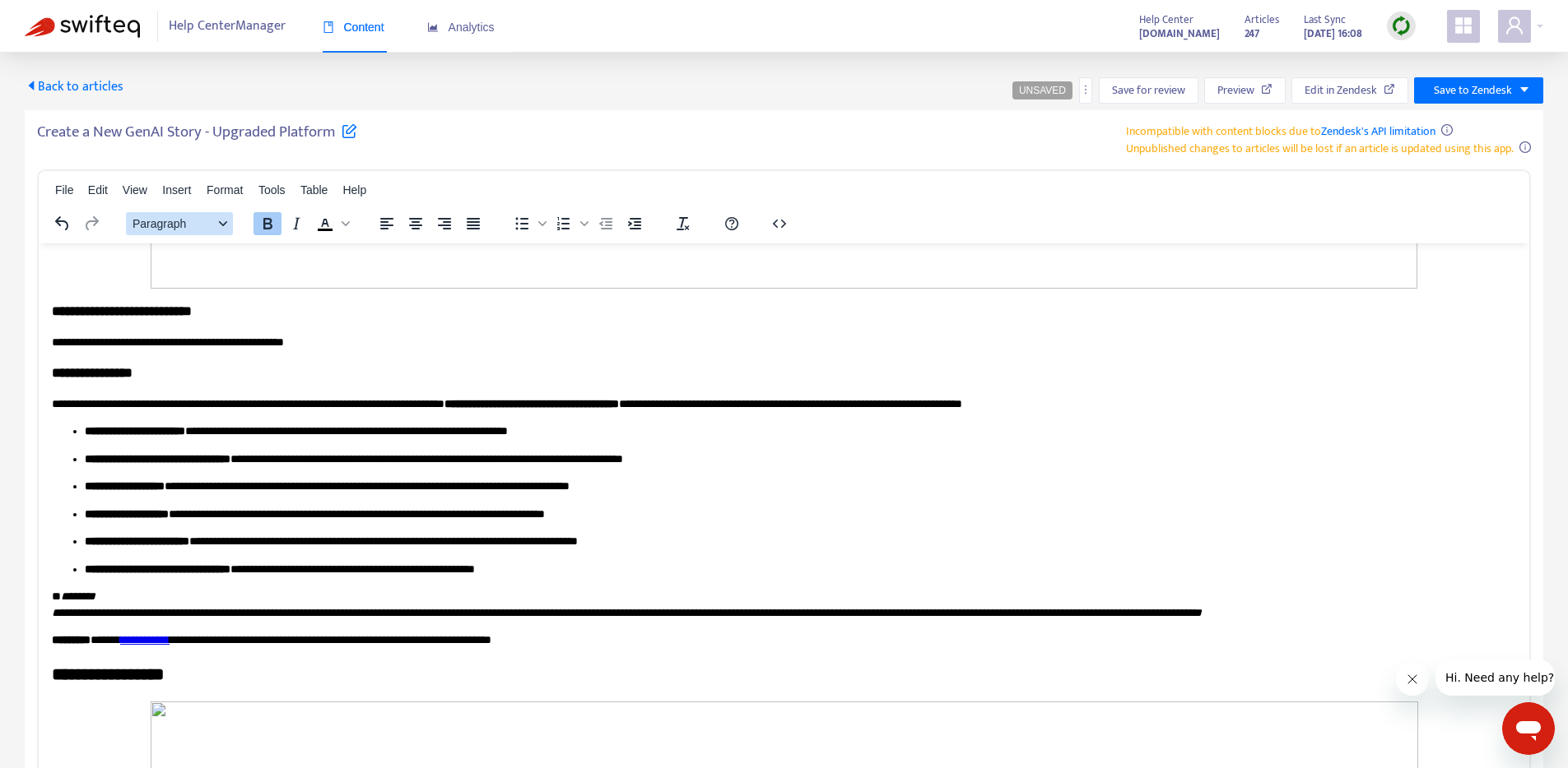
click at [224, 221] on icon "Block Paragraph" at bounding box center [223, 224] width 8 height 8
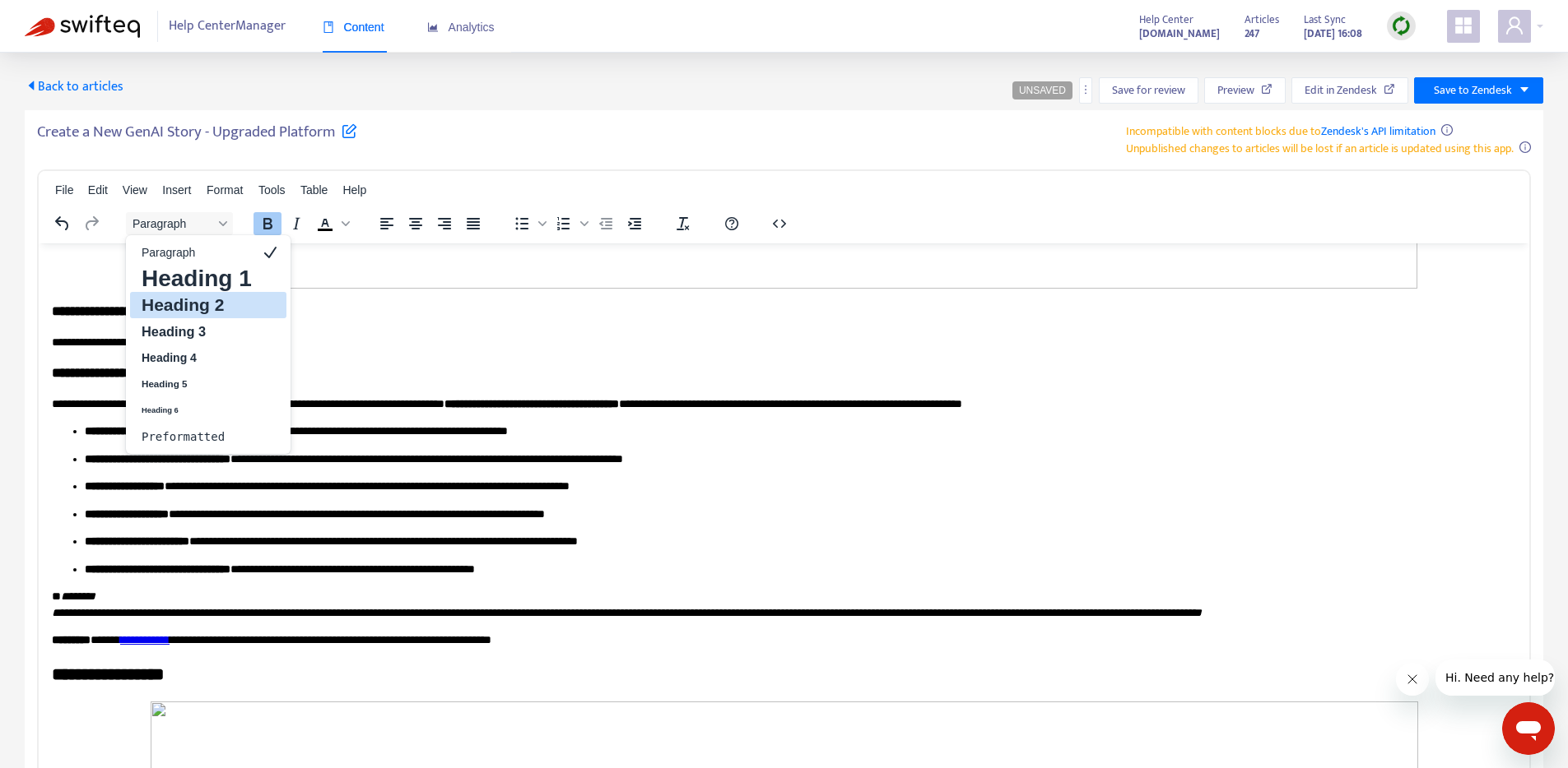
click at [195, 306] on h2 "Heading 2" at bounding box center [197, 305] width 114 height 20
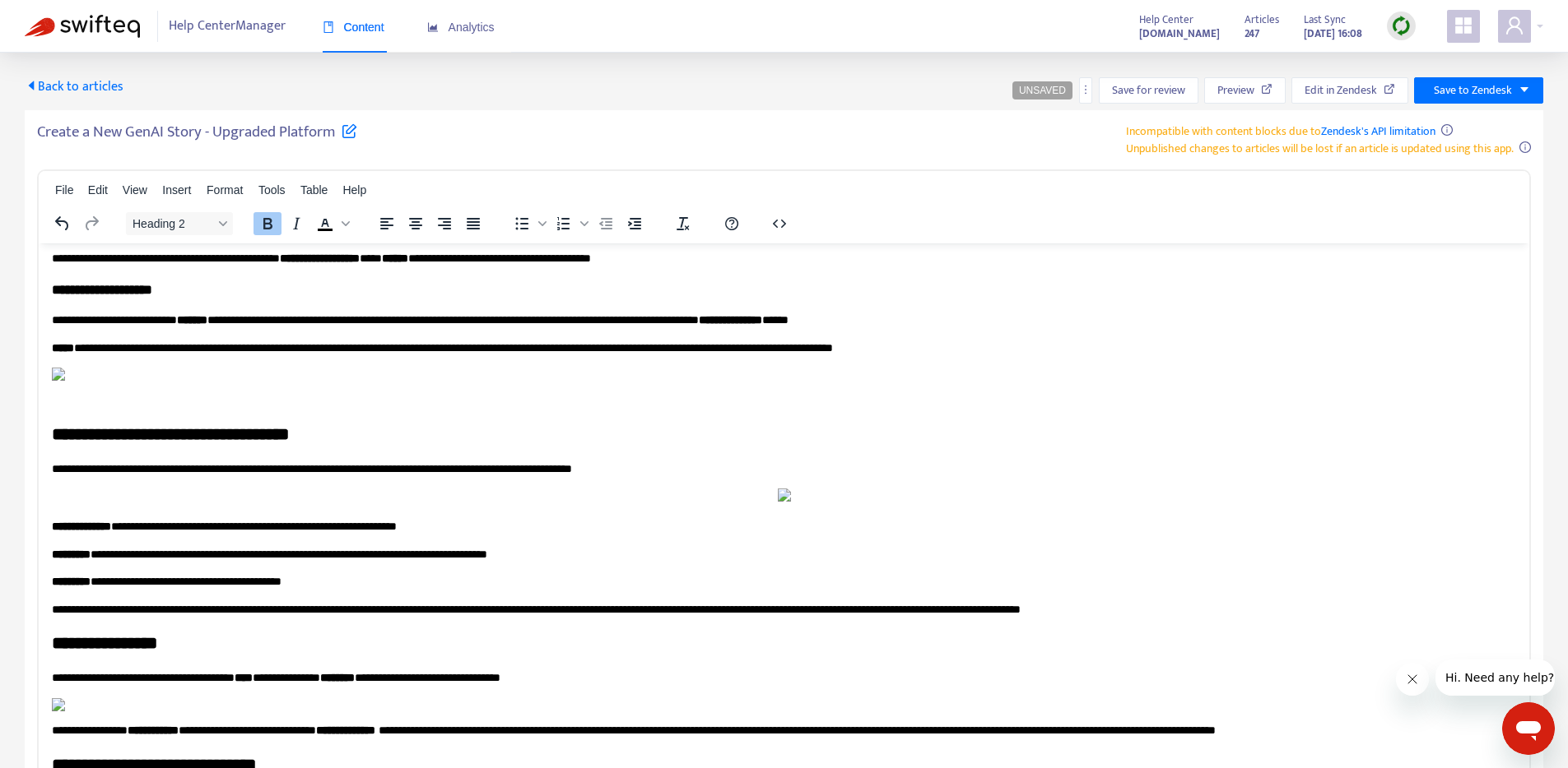
scroll to position [4138, 0]
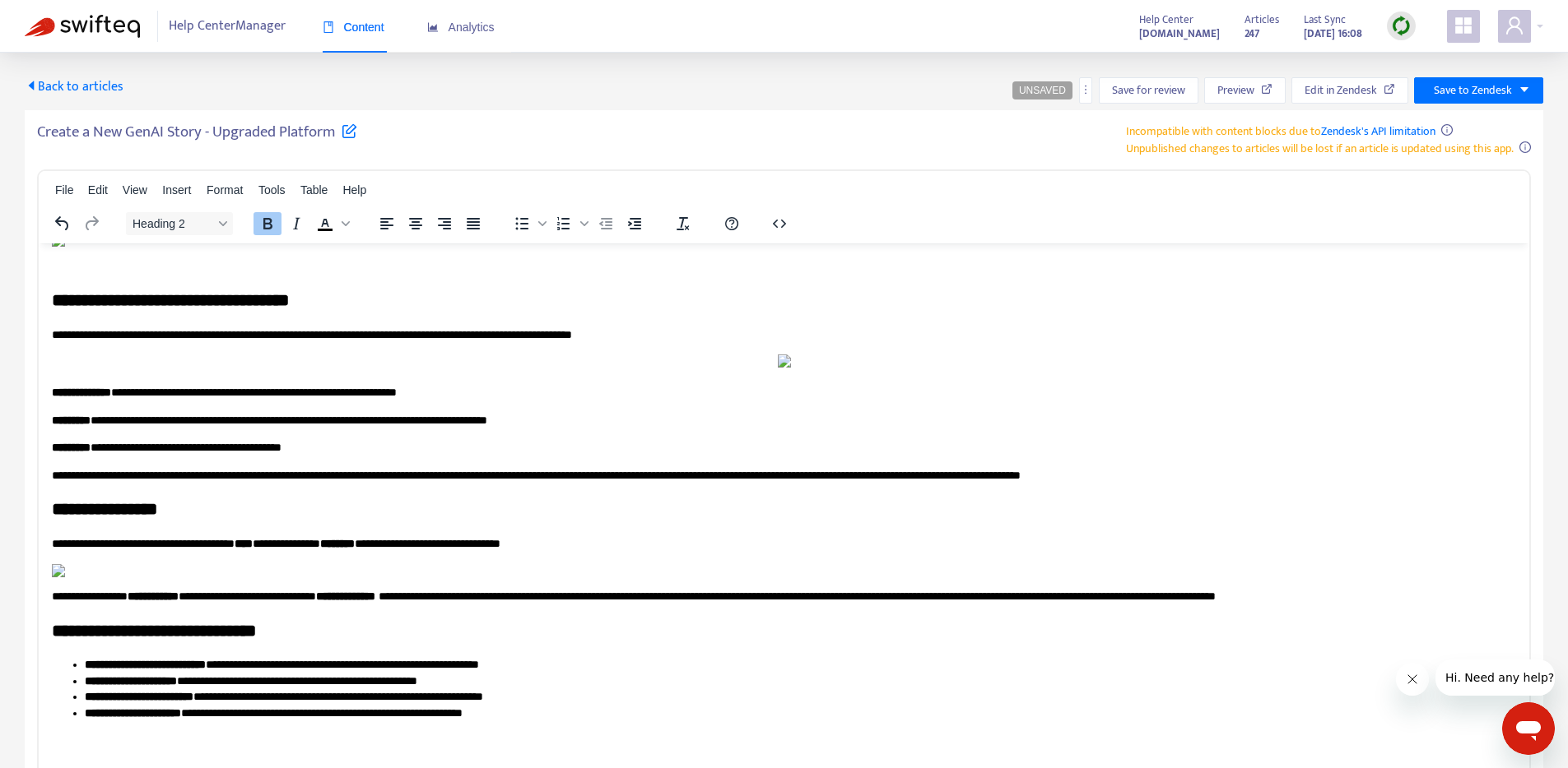
drag, startPoint x: 194, startPoint y: 423, endPoint x: 112, endPoint y: 374, distance: 95.5
click at [212, 220] on span "Heading 2" at bounding box center [172, 224] width 81 height 13
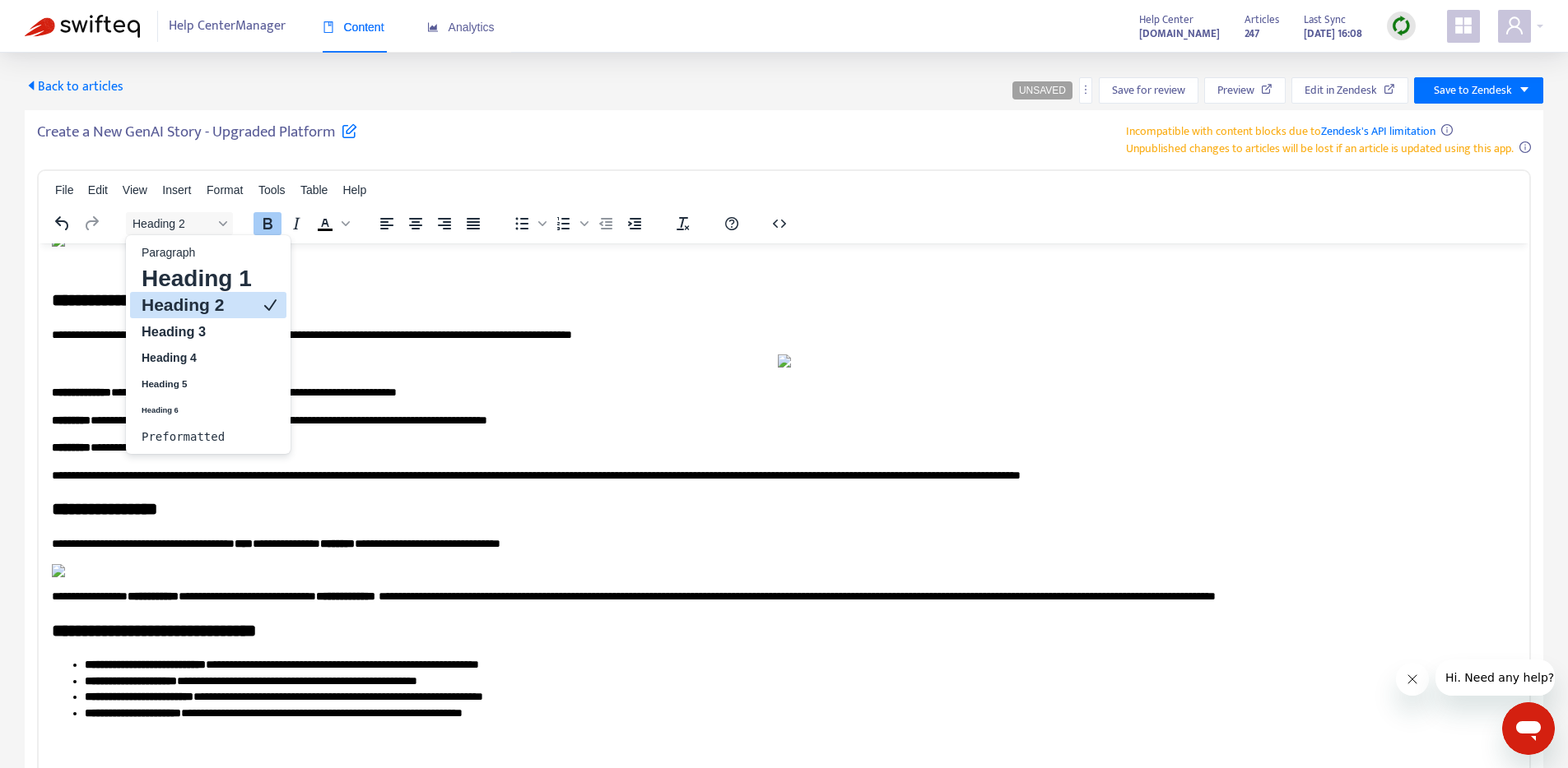
drag, startPoint x: 211, startPoint y: 309, endPoint x: 174, endPoint y: 40, distance: 271.5
click at [211, 309] on h2 "Heading 2" at bounding box center [197, 305] width 114 height 20
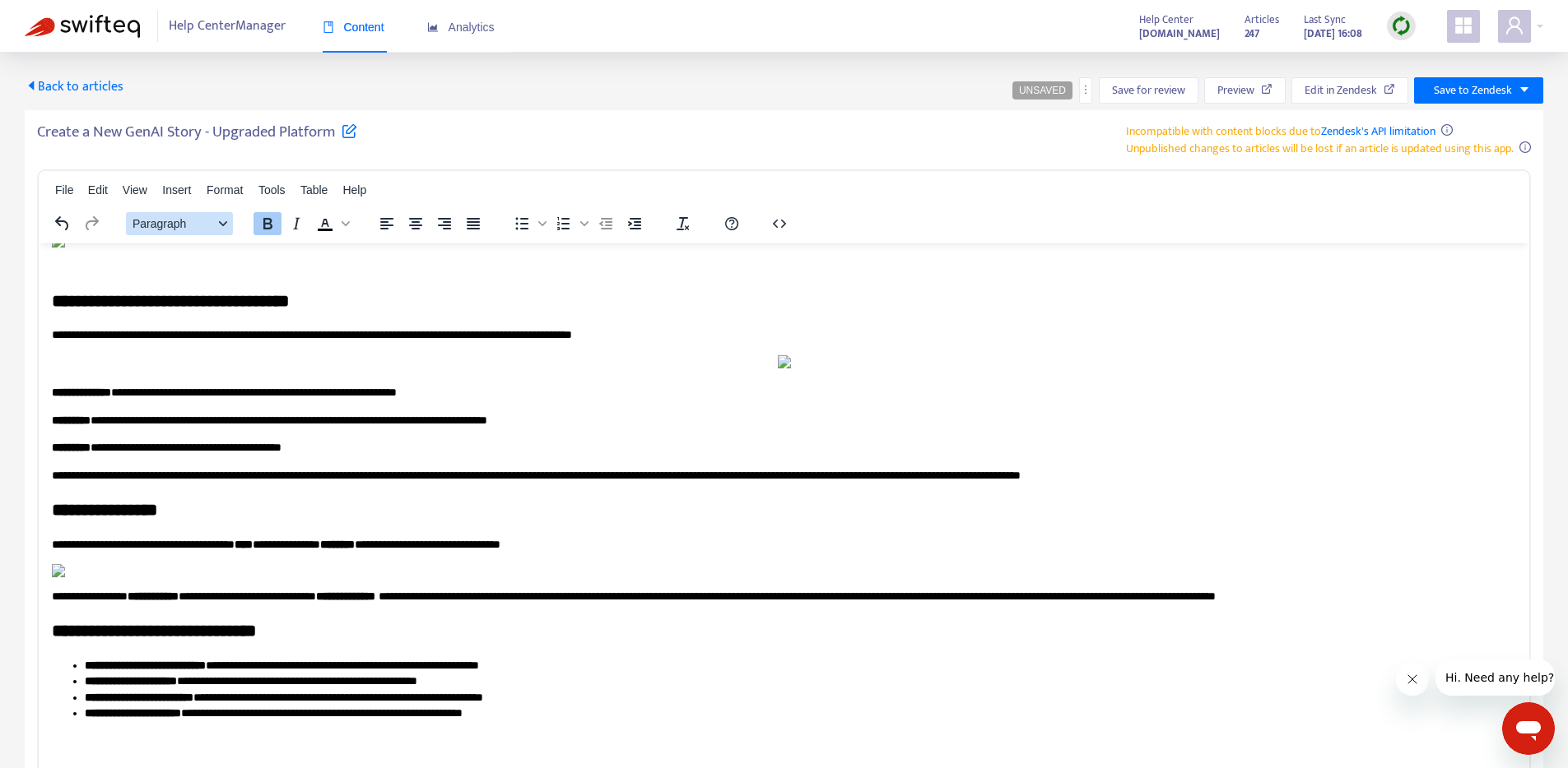
click at [226, 226] on icon "Block Paragraph" at bounding box center [223, 224] width 8 height 8
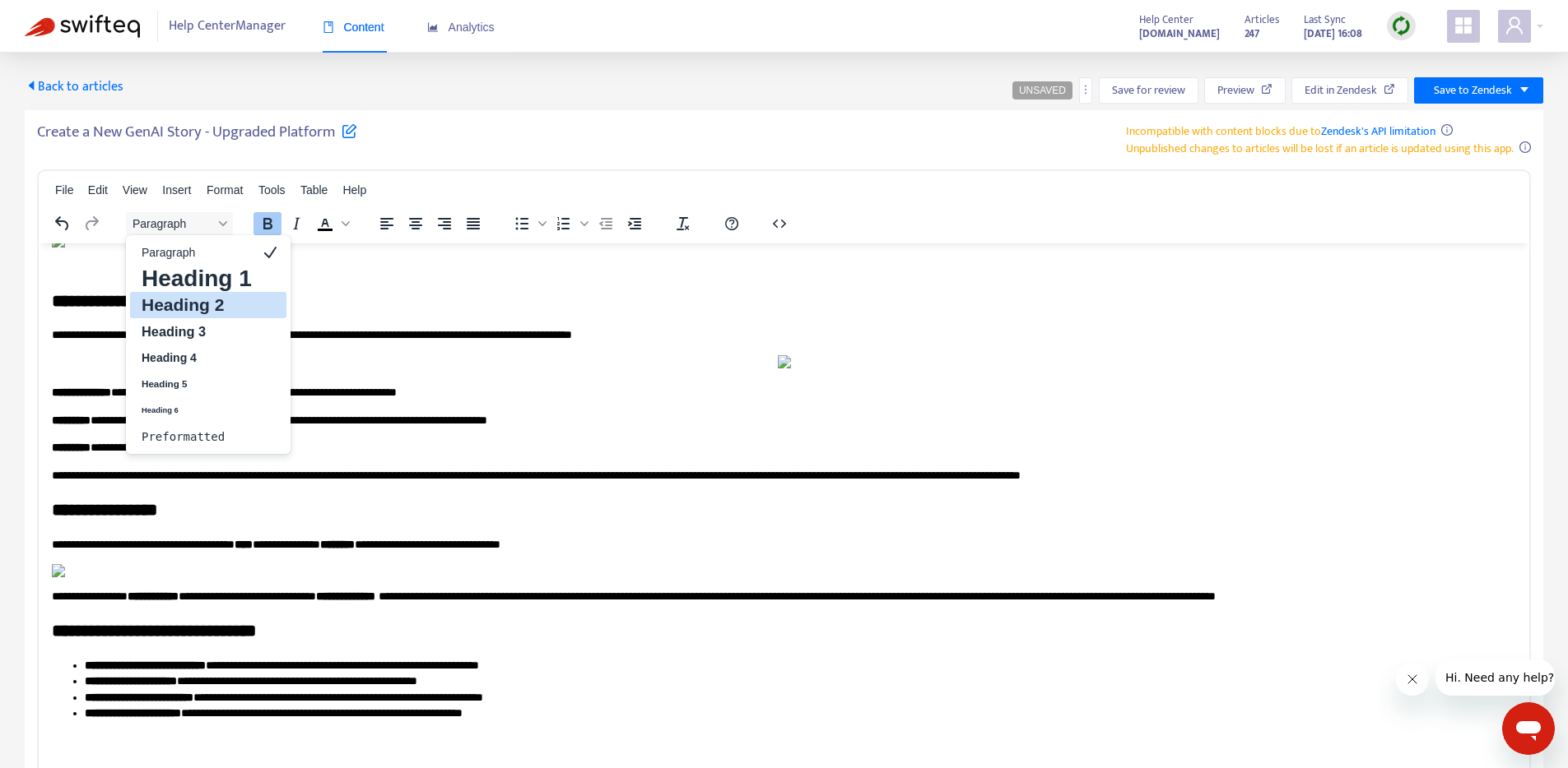
click at [222, 296] on h2 "Heading 2" at bounding box center [197, 305] width 114 height 20
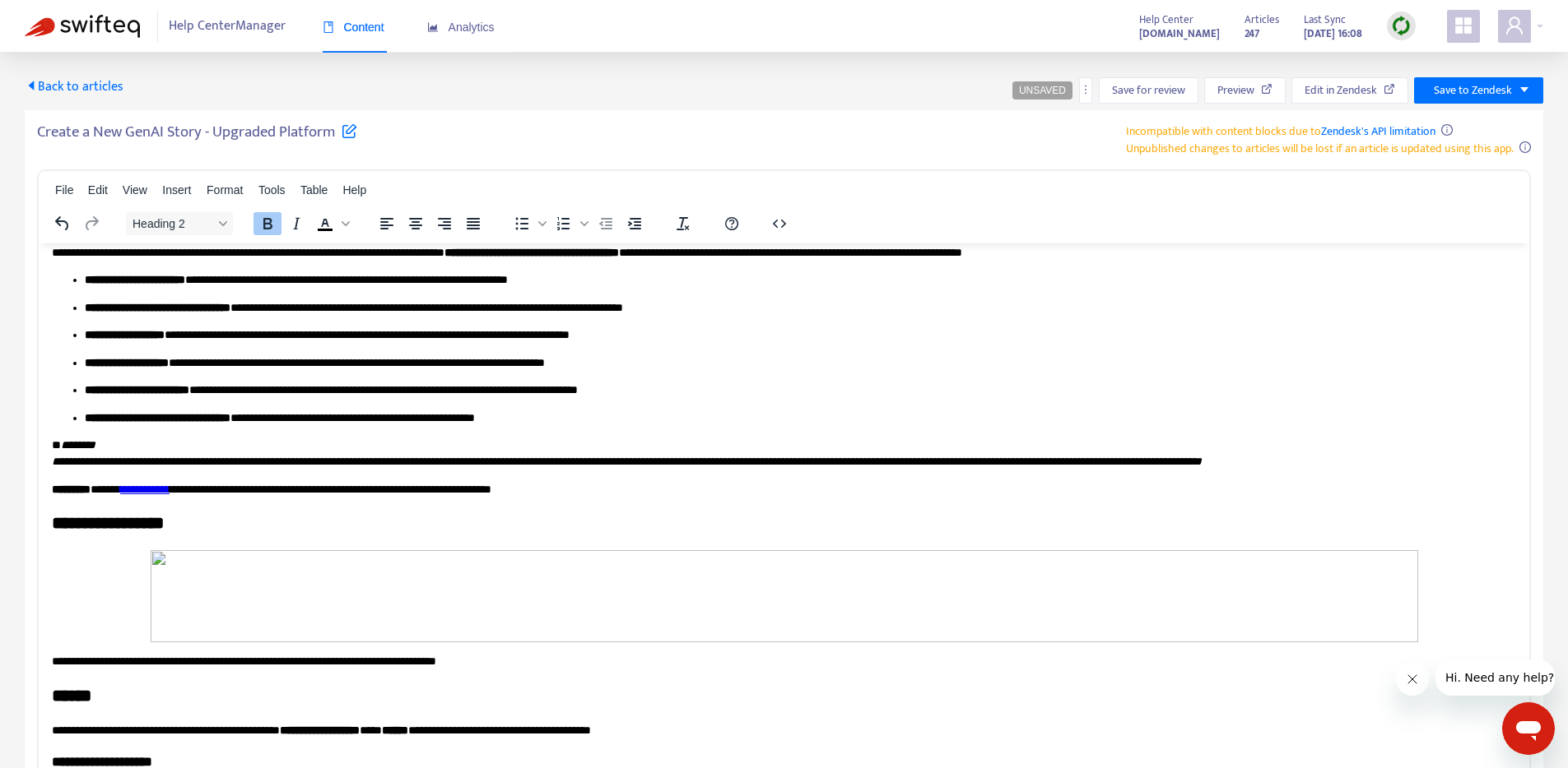
scroll to position [3463, 0]
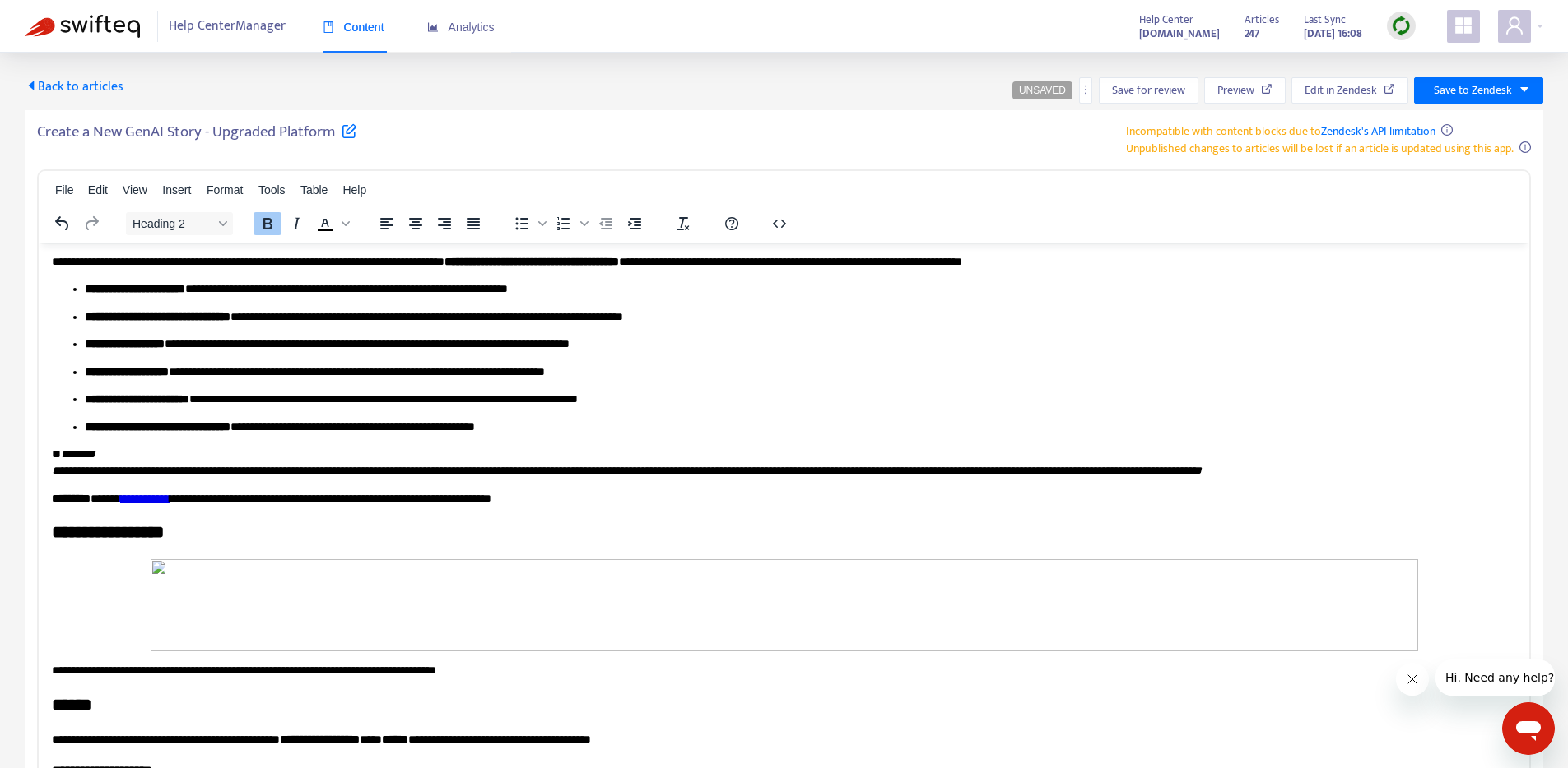
click at [209, 214] on button "Heading 2" at bounding box center [179, 224] width 107 height 23
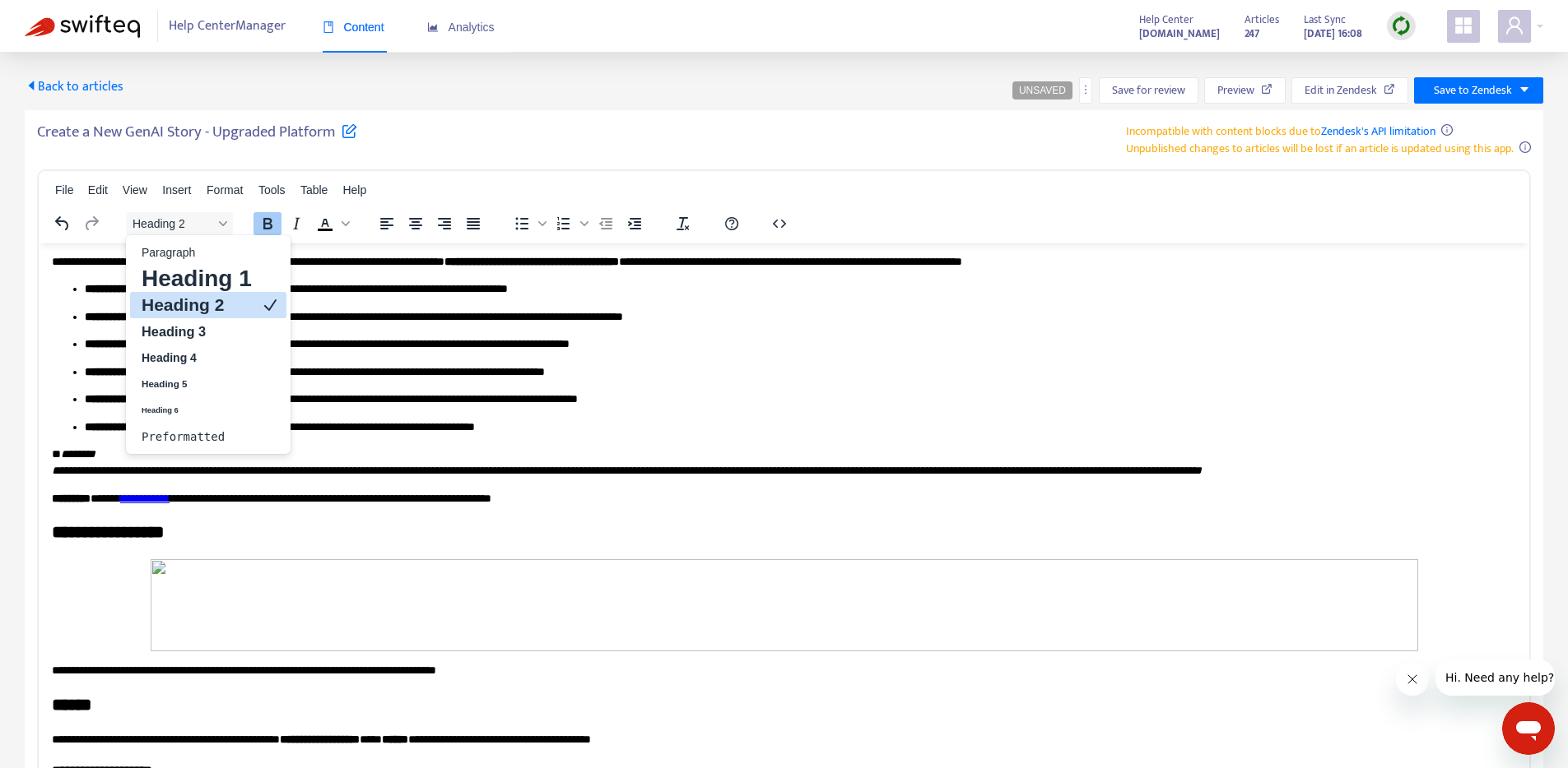
click at [201, 304] on h2 "Heading 2" at bounding box center [197, 305] width 114 height 20
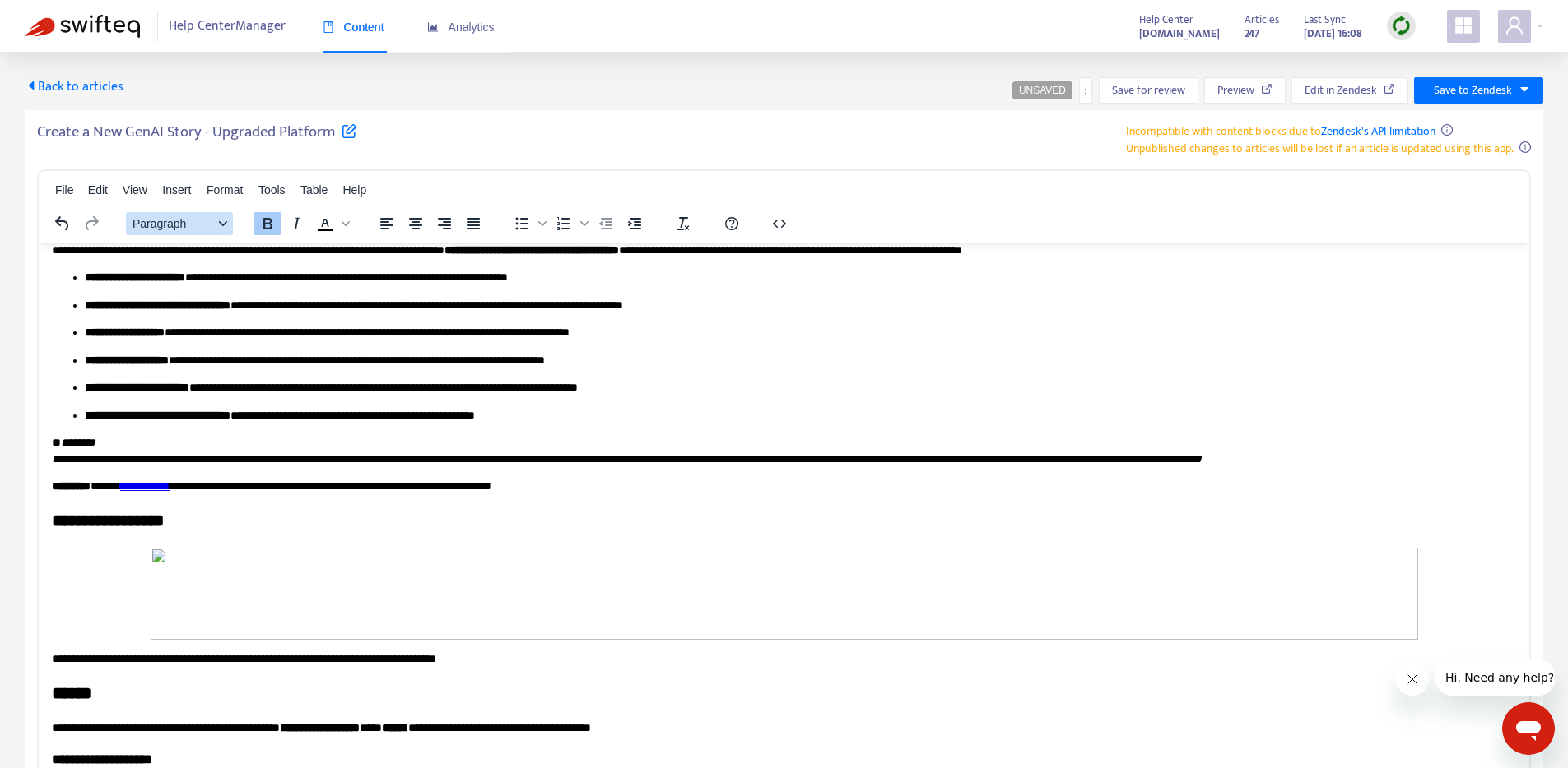
click at [216, 223] on div "Block Paragraph" at bounding box center [223, 224] width 13 height 8
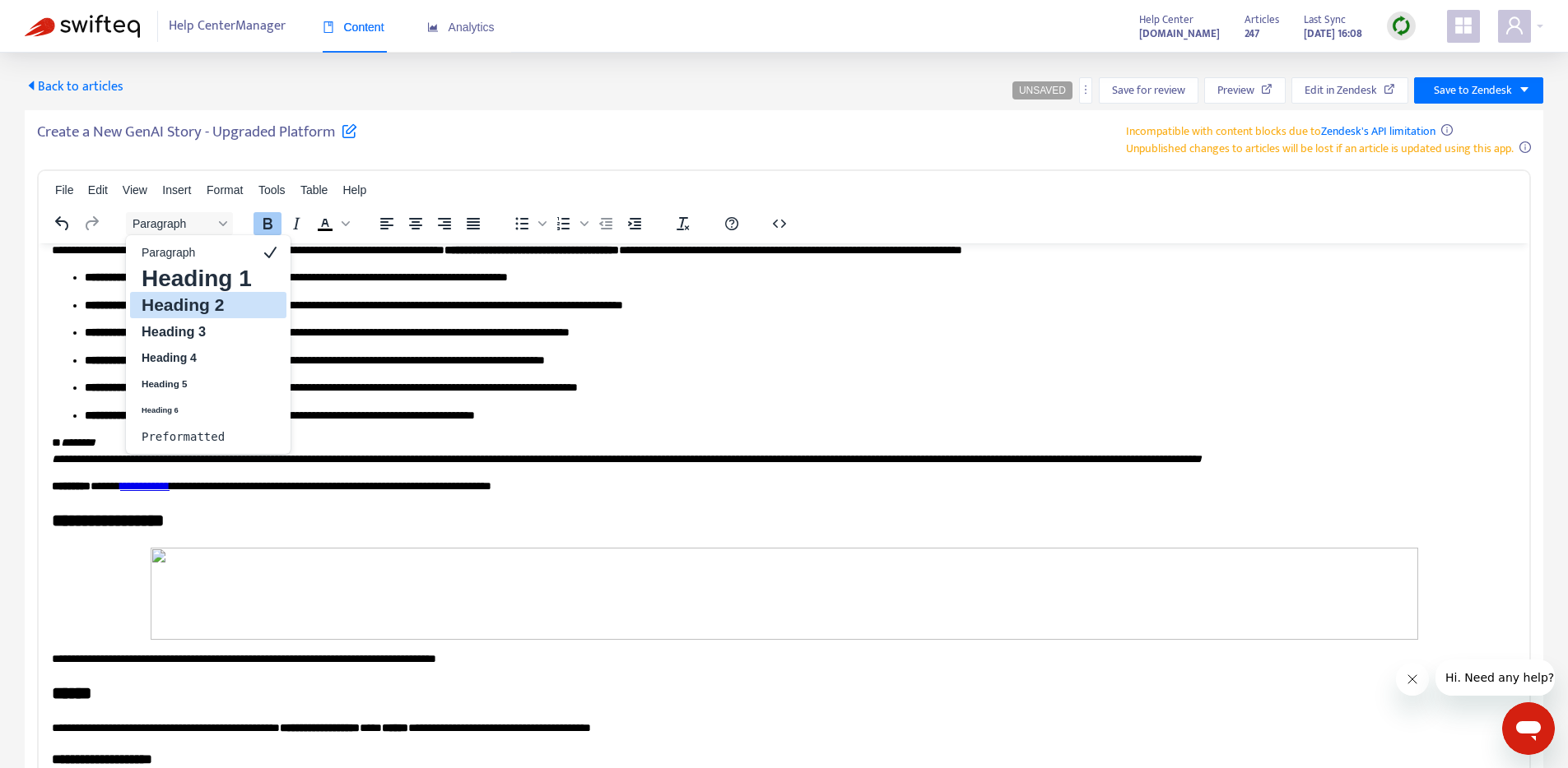
click at [192, 309] on h2 "Heading 2" at bounding box center [197, 305] width 114 height 20
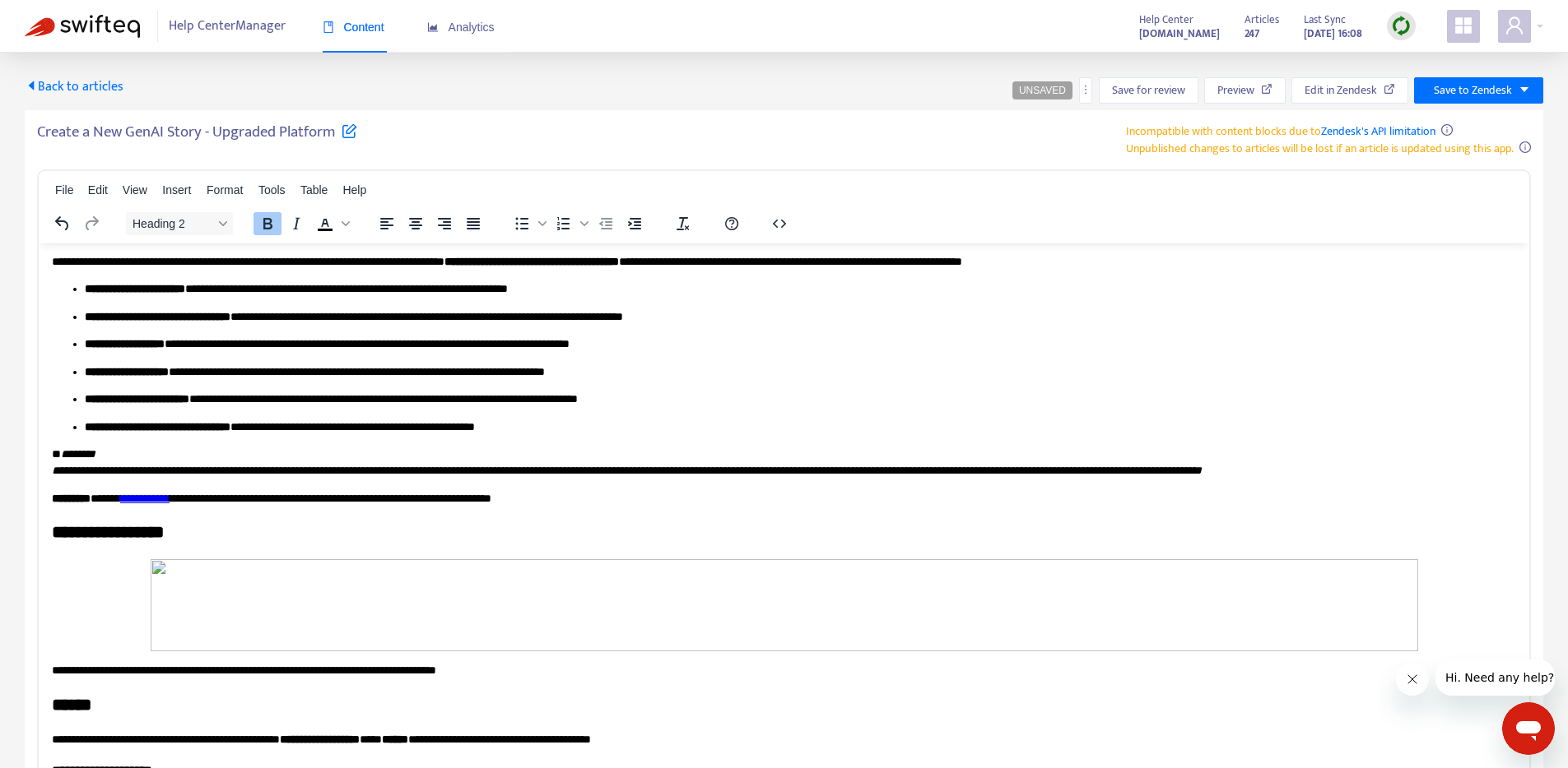
click at [267, 225] on icon "Bold" at bounding box center [268, 224] width 20 height 20
click at [212, 219] on span "Heading 2" at bounding box center [172, 224] width 81 height 13
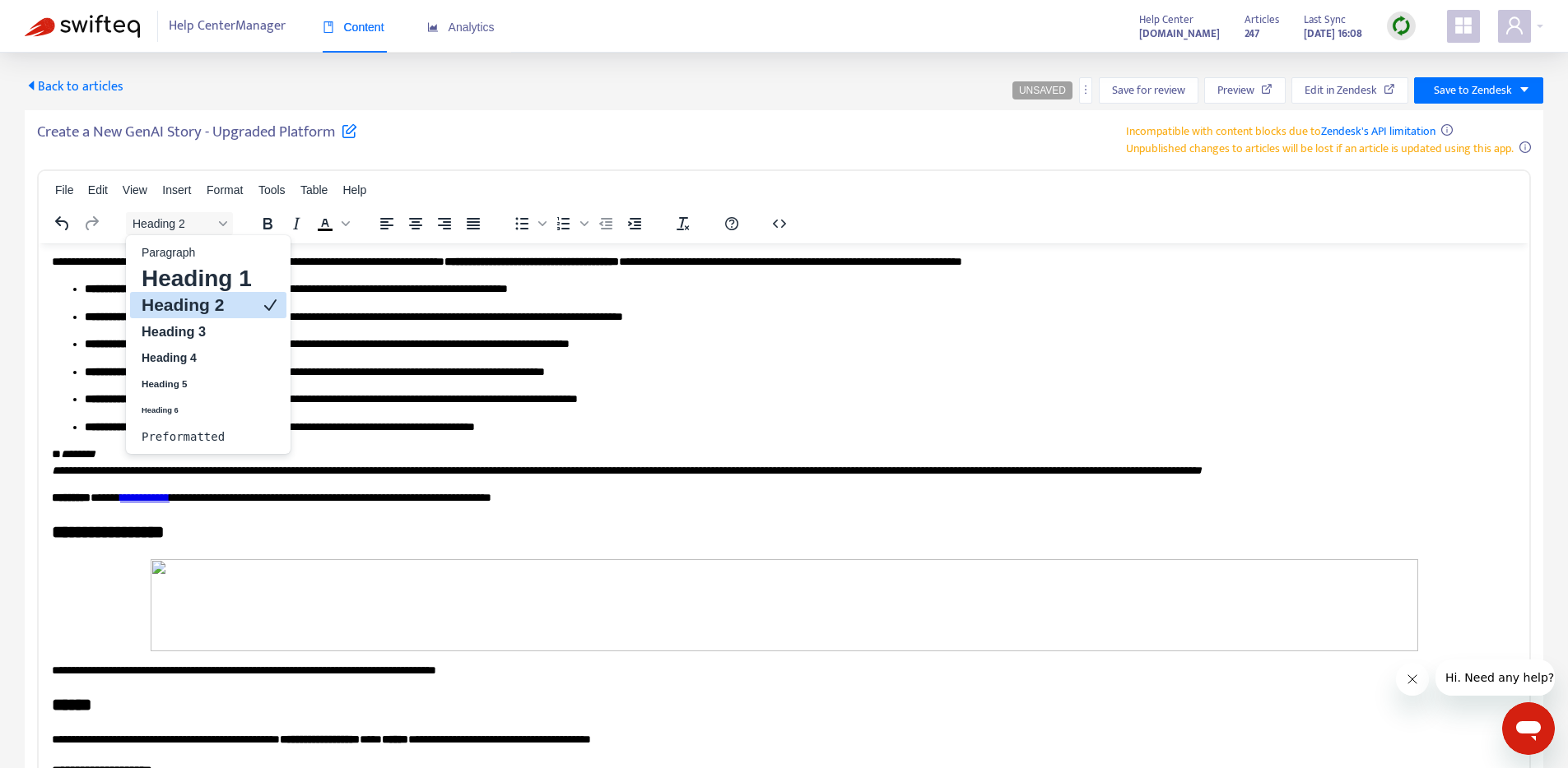
click at [195, 312] on h2 "Heading 2" at bounding box center [197, 305] width 114 height 20
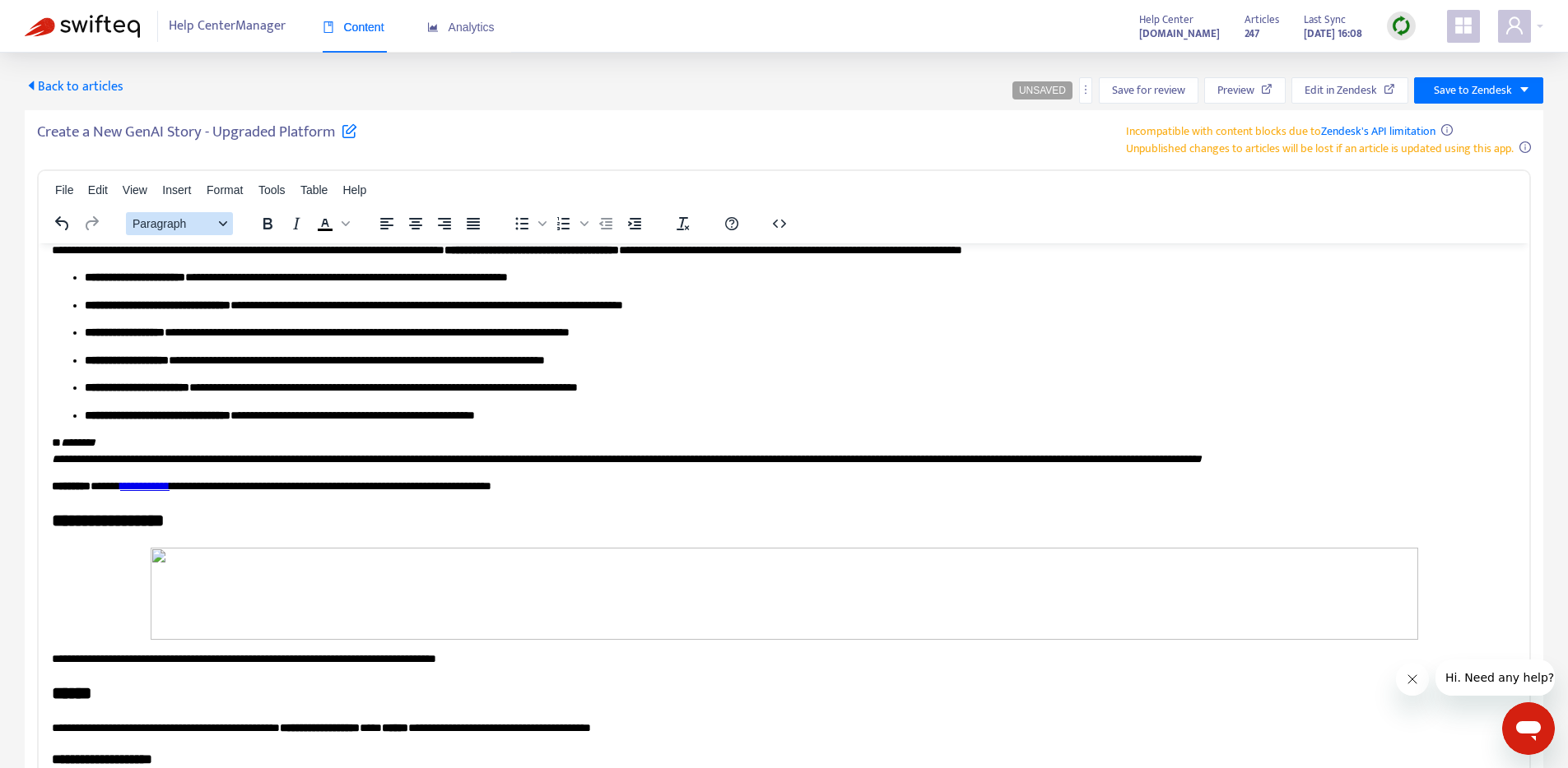
click at [204, 225] on span "Paragraph" at bounding box center [172, 224] width 81 height 13
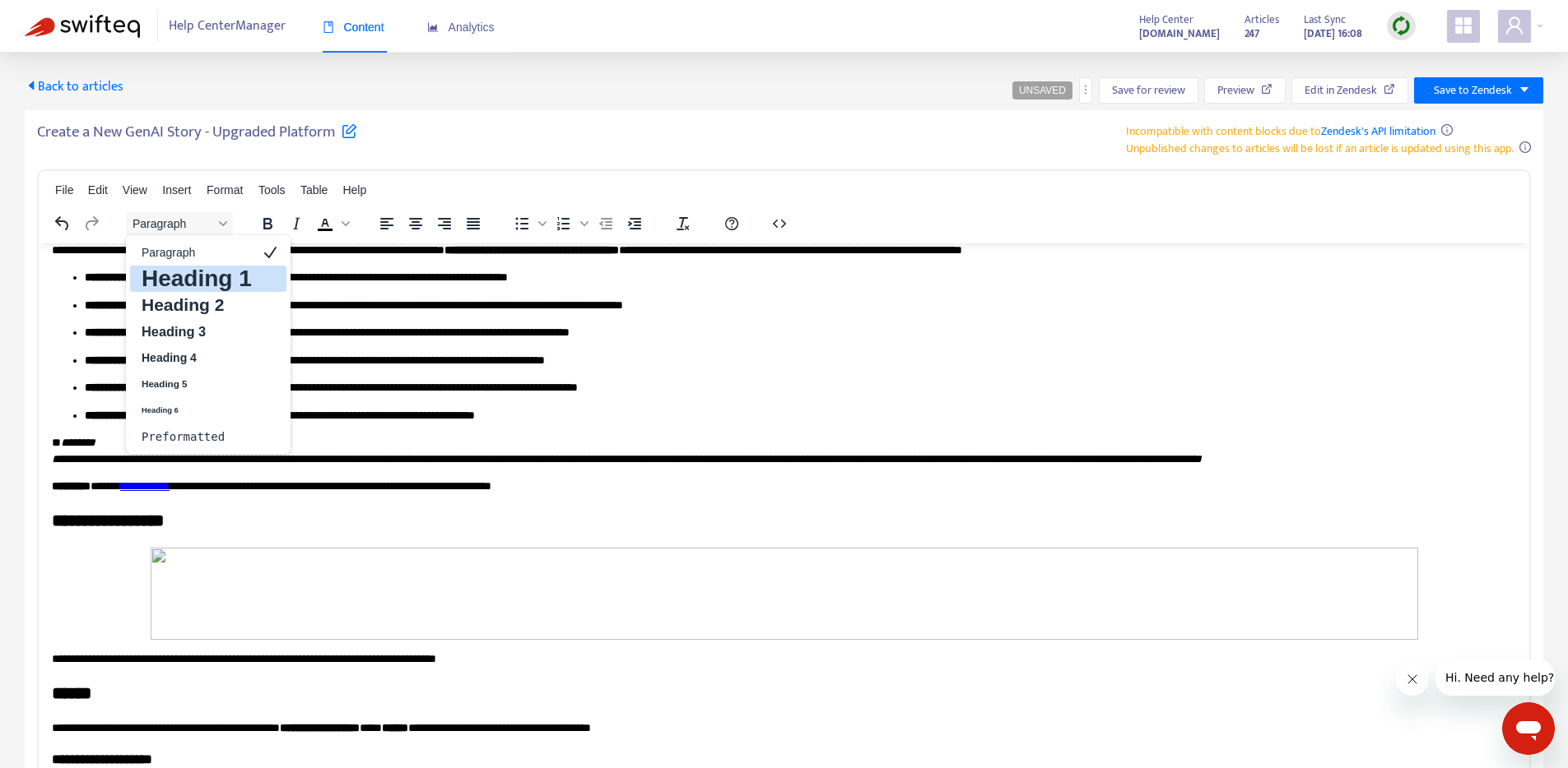
click at [191, 305] on h2 "Heading 2" at bounding box center [197, 305] width 114 height 20
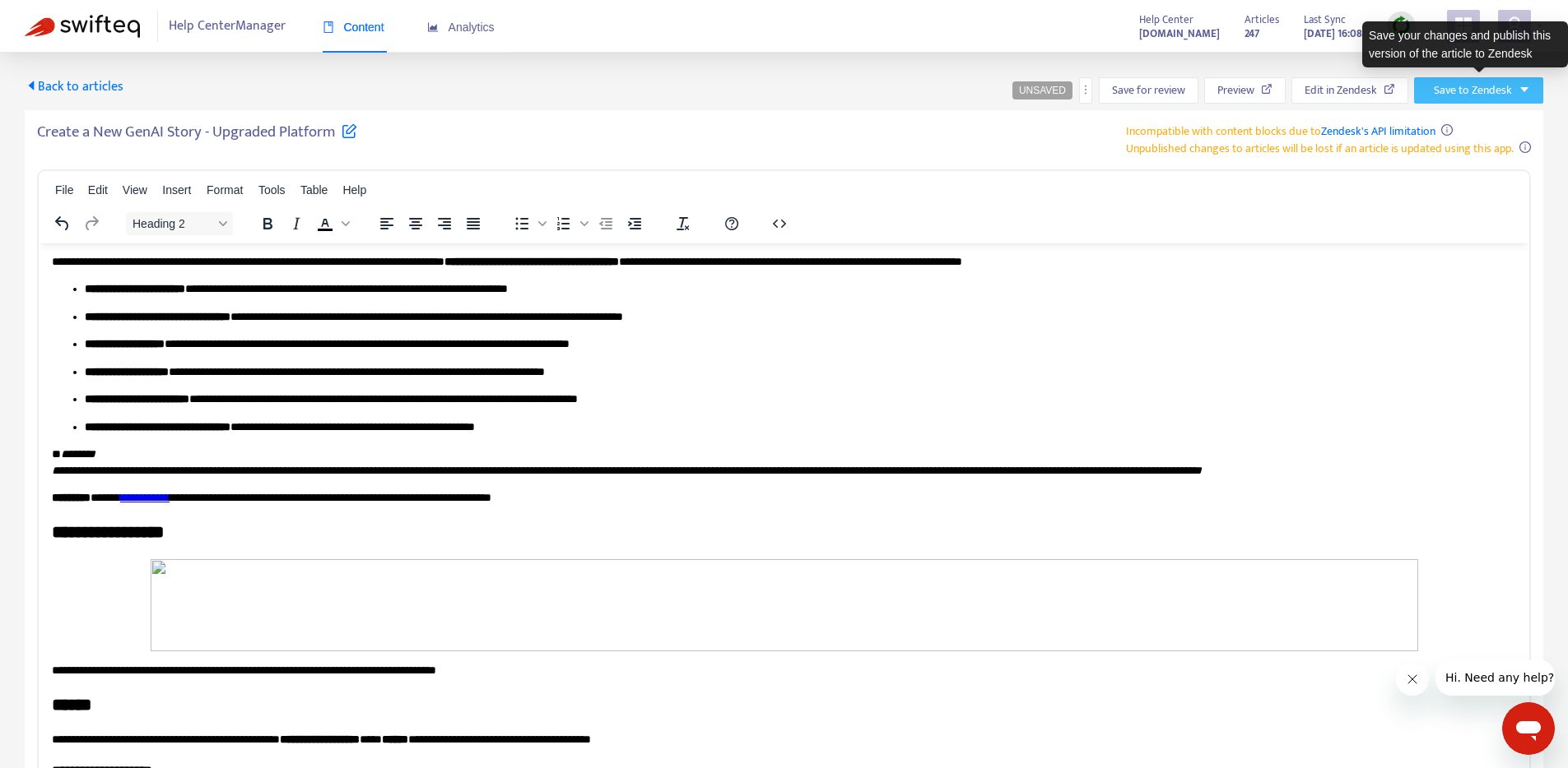
click at [1505, 87] on span "Save to Zendesk" at bounding box center [1472, 91] width 78 height 18
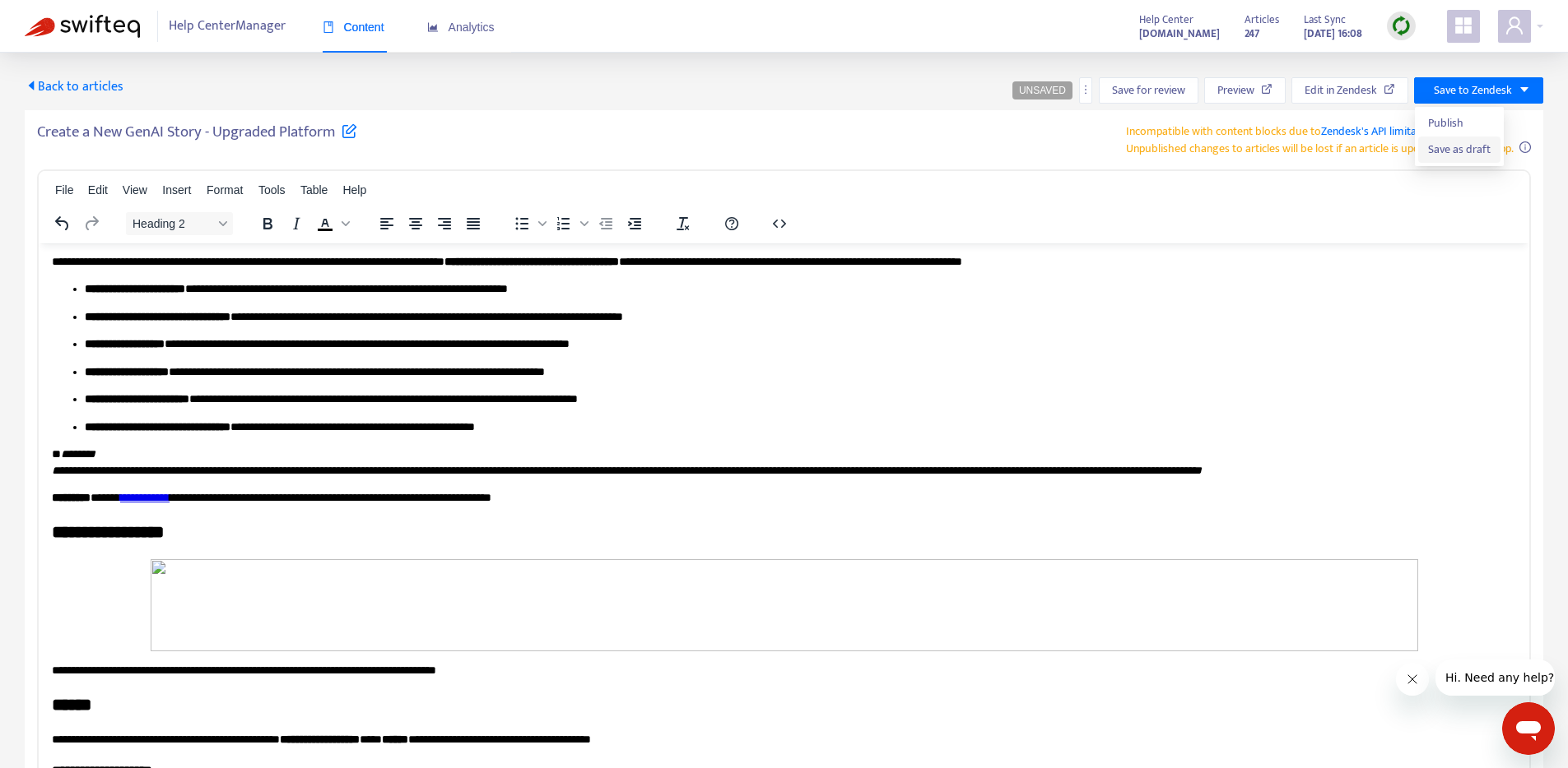
drag, startPoint x: 1464, startPoint y: 152, endPoint x: 1435, endPoint y: 157, distance: 29.4
click at [1463, 152] on span "Save as draft" at bounding box center [1459, 149] width 62 height 18
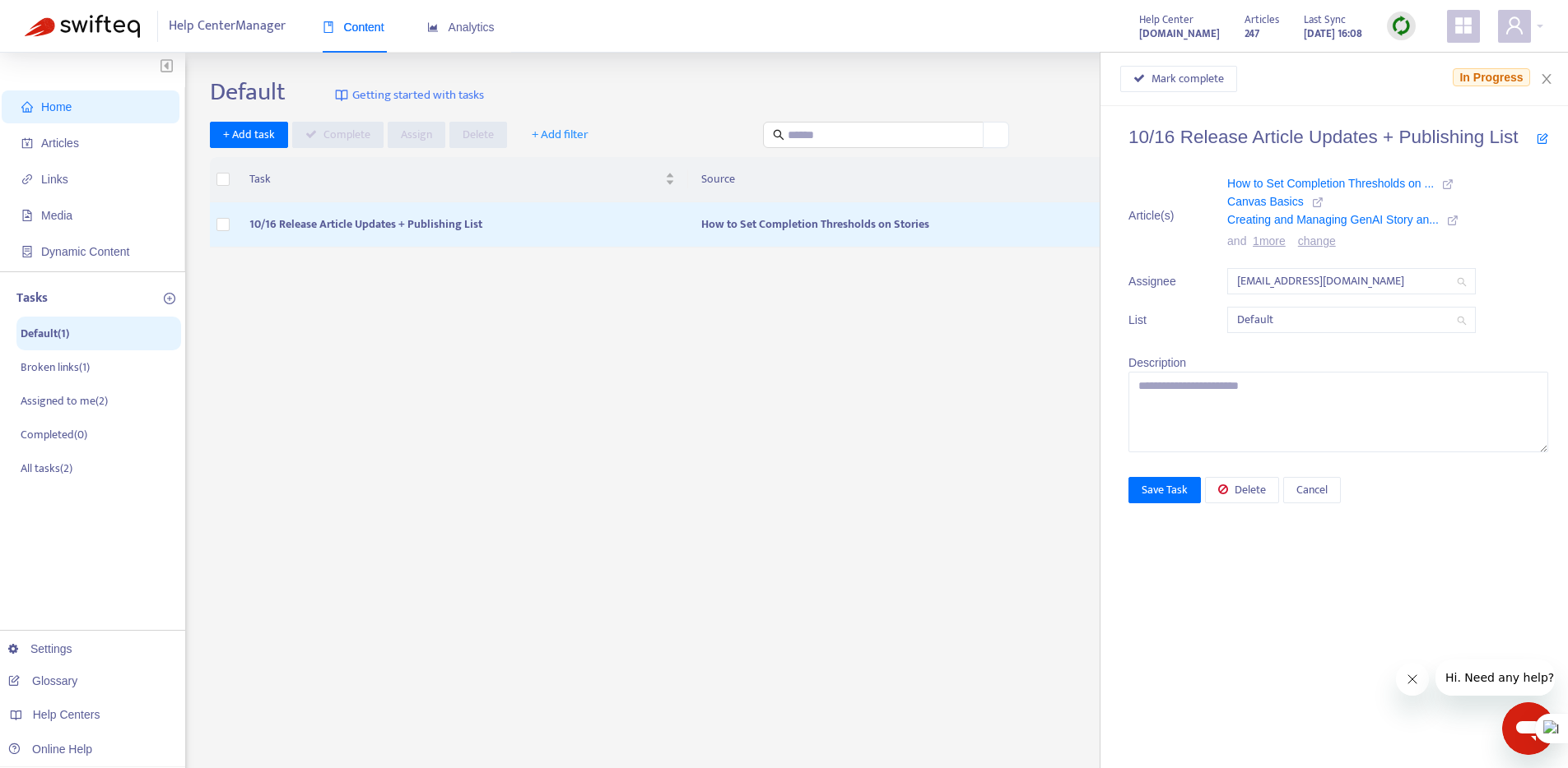
click at [1327, 243] on link "change" at bounding box center [1316, 241] width 38 height 13
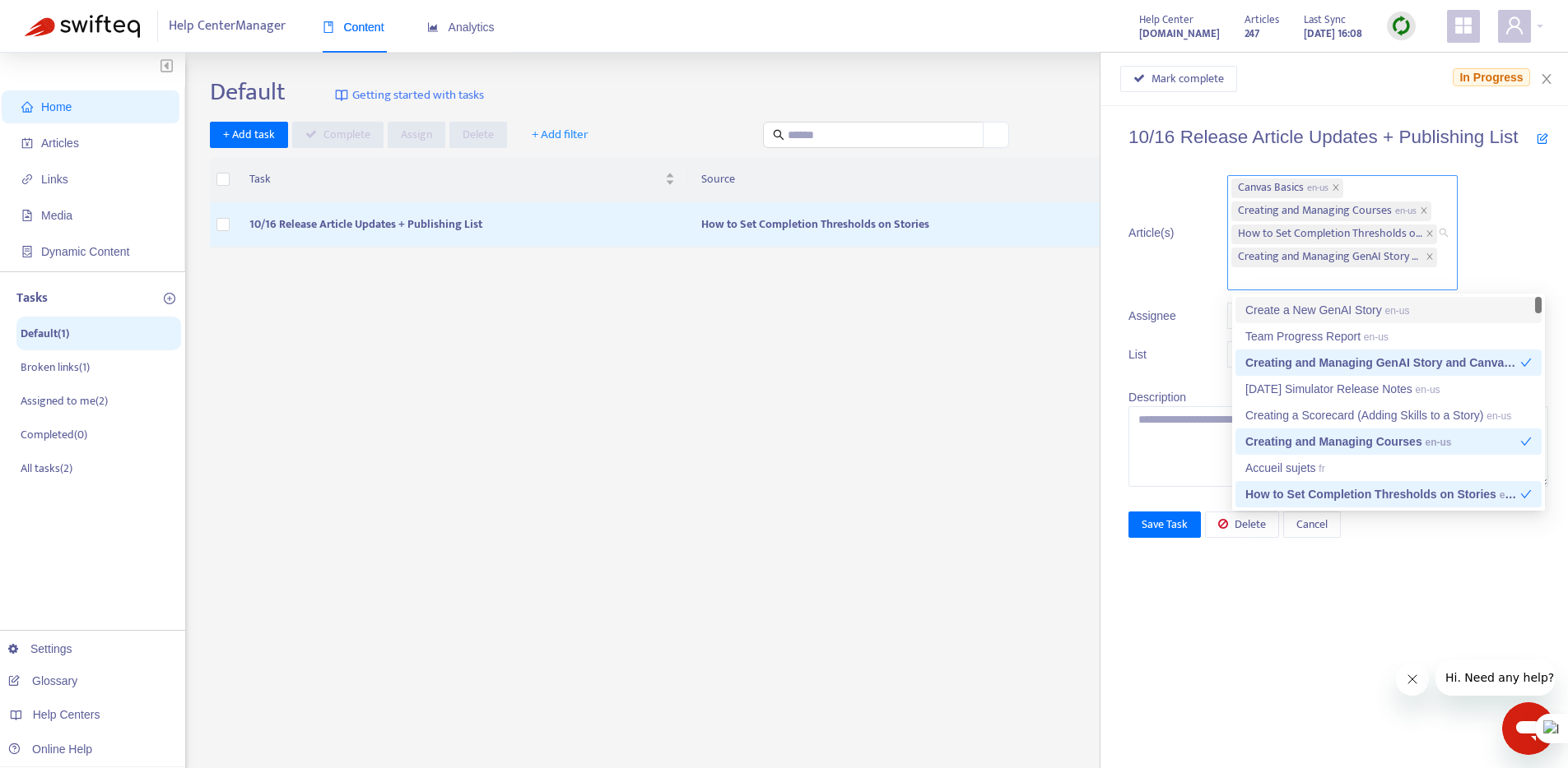
click at [1278, 287] on div "Canvas Basics en-us Creating and Managing Courses en-us How to Set Completion T…" at bounding box center [1334, 233] width 205 height 112
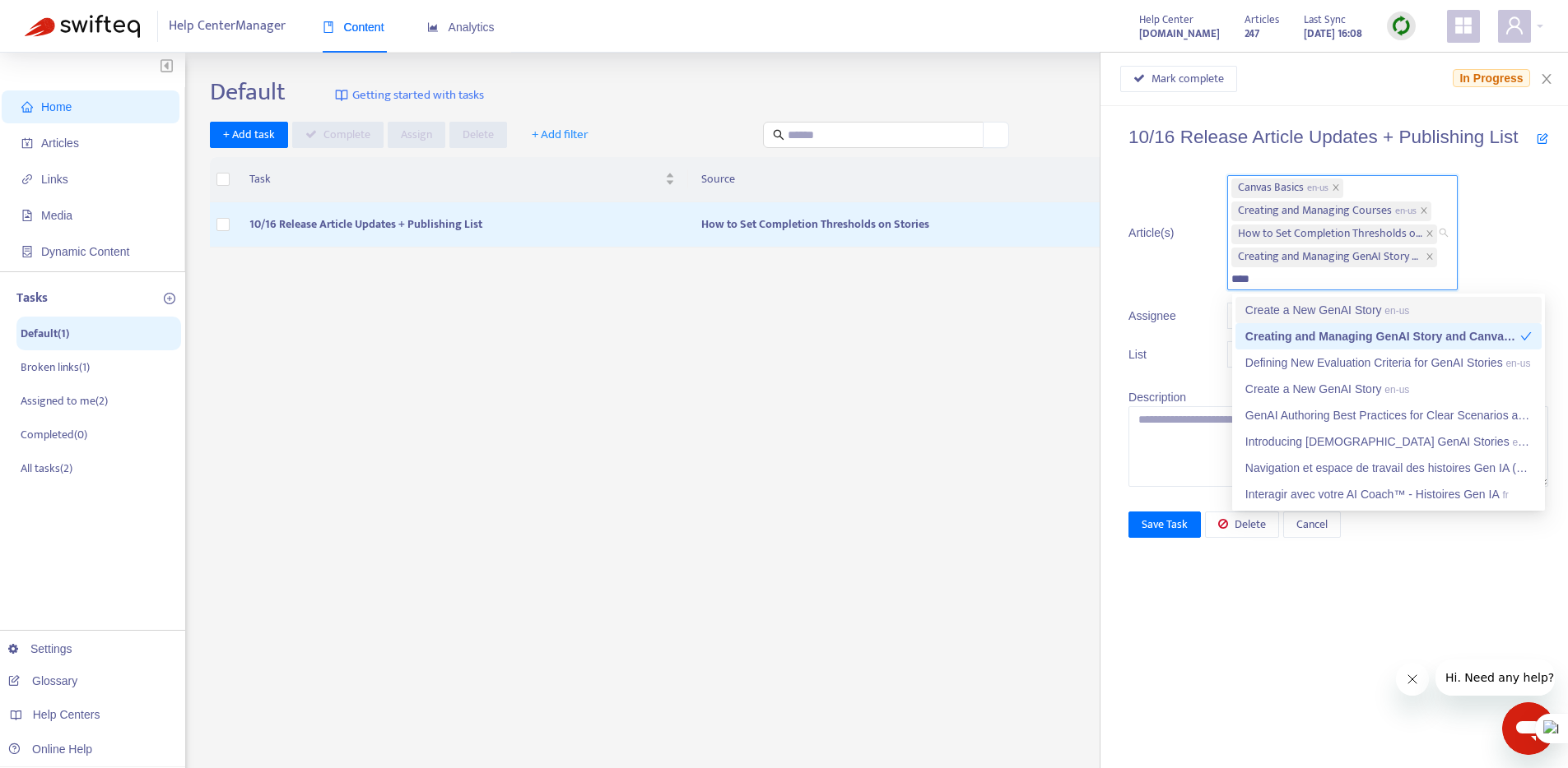
type input "*****"
click at [1328, 519] on span "Cancel" at bounding box center [1312, 525] width 31 height 18
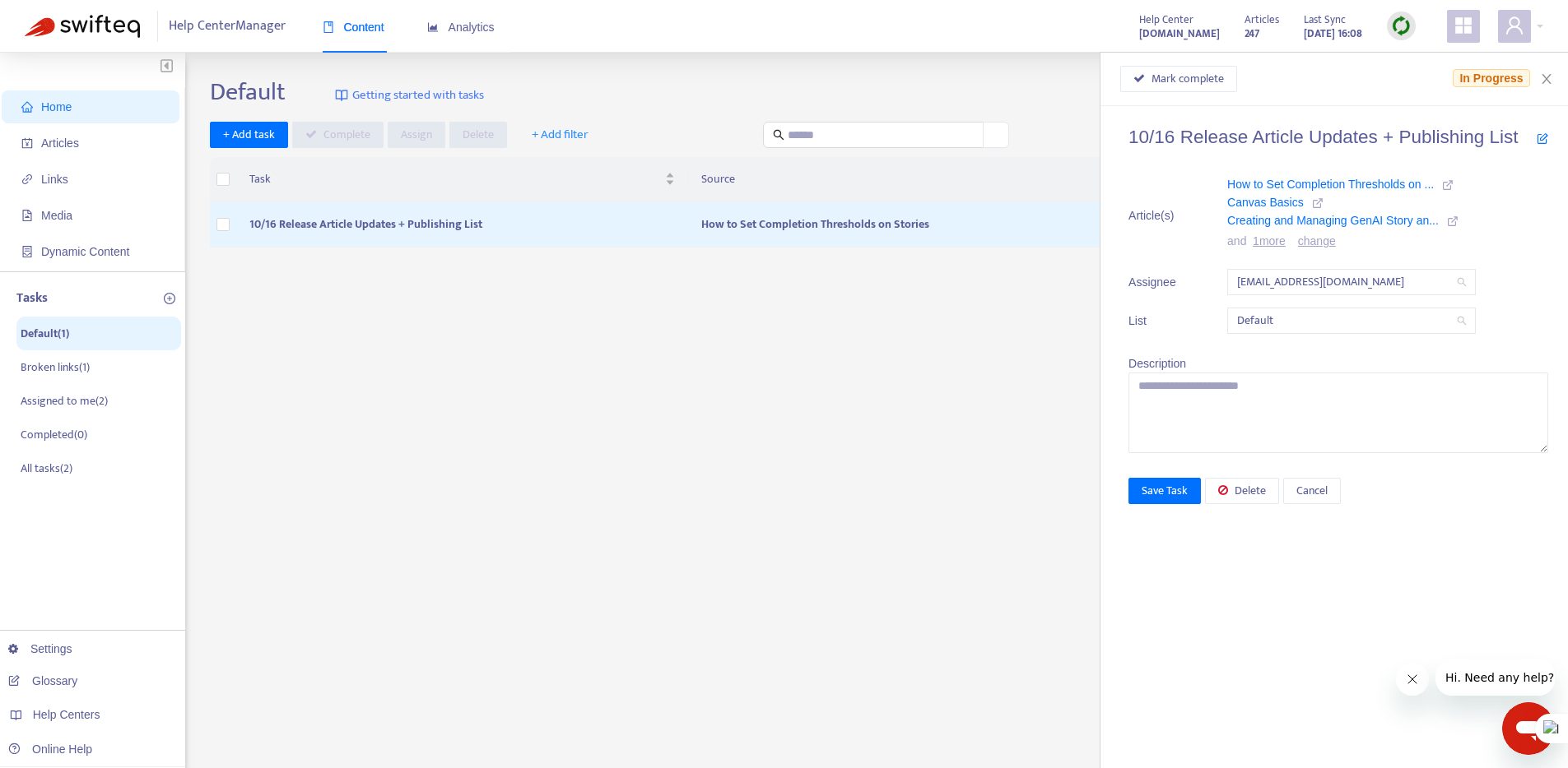
click at [1335, 240] on link "change" at bounding box center [1316, 241] width 38 height 13
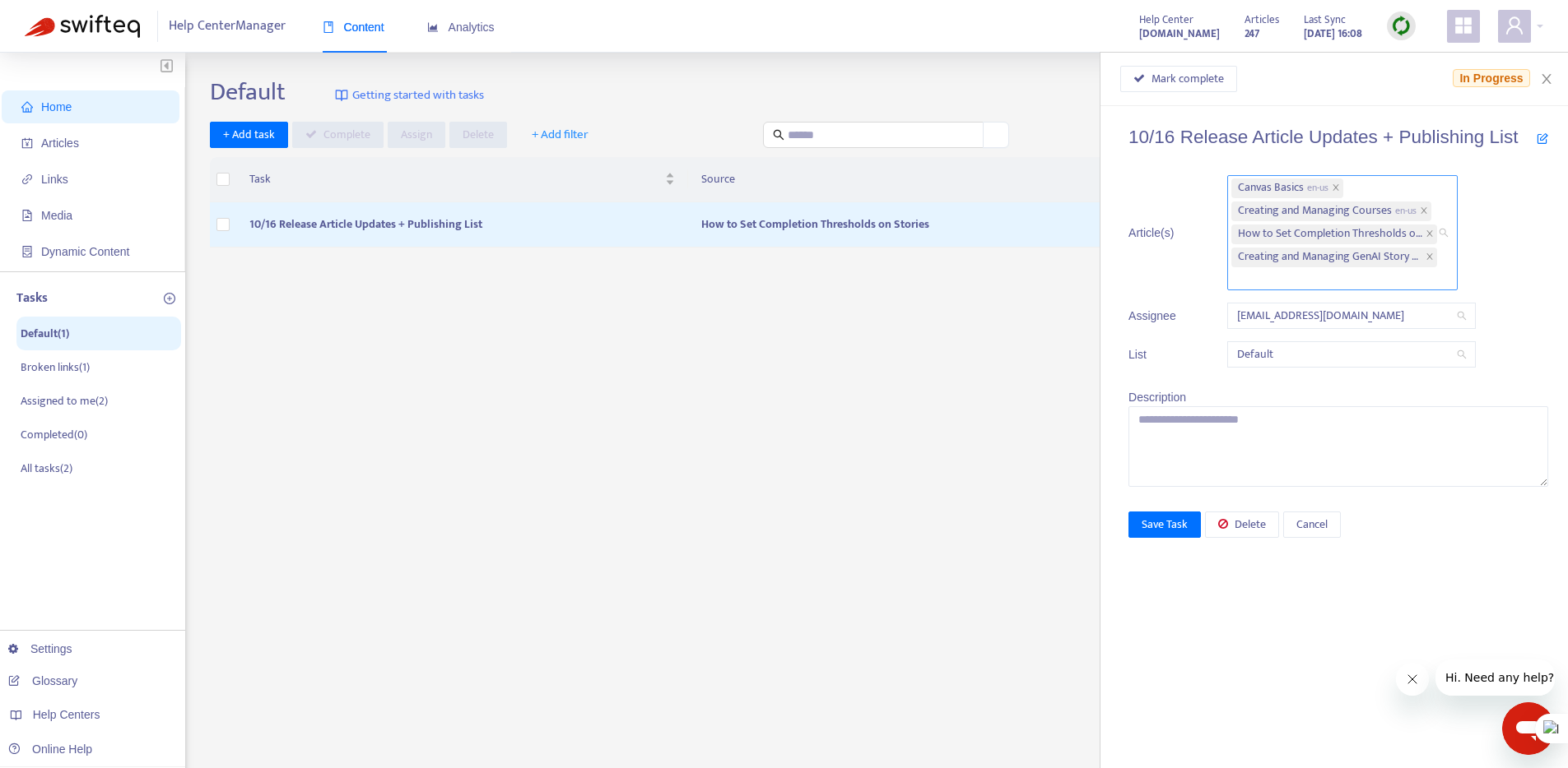
click at [1282, 274] on div "Canvas Basics en-us Creating and Managing Courses en-us How to Set Completion T…" at bounding box center [1334, 233] width 205 height 112
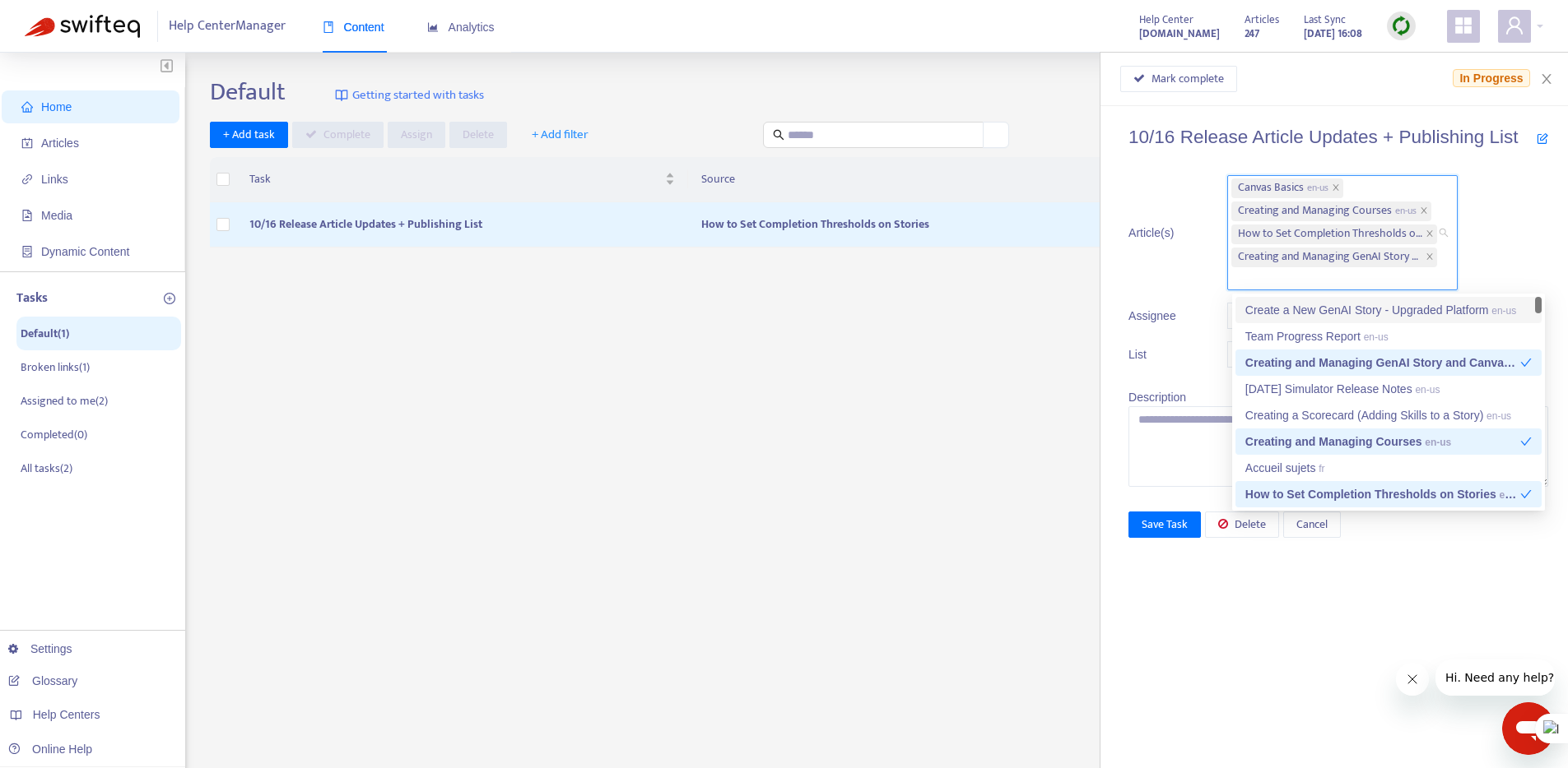
click at [1320, 305] on div "Create a New GenAI Story - Upgraded Platform en-us" at bounding box center [1388, 310] width 286 height 18
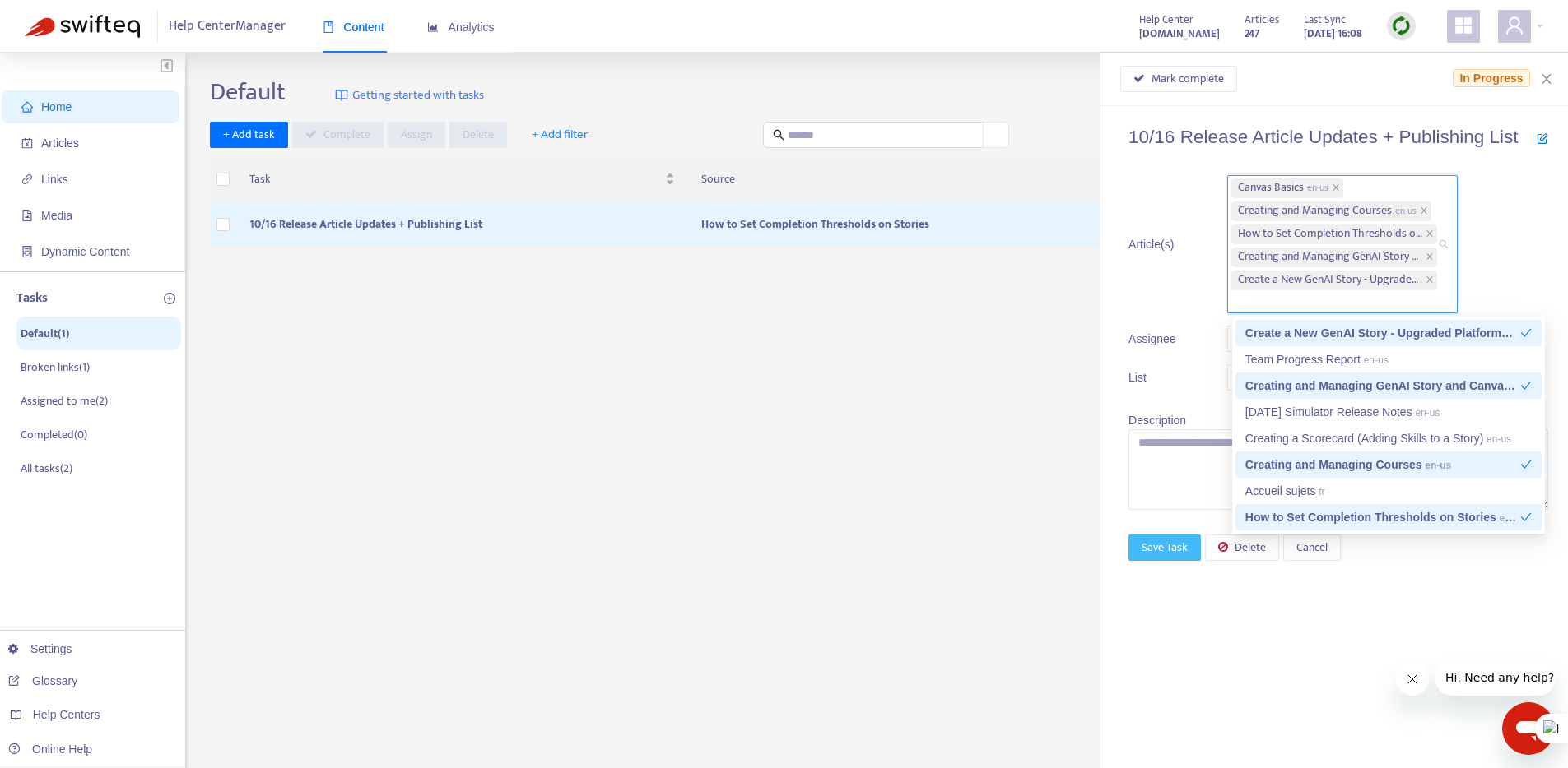
click at [1177, 545] on span "Save Task" at bounding box center [1165, 548] width 46 height 18
